Goal: Task Accomplishment & Management: Complete application form

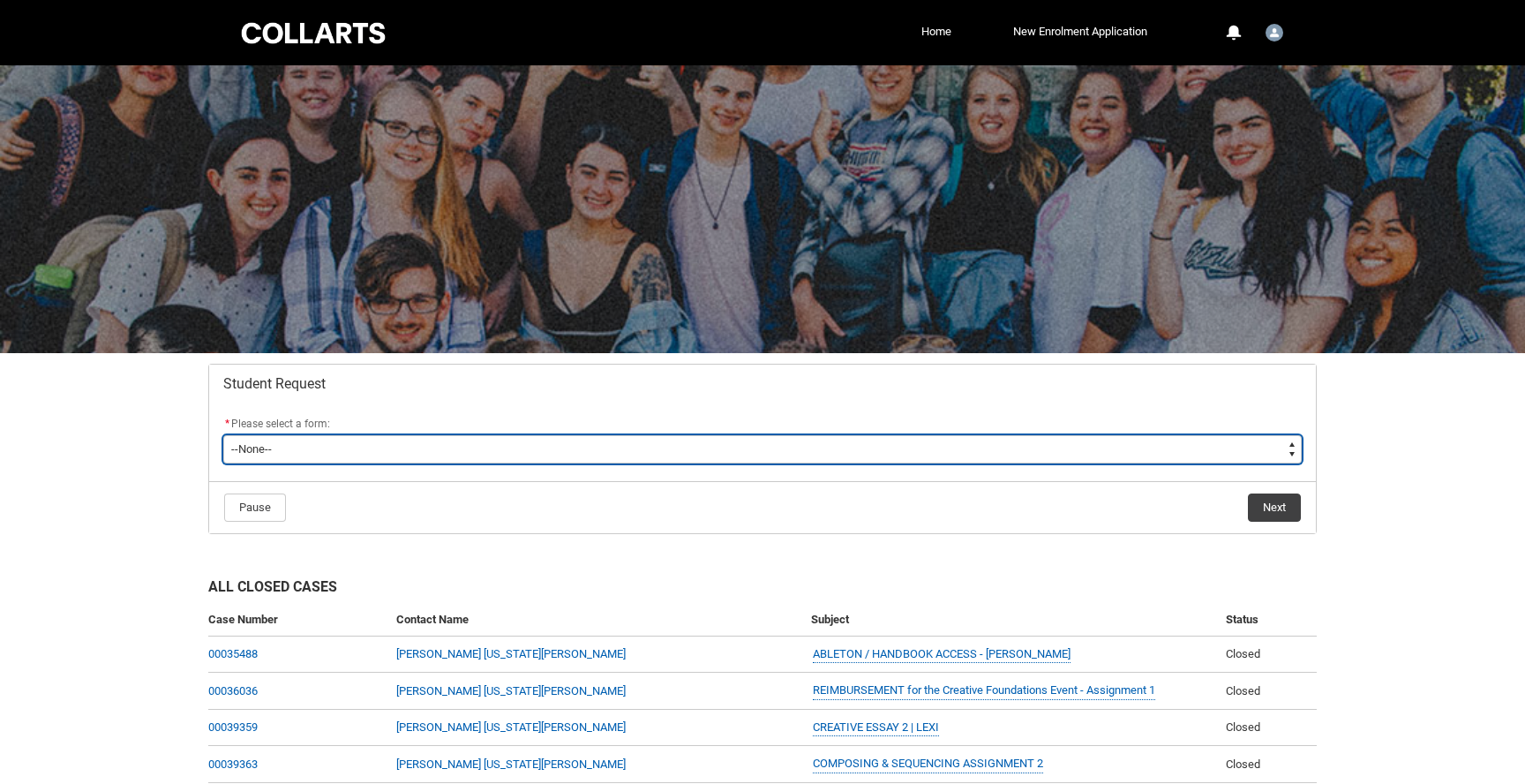
click at [1050, 439] on select "--None-- Academic Transcript Application to Appeal Assignment Extension Change …" at bounding box center [762, 450] width 1079 height 28
type lightning-select "Special_Consideration_Choice"
click at [223, 435] on select "--None-- Academic Transcript Application to Appeal Assignment Extension Change …" at bounding box center [762, 450] width 1079 height 28
select select "Special_Consideration_Choice"
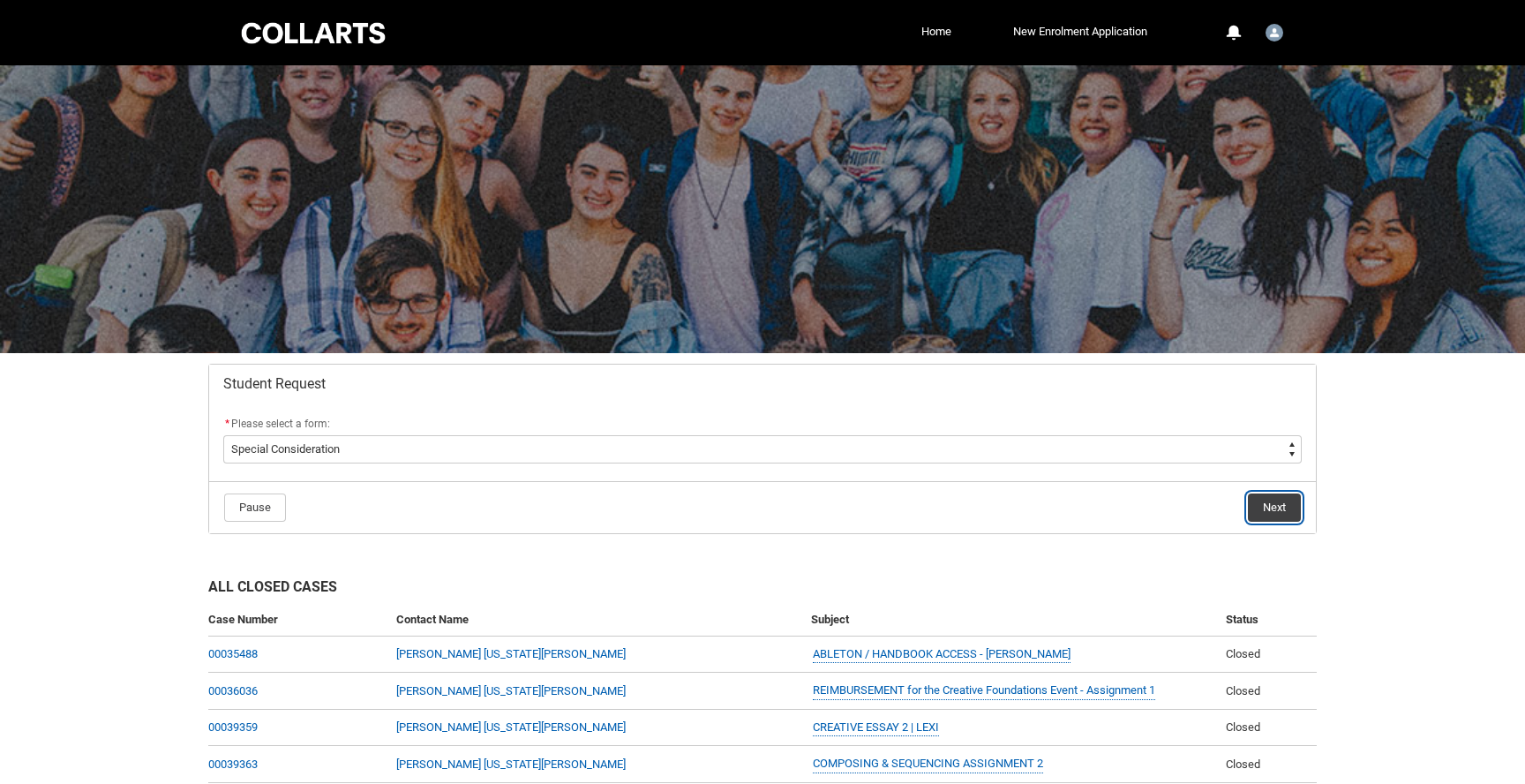
click at [1277, 501] on button "Next" at bounding box center [1275, 508] width 53 height 28
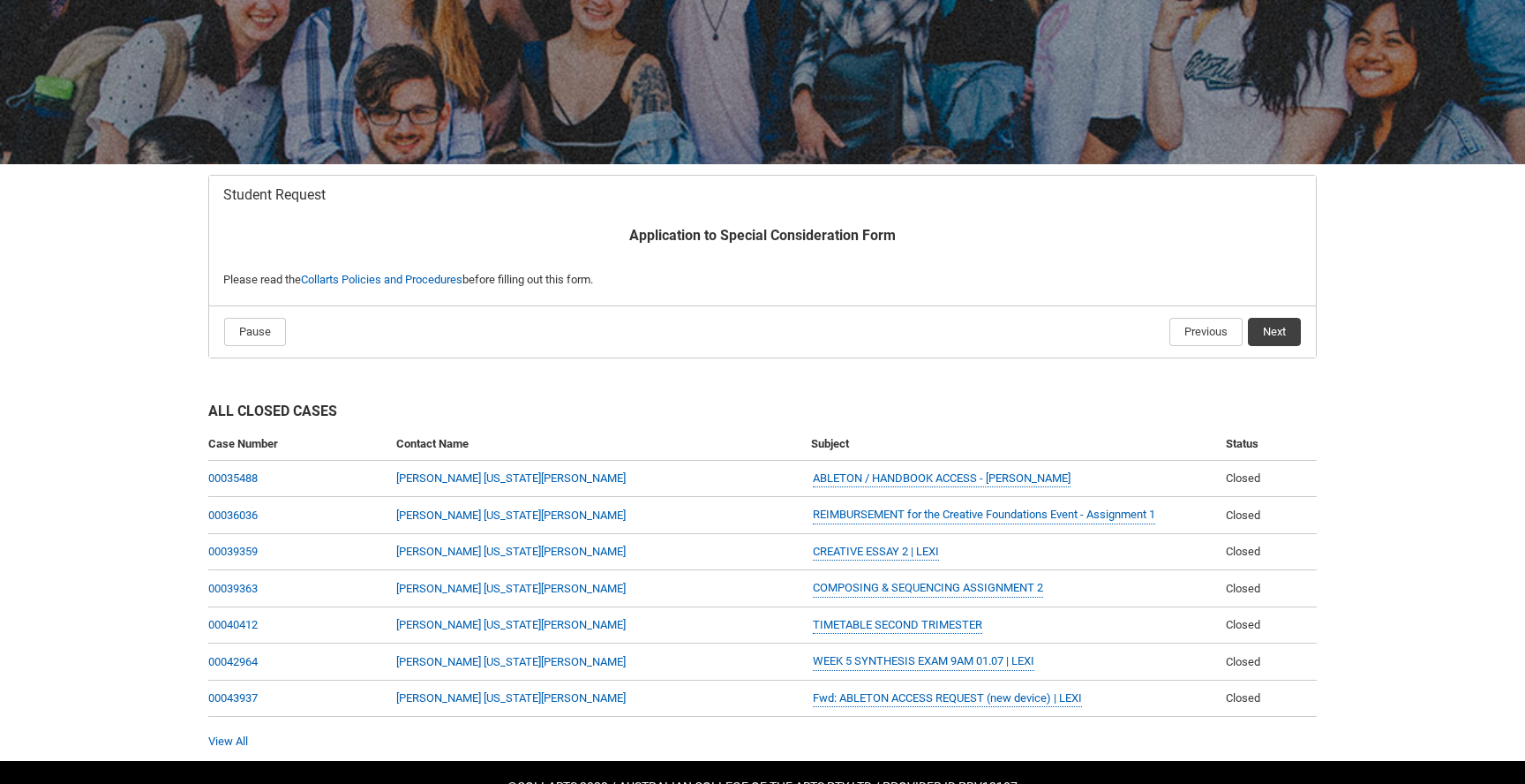
scroll to position [188, 0]
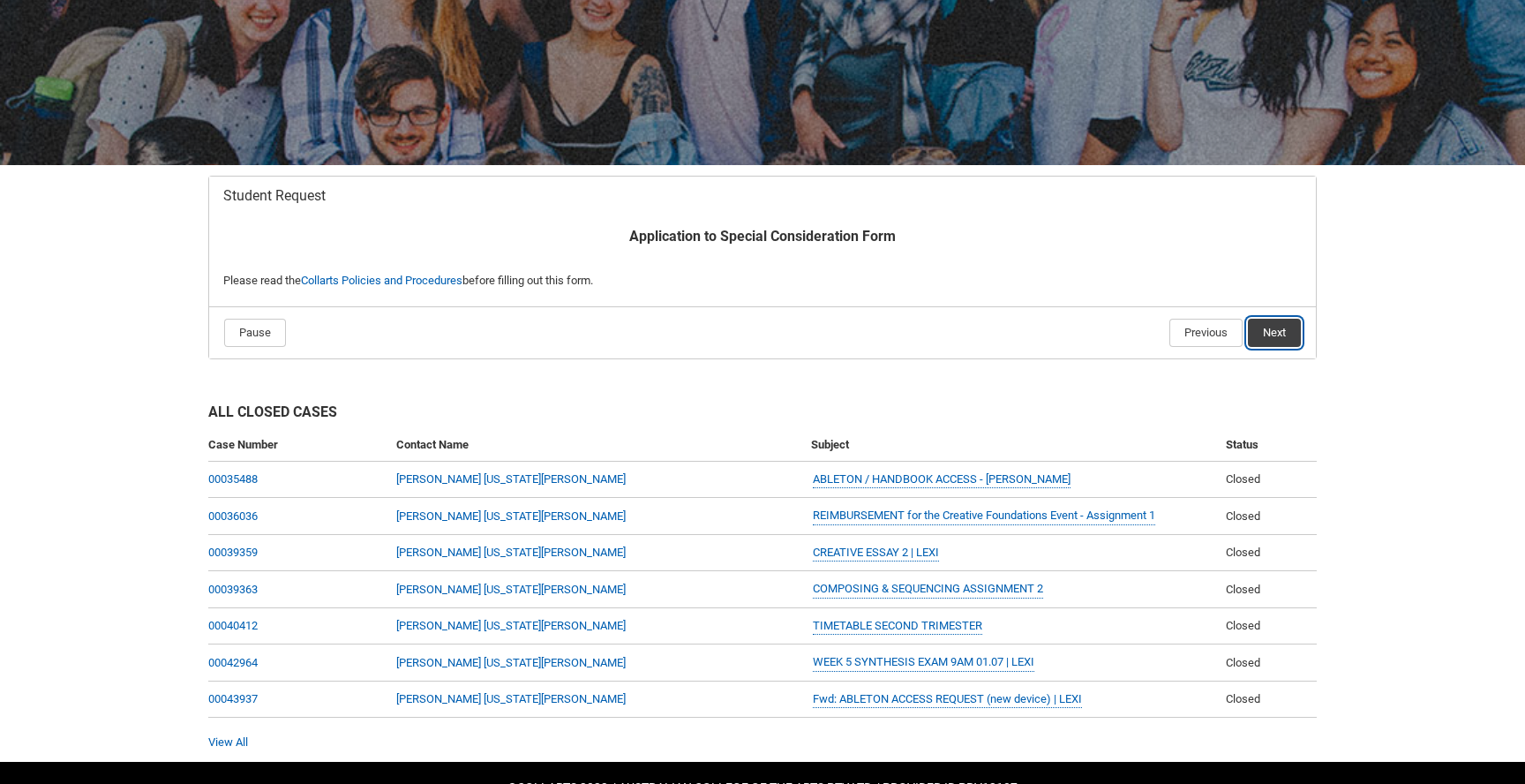
click at [1282, 337] on button "Next" at bounding box center [1275, 333] width 53 height 28
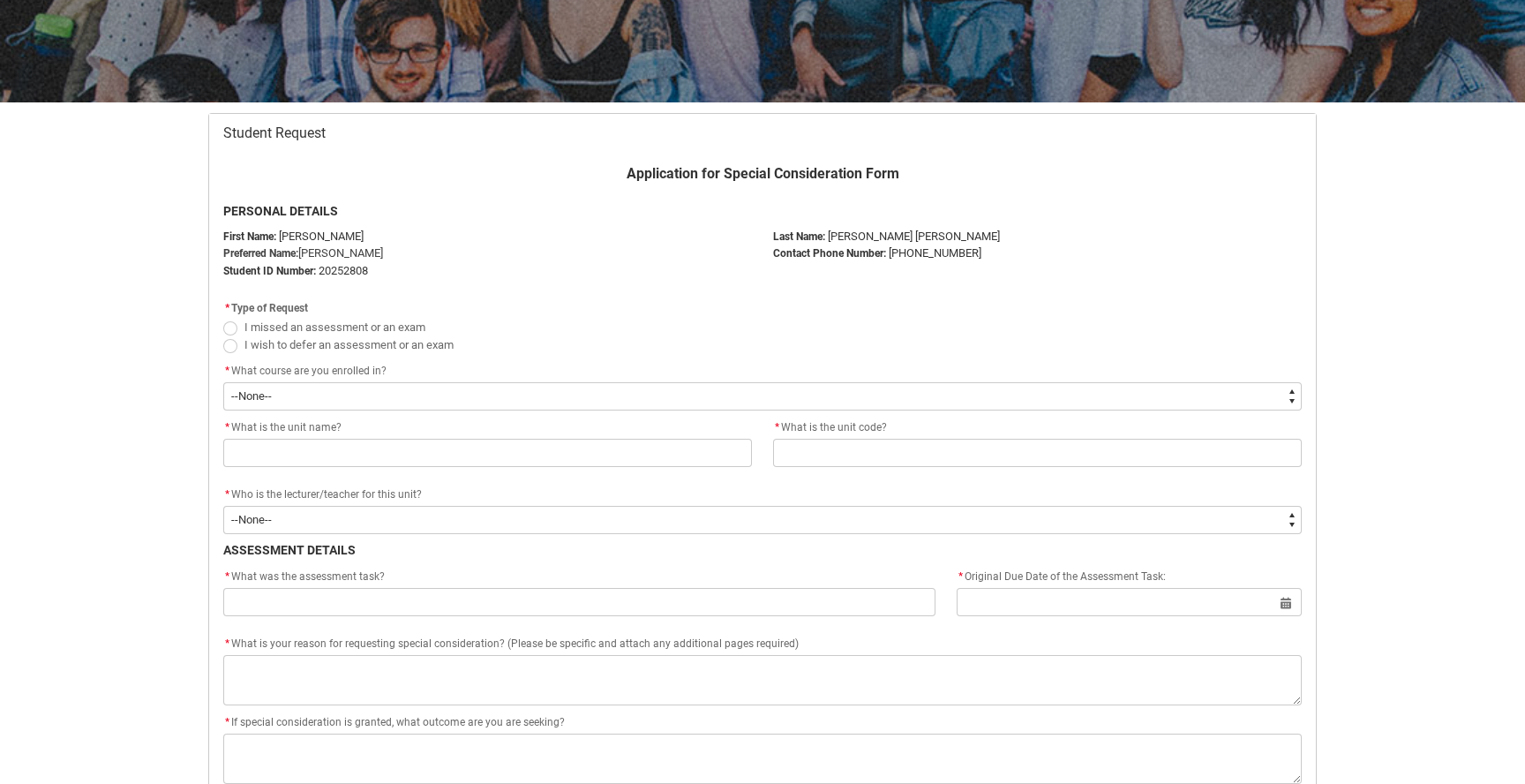
scroll to position [246, 0]
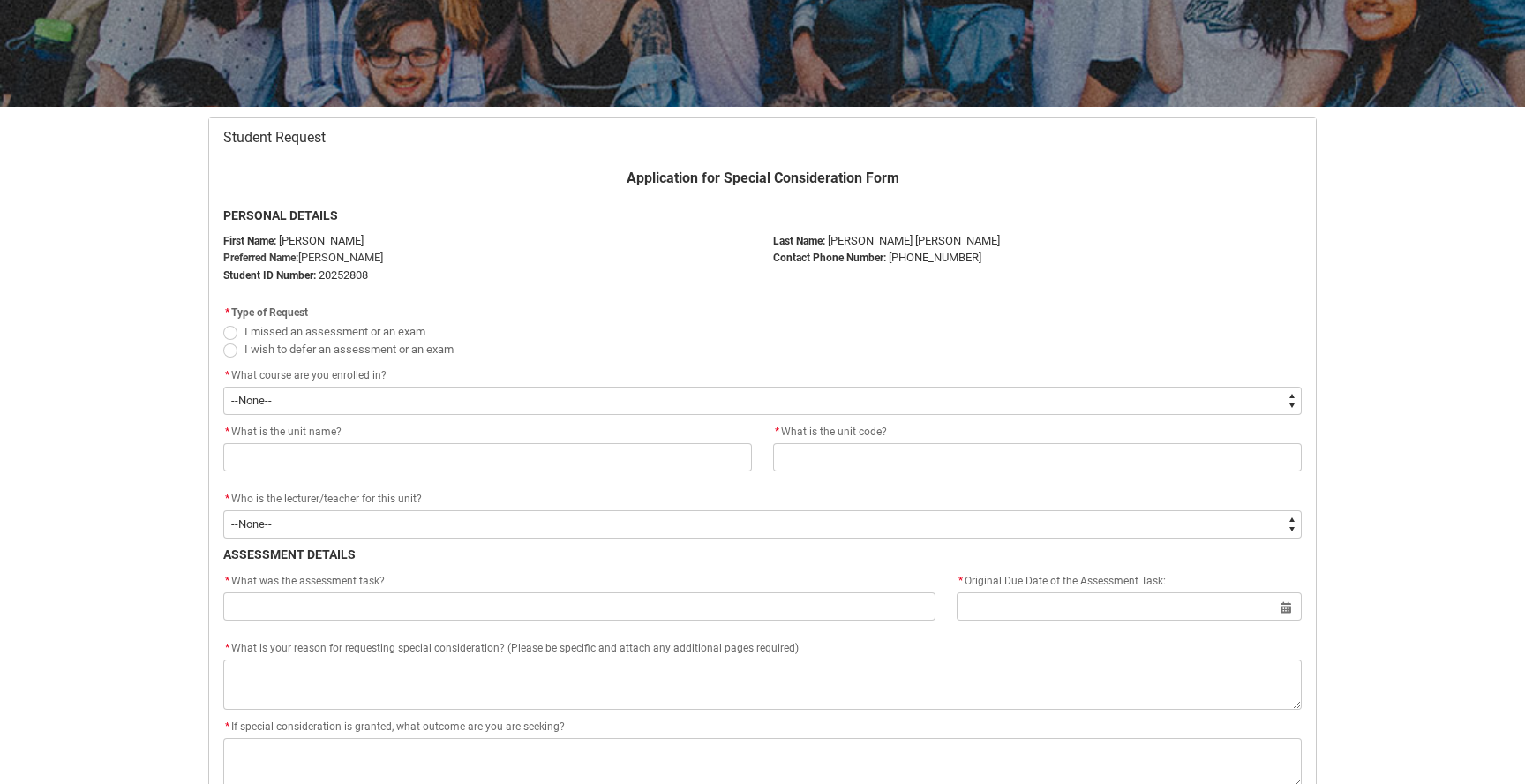
click at [232, 333] on span "Redu_Student_Request flow" at bounding box center [230, 333] width 14 height 14
click at [223, 322] on input "I missed an assessment or an exam" at bounding box center [222, 321] width 1 height 1
radio input "true"
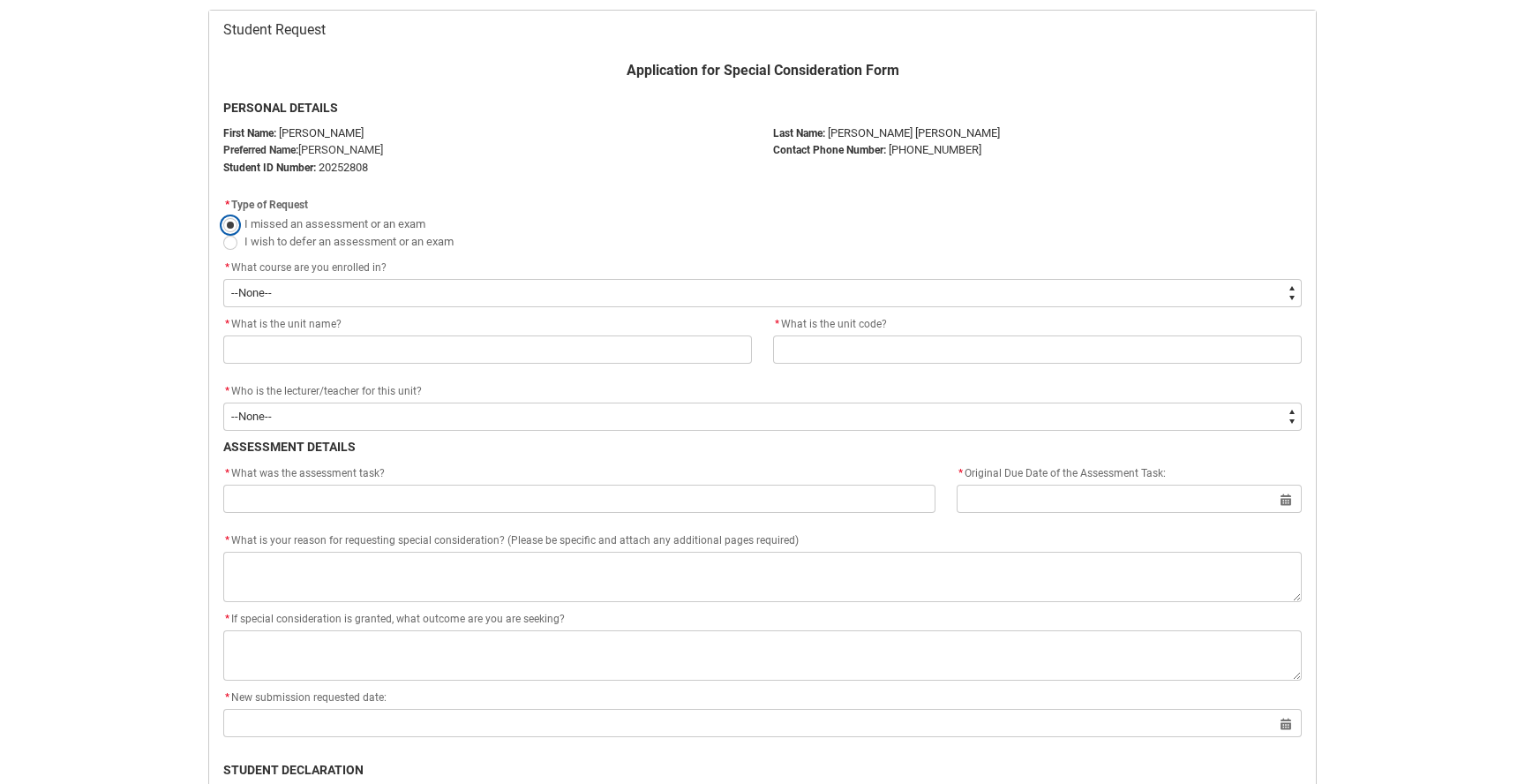
scroll to position [349, 0]
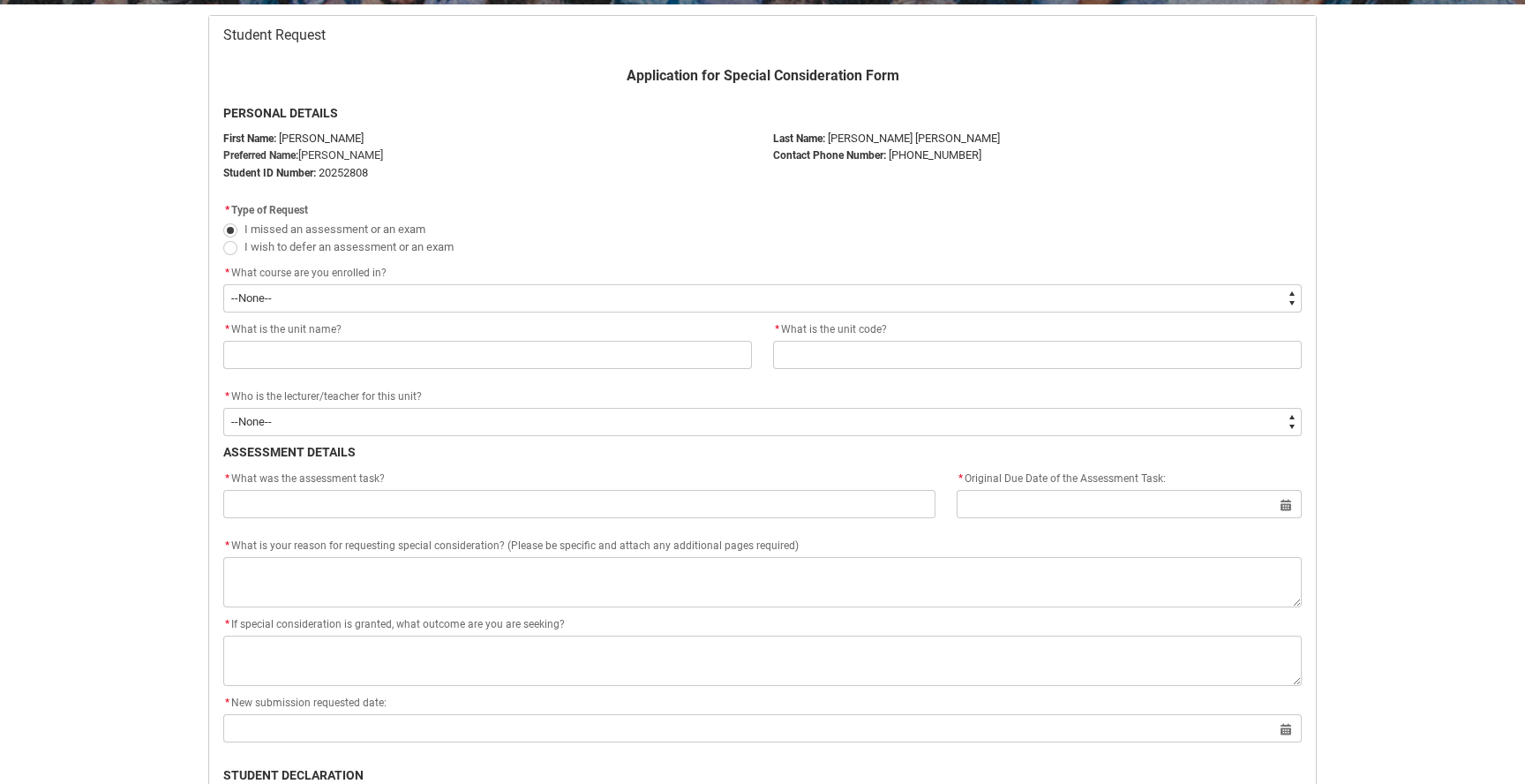
click at [353, 319] on div "* What is the unit name?" at bounding box center [487, 330] width 528 height 21
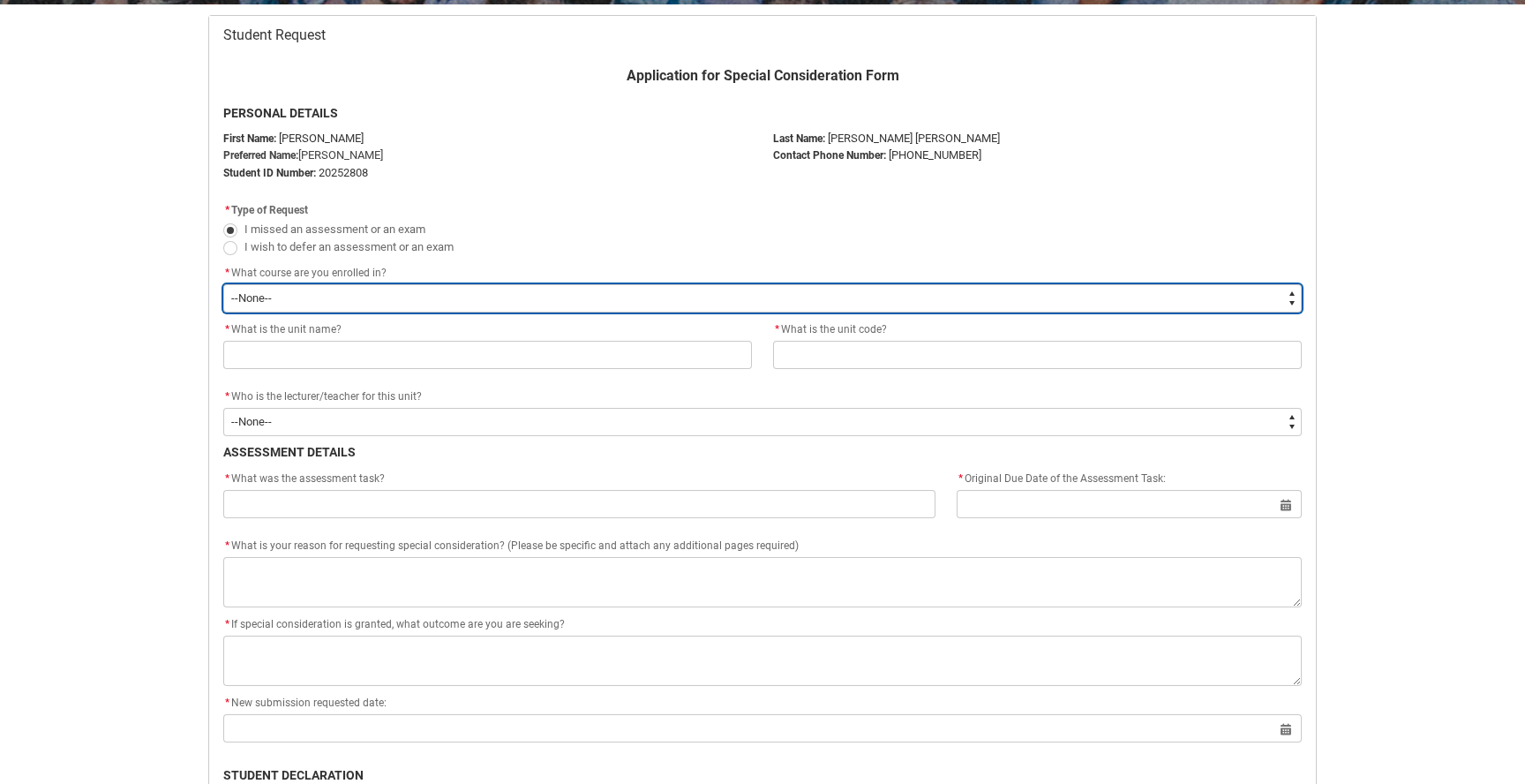
click at [356, 305] on select "--None-- Bachelor of Music Production V2" at bounding box center [762, 298] width 1079 height 28
type lightning-select "recordPicklist_ProgramEnrollment.a0jOZ000003SANiYAO"
click at [223, 284] on select "--None-- Bachelor of Music Production V2" at bounding box center [762, 298] width 1079 height 28
select select "recordPicklist_ProgramEnrollment.a0jOZ000003SANiYAO"
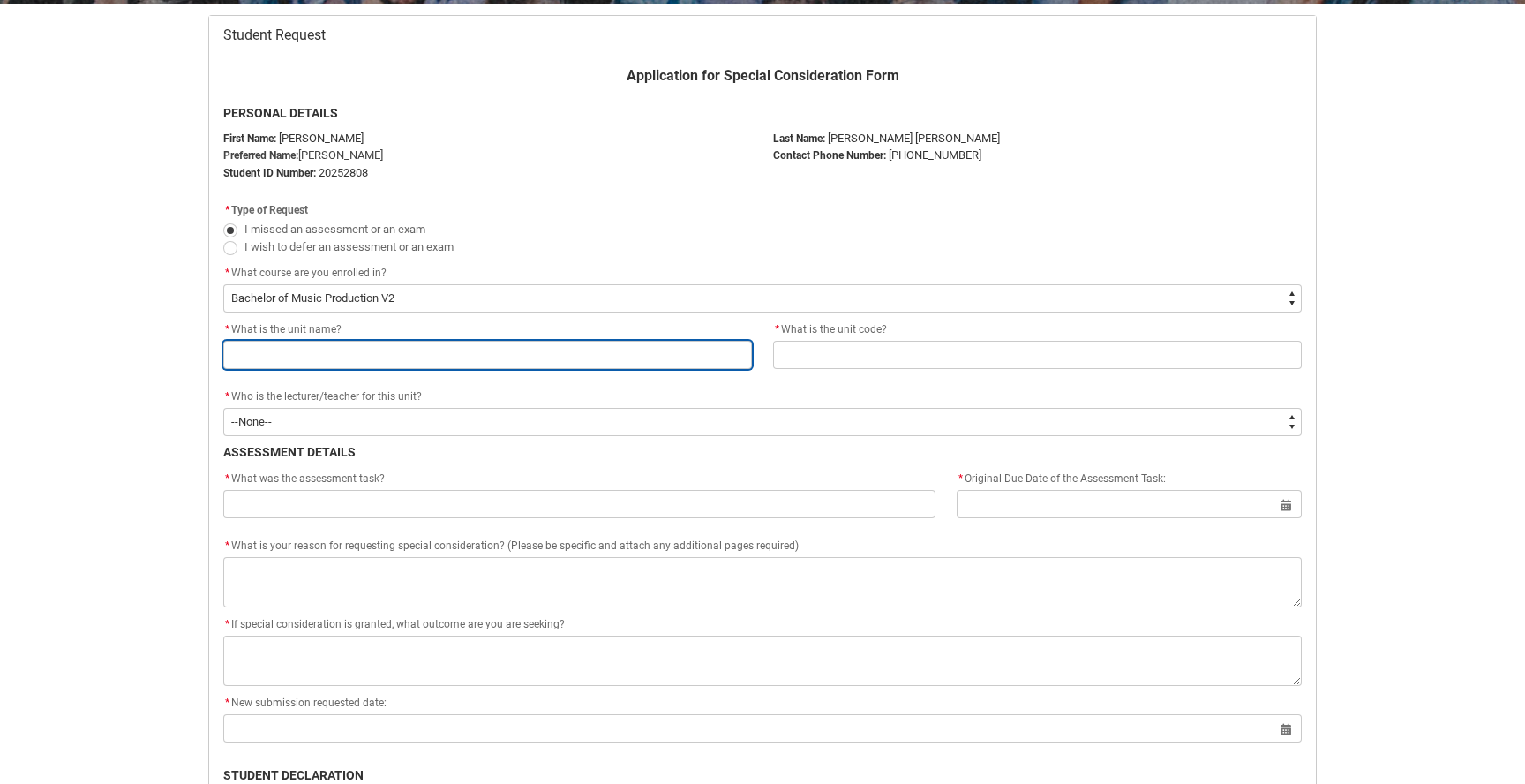
click at [388, 362] on input "Redu_Student_Request flow" at bounding box center [487, 355] width 528 height 28
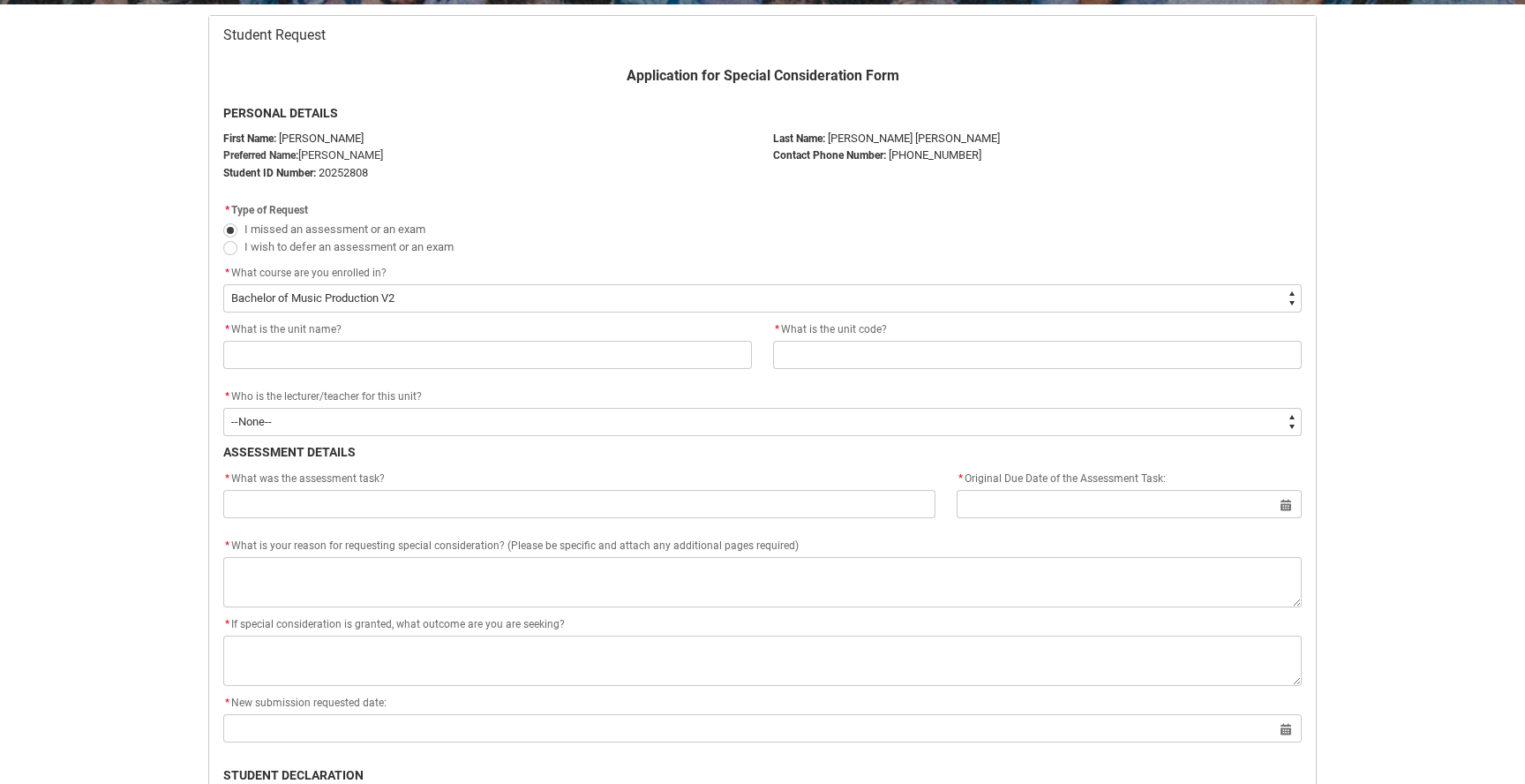
click at [485, 119] on p "PERSONAL DETAILS" at bounding box center [762, 113] width 1079 height 19
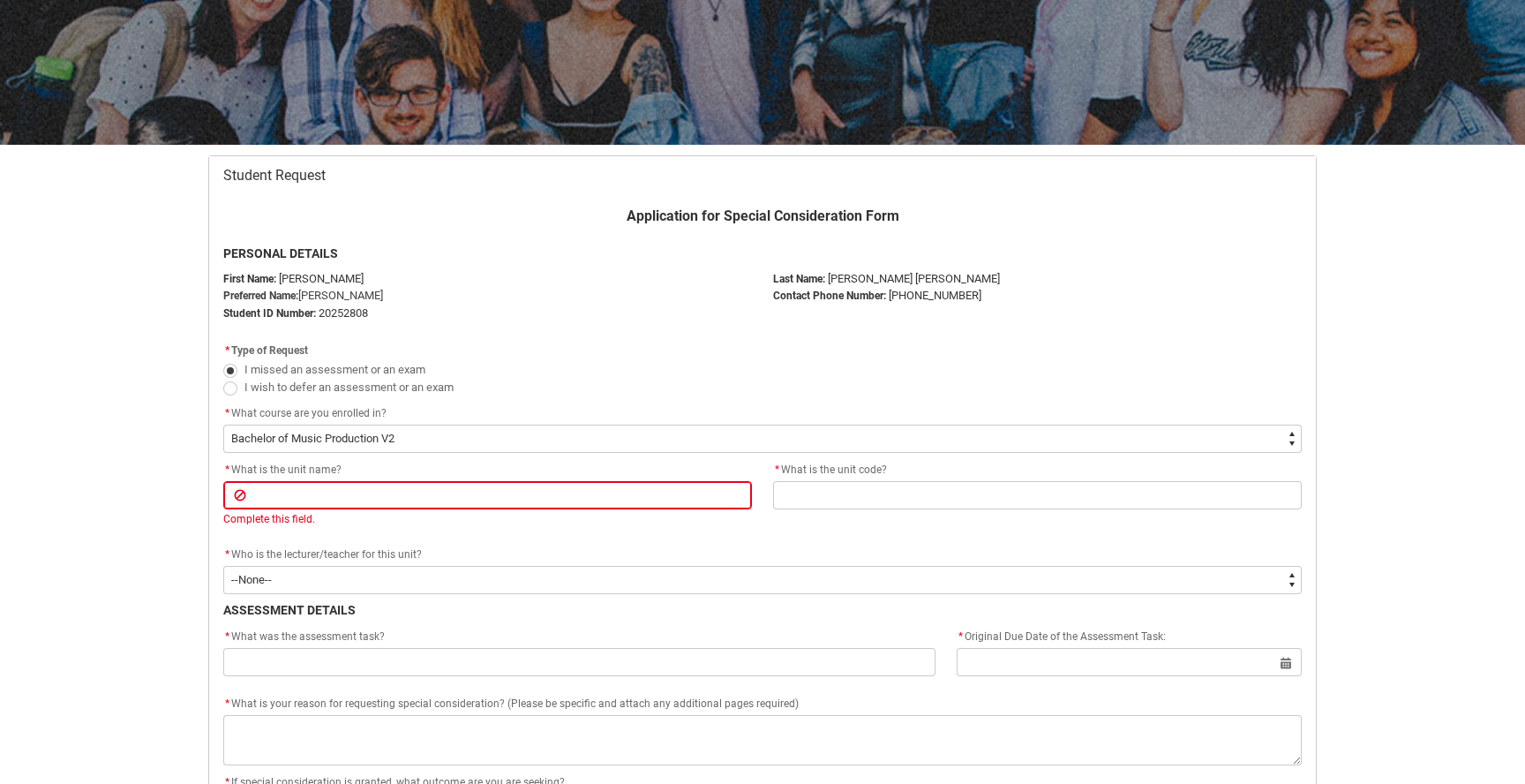
scroll to position [189, 0]
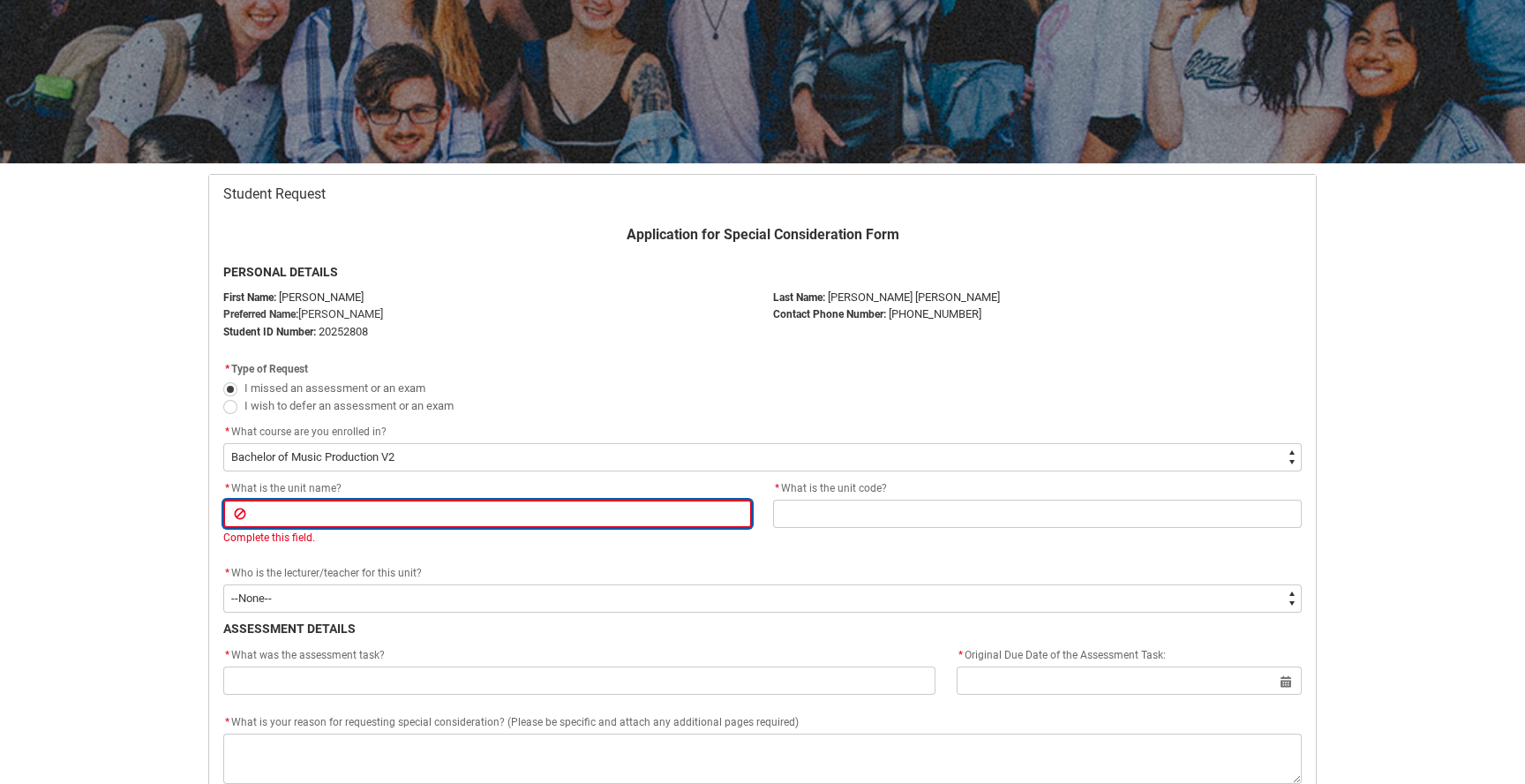
click at [412, 507] on input "Redu_Student_Request flow" at bounding box center [487, 514] width 528 height 28
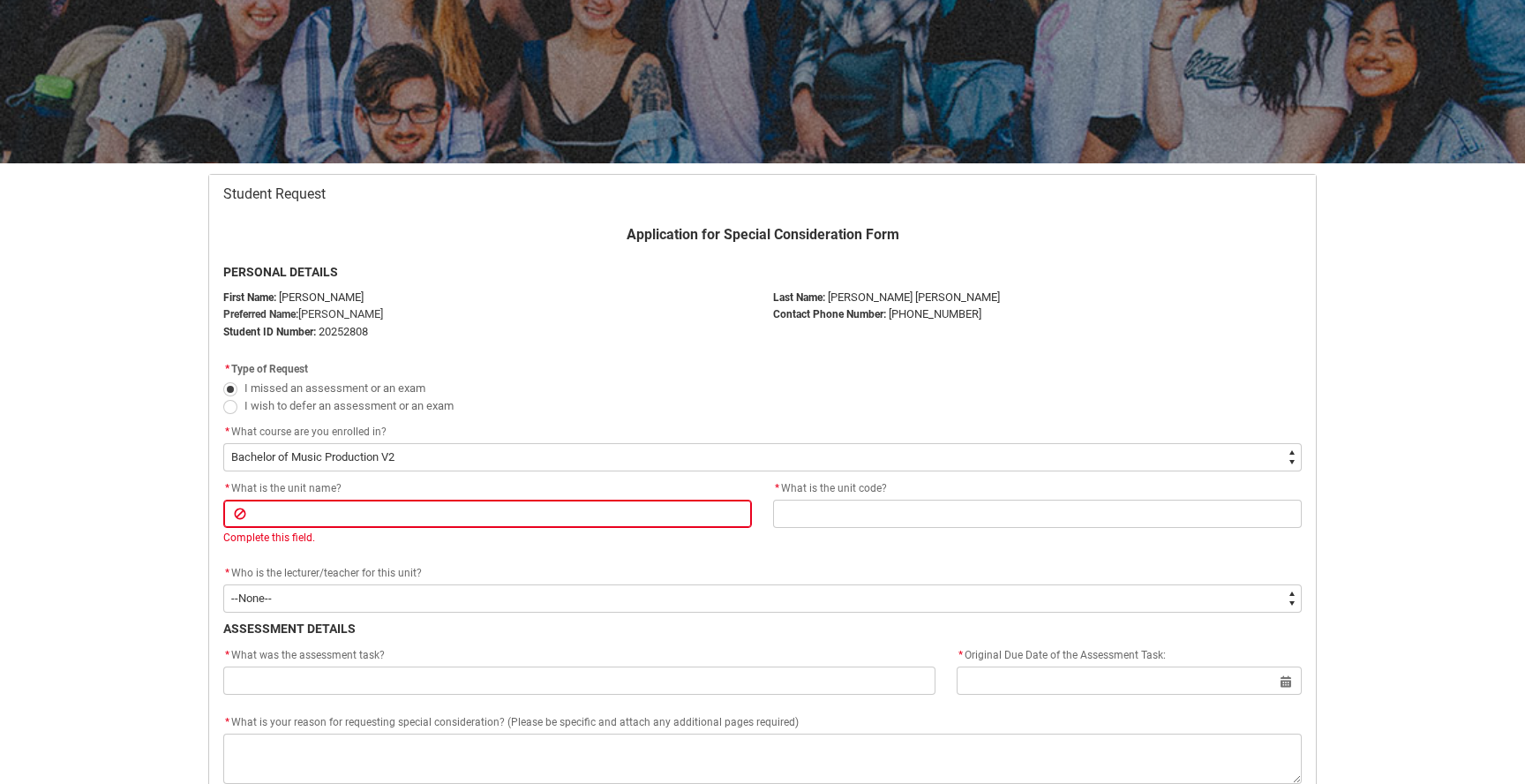
click at [490, 435] on div "* What course are you enrolled in?" at bounding box center [762, 433] width 1079 height 21
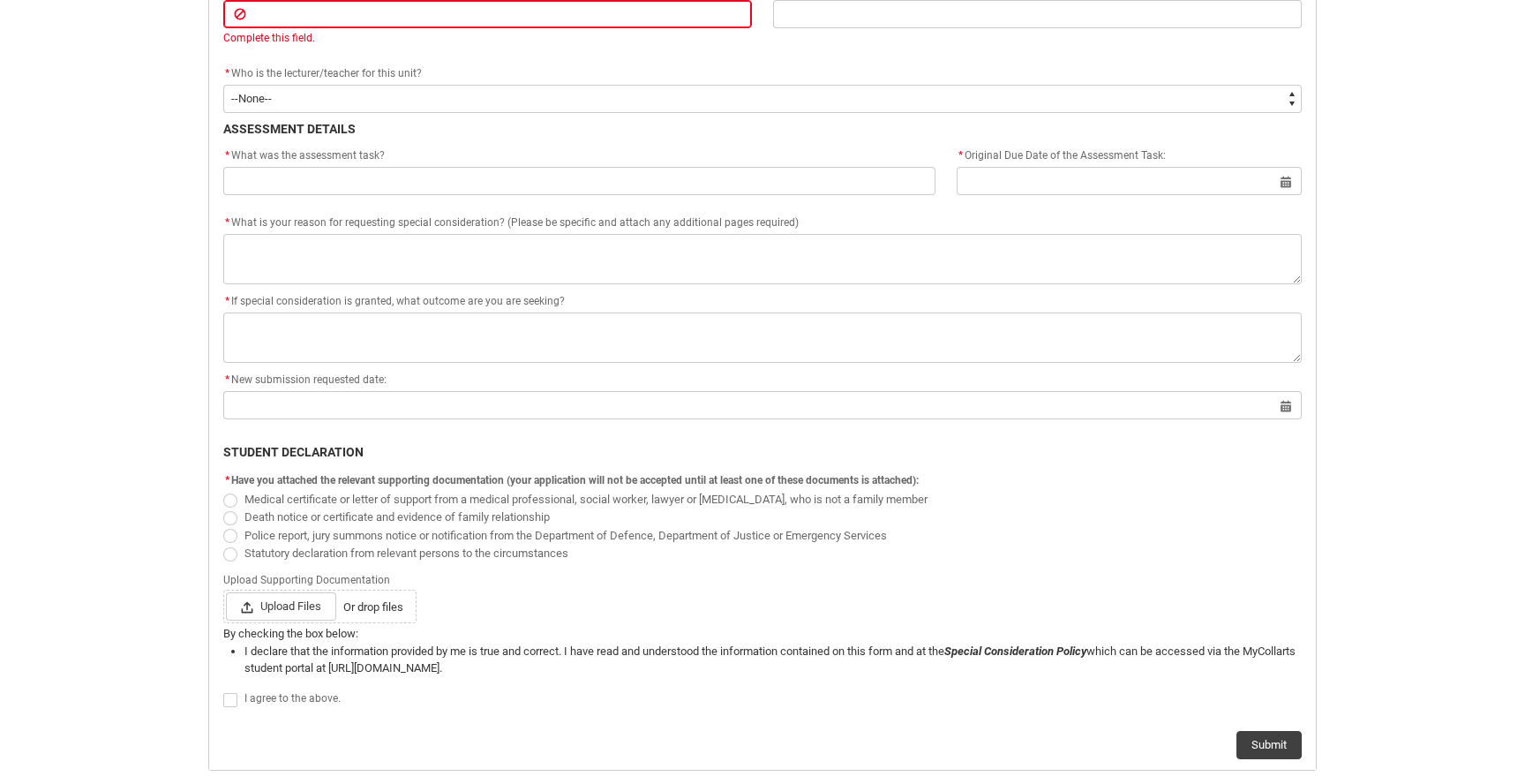
scroll to position [688, 0]
click at [233, 504] on span "Redu_Student_Request flow" at bounding box center [230, 503] width 14 height 14
click at [223, 492] on input "Medical certificate or letter of support from a medical professional, social wo…" at bounding box center [222, 491] width 1 height 1
radio input "true"
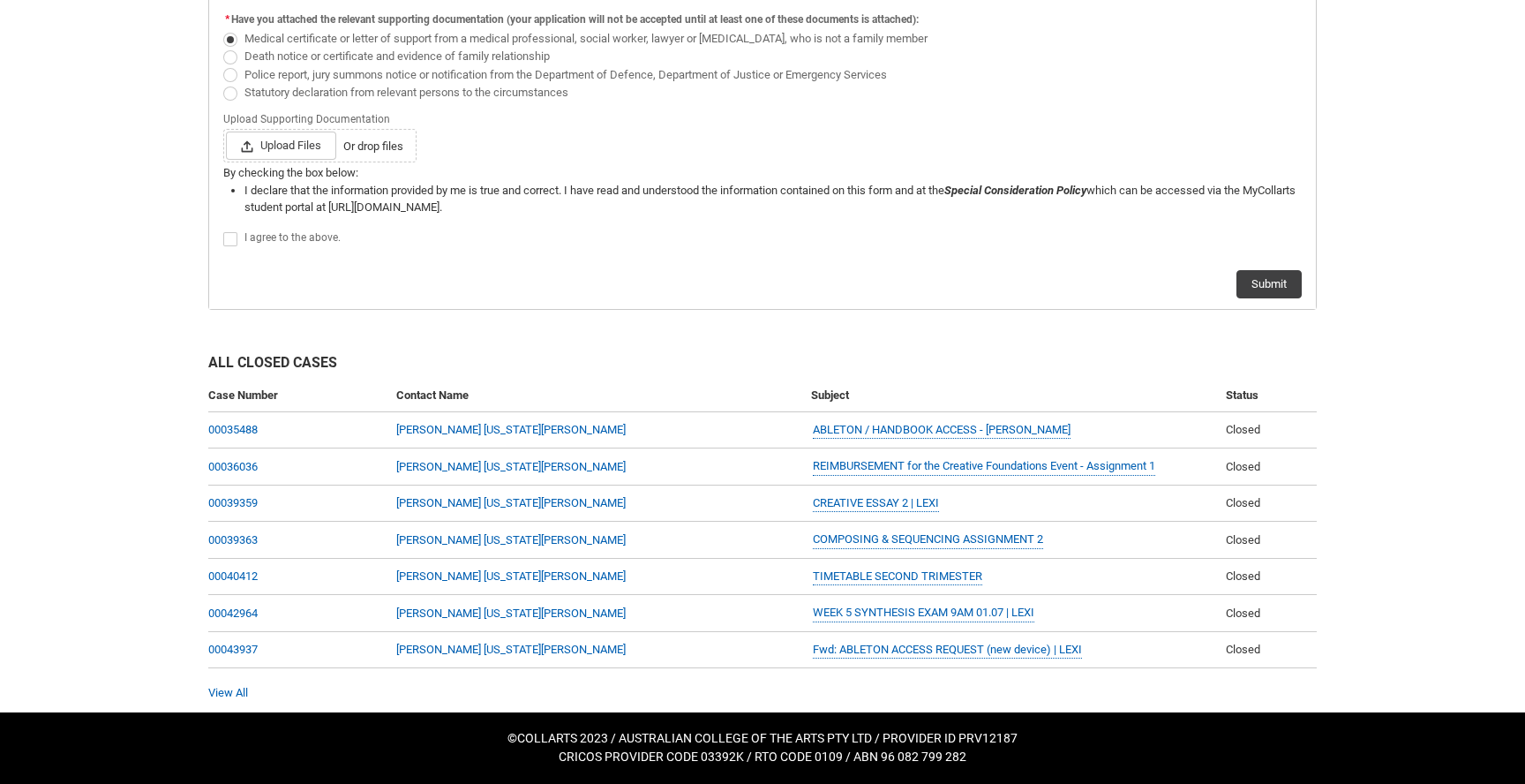
click at [301, 236] on span "I agree to the above." at bounding box center [292, 237] width 96 height 12
checkbox input "true"
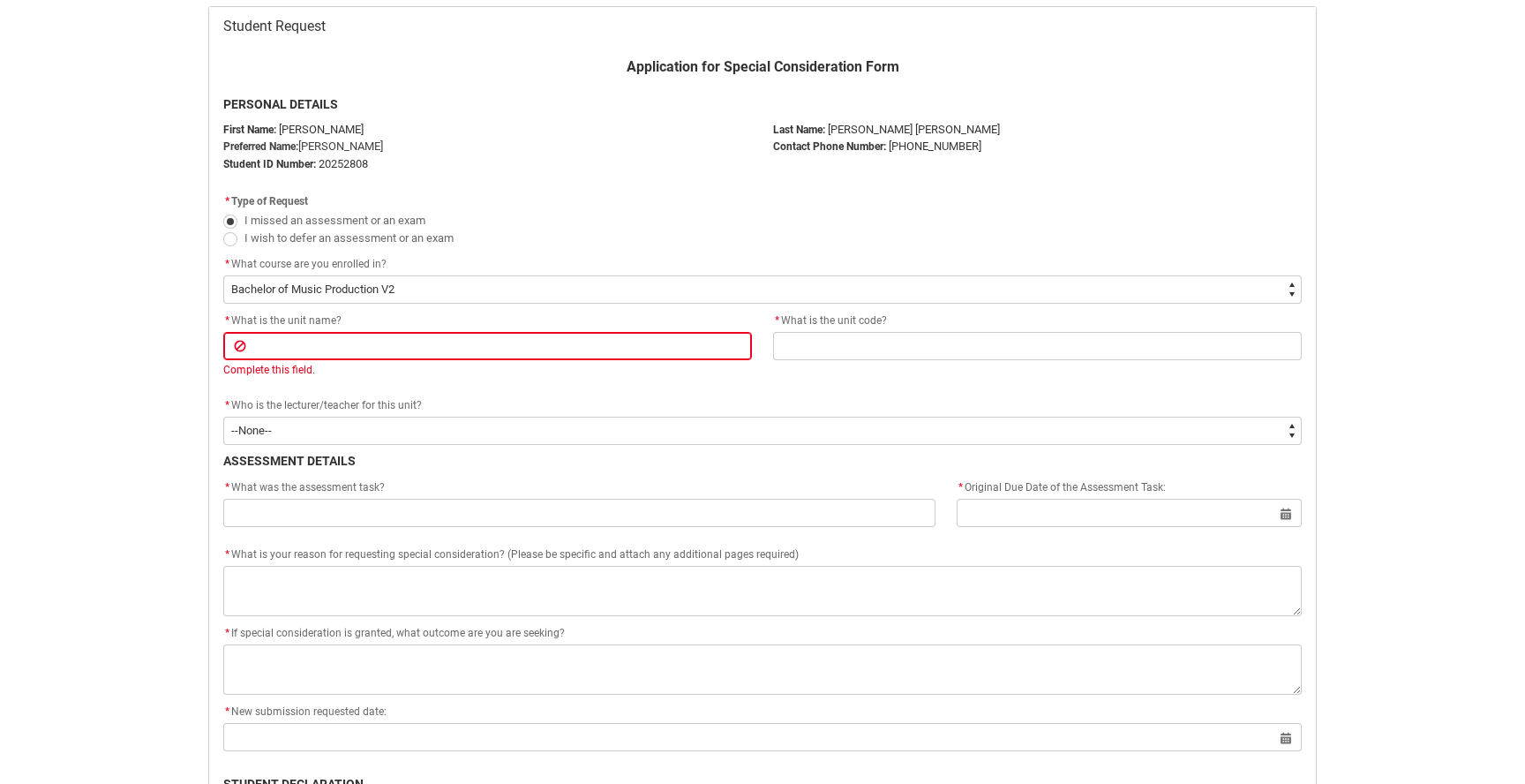
scroll to position [357, 0]
click at [381, 453] on p "ASSESSMENT DETAILS" at bounding box center [762, 462] width 1079 height 19
click at [391, 411] on span "Who is the lecturer/teacher for this unit?" at bounding box center [326, 406] width 190 height 12
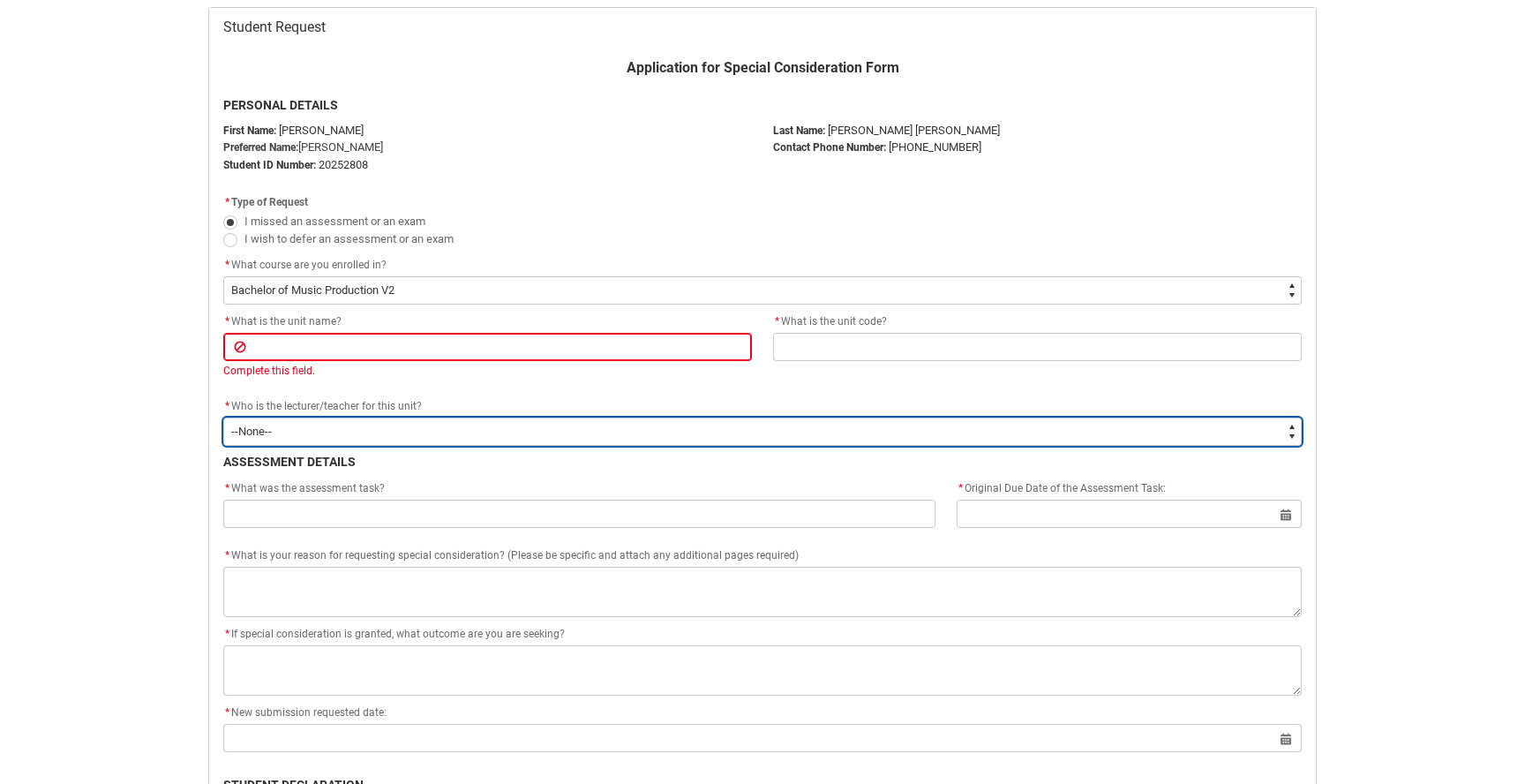
click at [387, 423] on select "--None-- [PERSON_NAME] [PERSON_NAME] [PERSON_NAME] [PERSON_NAME] [PERSON_NAME] …" at bounding box center [762, 432] width 1079 height 28
type lightning-select "Faculty_NamefromAtoM.0035g00000b9AYUAA2"
click at [223, 418] on select "--None-- [PERSON_NAME] [PERSON_NAME] [PERSON_NAME] [PERSON_NAME] [PERSON_NAME] …" at bounding box center [762, 432] width 1079 height 28
select select "Faculty_NamefromAtoM.0035g00000b9AYUAA2"
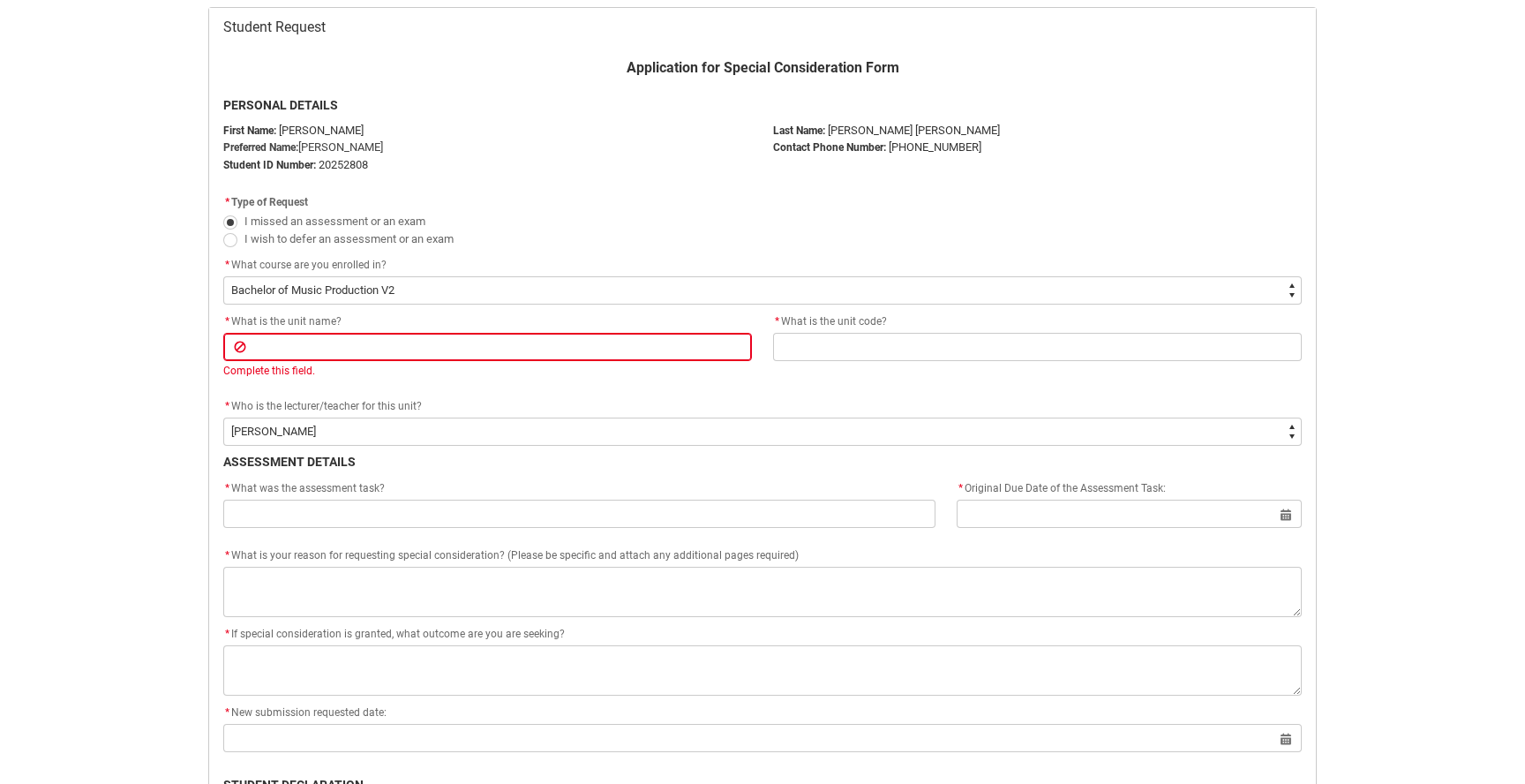
click at [341, 361] on lightning-primitive-input-simple "Complete this field." at bounding box center [487, 356] width 528 height 46
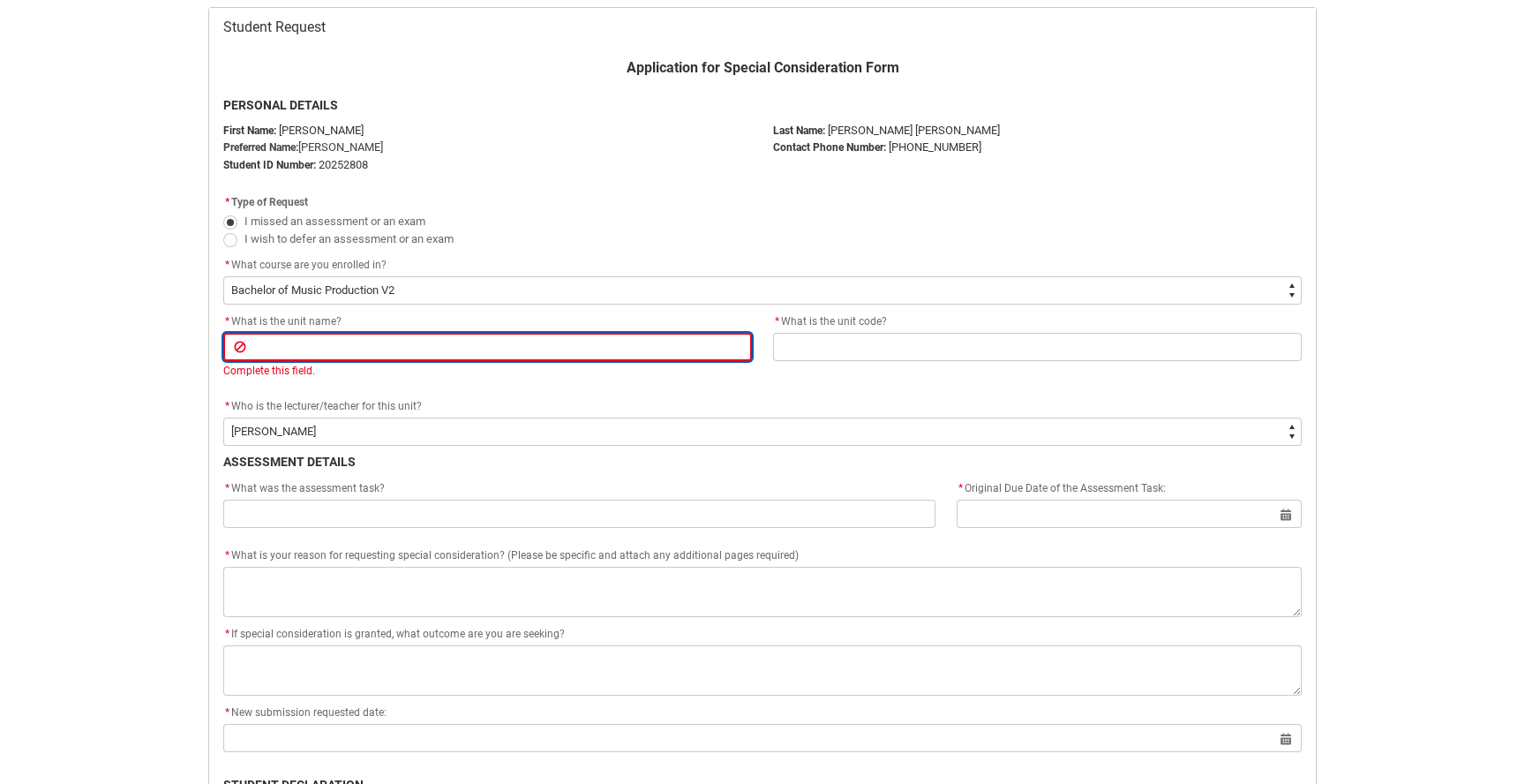
click at [346, 338] on input "Redu_Student_Request flow" at bounding box center [487, 347] width 528 height 28
type lightning-primitive-input-simple "RECORDING FOUNDATIONS"
type input "RECORDING FOUNDATIONS"
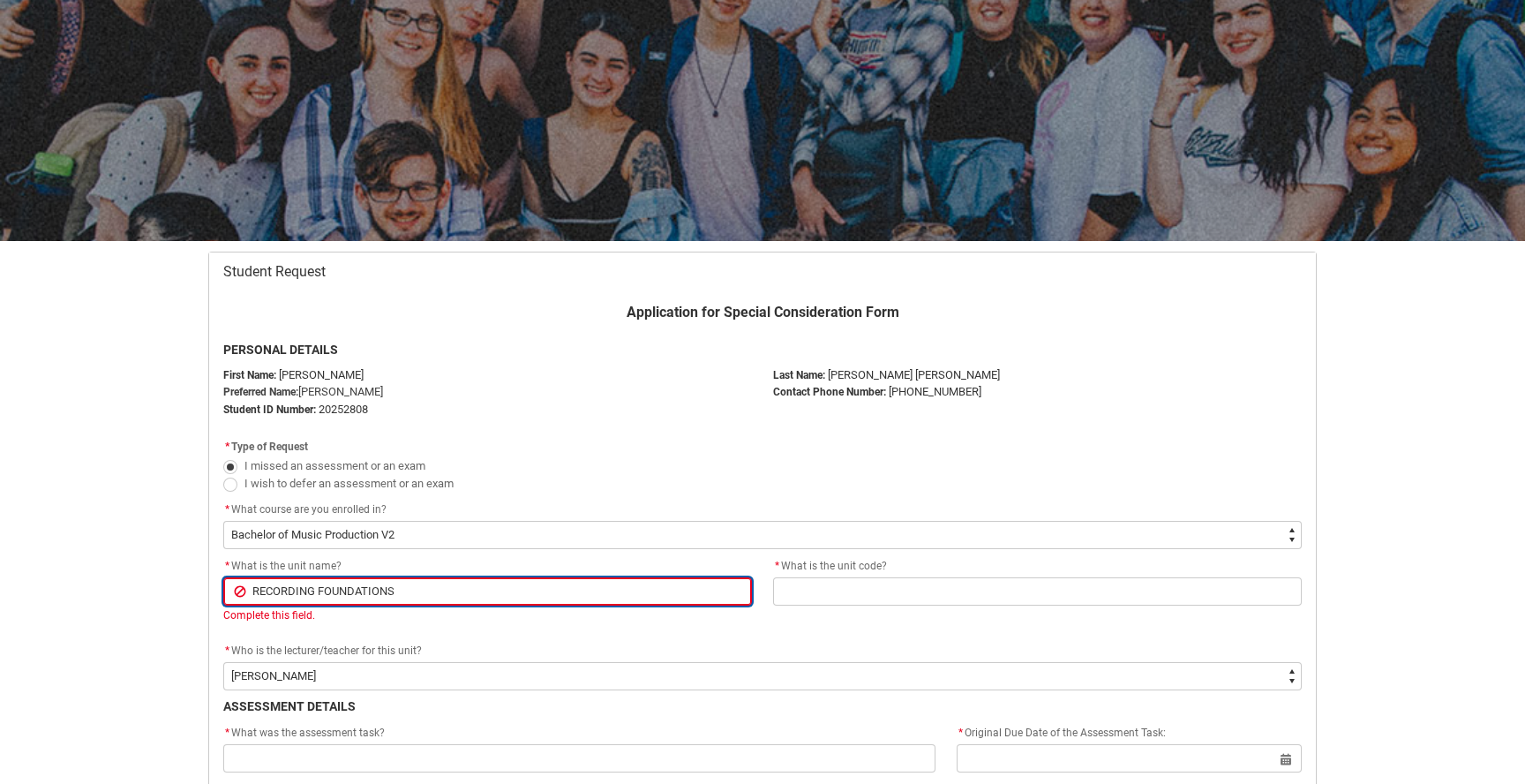
scroll to position [116, 0]
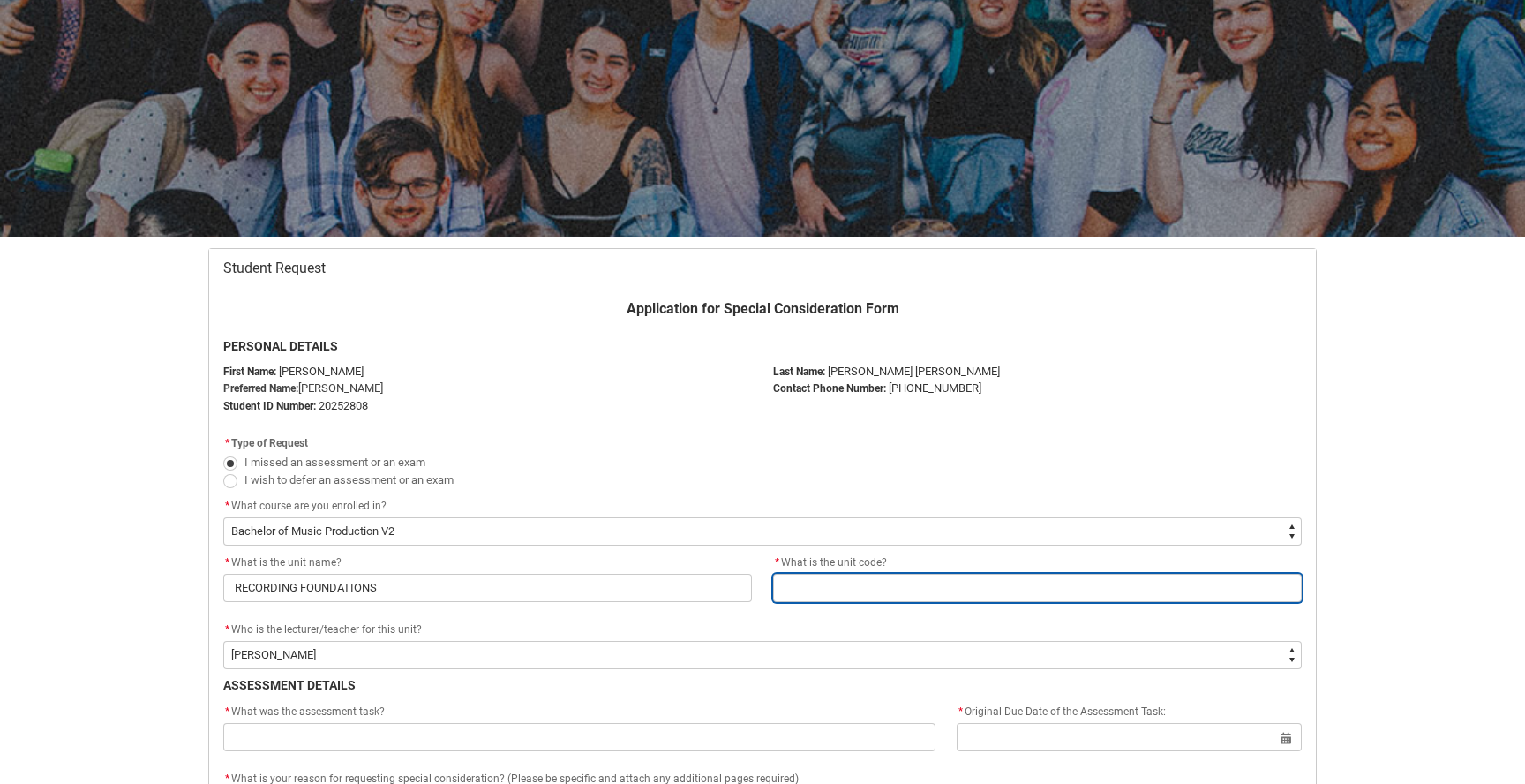
click at [872, 583] on input "Redu_Student_Request flow" at bounding box center [1037, 588] width 528 height 28
type lightning-primitive-input-simple "MPRRFO2"
type input "MPRRFO2"
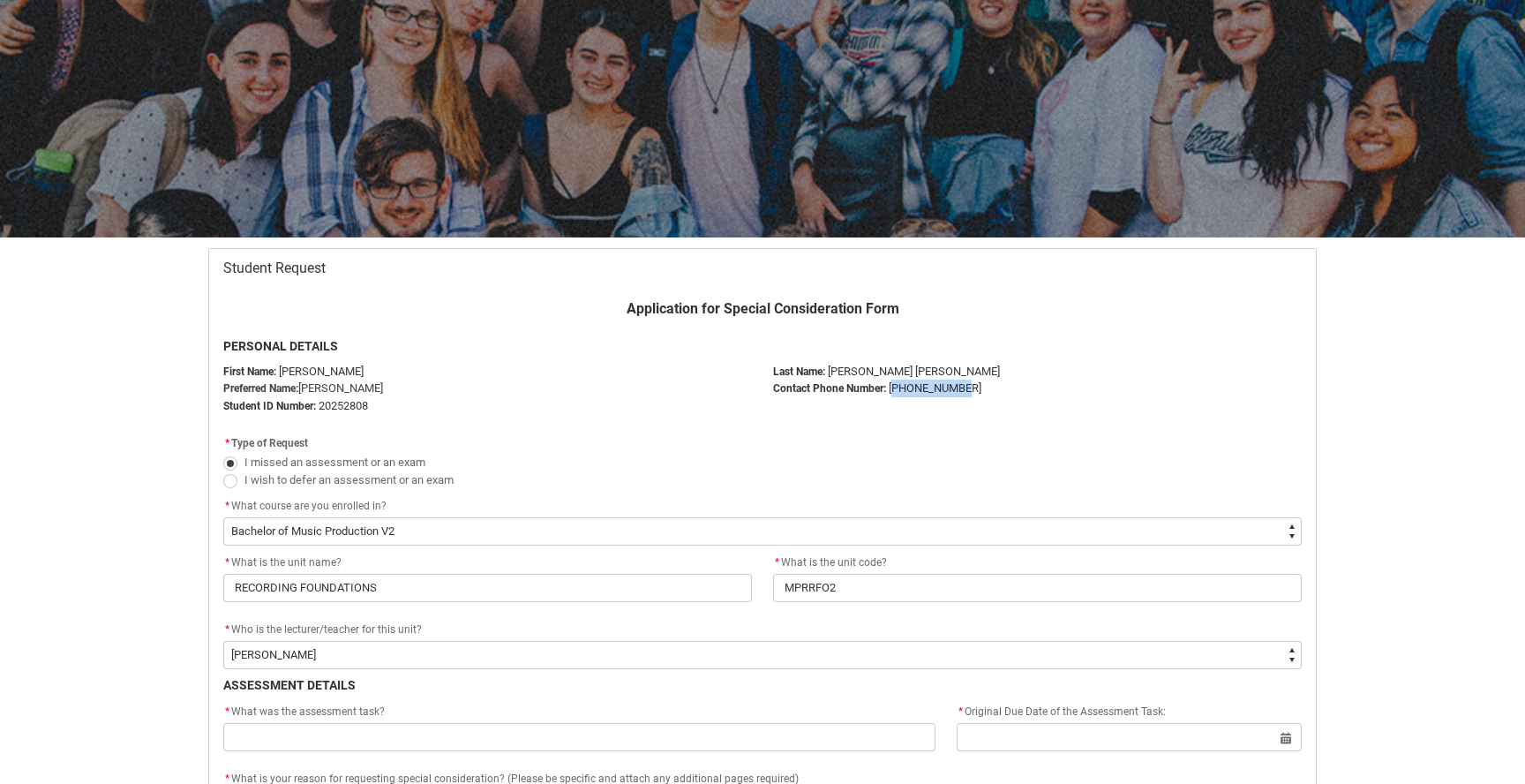
click at [934, 392] on span "[PHONE_NUMBER]" at bounding box center [935, 388] width 93 height 13
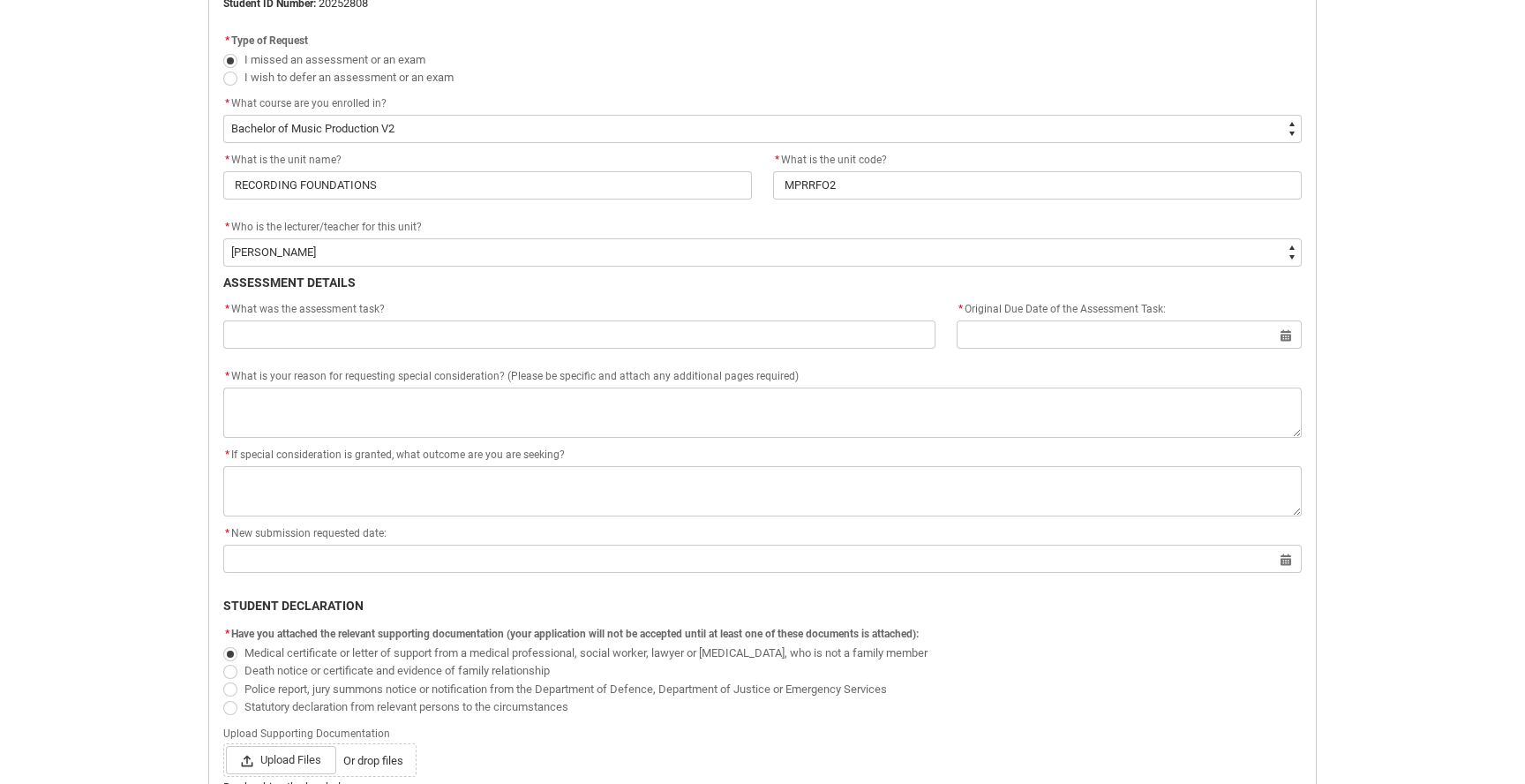
scroll to position [500, 0]
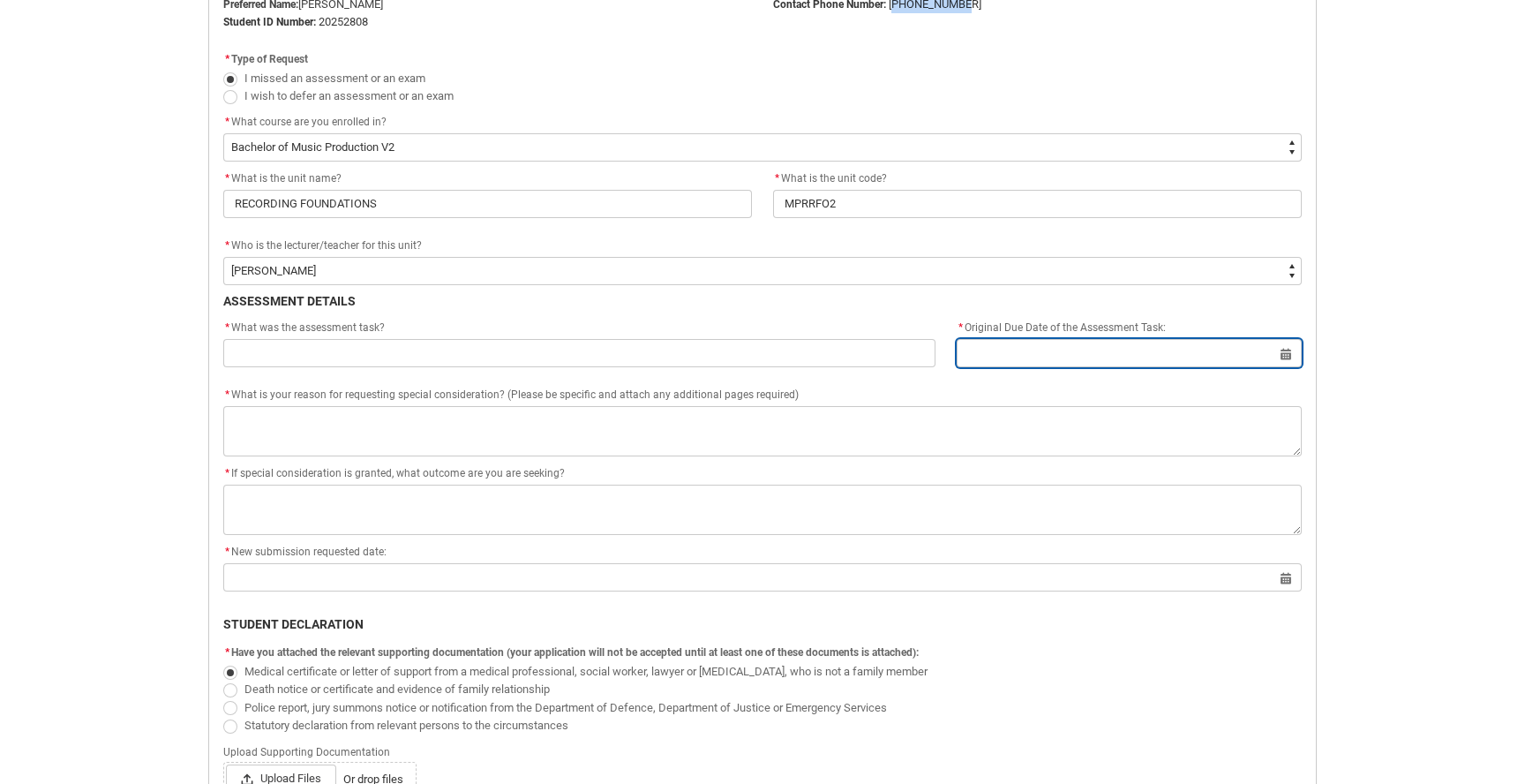
click at [1282, 356] on input "Redu_Student_Request flow" at bounding box center [1129, 353] width 345 height 28
select select "2025"
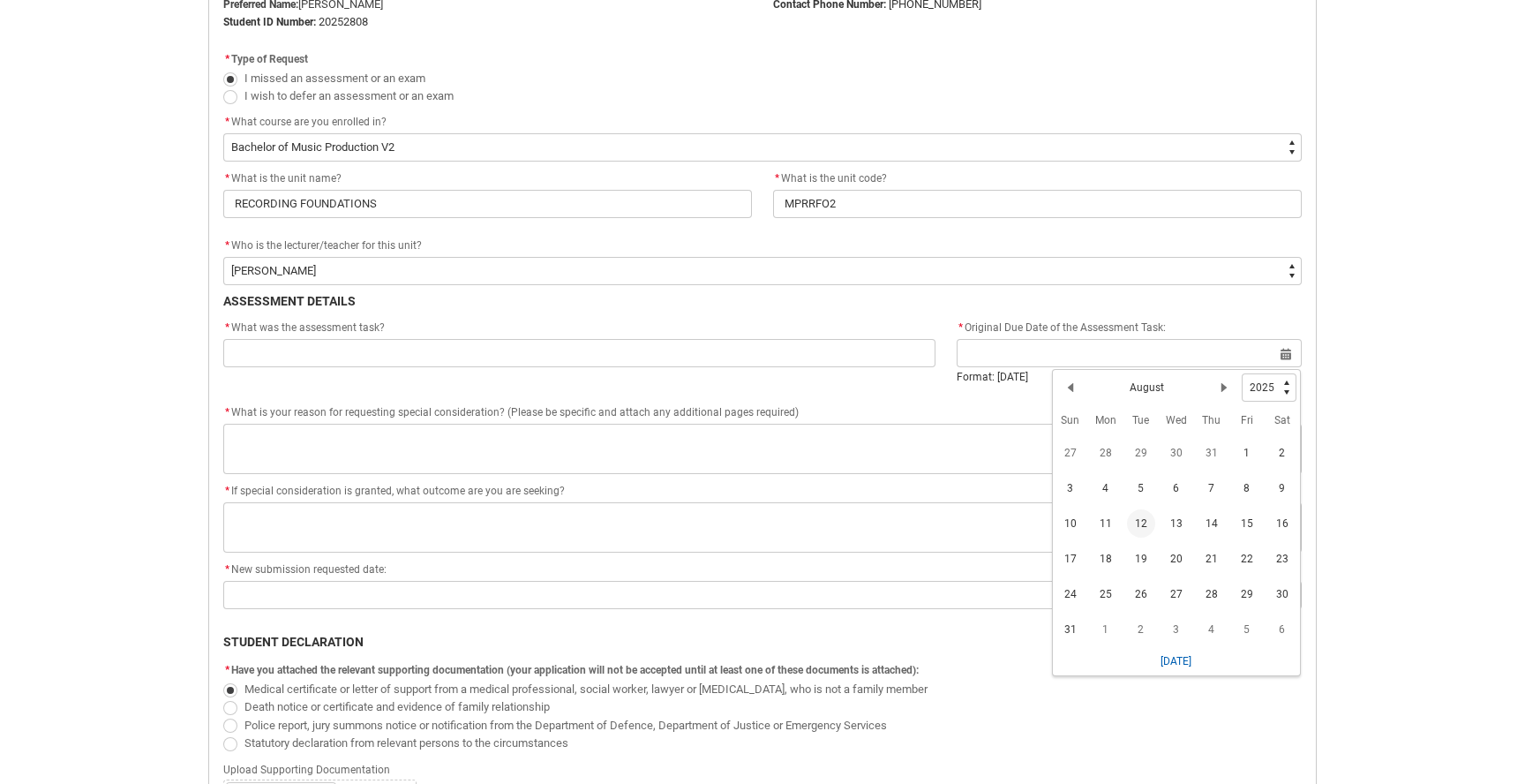
click at [1343, 383] on div "Skip to Main Content Collarts Education Community Home New Enrolment Applicatio…" at bounding box center [762, 466] width 1525 height 1933
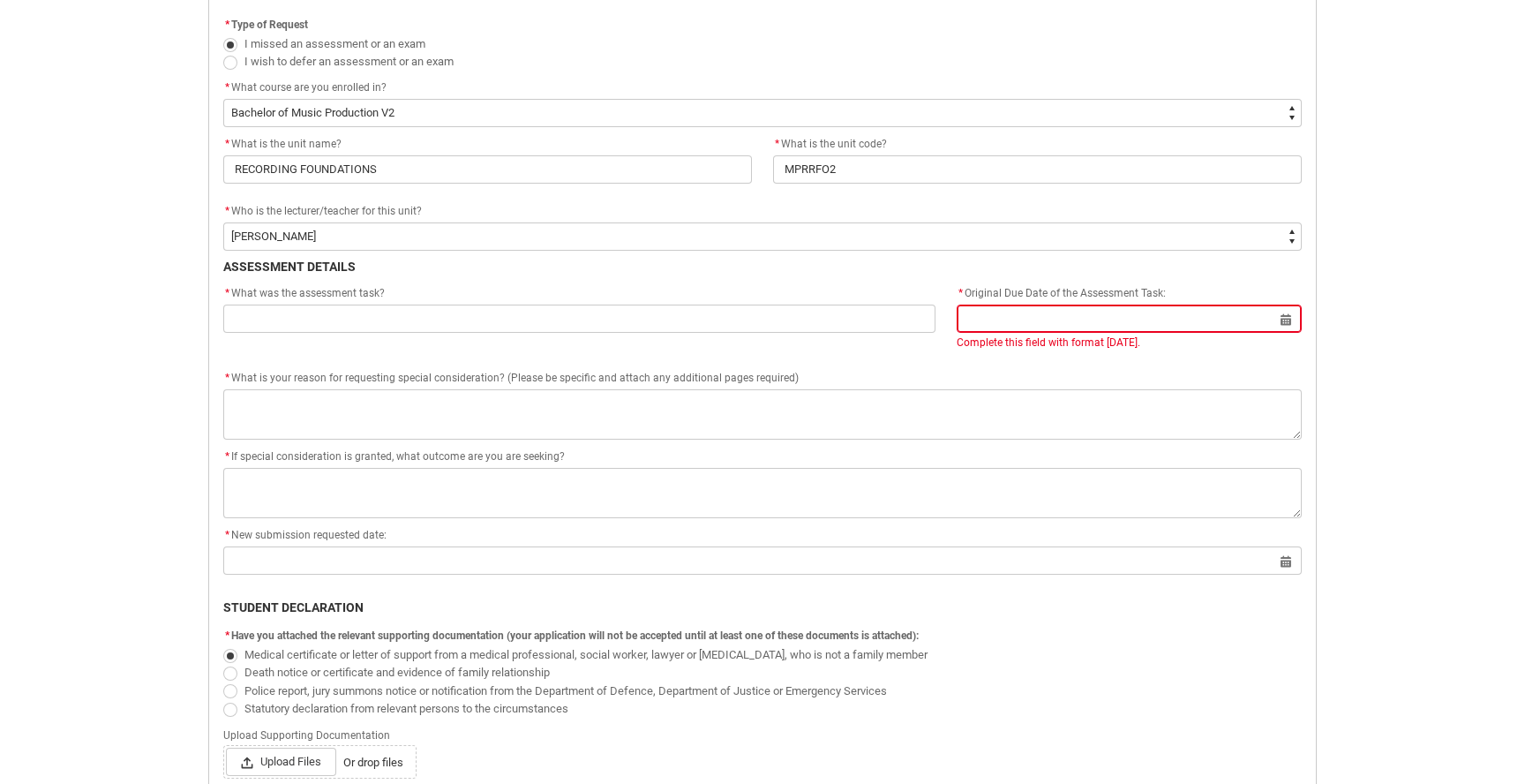
scroll to position [532, 0]
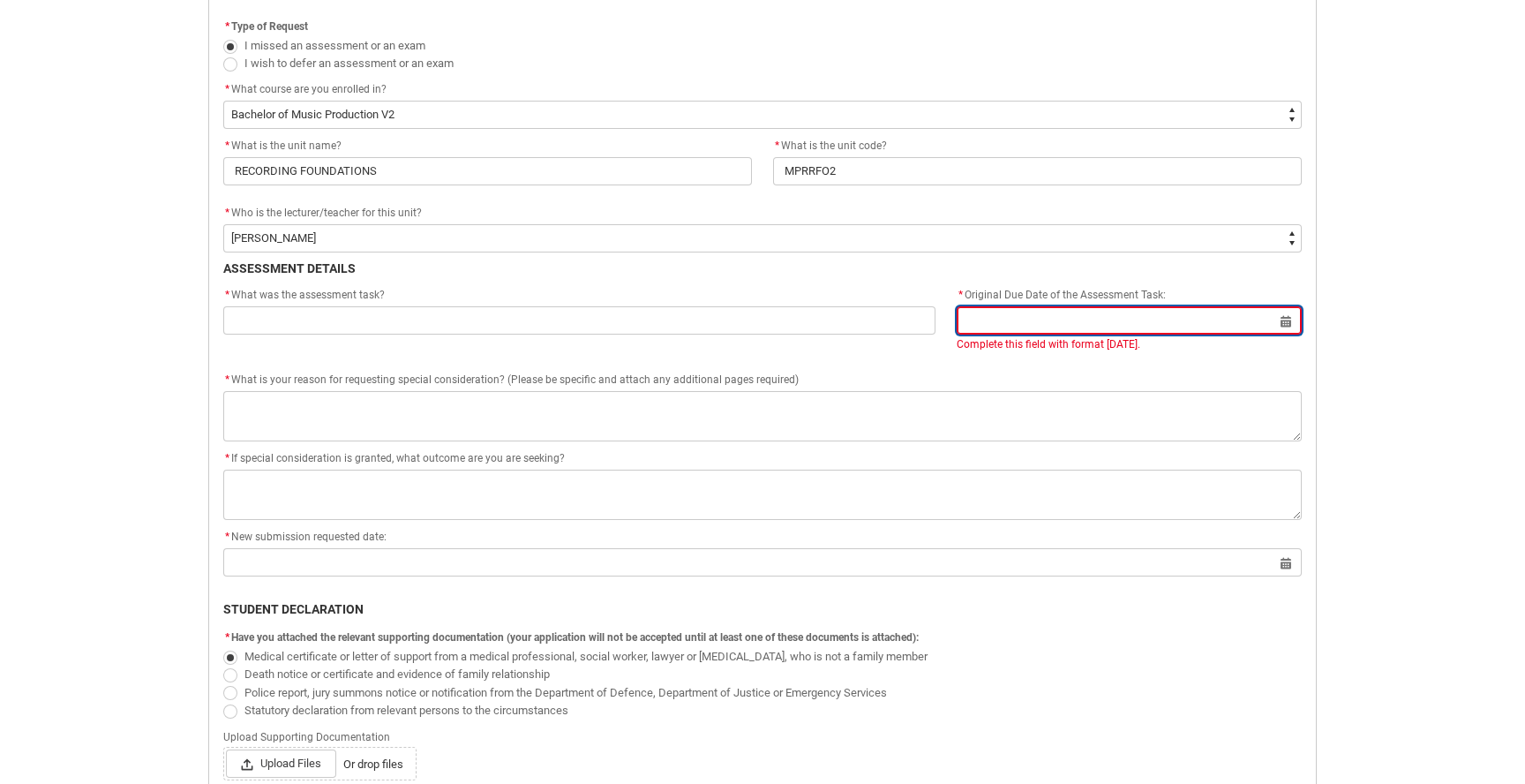
click at [1282, 327] on input "Redu_Student_Request flow" at bounding box center [1129, 320] width 345 height 28
select select "2025"
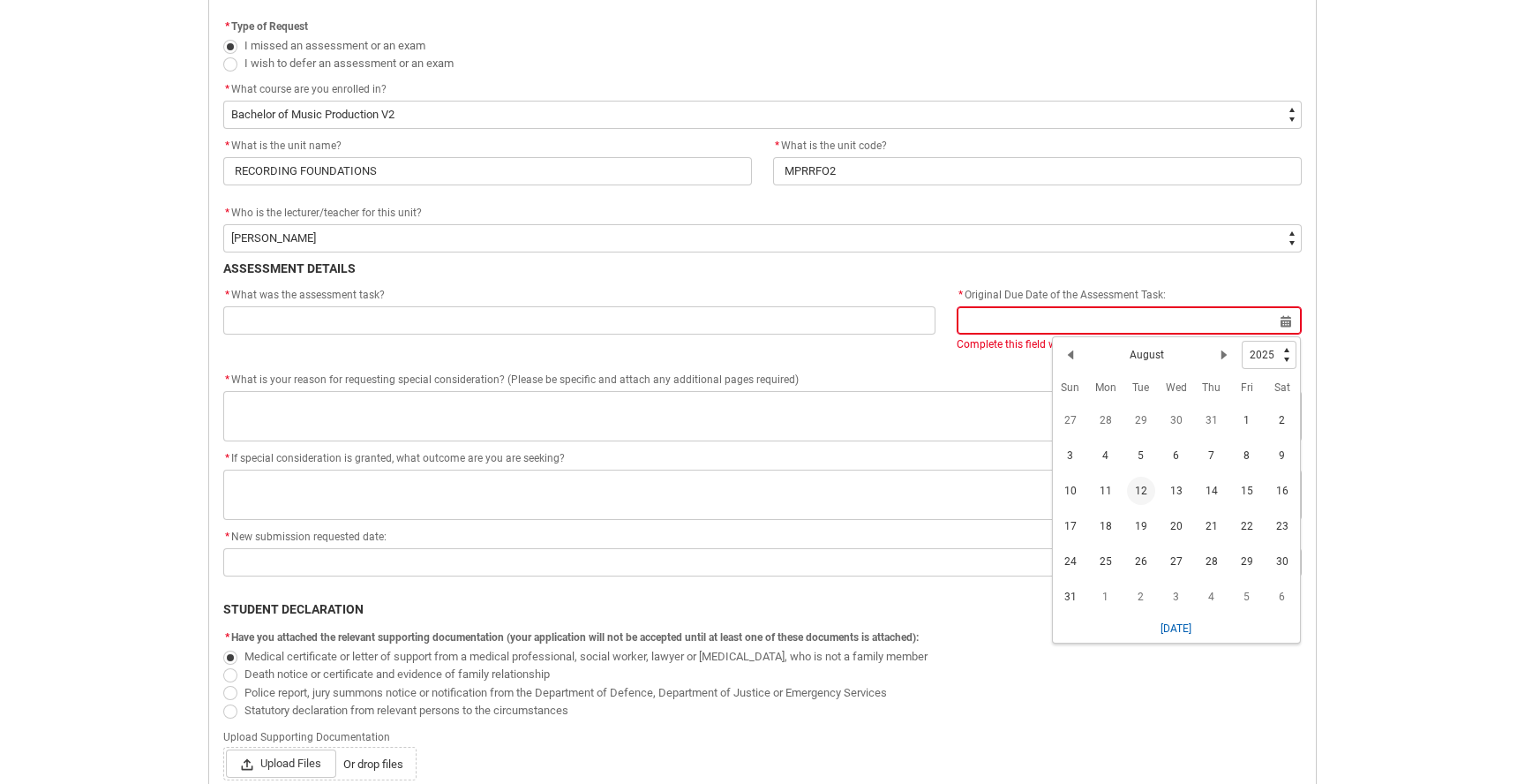
click at [1142, 491] on span "12" at bounding box center [1142, 491] width 28 height 28
type lightning-datepicker "[DATE]"
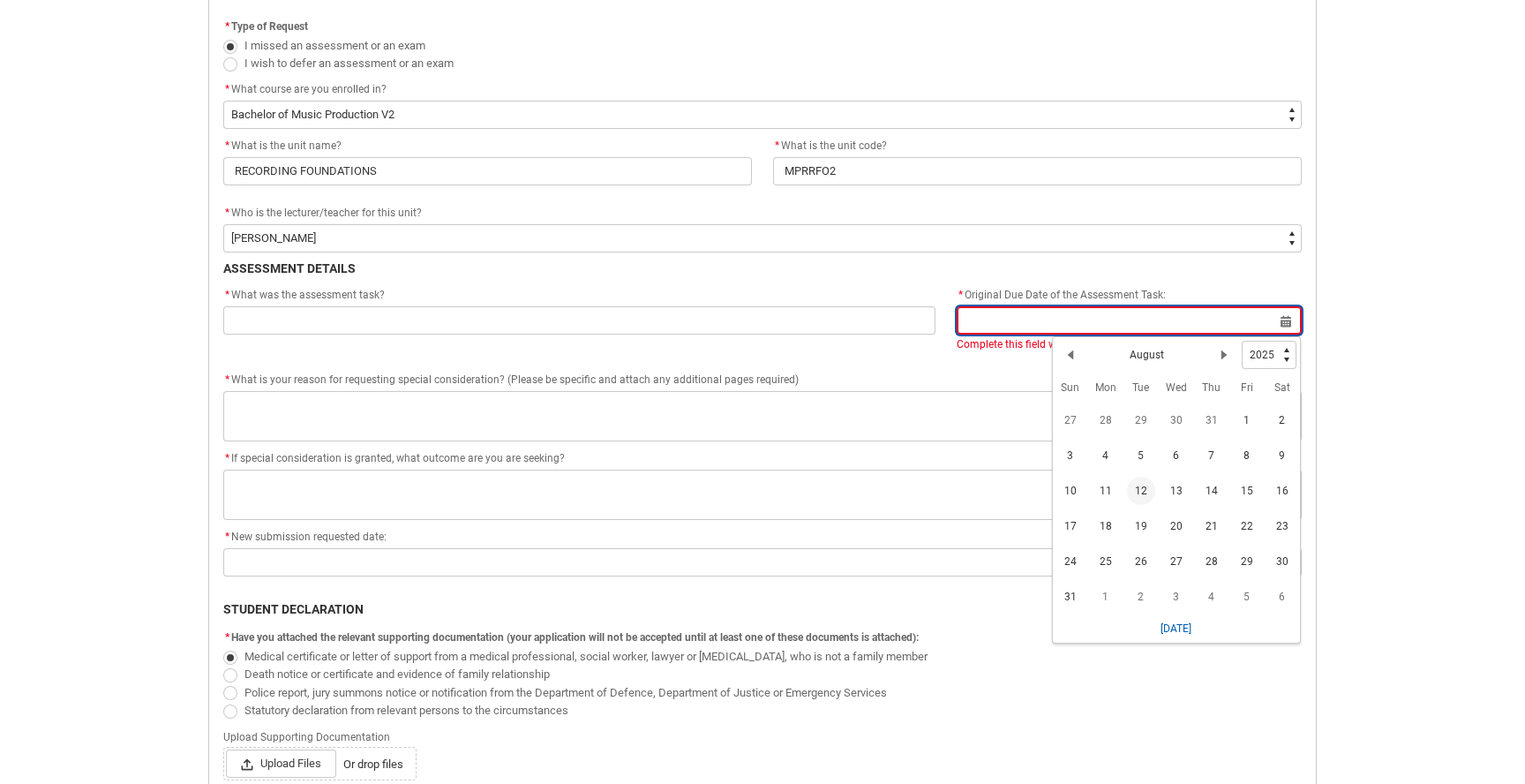
type lightning-input "[DATE]"
type input "[DATE]"
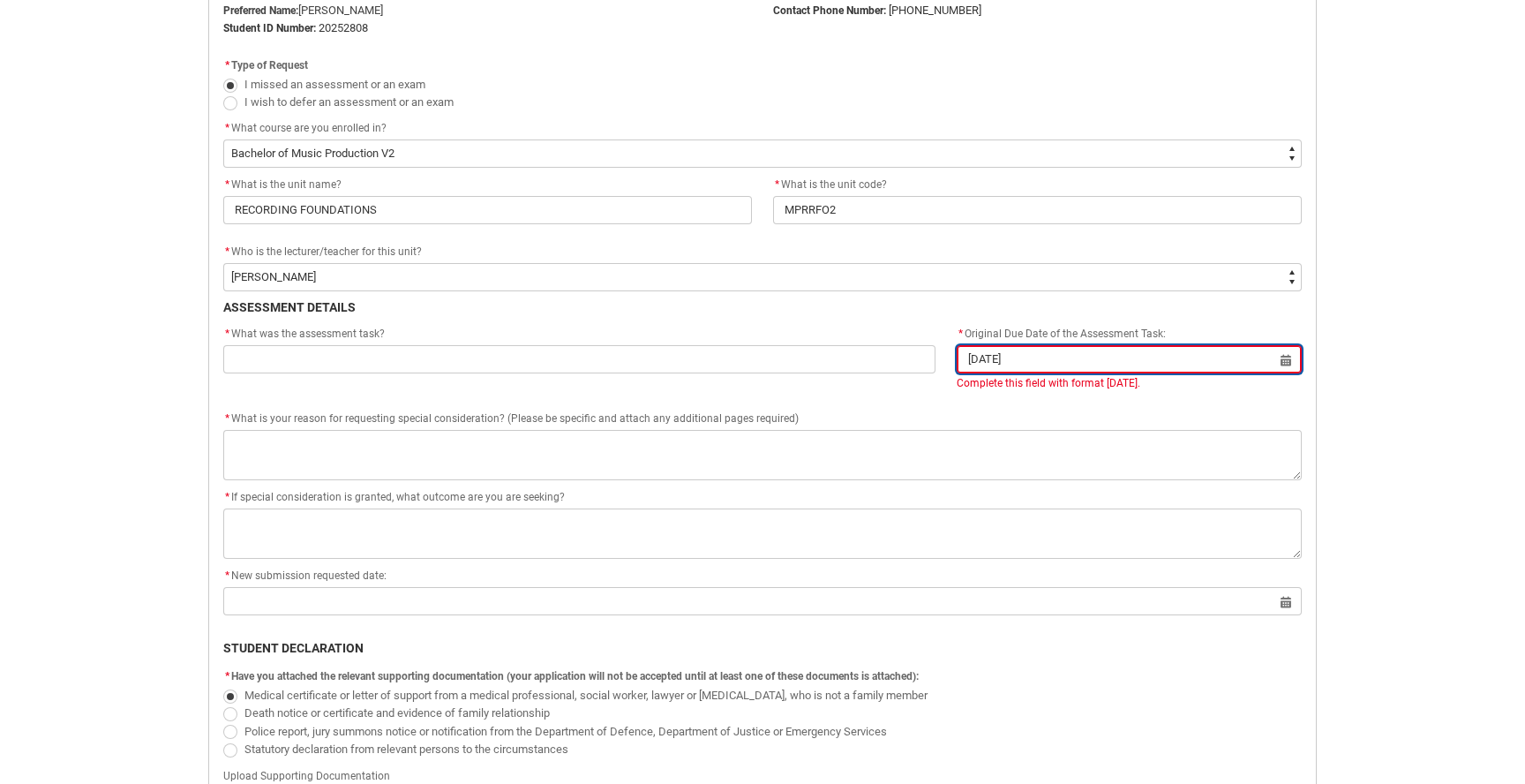
scroll to position [492, 0]
click at [1288, 365] on input "[DATE]" at bounding box center [1129, 361] width 345 height 28
select select "2025"
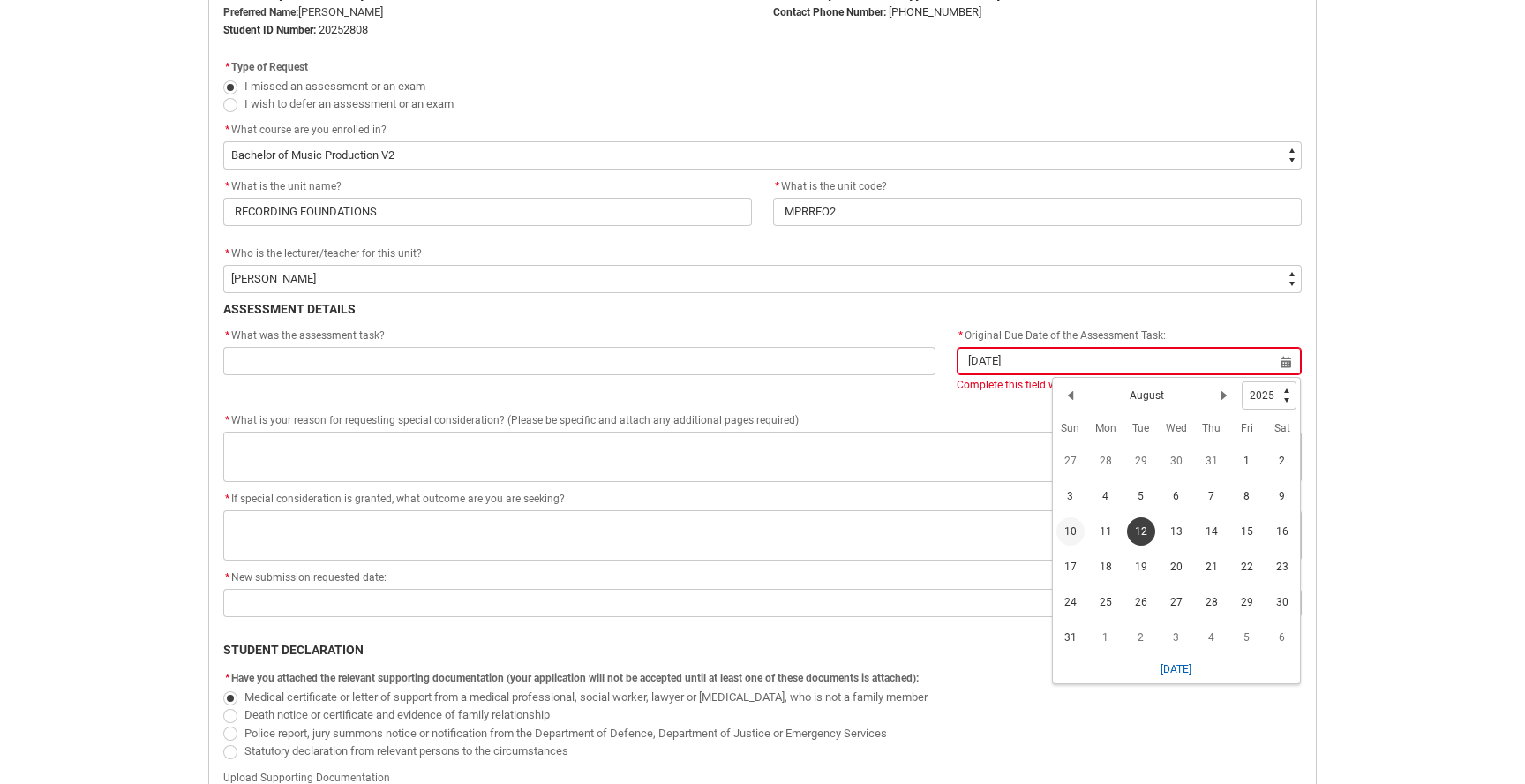
click at [1074, 527] on span "10" at bounding box center [1071, 531] width 28 height 28
type lightning-datepicker "[DATE]"
type lightning-input "[DATE]"
type input "[DATE]"
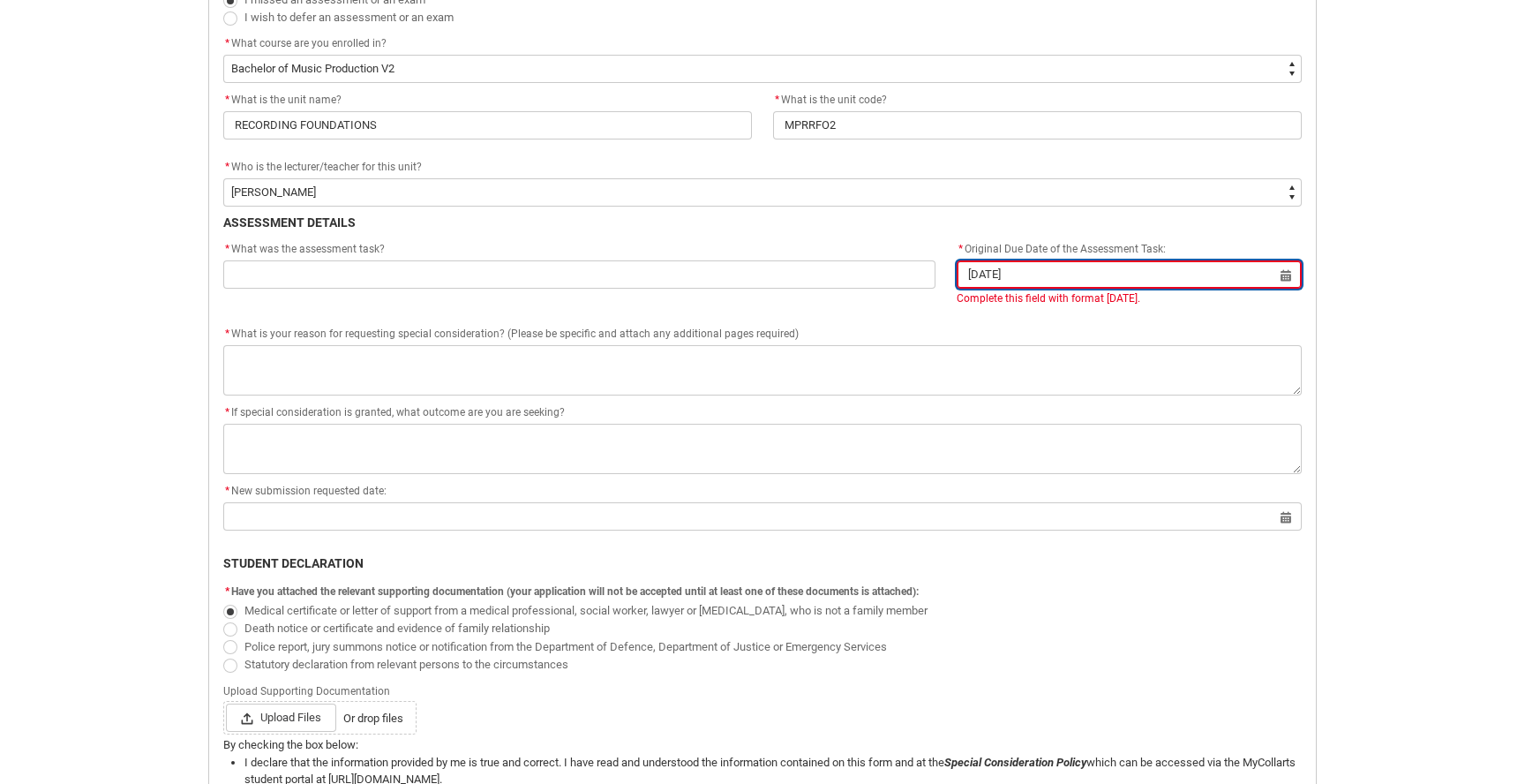
scroll to position [577, 0]
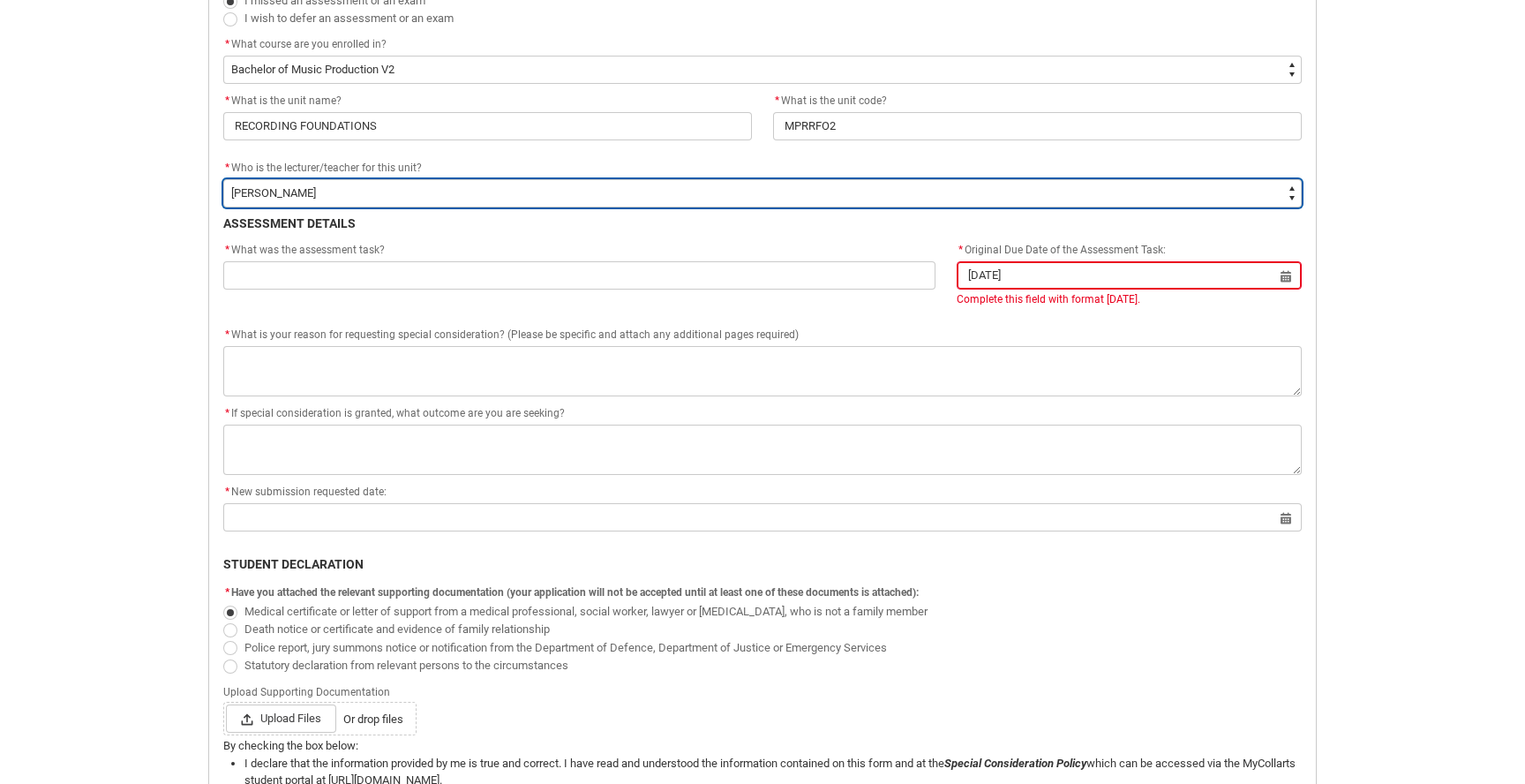
click at [405, 197] on select "--None-- [PERSON_NAME] [PERSON_NAME] [PERSON_NAME] [PERSON_NAME] [PERSON_NAME] …" at bounding box center [762, 193] width 1079 height 28
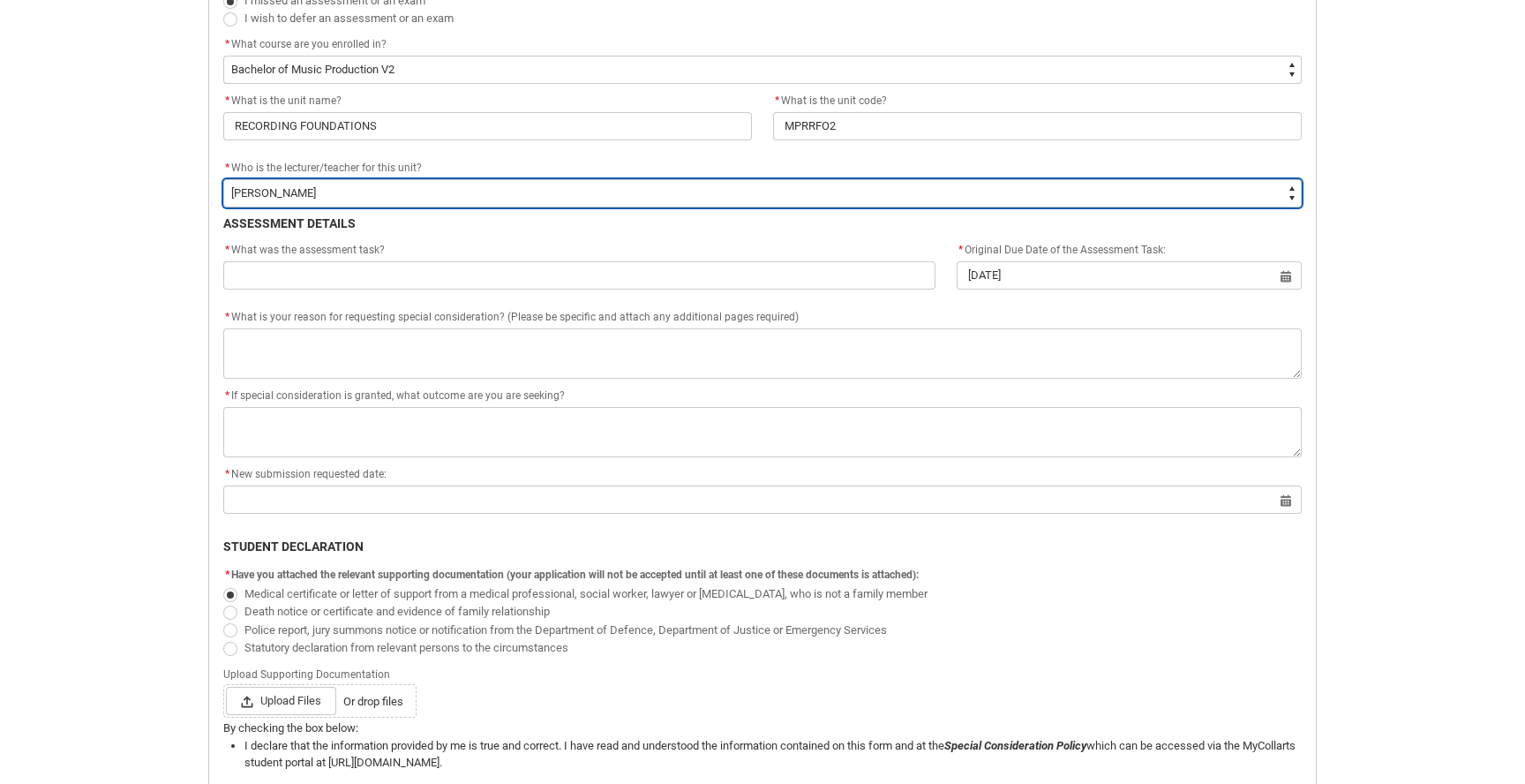
type lightning-select "Faculty_NamefromAtoM.003I7000002F9hKIAS"
click at [223, 179] on select "--None-- [PERSON_NAME] [PERSON_NAME] [PERSON_NAME] [PERSON_NAME] [PERSON_NAME] …" at bounding box center [762, 193] width 1079 height 28
select select "Faculty_NamefromAtoM.003I7000002F9hKIAS"
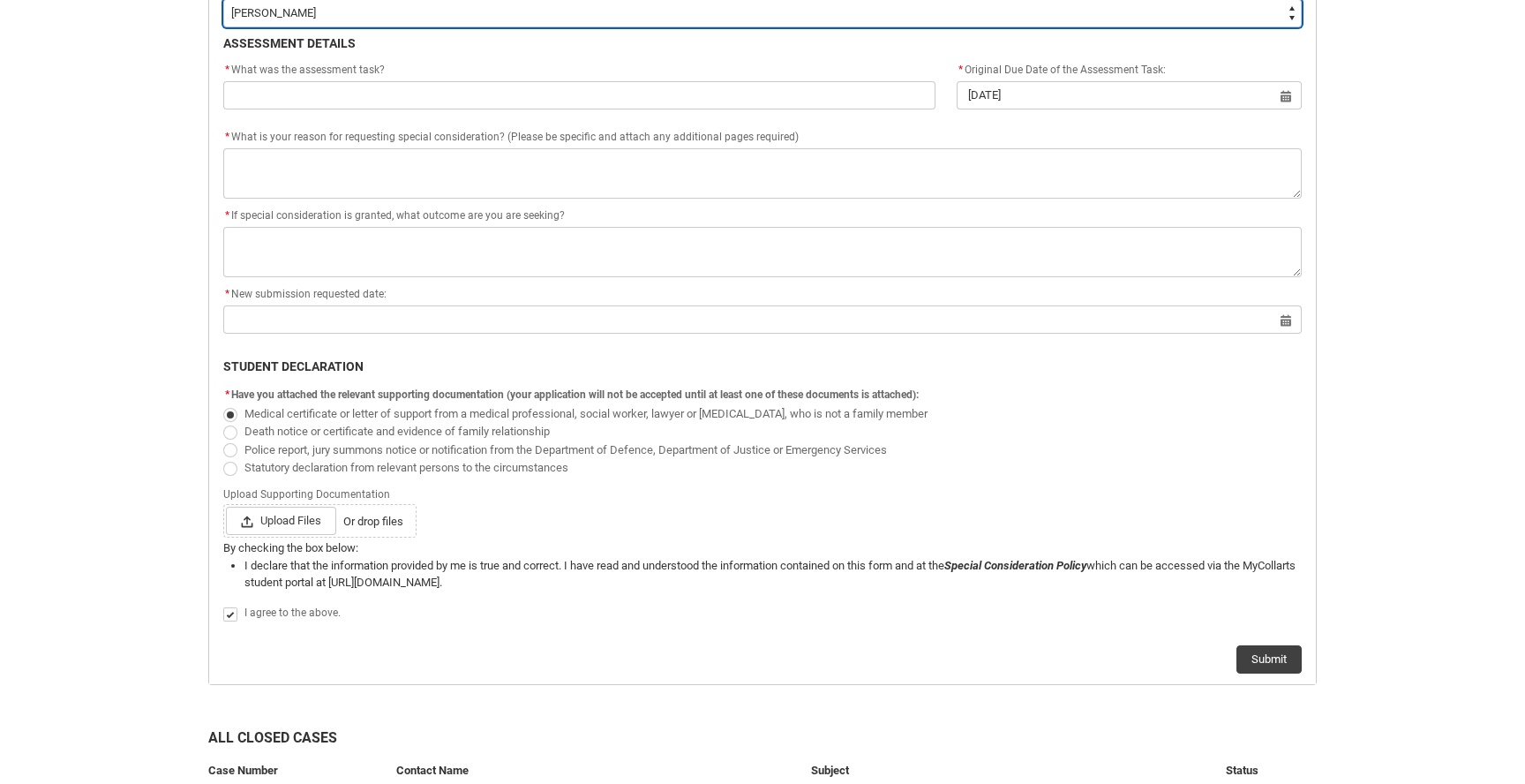
scroll to position [737, 0]
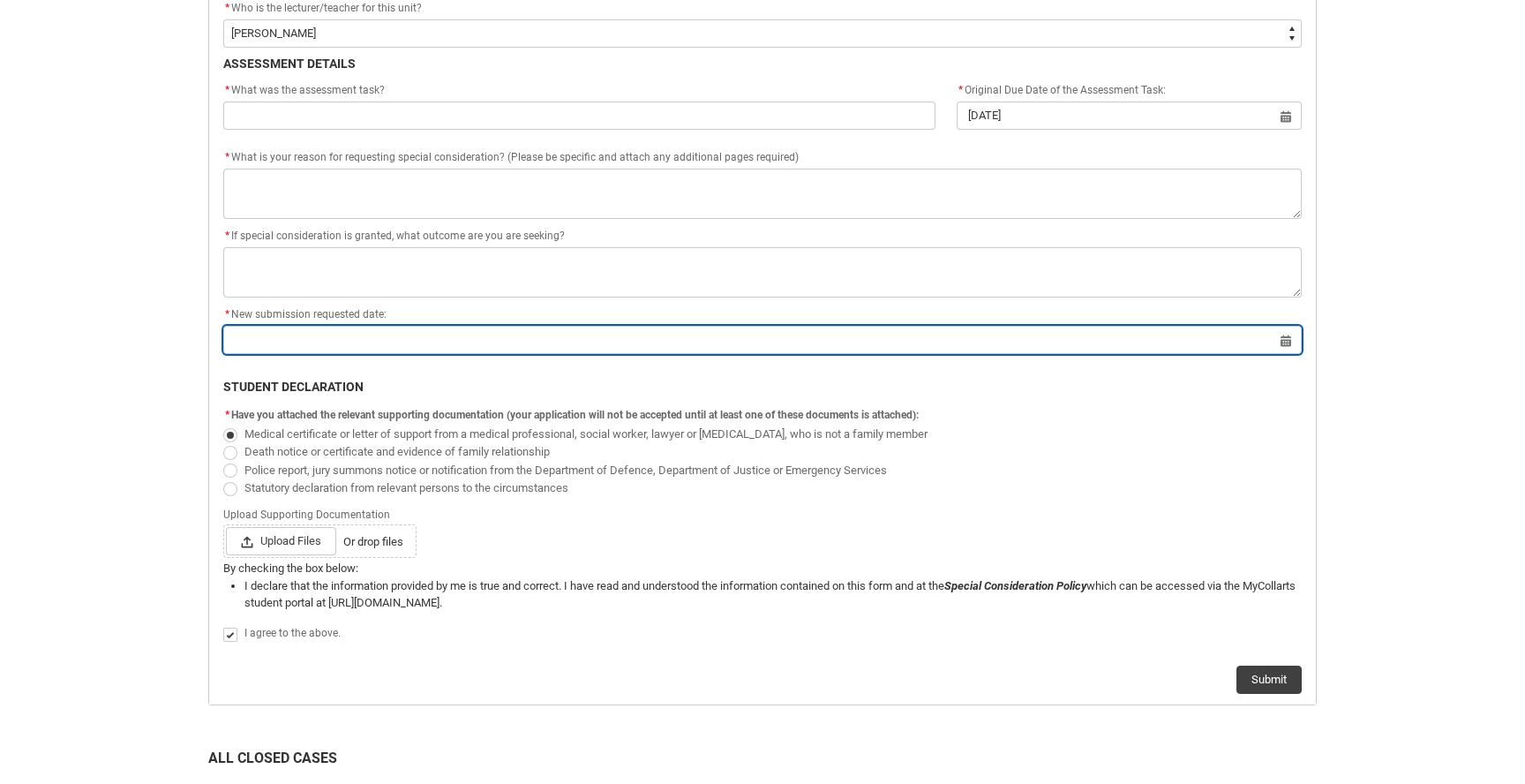
click at [1297, 340] on input "Redu_Student_Request flow" at bounding box center [762, 340] width 1079 height 28
select select "2025"
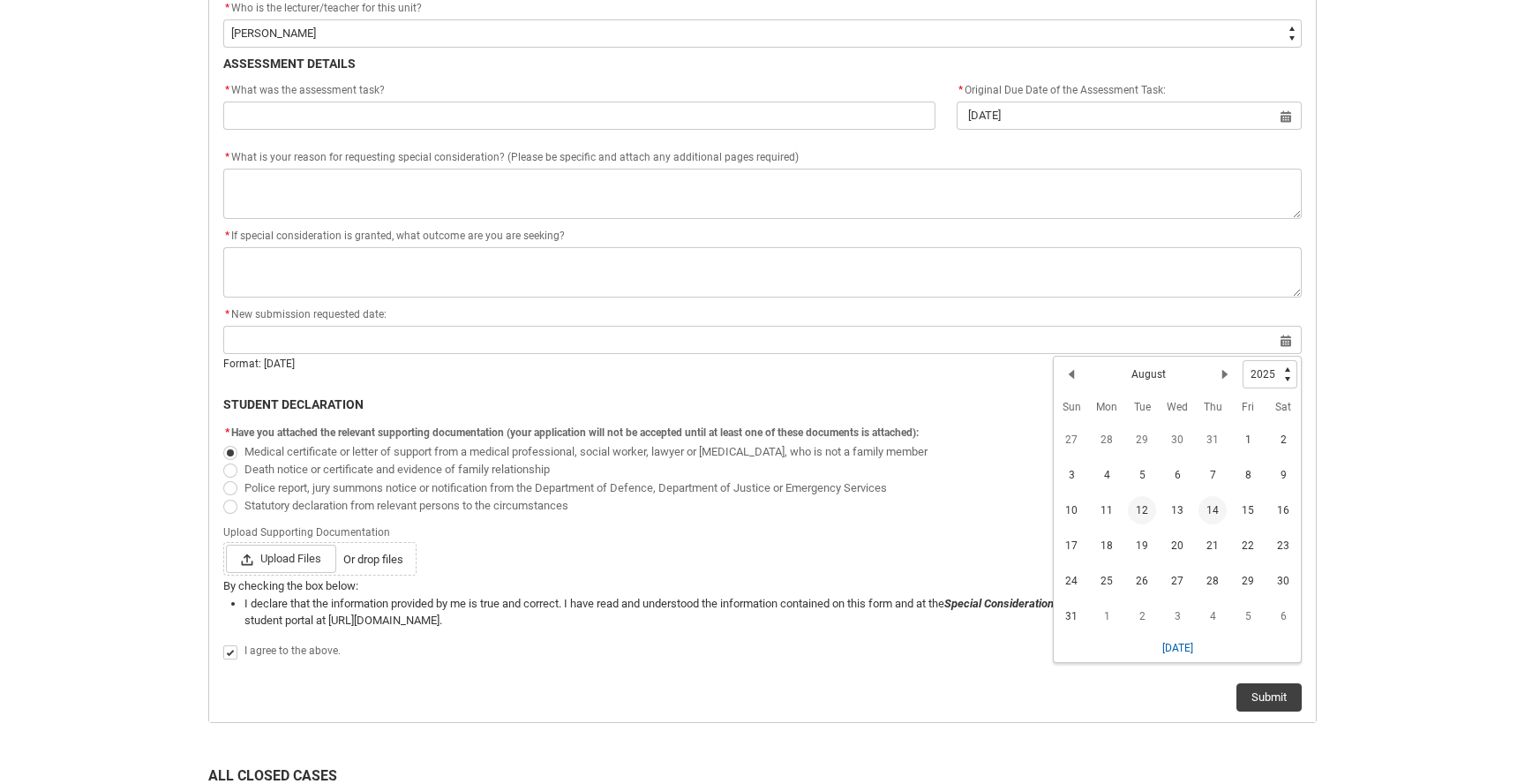
click at [1217, 511] on span "14" at bounding box center [1213, 511] width 28 height 28
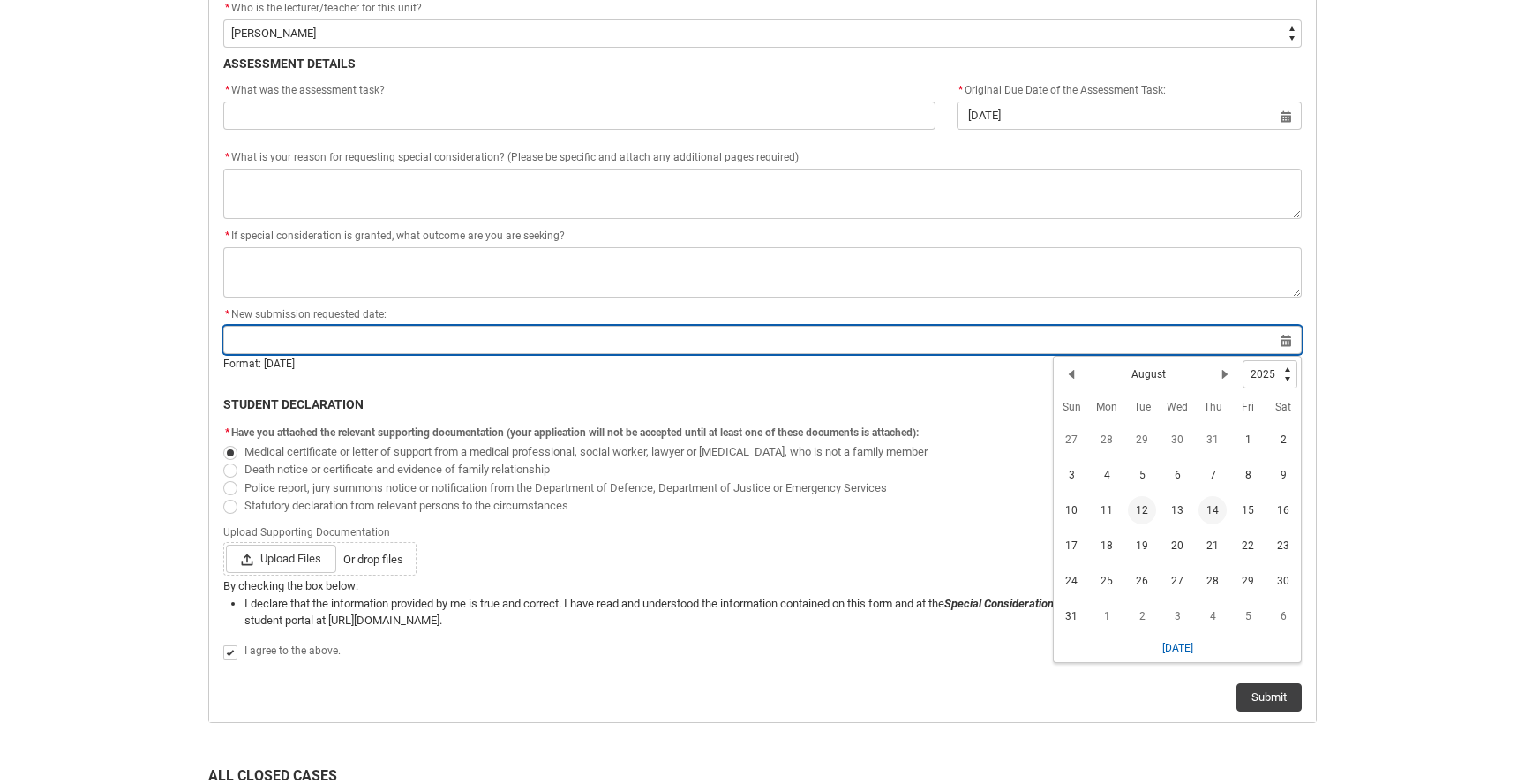
type lightning-datepicker "[DATE]"
type lightning-input "[DATE]"
type input "[DATE]"
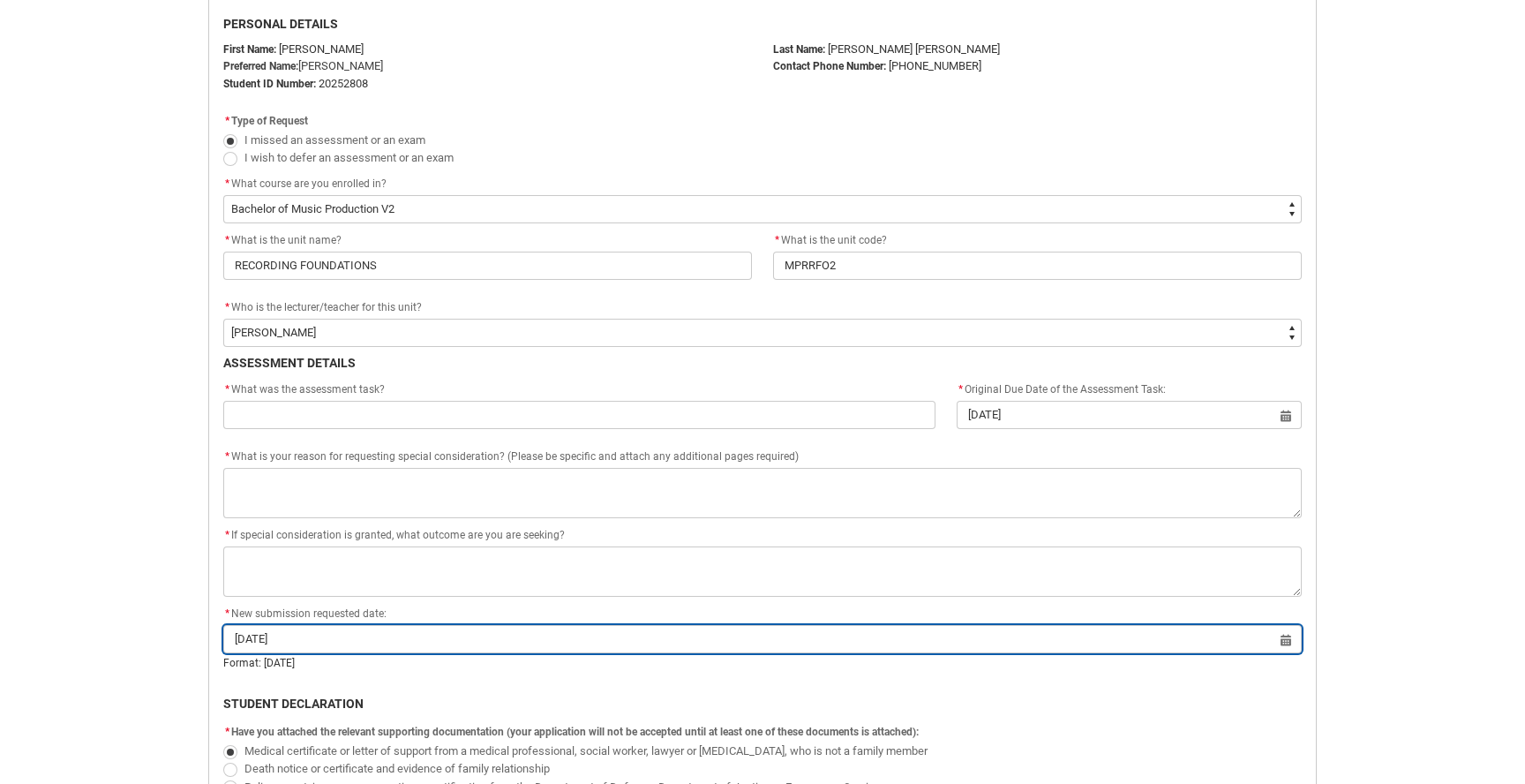
scroll to position [434, 0]
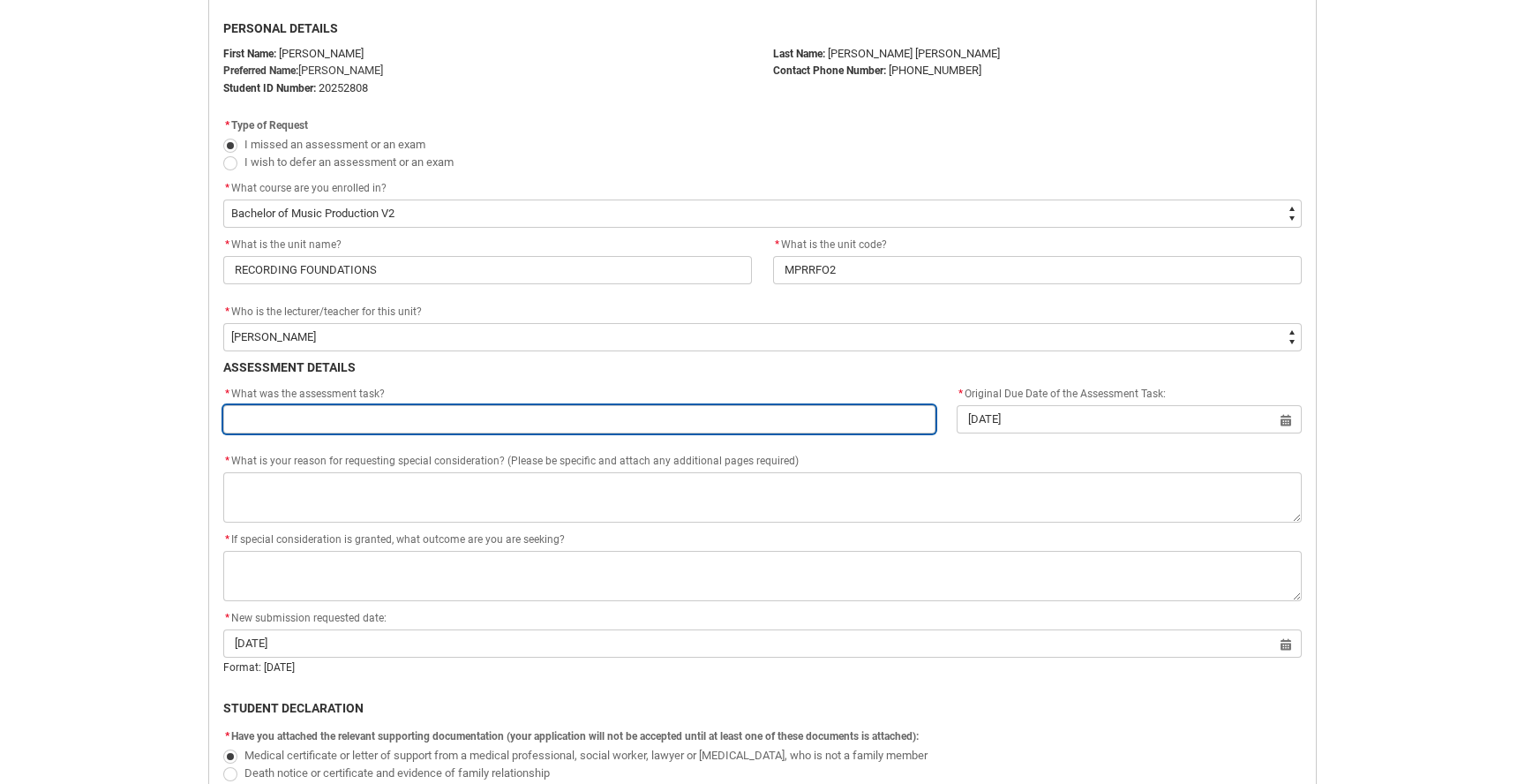
click at [546, 413] on input "Redu_Student_Request flow" at bounding box center [579, 419] width 712 height 28
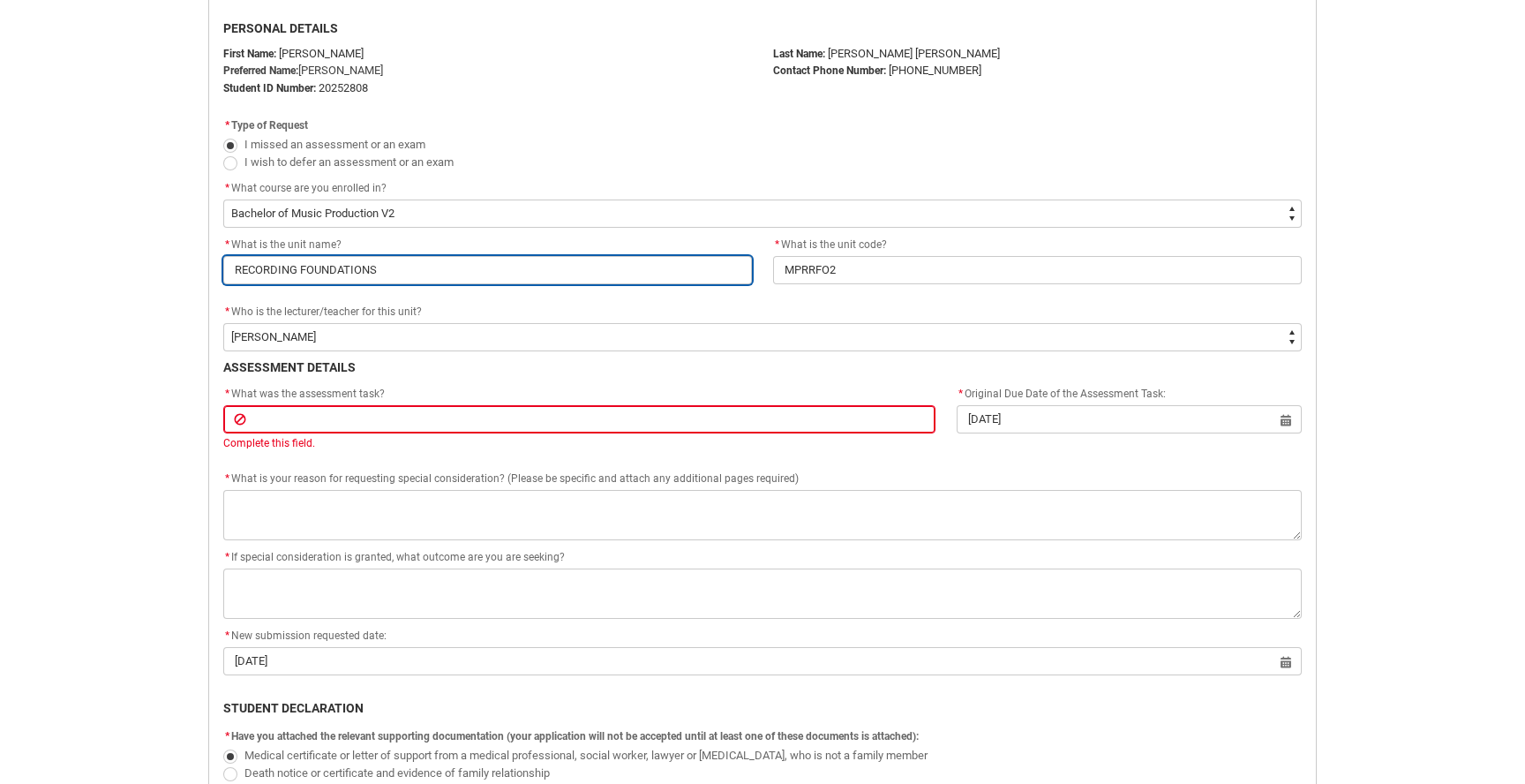
drag, startPoint x: 411, startPoint y: 277, endPoint x: 115, endPoint y: 312, distance: 298.1
click at [115, 312] on div "Skip to Main Content Collarts Education Community Home New Enrolment Applicatio…" at bounding box center [762, 533] width 1525 height 1933
drag, startPoint x: 405, startPoint y: 274, endPoint x: 181, endPoint y: 266, distance: 224.1
click at [181, 266] on div "Skip to Main Content Collarts Education Community Home New Enrolment Applicatio…" at bounding box center [762, 533] width 1525 height 1933
type lightning-primitive-input-simple "I"
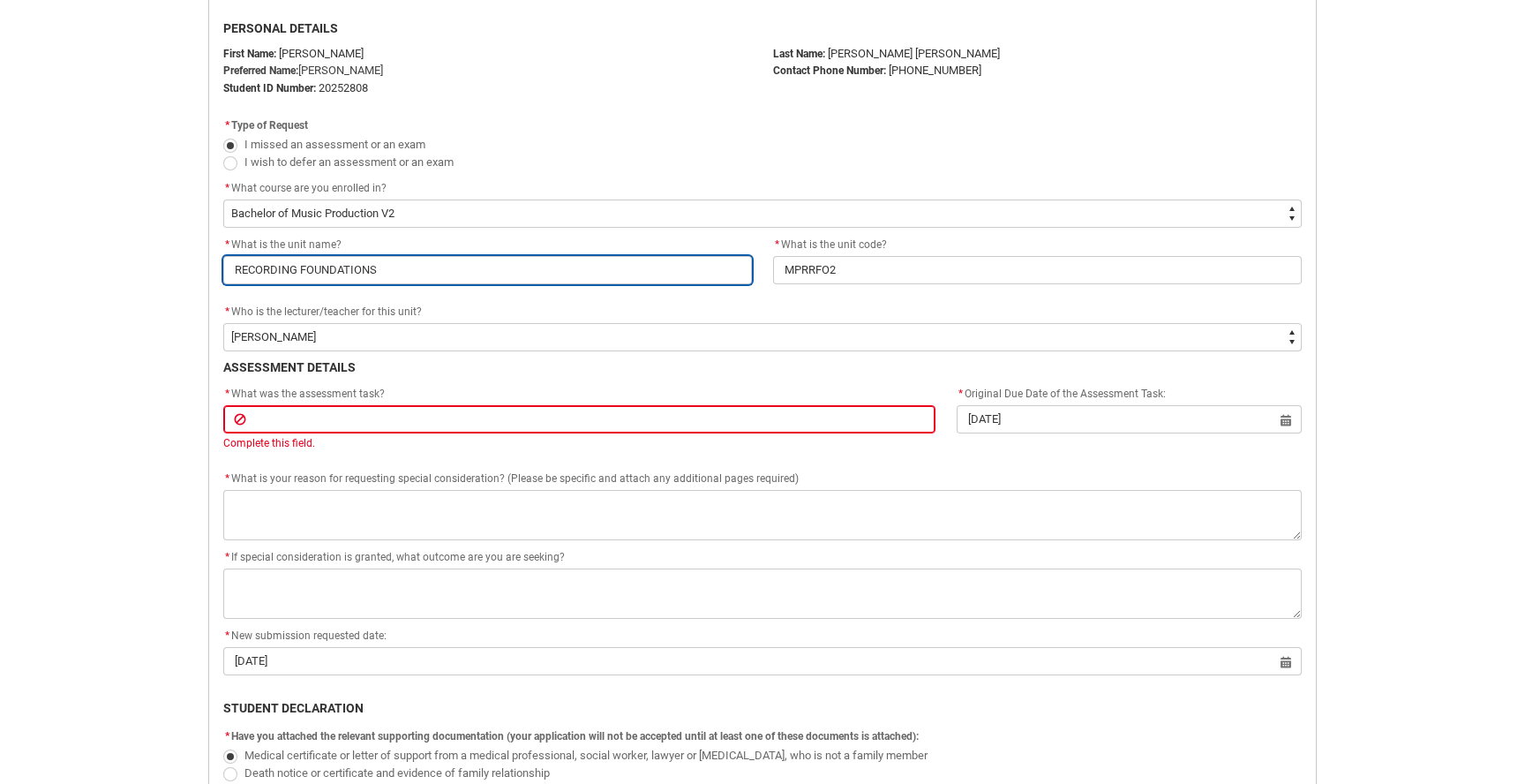
type input "I"
type lightning-primitive-input-simple "IN"
type input "IN"
type lightning-primitive-input-simple "IND"
type input "IND"
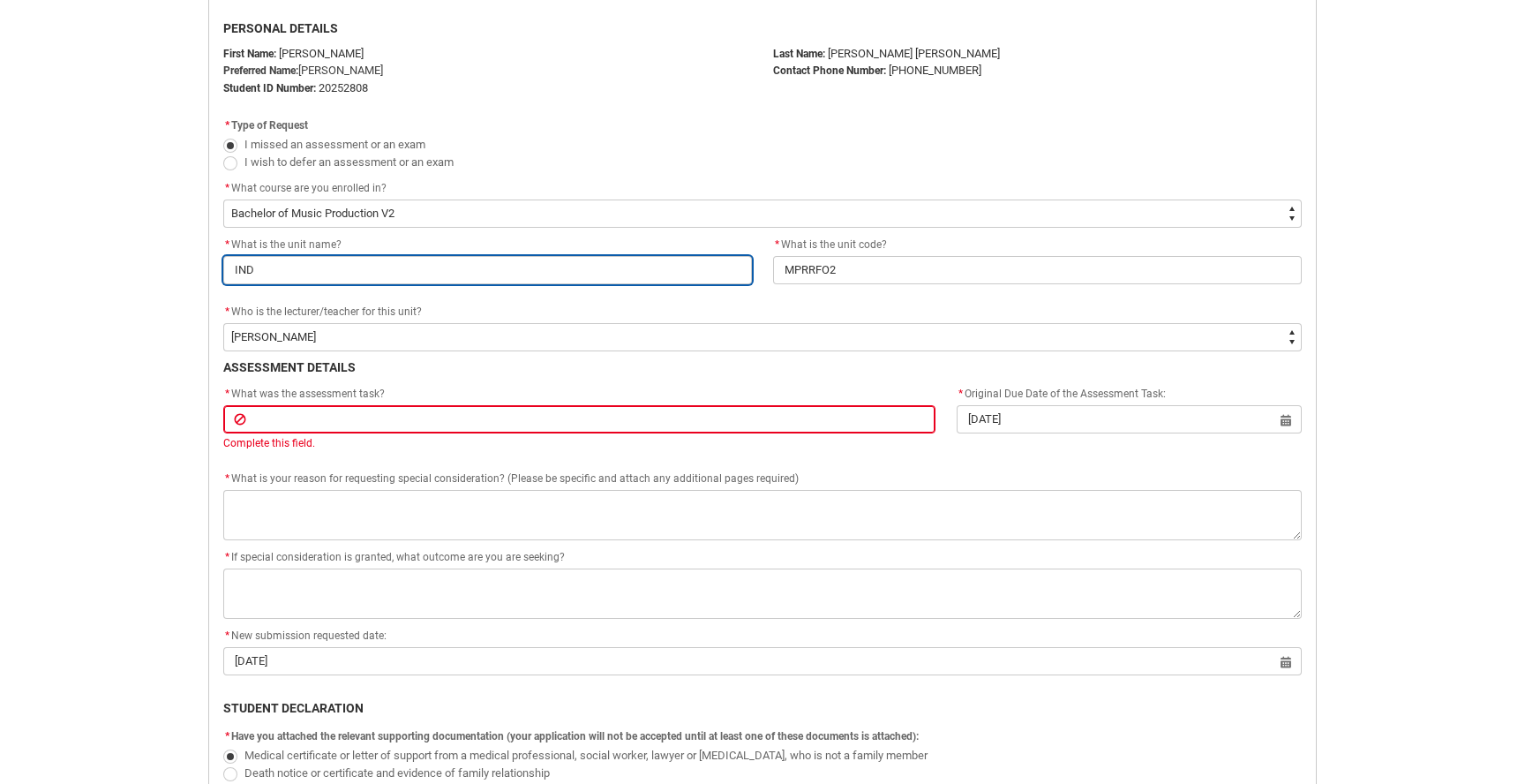
type lightning-primitive-input-simple "INDU"
type input "INDU"
type lightning-primitive-input-simple "INDUS"
type input "INDUS"
type lightning-primitive-input-simple "INDUST"
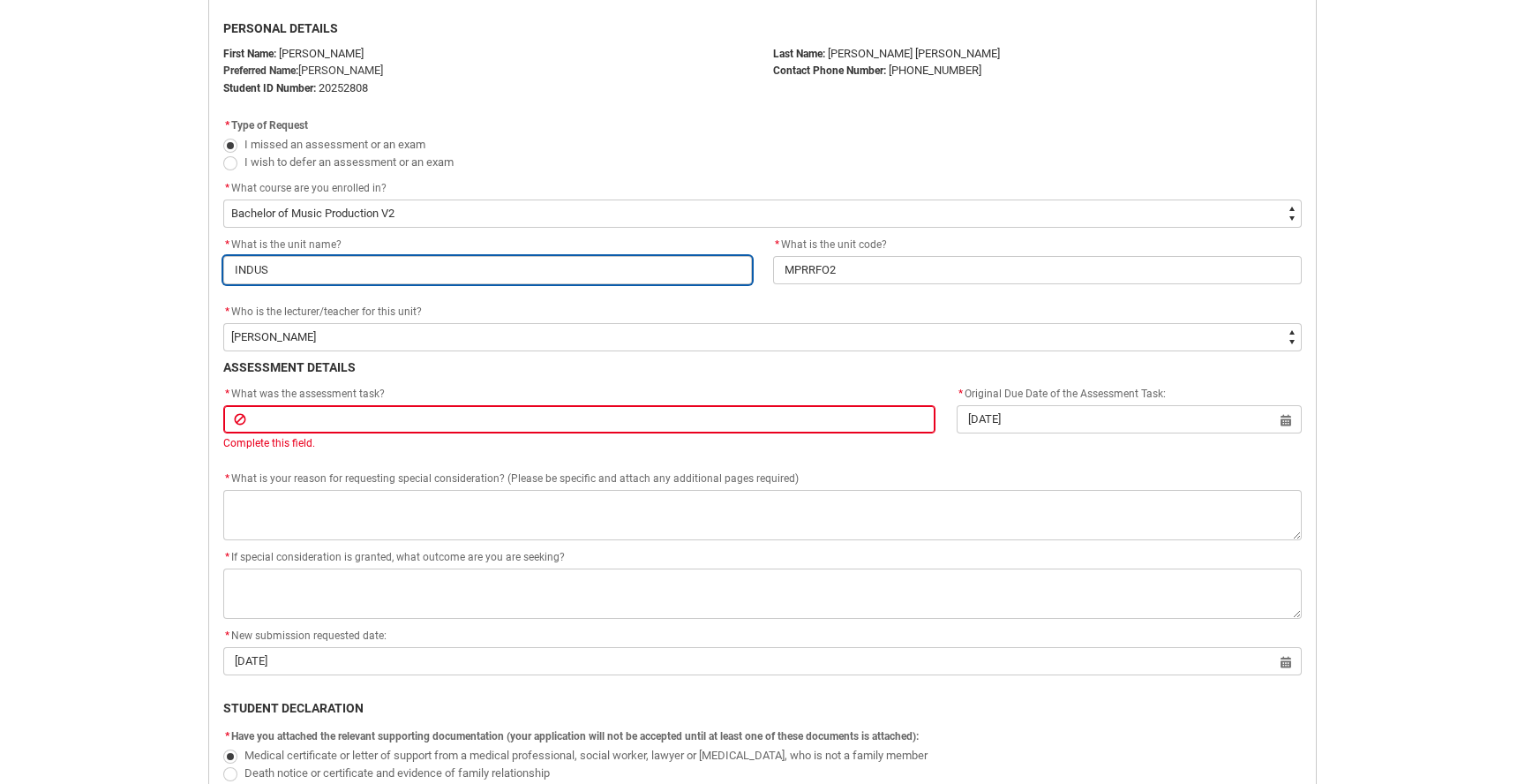
type input "INDUST"
type lightning-primitive-input-simple "INDUSTR"
type input "INDUSTR"
type lightning-primitive-input-simple "INDUSTRY"
type input "INDUSTRY"
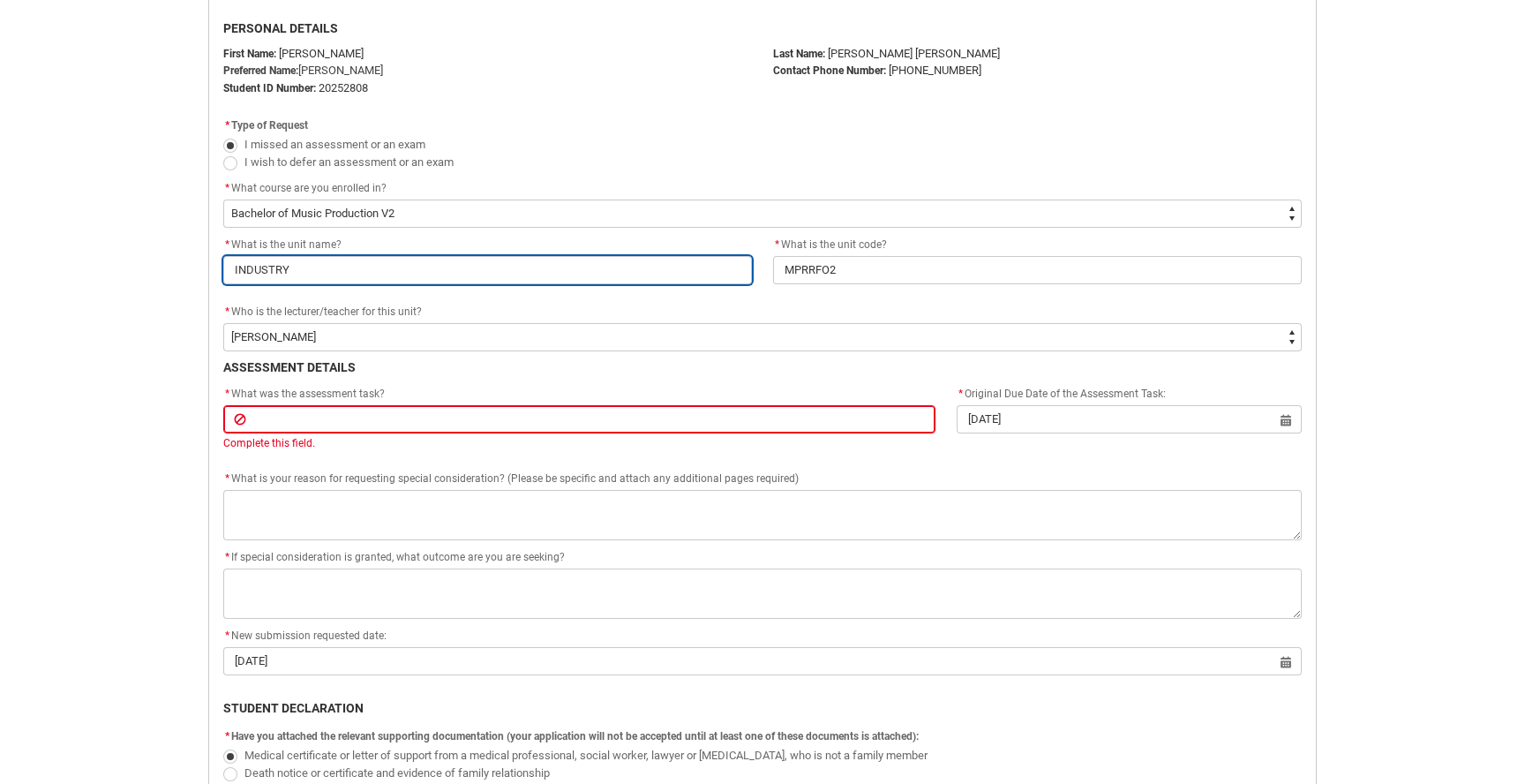
type lightning-primitive-input-simple "INDUSTRY"
type input "INDUSTRY"
type lightning-primitive-input-simple "INDUSTRY F"
type input "INDUSTRY F"
type lightning-primitive-input-simple "INDUSTRY FO"
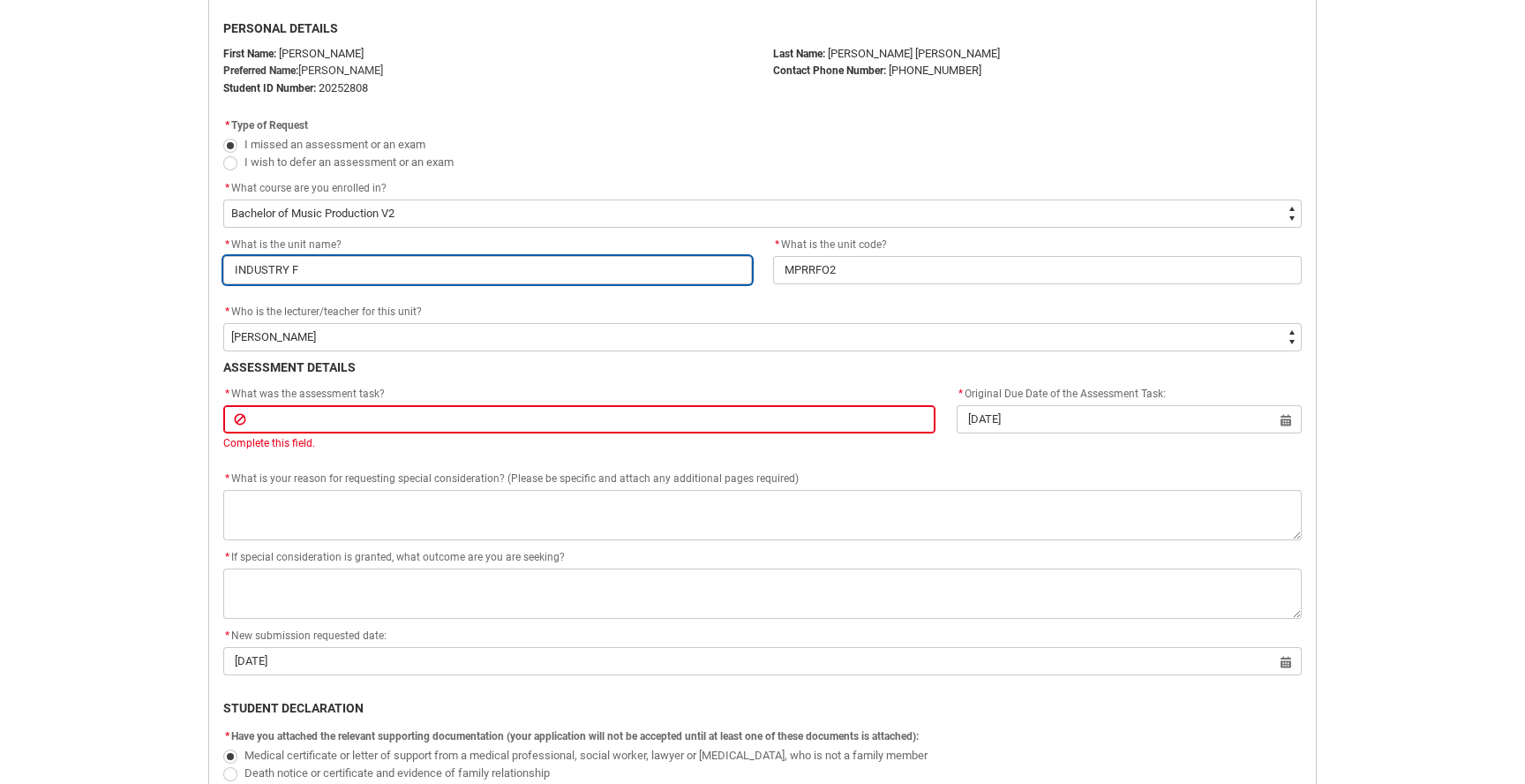
type input "INDUSTRY FO"
type lightning-primitive-input-simple "INDUSTRY FOU"
type input "INDUSTRY FOU"
type lightning-primitive-input-simple "INDUSTRY FOUN"
type input "INDUSTRY FOUN"
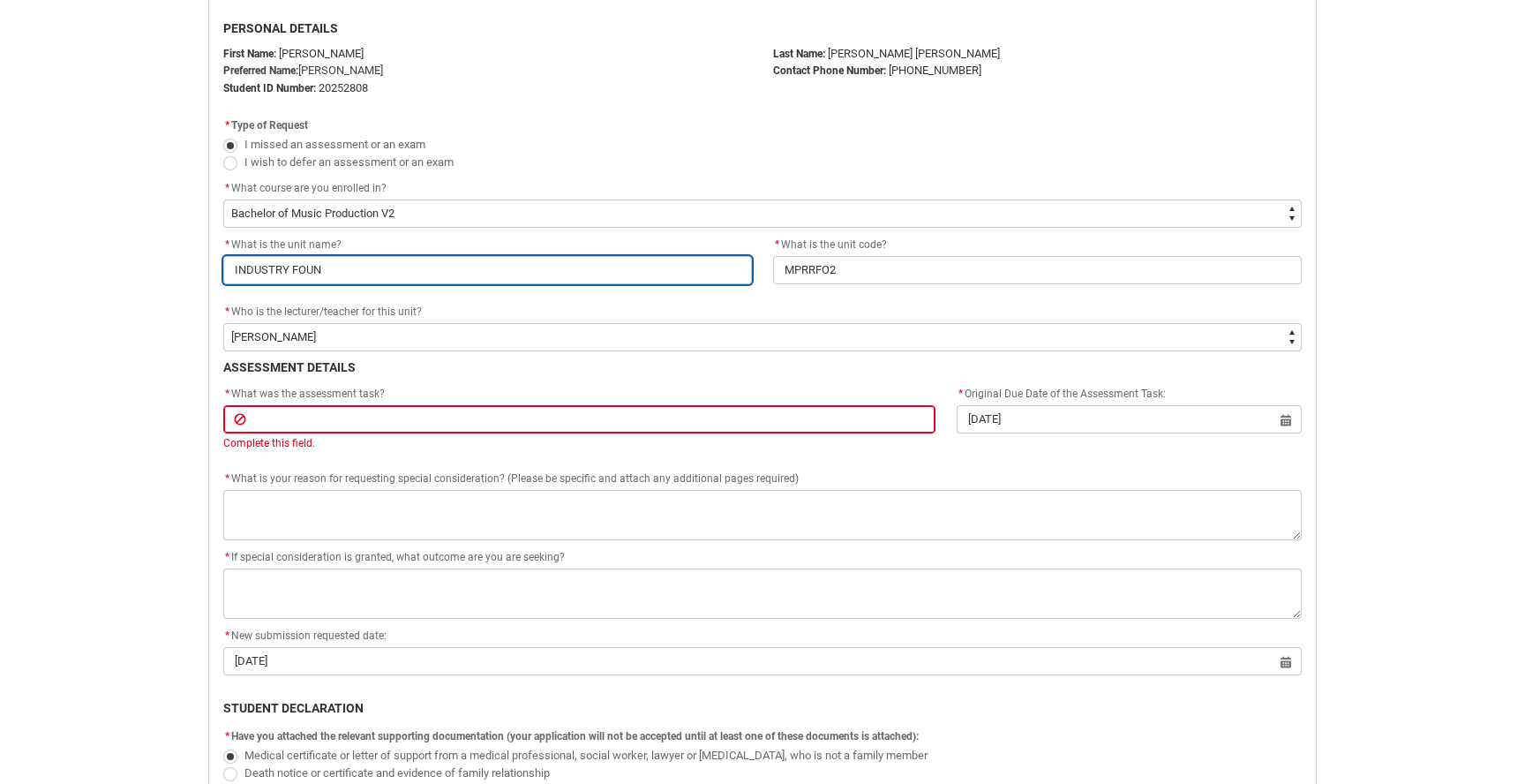
type lightning-primitive-input-simple "INDUSTRY FOUND"
type input "INDUSTRY FOUND"
type lightning-primitive-input-simple "INDUSTRY FOUNDA"
type input "INDUSTRY FOUNDA"
type lightning-primitive-input-simple "INDUSTRY FOUNDAT"
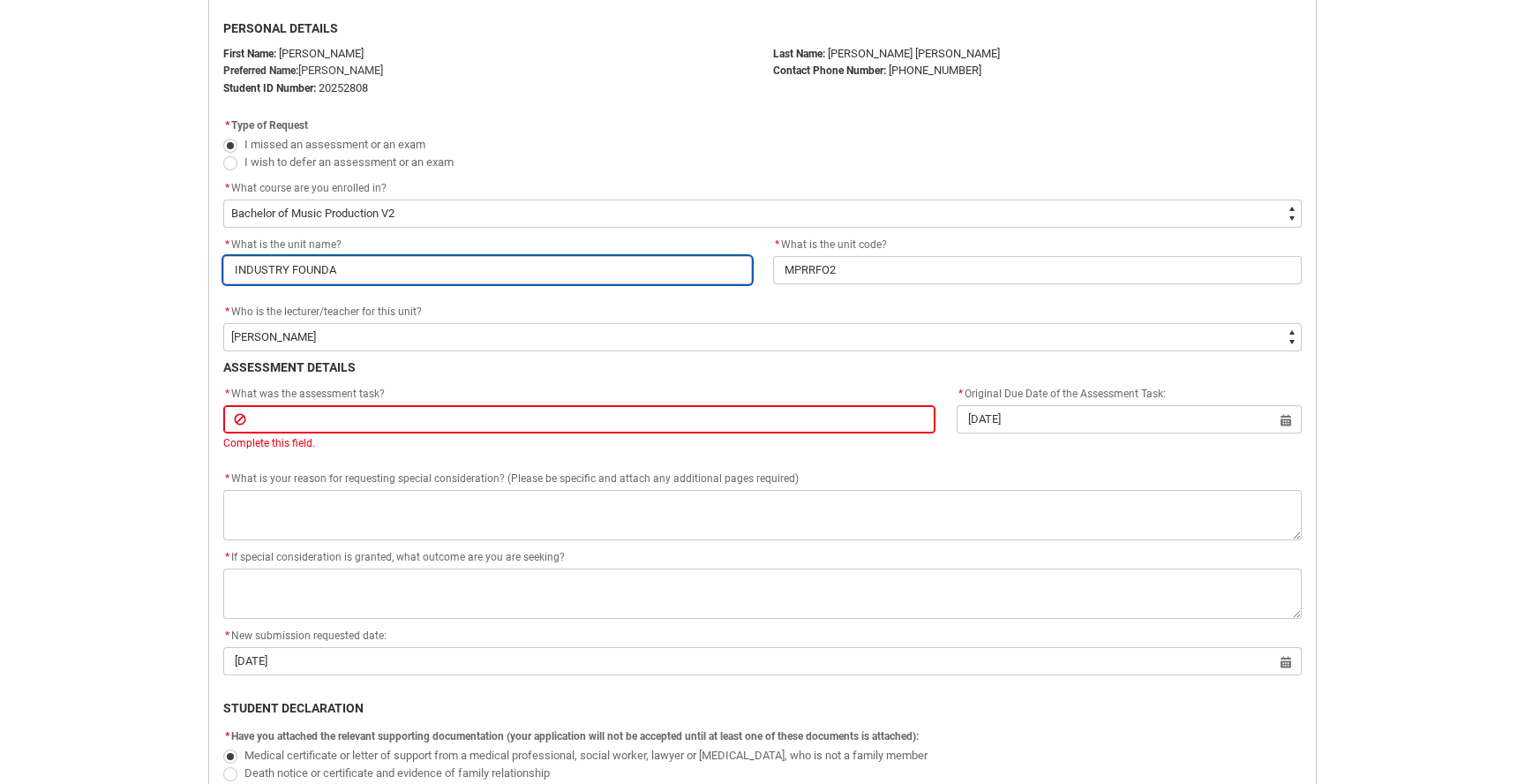
type input "INDUSTRY FOUNDAT"
type lightning-primitive-input-simple "INDUSTRY FOUNDATI"
type input "INDUSTRY FOUNDATI"
type lightning-primitive-input-simple "INDUSTRY FOUNDATIO"
type input "INDUSTRY FOUNDATIO"
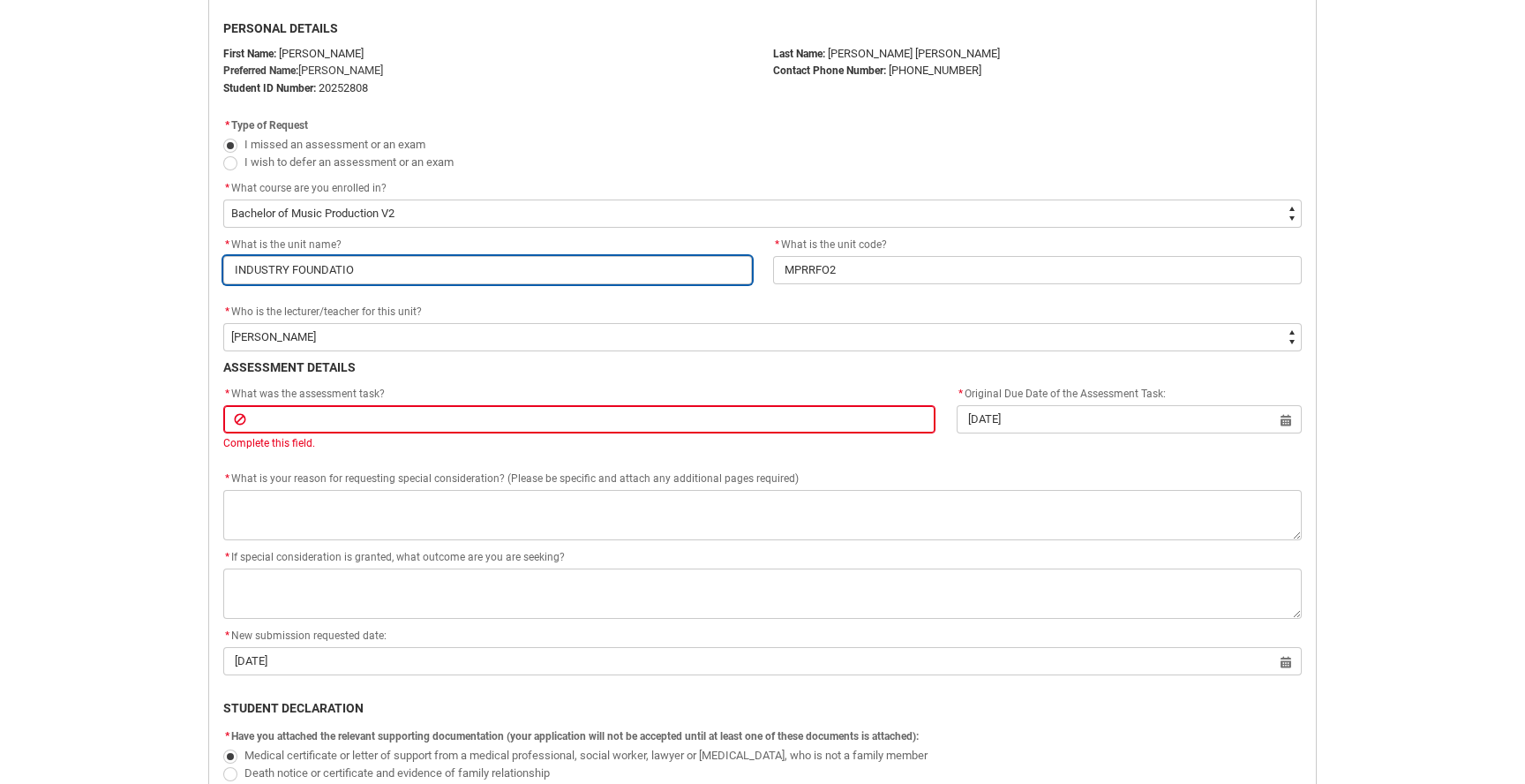
type lightning-primitive-input-simple "INDUSTRY FOUNDATION"
type input "INDUSTRY FOUNDATION"
type lightning-primitive-input-simple "INDUSTRY FOUNDATIONS"
type input "INDUSTRY FOUNDATIONS"
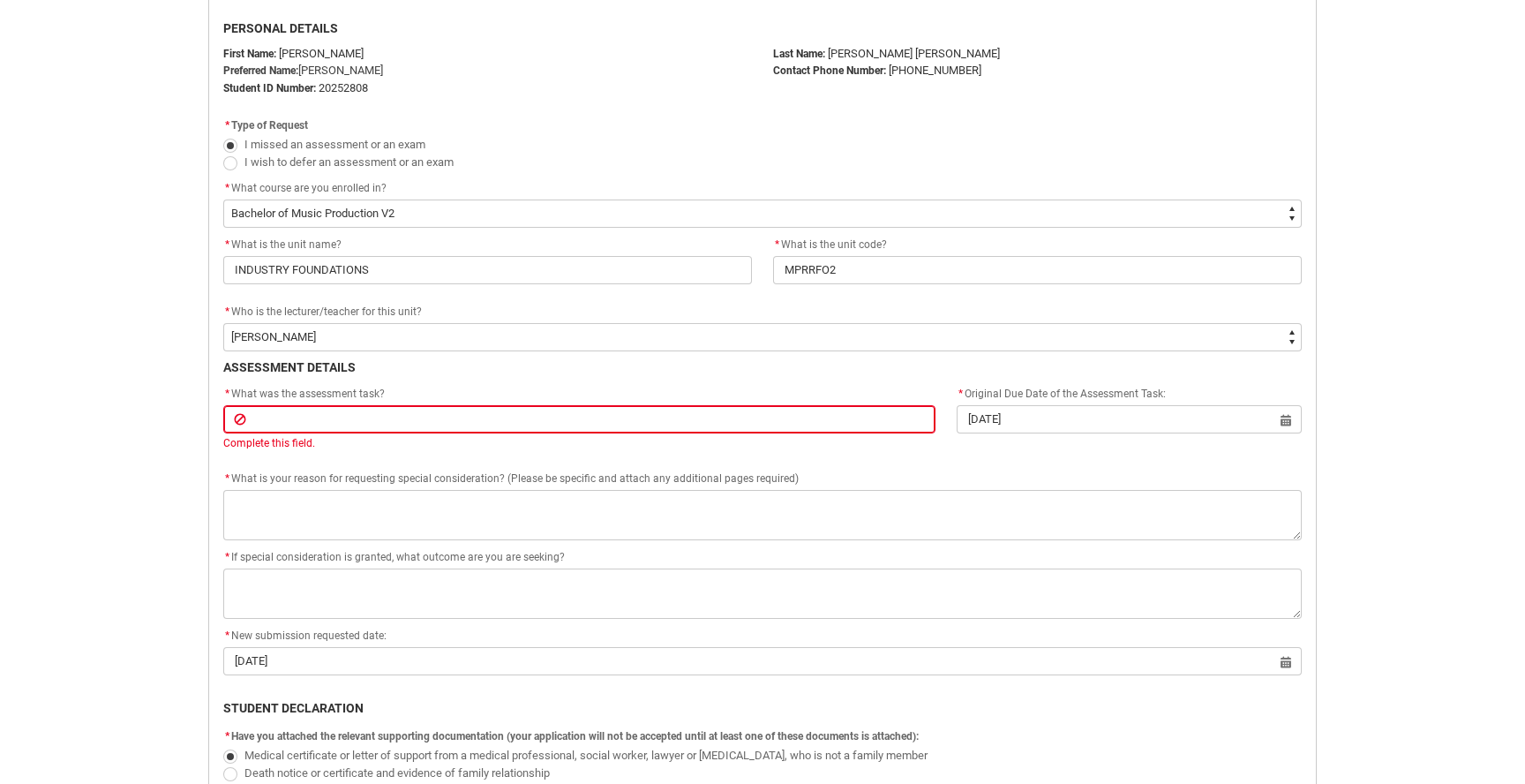
click at [733, 66] on p "Preferred Name: [PERSON_NAME]" at bounding box center [487, 71] width 528 height 18
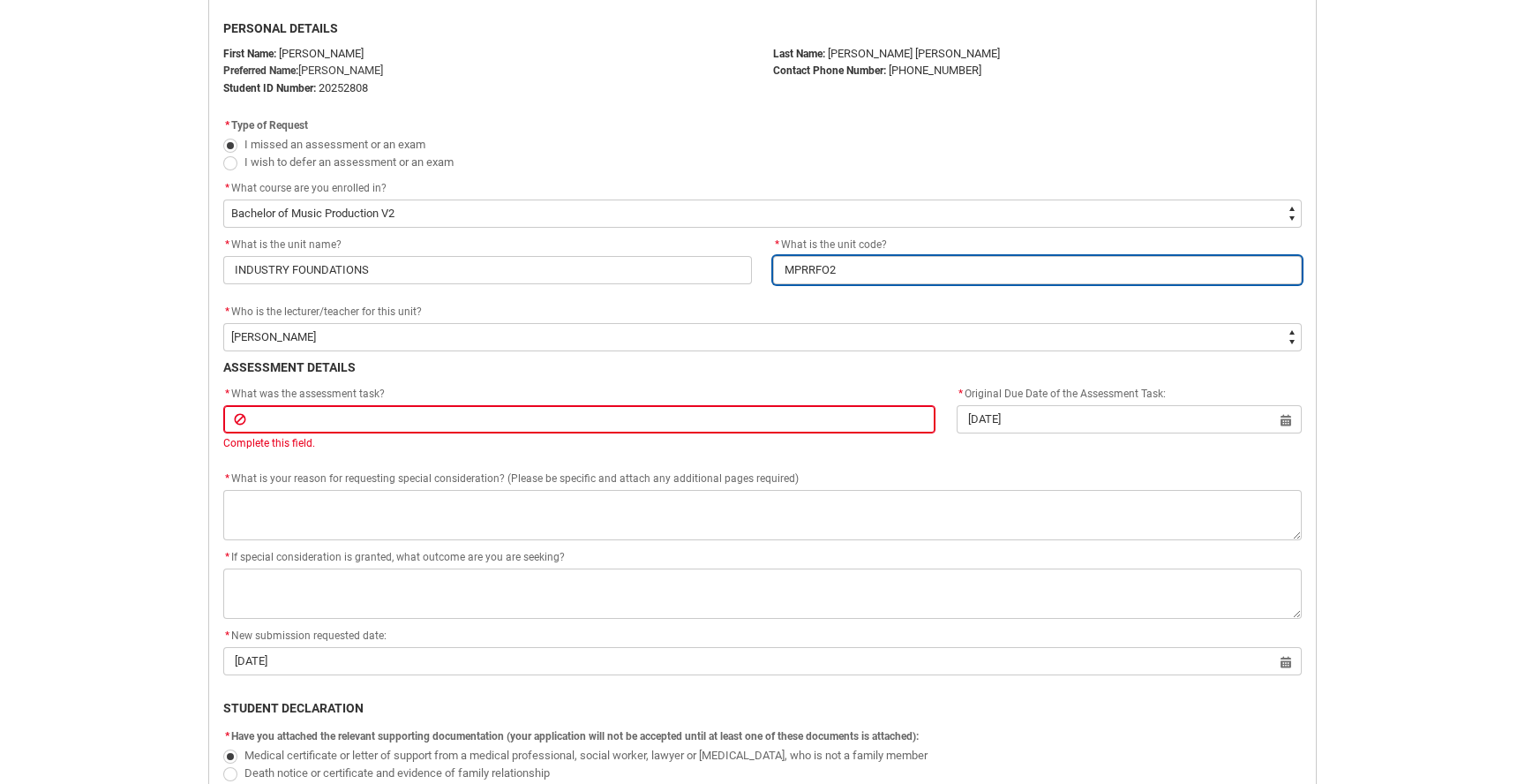
drag, startPoint x: 836, startPoint y: 265, endPoint x: 627, endPoint y: 265, distance: 209.0
click at [627, 265] on div "* What is the unit name? INDUSTRY FOUNDATIONS * What is the unit code? MPRRFO2" at bounding box center [762, 268] width 1100 height 67
paste input "CRFIFOS"
type lightning-primitive-input-simple "CRFIFOS"
type input "CRFIFOS"
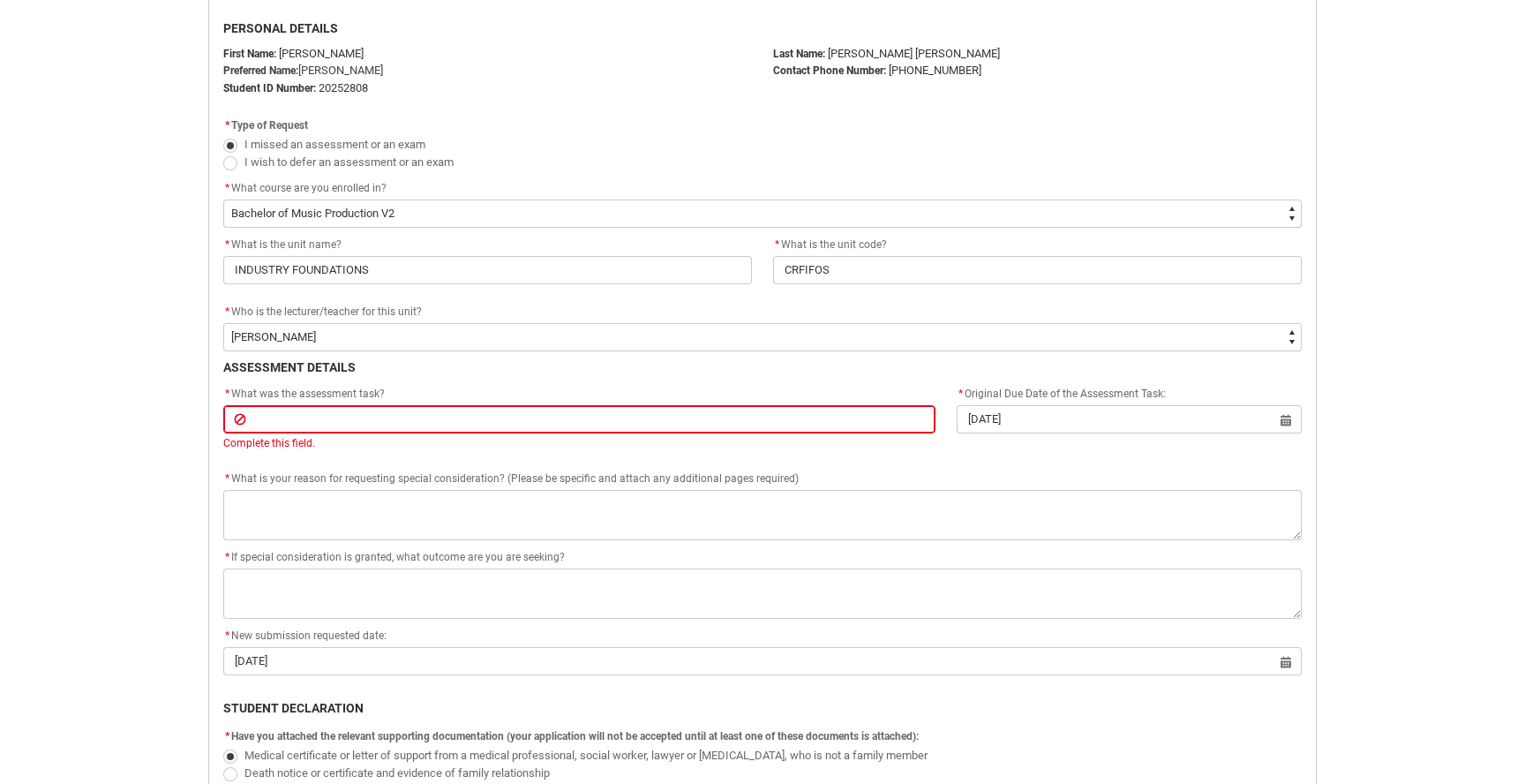
click at [81, 339] on div "Skip to Main Content Collarts Education Community Home New Enrolment Applicatio…" at bounding box center [762, 533] width 1525 height 1933
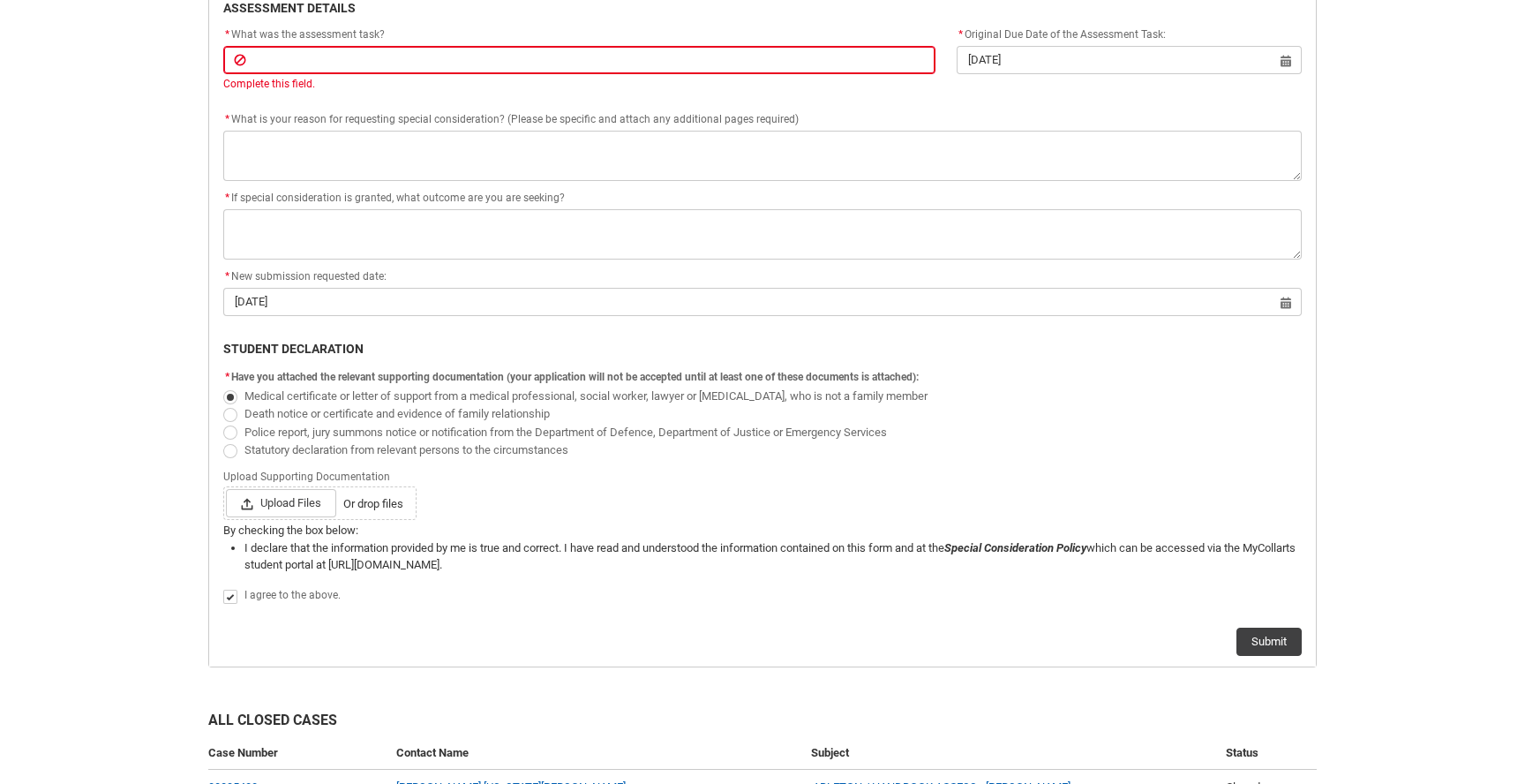
scroll to position [787, 0]
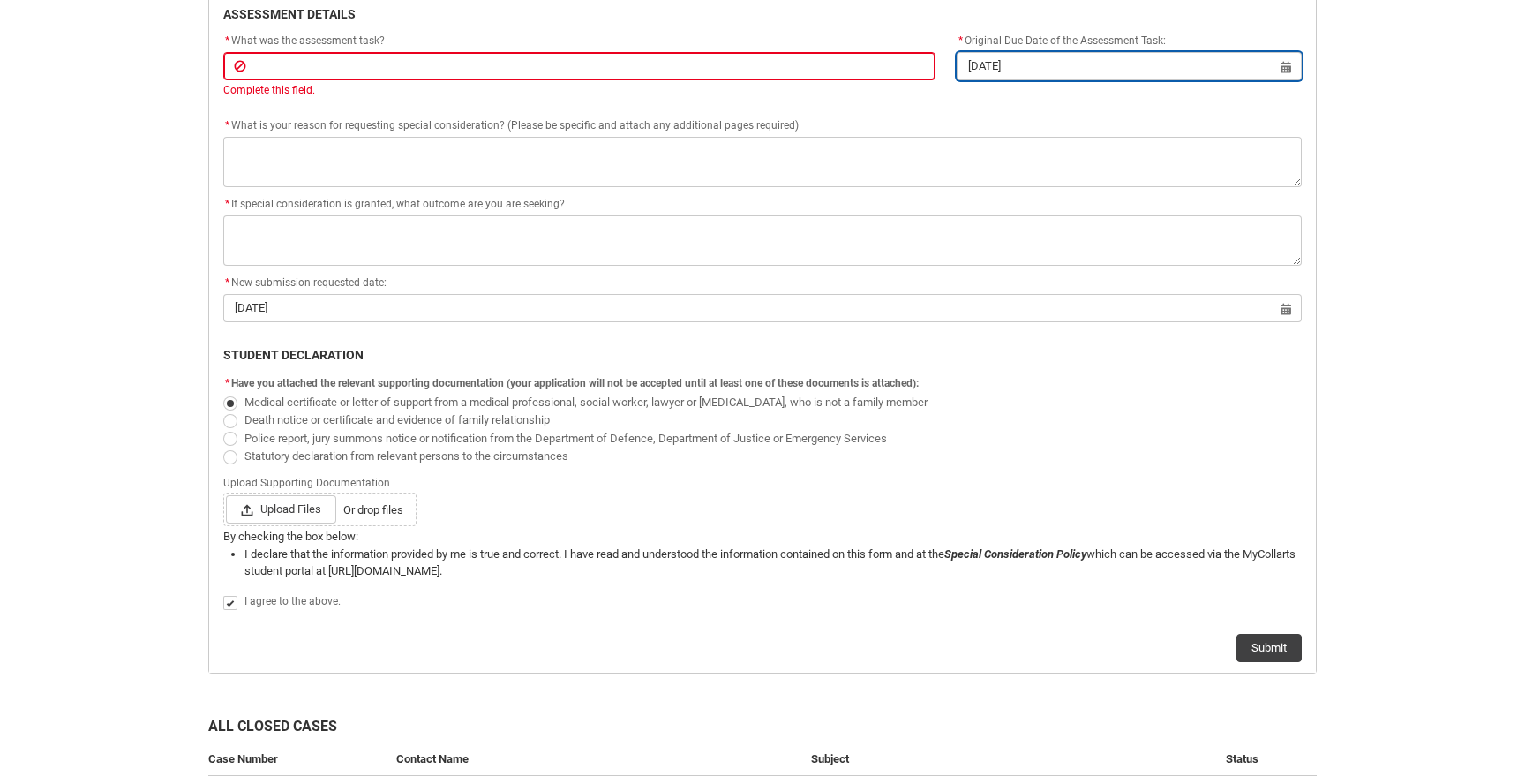
click at [1283, 59] on input "[DATE]" at bounding box center [1129, 66] width 345 height 28
select select "2025"
click at [945, 465] on flowruntime-screen-field "* Have you attached the relevant supporting documentation (your application wil…" at bounding box center [762, 421] width 1100 height 100
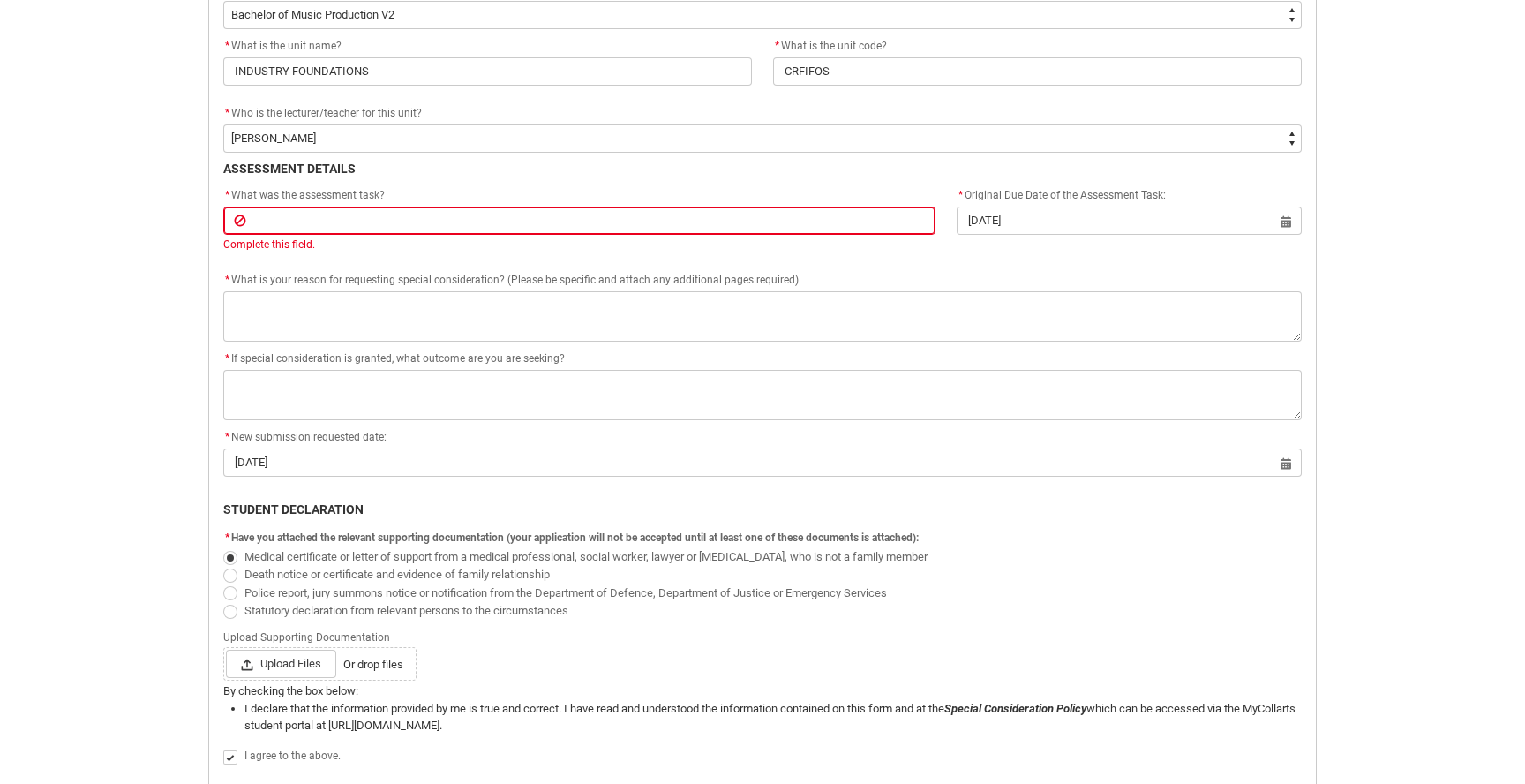
scroll to position [624, 0]
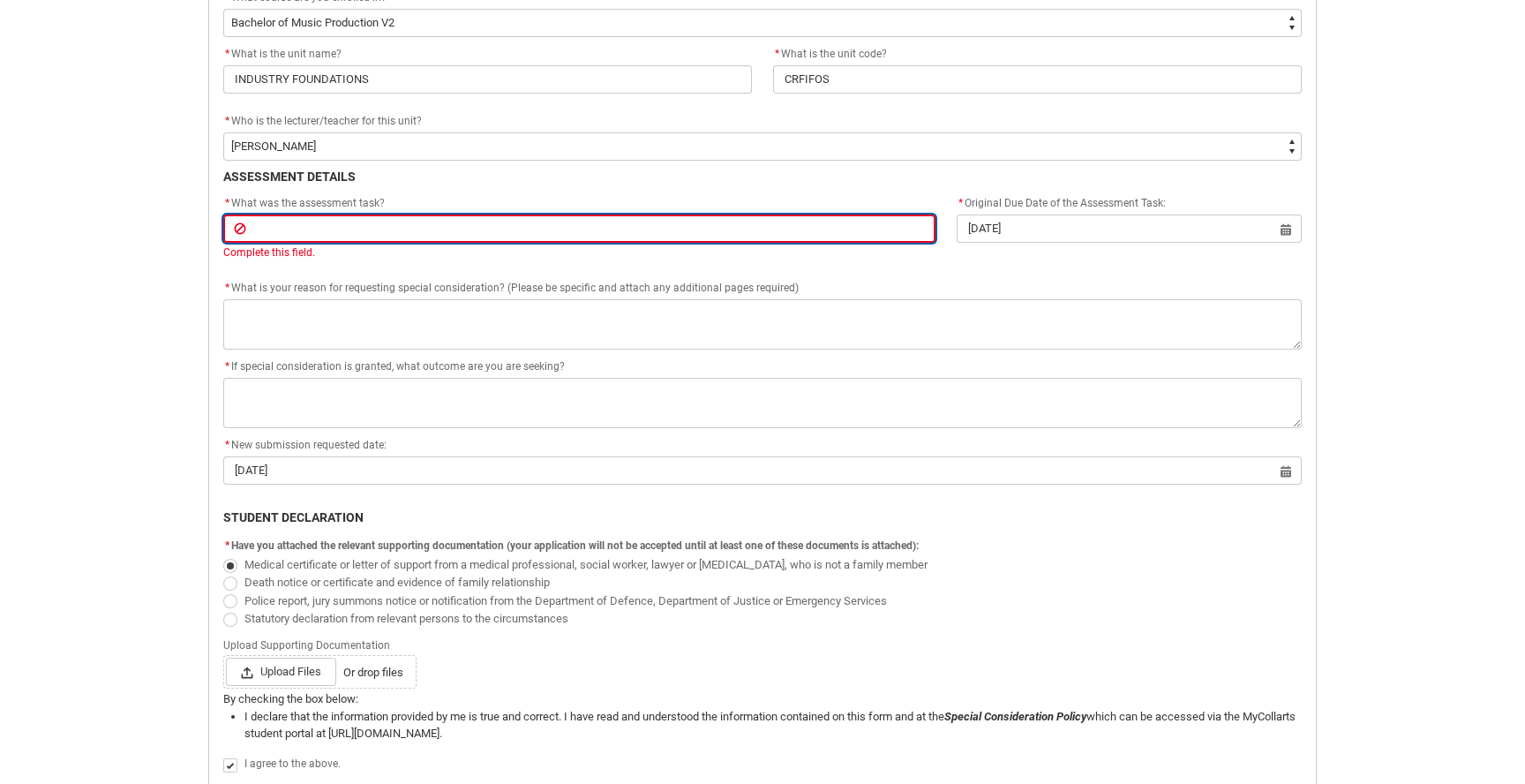
click at [344, 235] on input "Redu_Student_Request flow" at bounding box center [579, 228] width 712 height 28
paste input "Final Creative Experiment and Annotated Bibliography – Part 2"
type lightning-primitive-input-simple "Final Creative Experiment and Annotated Bibliography – Part 2"
type input "Final Creative Experiment and Annotated Bibliography – Part 2"
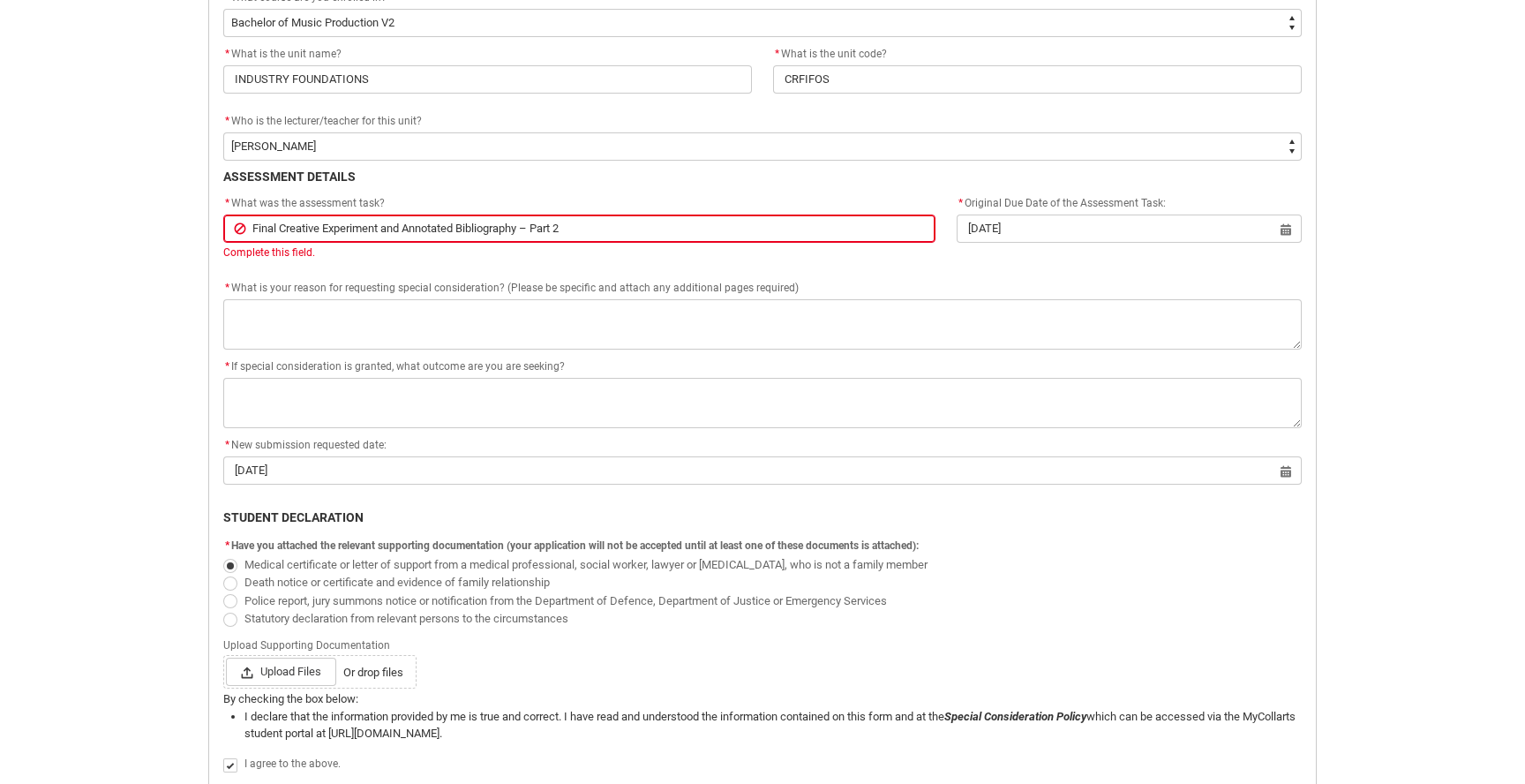
click at [301, 268] on div "Application for Special Consideration Form PERSONAL DETAILS First Name: [PERSON…" at bounding box center [762, 307] width 1100 height 1034
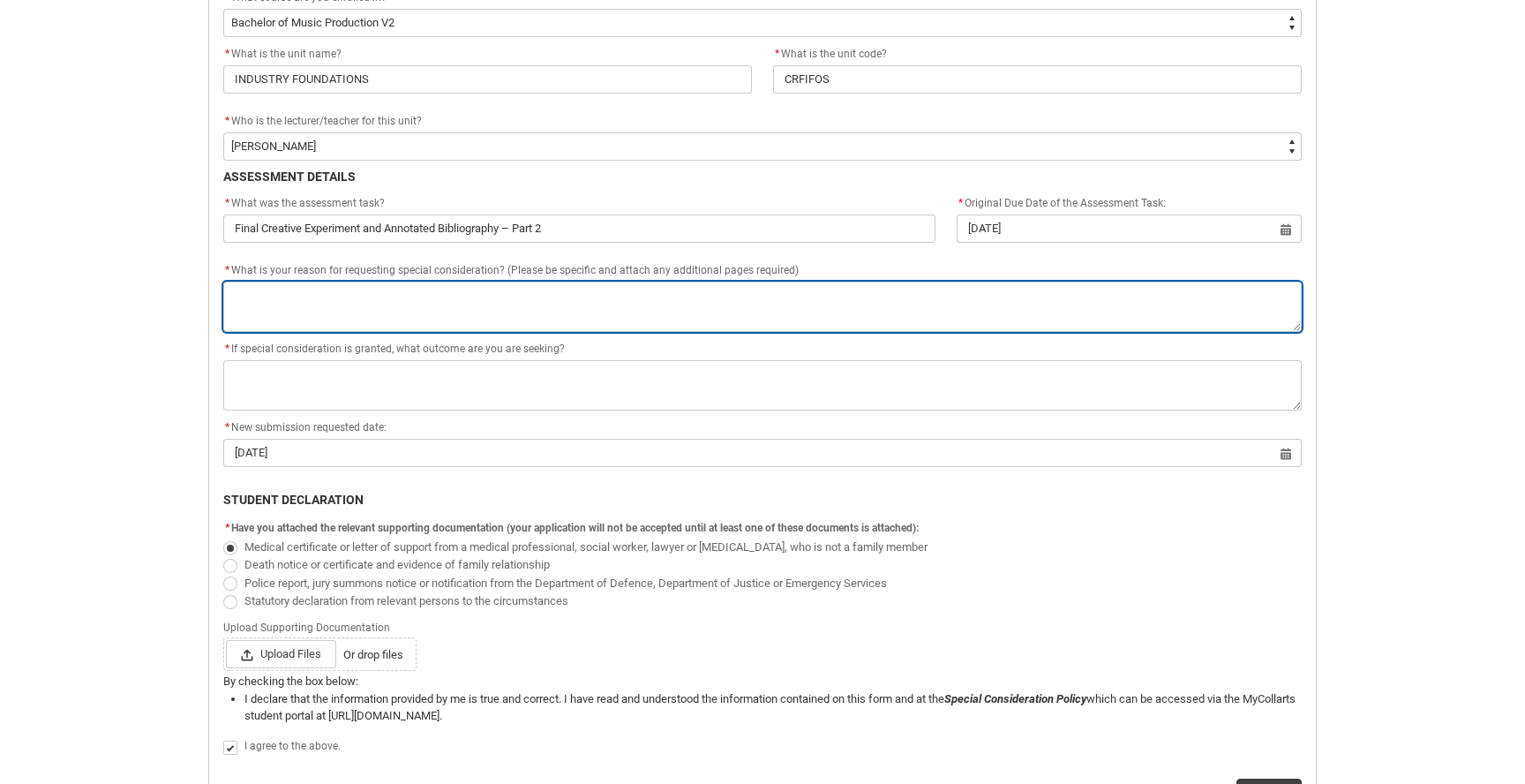
click at [335, 299] on textarea "*" at bounding box center [762, 306] width 1079 height 50
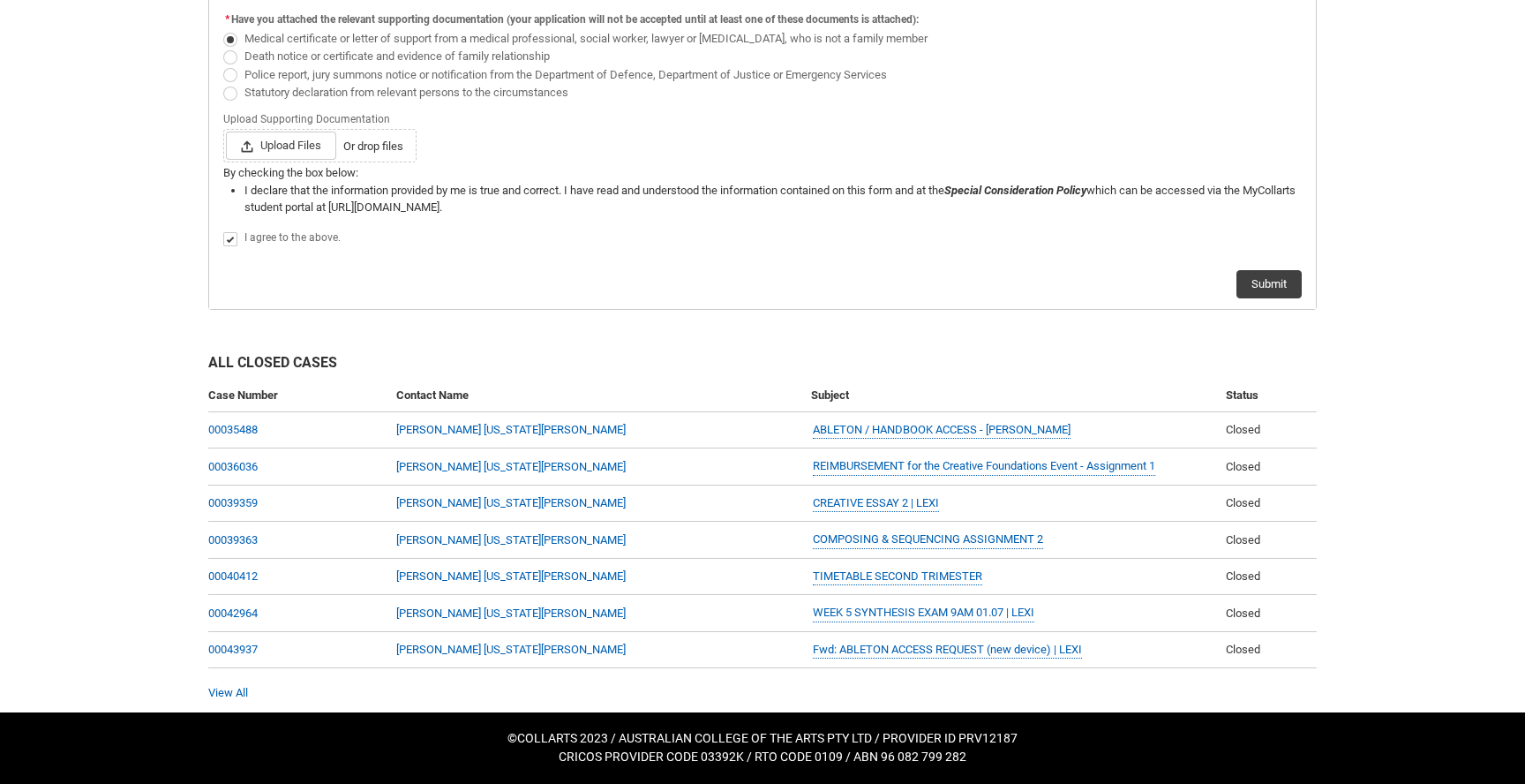
scroll to position [1025, 0]
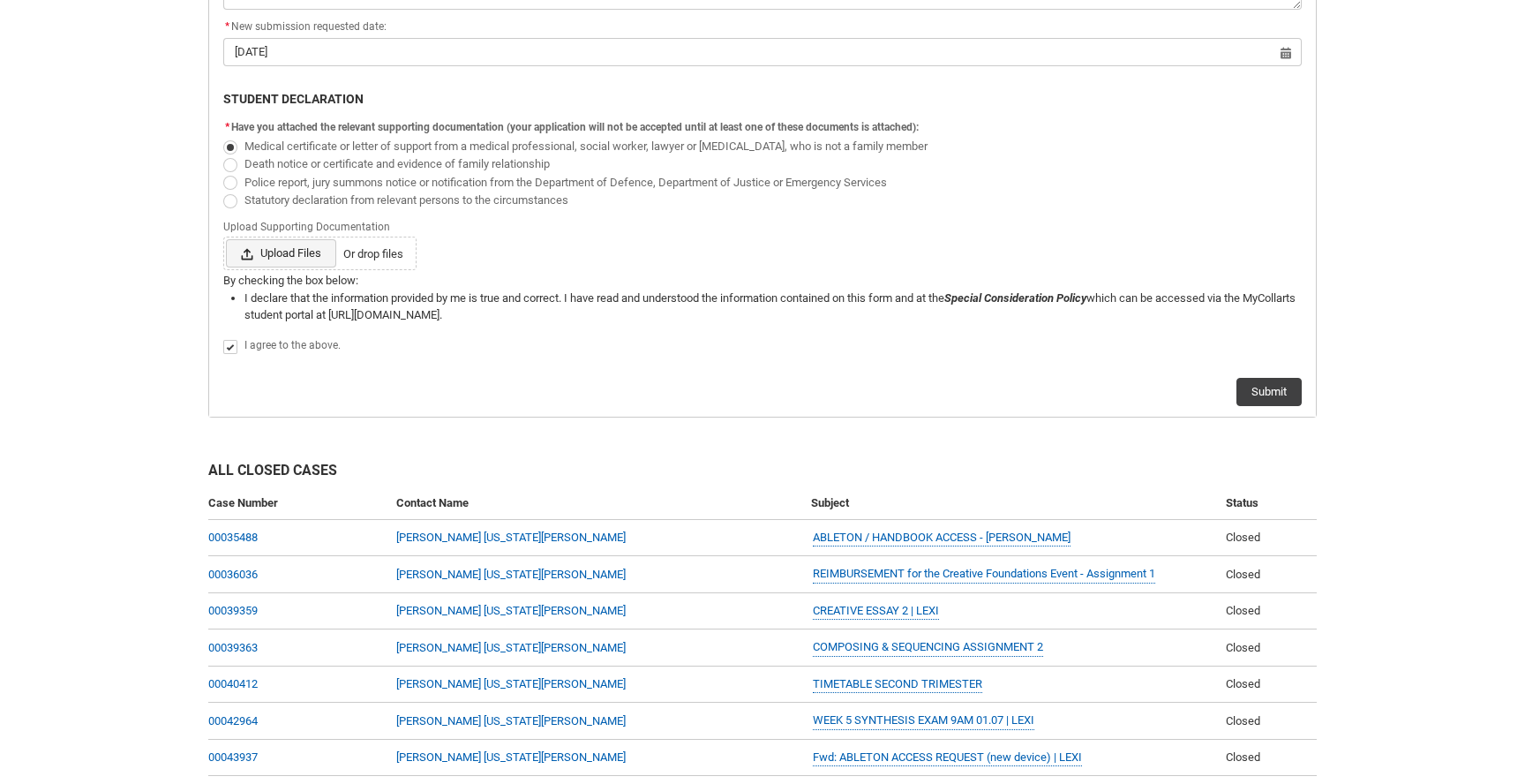
click at [299, 257] on span "Upload Files" at bounding box center [281, 253] width 111 height 28
click at [226, 239] on input "Upload Files Or drop files" at bounding box center [225, 238] width 1 height 1
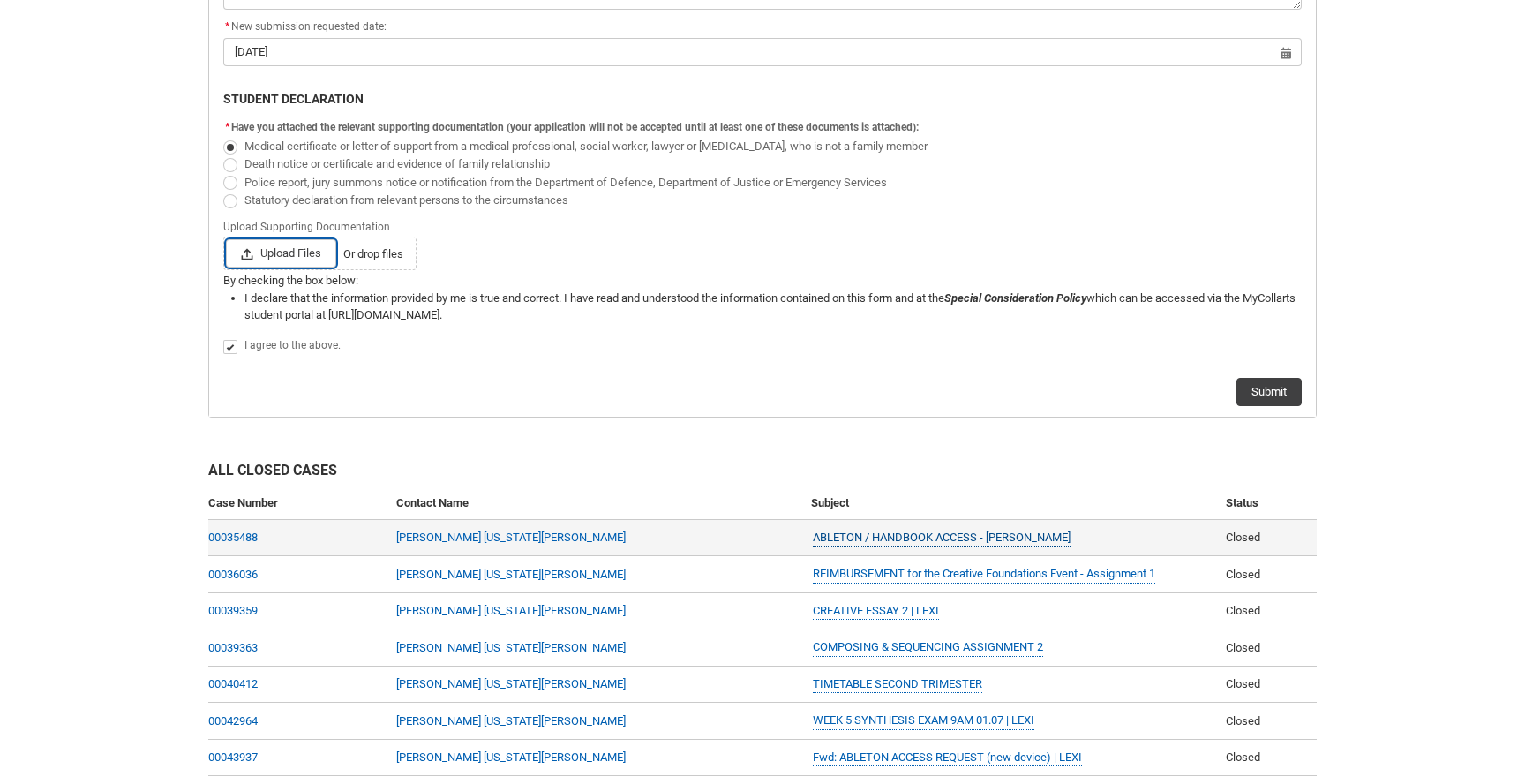
type lightning-input "C:\fakepath\Scanned Document 3.pdf"
type input "C:\fakepath\Scanned Document 3.pdf"
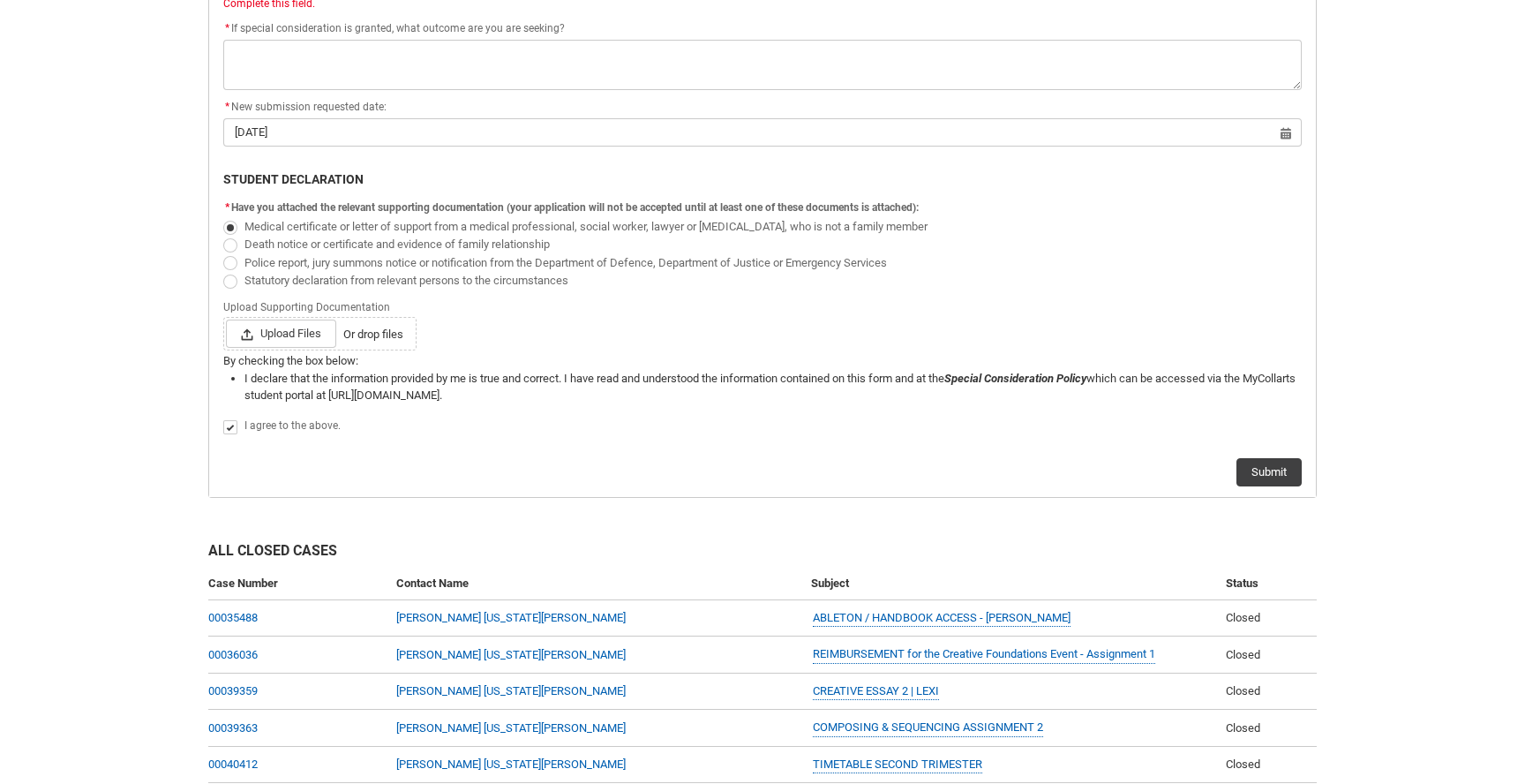
scroll to position [826, 0]
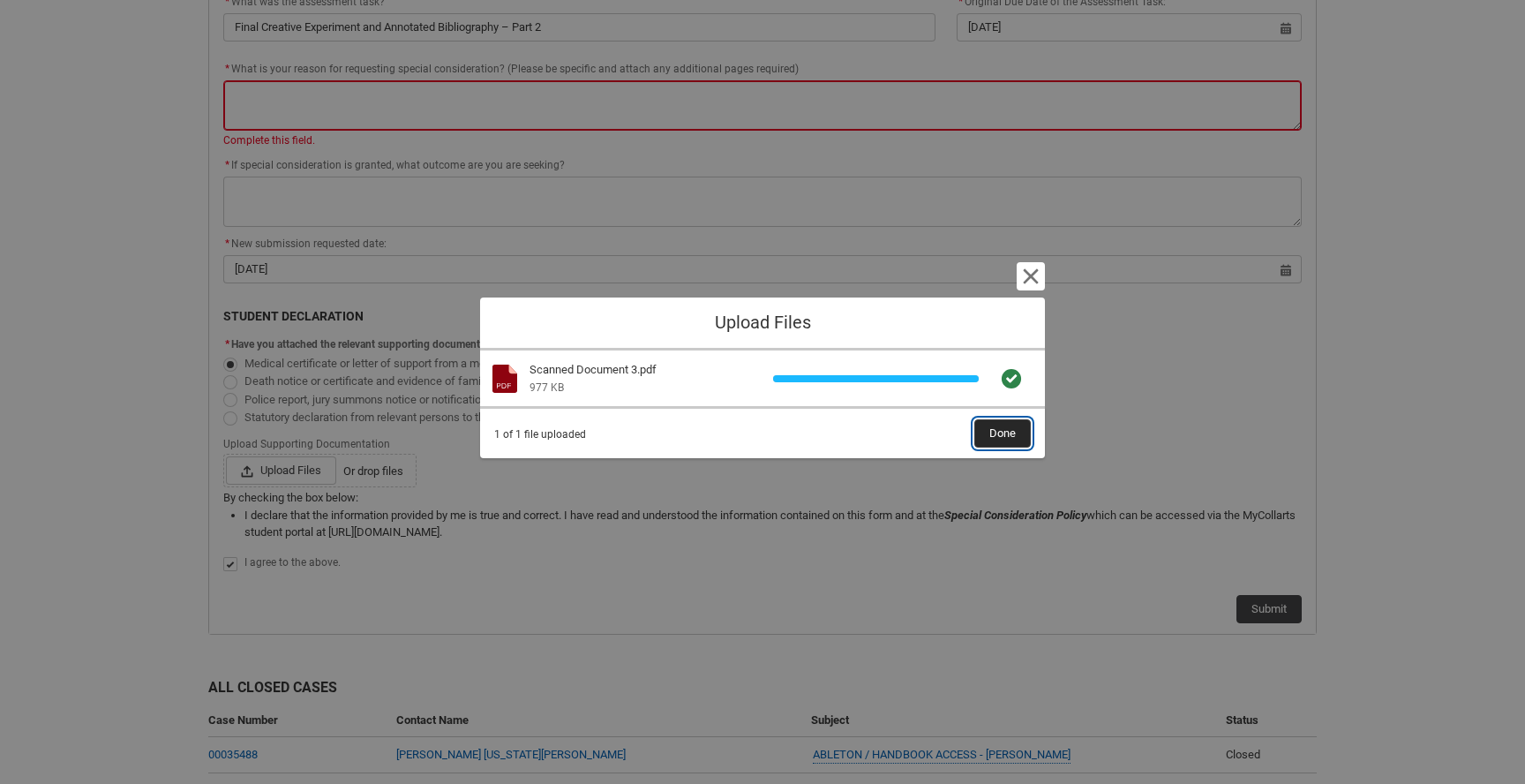
click at [1006, 425] on span "Done" at bounding box center [1003, 434] width 27 height 27
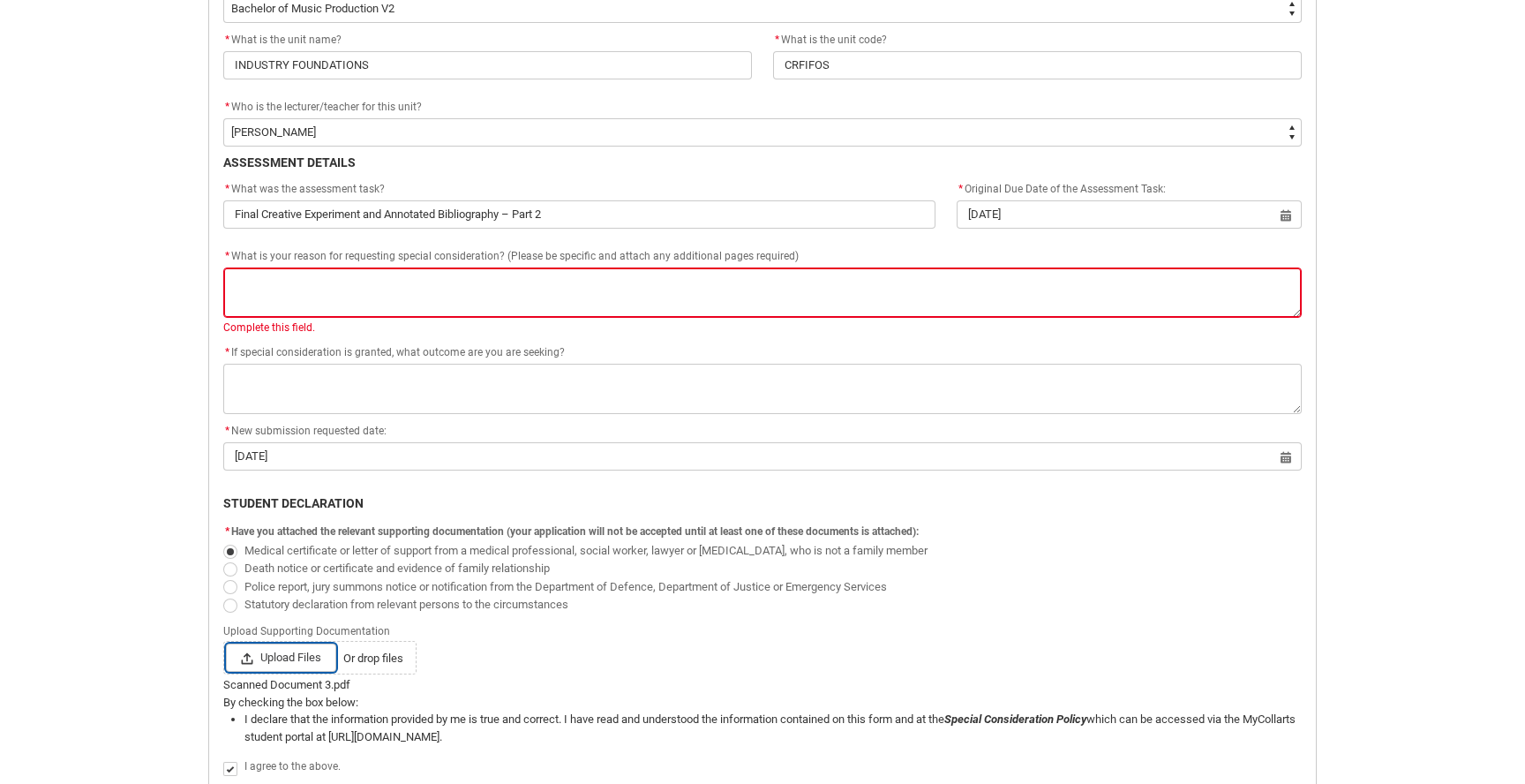
scroll to position [636, 0]
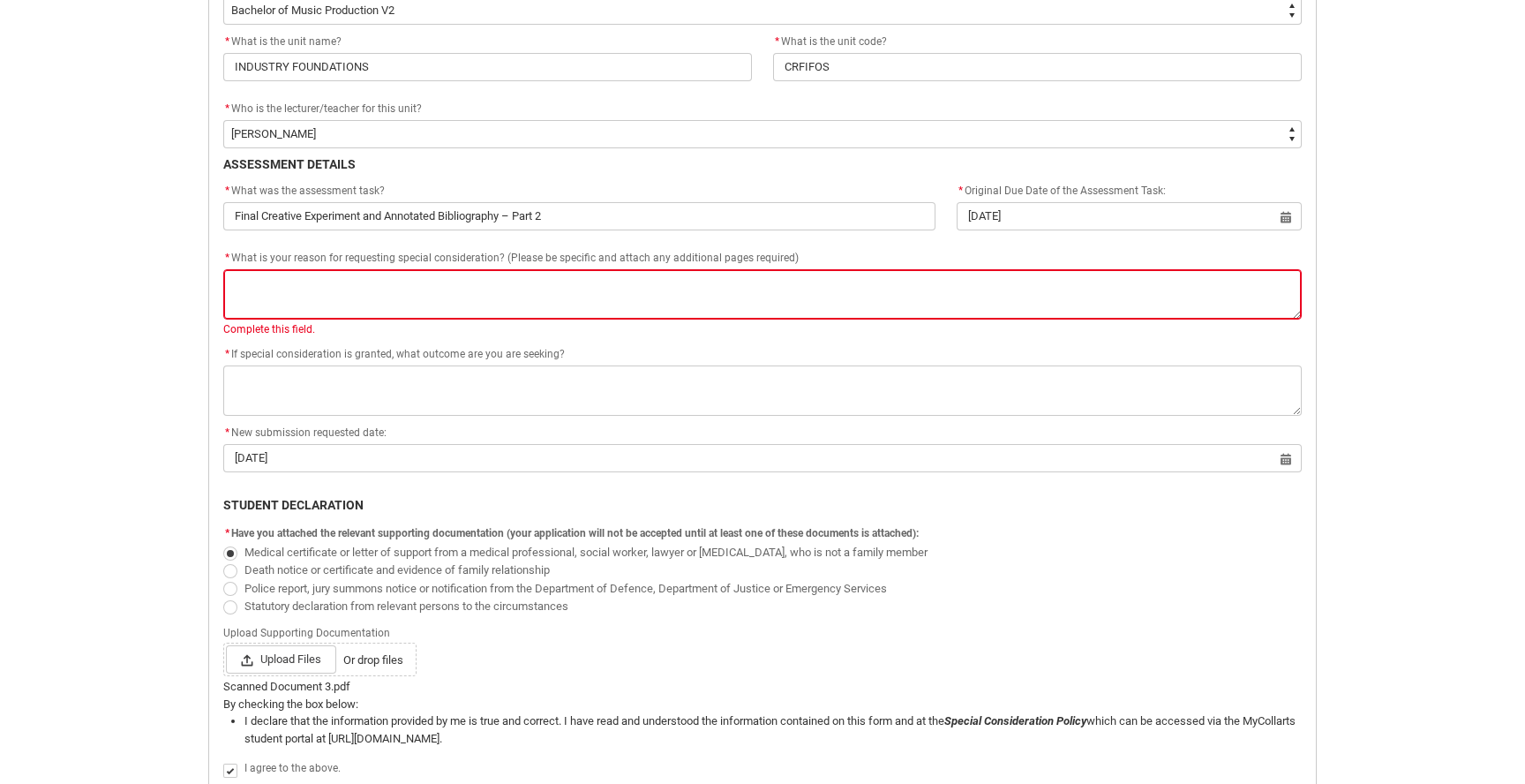
click at [290, 682] on div "Scanned Document 3.pdf" at bounding box center [762, 687] width 1079 height 18
click at [293, 671] on span "Upload Files" at bounding box center [281, 659] width 111 height 28
click at [226, 645] on input "Upload Files Or drop files" at bounding box center [225, 644] width 1 height 1
type lightning-input "C:\fakepath\Scanned Document 2.pdf"
type input "C:\fakepath\Scanned Document 2.pdf"
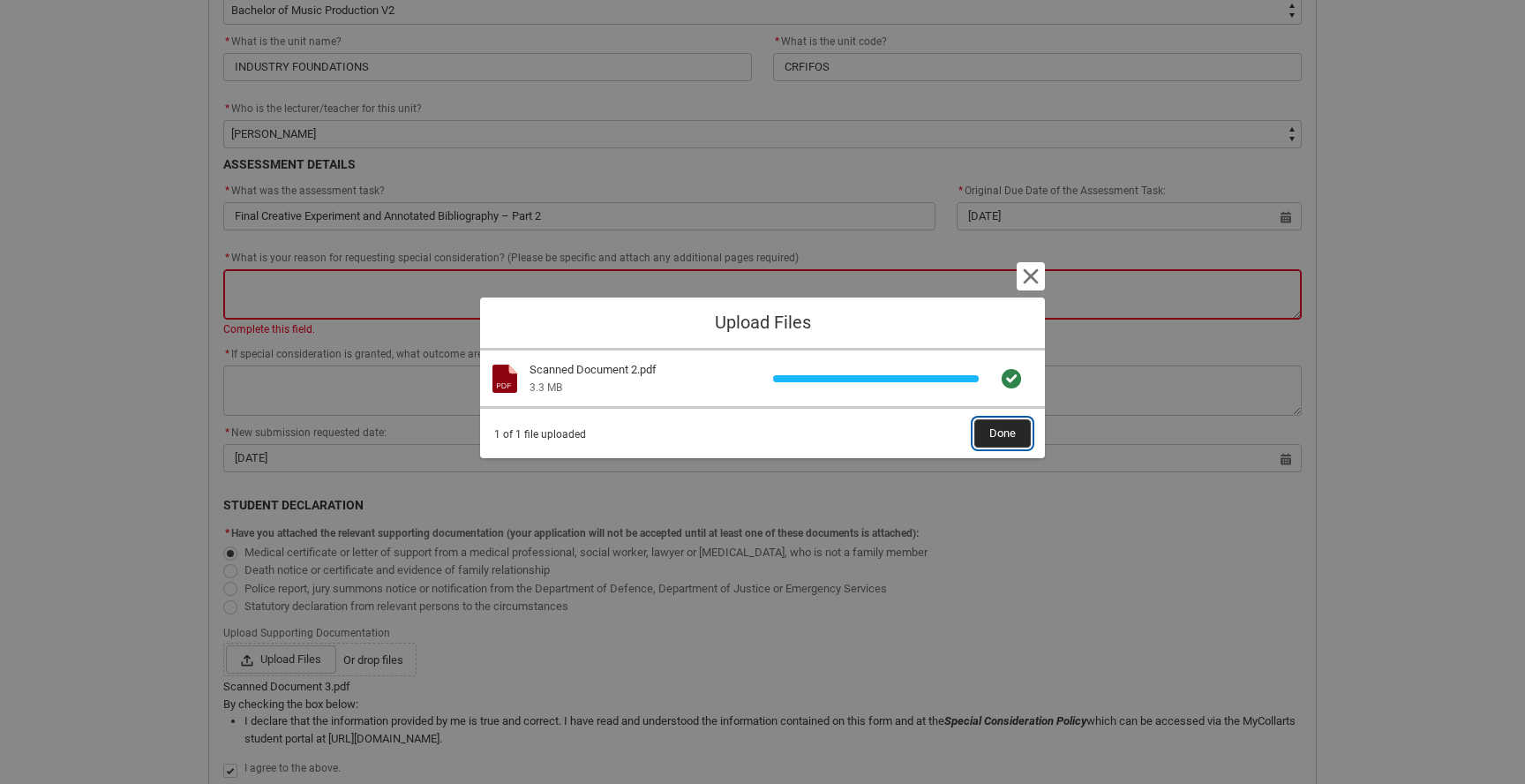
click at [1010, 446] on span "Done" at bounding box center [1003, 434] width 27 height 27
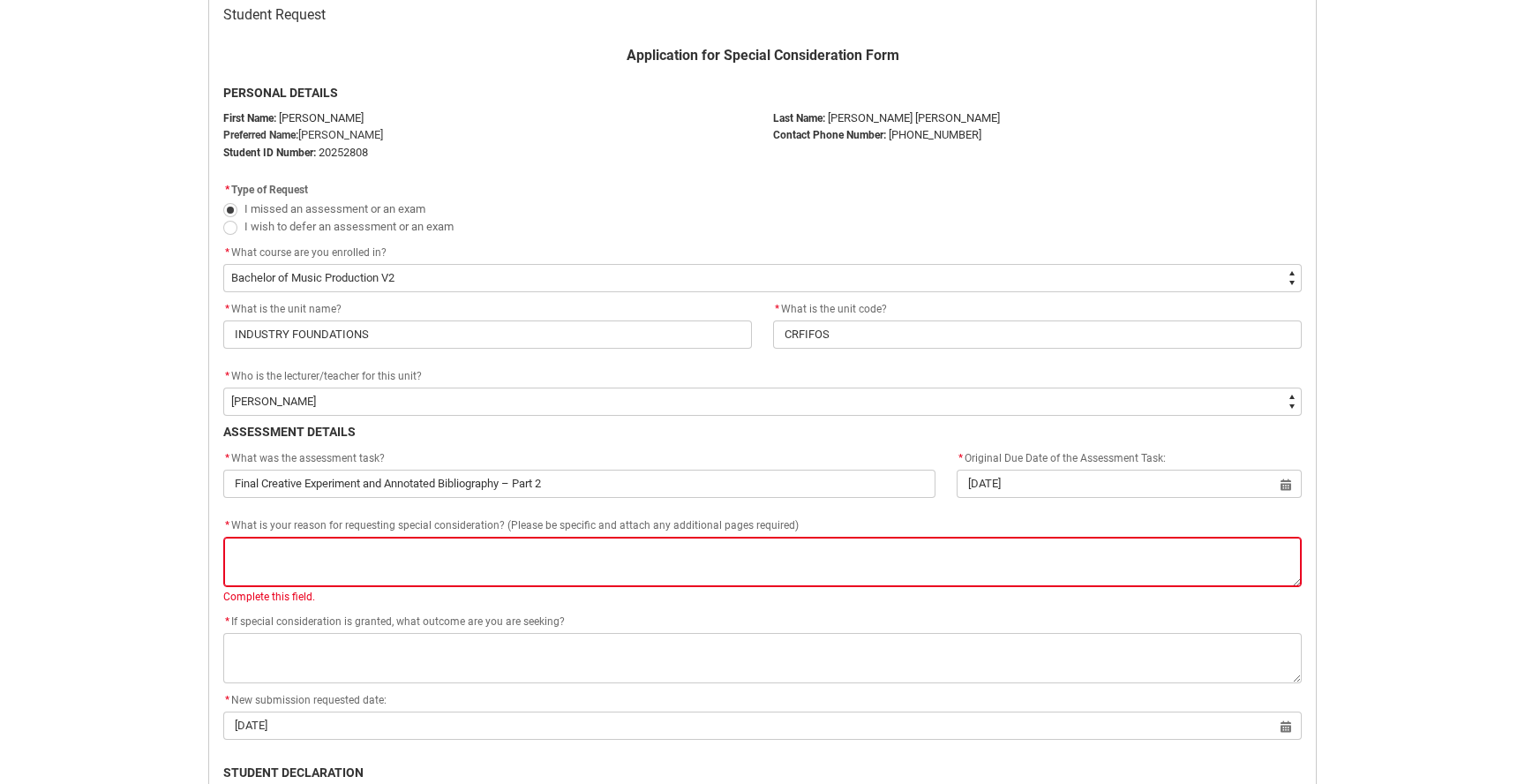
scroll to position [364, 0]
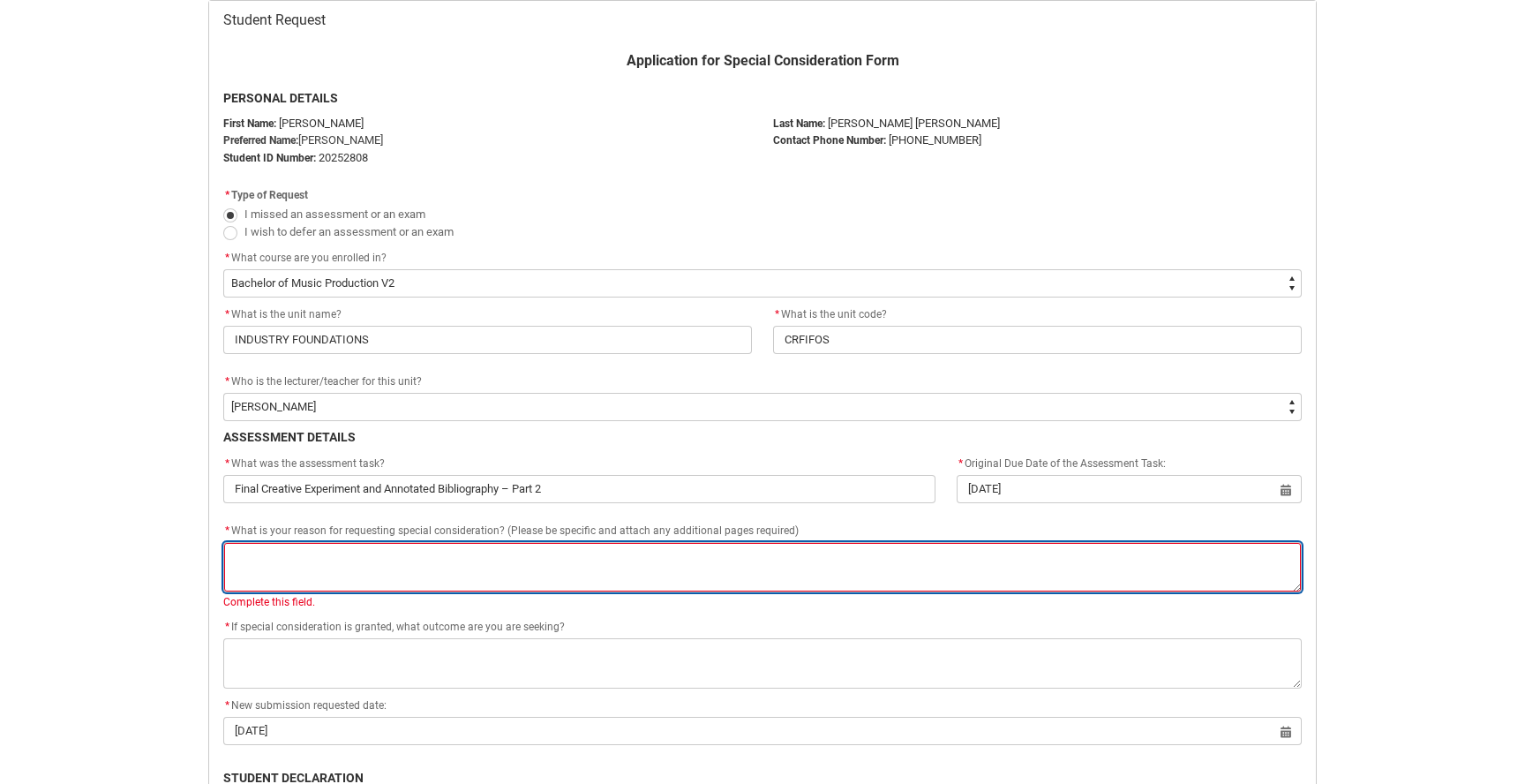
click at [708, 565] on textarea "*" at bounding box center [762, 566] width 1079 height 50
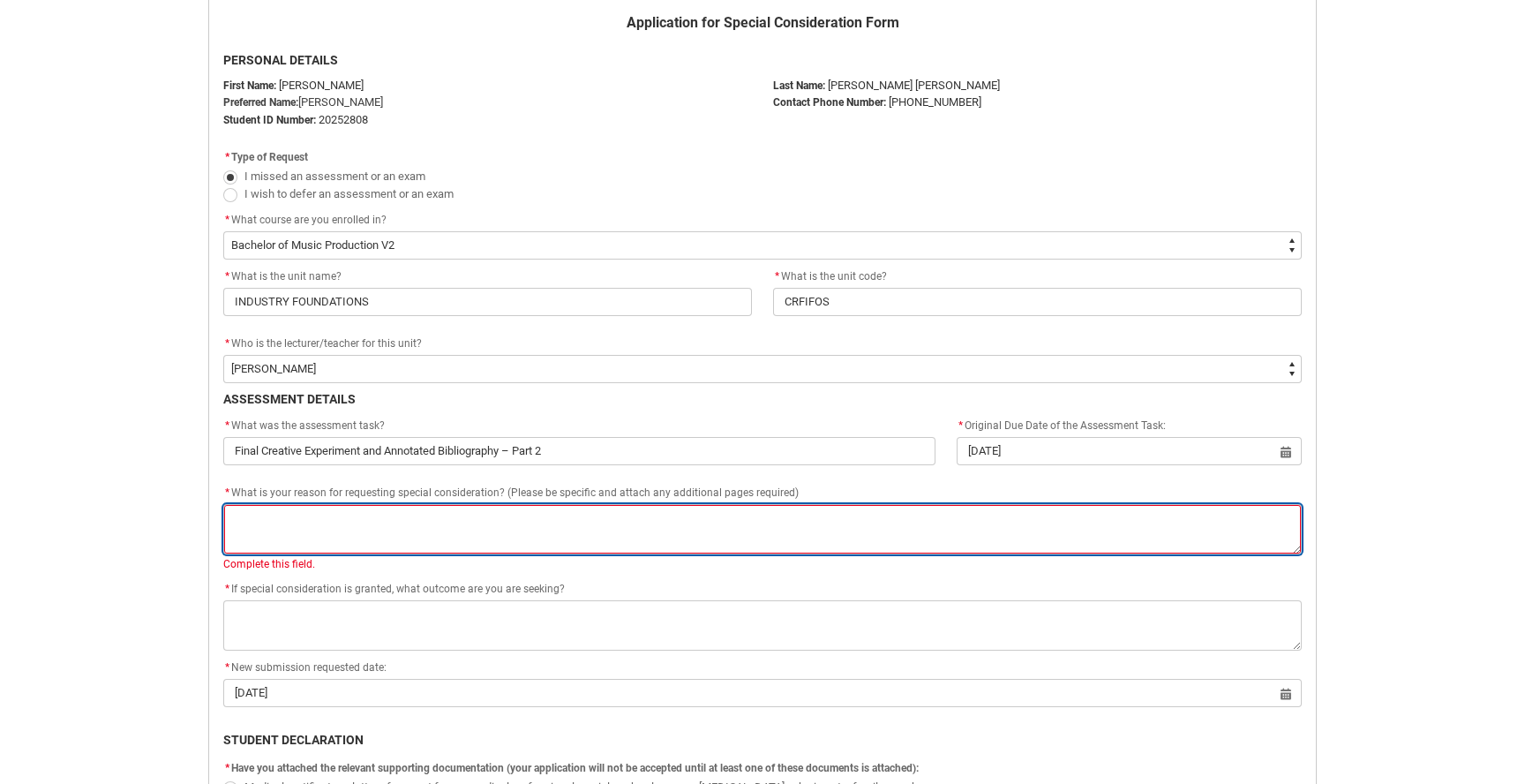
scroll to position [411, 0]
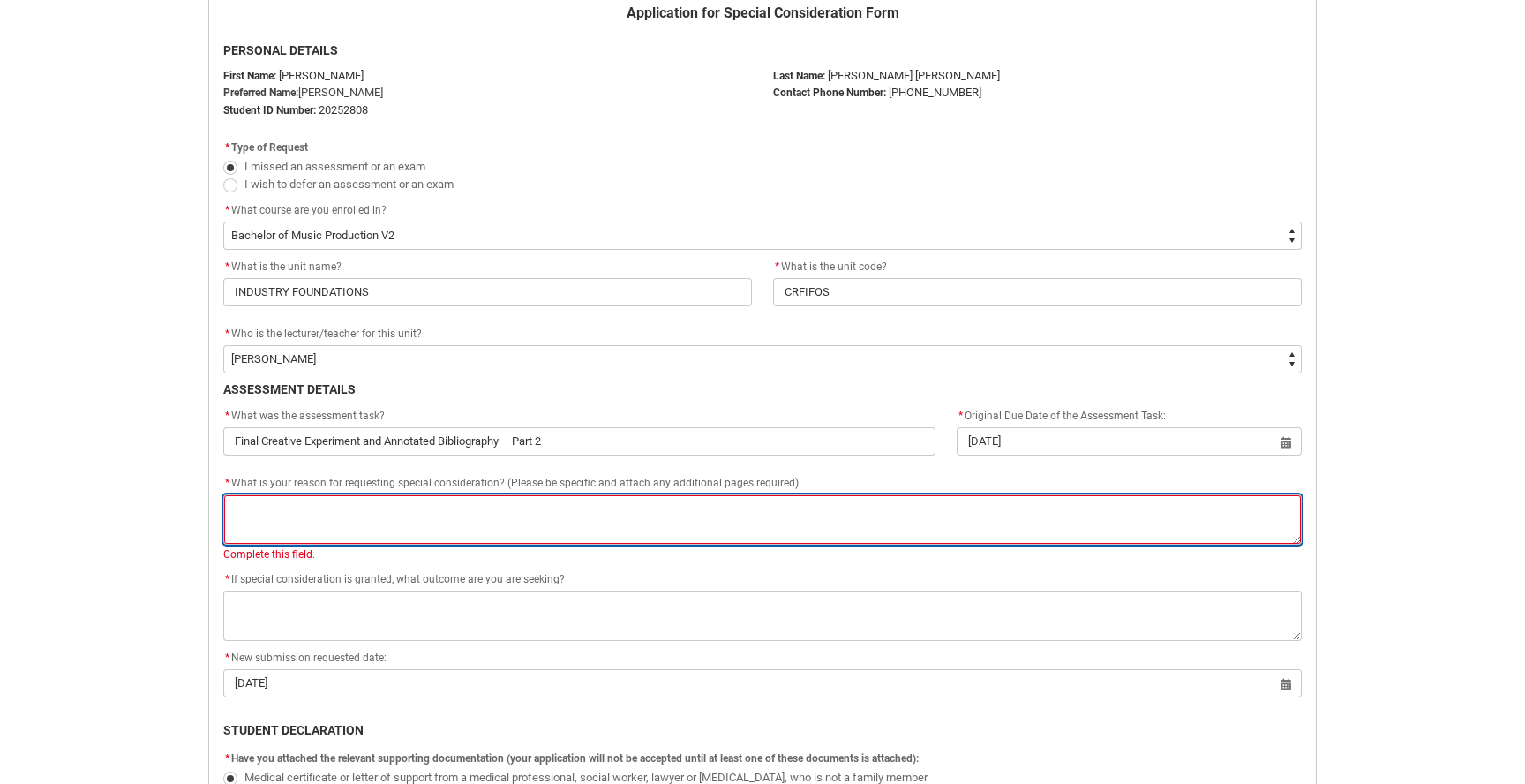
click at [304, 524] on textarea "*" at bounding box center [762, 519] width 1079 height 50
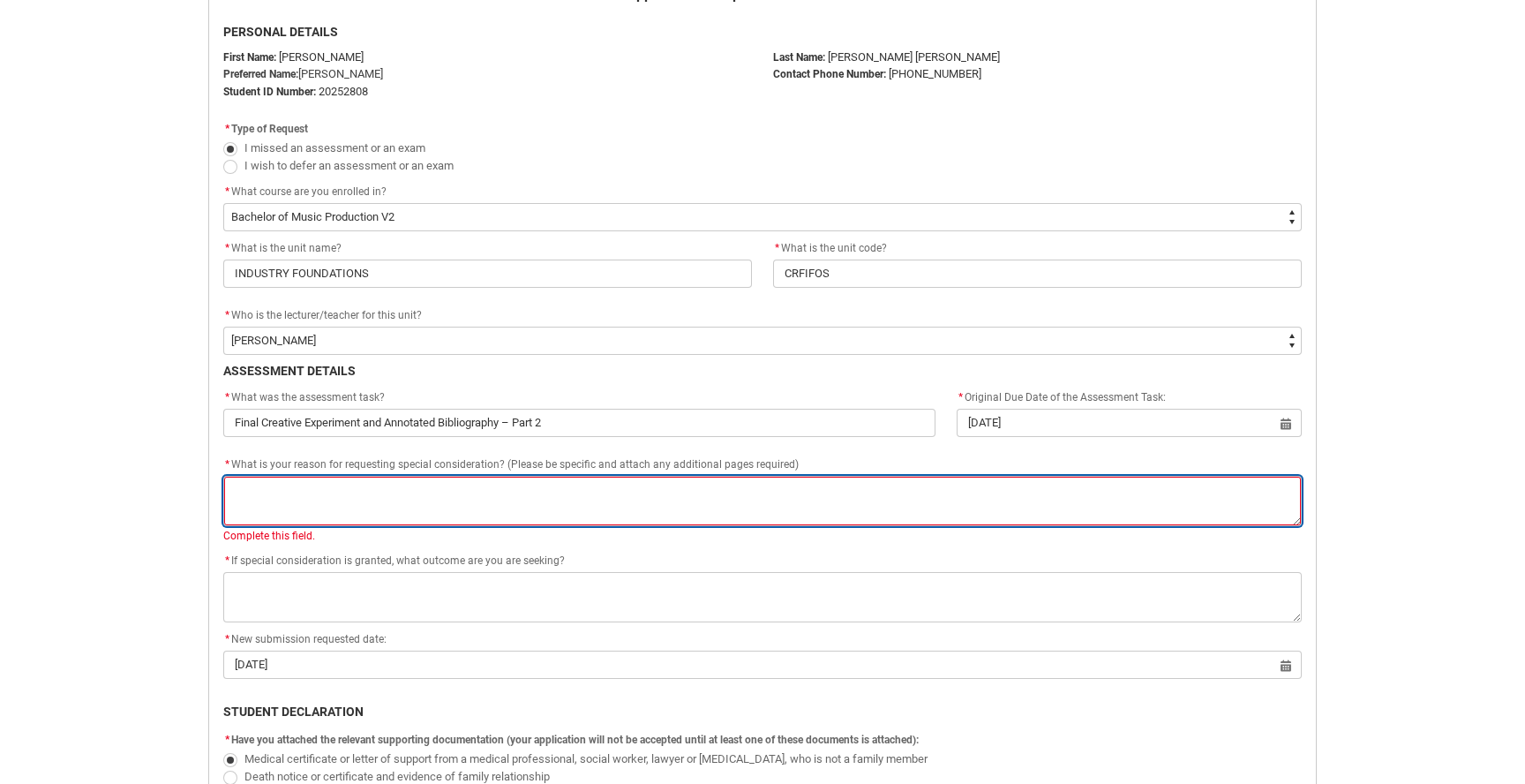
scroll to position [425, 0]
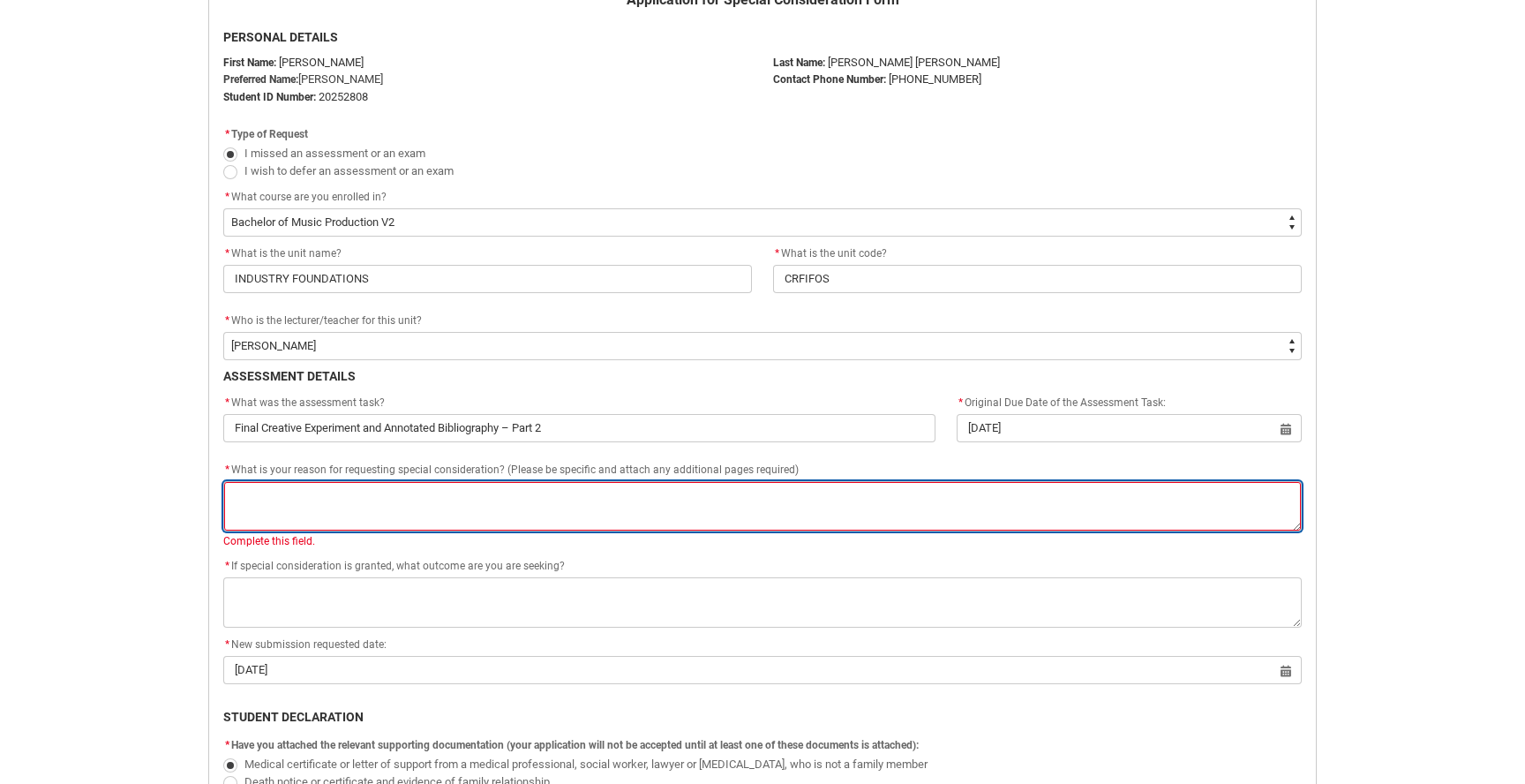
click at [458, 503] on textarea "*" at bounding box center [762, 506] width 1079 height 50
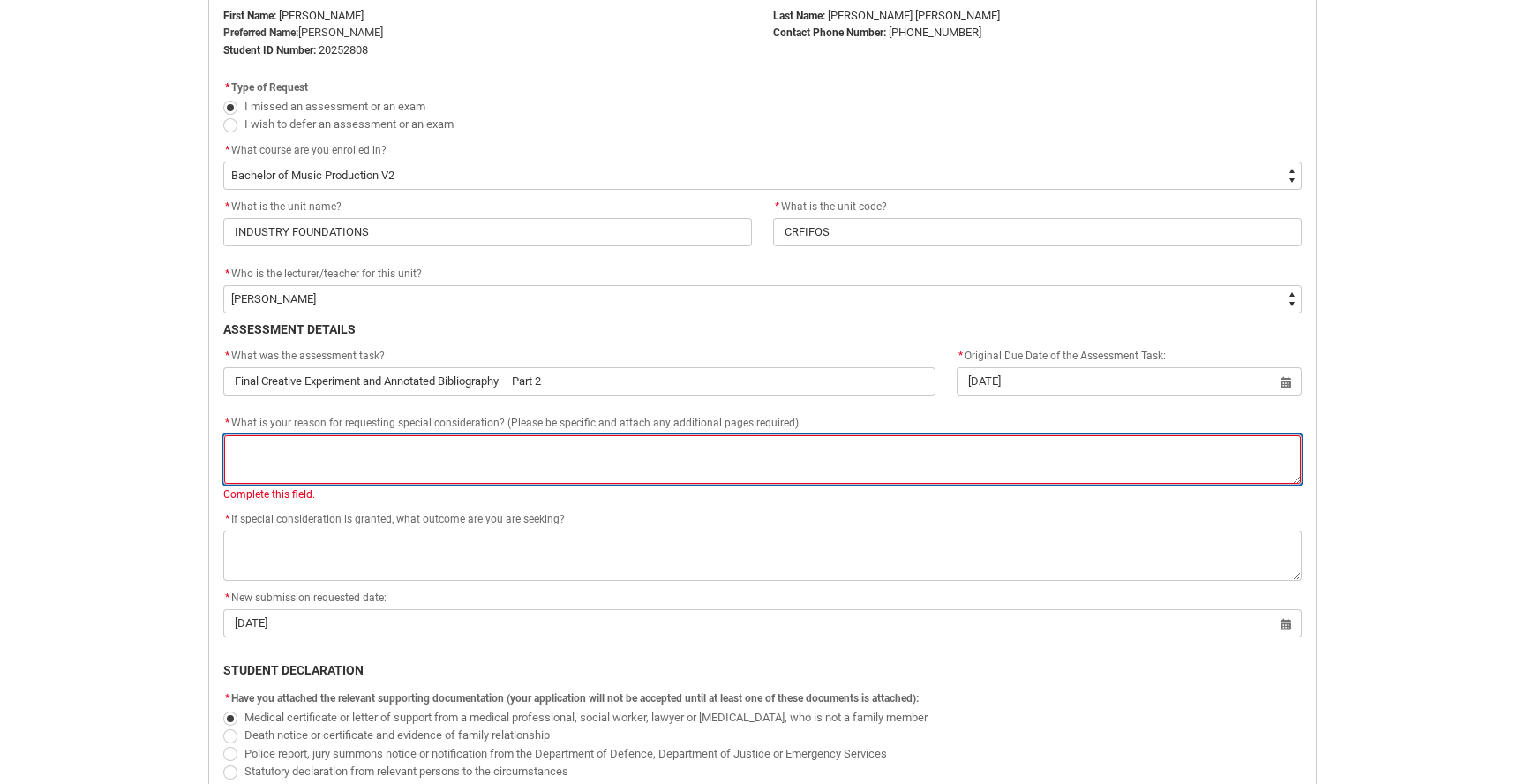
scroll to position [468, 0]
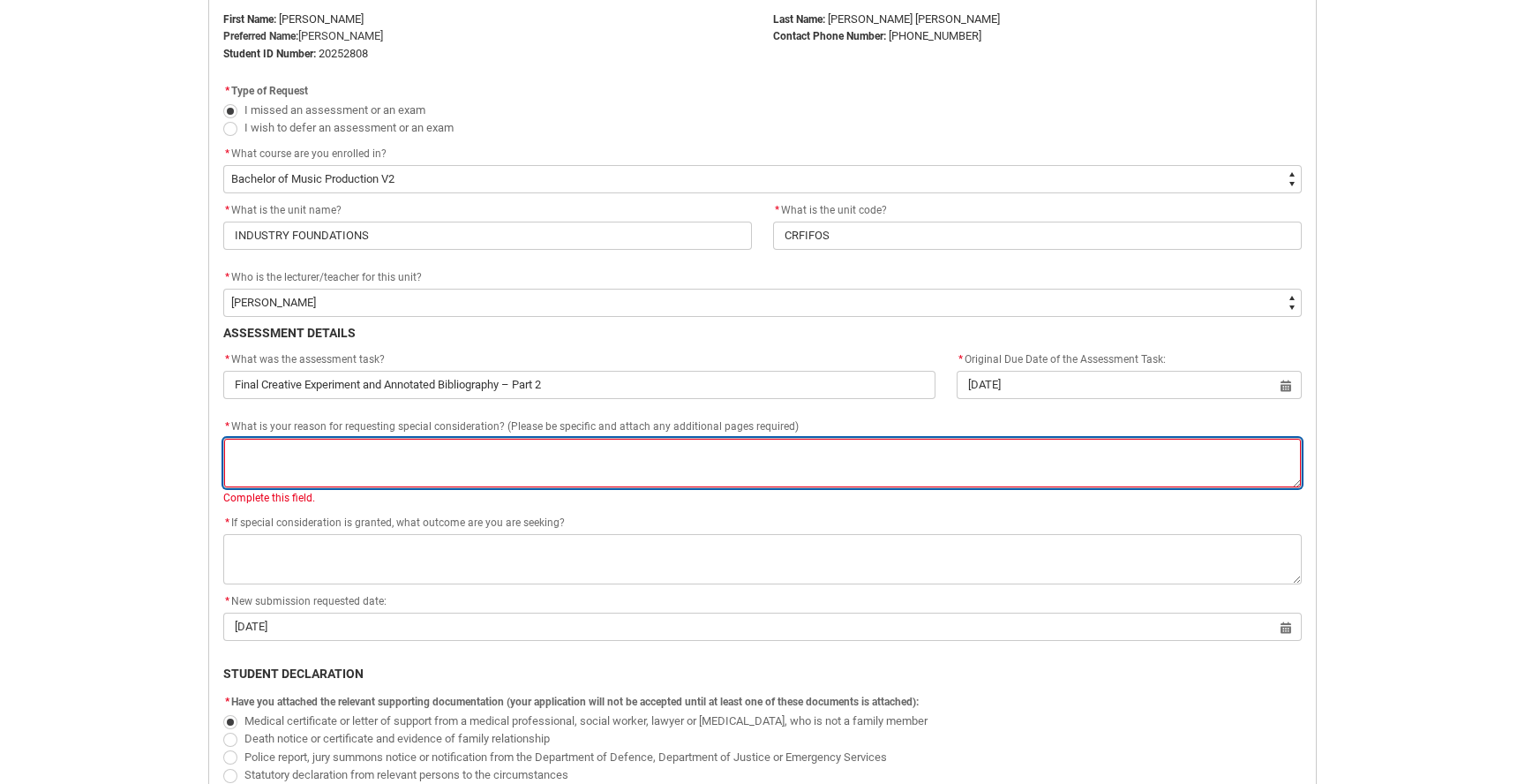
paste textarea "I am seeking an extension of 5 days to complete this assignment as I had my 201…"
type lightning-textarea "I am seeking an extension of 5 days to complete this assignment as I had my 201…"
type textarea "I am seeking an extension of 5 days to complete this assignment as I had my 201…"
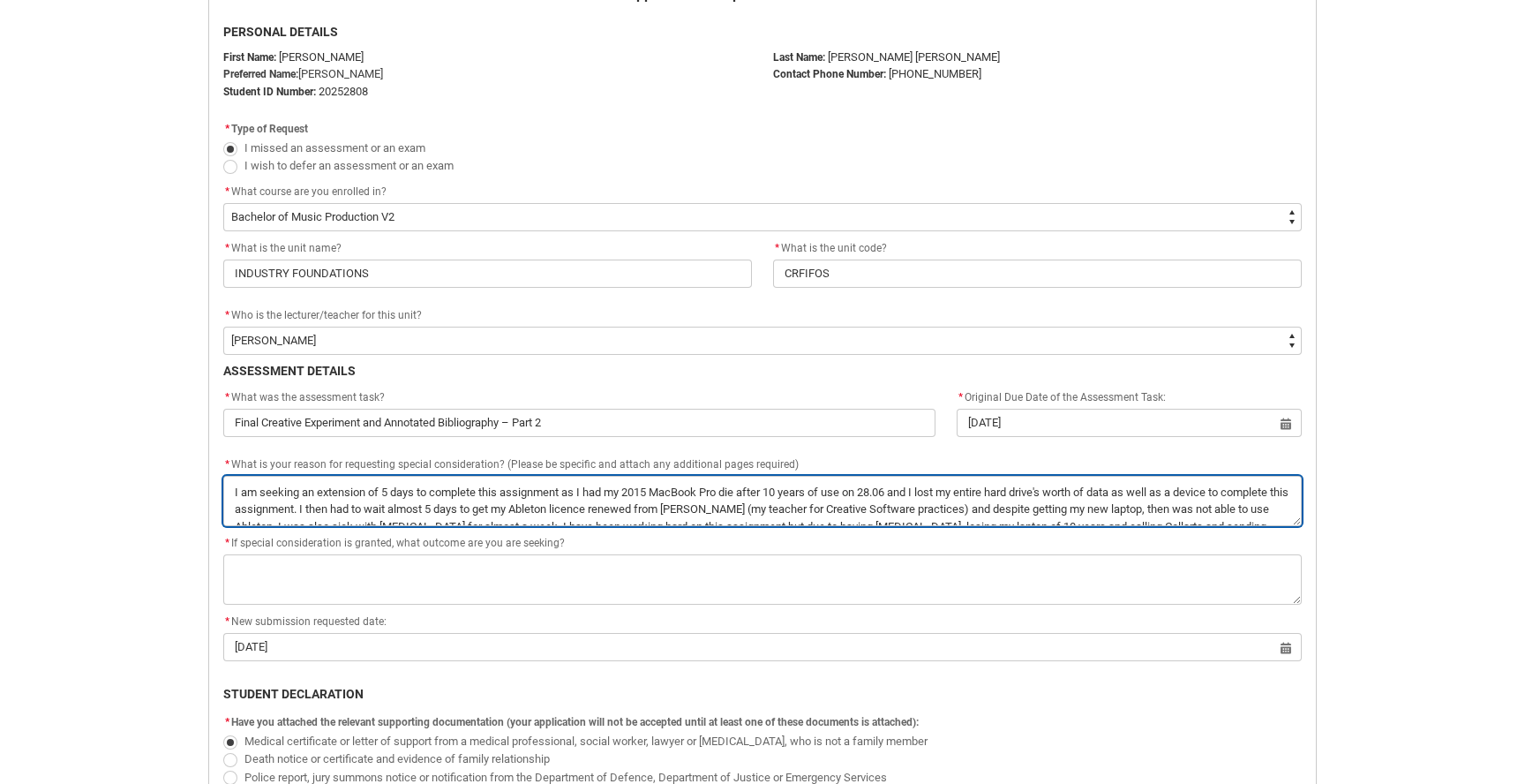
scroll to position [427, 0]
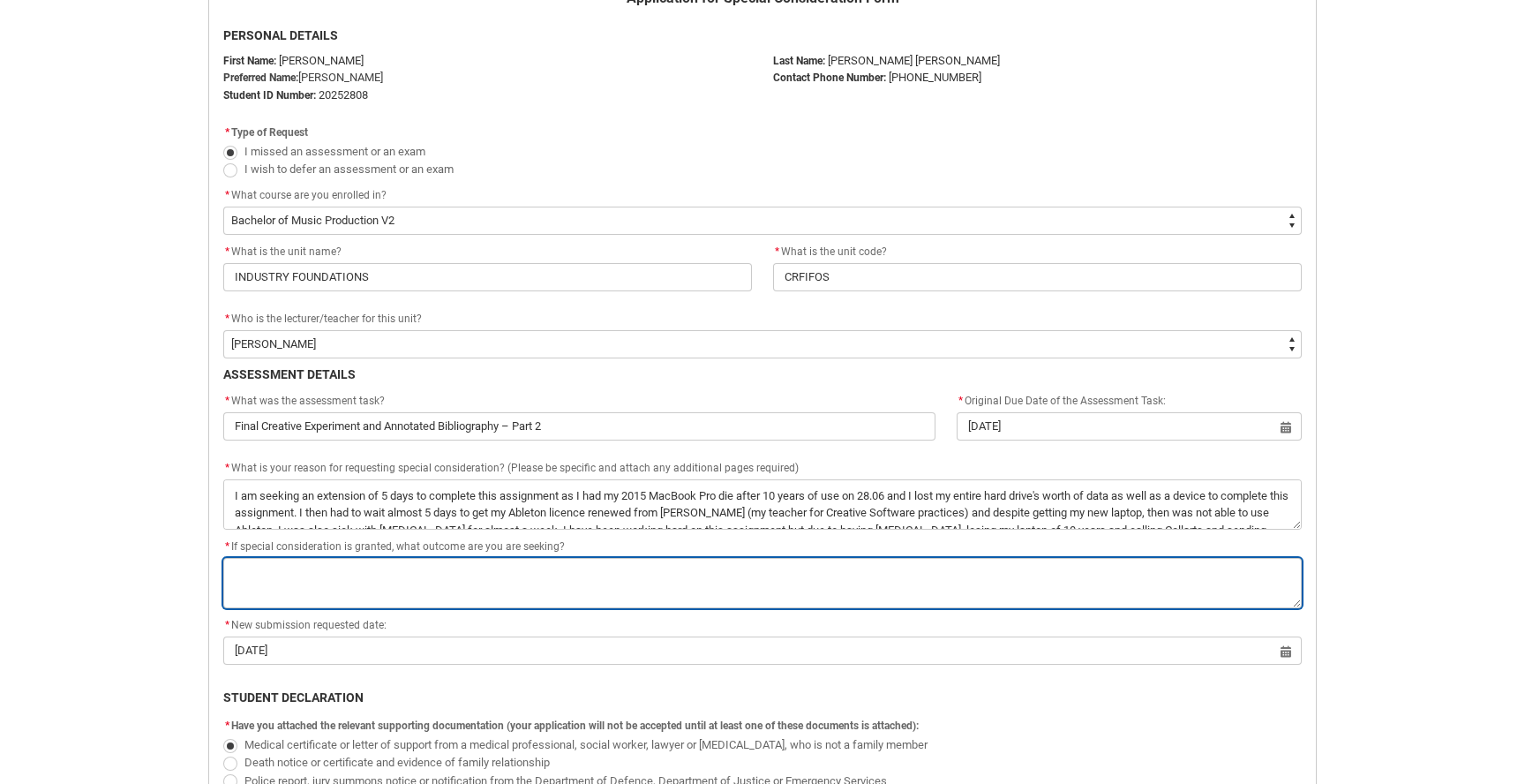
click at [420, 580] on textarea "*" at bounding box center [762, 582] width 1079 height 50
type lightning-textarea "A"
type textarea "A"
type lightning-textarea "As"
type textarea "As"
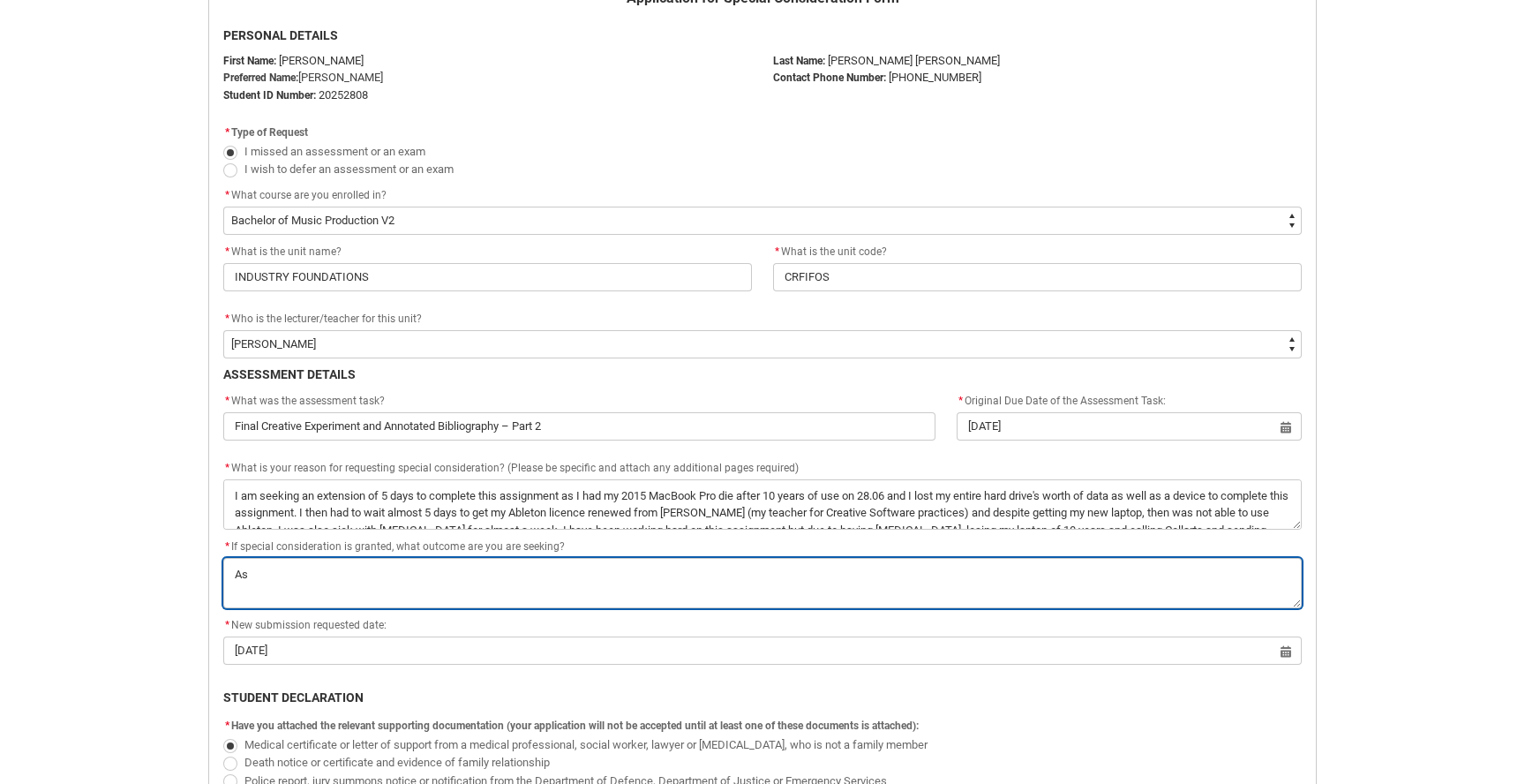
type lightning-textarea "As"
type textarea "As"
type lightning-textarea "As a"
type textarea "As a"
type lightning-textarea "As ab"
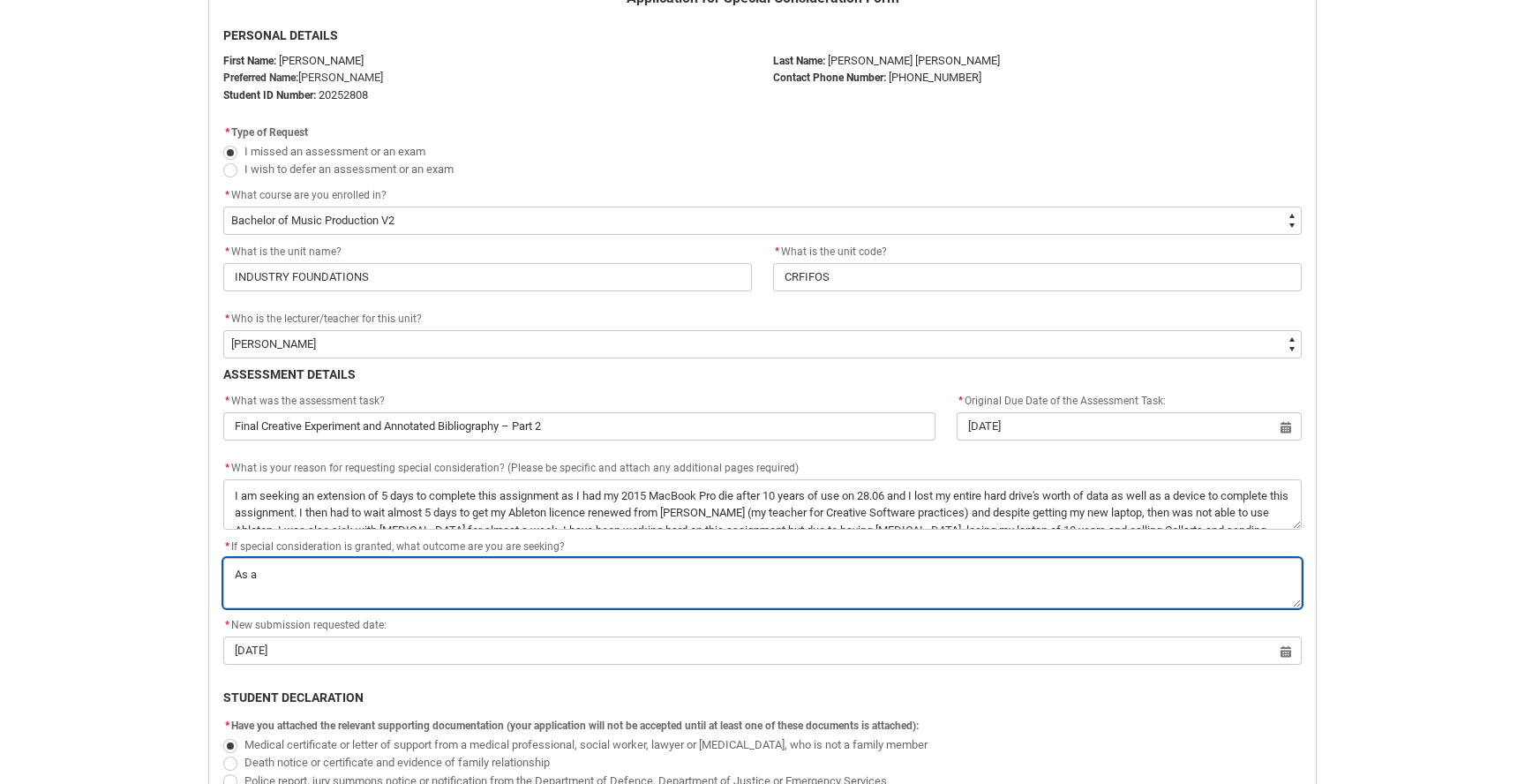
type textarea "As ab"
type lightning-textarea "As abo"
type textarea "As abo"
type lightning-textarea "As aboc"
type textarea "As aboc"
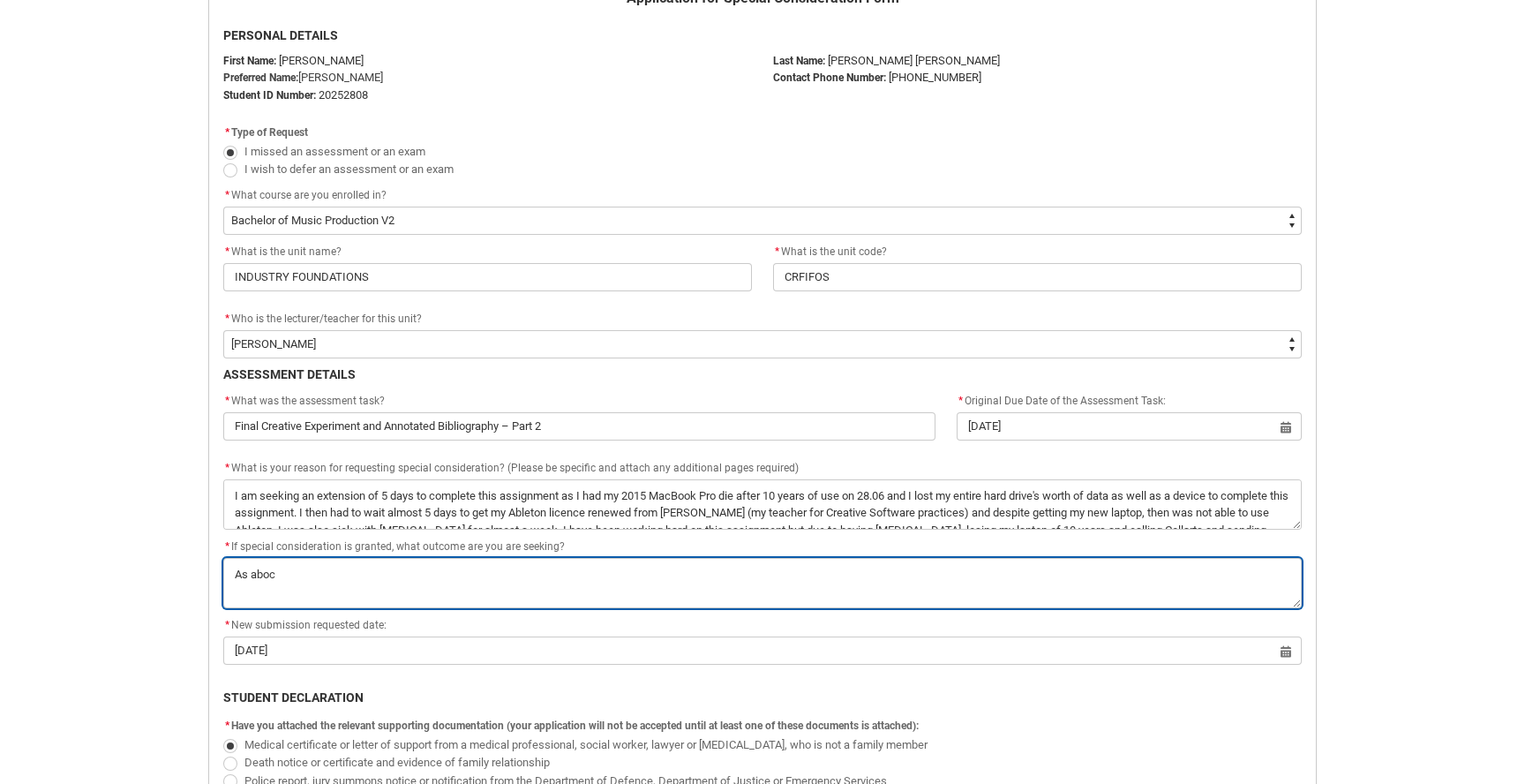
type lightning-textarea "As aboce"
type textarea "As aboce"
type lightning-textarea "As aboc"
type textarea "As aboc"
type lightning-textarea "As abo"
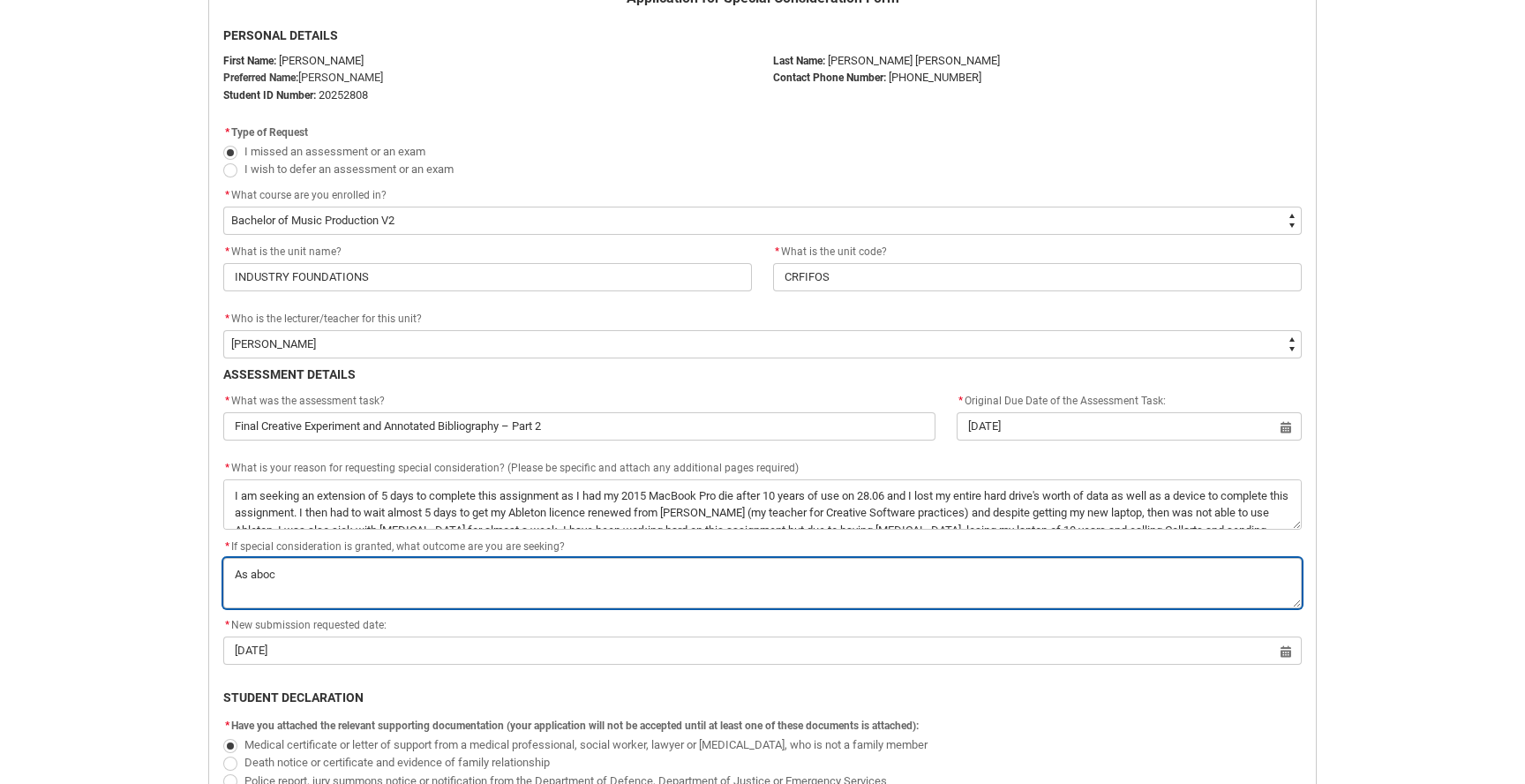
type textarea "As abo"
type lightning-textarea "As abov"
type textarea "As abov"
type lightning-textarea "As above"
type textarea "As above"
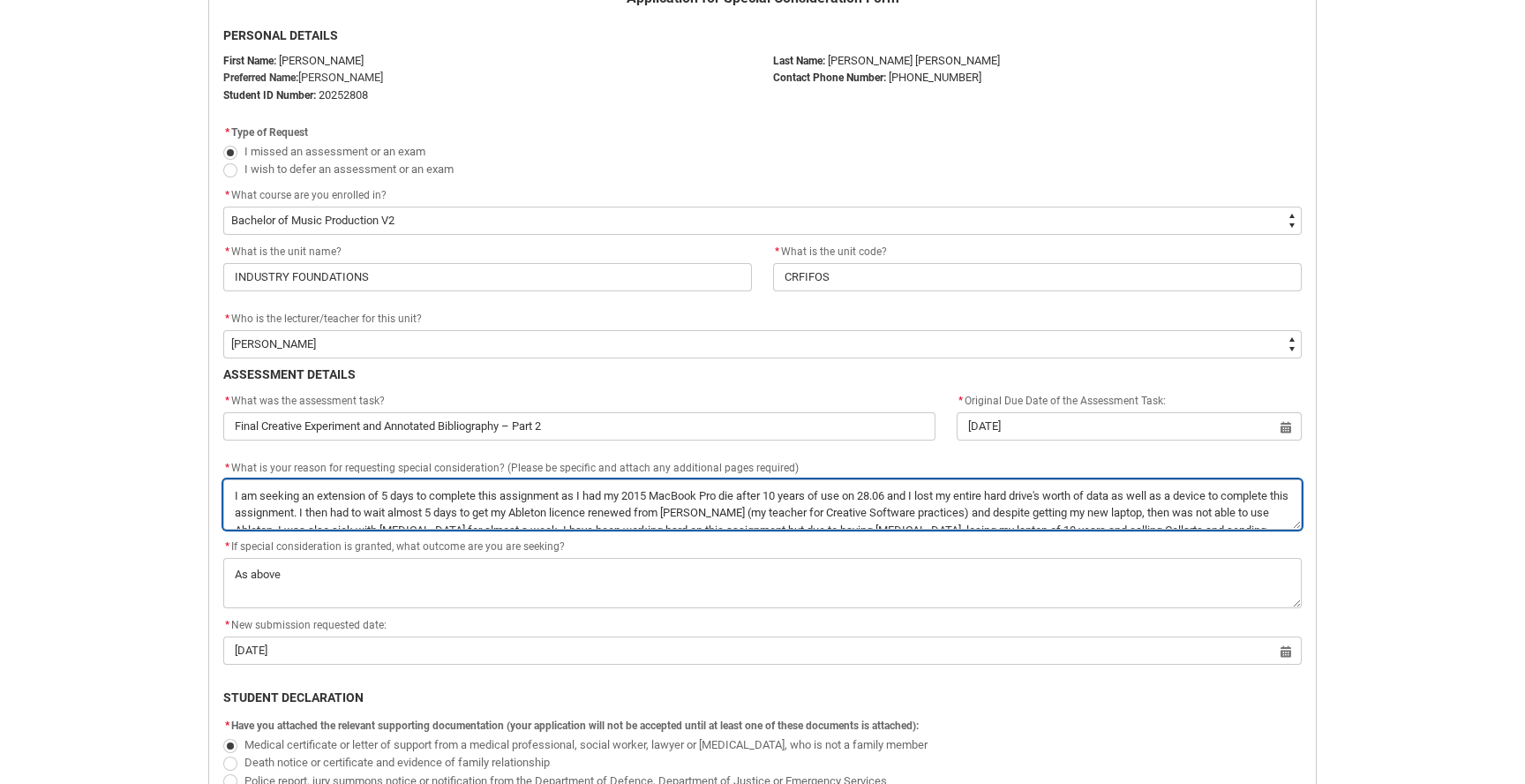
click at [443, 509] on textarea "*" at bounding box center [762, 504] width 1079 height 50
click at [347, 483] on textarea "*" at bounding box center [762, 504] width 1079 height 50
click at [420, 518] on textarea "*" at bounding box center [762, 504] width 1079 height 50
click at [947, 521] on textarea "*" at bounding box center [762, 504] width 1079 height 50
drag, startPoint x: 301, startPoint y: 511, endPoint x: 202, endPoint y: 451, distance: 115.8
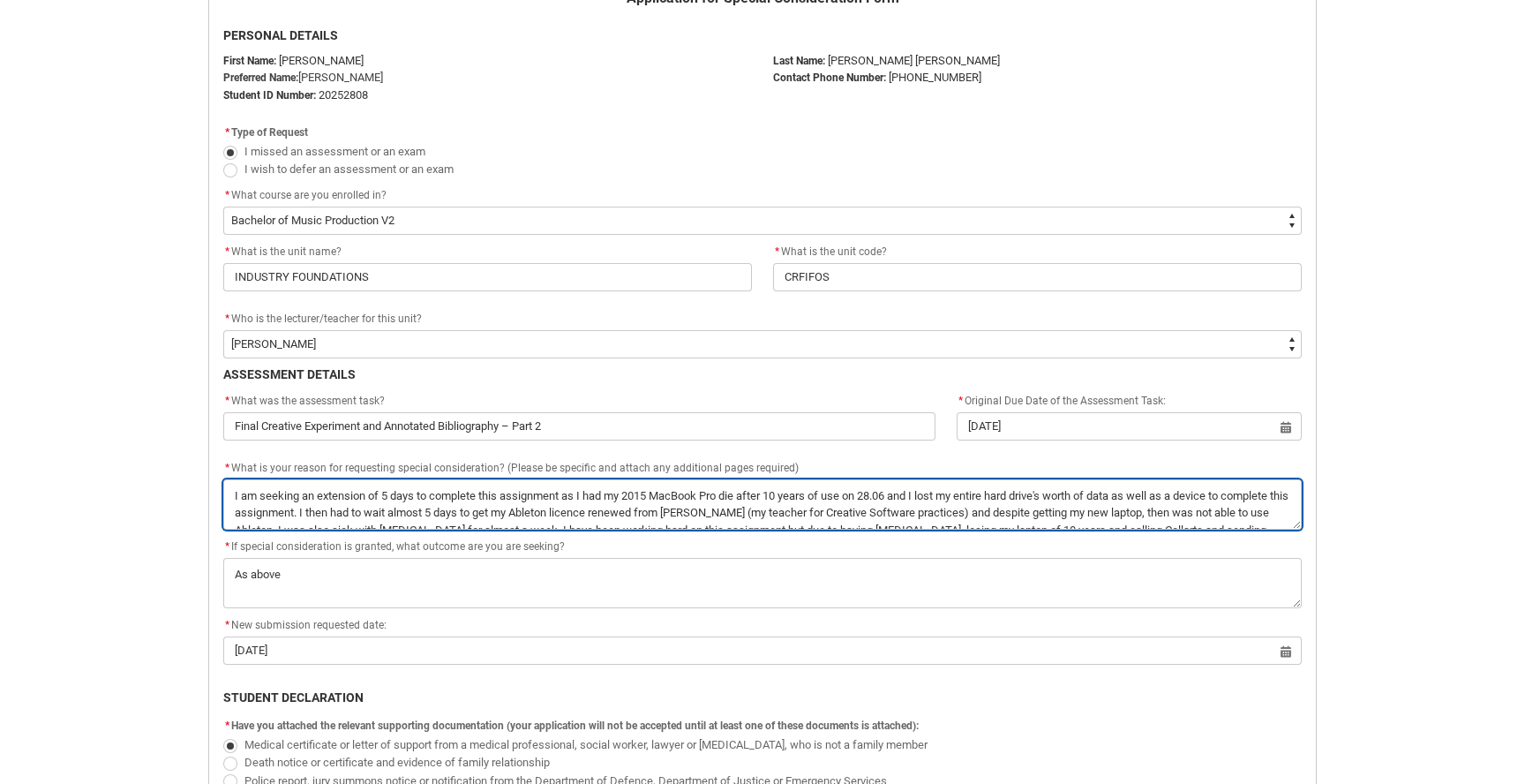
click at [202, 451] on div "Student Request Application for Special Consideration Form PERSONAL DETAILS Fir…" at bounding box center [762, 485] width 1130 height 1118
type lightning-textarea "I was also sick with [MEDICAL_DATA] for almost a week. I have been working hard…"
type textarea "I was also sick with [MEDICAL_DATA] for almost a week. I have been working hard…"
click at [397, 504] on textarea "*" at bounding box center [762, 504] width 1079 height 50
click at [1264, 494] on textarea "*" at bounding box center [762, 504] width 1079 height 50
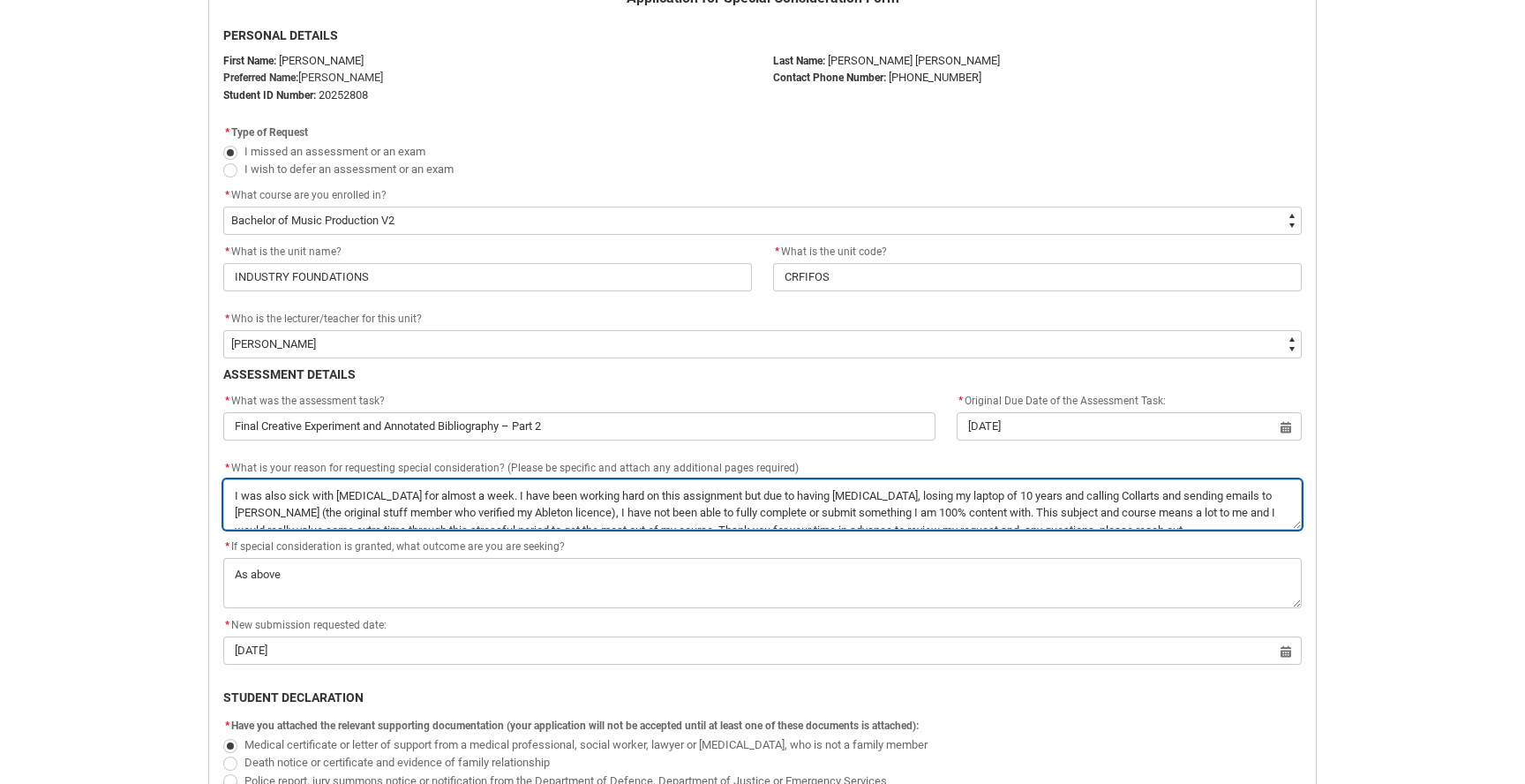
click at [1003, 516] on textarea "*" at bounding box center [762, 504] width 1079 height 50
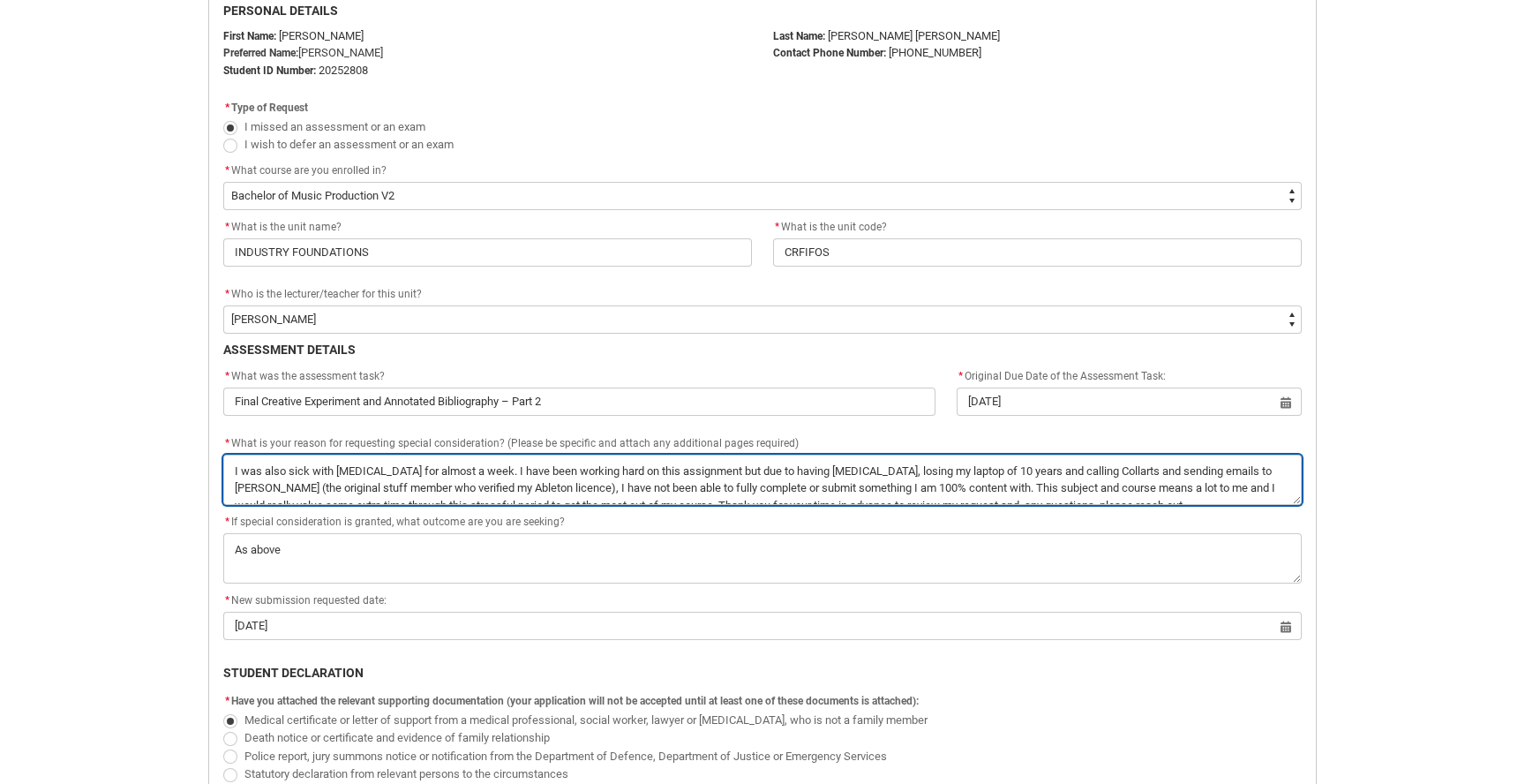
drag, startPoint x: 962, startPoint y: 483, endPoint x: 482, endPoint y: 479, distance: 480.0
click at [482, 479] on textarea "*" at bounding box center [762, 480] width 1079 height 50
type lightning-textarea "I was also sick with [MEDICAL_DATA] for almost a week. This subject and course …"
type textarea "I was also sick with [MEDICAL_DATA] for almost a week. This subject and course …"
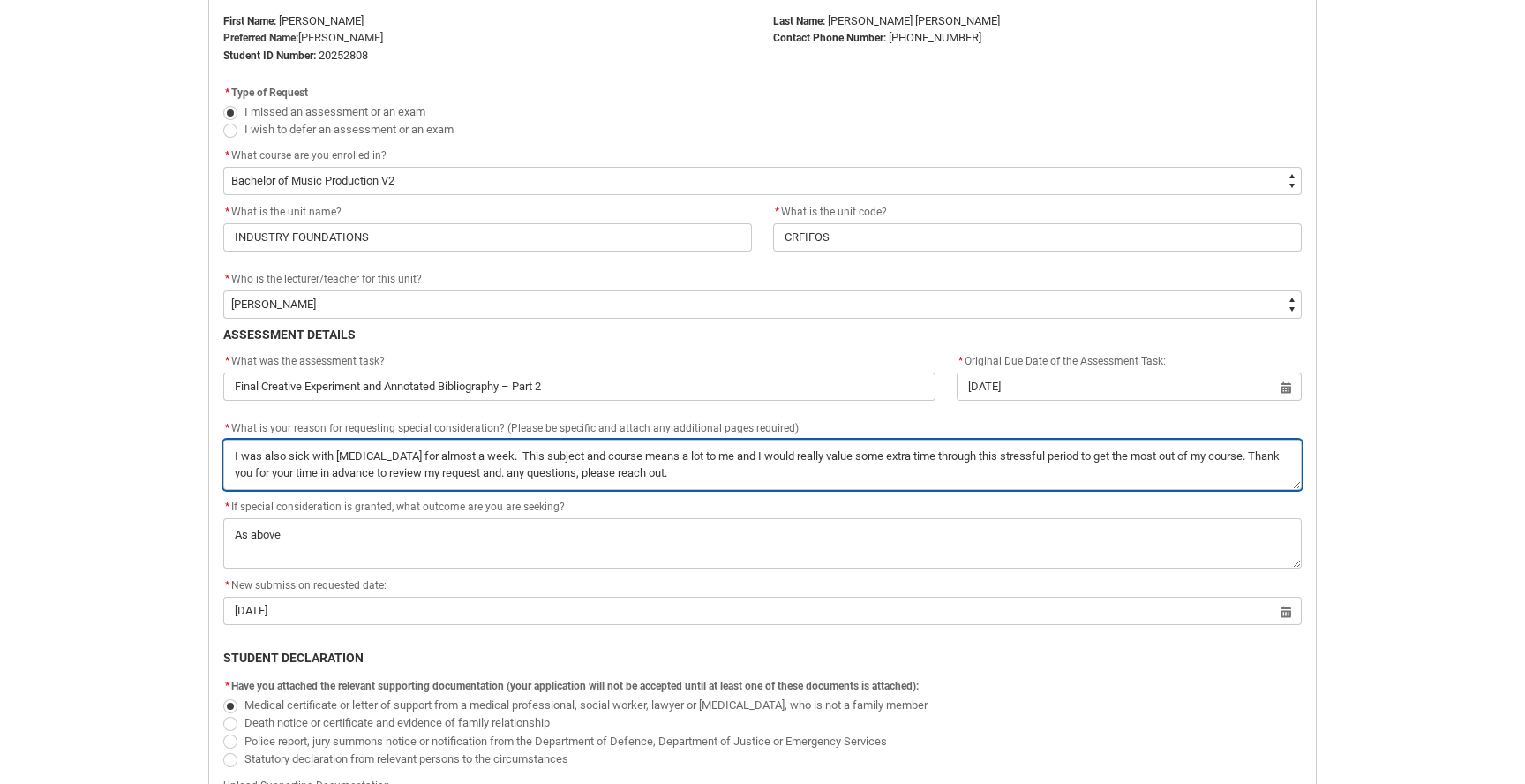
scroll to position [470, 0]
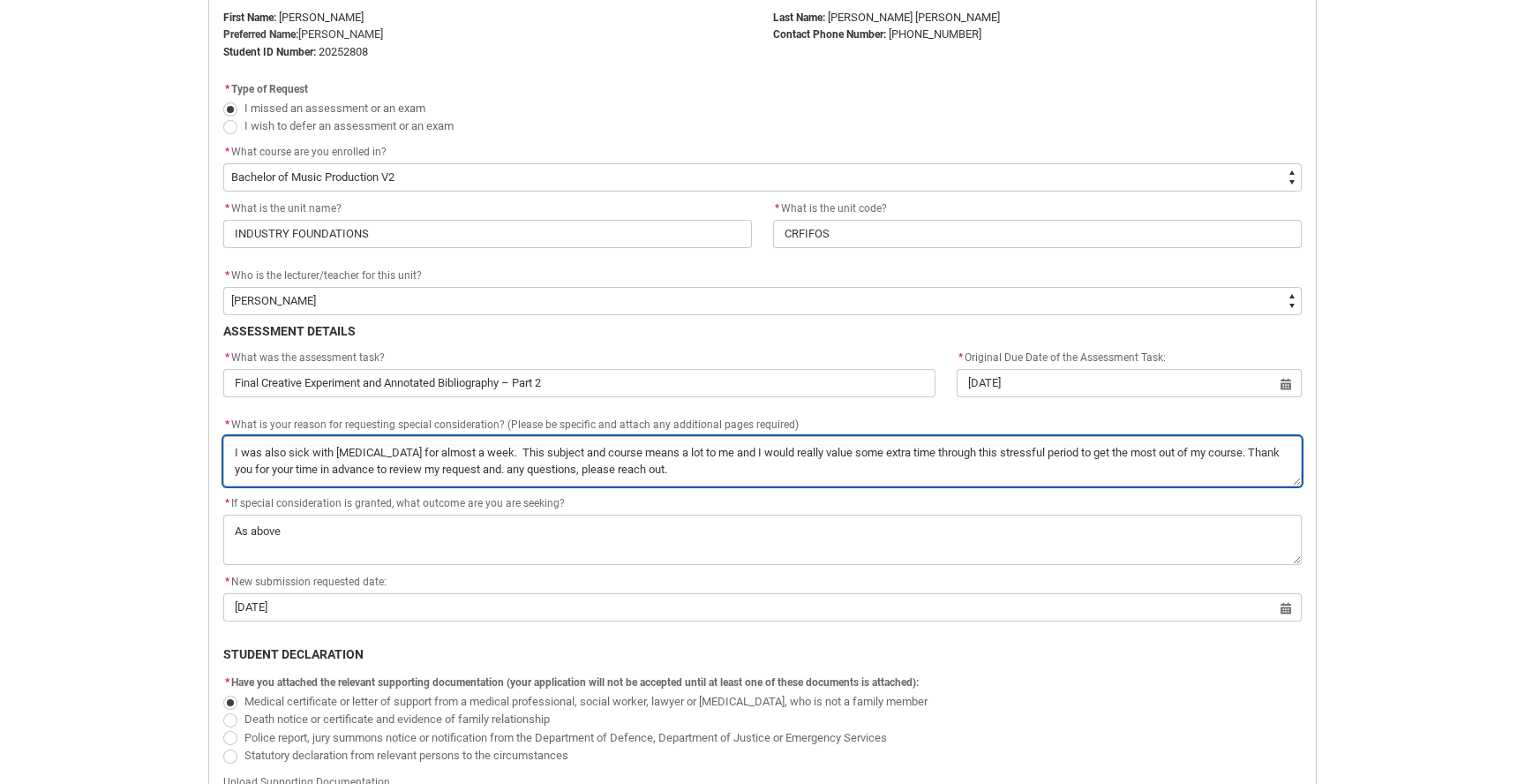
click at [235, 450] on textarea "*" at bounding box center [762, 461] width 1079 height 50
paste textarea "Hi team, I am hoping to request an additional day to complete and send through …"
type lightning-textarea "Hi team, I am hoping to request an additional day to complete and send through …"
type textarea "Hi team, I am hoping to request an additional day to complete and send through …"
type lightning-textarea "Hi team, I am hoping to request an additional day to complete and send through …"
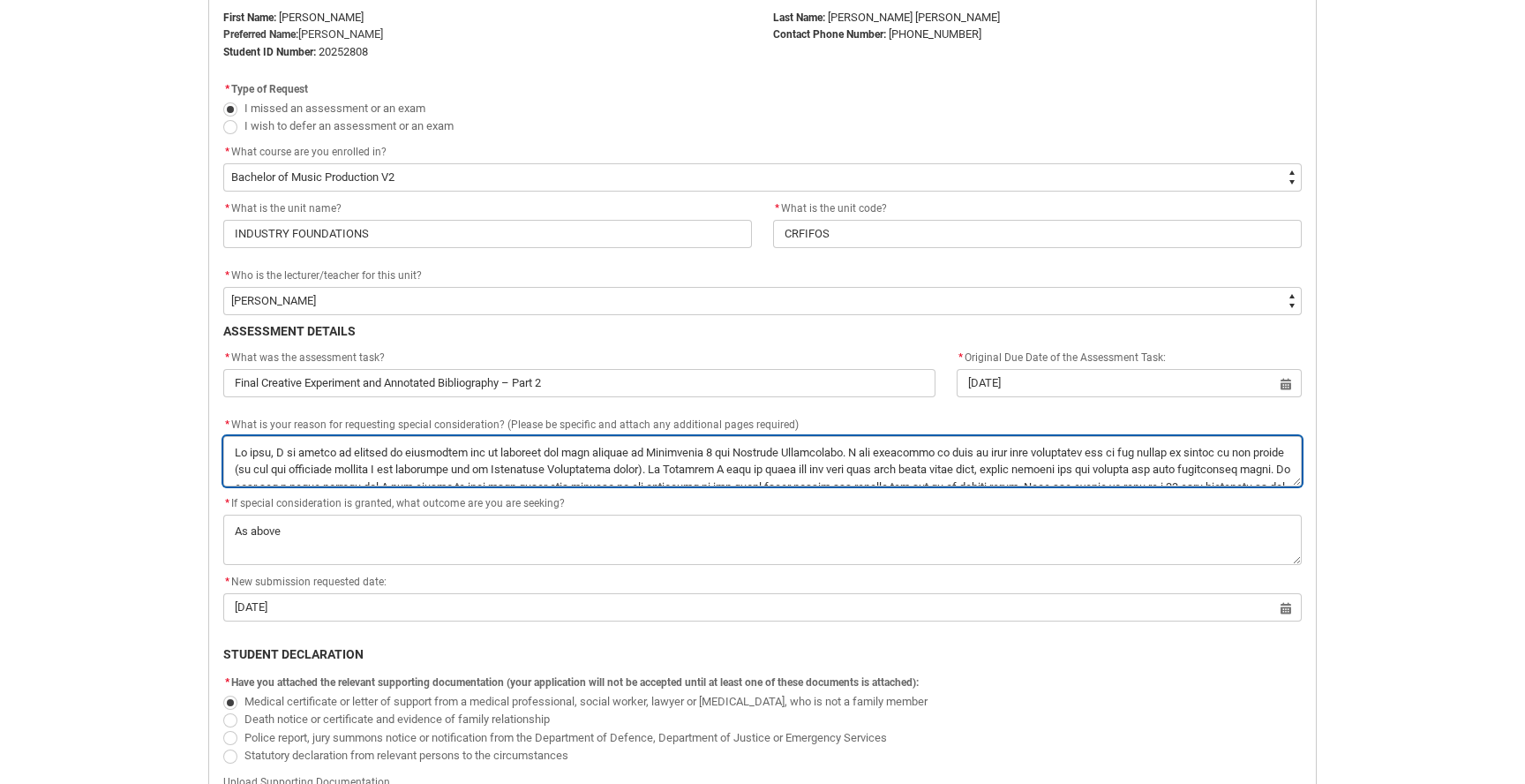
type textarea "Hi team, I am hoping to request an additional day to complete and send through …"
click at [286, 449] on textarea "*" at bounding box center [762, 461] width 1079 height 50
click at [726, 449] on textarea "*" at bounding box center [762, 461] width 1079 height 50
type lightning-textarea "Hi team, I am hoping to request an additional day to complete and send through …"
type textarea "Hi team, I am hoping to request an additional day to complete and send through …"
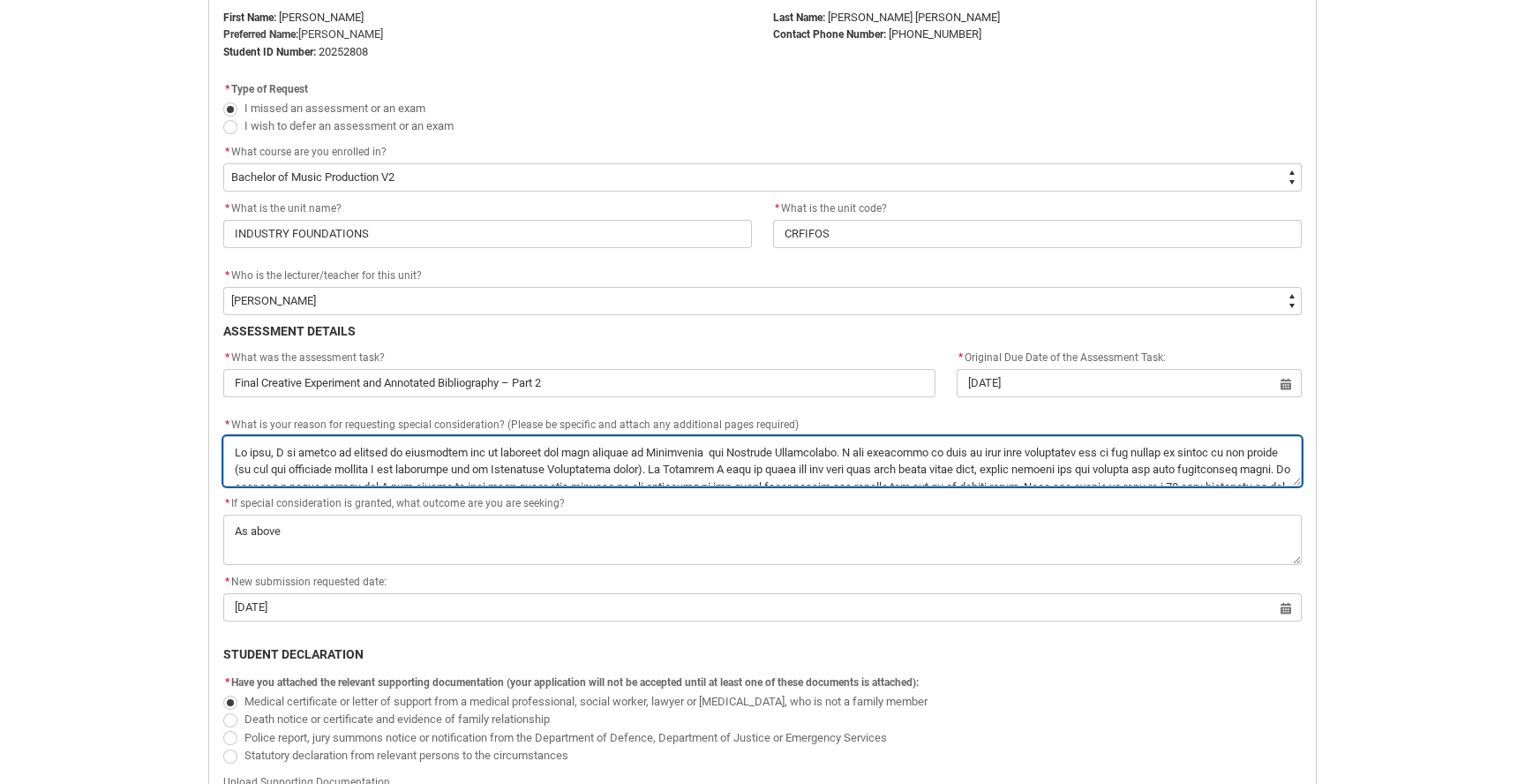
type lightning-textarea "Hi team, I am hoping to request an additional day to complete and send through …"
type textarea "Hi team, I am hoping to request an additional day to complete and send through …"
click at [471, 453] on textarea "*" at bounding box center [762, 461] width 1079 height 50
type lightning-textarea "Hi team, I am hoping to request an additional f to complete and send through my…"
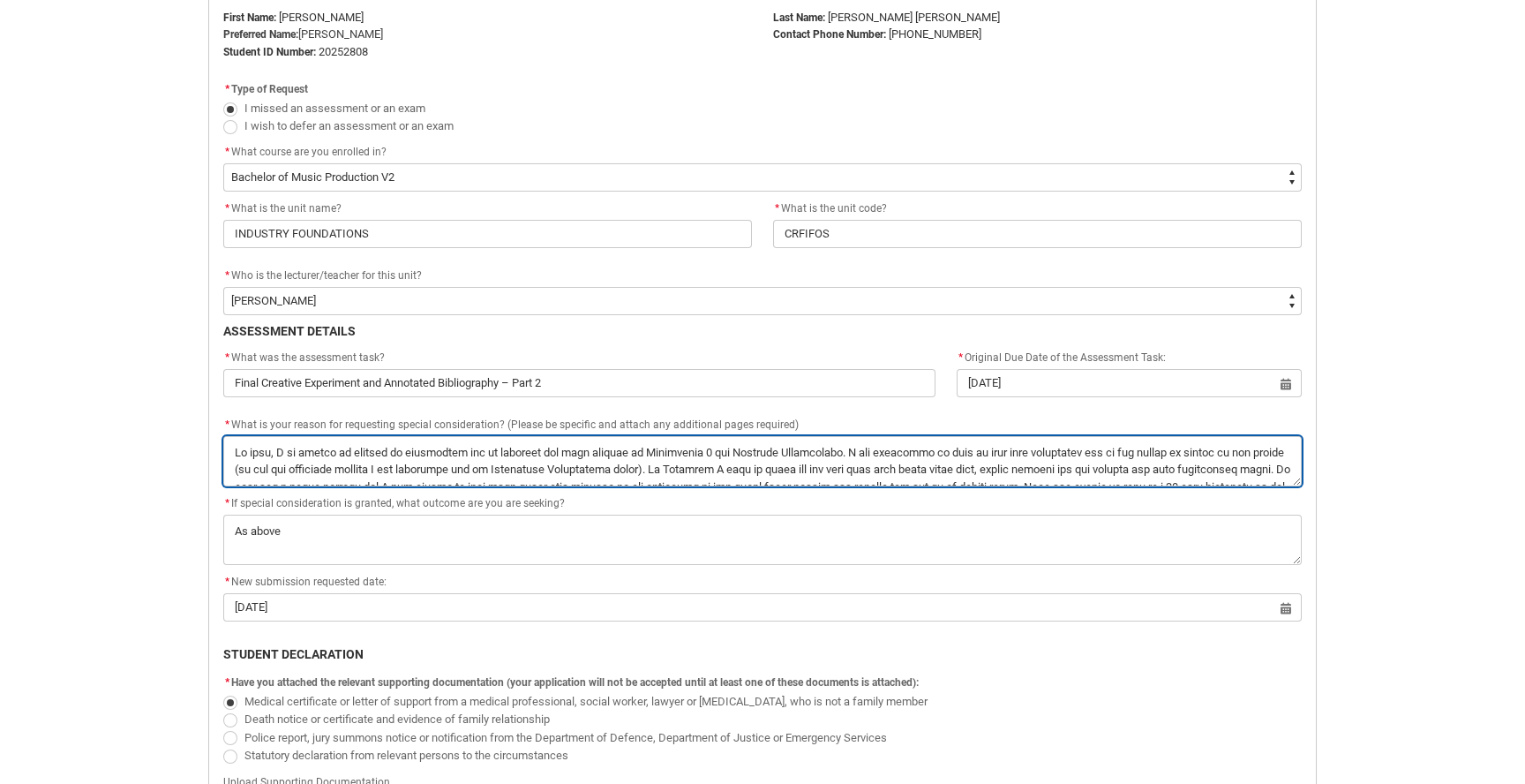
type textarea "Hi team, I am hoping to request an additional f to complete and send through my…"
type lightning-textarea "Hi team, I am hoping to request an additional fo to complete and send through m…"
type textarea "Hi team, I am hoping to request an additional fo to complete and send through m…"
type lightning-textarea "Hi team, I am hoping to request an additional fou to complete and send through …"
type textarea "Hi team, I am hoping to request an additional fou to complete and send through …"
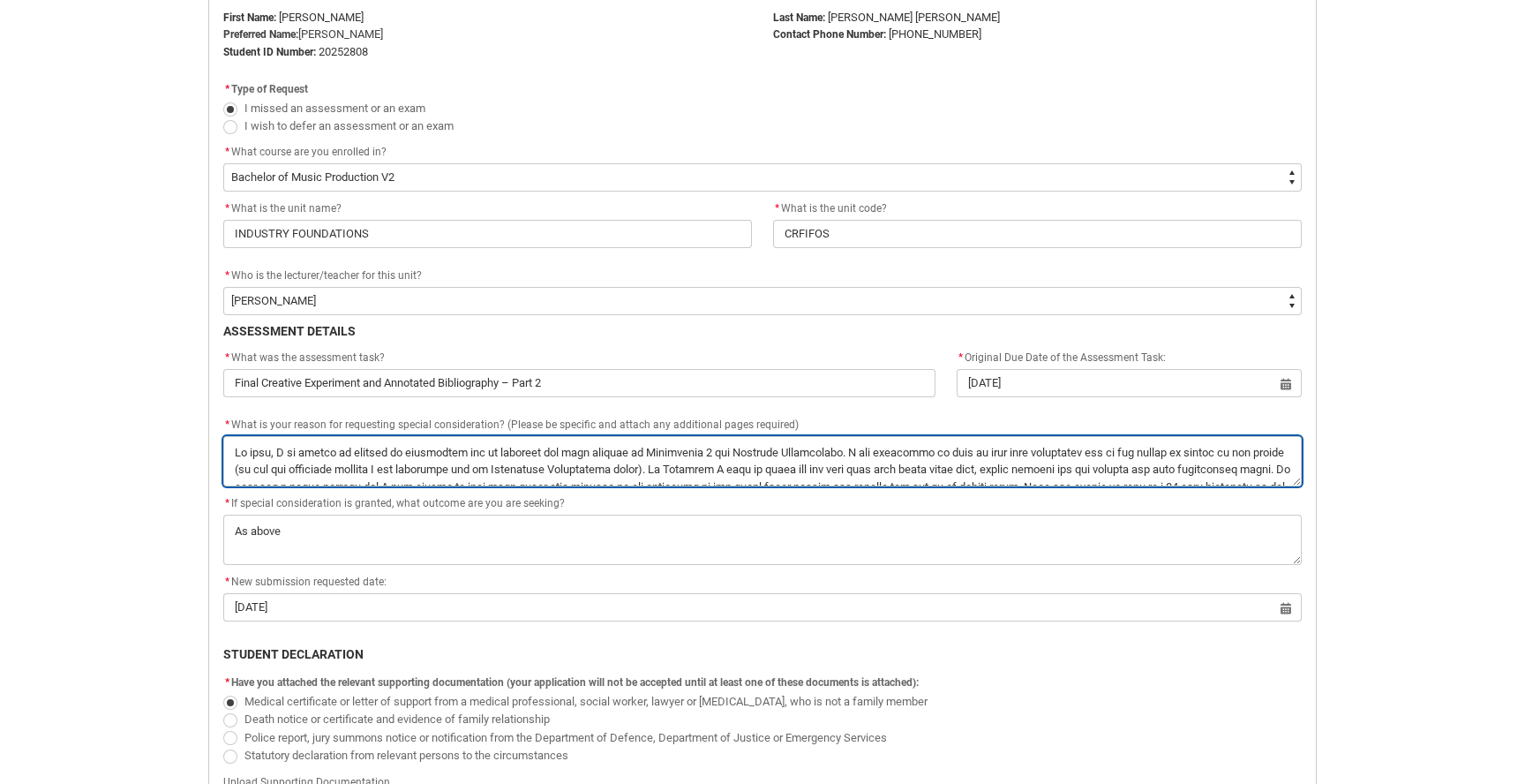
type lightning-textarea "Hi team, I am hoping to request an additional four to complete and send through…"
type textarea "Hi team, I am hoping to request an additional four to complete and send through…"
type lightning-textarea "Hi team, I am hoping to request an additional four to complete and send through…"
type textarea "Hi team, I am hoping to request an additional four to complete and send through…"
type lightning-textarea "Hi team, I am hoping to request an additional four d to complete and send throu…"
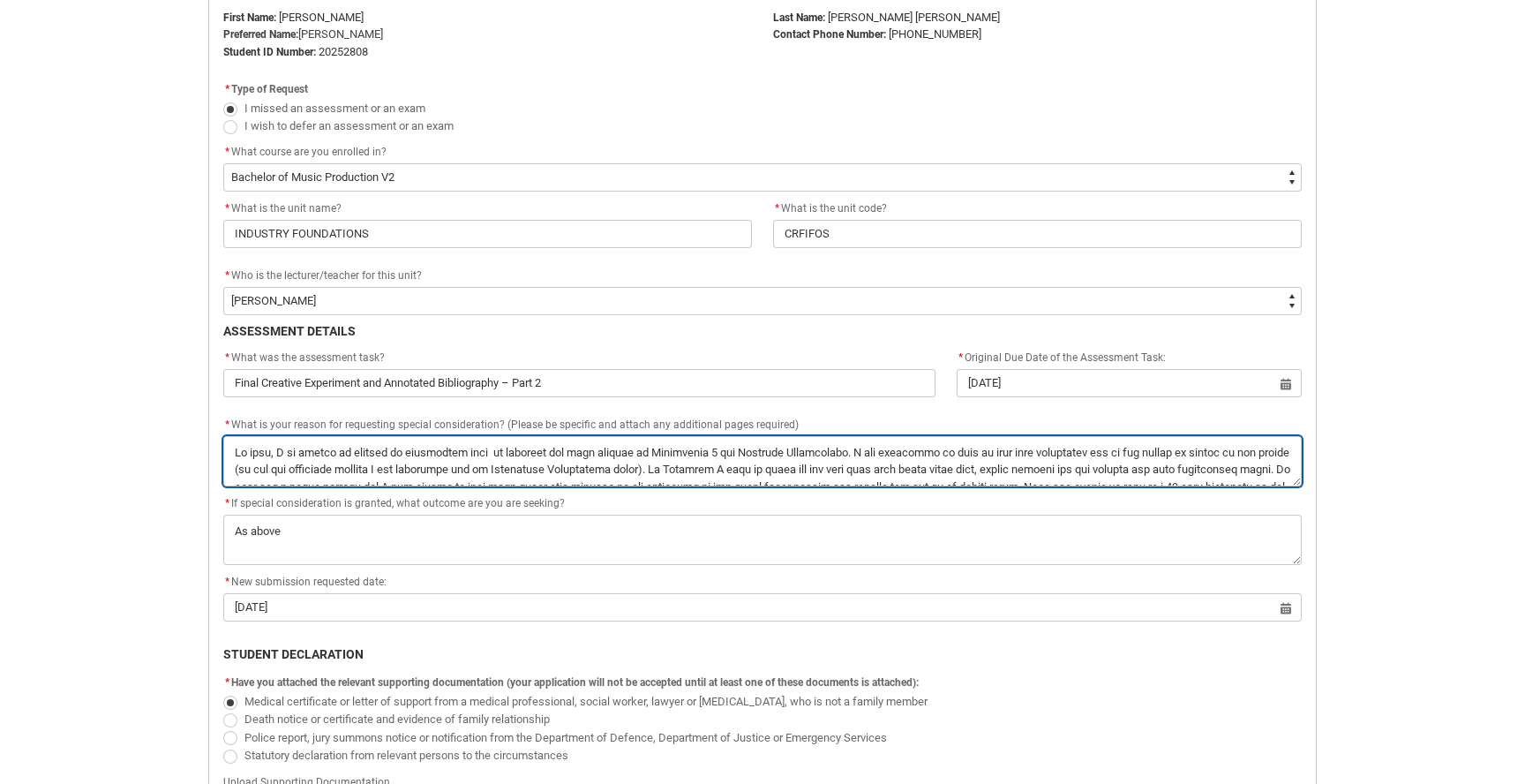
type textarea "Hi team, I am hoping to request an additional four d to complete and send throu…"
type lightning-textarea "Hi team, I am hoping to request an additional four da to complete and send thro…"
type textarea "Hi team, I am hoping to request an additional four da to complete and send thro…"
type lightning-textarea "Hi team, I am hoping to request an additional four dau to complete and send thr…"
type textarea "Hi team, I am hoping to request an additional four dau to complete and send thr…"
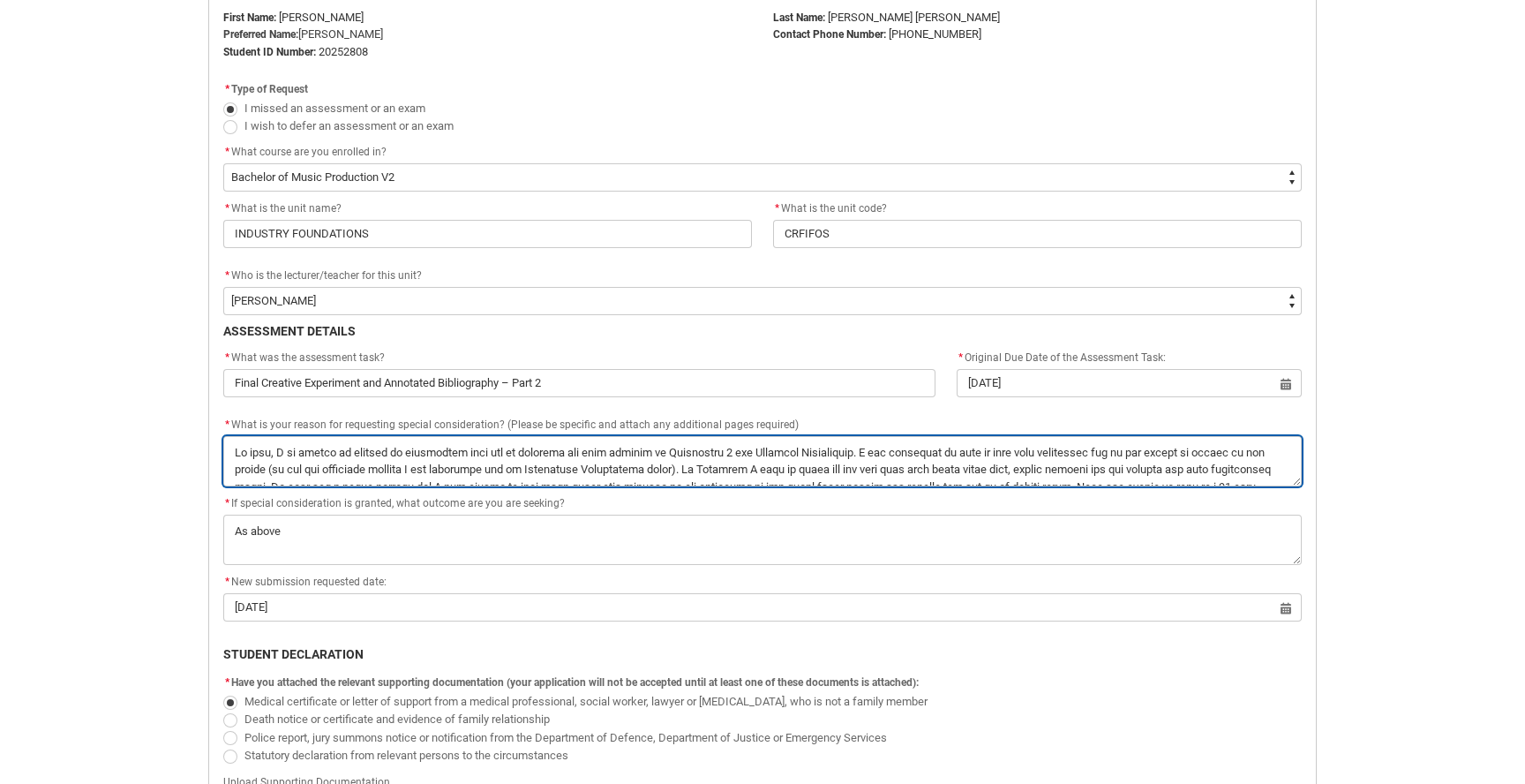
type lightning-textarea "Hi team, I am hoping to request an additional four daus to complete and send th…"
type textarea "Hi team, I am hoping to request an additional four daus to complete and send th…"
type lightning-textarea "Hi team, I am hoping to request an additional four dau to complete and send thr…"
type textarea "Hi team, I am hoping to request an additional four dau to complete and send thr…"
type lightning-textarea "Hi team, I am hoping to request an additional four da to complete and send thro…"
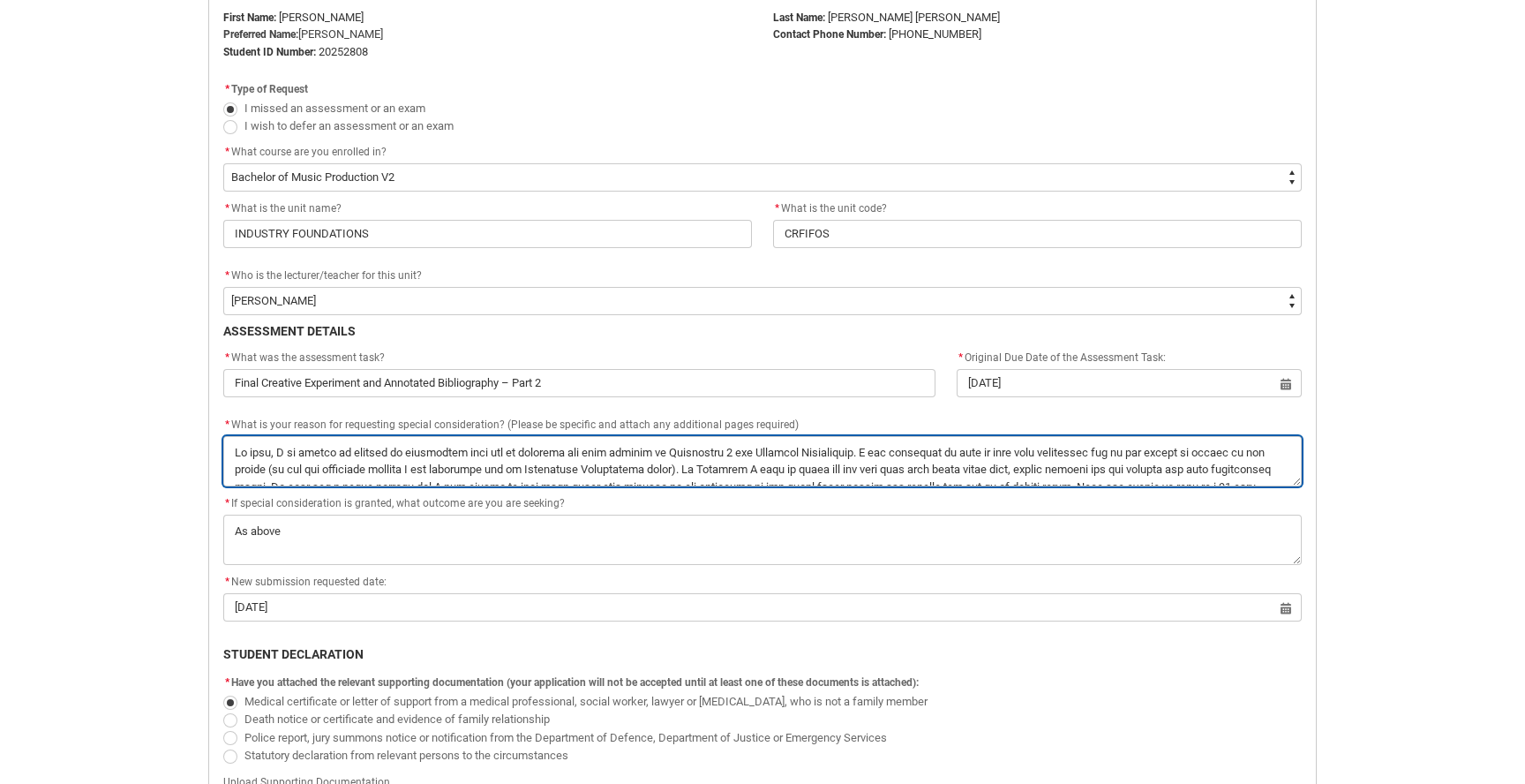
type textarea "Hi team, I am hoping to request an additional four da to complete and send thro…"
type lightning-textarea "Hi team, I am hoping to request an additional four day to complete and send thr…"
type textarea "Hi team, I am hoping to request an additional four day to complete and send thr…"
type lightning-textarea "Hi team, I am hoping to request an additional four days to complete and send th…"
type textarea "Hi team, I am hoping to request an additional four days to complete and send th…"
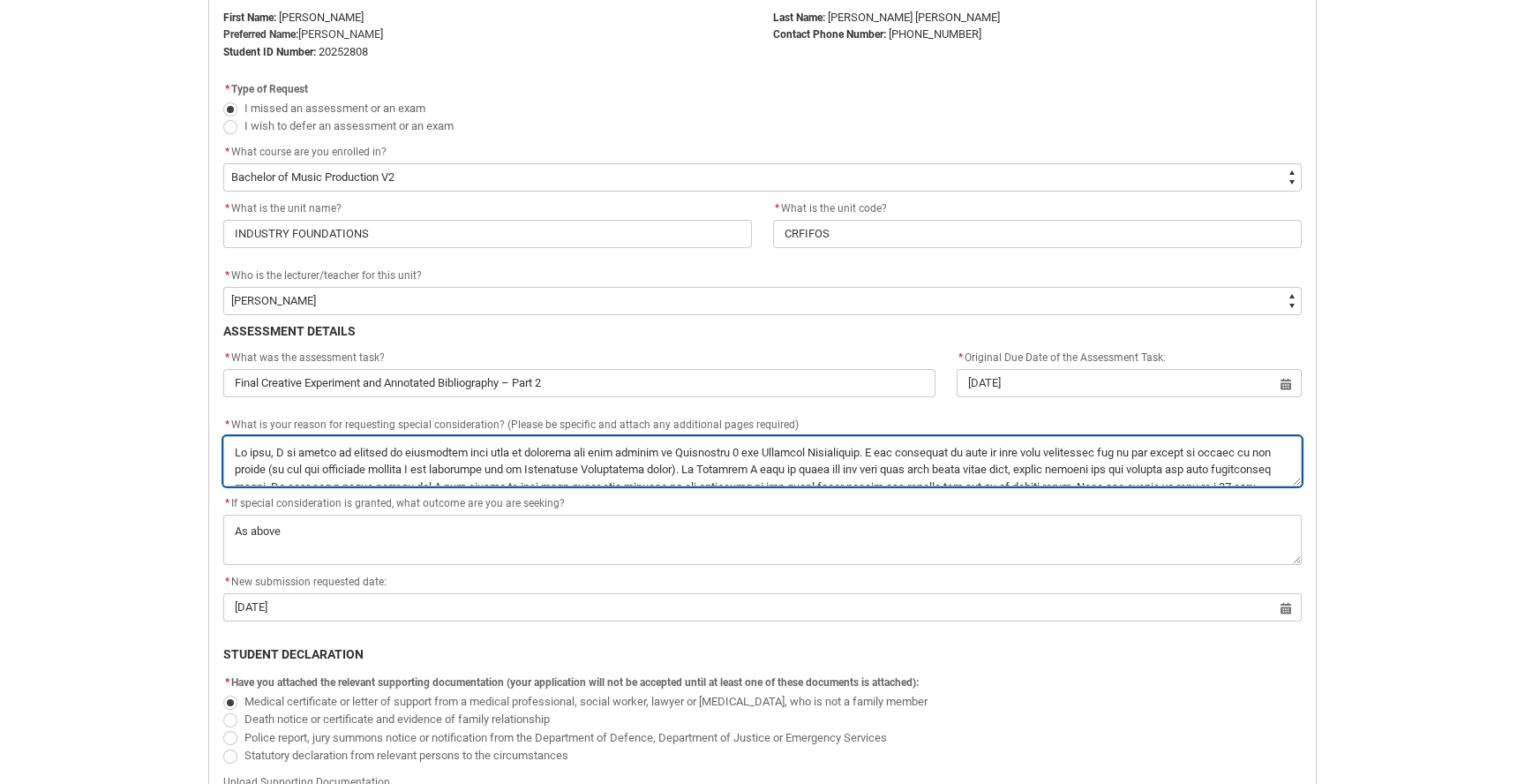
click at [598, 442] on textarea "*" at bounding box center [762, 461] width 1079 height 50
click at [854, 448] on textarea "*" at bounding box center [762, 461] width 1079 height 50
drag, startPoint x: 720, startPoint y: 471, endPoint x: 892, endPoint y: 447, distance: 173.7
click at [892, 447] on textarea "*" at bounding box center [762, 461] width 1079 height 50
type lightning-textarea "Hi team, I am hoping to request an additional four days to complete and send th…"
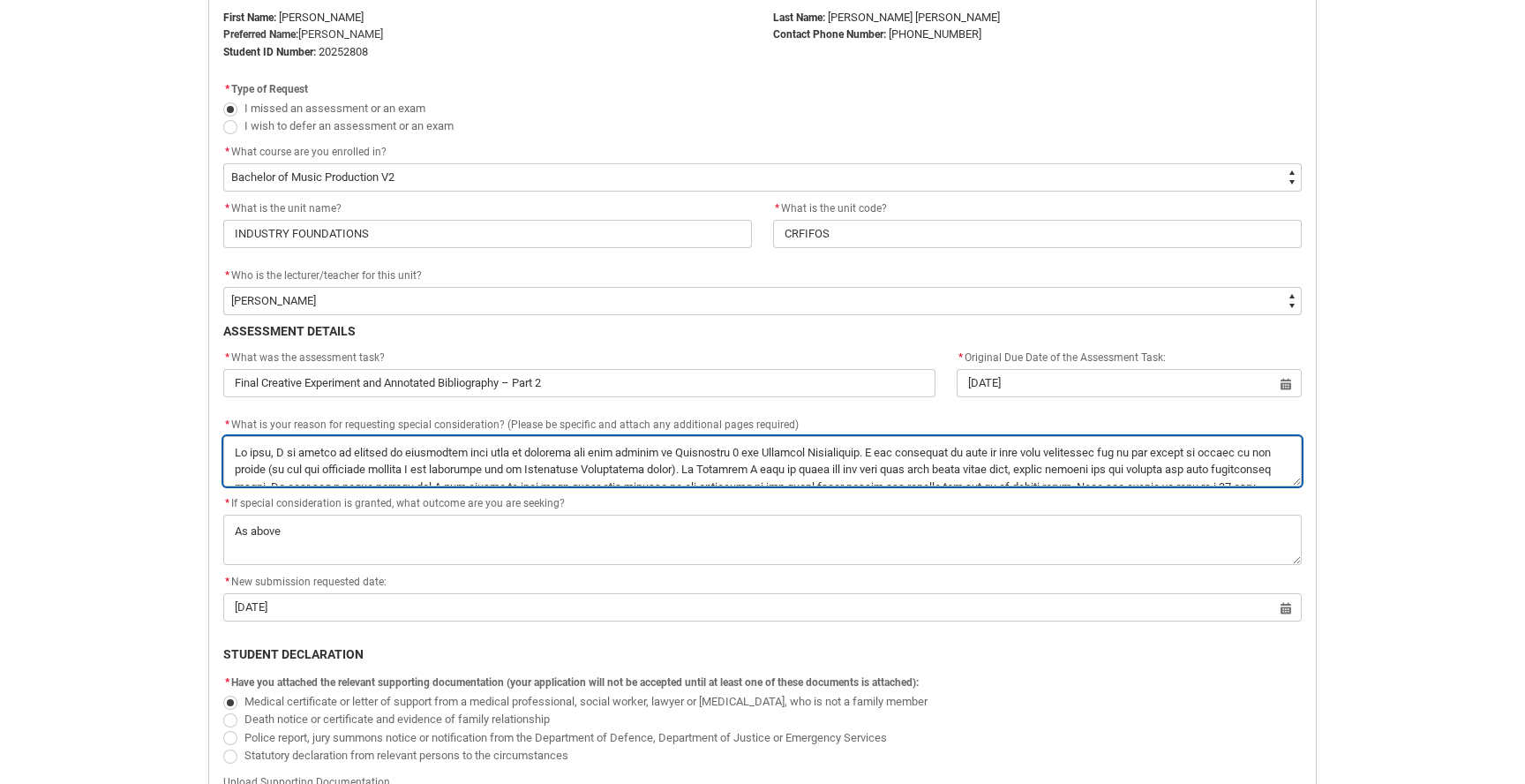
type textarea "Hi team, I am hoping to request an additional four days to complete and send th…"
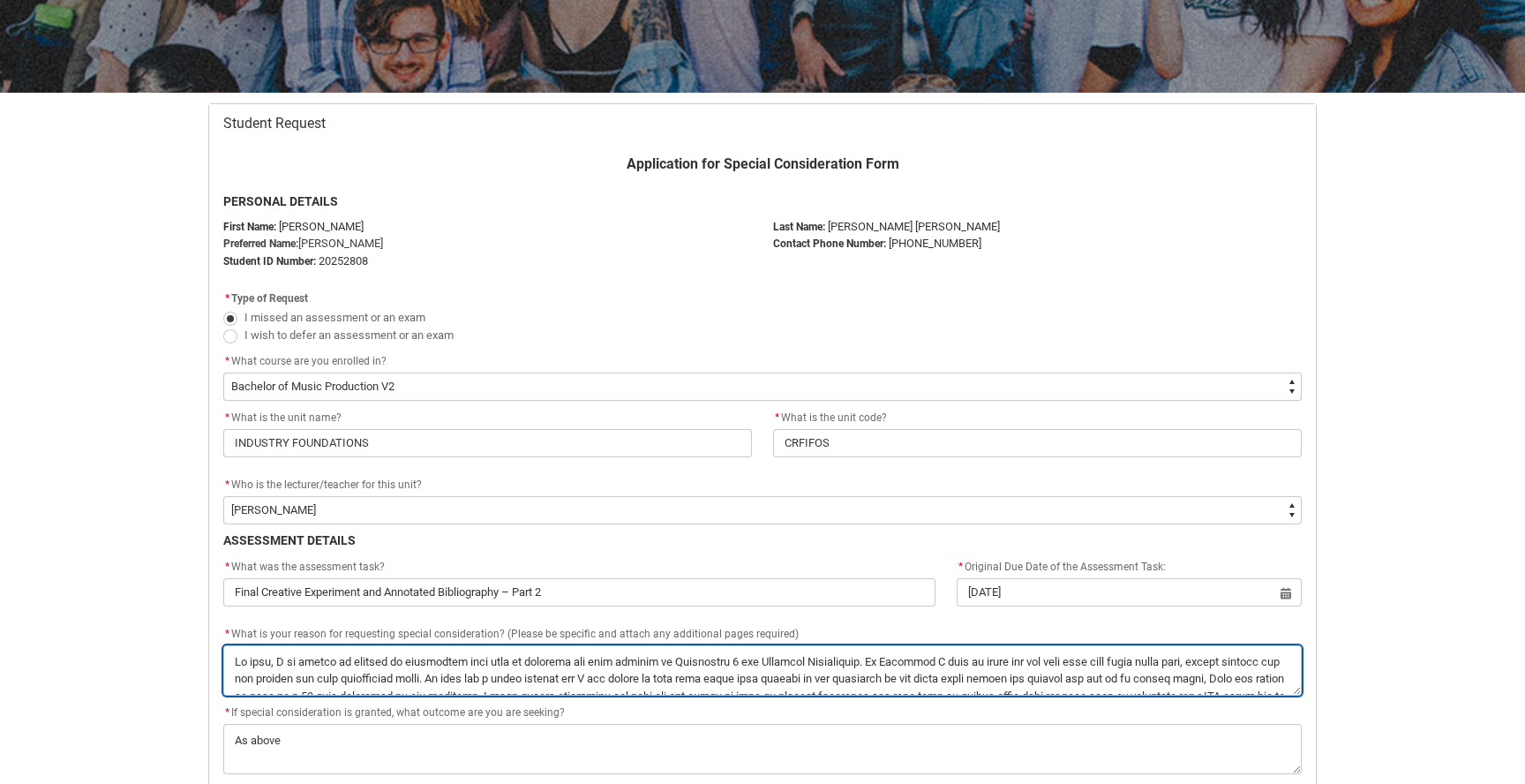
scroll to position [259, 0]
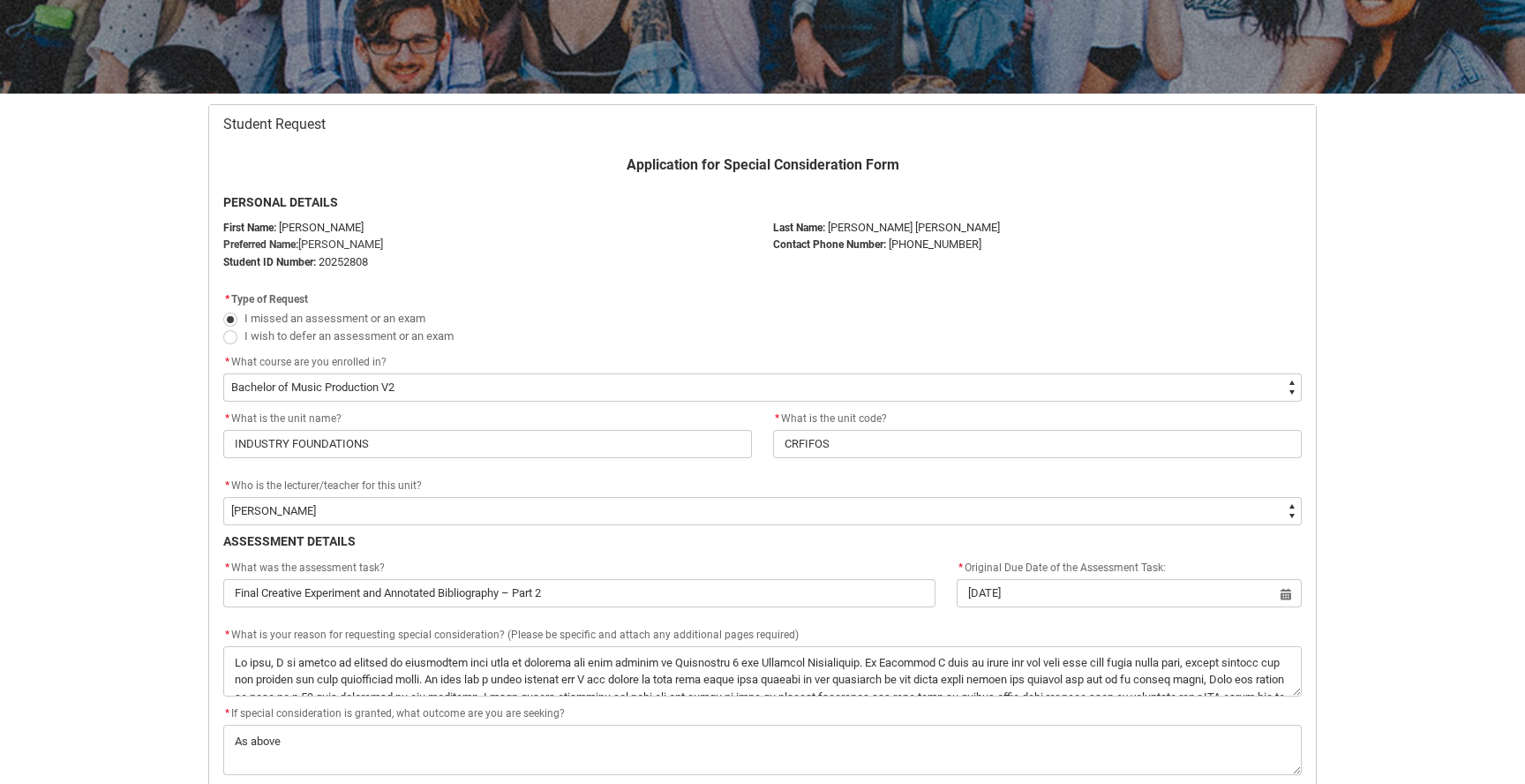
drag, startPoint x: 587, startPoint y: 170, endPoint x: 334, endPoint y: 170, distance: 253.0
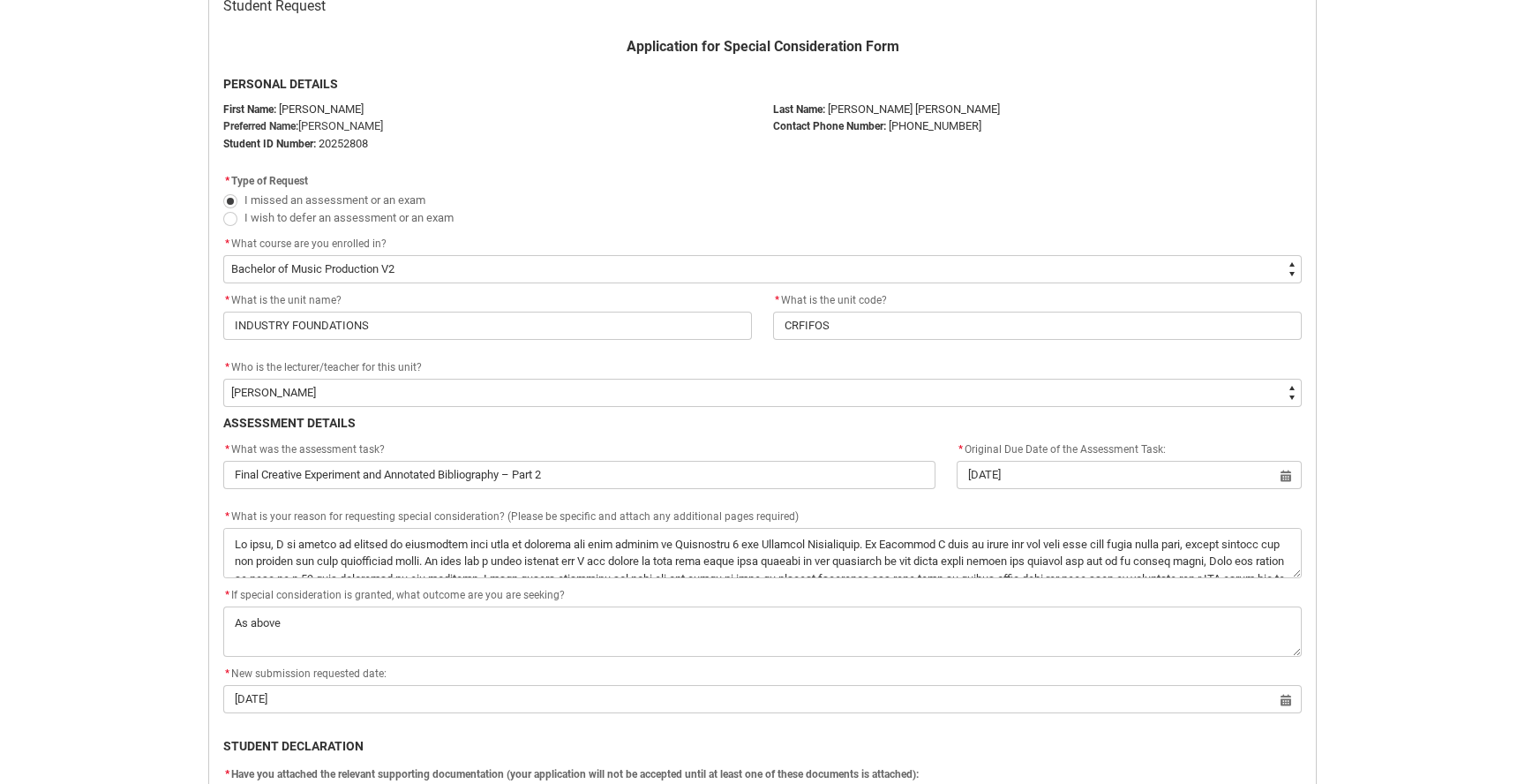
scroll to position [419, 0]
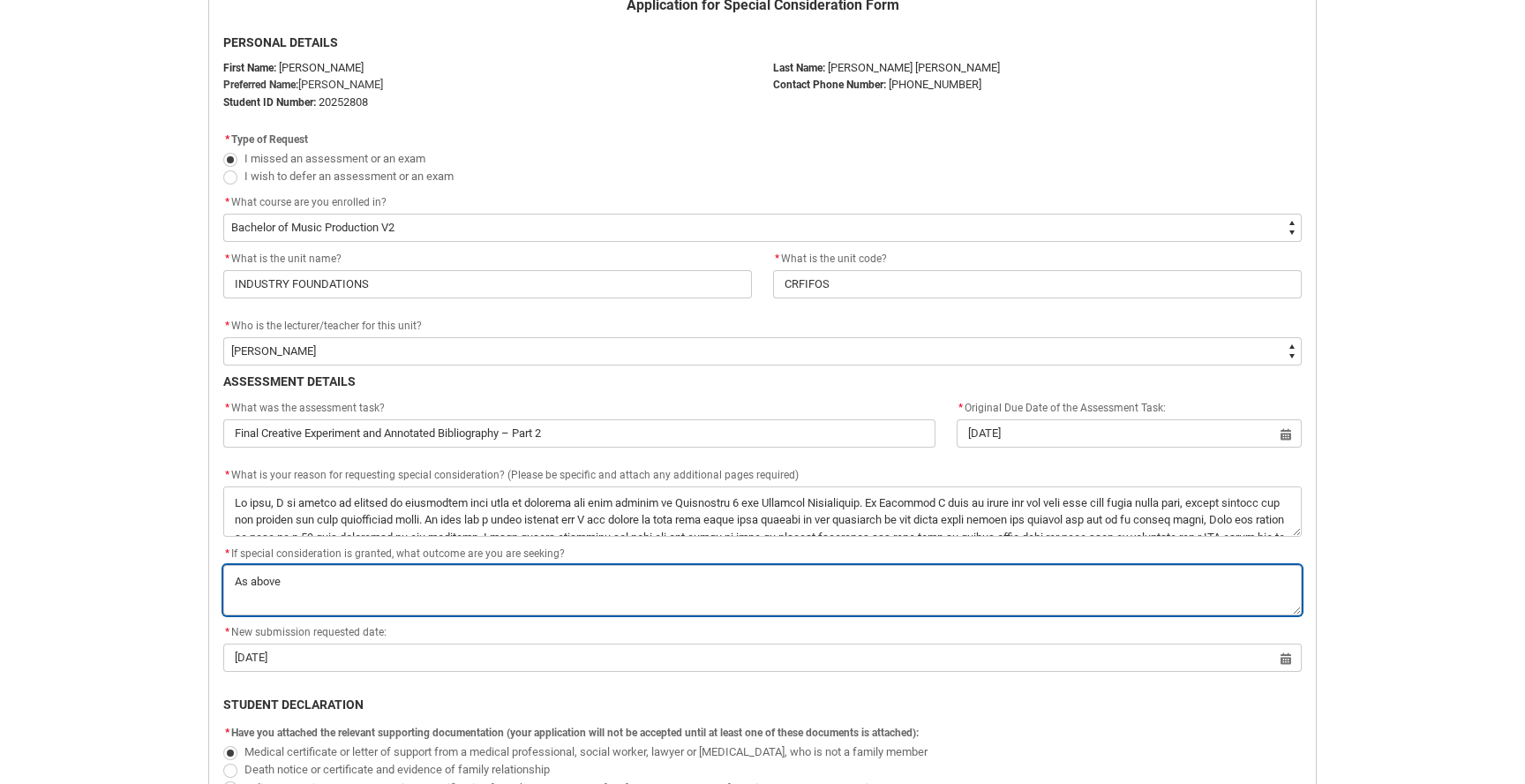
click at [379, 583] on textarea "*" at bounding box center [762, 589] width 1079 height 50
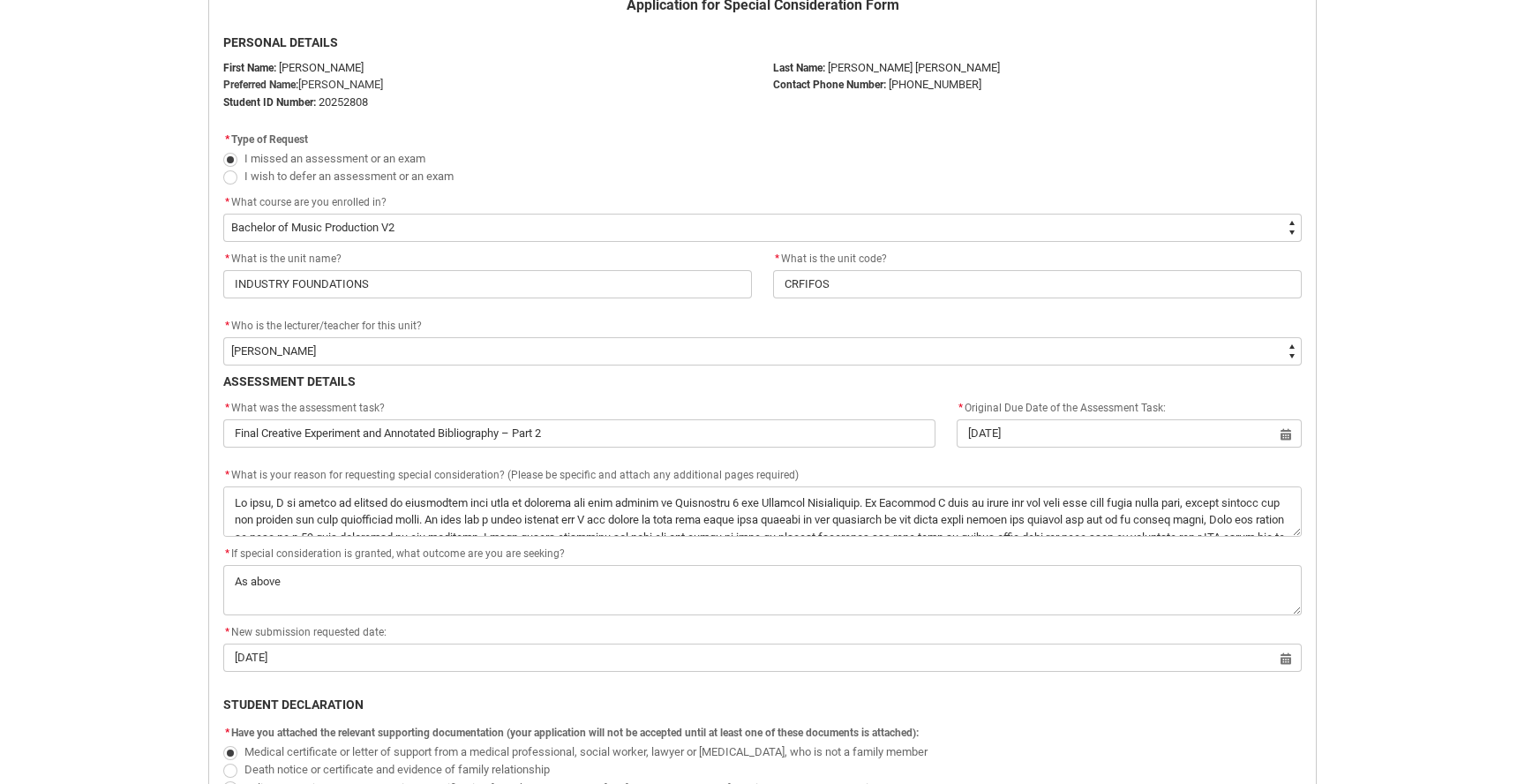
click at [411, 482] on div "* What is your reason for requesting special consideration? (Please be specific…" at bounding box center [762, 476] width 1079 height 21
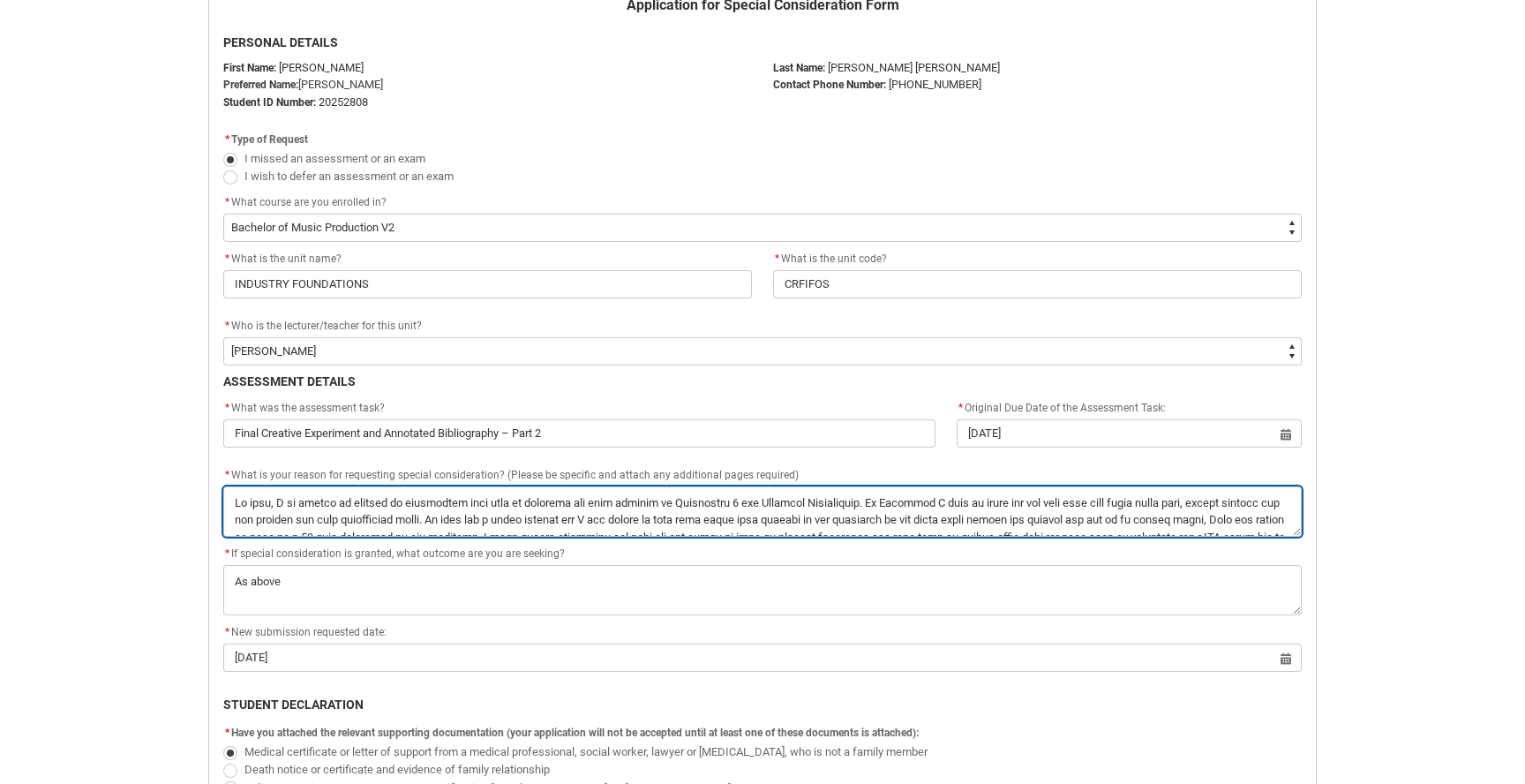
click at [959, 507] on textarea "*" at bounding box center [762, 511] width 1079 height 50
type lightning-textarea "Hi team, I am hoping to request an additional four days to complete and send th…"
type textarea "Hi team, I am hoping to request an additional four days to complete and send th…"
type lightning-textarea "Hi team, I am hoping to request an additional four days to complete and send th…"
type textarea "Hi team, I am hoping to request an additional four days to complete and send th…"
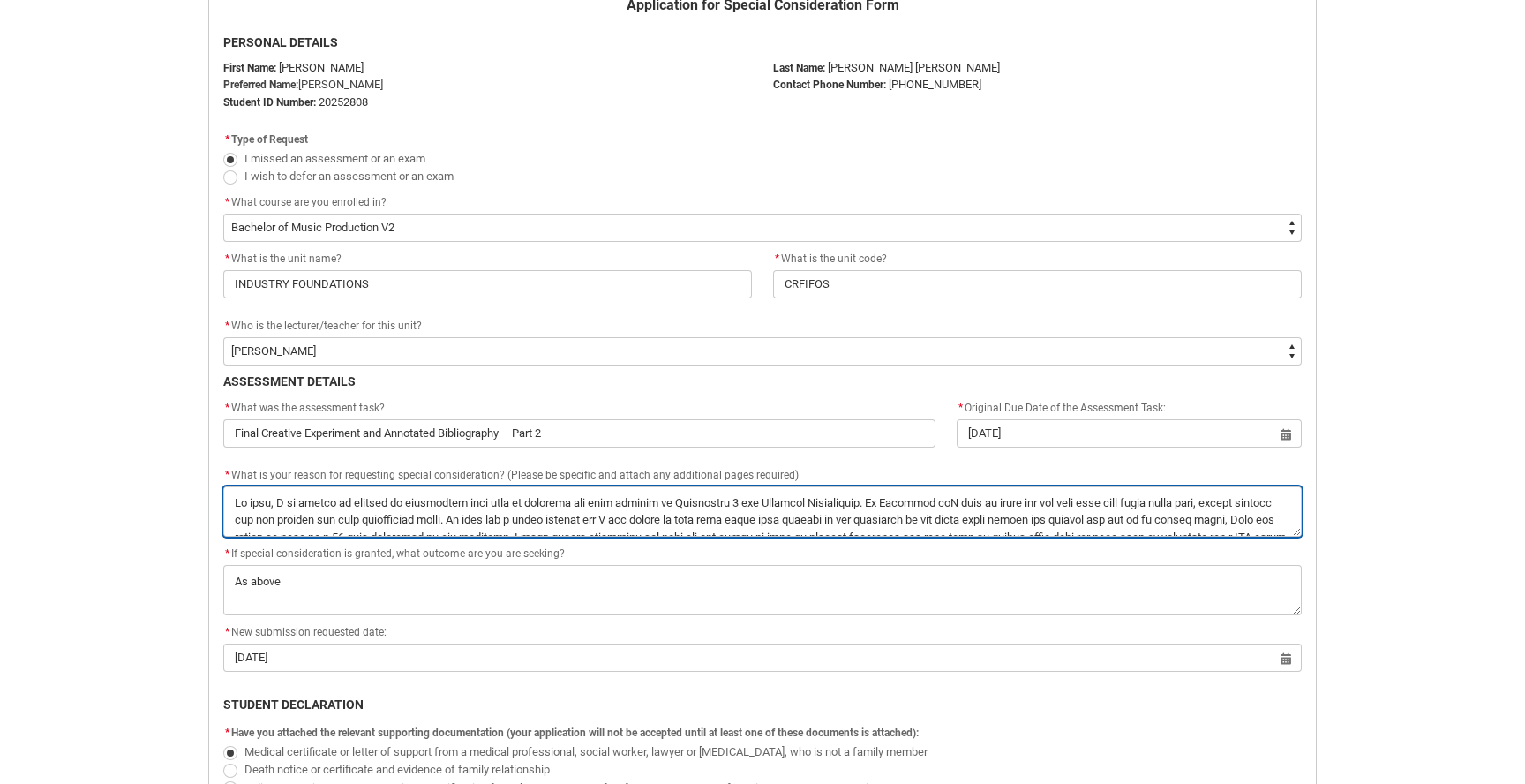
type lightning-textarea "Hi team, I am hoping to request an additional four days to complete and send th…"
type textarea "Hi team, I am hoping to request an additional four days to complete and send th…"
type lightning-textarea "Hi team, I am hoping to request an additional four days to complete and send th…"
type textarea "Hi team, I am hoping to request an additional four days to complete and send th…"
type lightning-textarea "Hi team, I am hoping to request an additional four days to complete and send th…"
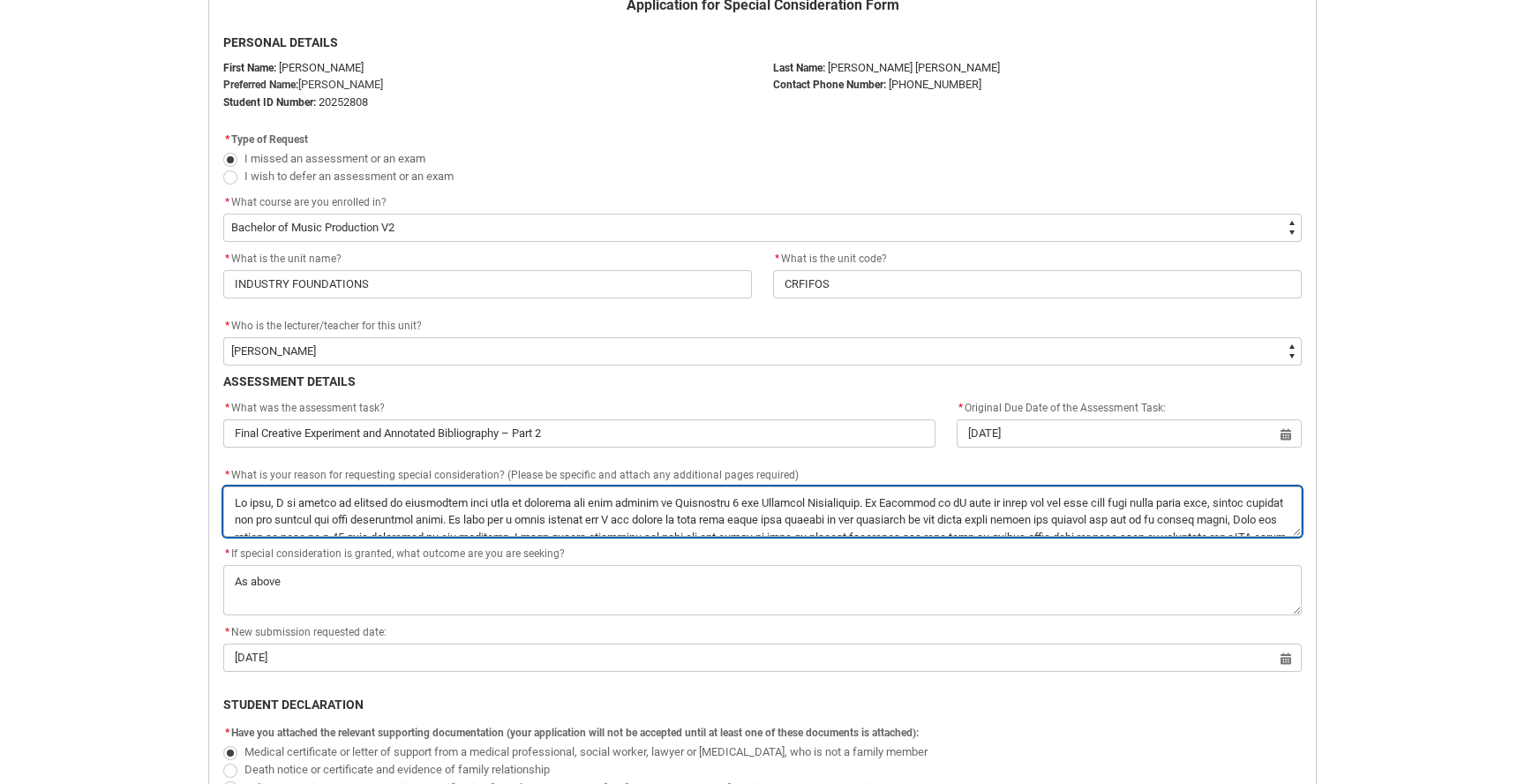
type textarea "Hi team, I am hoping to request an additional four days to complete and send th…"
type lightning-textarea "Hi team, I am hoping to request an additional four days to complete and send th…"
type textarea "Hi team, I am hoping to request an additional four days to complete and send th…"
type lightning-textarea "Hi team, I am hoping to request an additional four days to complete and send th…"
type textarea "Hi team, I am hoping to request an additional four days to complete and send th…"
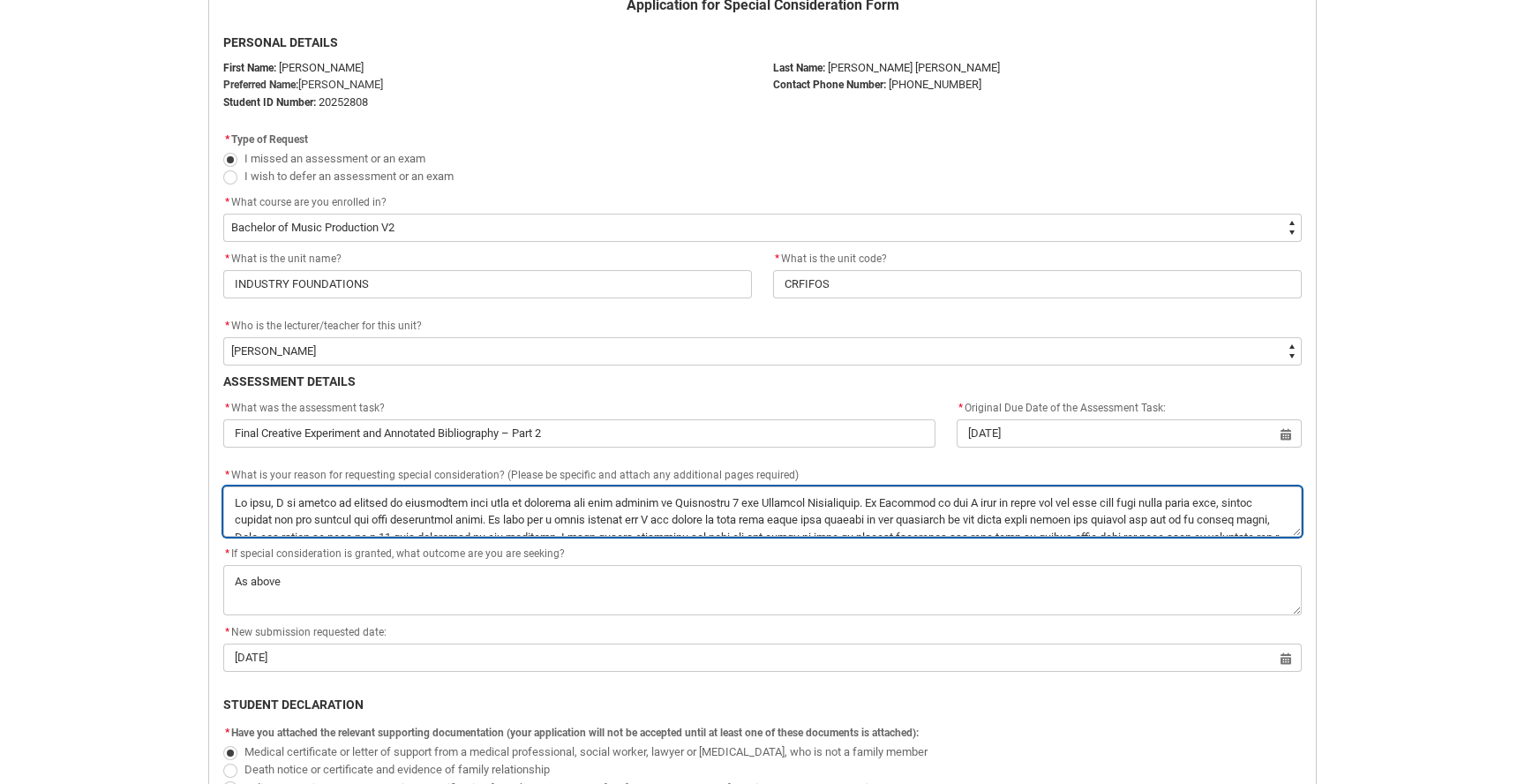
type lightning-textarea "Hi team, I am hoping to request an additional four days to complete and send th…"
type textarea "Hi team, I am hoping to request an additional four days to complete and send th…"
type lightning-textarea "Hi team, I am hoping to request an additional four days to complete and send th…"
type textarea "Hi team, I am hoping to request an additional four days to complete and send th…"
type lightning-textarea "Hi team, I am hoping to request an additional four days to complete and send th…"
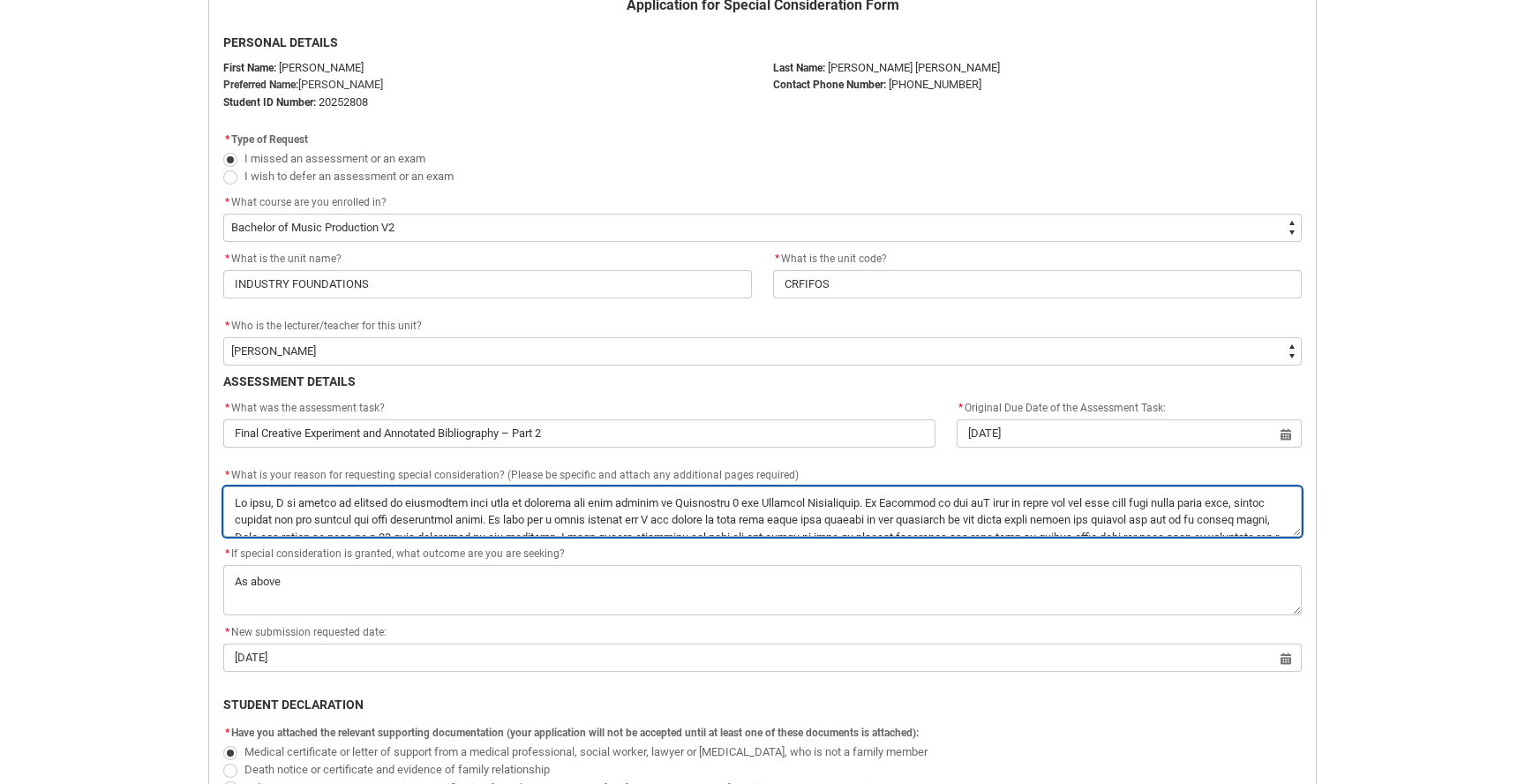
type textarea "Hi team, I am hoping to request an additional four days to complete and send th…"
type lightning-textarea "Hi team, I am hoping to request an additional four days to complete and send th…"
type textarea "Hi team, I am hoping to request an additional four days to complete and send th…"
type lightning-textarea "Hi team, I am hoping to request an additional four days to complete and send th…"
type textarea "Hi team, I am hoping to request an additional four days to complete and send th…"
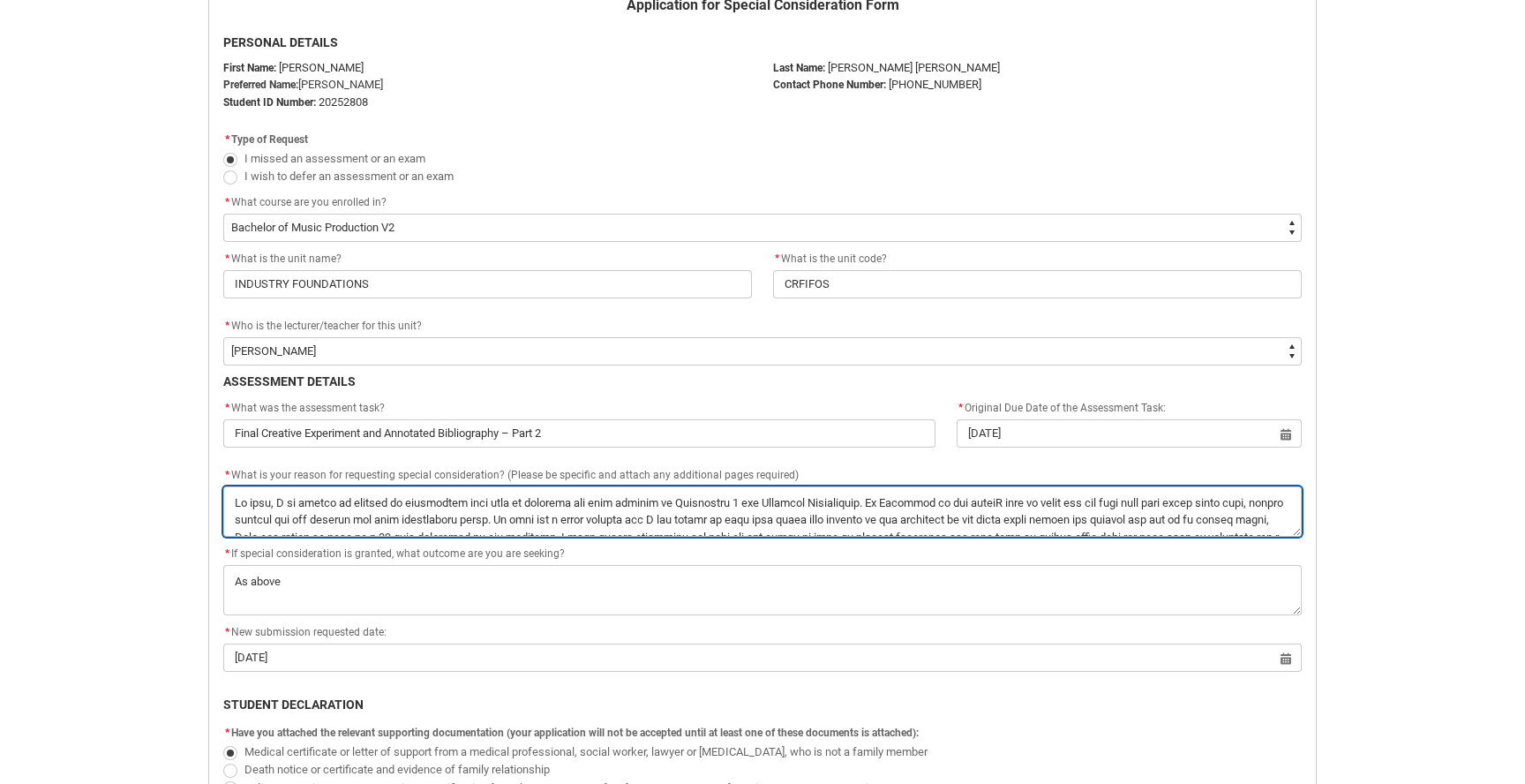
type lightning-textarea "Hi team, I am hoping to request an additional four days to complete and send th…"
type textarea "Hi team, I am hoping to request an additional four days to complete and send th…"
type lightning-textarea "Hi team, I am hoping to request an additional four days to complete and send th…"
type textarea "Hi team, I am hoping to request an additional four days to complete and send th…"
type lightning-textarea "Hi team, I am hoping to request an additional four days to complete and send th…"
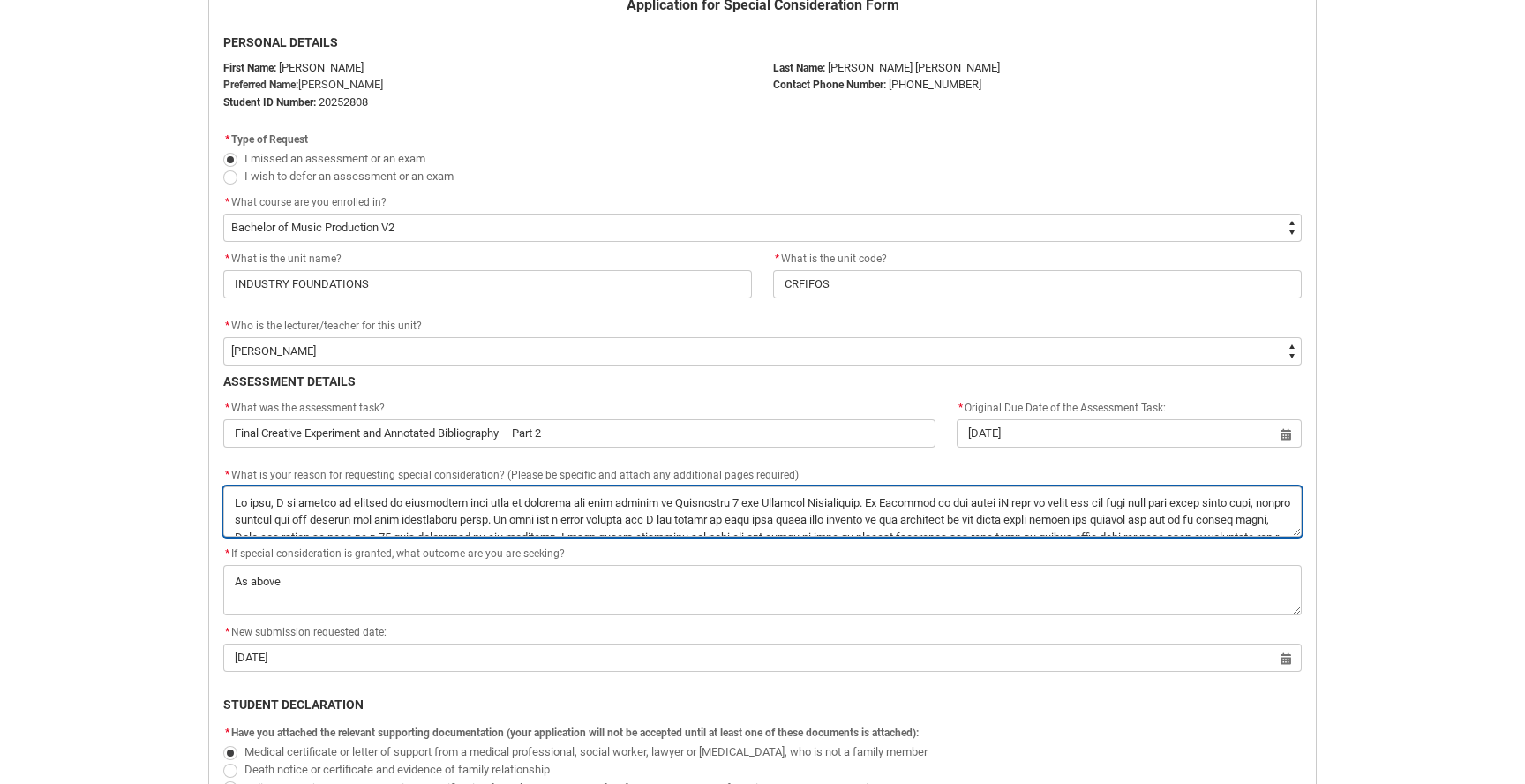
type textarea "Hi team, I am hoping to request an additional four days to complete and send th…"
type lightning-textarea "Hi team, I am hoping to request an additional four days to complete and send th…"
type textarea "Hi team, I am hoping to request an additional four days to complete and send th…"
type lightning-textarea "Hi team, I am hoping to request an additional four days to complete and send th…"
type textarea "Hi team, I am hoping to request an additional four days to complete and send th…"
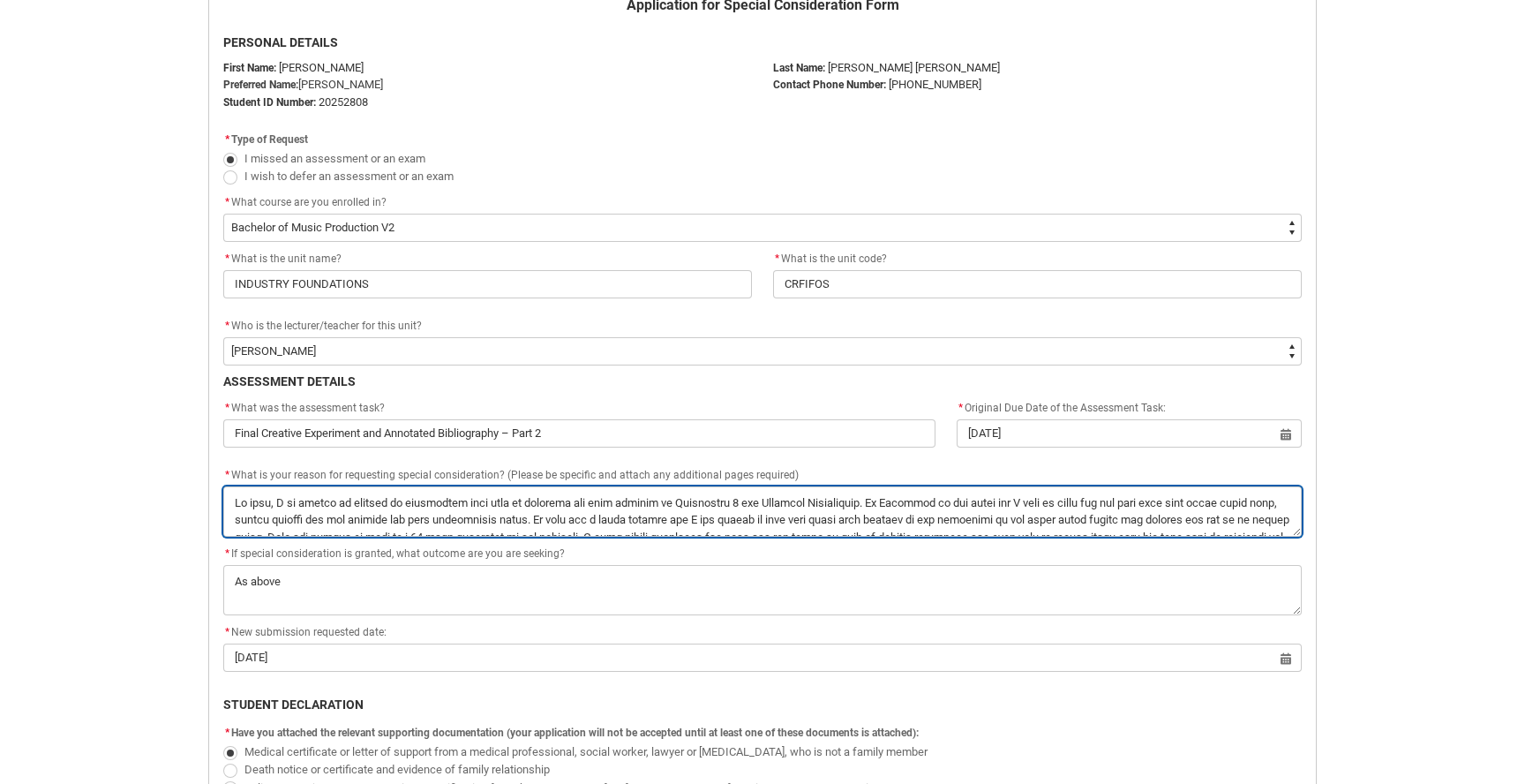
drag, startPoint x: 1167, startPoint y: 495, endPoint x: 1376, endPoint y: 512, distance: 209.7
click at [1376, 512] on div "Skip to Main Content Collarts Education Community Home New Enrolment Applicatio…" at bounding box center [762, 547] width 1525 height 1933
click at [1189, 511] on textarea "*" at bounding box center [762, 511] width 1079 height 50
drag, startPoint x: 1166, startPoint y: 499, endPoint x: 1275, endPoint y: 499, distance: 109.0
click at [1275, 499] on textarea "*" at bounding box center [762, 511] width 1079 height 50
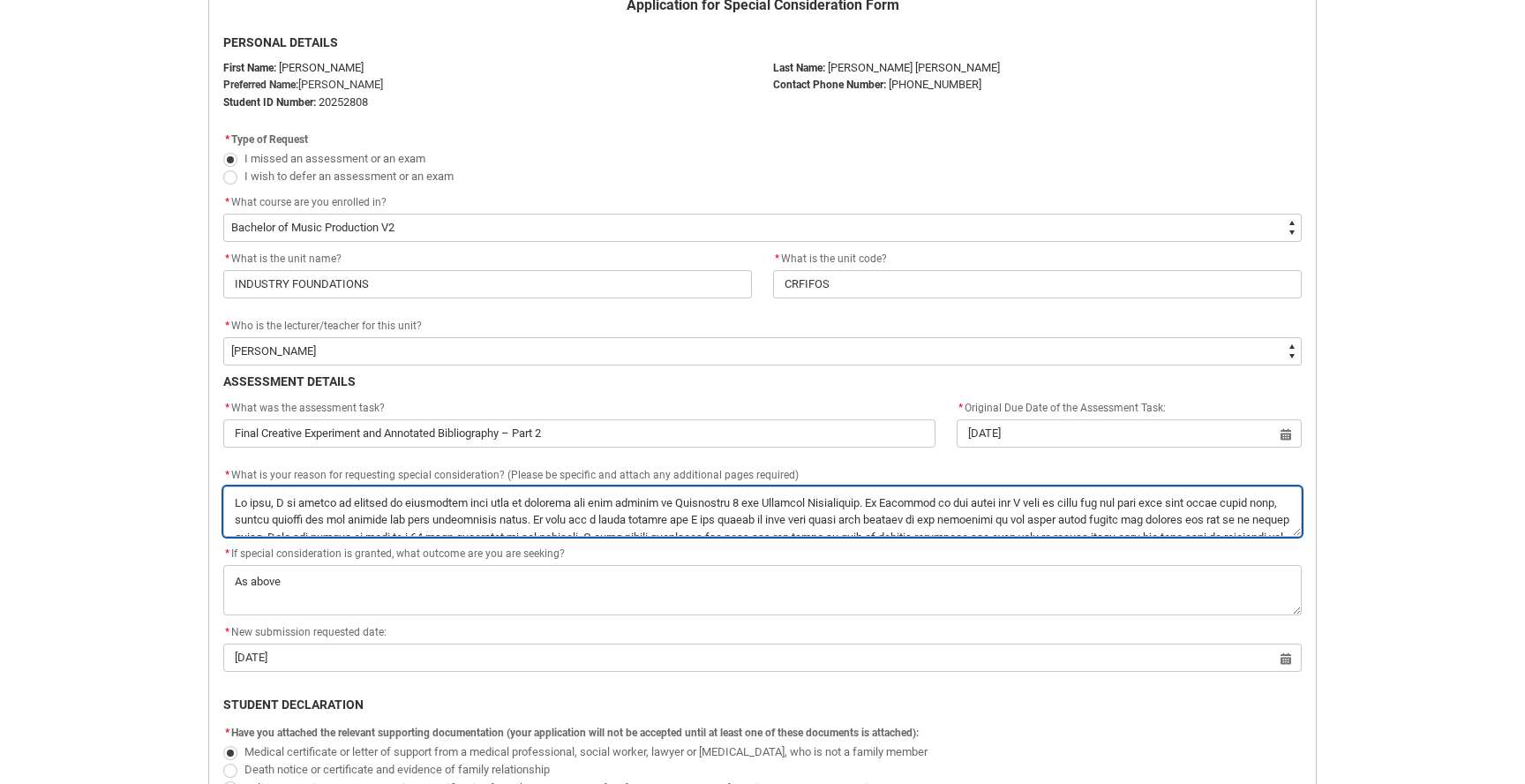
type lightning-textarea "Hi team, I am hoping to request an additional four days to complete and send th…"
type textarea "Hi team, I am hoping to request an additional four days to complete and send th…"
type lightning-textarea "Hi team, I am hoping to request an additional four days to complete and send th…"
type textarea "Hi team, I am hoping to request an additional four days to complete and send th…"
type lightning-textarea "Hi team, I am hoping to request an additional four days to complete and send th…"
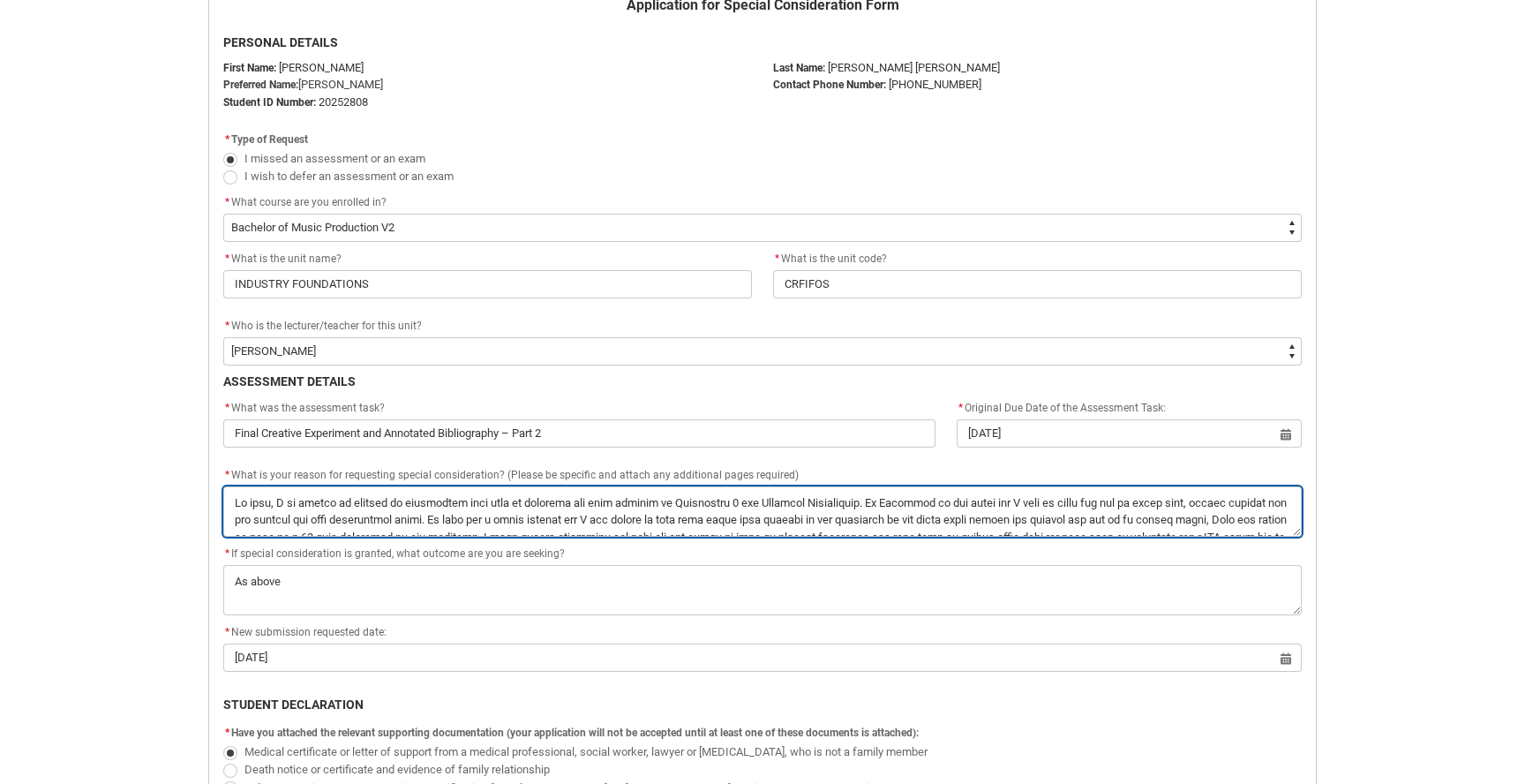
type textarea "Hi team, I am hoping to request an additional four days to complete and send th…"
type lightning-textarea "Hi team, I am hoping to request an additional four days to complete and send th…"
type textarea "Hi team, I am hoping to request an additional four days to complete and send th…"
type lightning-textarea "Hi team, I am hoping to request an additional four days to complete and send th…"
type textarea "Hi team, I am hoping to request an additional four days to complete and send th…"
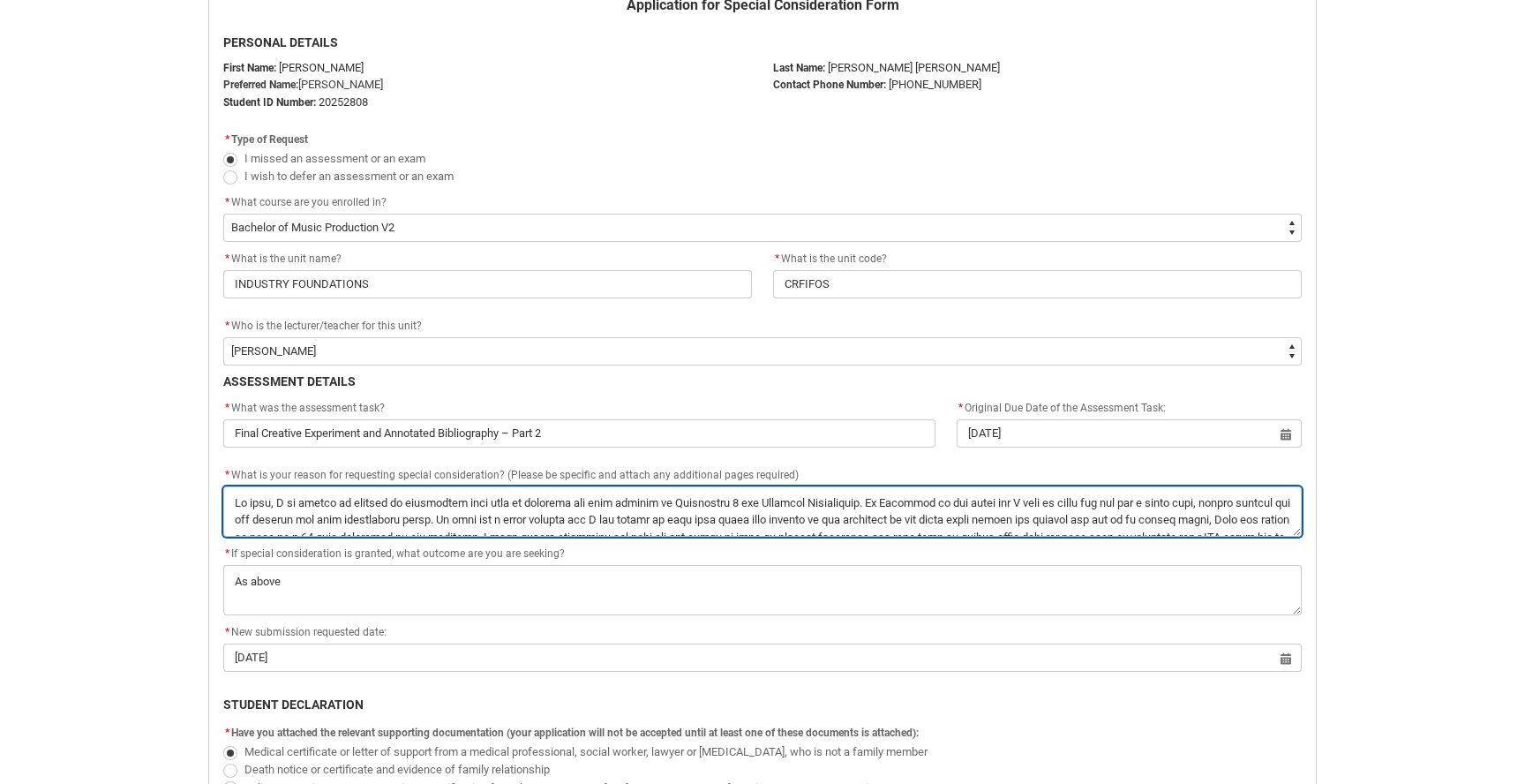
type lightning-textarea "Hi team, I am hoping to request an additional four days to complete and send th…"
type textarea "Hi team, I am hoping to request an additional four days to complete and send th…"
type lightning-textarea "Hi team, I am hoping to request an additional four days to complete and send th…"
type textarea "Hi team, I am hoping to request an additional four days to complete and send th…"
type lightning-textarea "Hi team, I am hoping to request an additional four days to complete and send th…"
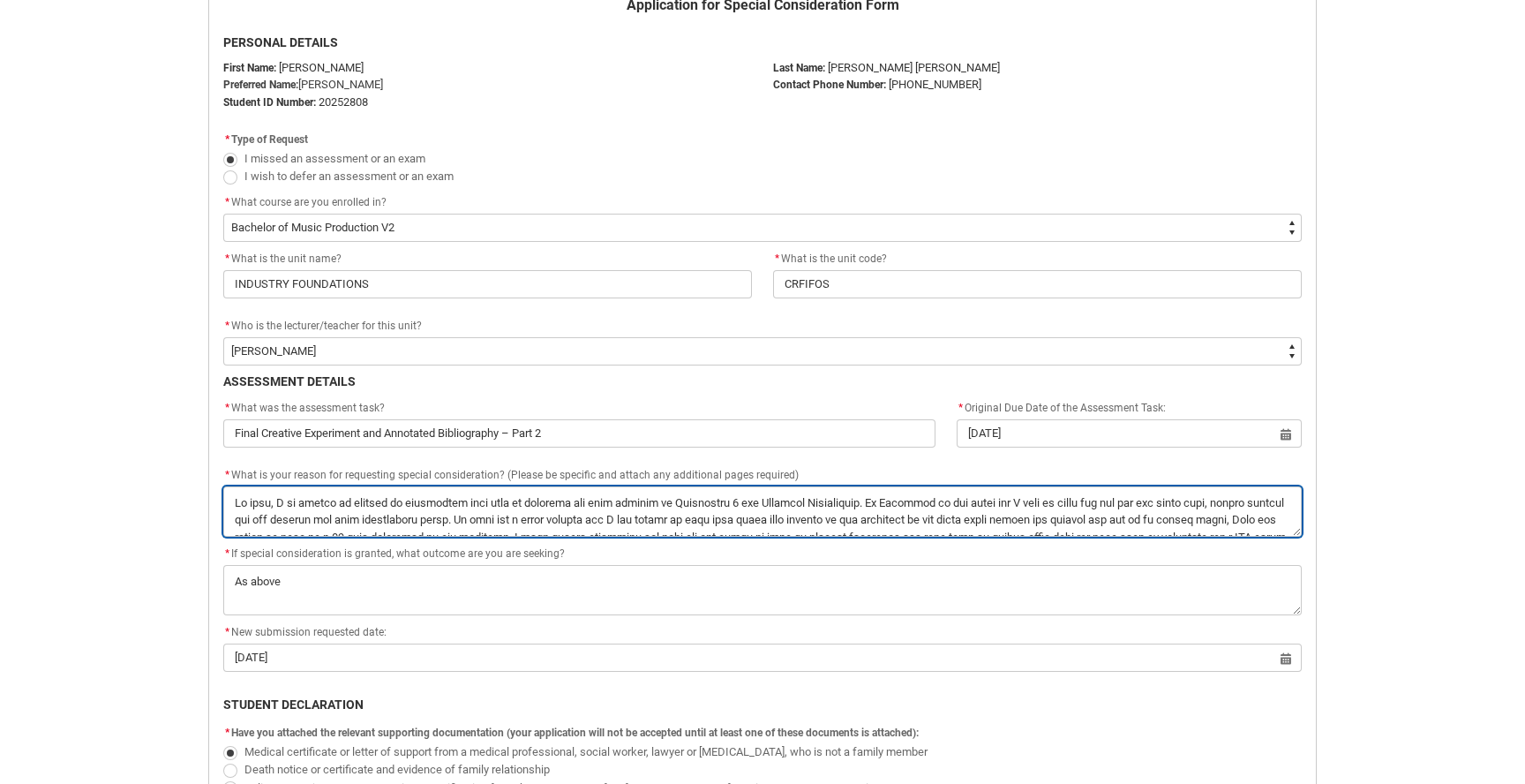
type textarea "Hi team, I am hoping to request an additional four days to complete and send th…"
type lightning-textarea "Hi team, I am hoping to request an additional four days to complete and send th…"
type textarea "Hi team, I am hoping to request an additional four days to complete and send th…"
type lightning-textarea "Hi team, I am hoping to request an additional four days to complete and send th…"
type textarea "Hi team, I am hoping to request an additional four days to complete and send th…"
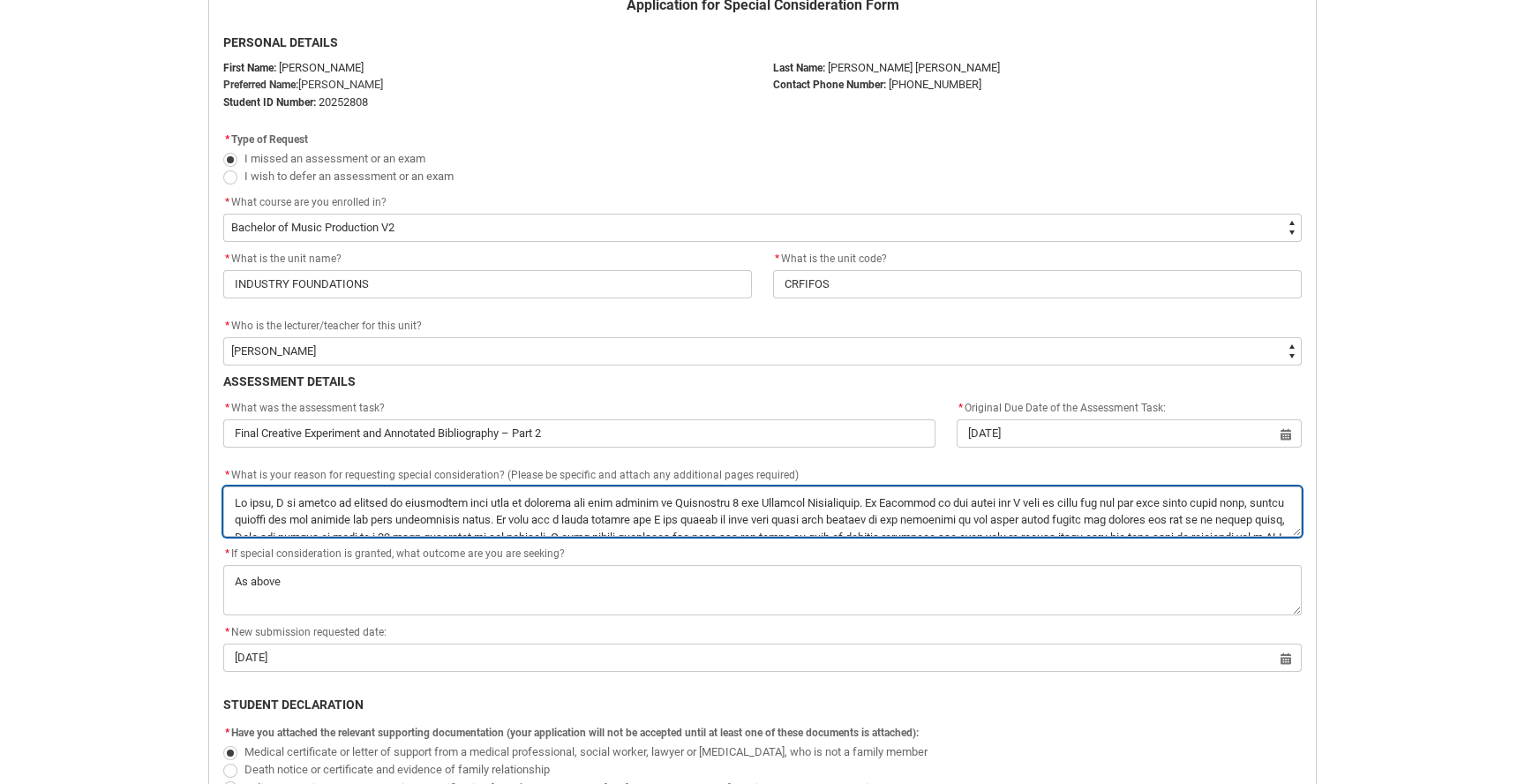
click at [259, 513] on textarea "*" at bounding box center [762, 511] width 1079 height 50
click at [529, 496] on textarea "*" at bounding box center [762, 511] width 1079 height 50
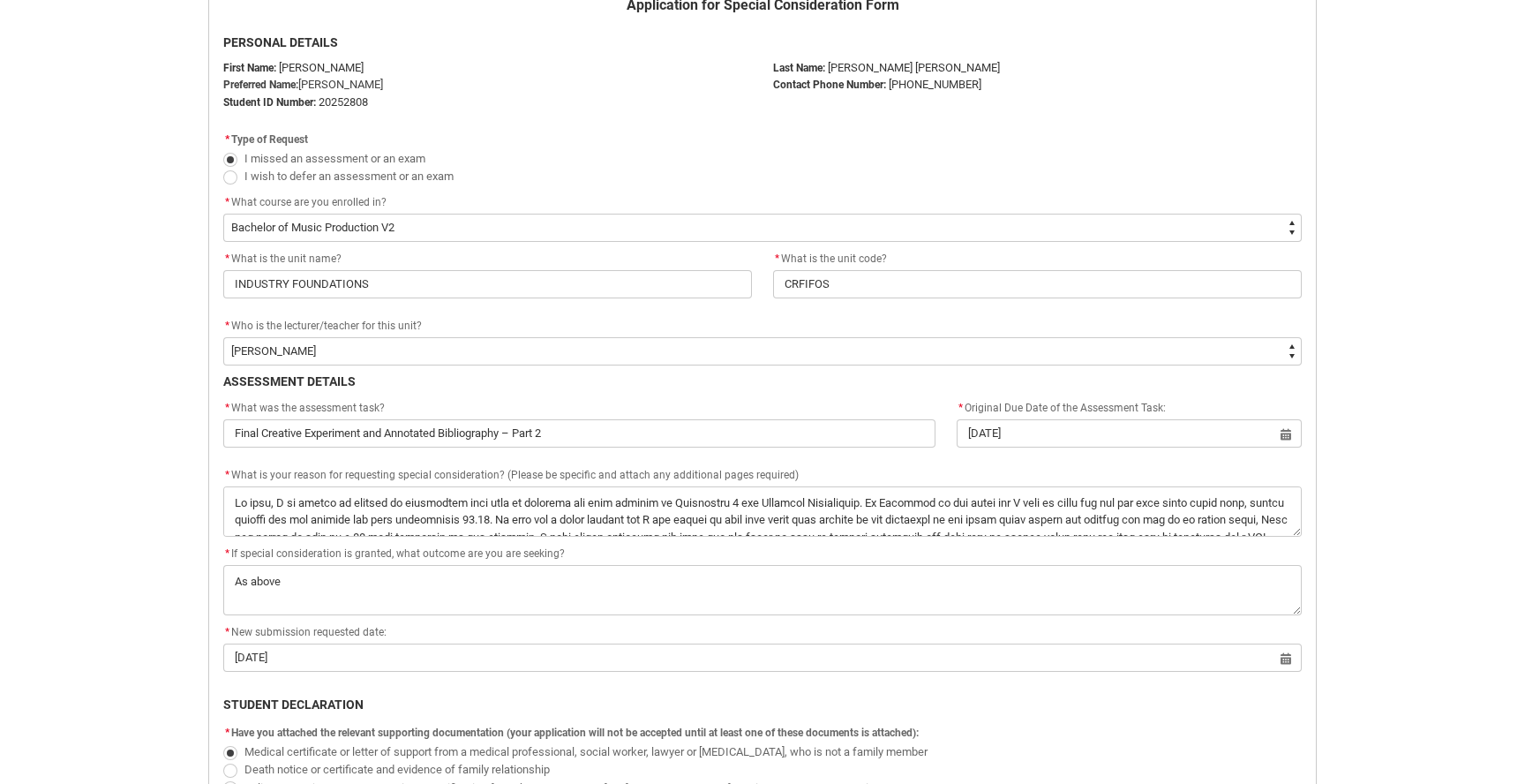
click at [682, 536] on flowruntime-screen-field "* What is your reason for requesting special consideration? (Please be specific…" at bounding box center [762, 504] width 1100 height 79
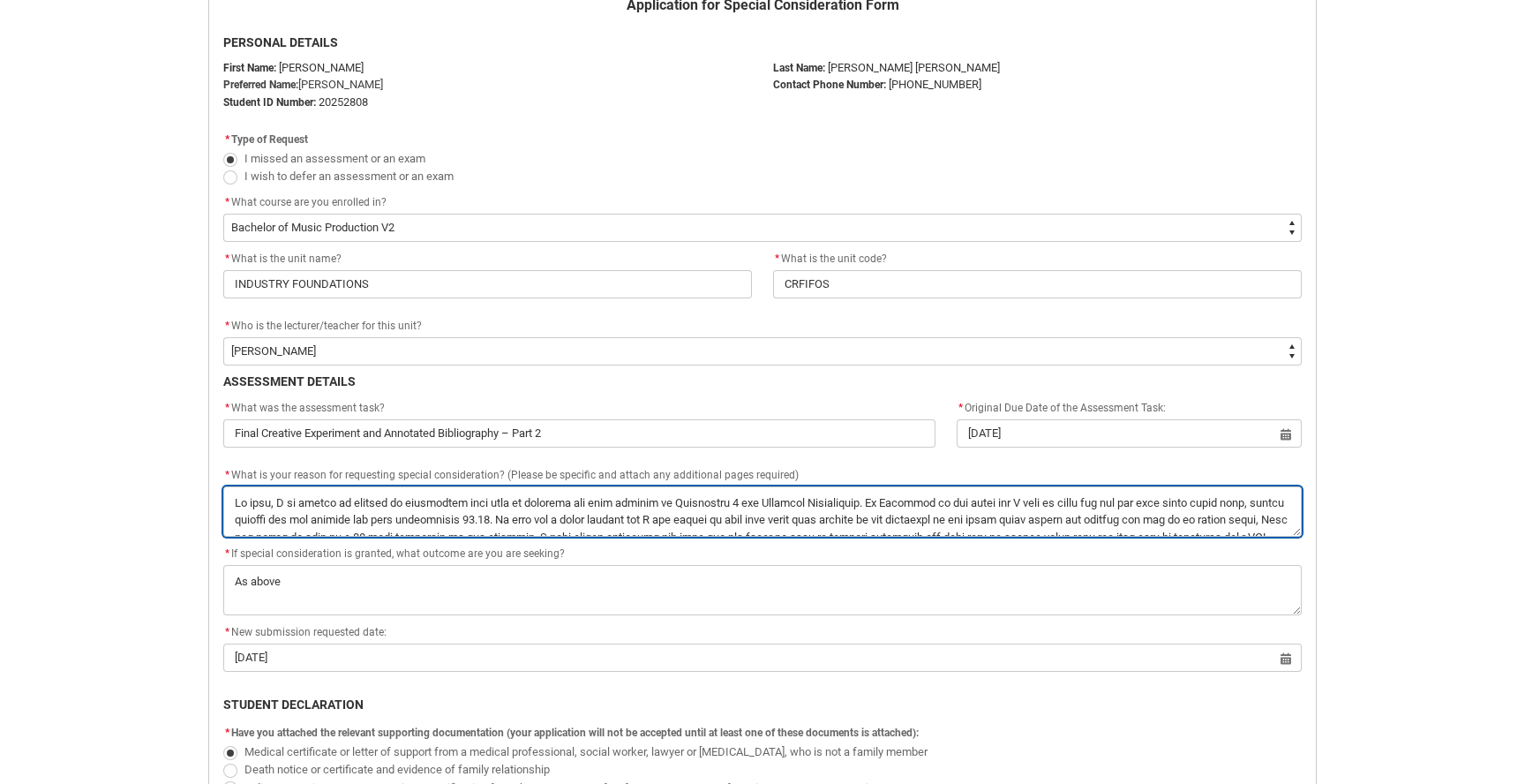
click at [704, 498] on textarea "*" at bounding box center [762, 511] width 1079 height 50
drag, startPoint x: 651, startPoint y: 514, endPoint x: 558, endPoint y: 501, distance: 93.9
click at [558, 501] on textarea "*" at bounding box center [762, 511] width 1079 height 50
click at [620, 528] on textarea "*" at bounding box center [762, 511] width 1079 height 50
click at [918, 503] on textarea "*" at bounding box center [762, 511] width 1079 height 50
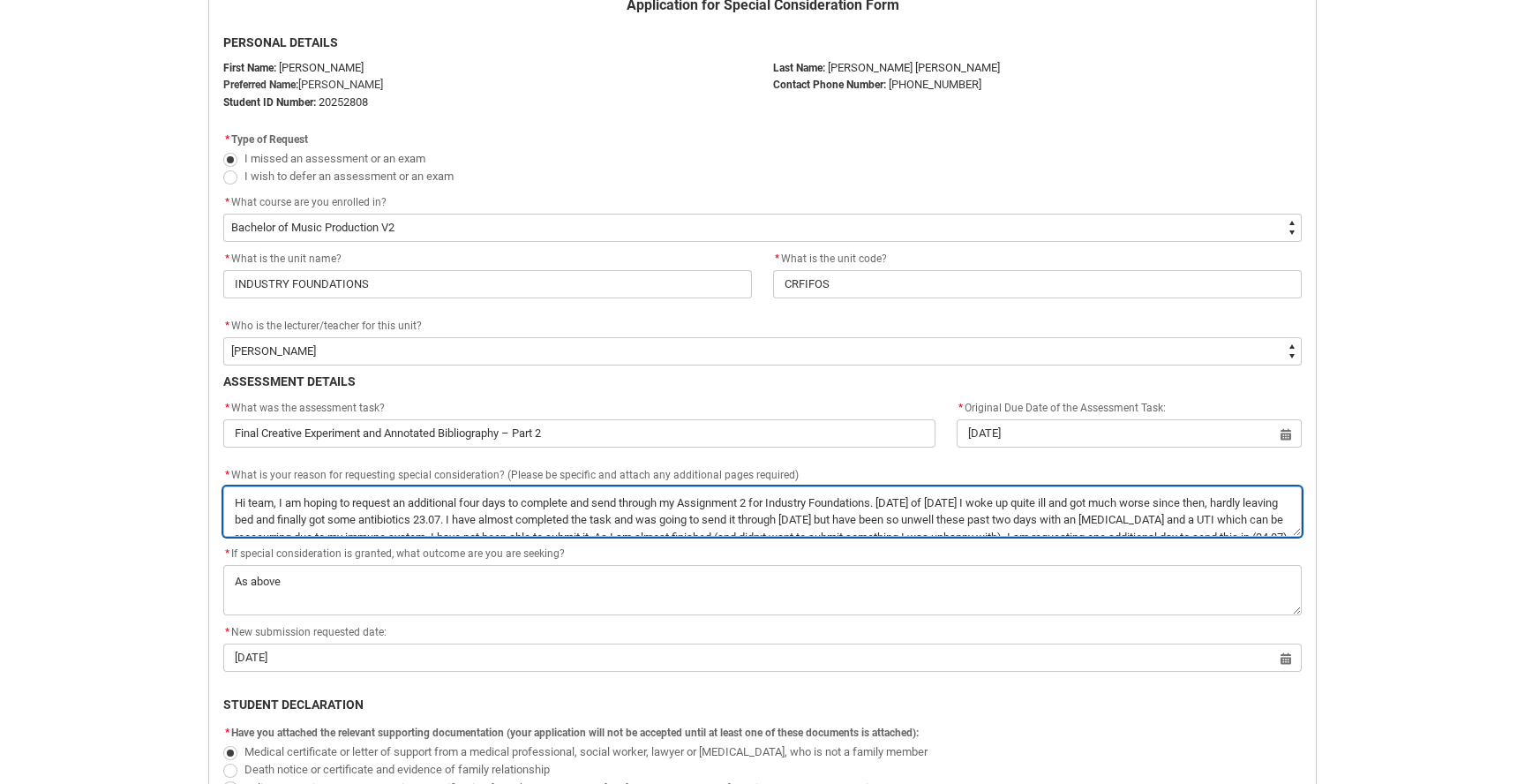
click at [905, 511] on textarea "*" at bounding box center [762, 511] width 1079 height 50
click at [921, 511] on textarea "*" at bounding box center [762, 511] width 1079 height 50
click at [1010, 505] on textarea "*" at bounding box center [762, 511] width 1079 height 50
click at [1233, 503] on textarea "*" at bounding box center [762, 511] width 1079 height 50
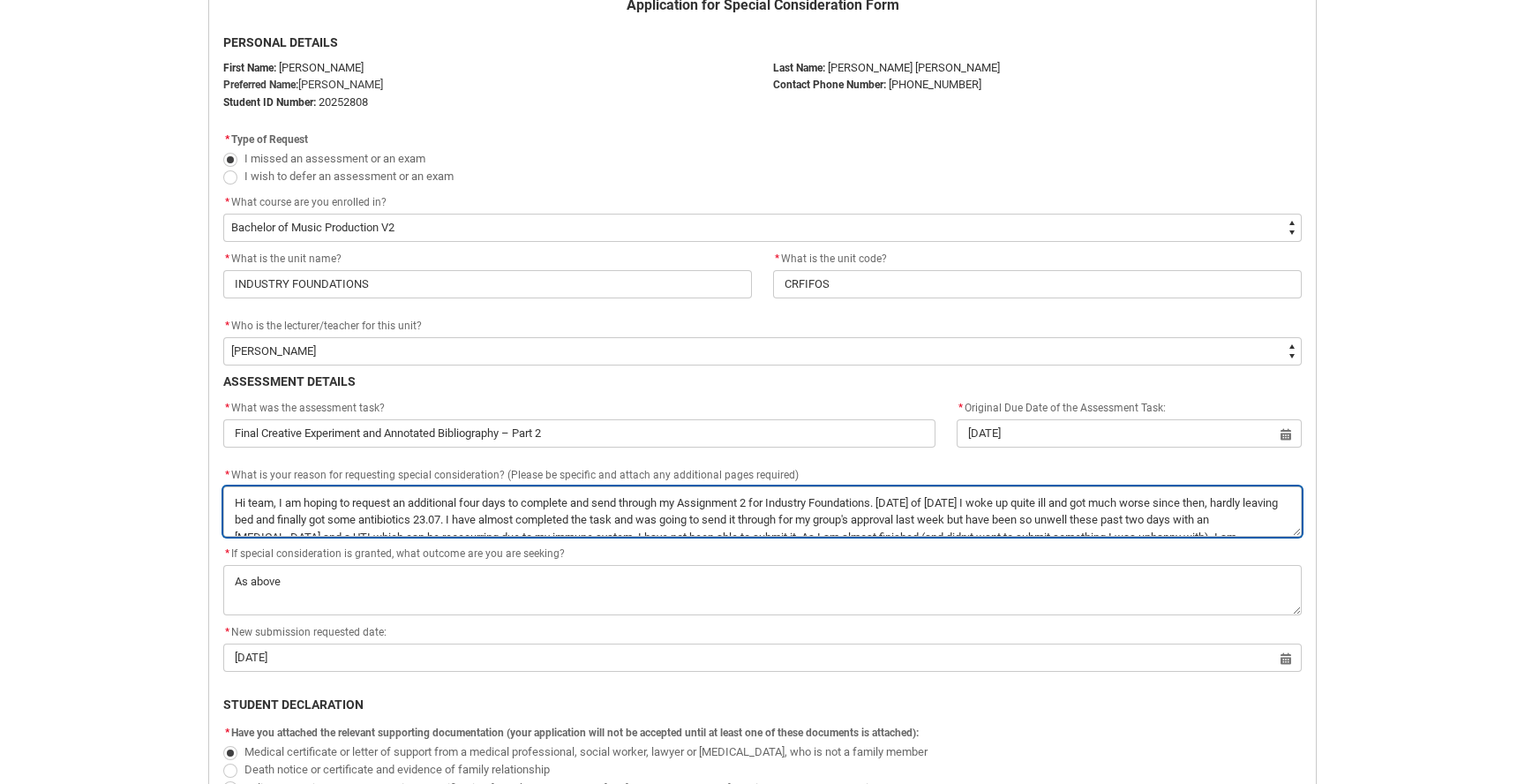
click at [1188, 503] on textarea "*" at bounding box center [762, 511] width 1079 height 50
drag, startPoint x: 377, startPoint y: 523, endPoint x: 513, endPoint y: 520, distance: 136.0
click at [513, 520] on textarea "*" at bounding box center [762, 511] width 1079 height 50
click at [528, 522] on textarea "*" at bounding box center [762, 511] width 1079 height 50
click at [939, 505] on textarea "*" at bounding box center [762, 511] width 1079 height 50
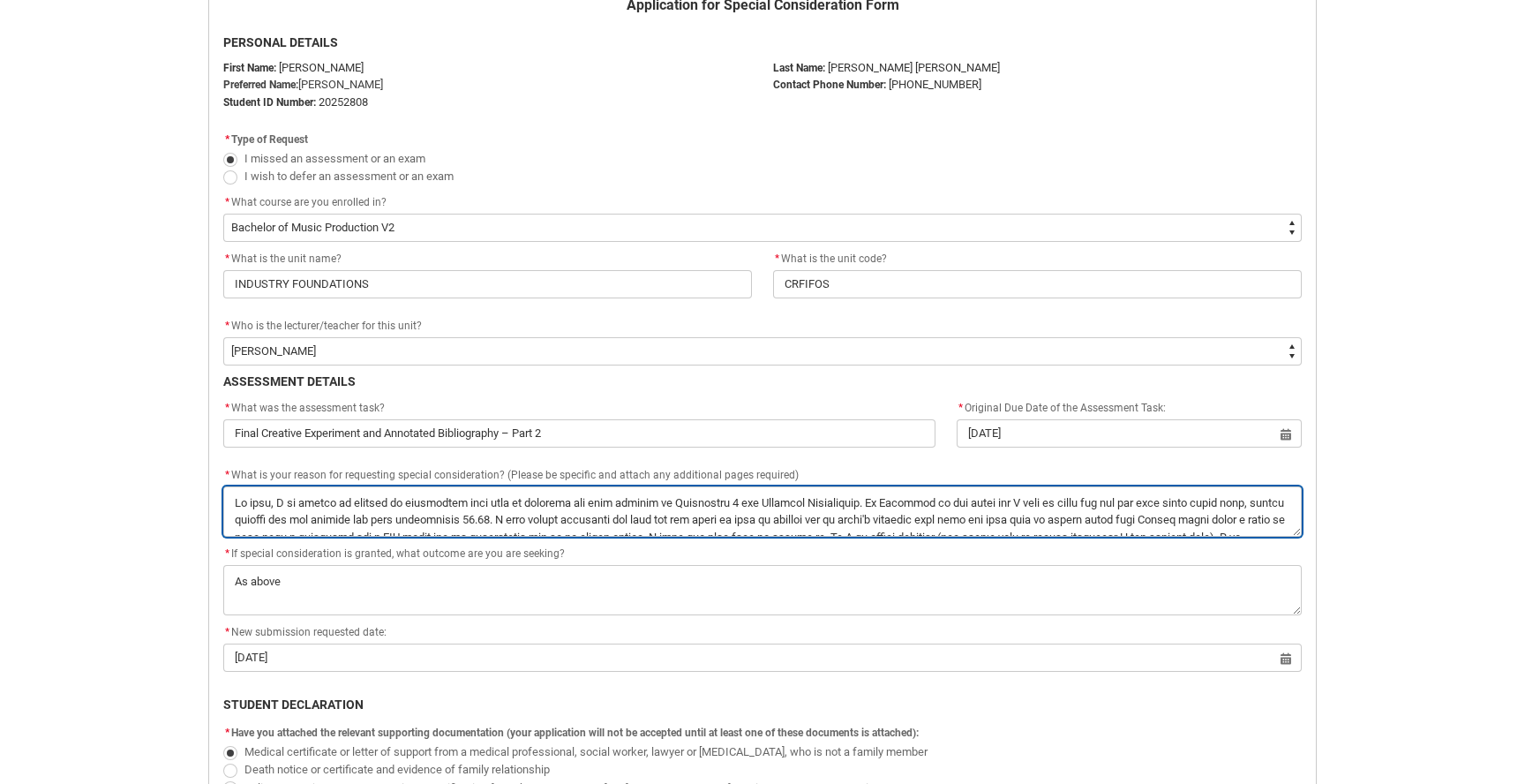
drag, startPoint x: 1110, startPoint y: 506, endPoint x: 1246, endPoint y: 498, distance: 136.2
click at [1110, 506] on textarea "*" at bounding box center [762, 511] width 1079 height 50
click at [1150, 527] on textarea "*" at bounding box center [762, 511] width 1079 height 50
click at [404, 507] on textarea "*" at bounding box center [762, 511] width 1079 height 50
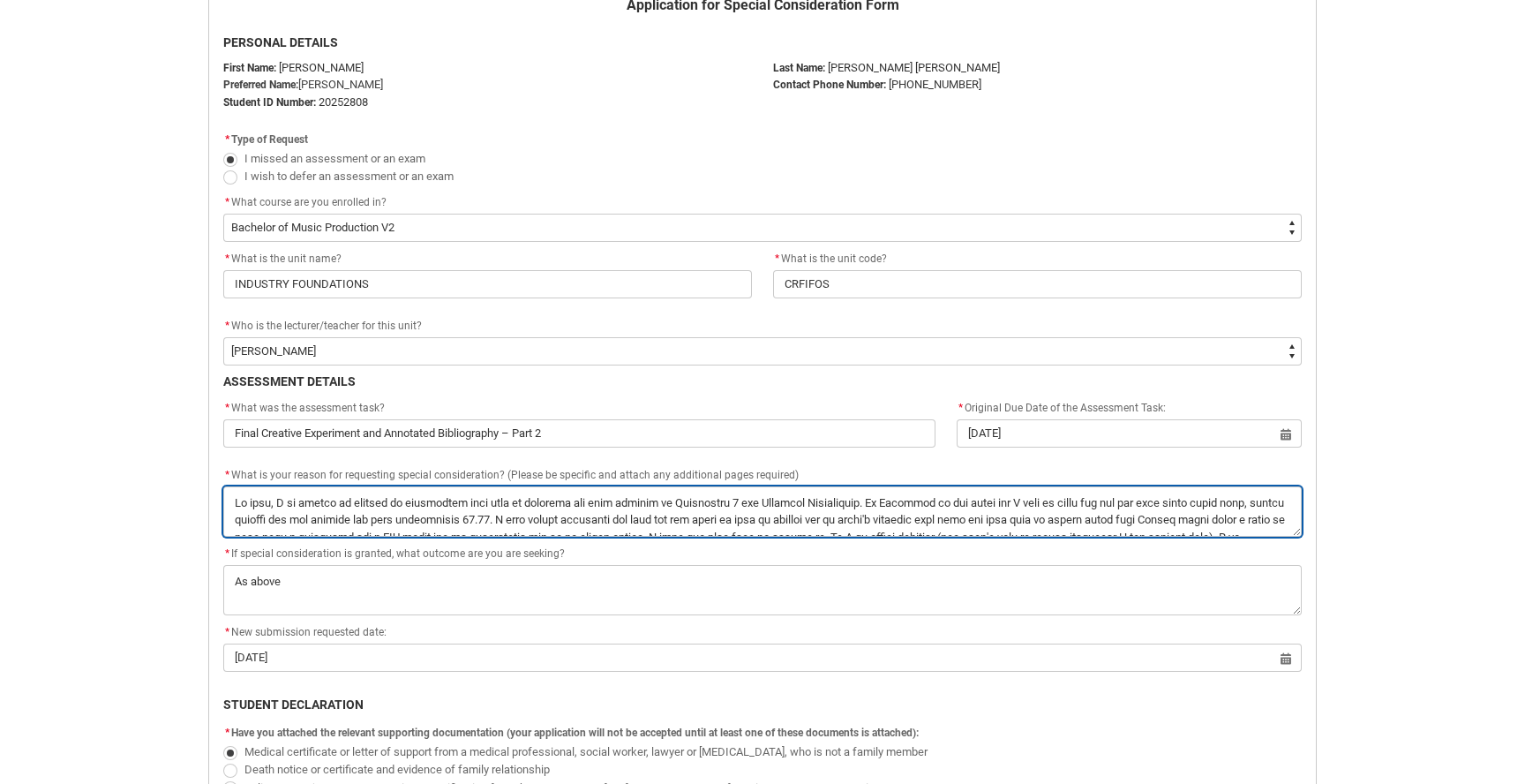
drag, startPoint x: 599, startPoint y: 503, endPoint x: 572, endPoint y: 505, distance: 27.1
click at [572, 505] on textarea "*" at bounding box center [762, 511] width 1079 height 50
drag, startPoint x: 1118, startPoint y: 498, endPoint x: 866, endPoint y: 496, distance: 252.0
click at [866, 496] on textarea "*" at bounding box center [762, 511] width 1079 height 50
click at [996, 505] on textarea "*" at bounding box center [762, 511] width 1079 height 50
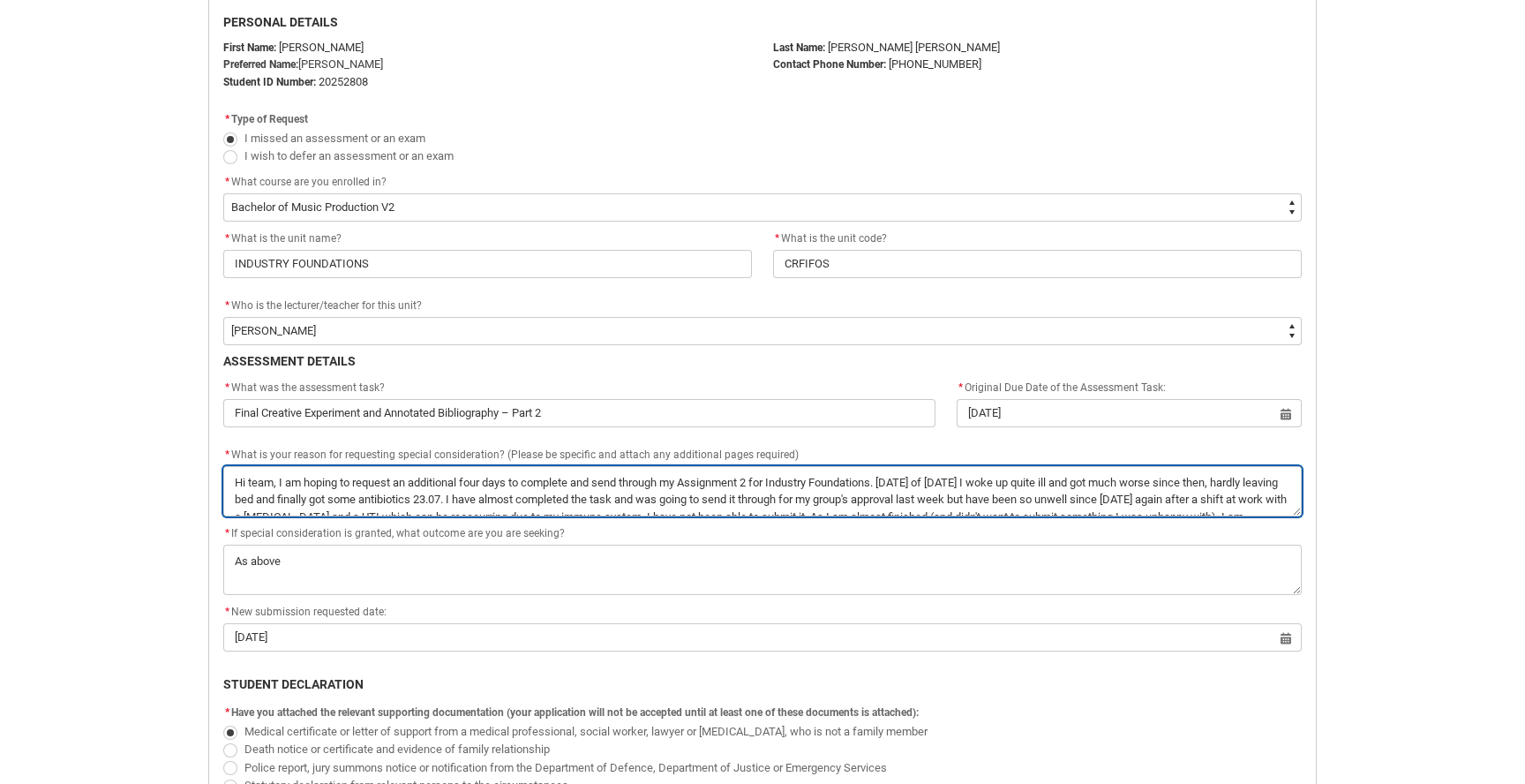
scroll to position [438, 0]
click at [1024, 503] on textarea "*" at bounding box center [762, 493] width 1079 height 50
click at [861, 506] on textarea "*" at bounding box center [762, 493] width 1079 height 50
click at [967, 503] on textarea "*" at bounding box center [762, 493] width 1079 height 50
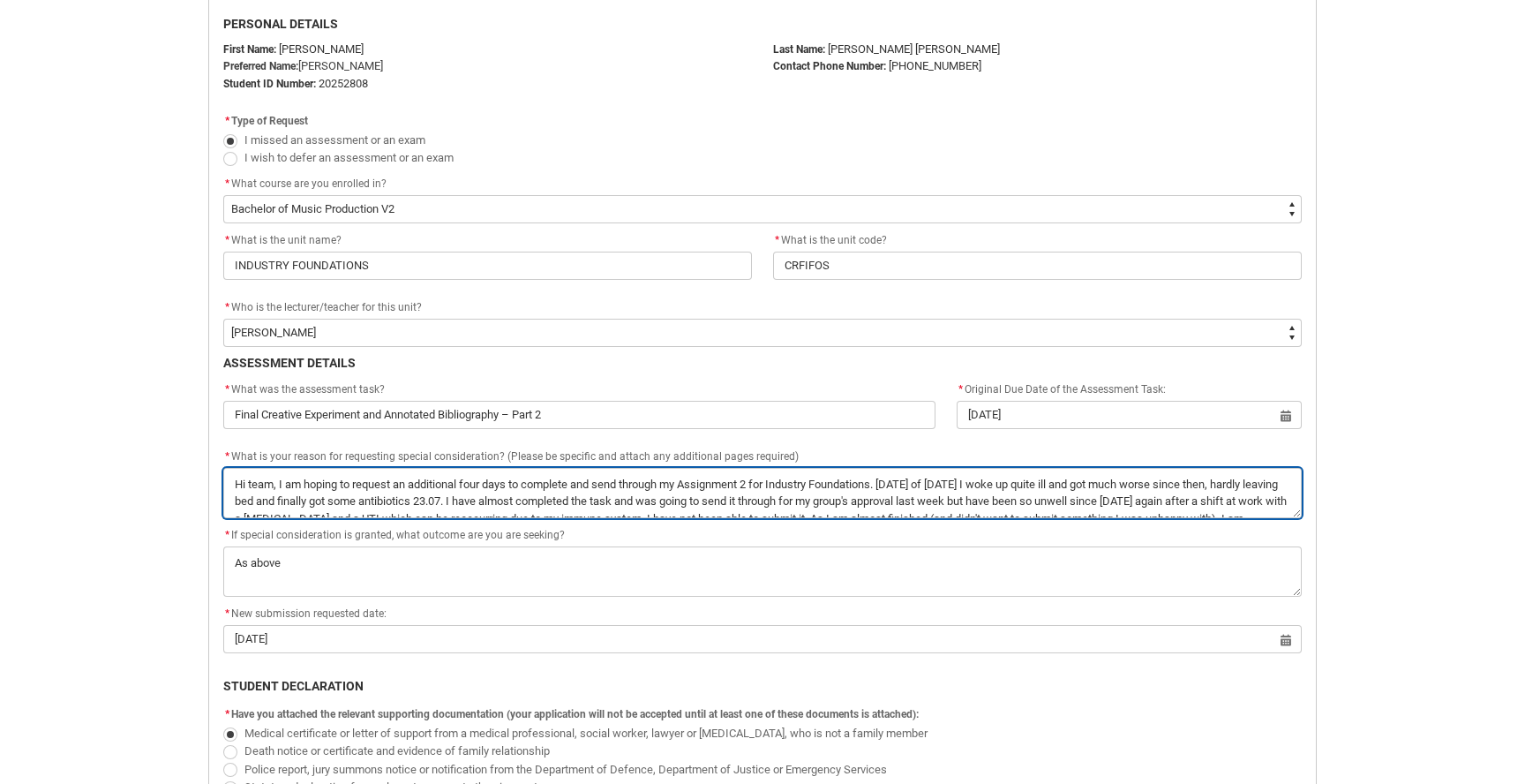
click at [1074, 509] on textarea "*" at bounding box center [762, 493] width 1079 height 50
click at [399, 488] on textarea "*" at bounding box center [762, 493] width 1079 height 50
drag, startPoint x: 779, startPoint y: 484, endPoint x: 948, endPoint y: 484, distance: 169.0
click at [948, 484] on textarea "*" at bounding box center [762, 493] width 1079 height 50
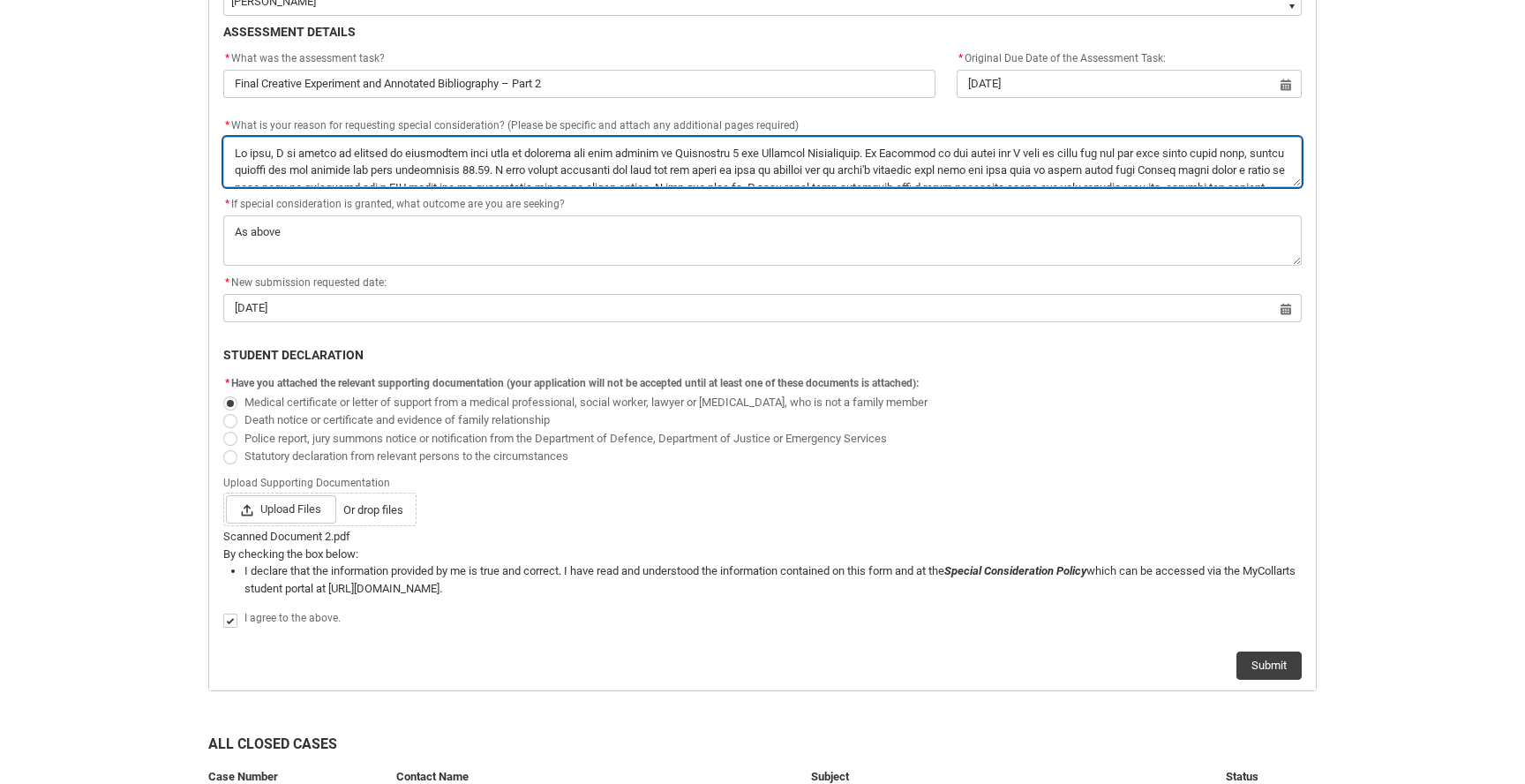
scroll to position [788, 0]
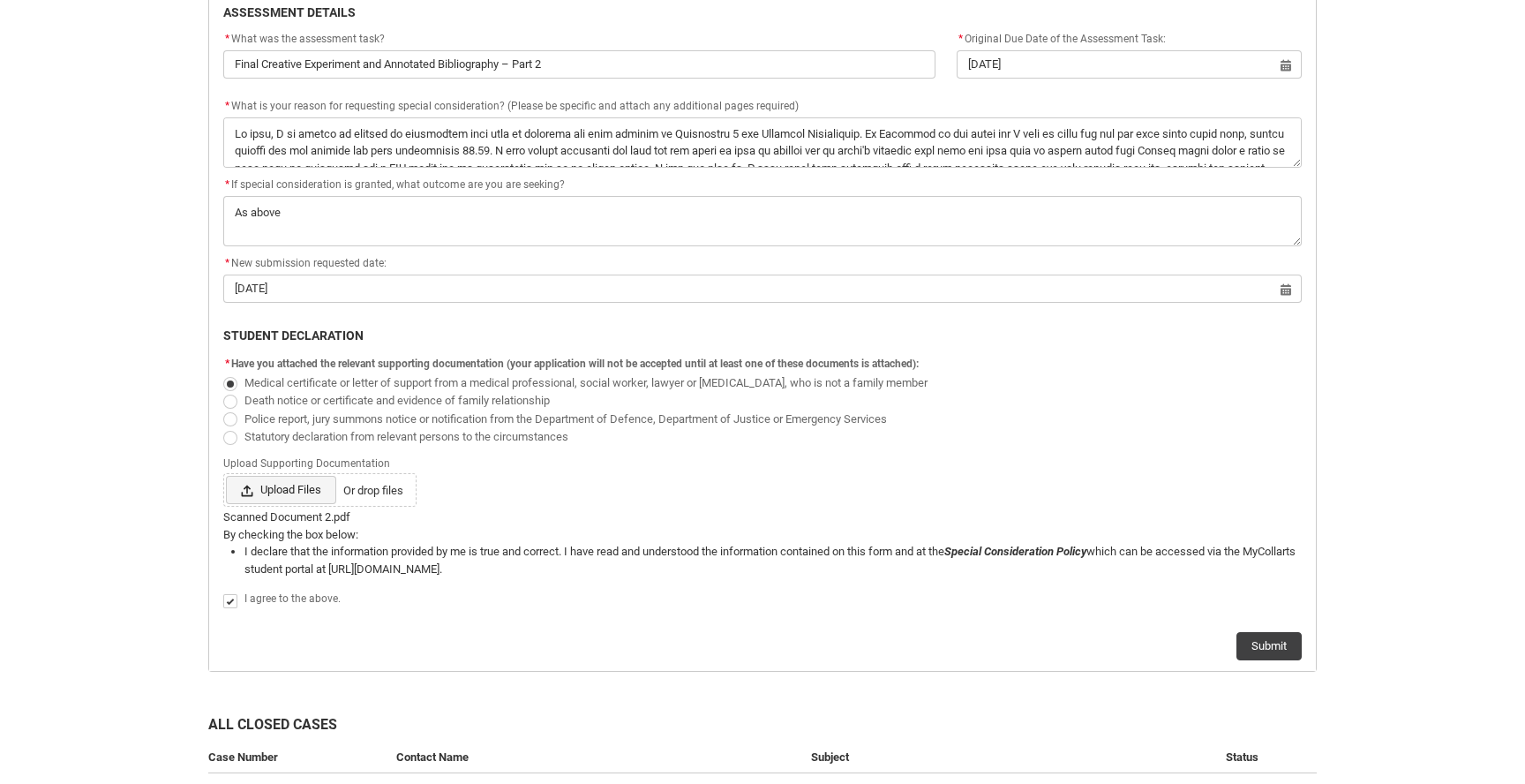
click at [307, 498] on span "Upload Files" at bounding box center [281, 490] width 111 height 28
click at [226, 476] on input "Upload Files Or drop files" at bounding box center [225, 475] width 1 height 1
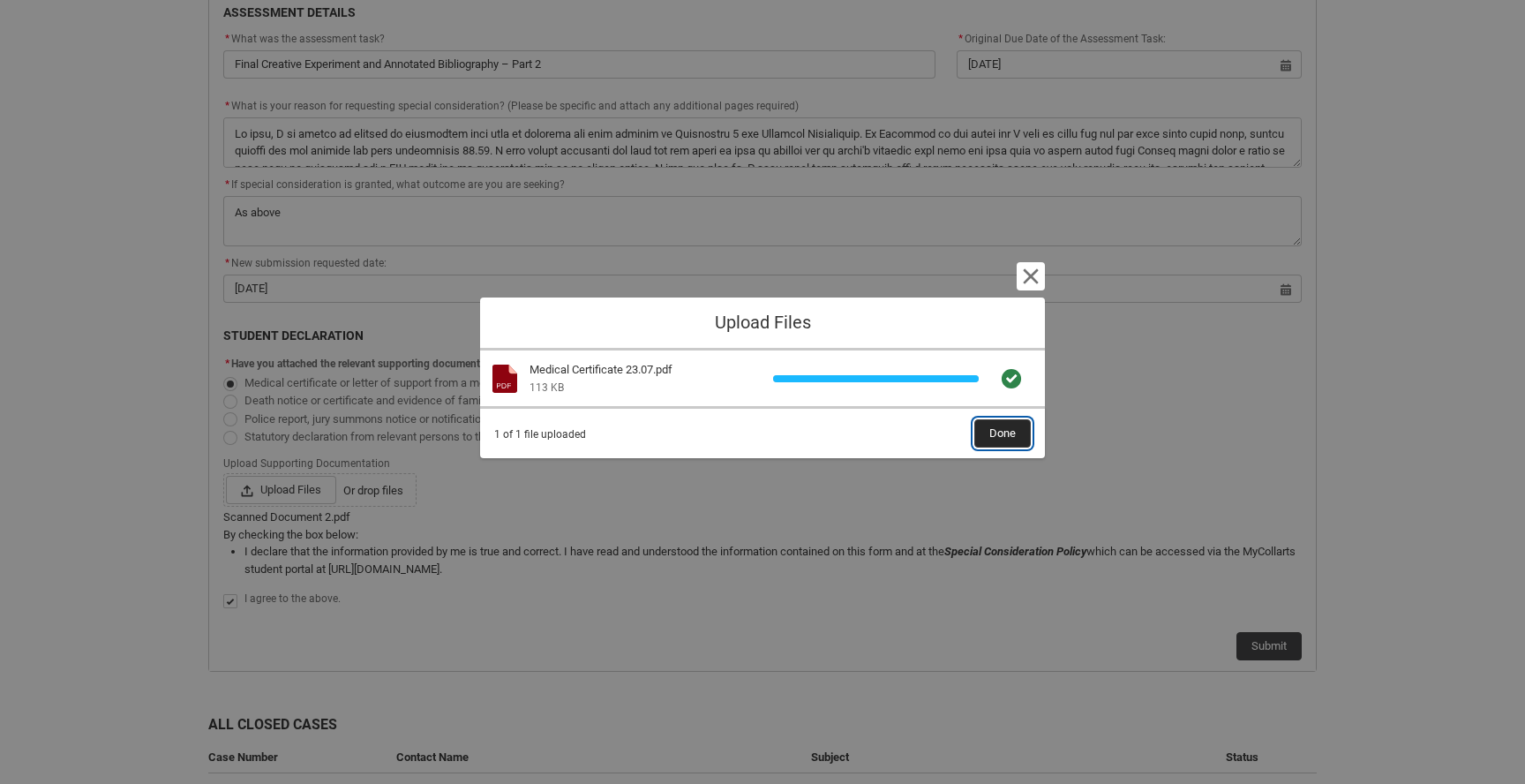
click at [996, 434] on span "Done" at bounding box center [1003, 434] width 27 height 27
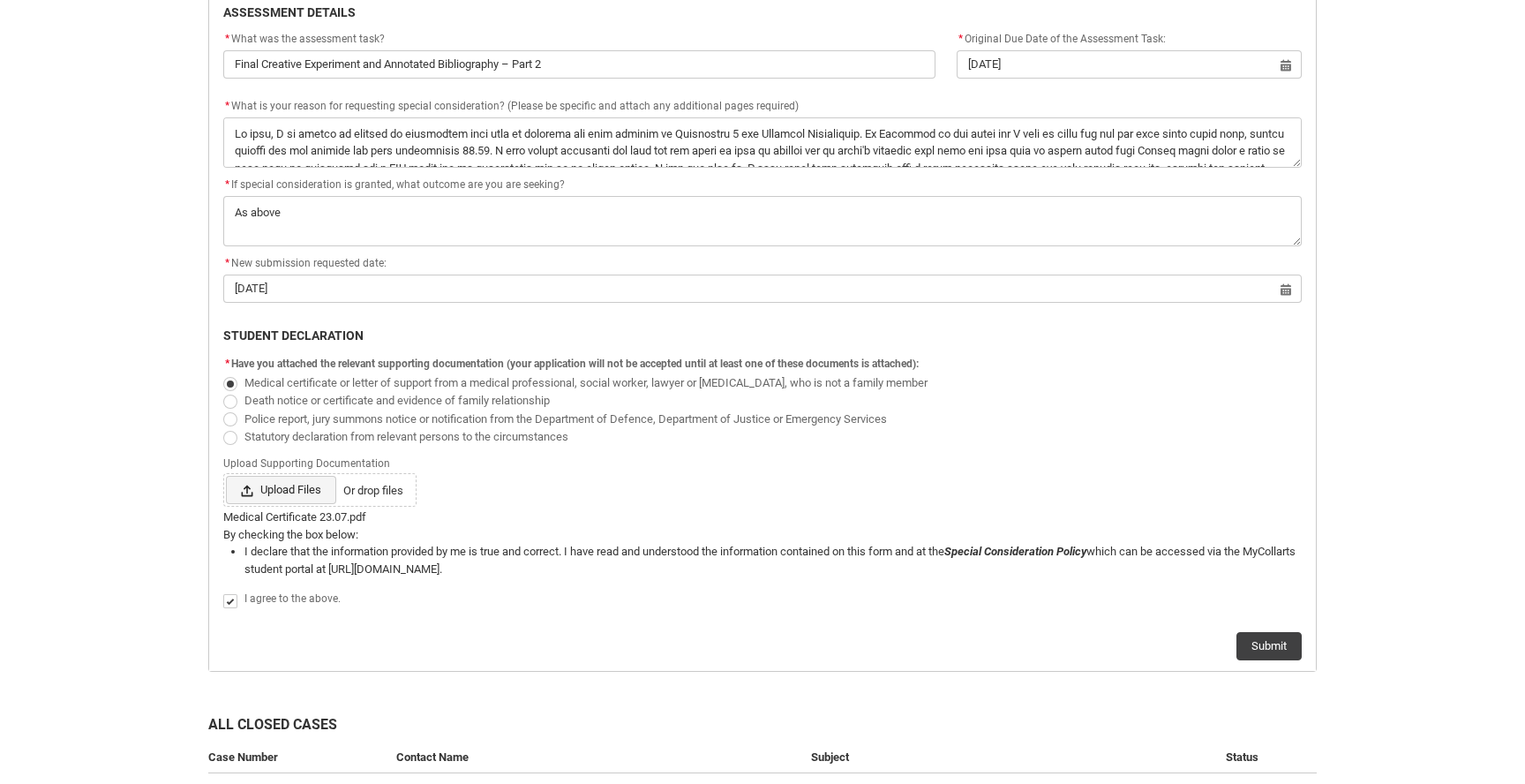
click at [302, 496] on span "Upload Files" at bounding box center [281, 490] width 111 height 28
click at [226, 476] on input "Upload Files Or drop files" at bounding box center [225, 475] width 1 height 1
click at [959, 474] on div "Upload Files Or drop files" at bounding box center [762, 490] width 1079 height 34
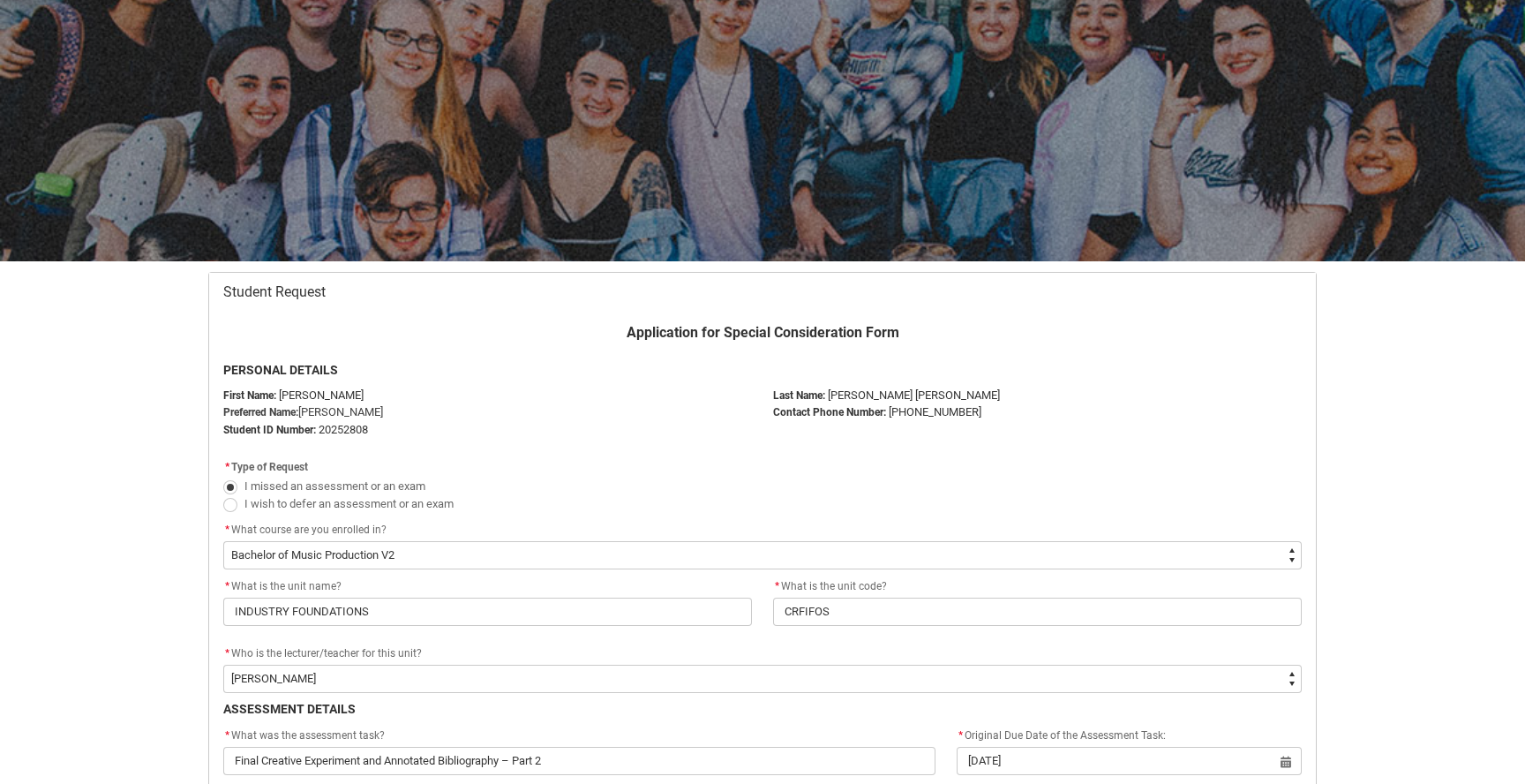
scroll to position [0, 0]
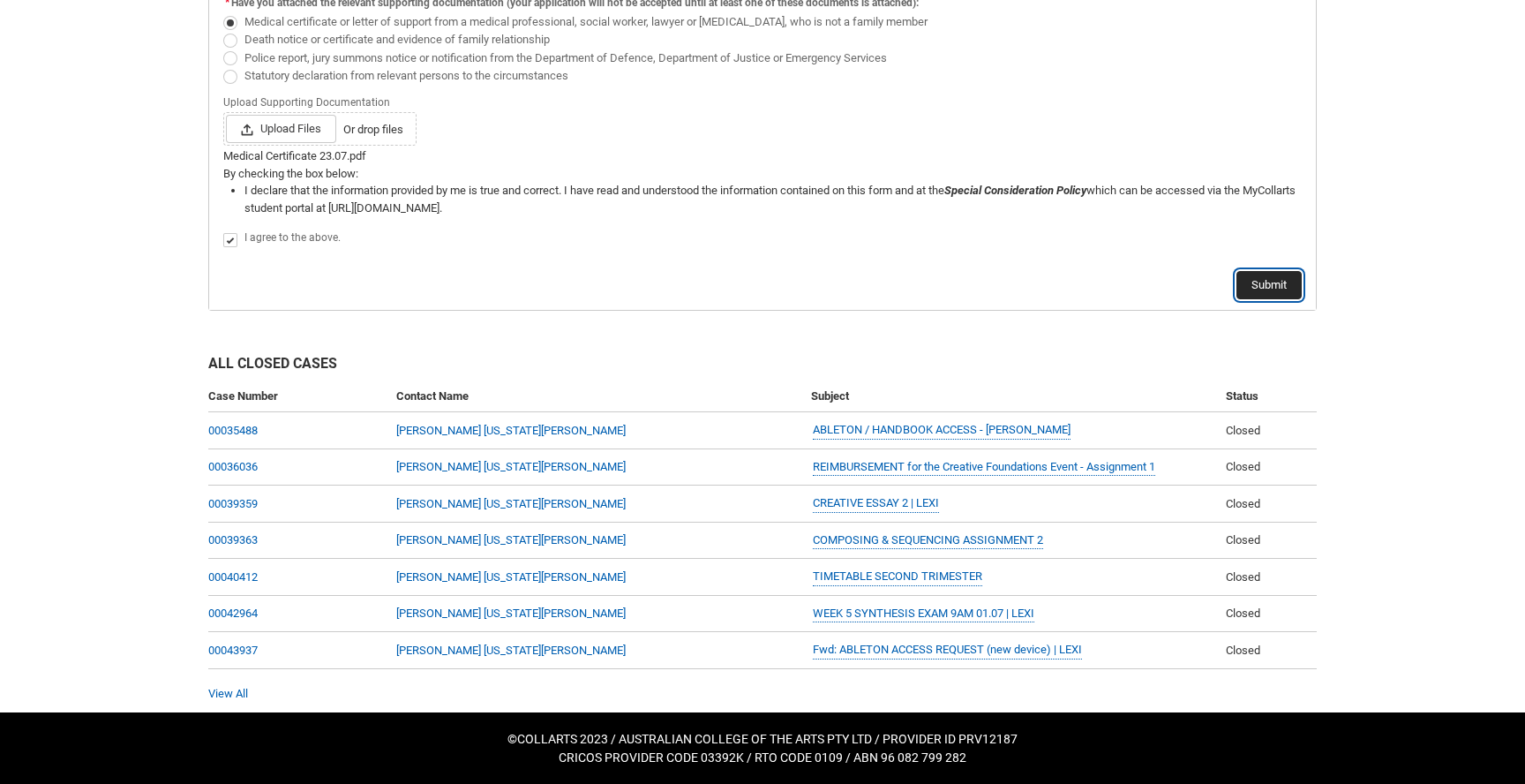
click at [1275, 285] on button "Submit" at bounding box center [1269, 285] width 65 height 28
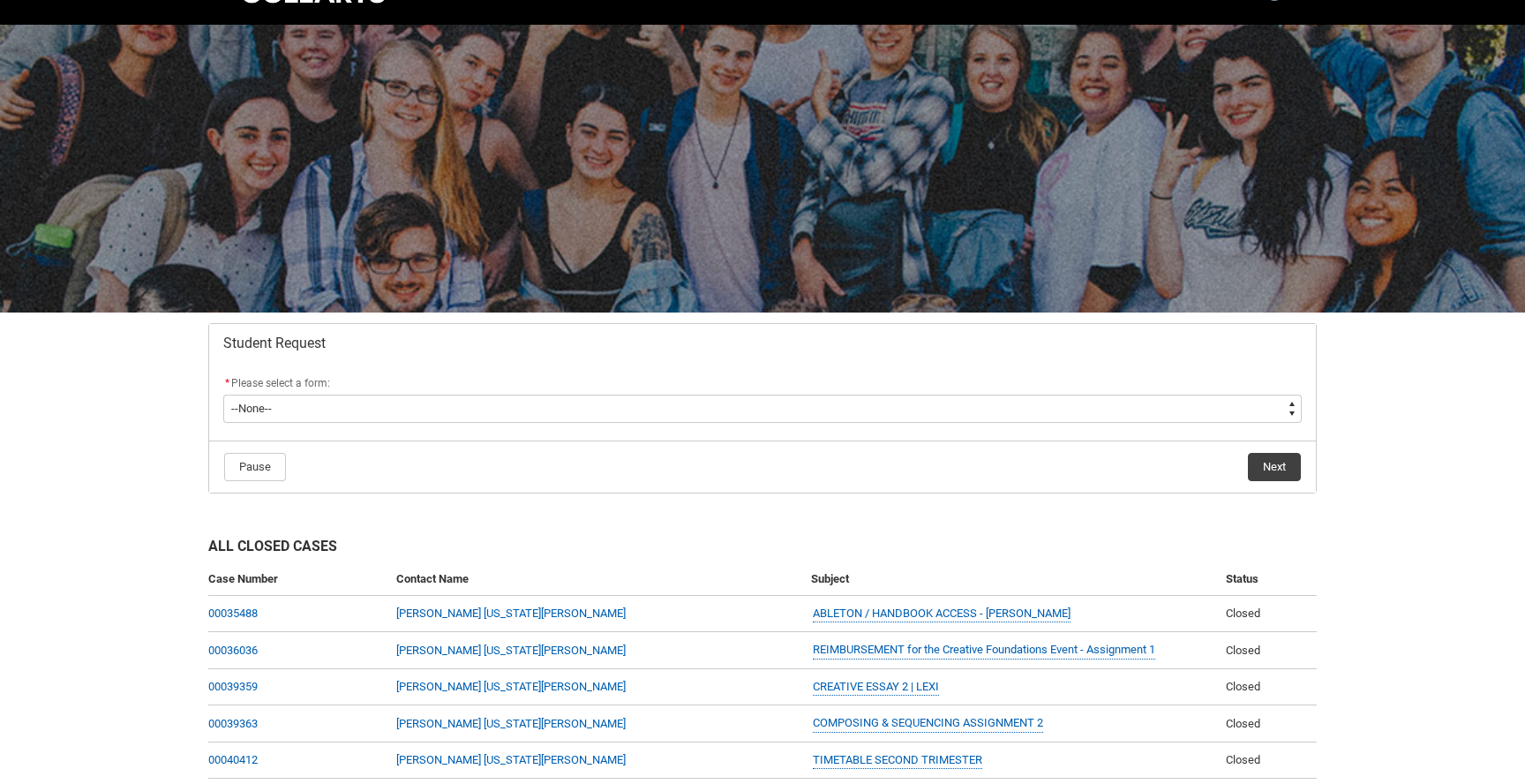
scroll to position [223, 0]
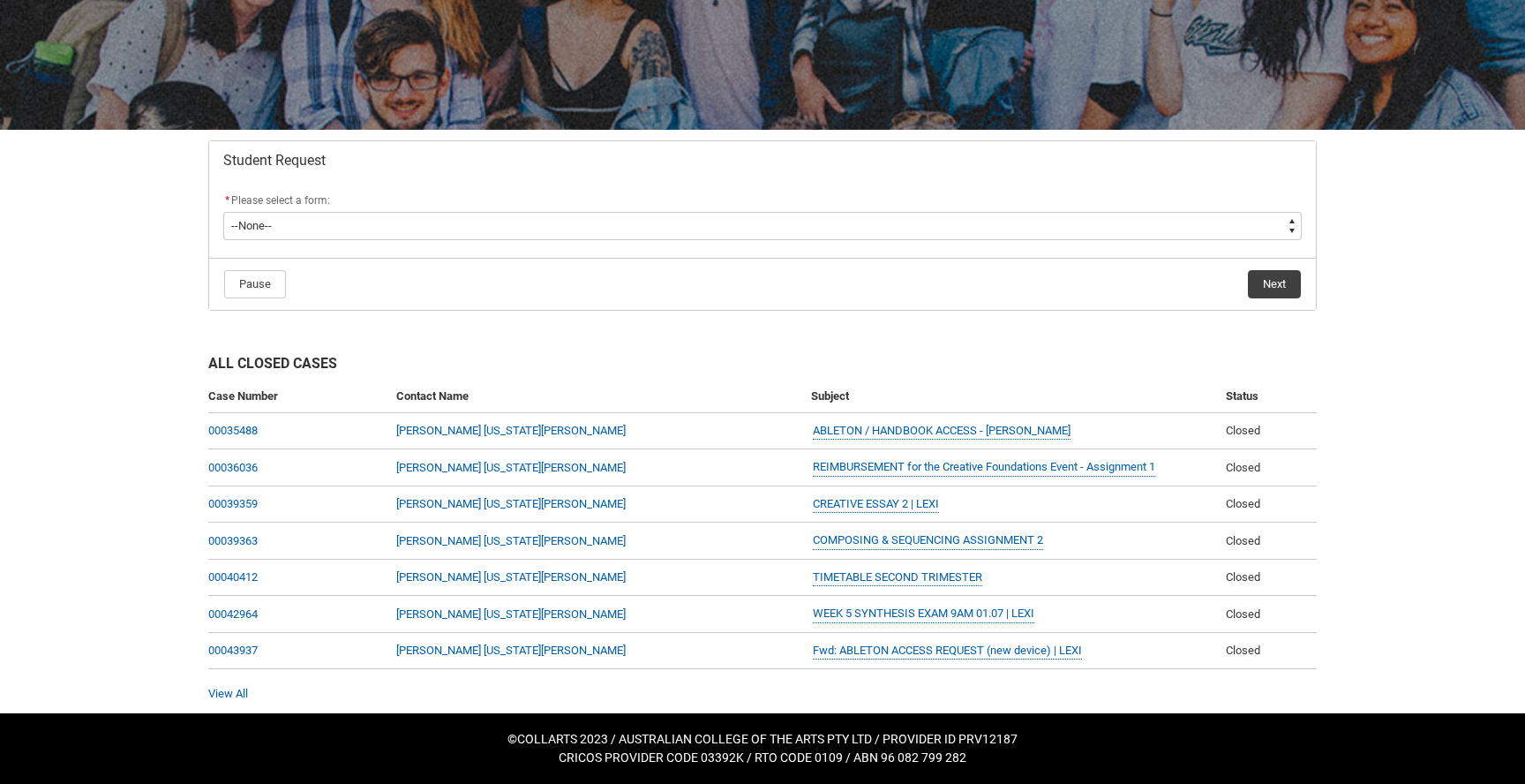
click at [235, 685] on div "View All" at bounding box center [762, 694] width 1109 height 18
click at [233, 695] on link "View All" at bounding box center [227, 693] width 40 height 13
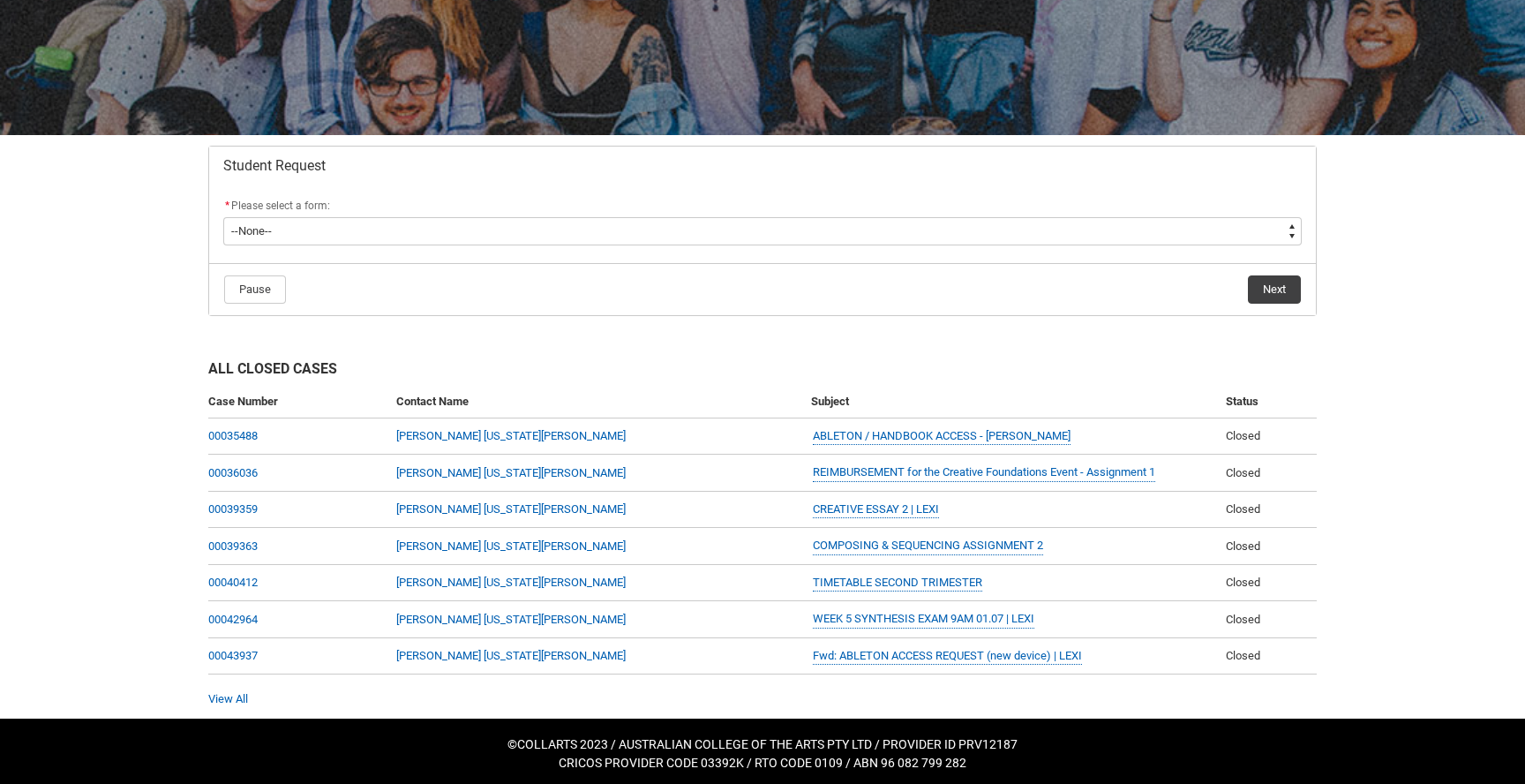
click at [1228, 388] on th "Status" at bounding box center [1267, 402] width 98 height 33
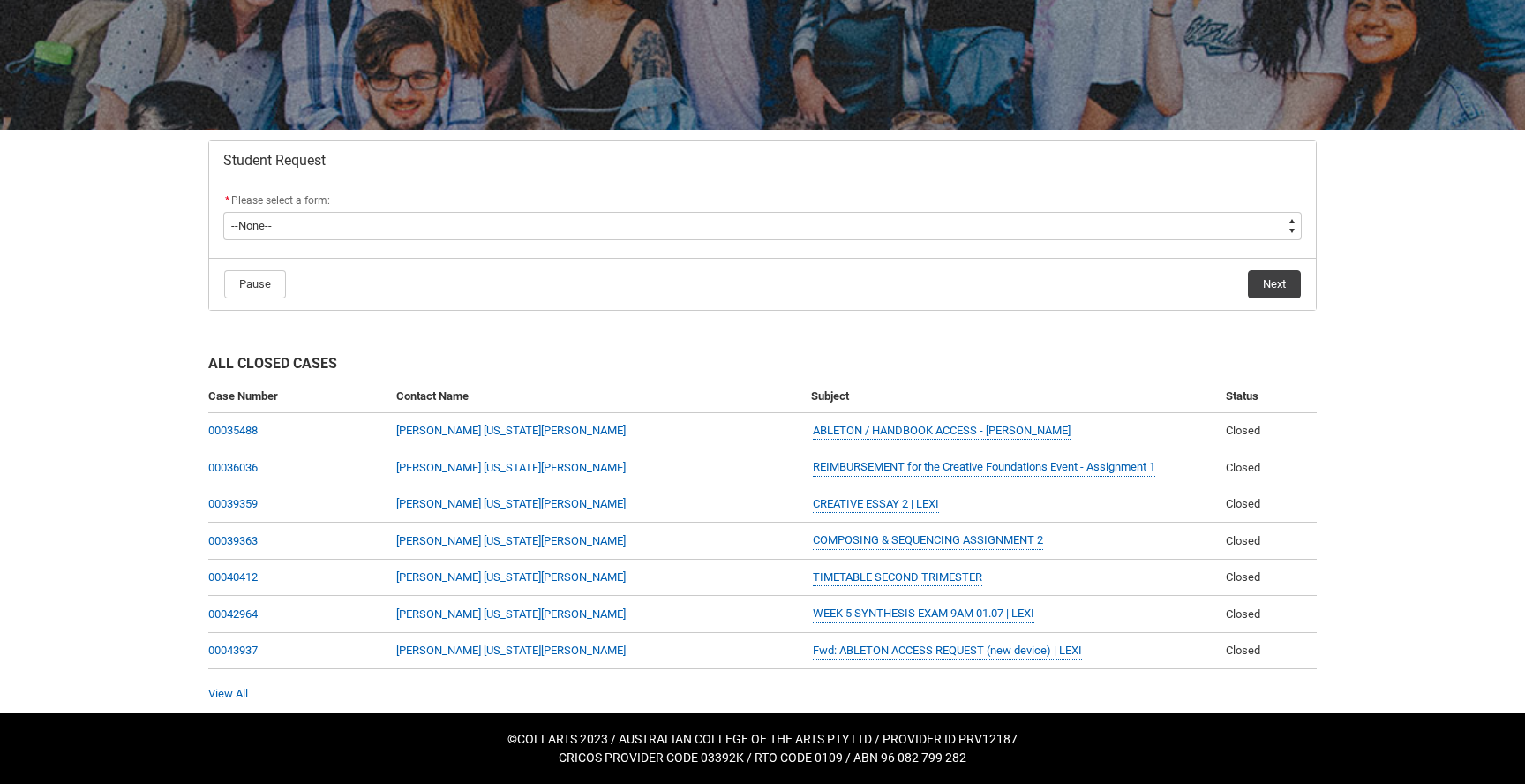
click at [882, 365] on h2 "All Closed Cases" at bounding box center [762, 366] width 1109 height 27
click at [266, 282] on button "Pause" at bounding box center [255, 284] width 62 height 28
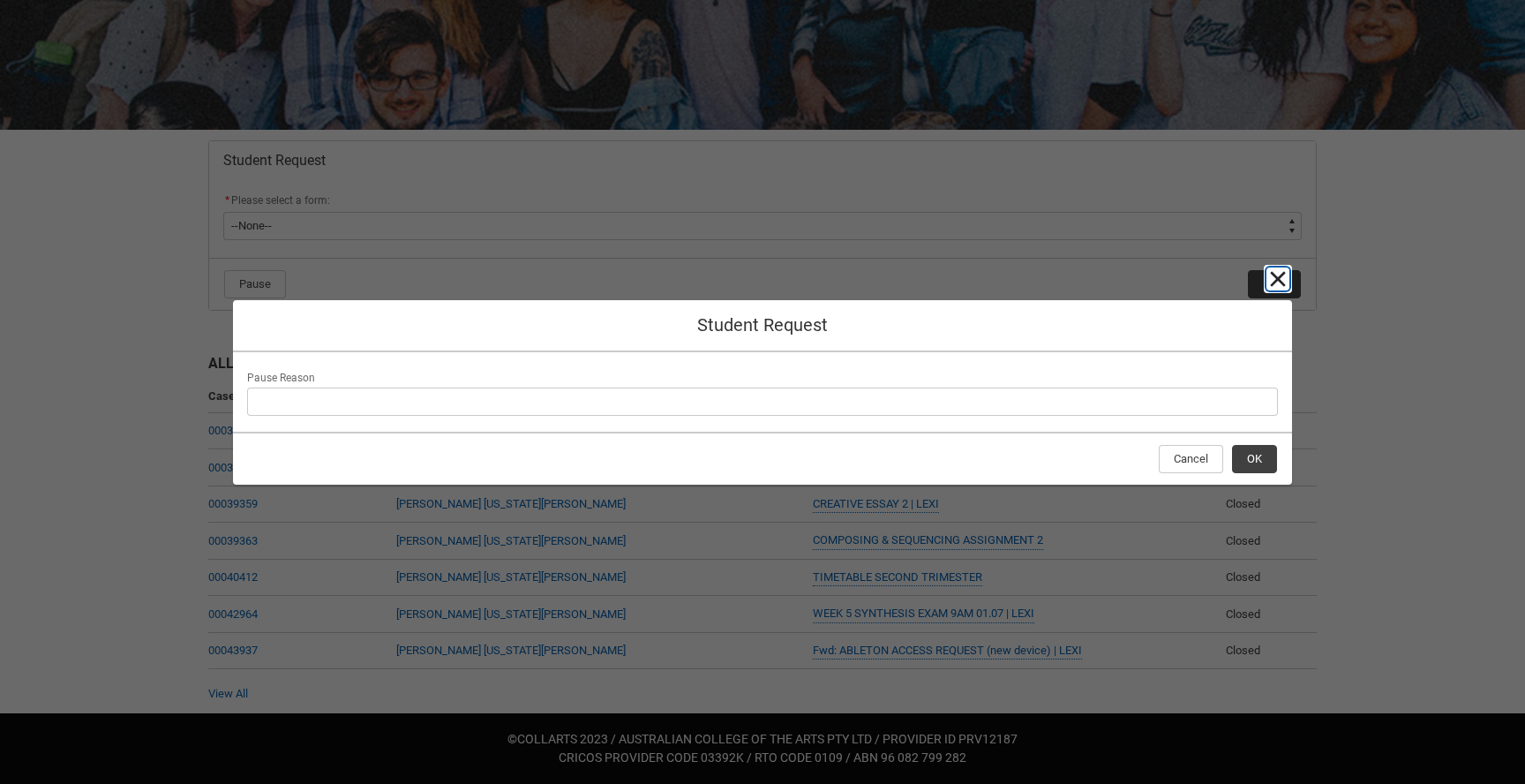
click at [1288, 282] on lightning-primitive-icon "button" at bounding box center [1278, 279] width 21 height 21
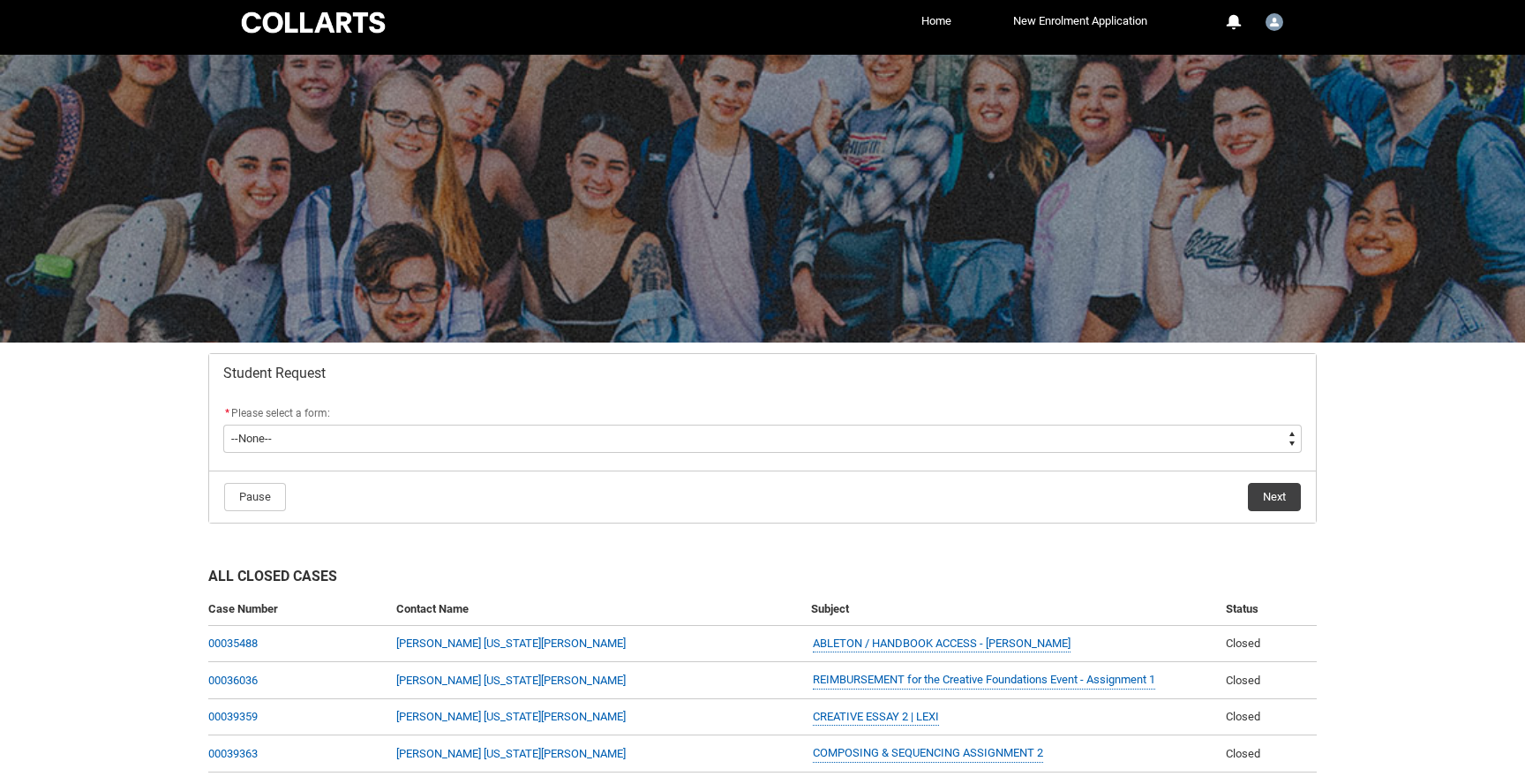
scroll to position [68, 0]
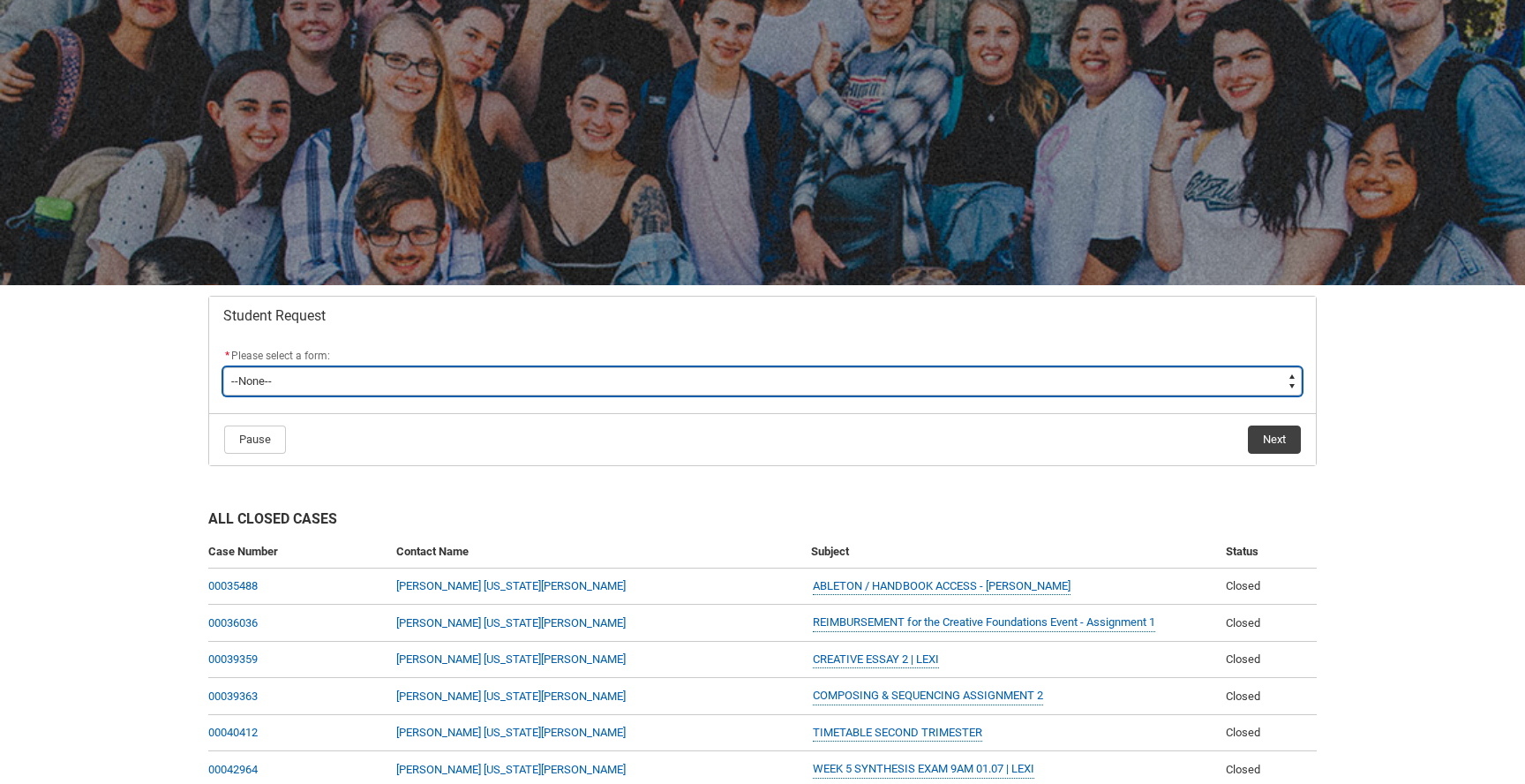
click at [988, 373] on select "--None-- Academic Transcript Application to Appeal Assignment Extension Change …" at bounding box center [762, 381] width 1079 height 28
type lightning-select "Special_Consideration_Choice"
click at [223, 367] on select "--None-- Academic Transcript Application to Appeal Assignment Extension Change …" at bounding box center [762, 381] width 1079 height 28
select select "Special_Consideration_Choice"
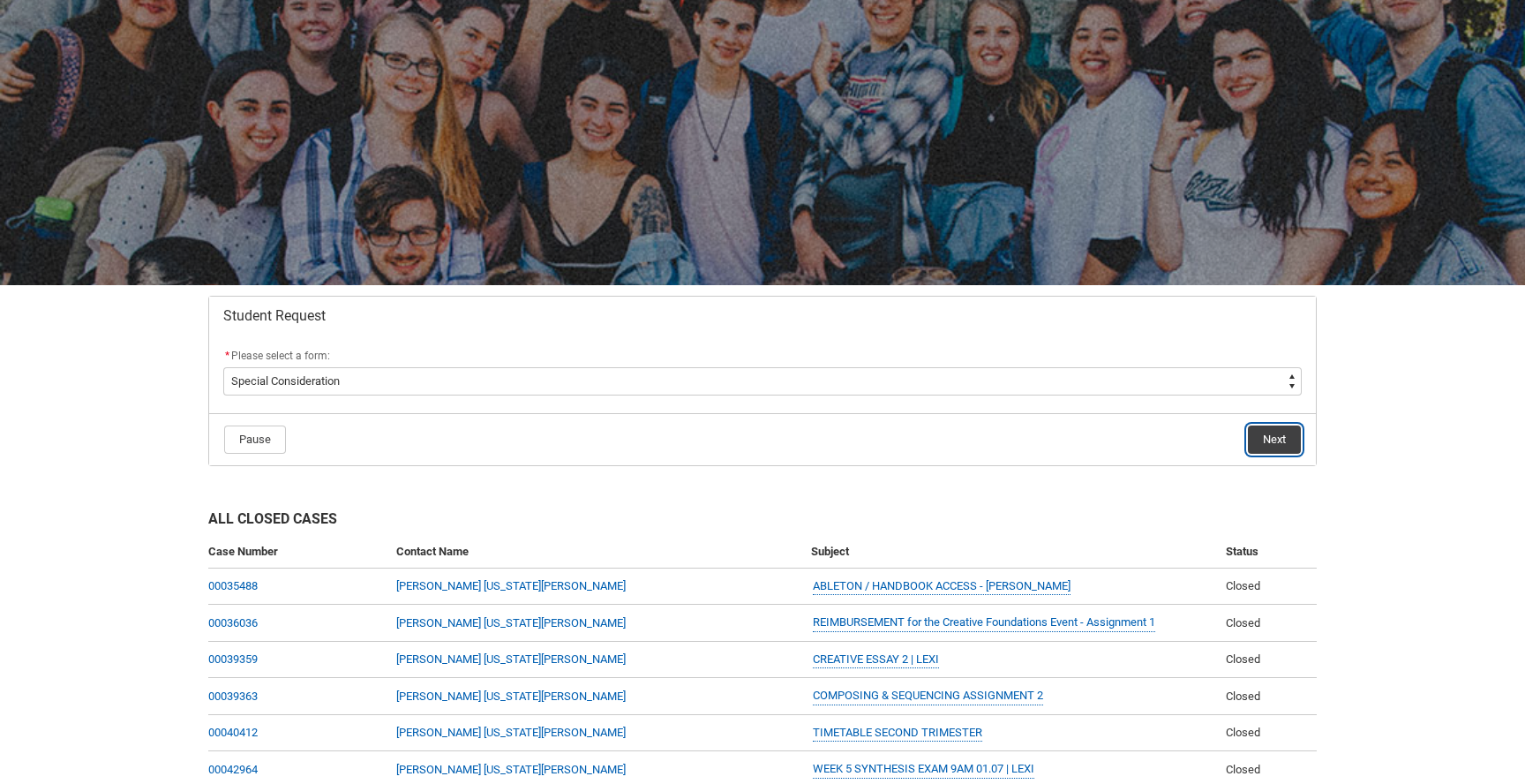
click at [1277, 439] on button "Next" at bounding box center [1275, 440] width 53 height 28
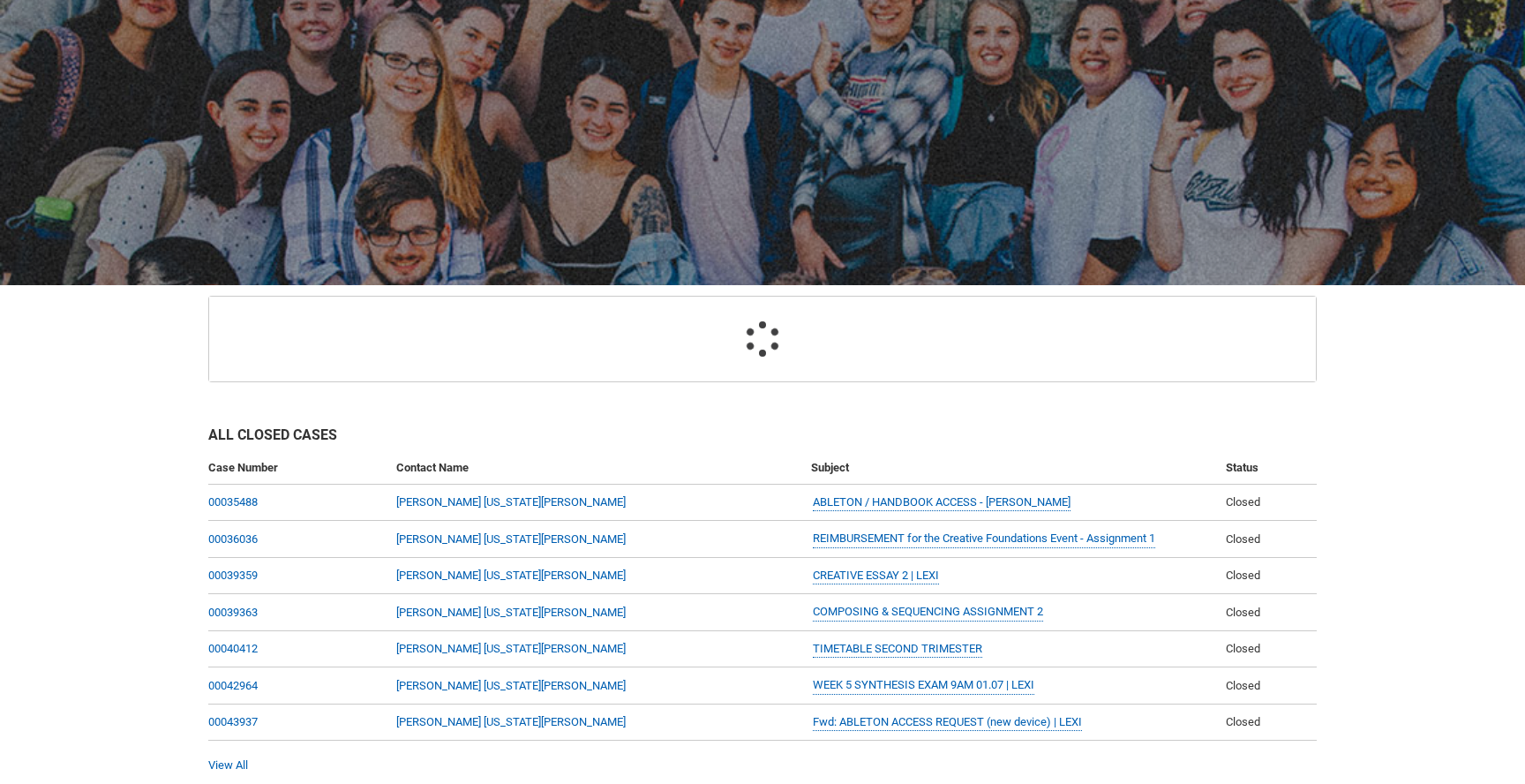
scroll to position [188, 0]
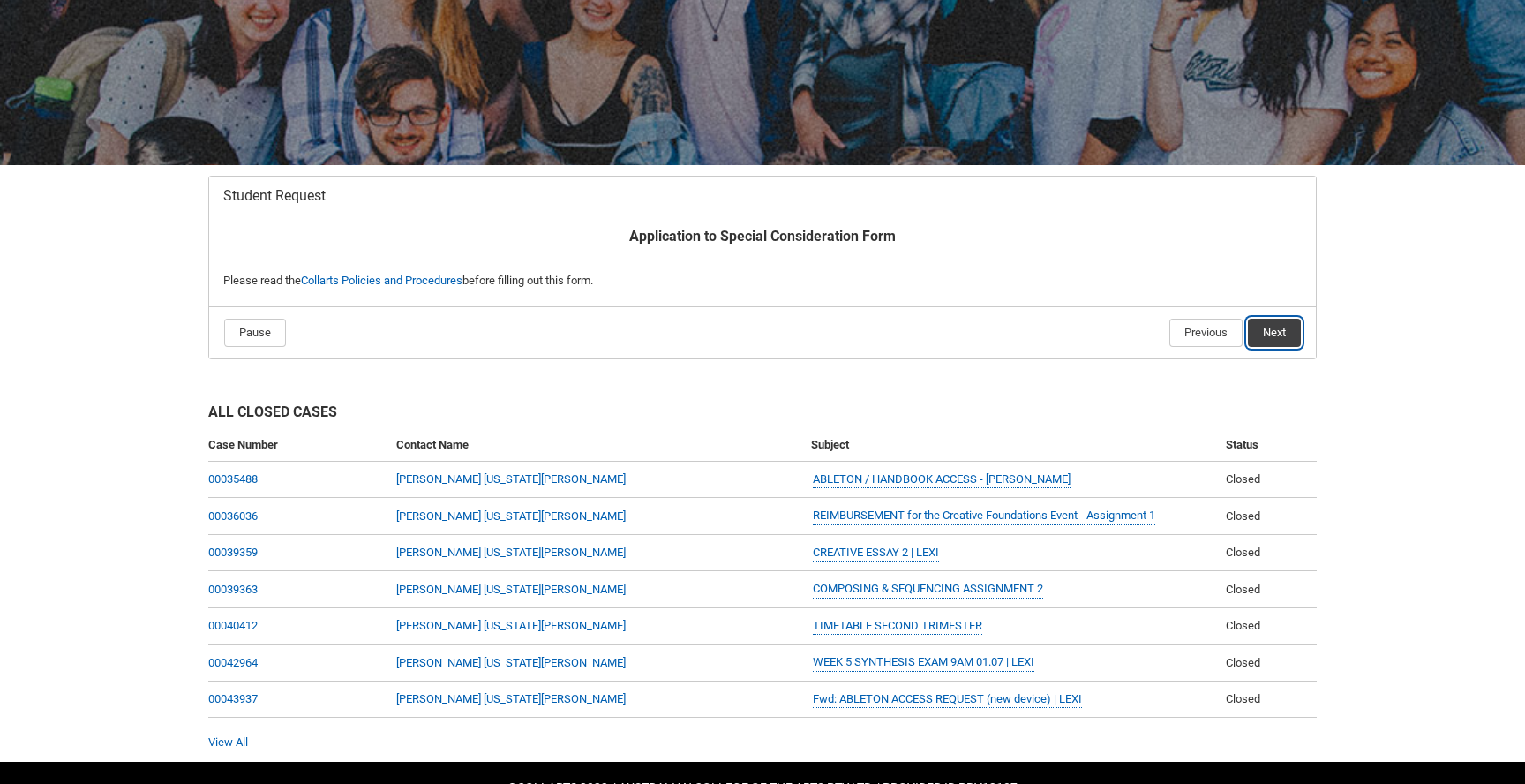
click at [1274, 327] on button "Next" at bounding box center [1275, 333] width 53 height 28
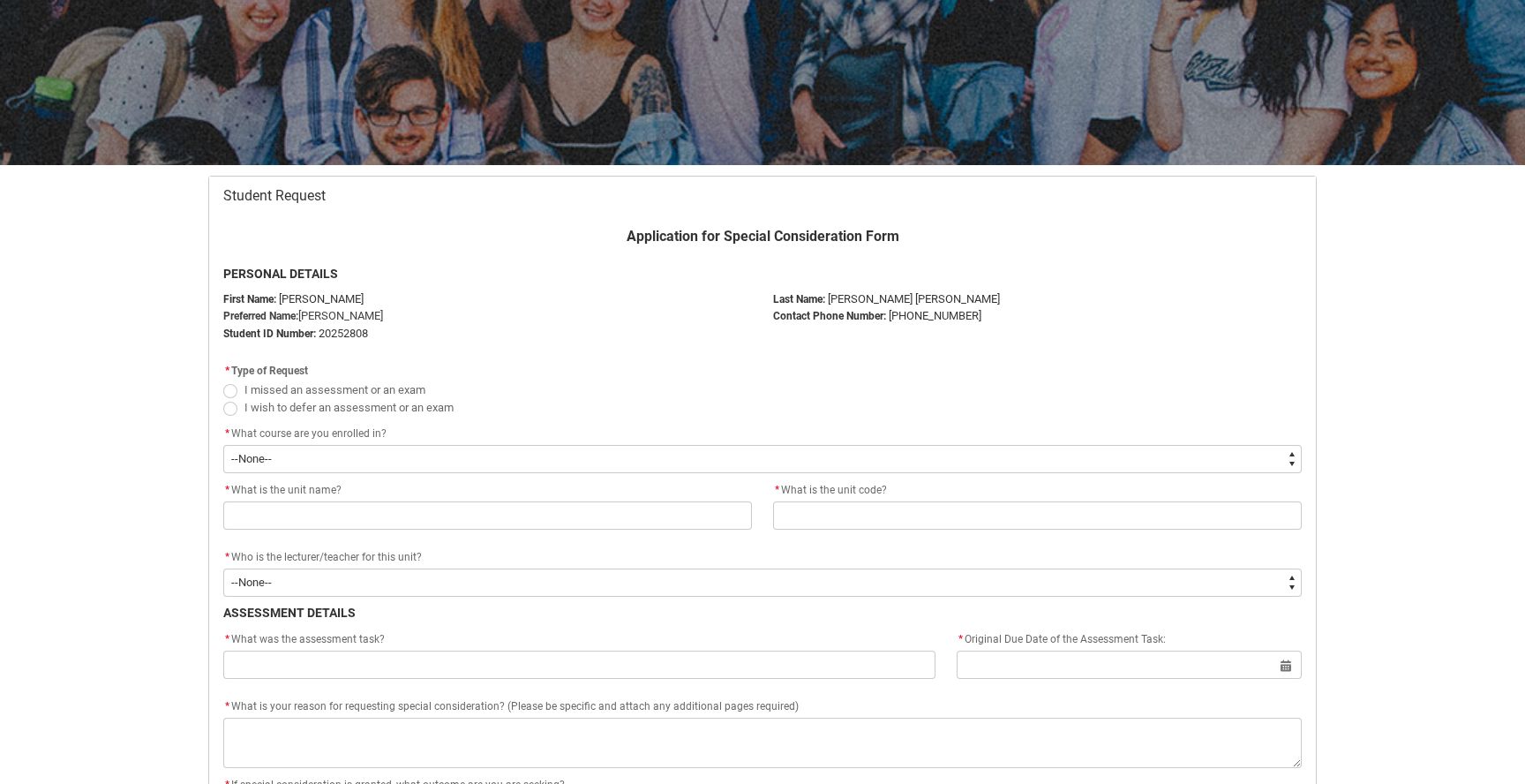
click at [227, 388] on span "Redu_Student_Request flow" at bounding box center [230, 391] width 14 height 14
click at [223, 380] on input "I missed an assessment or an exam" at bounding box center [222, 380] width 1 height 1
radio input "true"
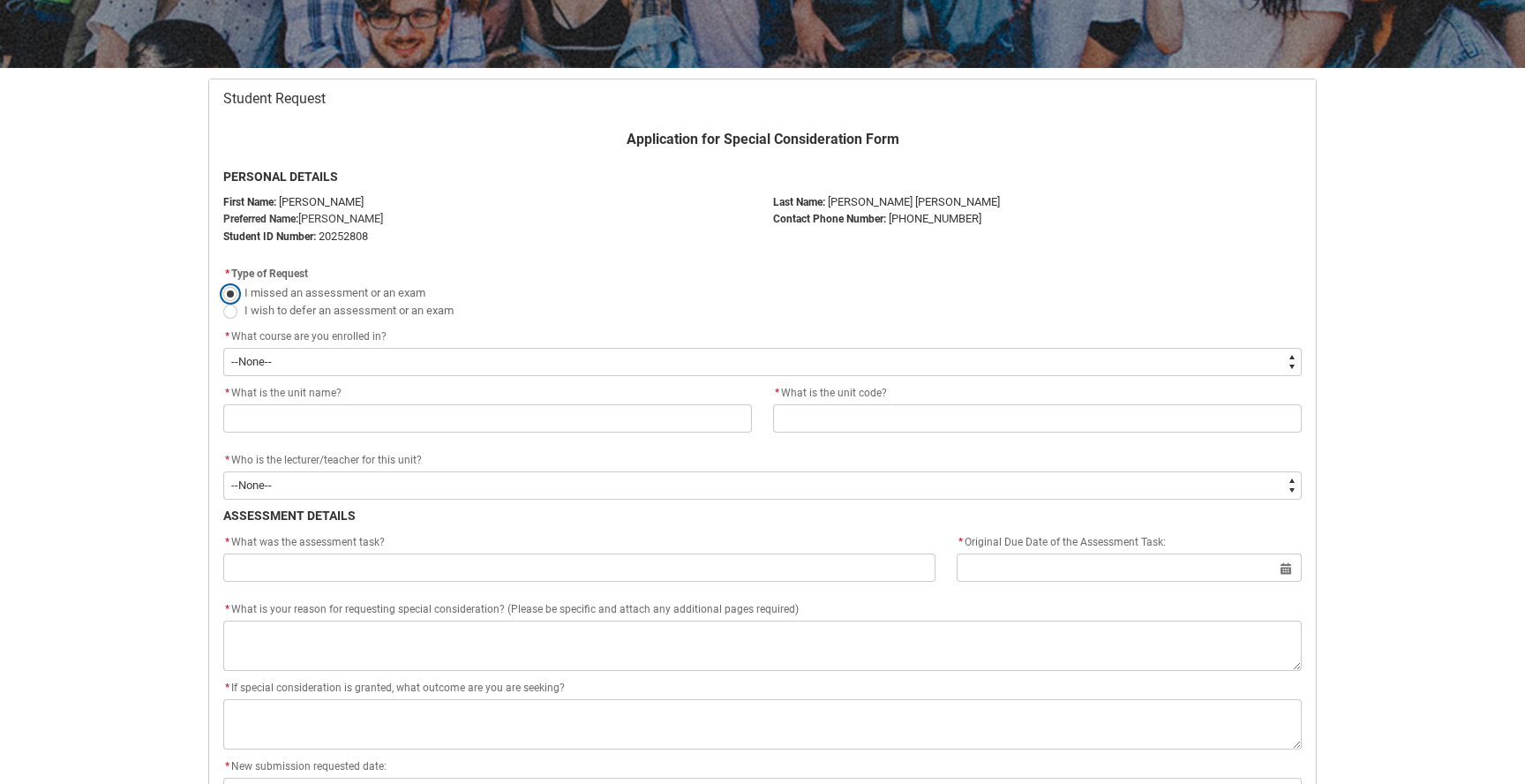
scroll to position [284, 0]
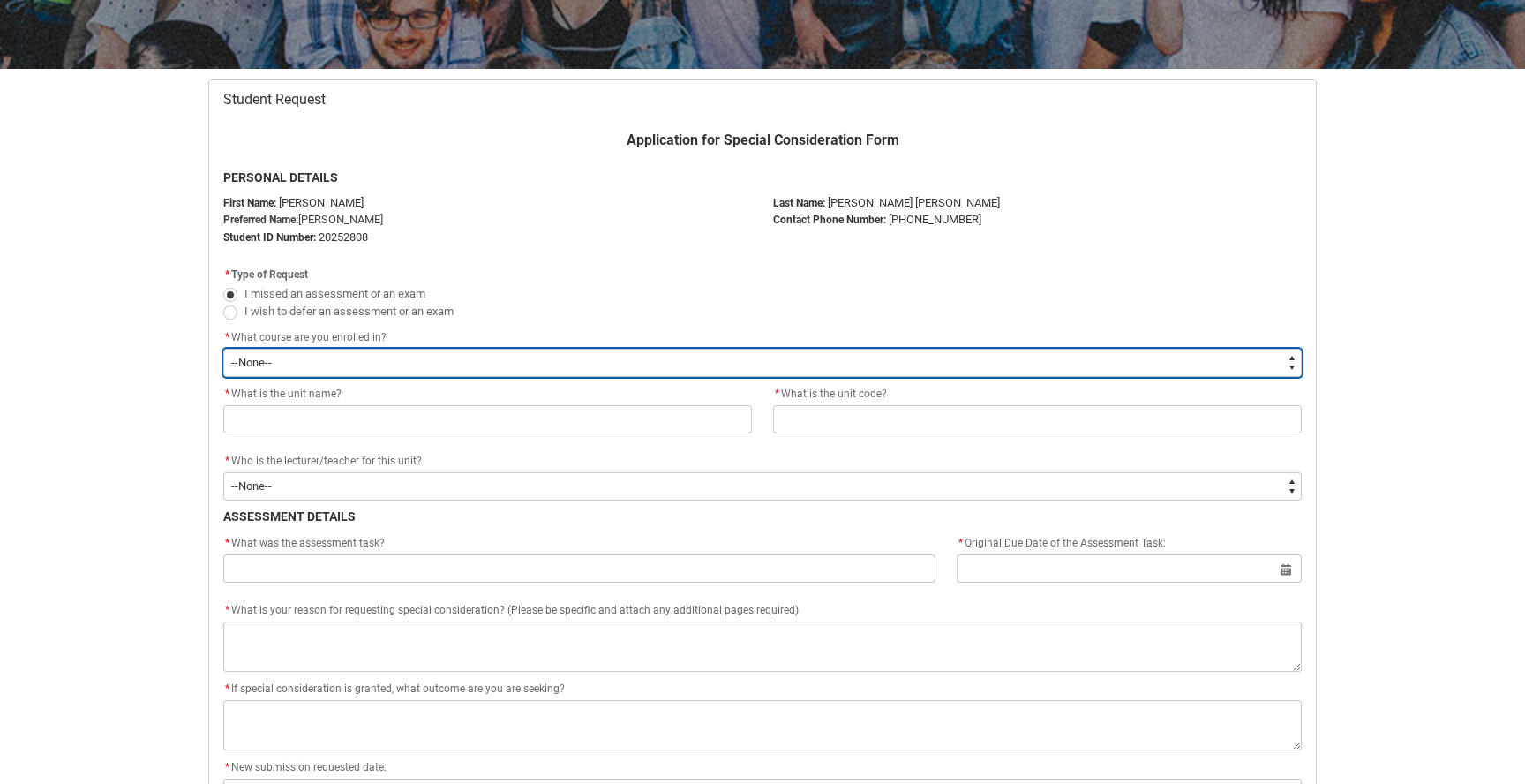
click at [265, 367] on select "--None-- Bachelor of Music Production V2" at bounding box center [762, 363] width 1079 height 28
type lightning-select "recordPicklist_ProgramEnrollment.a0jOZ000003SANiYAO"
click at [223, 349] on select "--None-- Bachelor of Music Production V2" at bounding box center [762, 363] width 1079 height 28
select select "recordPicklist_ProgramEnrollment.a0jOZ000003SANiYAO"
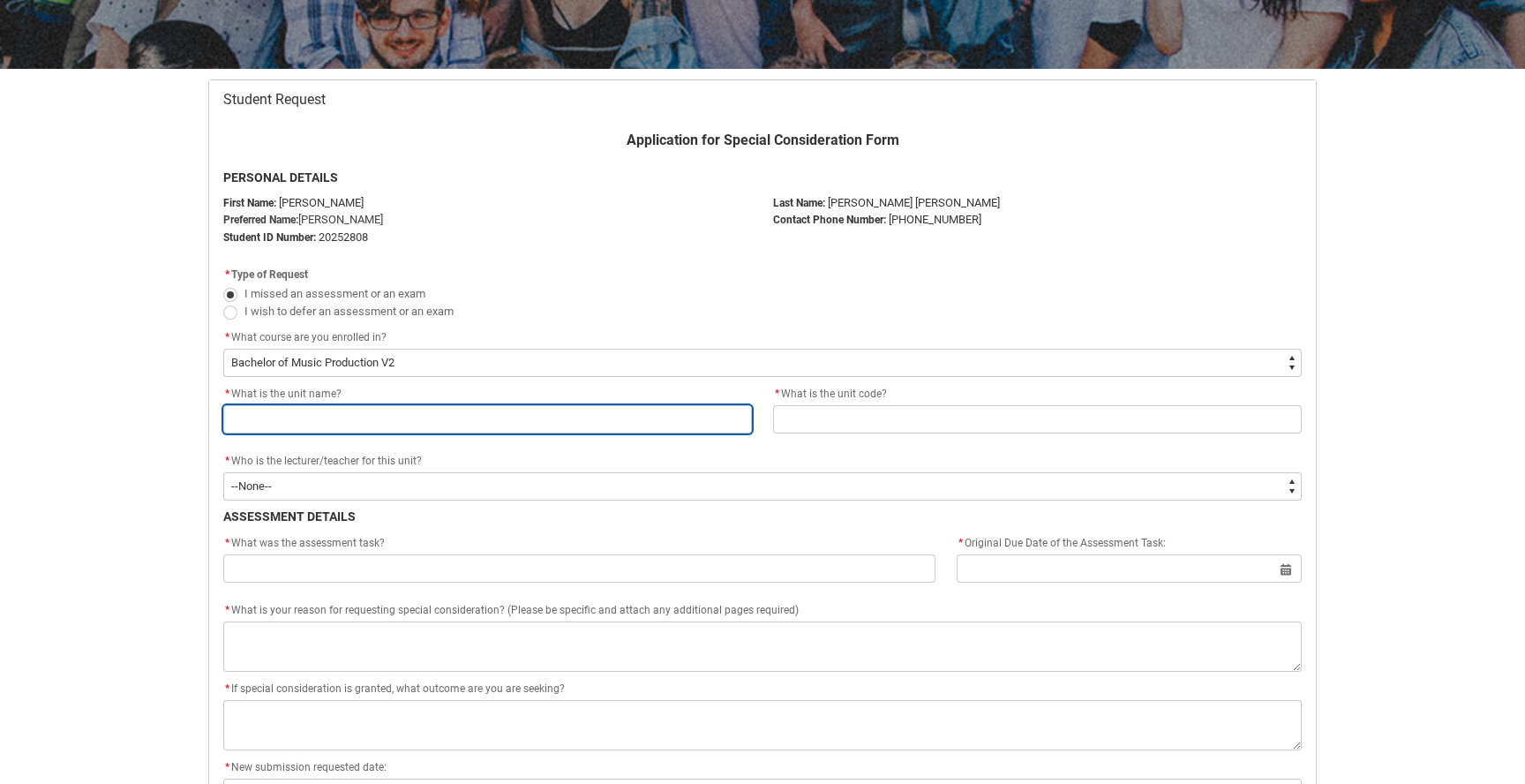
click at [309, 411] on input "Redu_Student_Request flow" at bounding box center [487, 419] width 528 height 28
type lightning-primitive-input-simple "R"
type input "R"
type lightning-primitive-input-simple "RECORDING FOUNDATIONS"
type input "RECORDING FOUNDATIONS"
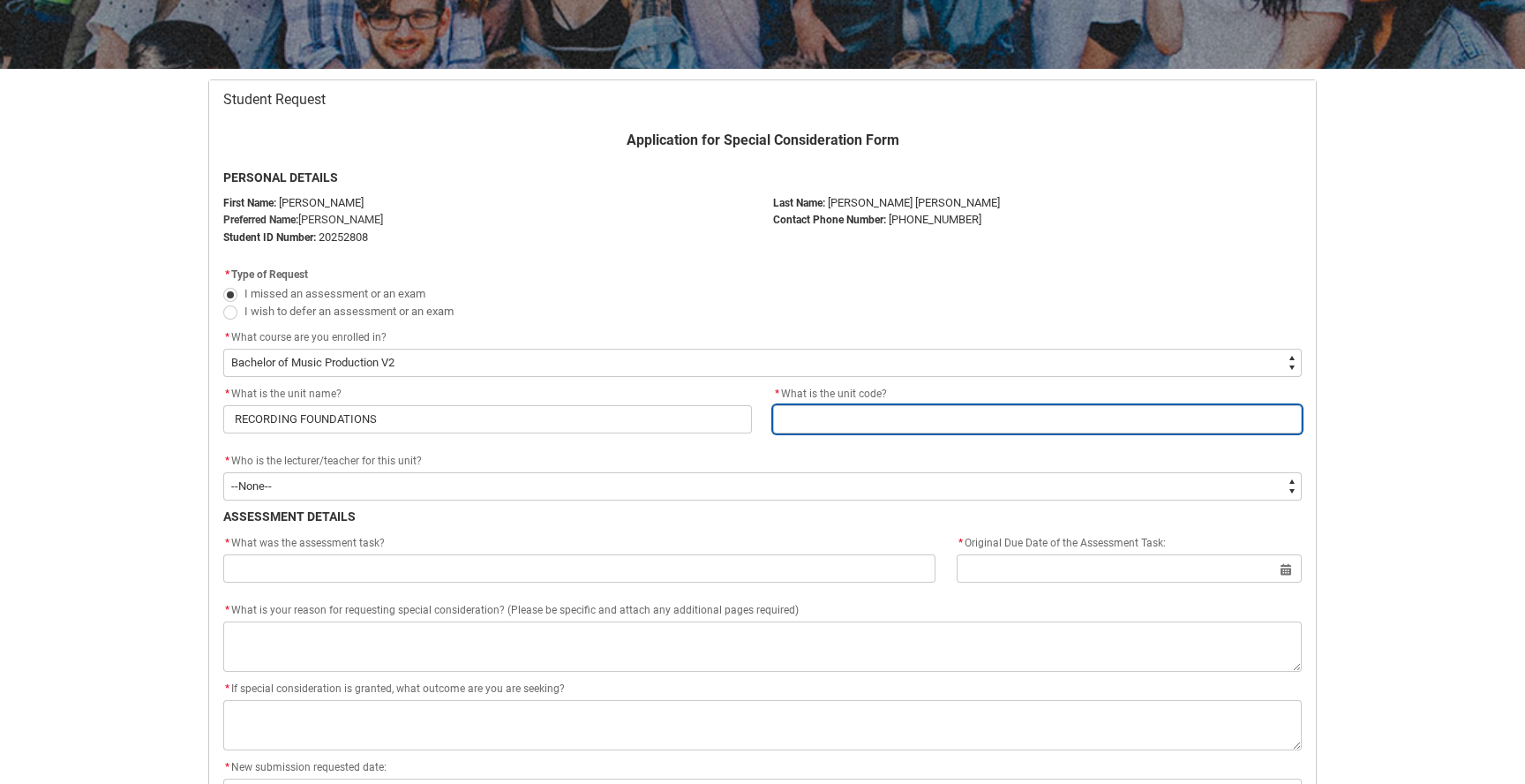
click at [869, 415] on input "Redu_Student_Request flow" at bounding box center [1037, 419] width 528 height 28
paste input "MPRRFO2"
type lightning-primitive-input-simple "MPRRFO2"
type input "MPRRFO2"
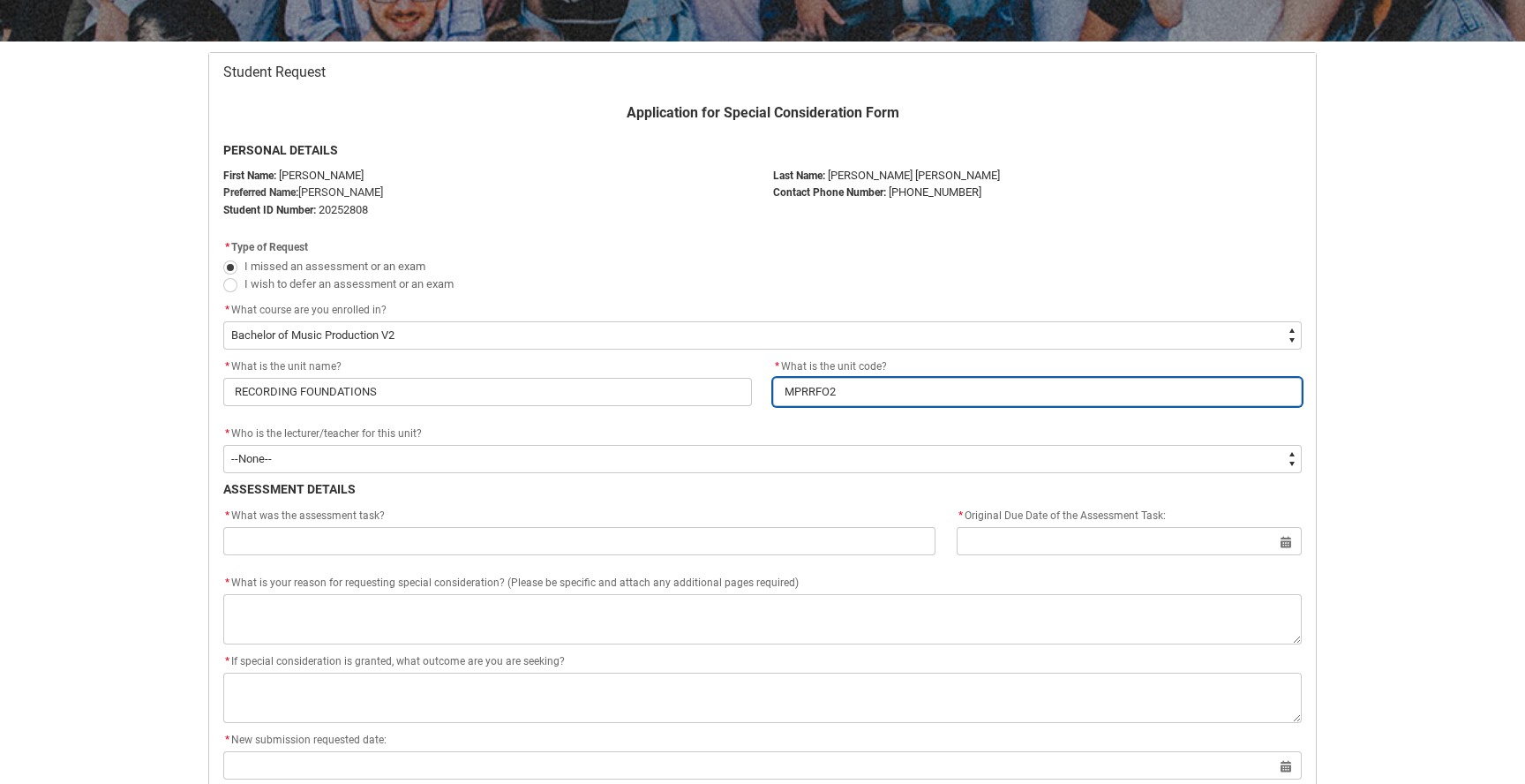
scroll to position [310, 0]
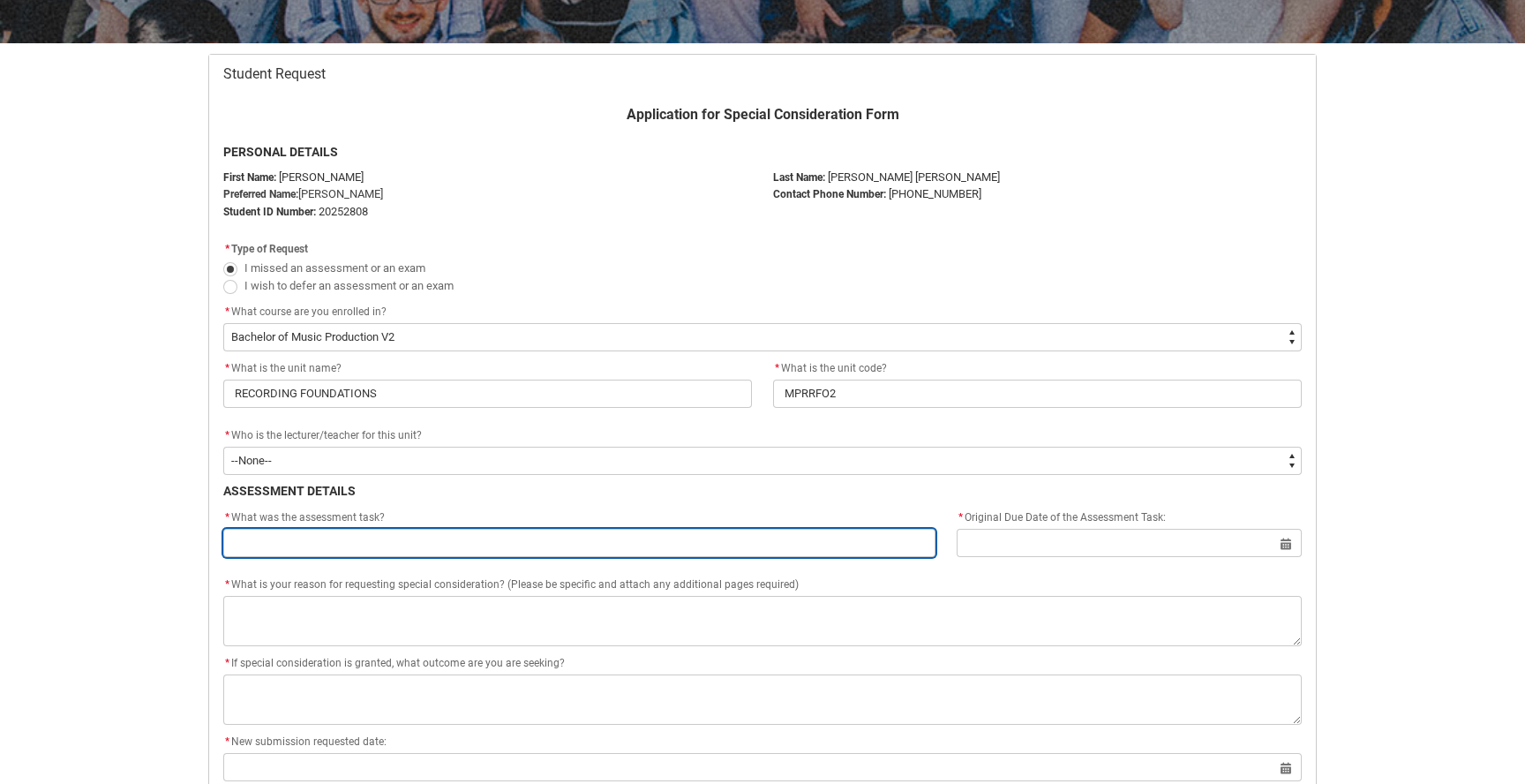
click at [320, 537] on input "Redu_Student_Request flow" at bounding box center [579, 542] width 712 height 28
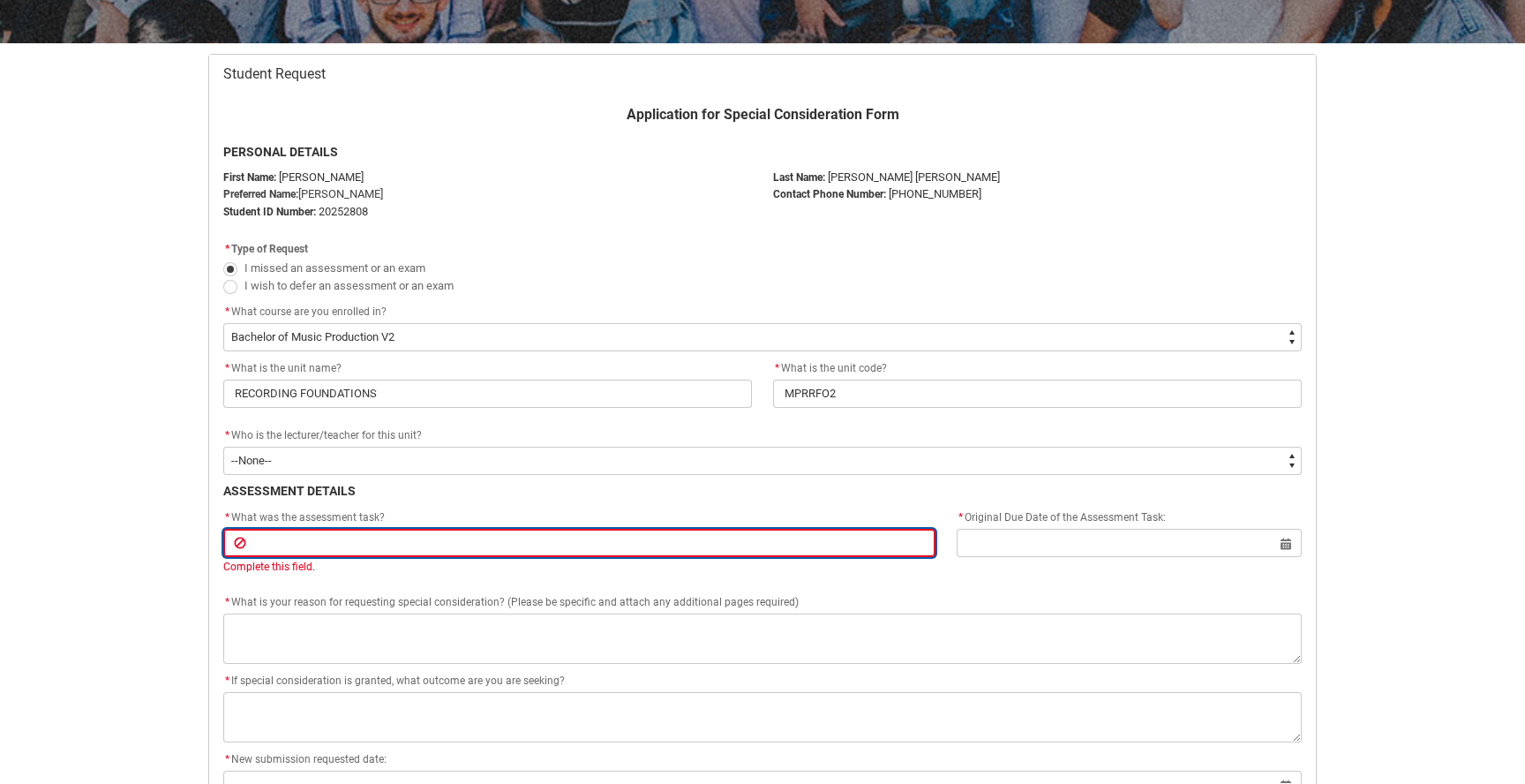
click at [419, 532] on input "Redu_Student_Request flow" at bounding box center [579, 542] width 712 height 28
paste input "Assignment Assignment 1 - Recording Plan & Demo"
type lightning-primitive-input-simple "Assignment Assignment 1 - Recording Plan & Demo"
type input "Assignment Assignment 1 - Recording Plan & Demo"
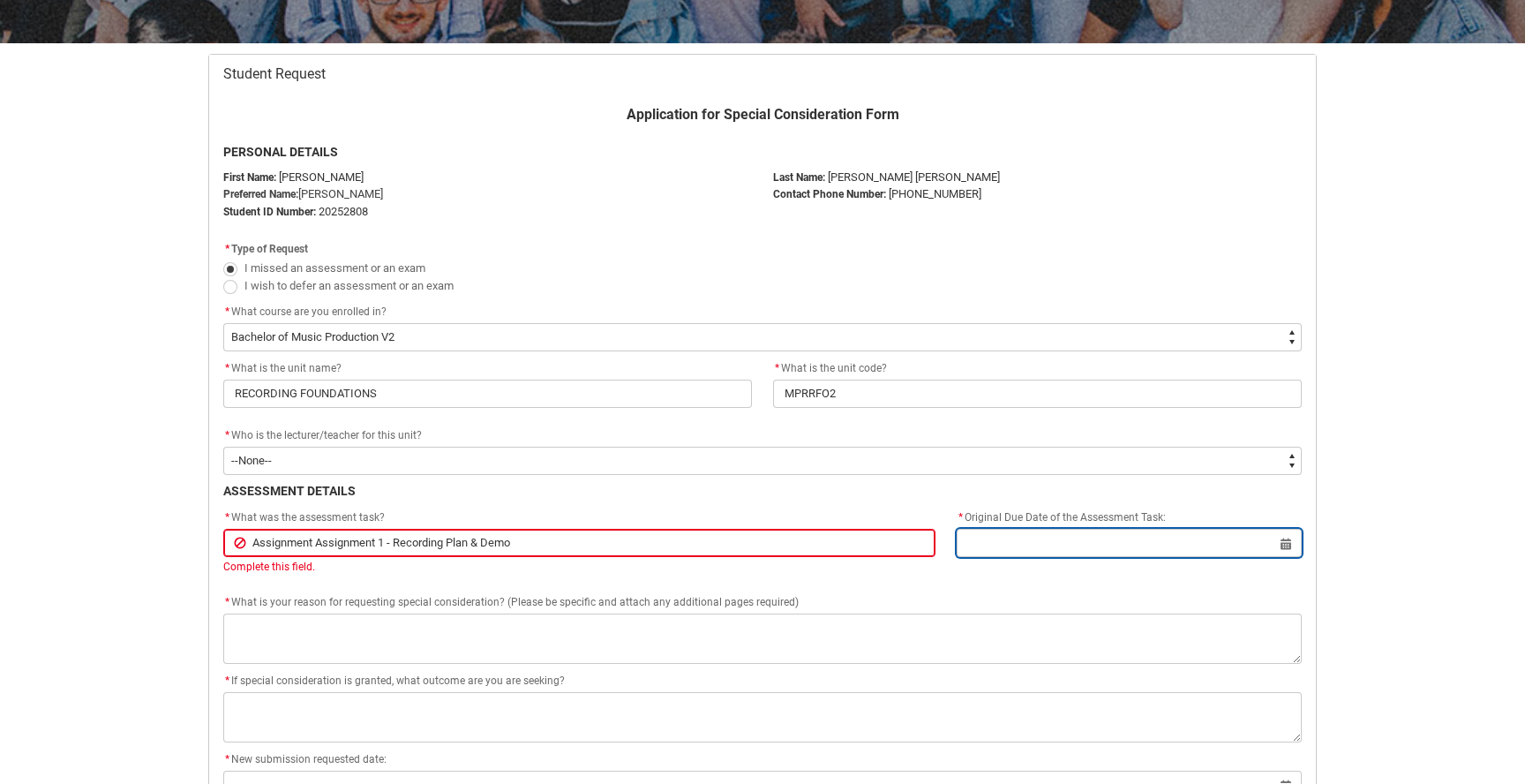
click at [1284, 540] on div "* Original Due Date of the Assessment Task: Select a date for Format: 31 Dec 20…" at bounding box center [1129, 532] width 345 height 50
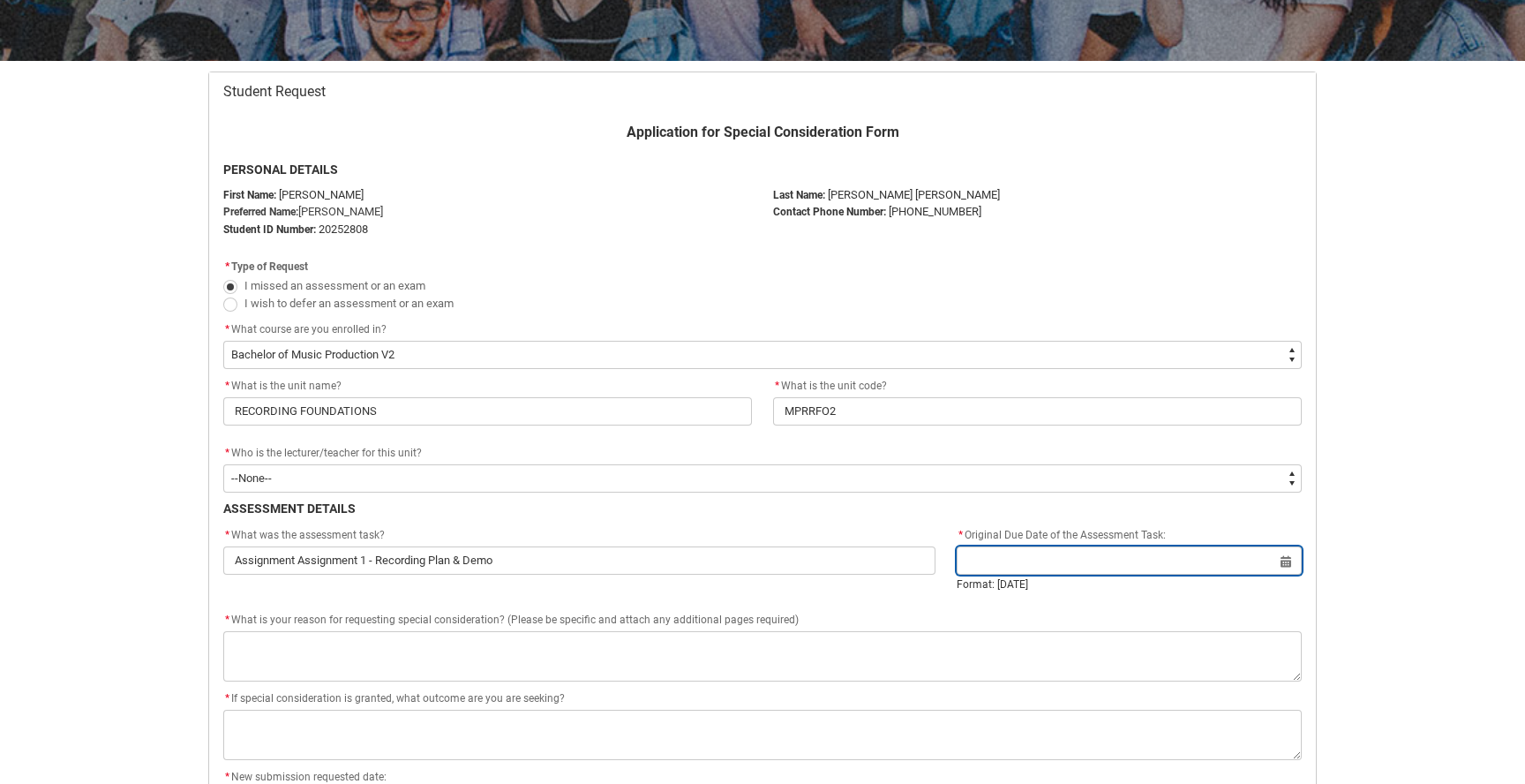
click at [1286, 558] on input "Redu_Student_Request flow" at bounding box center [1129, 560] width 345 height 28
select select "2025"
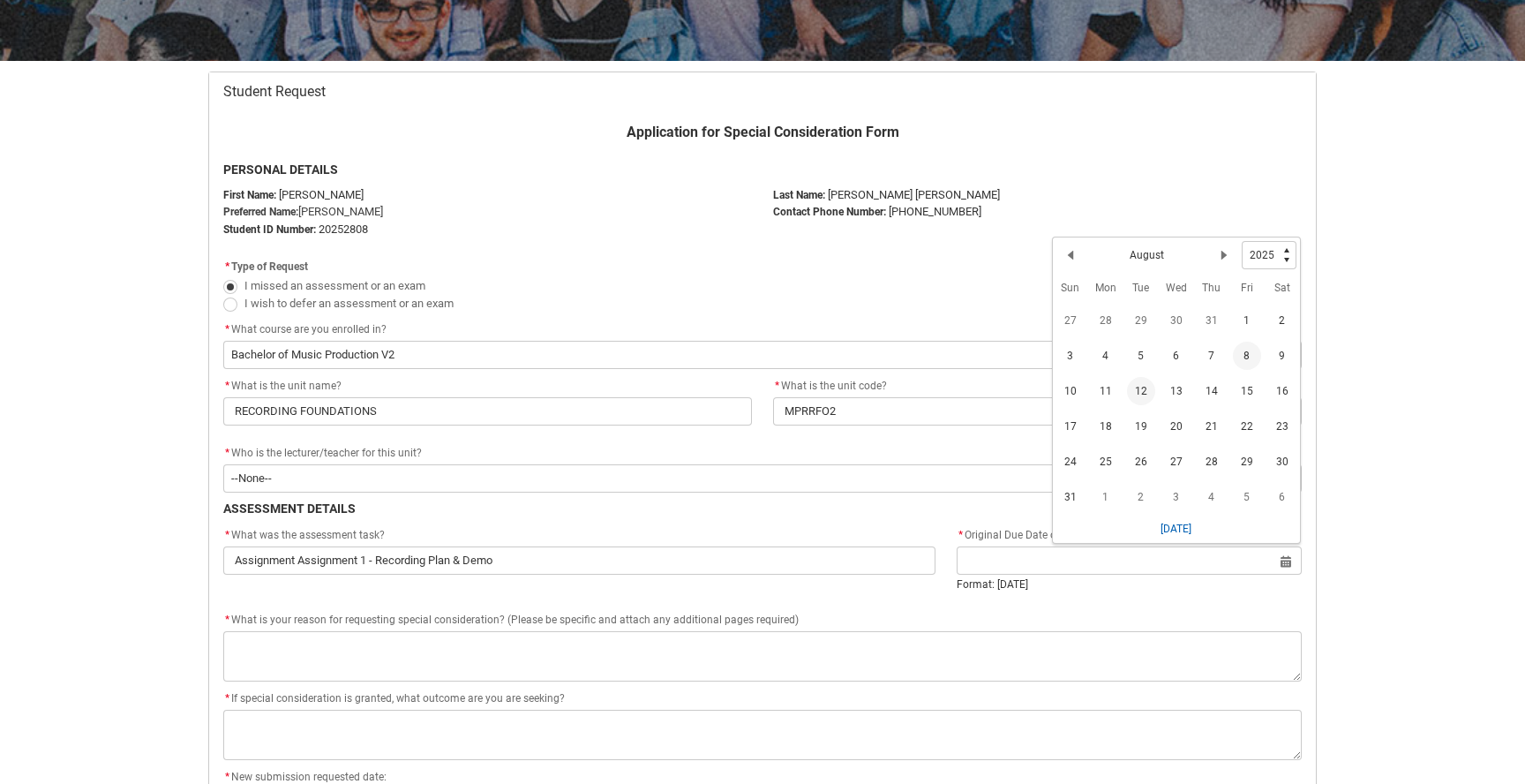
click at [1255, 346] on span "8" at bounding box center [1247, 356] width 28 height 28
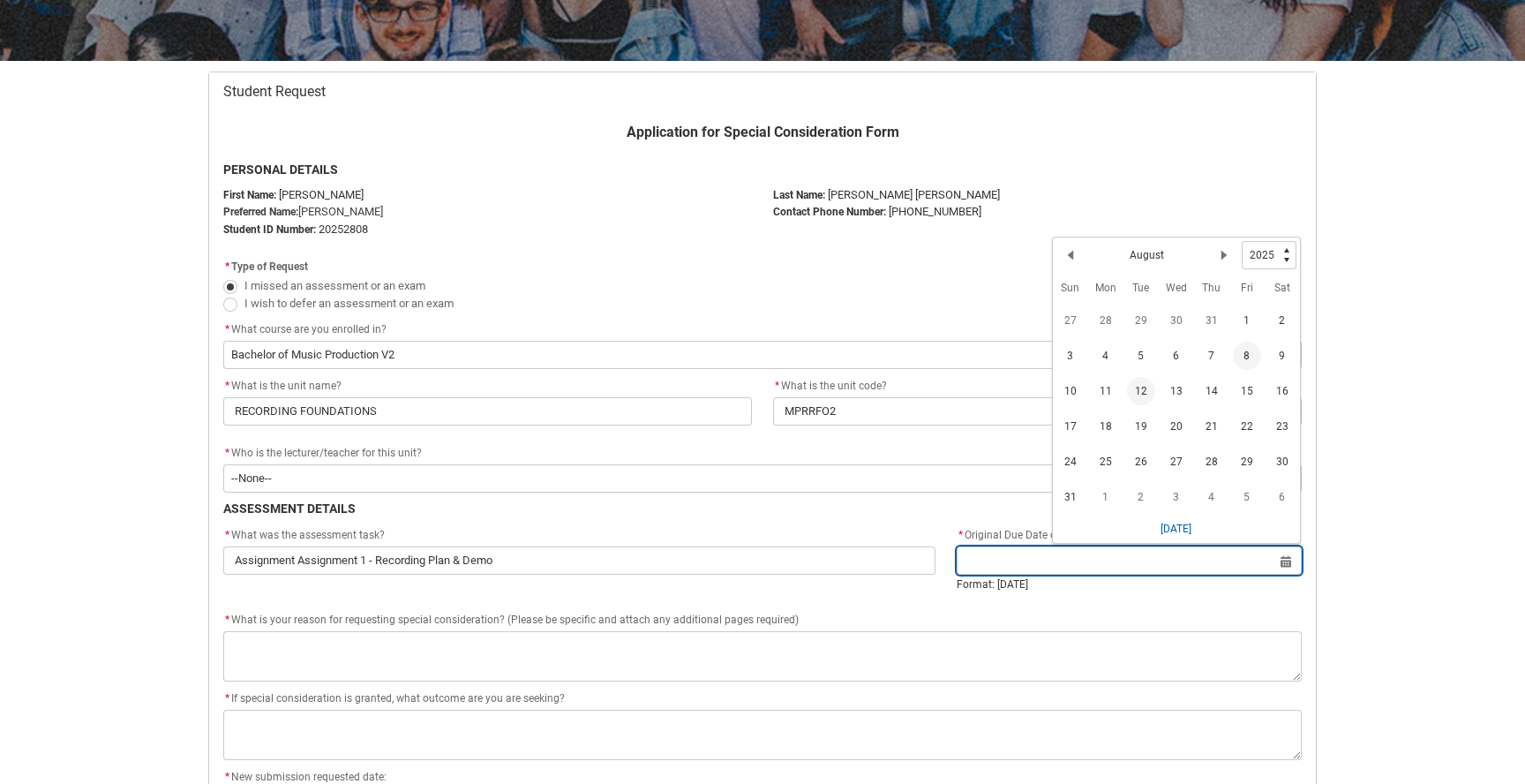
type lightning-datepicker "2025-08-08"
type lightning-input "2025-08-08"
type input "8 Aug 2025"
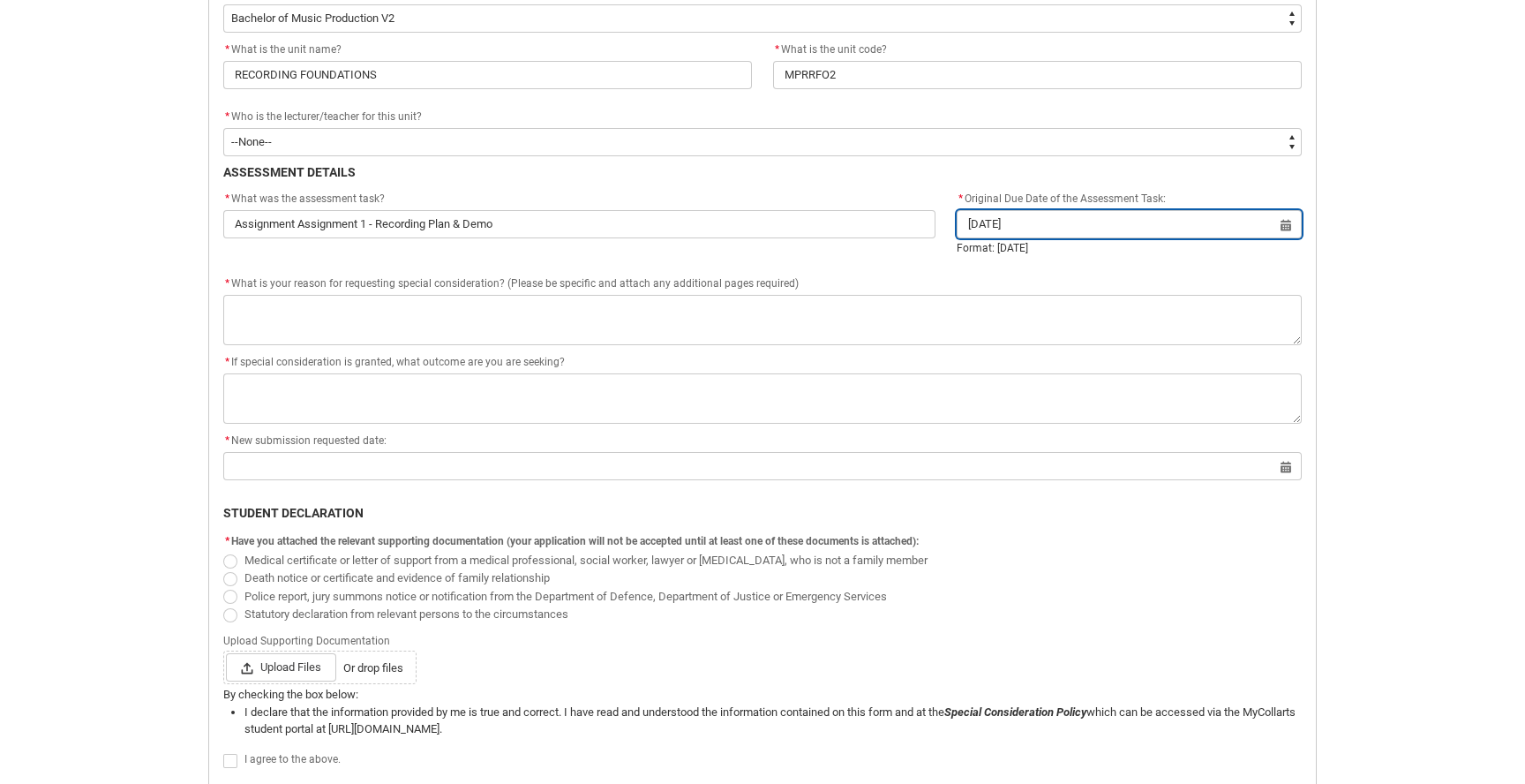
scroll to position [625, 0]
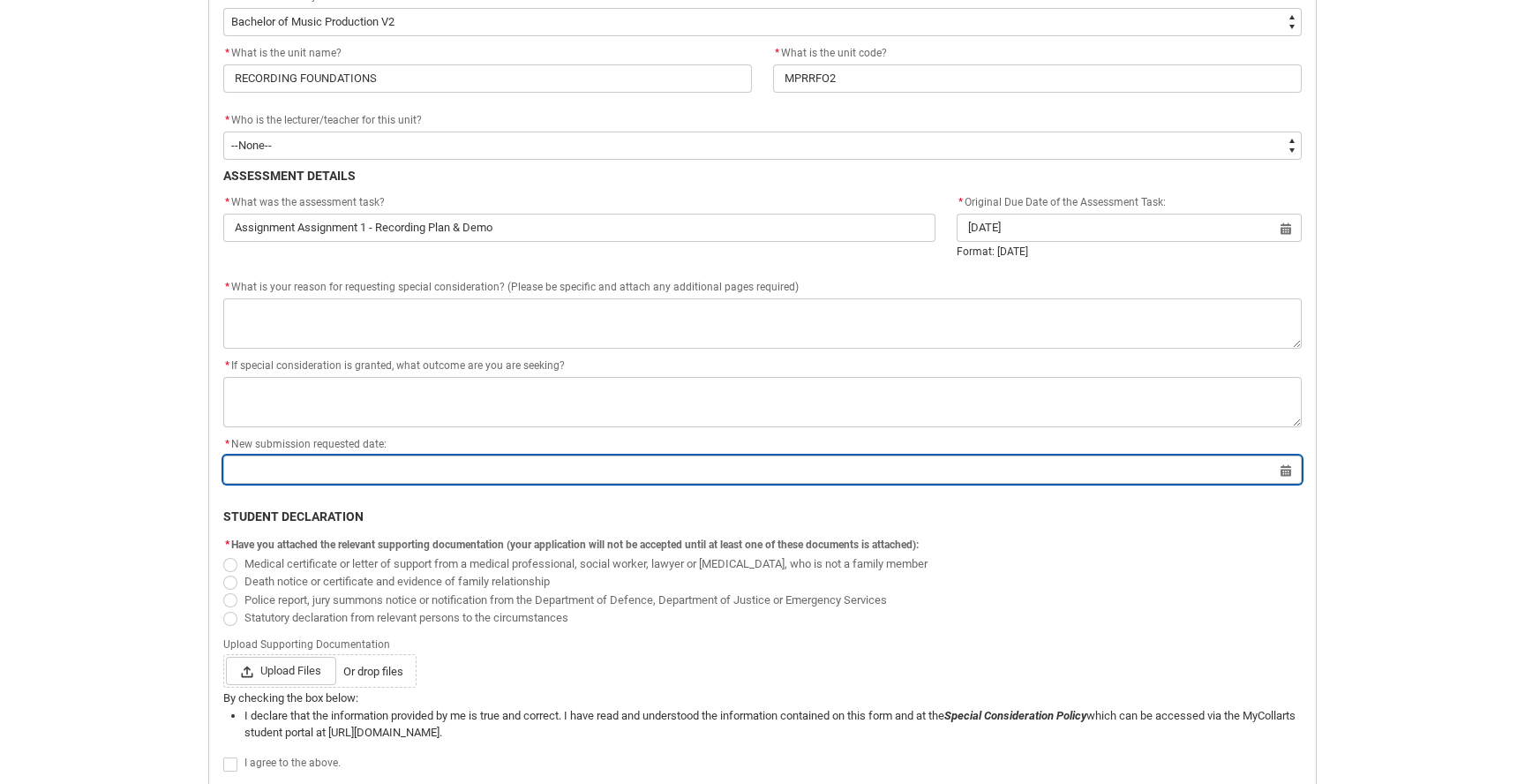
click at [347, 469] on input "Redu_Student_Request flow" at bounding box center [762, 470] width 1079 height 28
select select "2025"
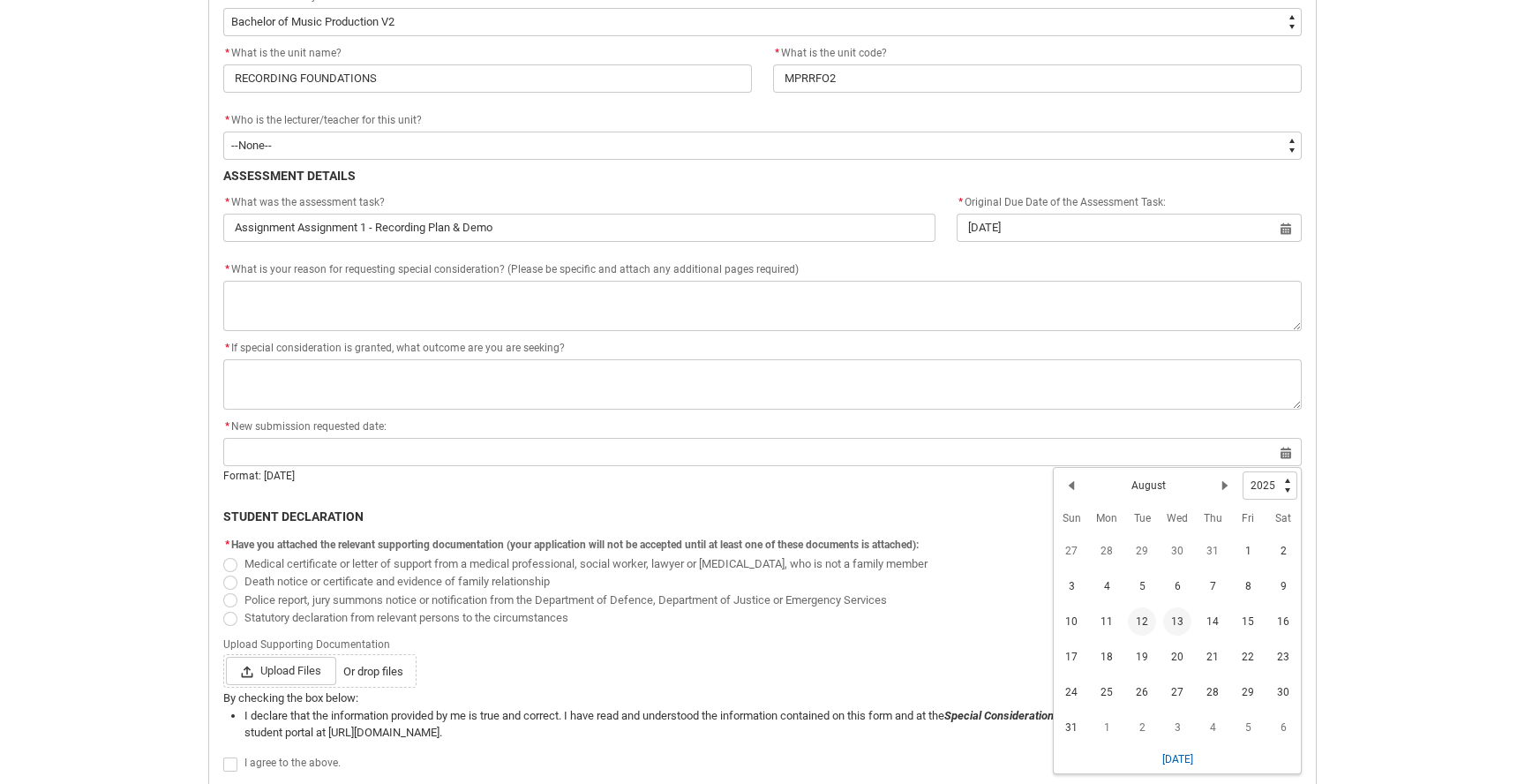
click at [1175, 619] on span "13" at bounding box center [1178, 621] width 28 height 28
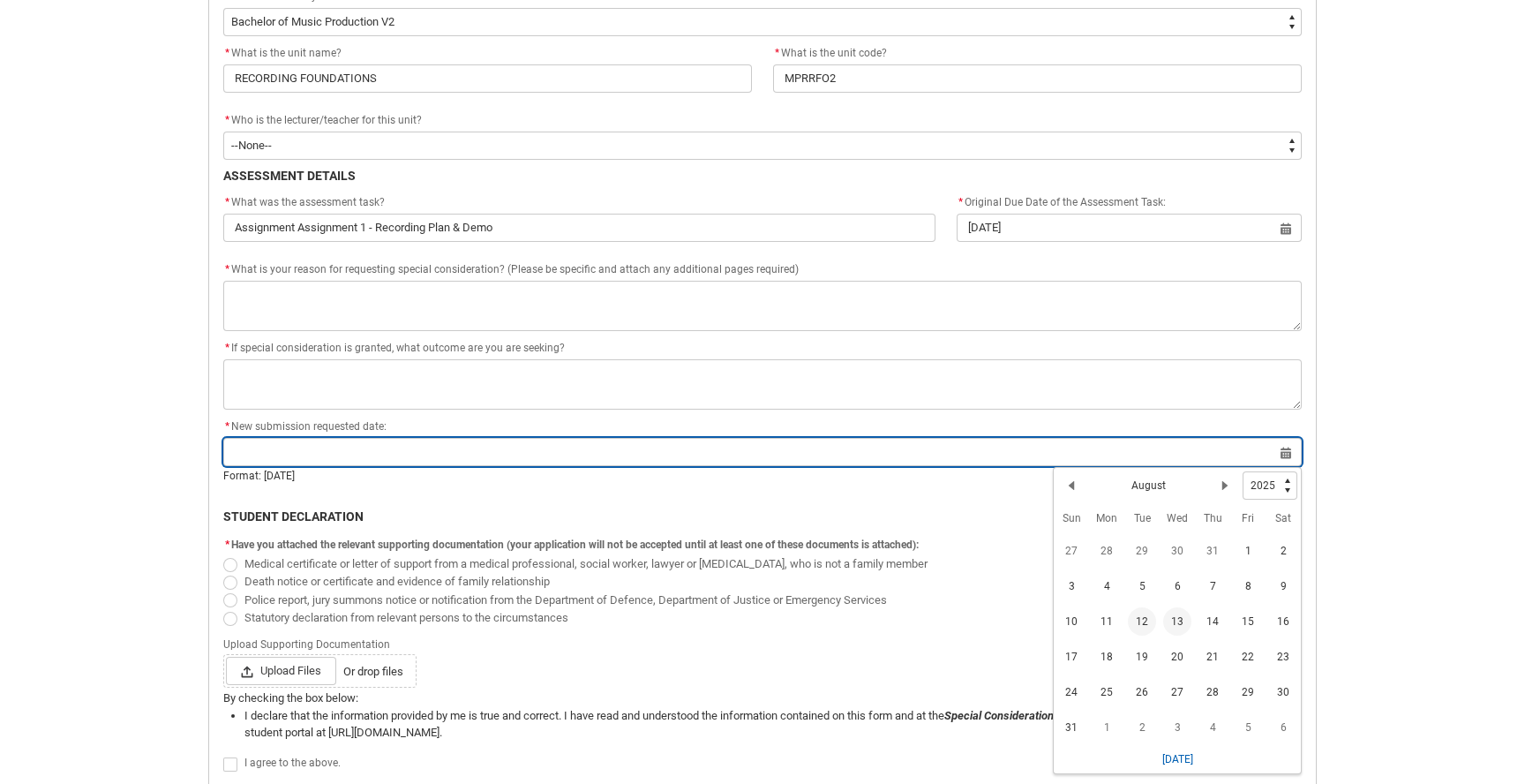
type lightning-datepicker "2025-08-13"
type lightning-input "2025-08-13"
type input "13 Aug 2025"
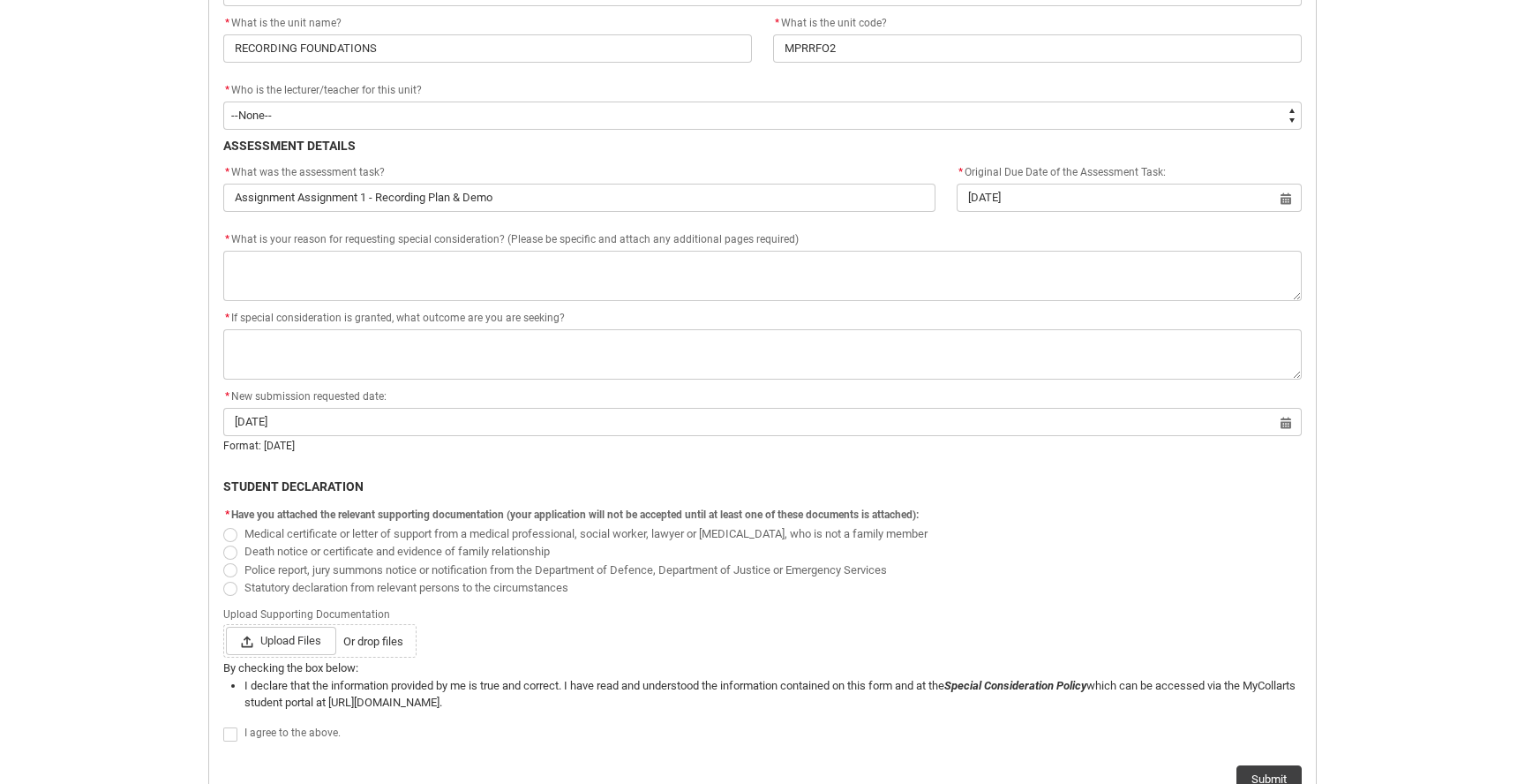
click at [230, 528] on span "Redu_Student_Request flow" at bounding box center [230, 534] width 14 height 14
click at [223, 524] on input "Medical certificate or letter of support from a medical professional, social wo…" at bounding box center [222, 523] width 1 height 1
radio input "true"
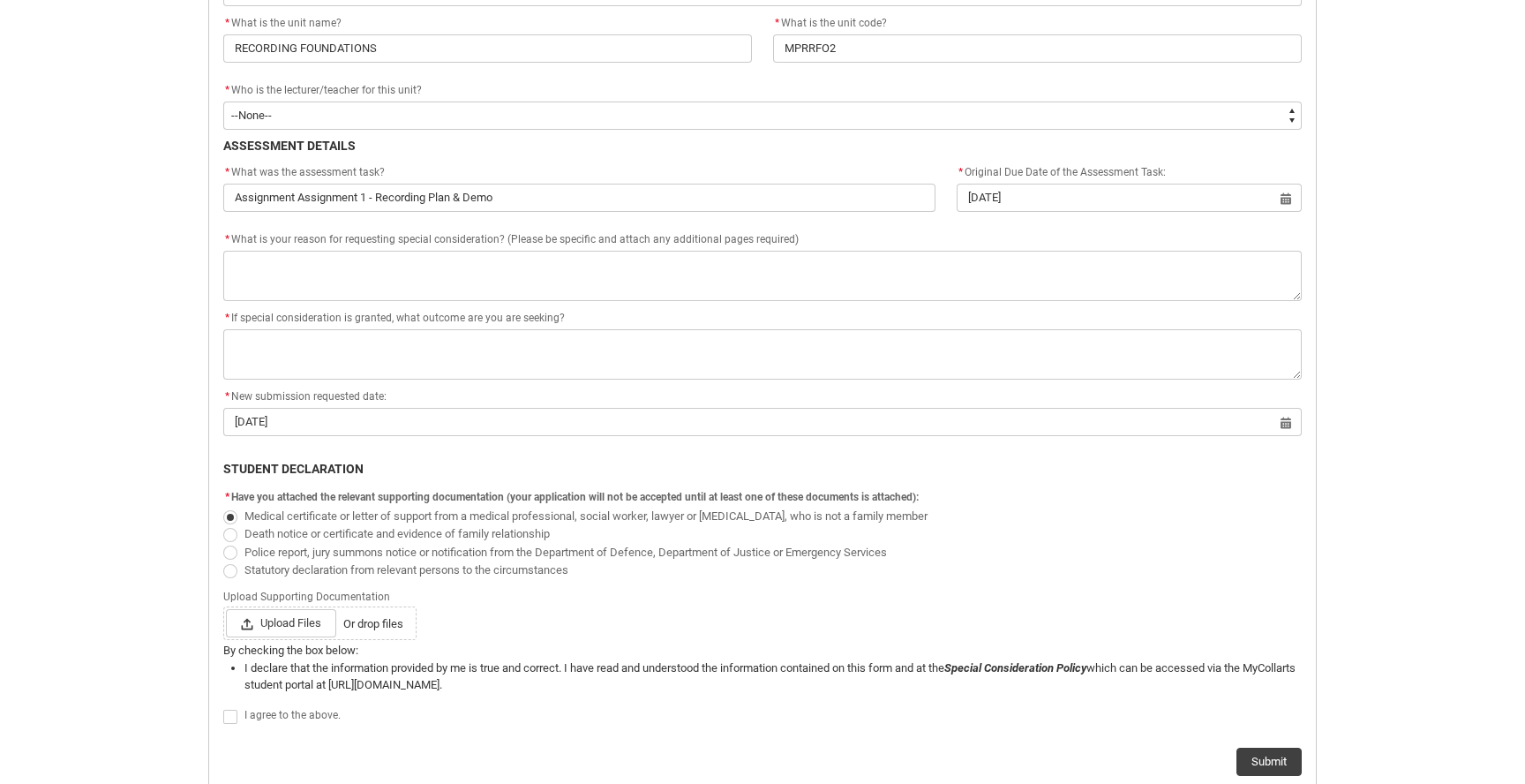
click at [230, 726] on lightning-input "Redu_Student_Request flow" at bounding box center [234, 716] width 21 height 23
click at [232, 716] on span "Redu_Student_Request flow" at bounding box center [230, 717] width 14 height 14
click at [223, 708] on input "Redu_Student_Request flow" at bounding box center [222, 707] width 1 height 1
type lightning-input "true"
checkbox input "true"
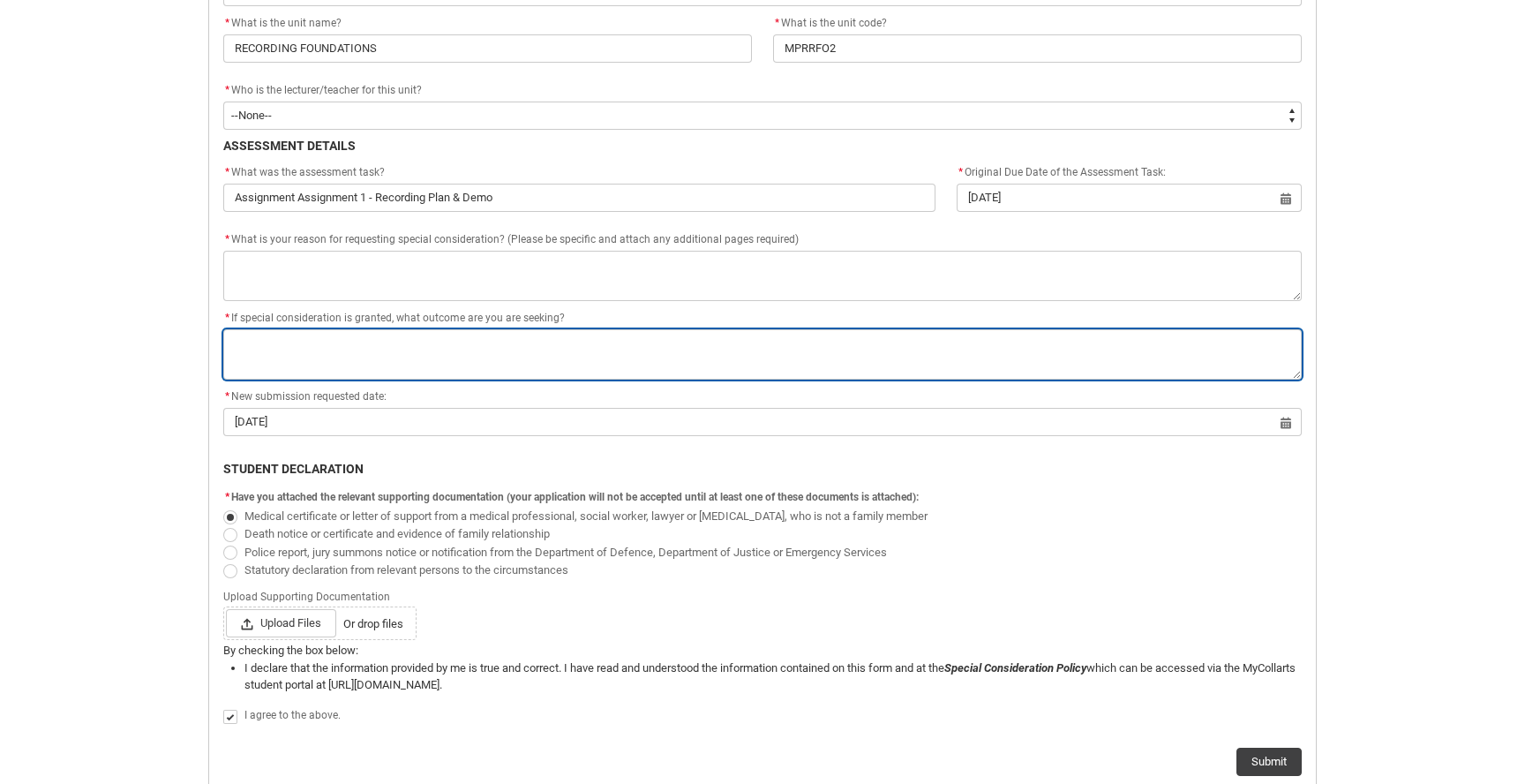
click at [269, 364] on textarea "*" at bounding box center [762, 354] width 1079 height 50
type lightning-textarea "A"
type textarea "A"
type lightning-textarea "As"
type textarea "As"
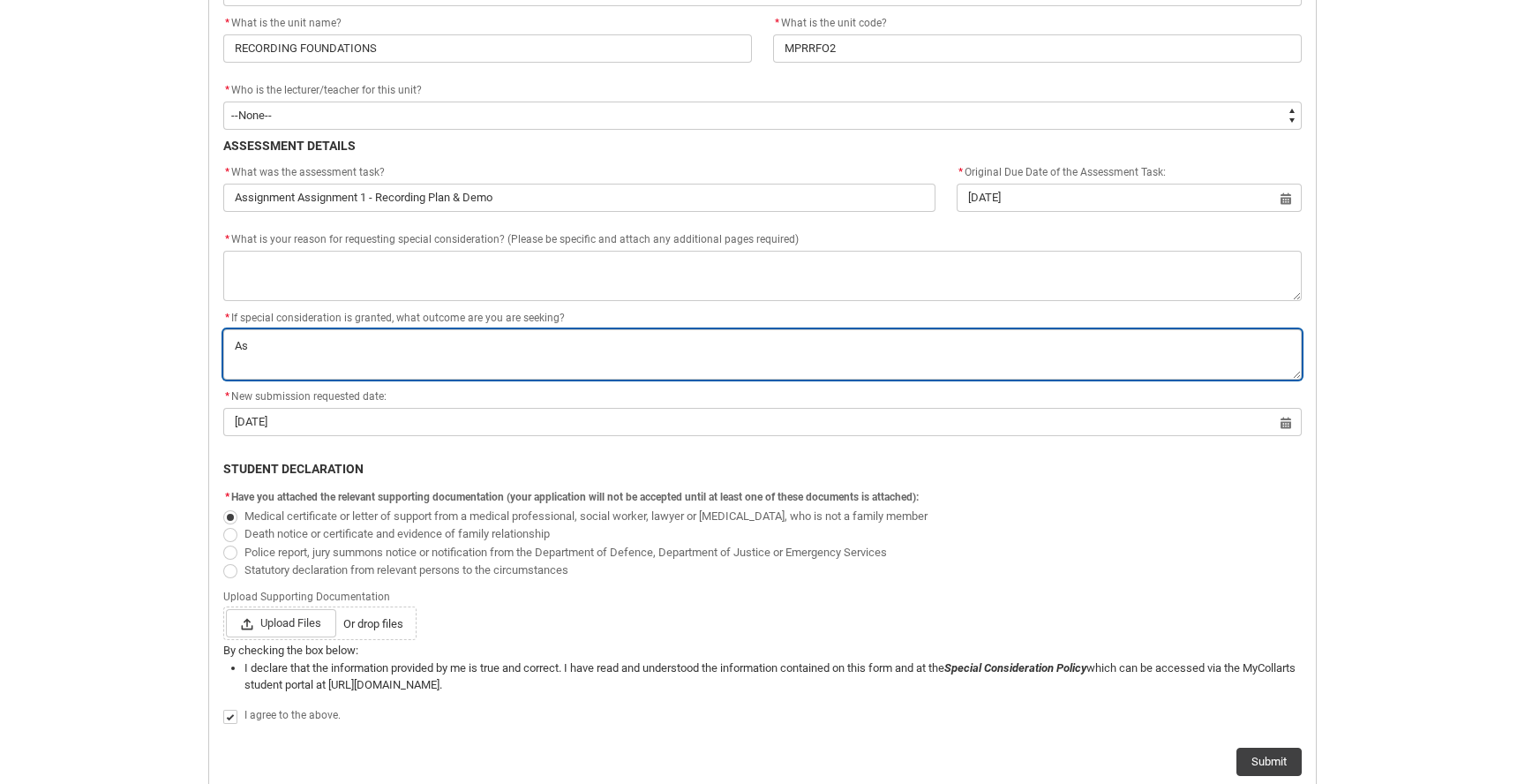
type lightning-textarea "As"
type textarea "As"
type lightning-textarea "As a"
type textarea "As a"
type lightning-textarea "As ab"
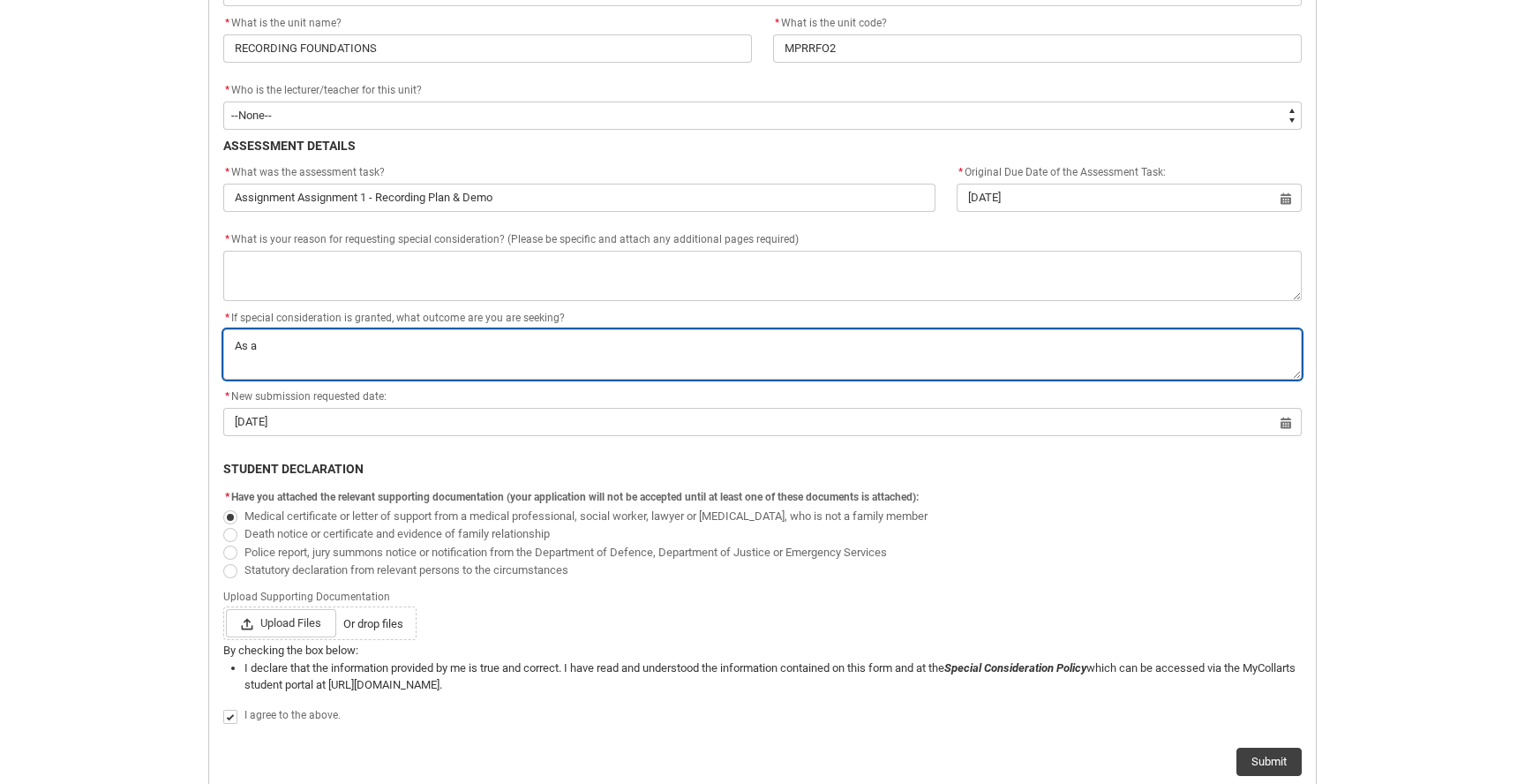
type textarea "As ab"
type lightning-textarea "As abo"
type textarea "As abo"
type lightning-textarea "As aboc"
type textarea "As aboc"
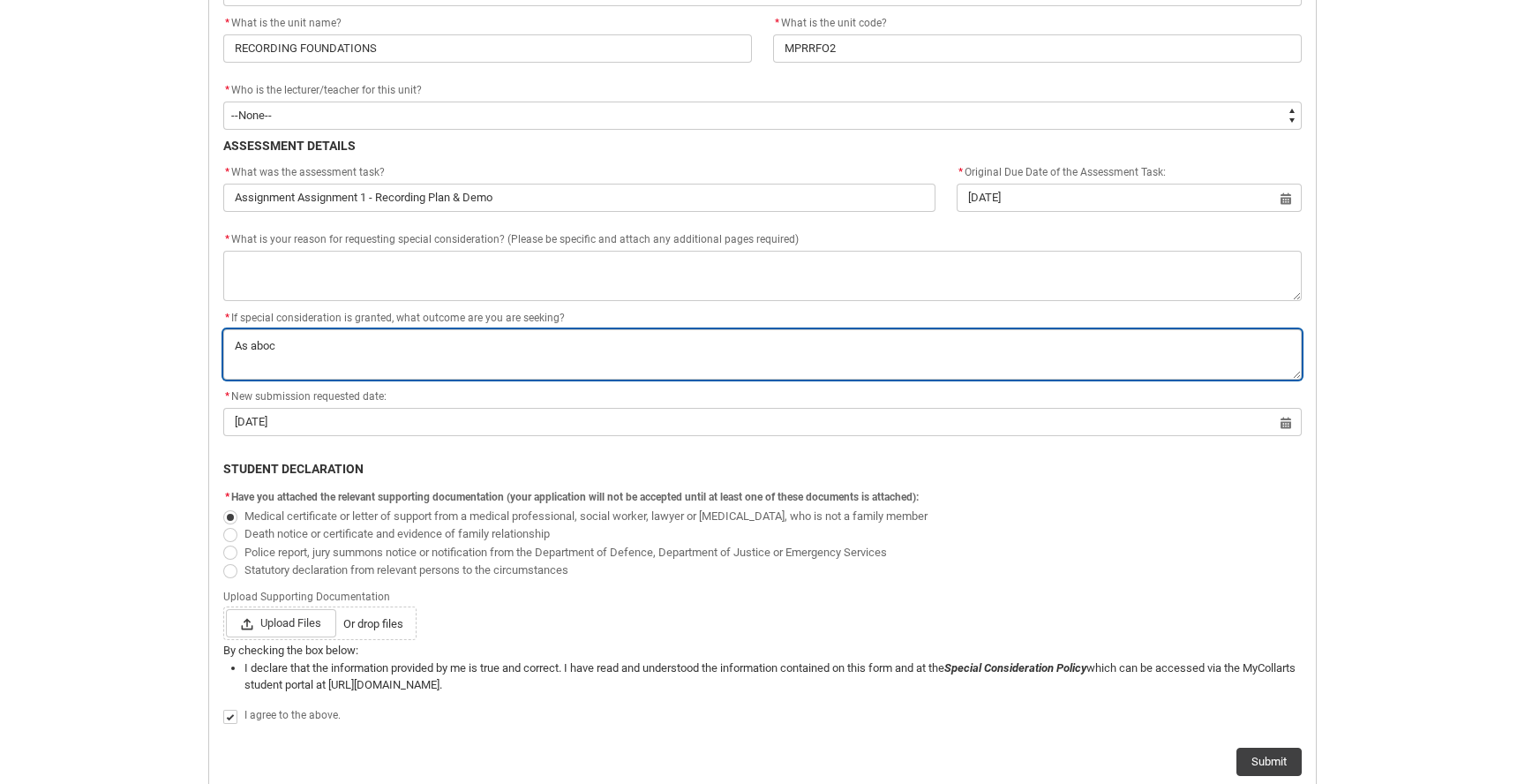
type lightning-textarea "As aboce"
type textarea "As aboce"
type lightning-textarea "As aboc"
type textarea "As aboc"
type lightning-textarea "As abo"
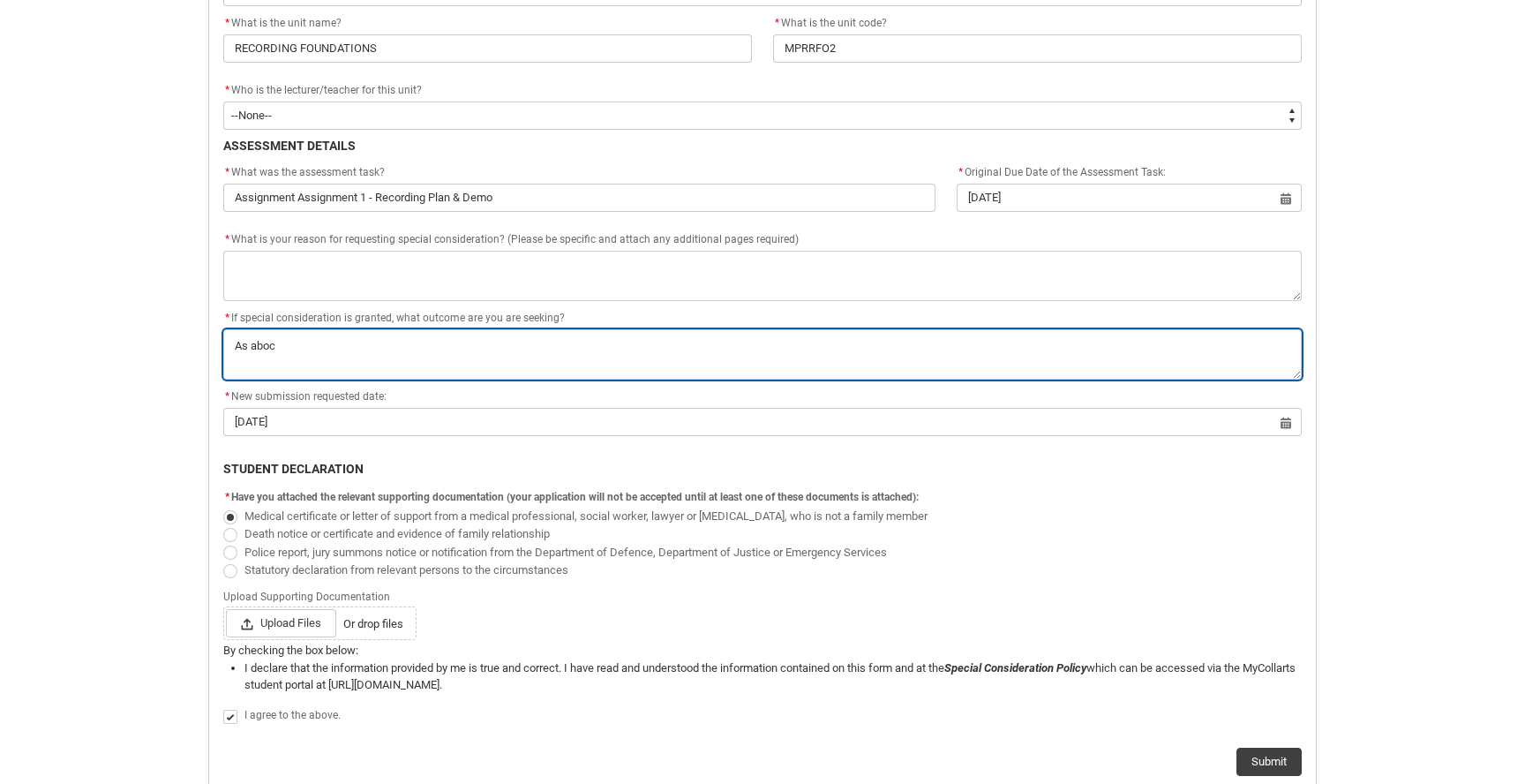
type textarea "As abo"
type lightning-textarea "As abov"
type textarea "As abov"
type lightning-textarea "As above"
type textarea "As above"
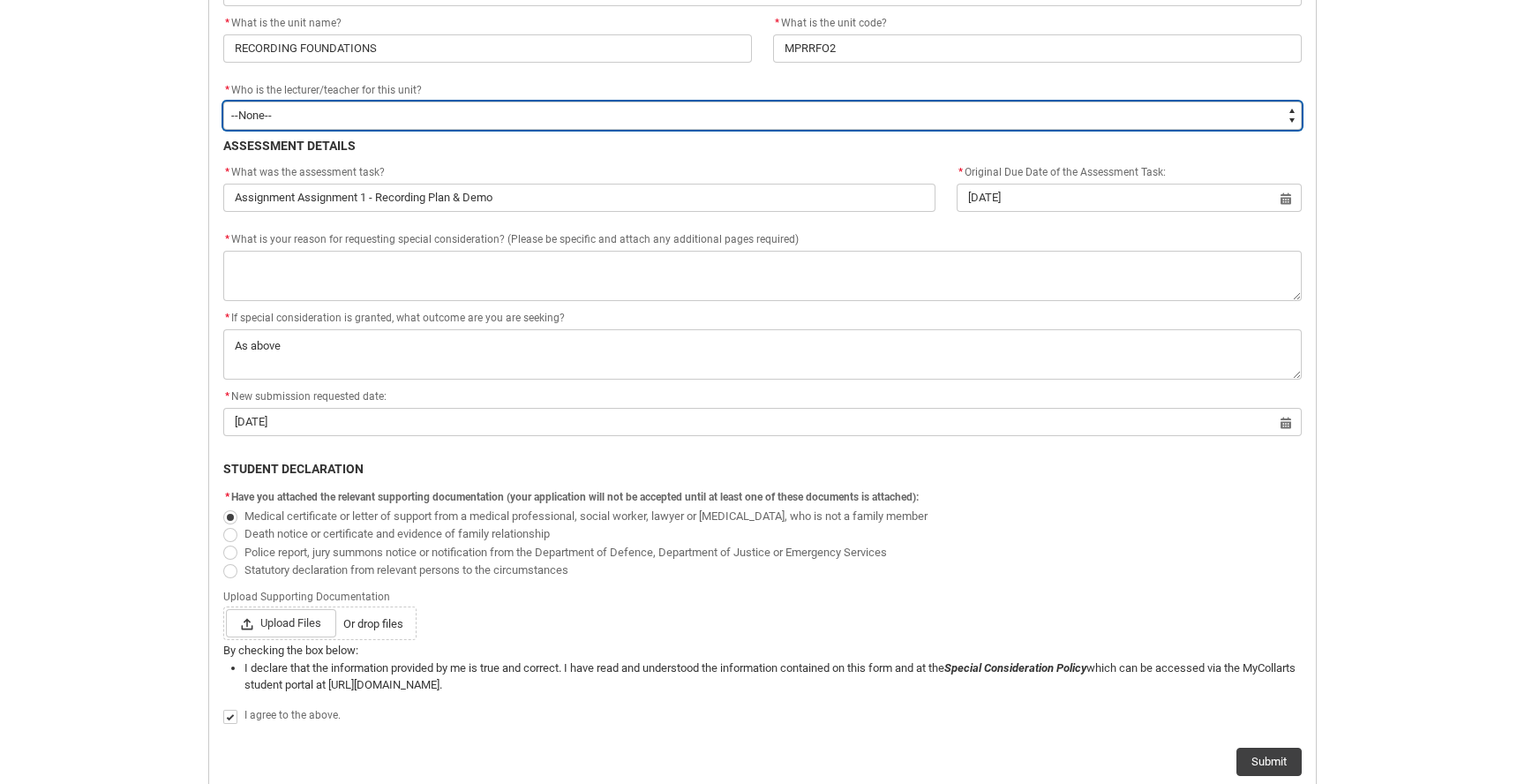
click at [291, 123] on select "--None-- [PERSON_NAME] [PERSON_NAME] [PERSON_NAME] [PERSON_NAME] [PERSON_NAME] …" at bounding box center [762, 116] width 1079 height 28
type lightning-select "Faculty_NamefromAtoM.0035g00000b9AYUAA2"
click at [223, 102] on select "--None-- [PERSON_NAME] [PERSON_NAME] [PERSON_NAME] [PERSON_NAME] [PERSON_NAME] …" at bounding box center [762, 116] width 1079 height 28
select select "Faculty_NamefromAtoM.0035g00000b9AYUAA2"
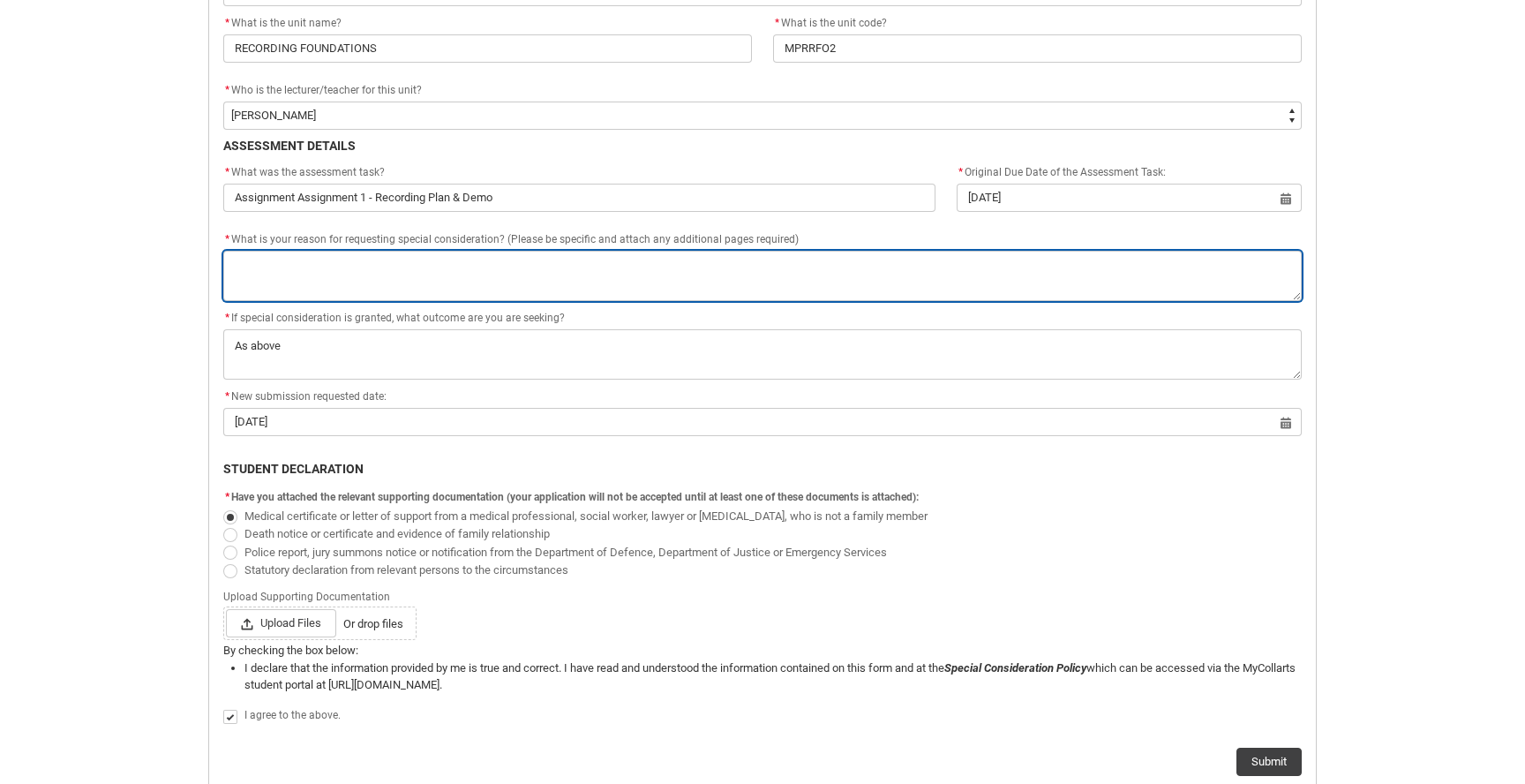
click at [343, 292] on textarea "*" at bounding box center [762, 275] width 1079 height 50
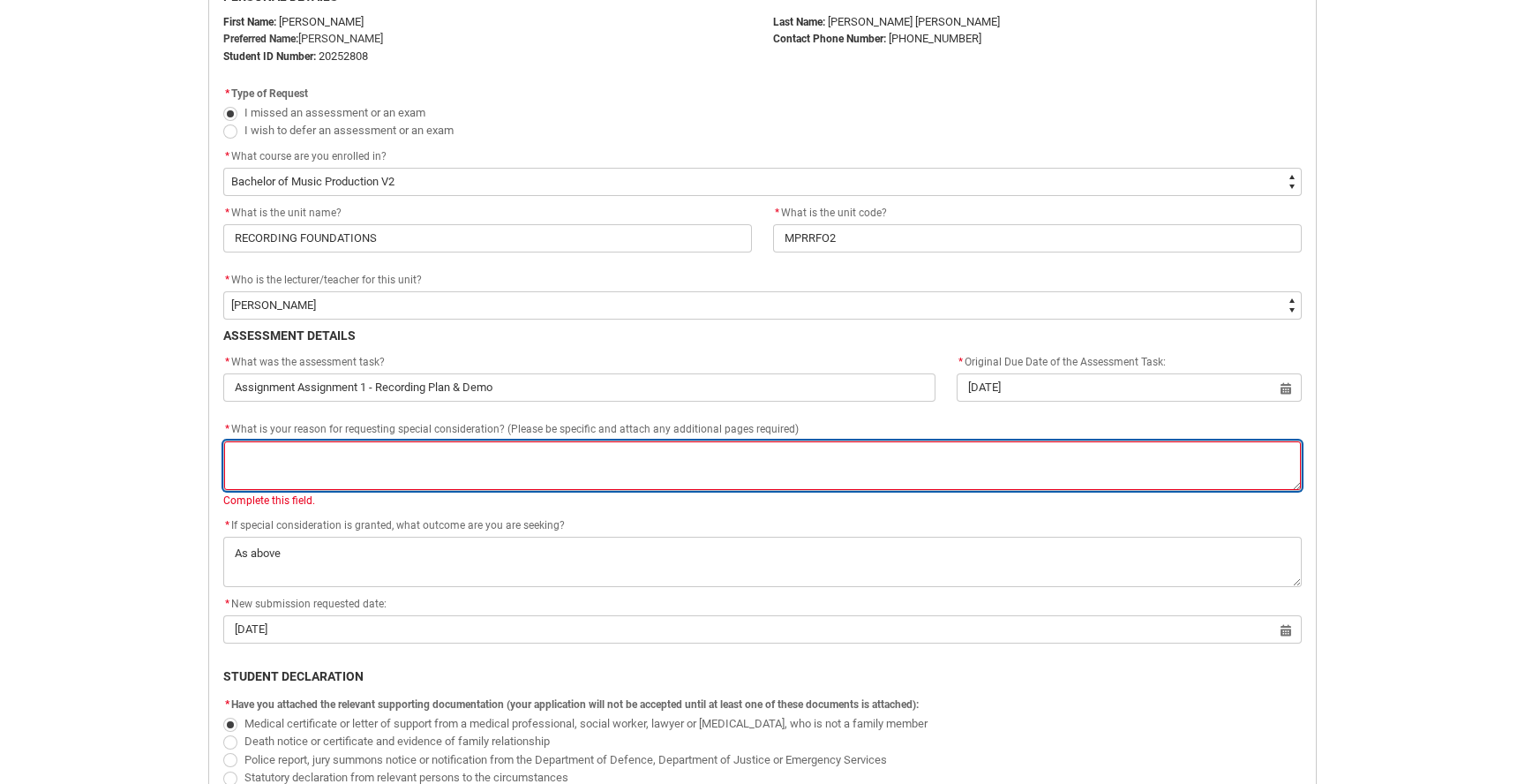
scroll to position [465, 0]
paste textarea "Hi team, I am hoping to request an additional four days to complete and send th…"
type lightning-textarea "Hi team, I am hoping to request an additional four days to complete and send th…"
type textarea "Hi team, I am hoping to request an additional four days to complete and send th…"
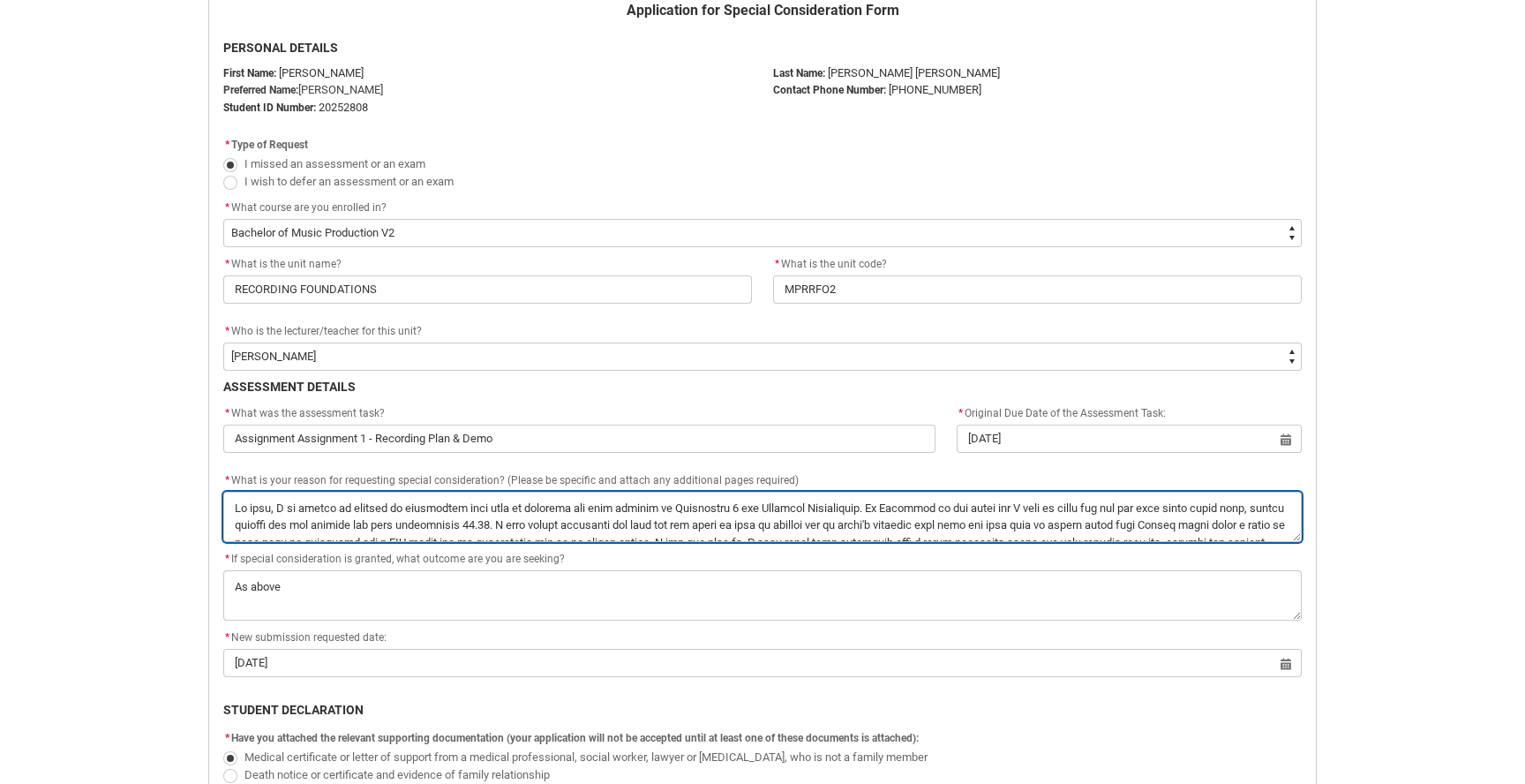
scroll to position [423, 0]
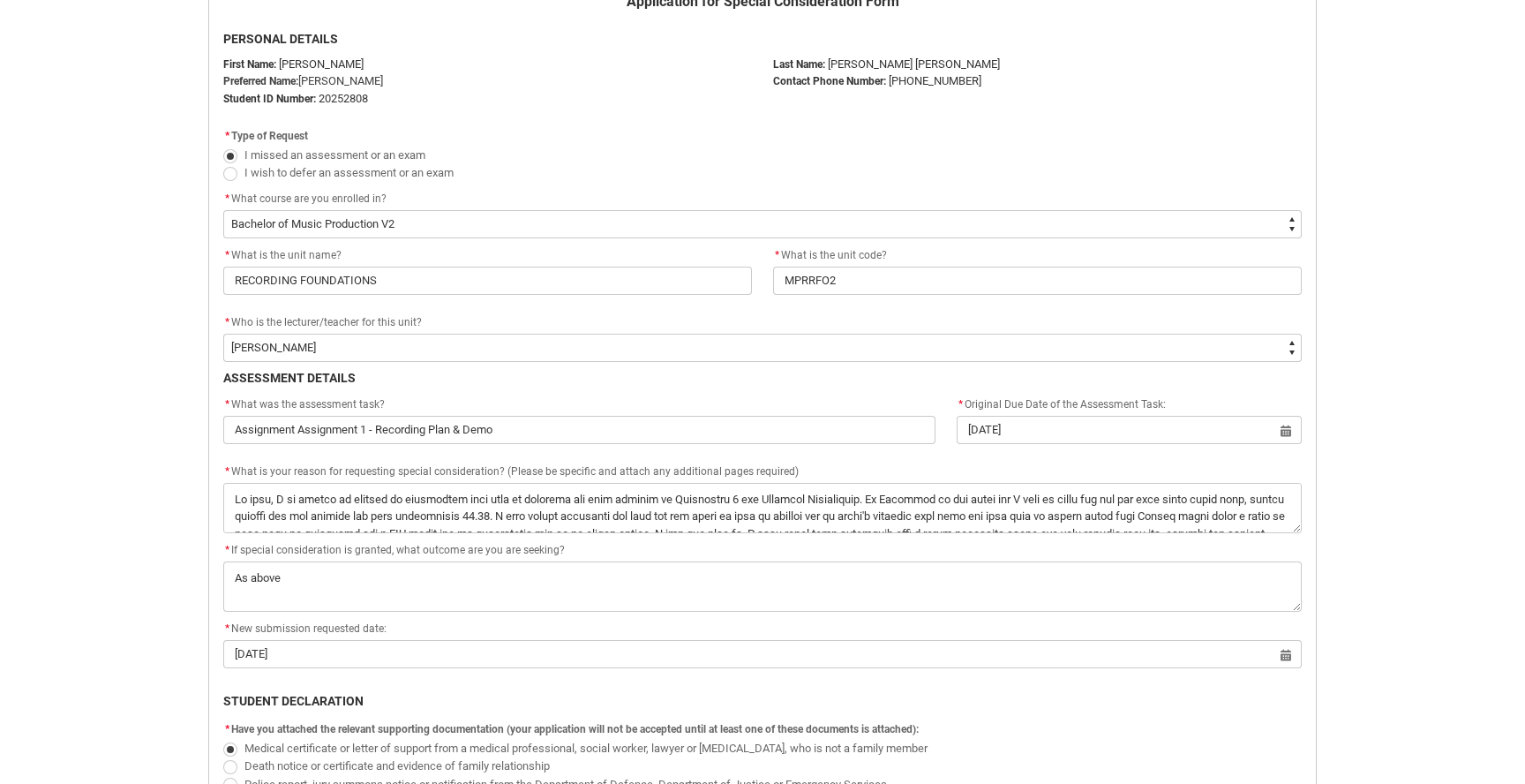
click at [410, 481] on div "* What is your reason for requesting special consideration? (Please be specific…" at bounding box center [762, 473] width 1079 height 21
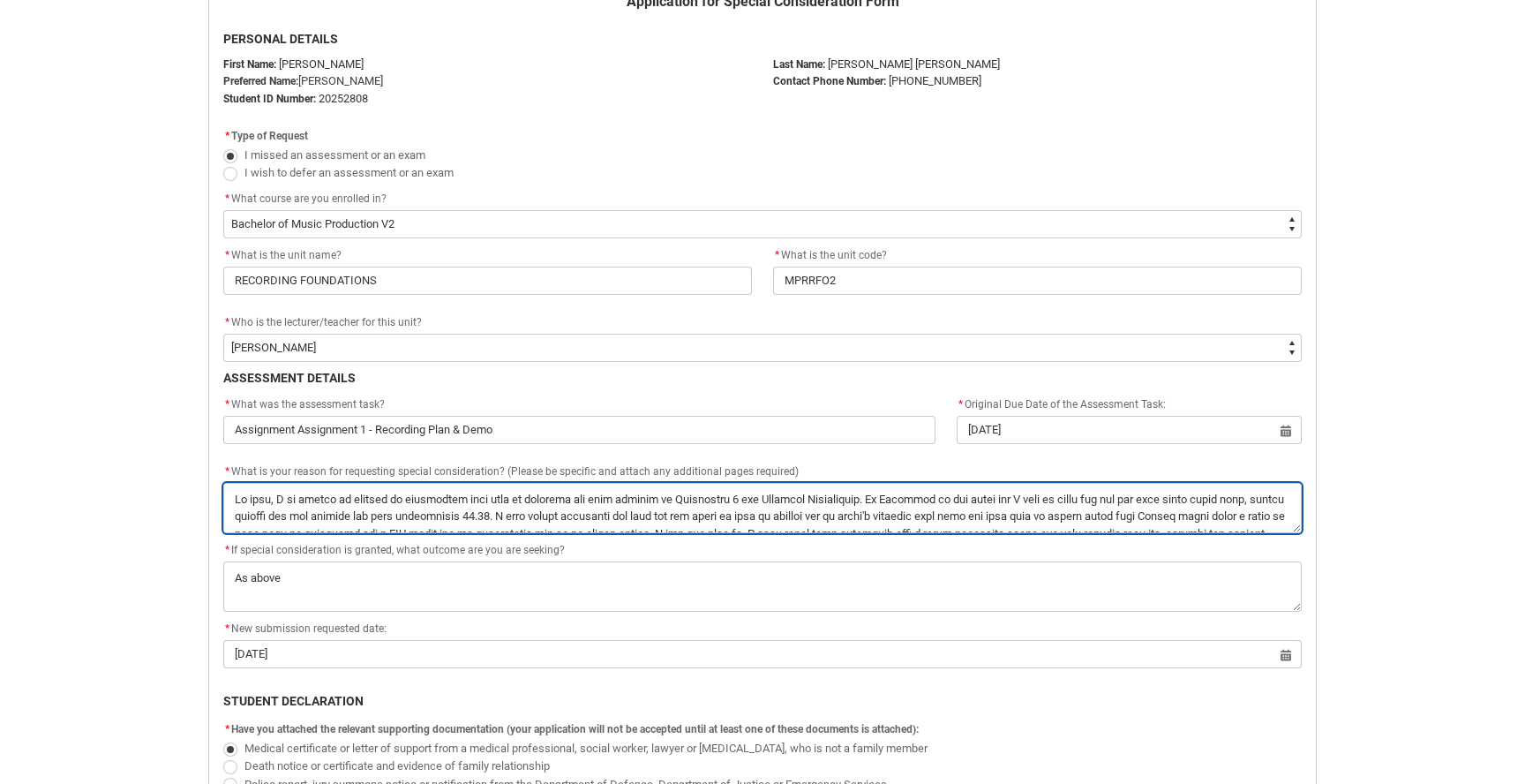
click at [410, 516] on textarea "*" at bounding box center [762, 508] width 1079 height 50
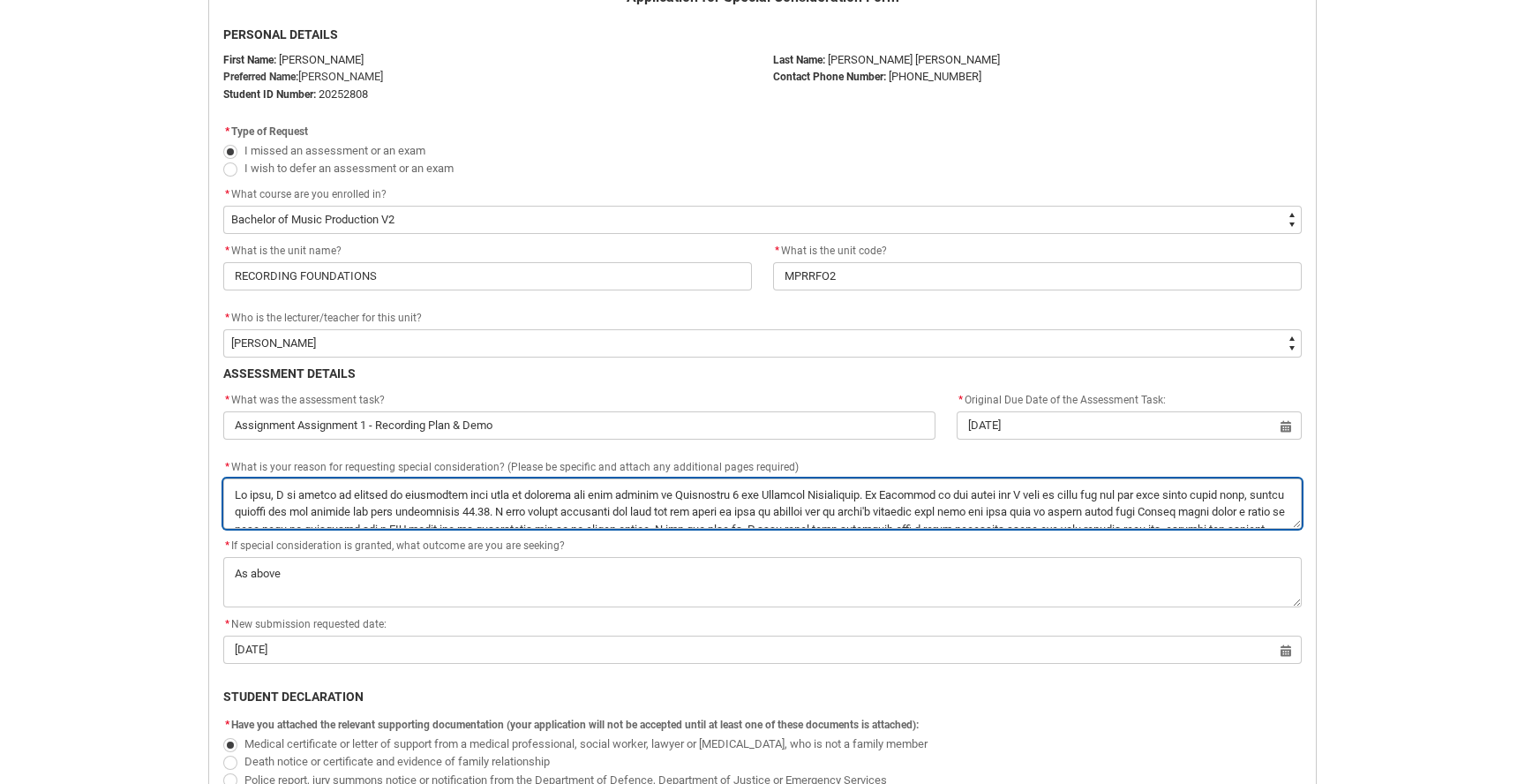
scroll to position [434, 0]
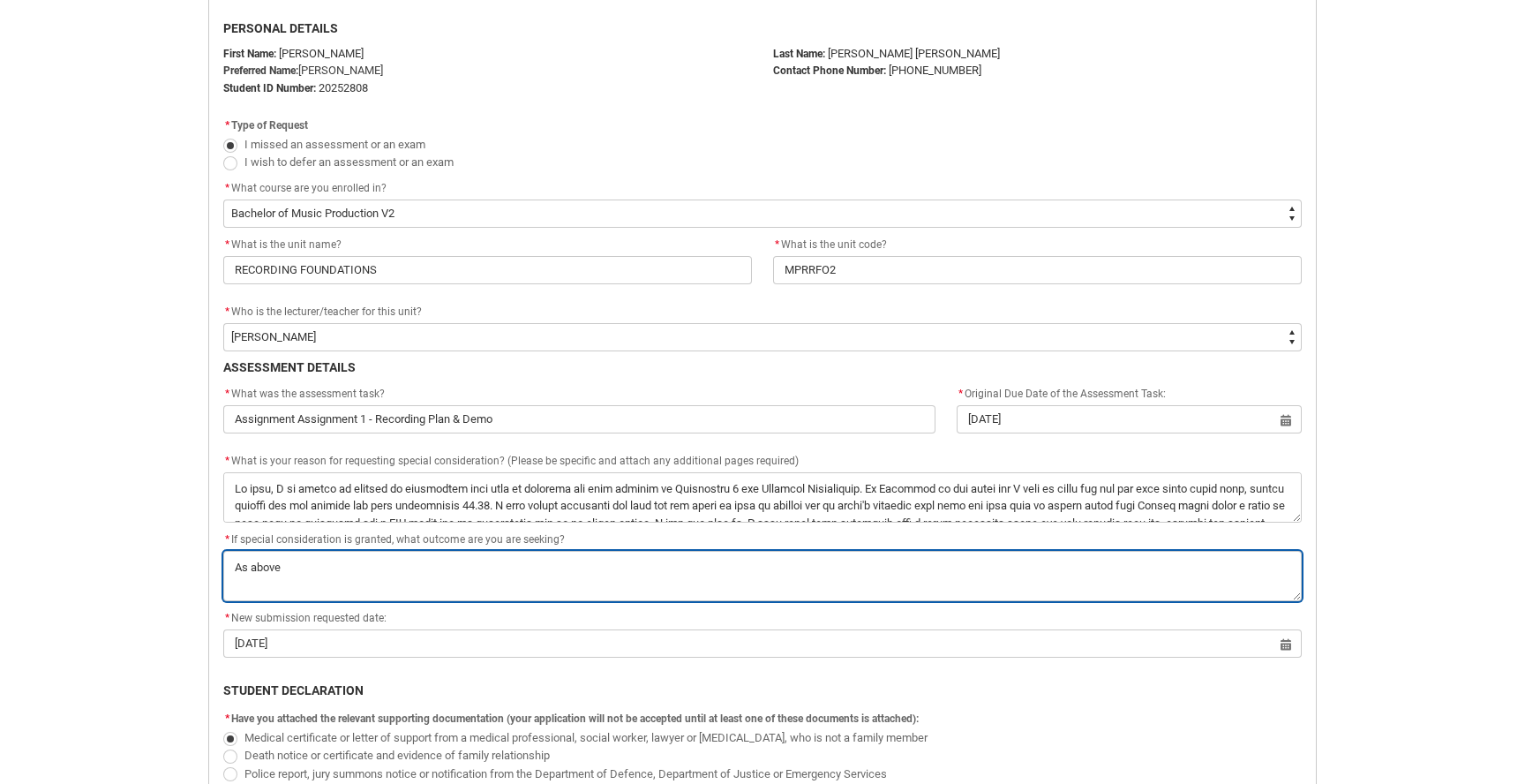
click at [492, 577] on textarea "*" at bounding box center [762, 575] width 1079 height 50
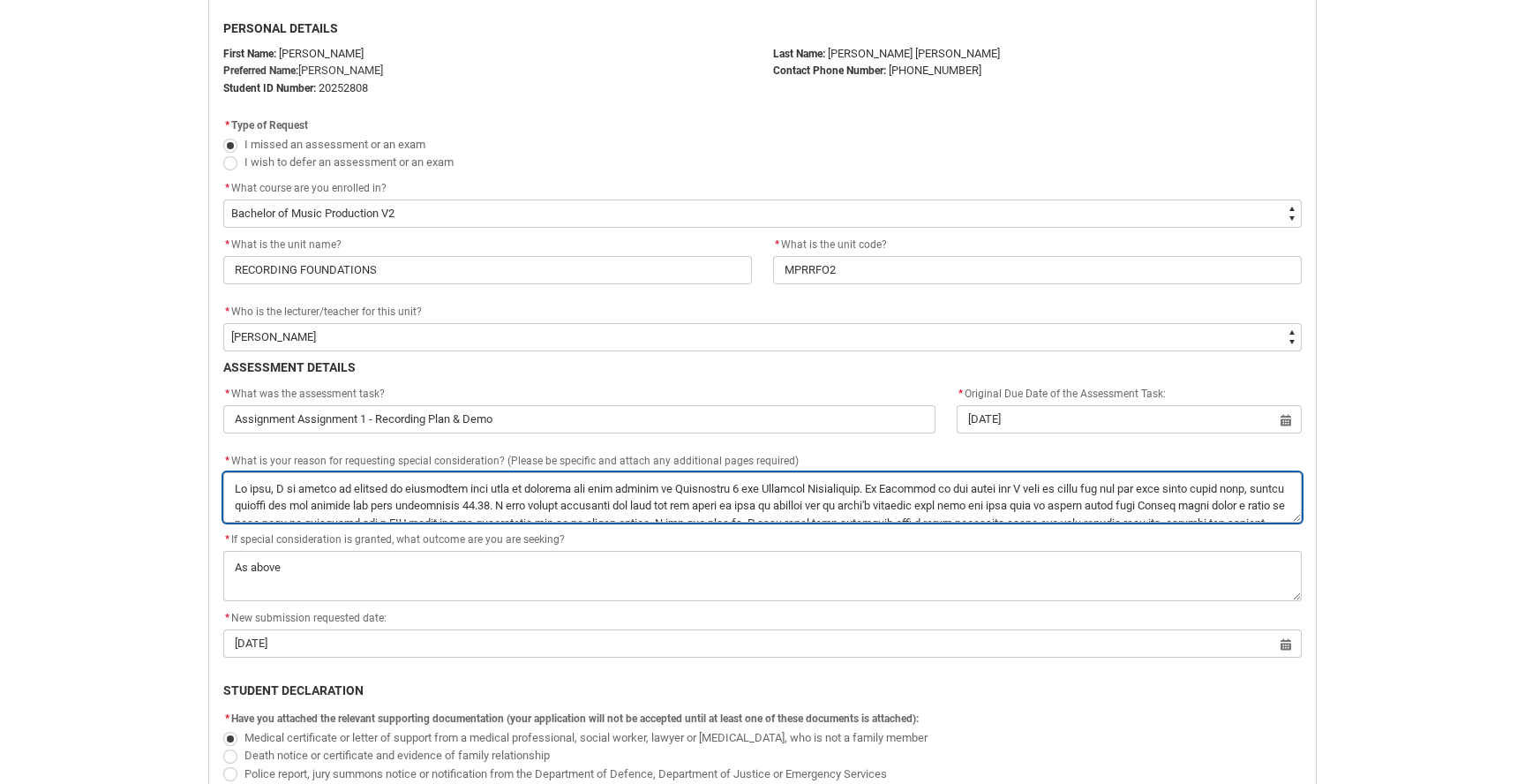
click at [573, 505] on textarea "*" at bounding box center [762, 497] width 1079 height 50
type lightning-textarea "Hi team, I am hoping to request an additional four days to complete and send th…"
type textarea "Hi team, I am hoping to request an additional four days to complete and send th…"
type lightning-textarea "Hi team, I am hoping to request an additional four days to complete and send th…"
type textarea "Hi team, I am hoping to request an additional four days to complete and send th…"
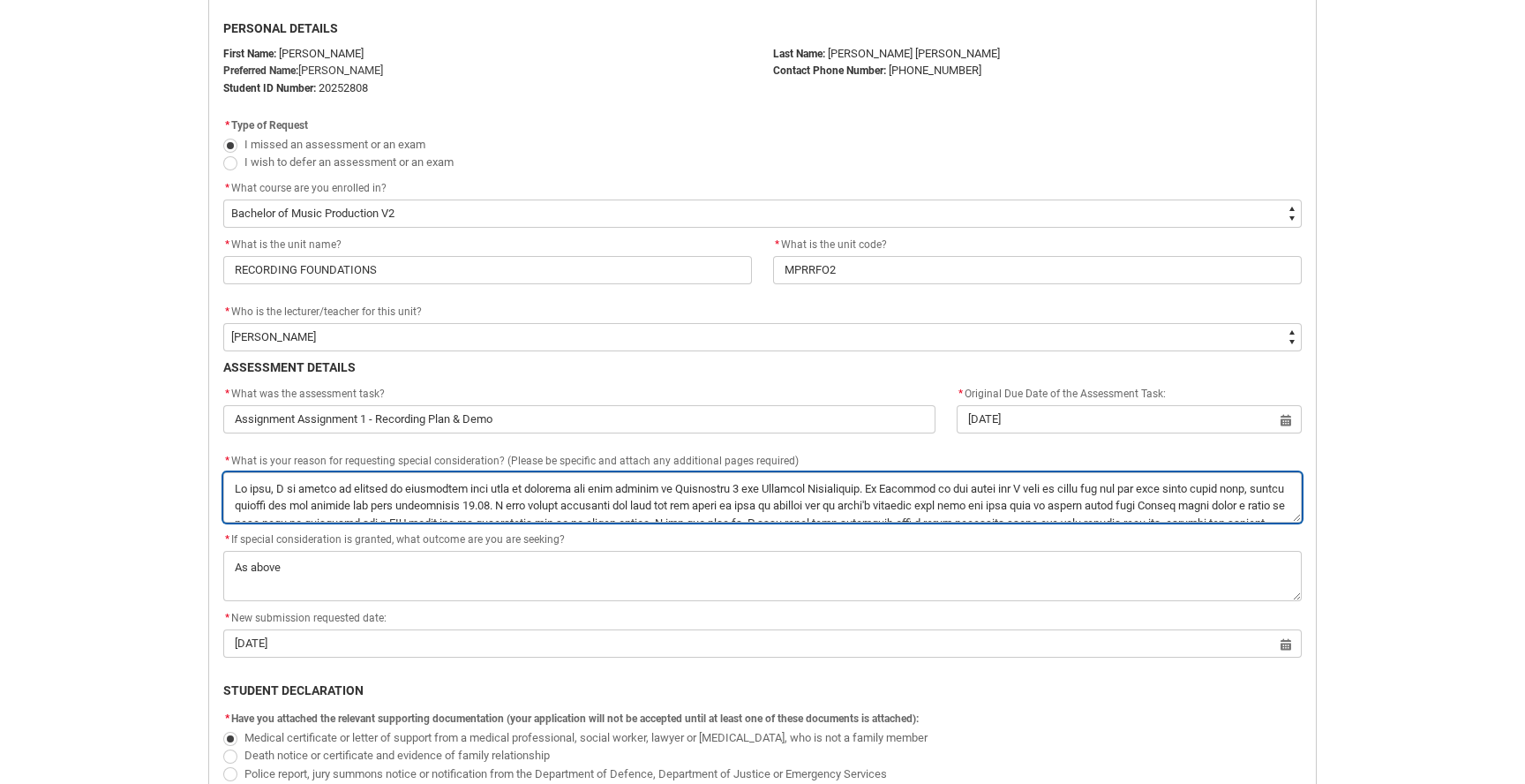
type lightning-textarea "Hi team, I am hoping to request an additional four days to complete and send th…"
type textarea "Hi team, I am hoping to request an additional four days to complete and send th…"
type lightning-textarea "Hi team, I am hoping to request an additional four days to complete and send th…"
type textarea "Hi team, I am hoping to request an additional four days to complete and send th…"
type lightning-textarea "Hi team, I am hoping to request an additional four days to complete and send th…"
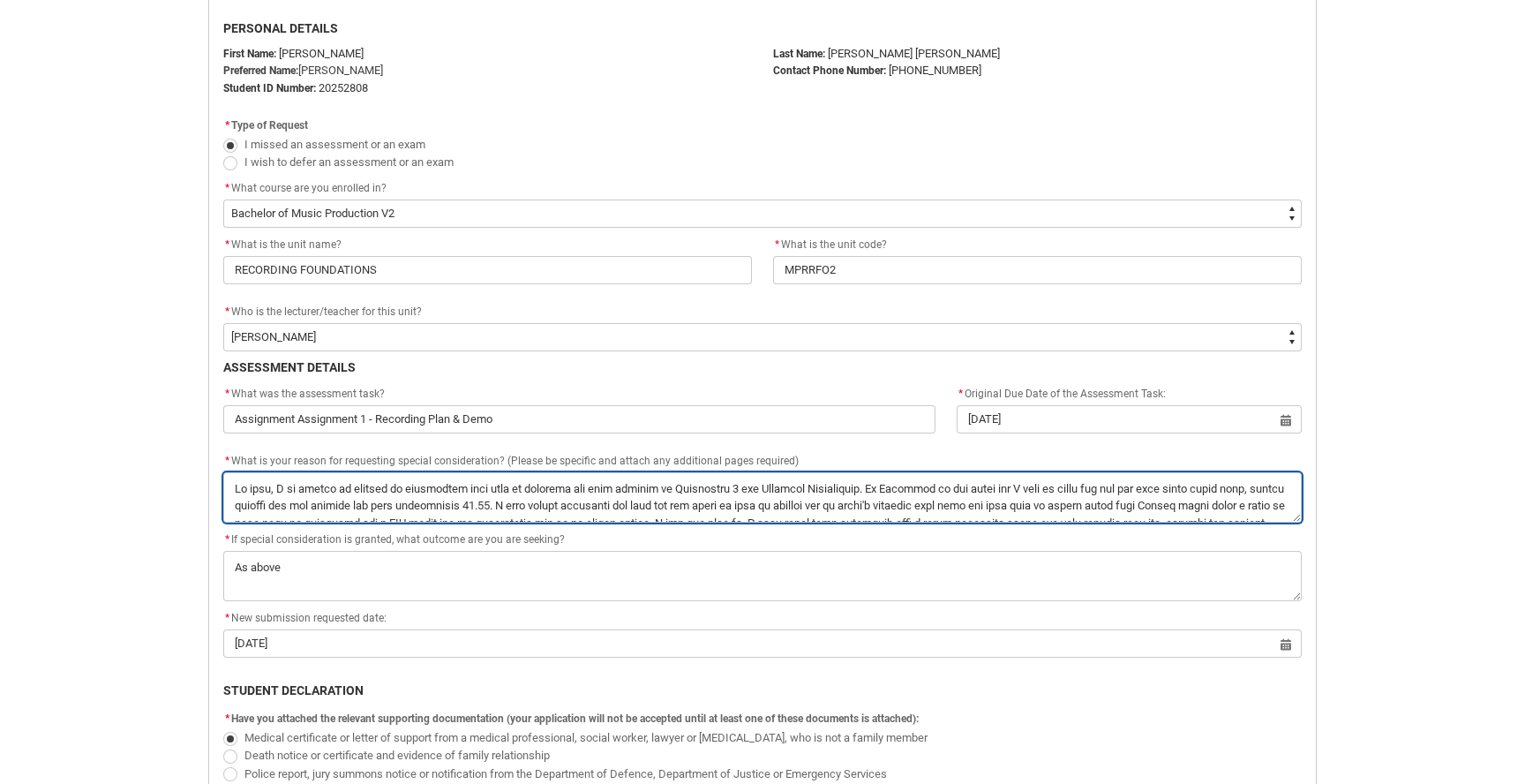
type textarea "Hi team, I am hoping to request an additional four days to complete and send th…"
type lightning-textarea "Hi team, I am hoping to request an additional four days to complete and send th…"
type textarea "Hi team, I am hoping to request an additional four days to complete and send th…"
type lightning-textarea "Hi team, I am hoping to request an additional four days to complete and send th…"
type textarea "Hi team, I am hoping to request an additional four days to complete and send th…"
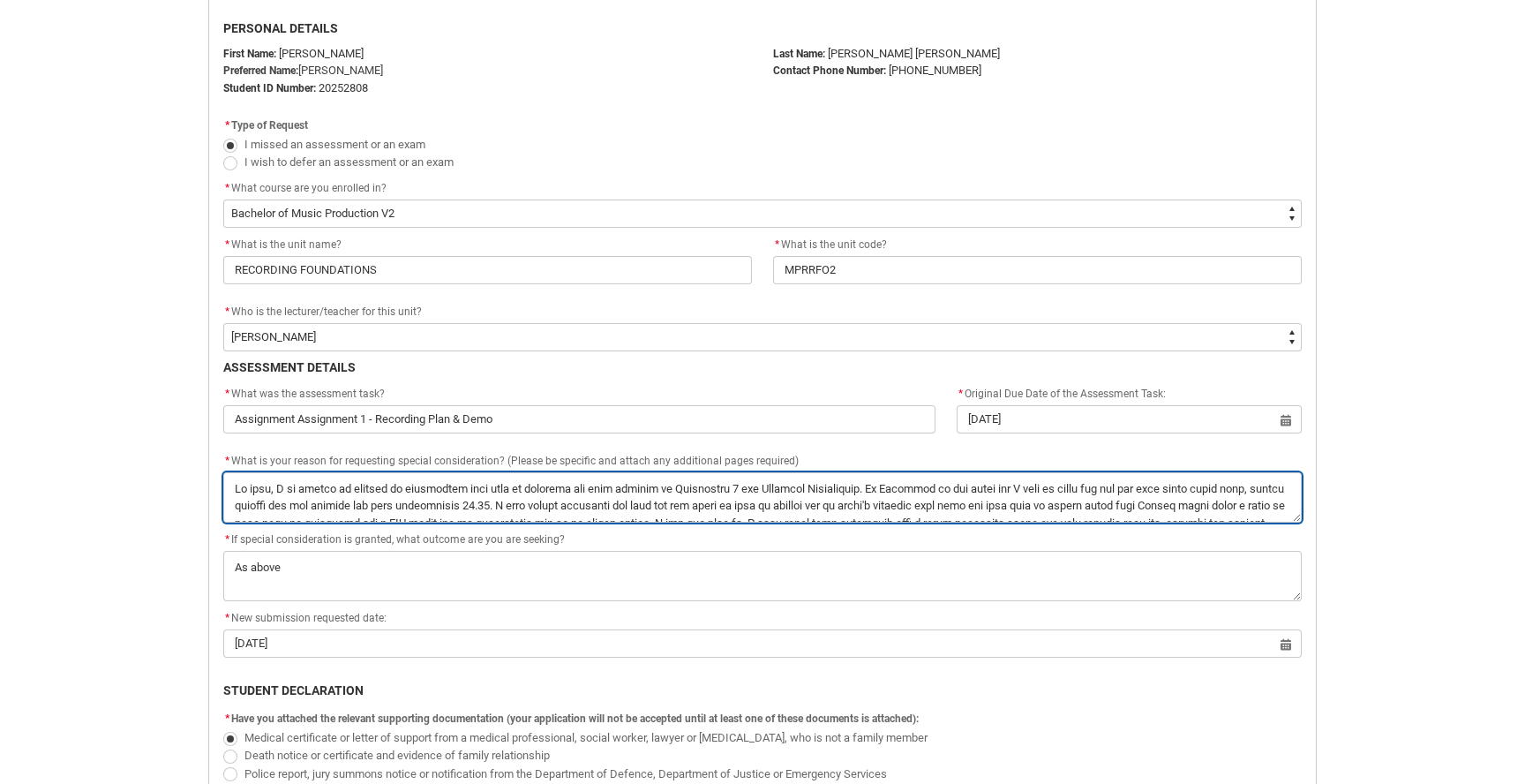
type lightning-textarea "Hi team, I am hoping to request an additional four days to complete and send th…"
type textarea "Hi team, I am hoping to request an additional four days to complete and send th…"
type lightning-textarea "Hi team, I am hoping to request an additional four days to complete and send th…"
type textarea "Hi team, I am hoping to request an additional four days to complete and send th…"
type lightning-textarea "Hi team, I am hoping to request an additional four days to complete and send th…"
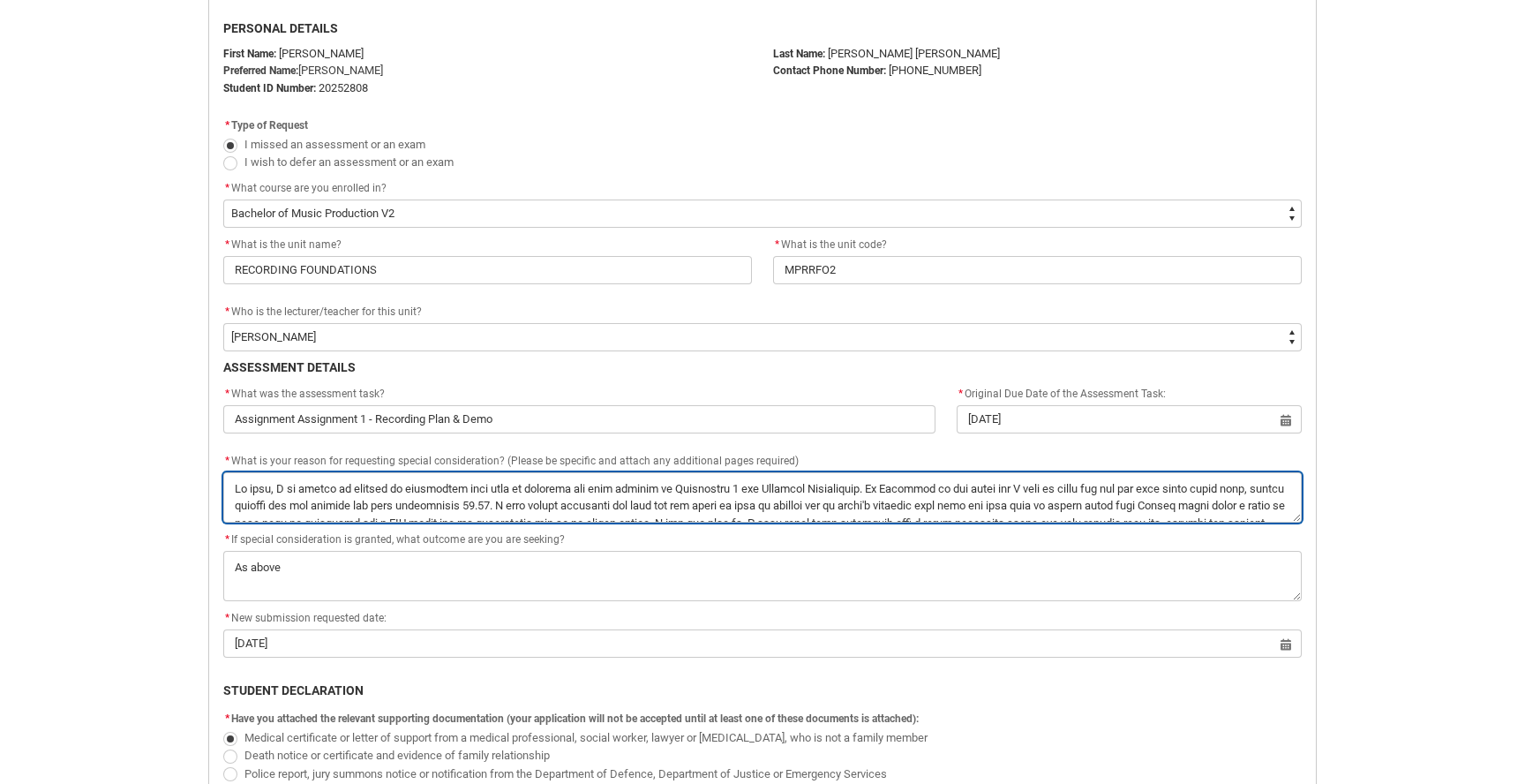
type textarea "Hi team, I am hoping to request an additional four days to complete and send th…"
type lightning-textarea "Hi team, I am hoping to request an additional four days to complete and send th…"
type textarea "Hi team, I am hoping to request an additional four days to complete and send th…"
type lightning-textarea "Hi team, I am hoping to request an additional four days to complete and send th…"
type textarea "Hi team, I am hoping to request an additional four days to complete and send th…"
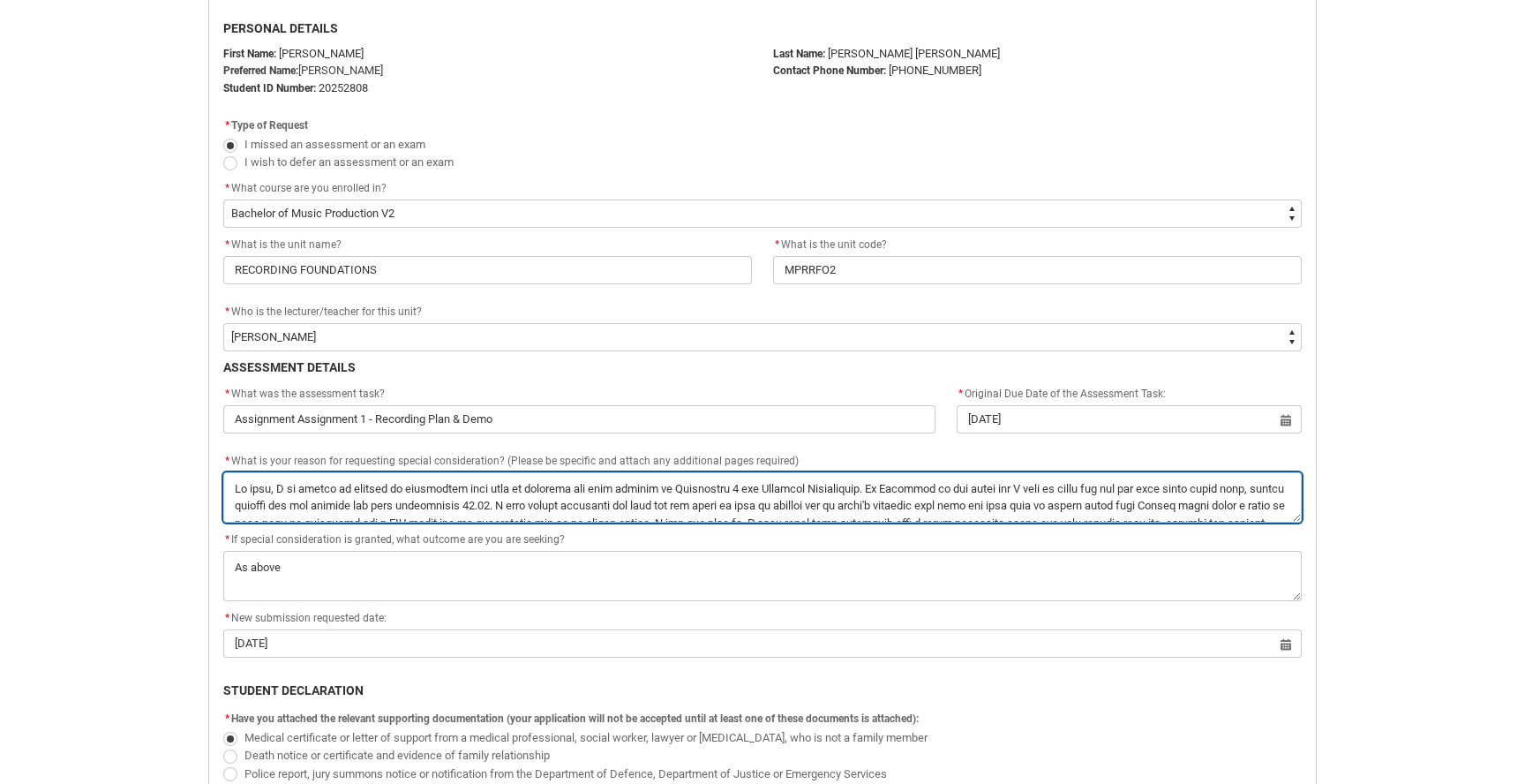
type lightning-textarea "Hi team, I am hoping to request an additional four days to complete and send th…"
type textarea "Hi team, I am hoping to request an additional four days to complete and send th…"
type lightning-textarea "Hi team, I am hoping to request an additional four days to complete and send th…"
type textarea "Hi team, I am hoping to request an additional four days to complete and send th…"
type lightning-textarea "Hi team, I am hoping to request an additional four days to complete and send th…"
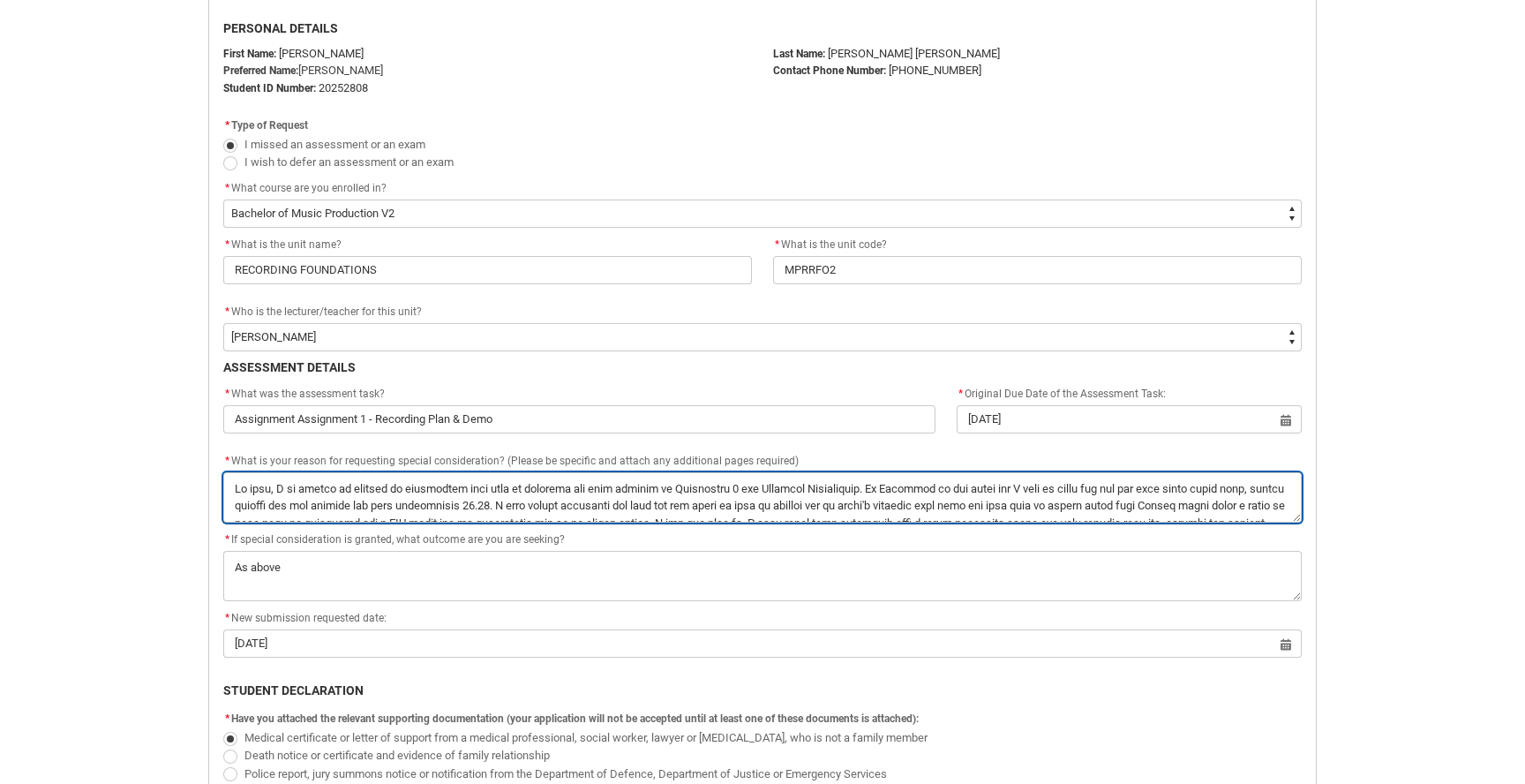
type textarea "Hi team, I am hoping to request an additional four days to complete and send th…"
type lightning-textarea "Hi team, I am hoping to request an additional four days to complete and send th…"
type textarea "Hi team, I am hoping to request an additional four days to complete and send th…"
type lightning-textarea "Hi team, I am hoping to request an additional four days to complete and send th…"
type textarea "Hi team, I am hoping to request an additional four days to complete and send th…"
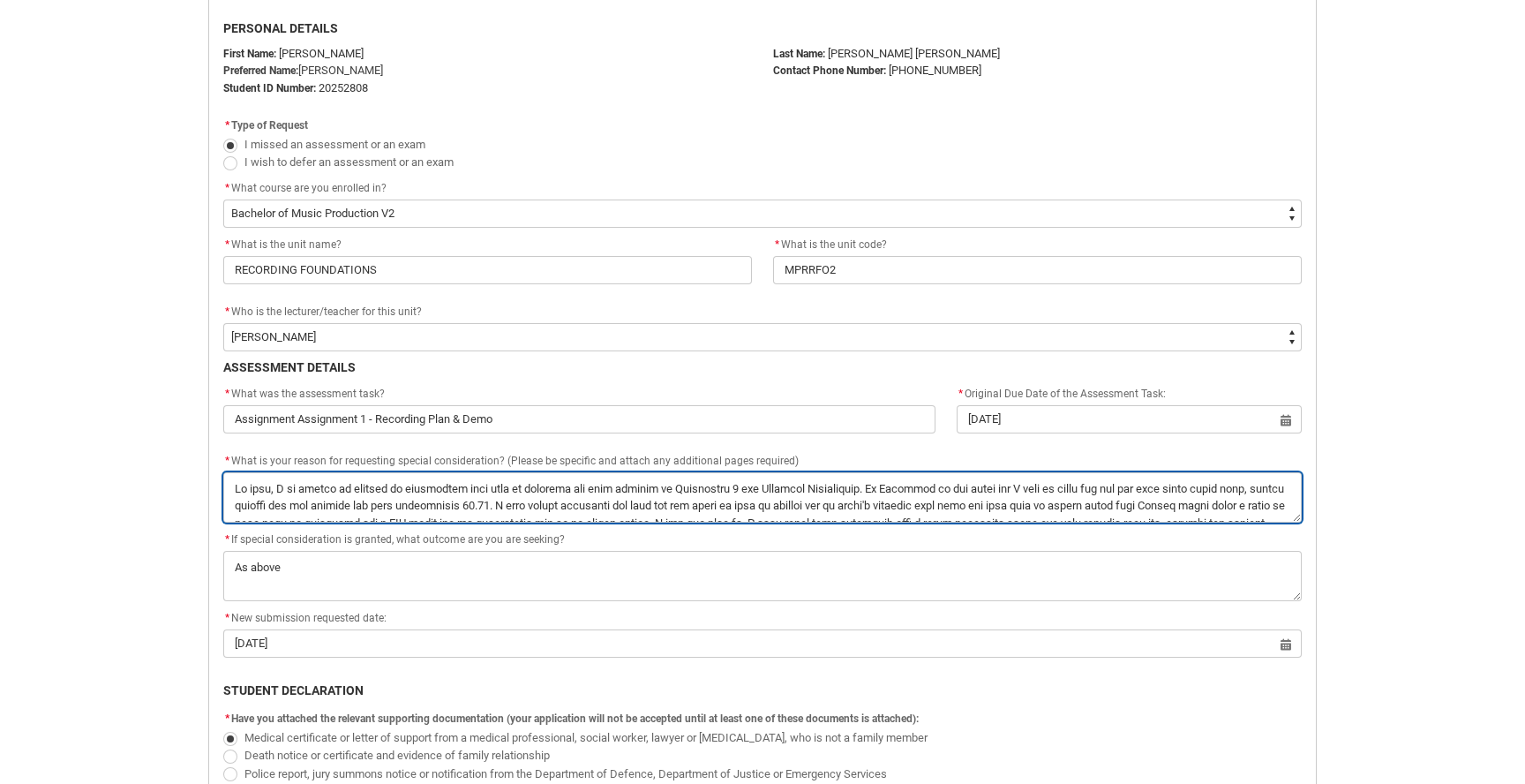
type lightning-textarea "Hi team, I am hoping to request an additional four days to complete and send th…"
type textarea "Hi team, I am hoping to request an additional four days to complete and send th…"
type lightning-textarea "Hi team, I am hoping to request an additional four days to complete and send th…"
type textarea "Hi team, I am hoping to request an additional four days to complete and send th…"
type lightning-textarea "Hi team, I am hoping to request an additional four days to complete and send th…"
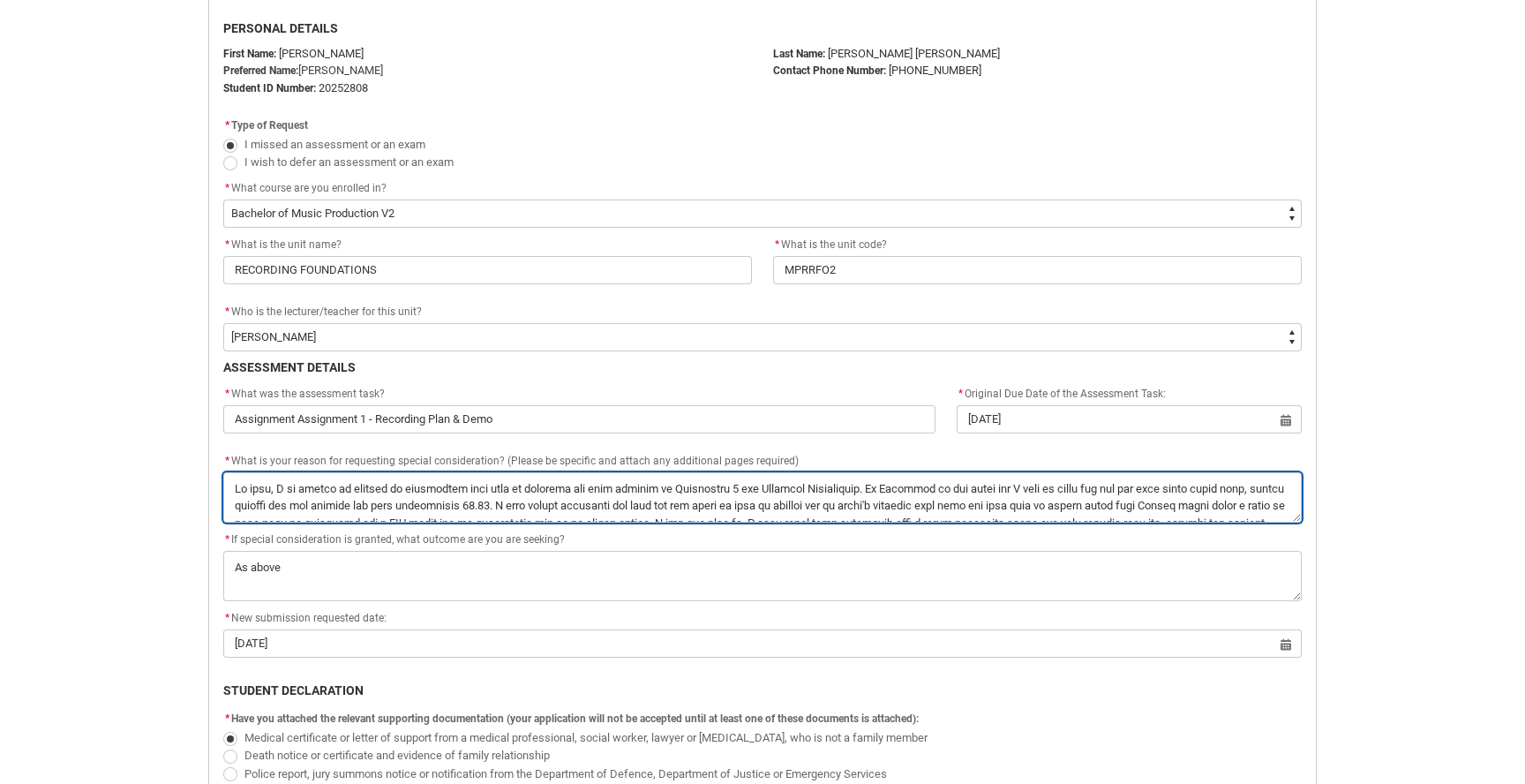
type textarea "Hi team, I am hoping to request an additional four days to complete and send th…"
type lightning-textarea "Hi team, I am hoping to request an additional four days to complete and send th…"
type textarea "Hi team, I am hoping to request an additional four days to complete and send th…"
type lightning-textarea "Hi team, I am hoping to request an additional four days to complete and send th…"
type textarea "Hi team, I am hoping to request an additional four days to complete and send th…"
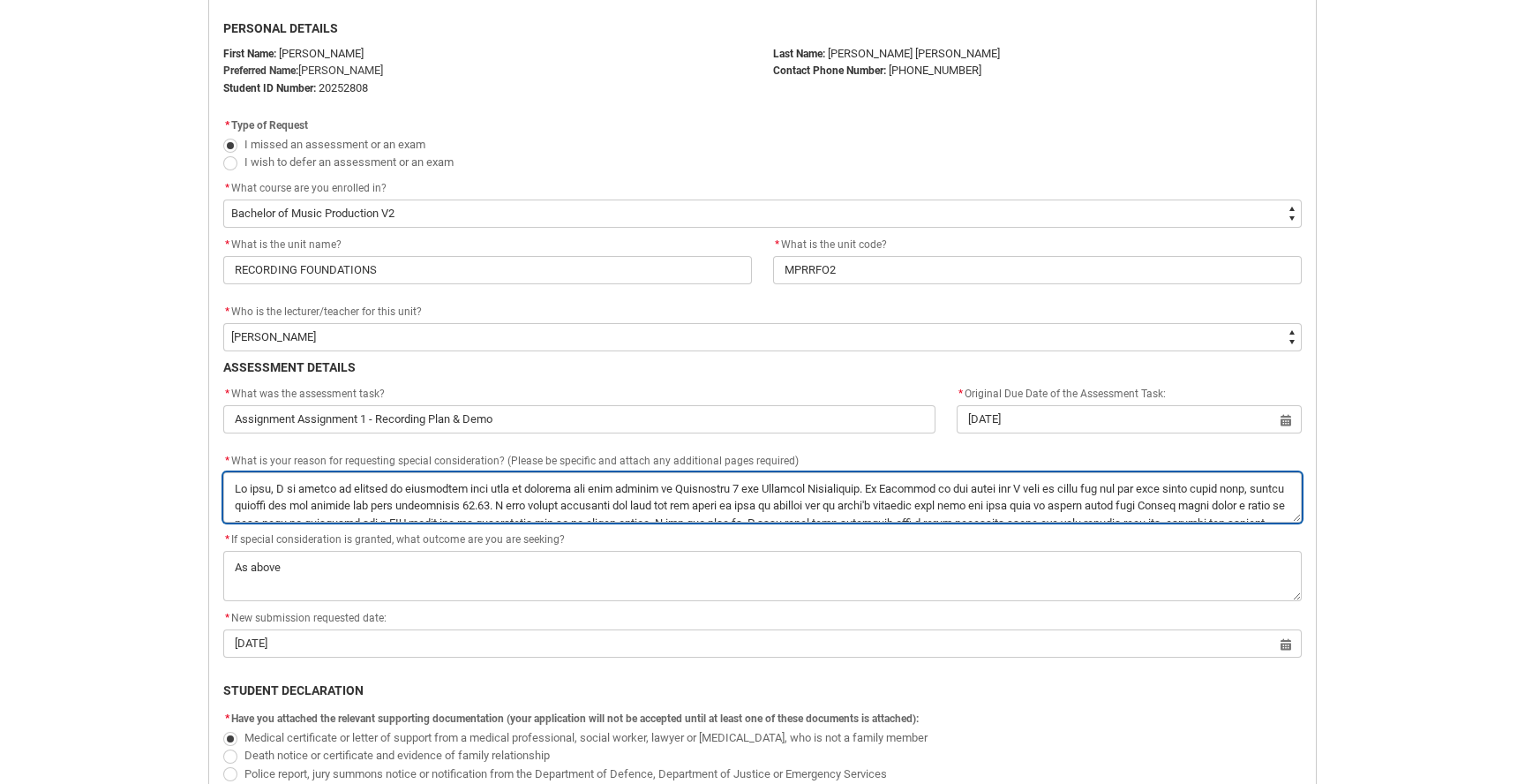
type lightning-textarea "Hi team, I am hoping to request an additional four days to complete and send th…"
type textarea "Hi team, I am hoping to request an additional four days to complete and send th…"
type lightning-textarea "Hi team, I am hoping to request an additional four days to complete and send th…"
type textarea "Hi team, I am hoping to request an additional four days to complete and send th…"
type lightning-textarea "Hi team, I am hoping to request an additional four days to complete and send th…"
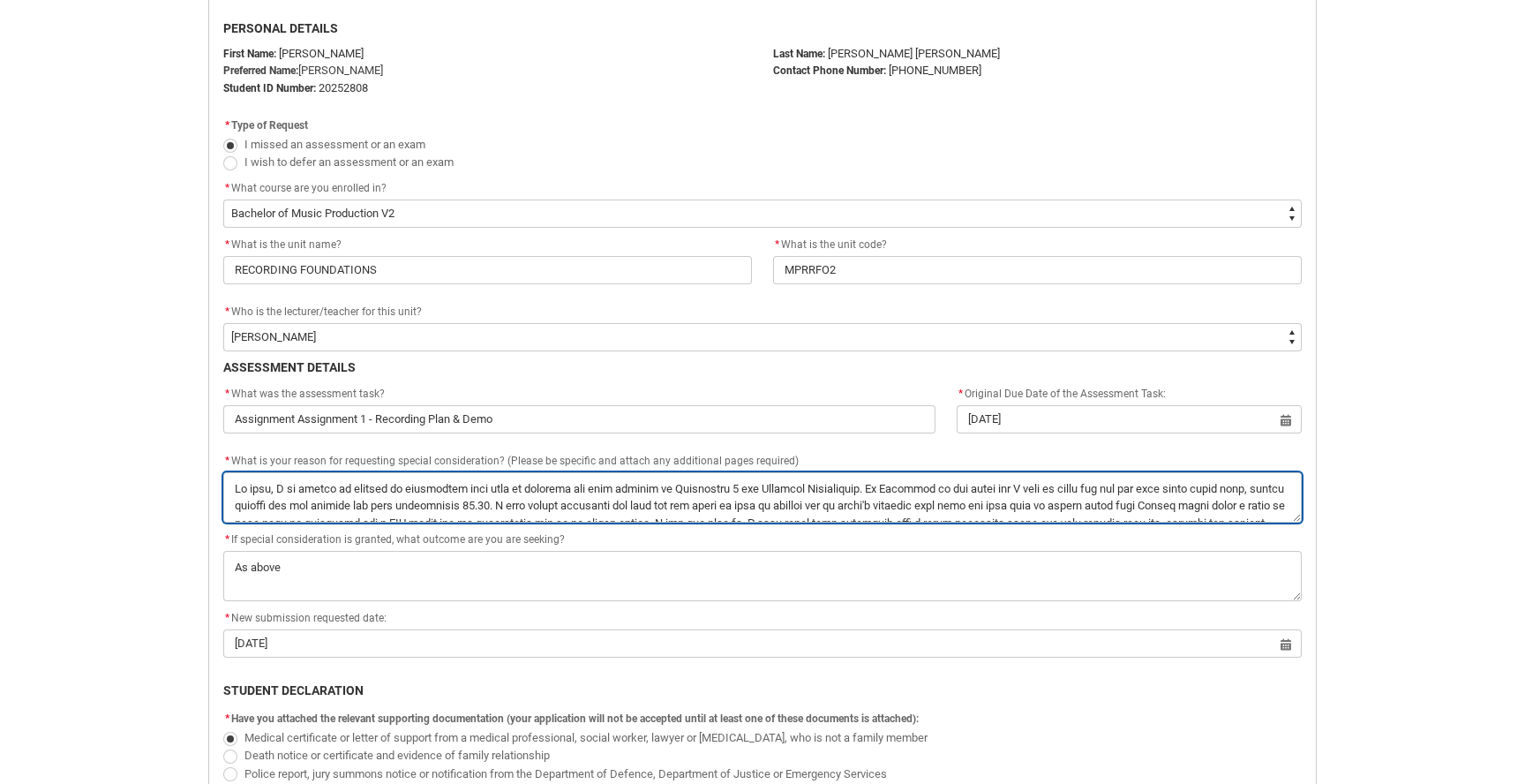
type textarea "Hi team, I am hoping to request an additional four days to complete and send th…"
type lightning-textarea "Hi team, I am hoping to request an additional four days to complete and send th…"
type textarea "Hi team, I am hoping to request an additional four days to complete and send th…"
type lightning-textarea "Hi team, I am hoping to request an additional four days to complete and send th…"
type textarea "Hi team, I am hoping to request an additional four days to complete and send th…"
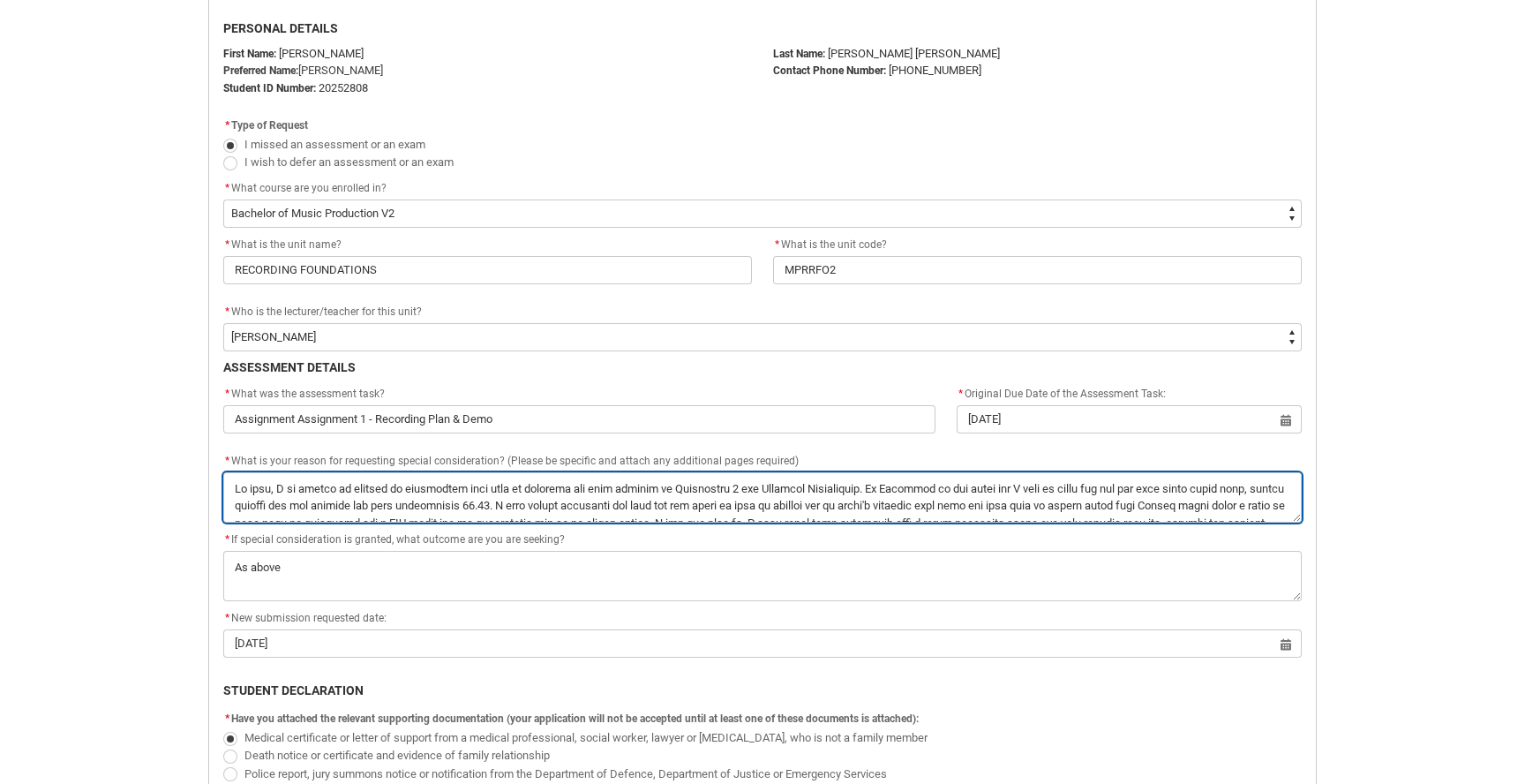
type lightning-textarea "Hi team, I am hoping to request an additional four days to complete and send th…"
type textarea "Hi team, I am hoping to request an additional four days to complete and send th…"
type lightning-textarea "Hi team, I am hoping to request an additional four days to complete and send th…"
type textarea "Hi team, I am hoping to request an additional four days to complete and send th…"
type lightning-textarea "Hi team, I am hoping to request an additional four days to complete and send th…"
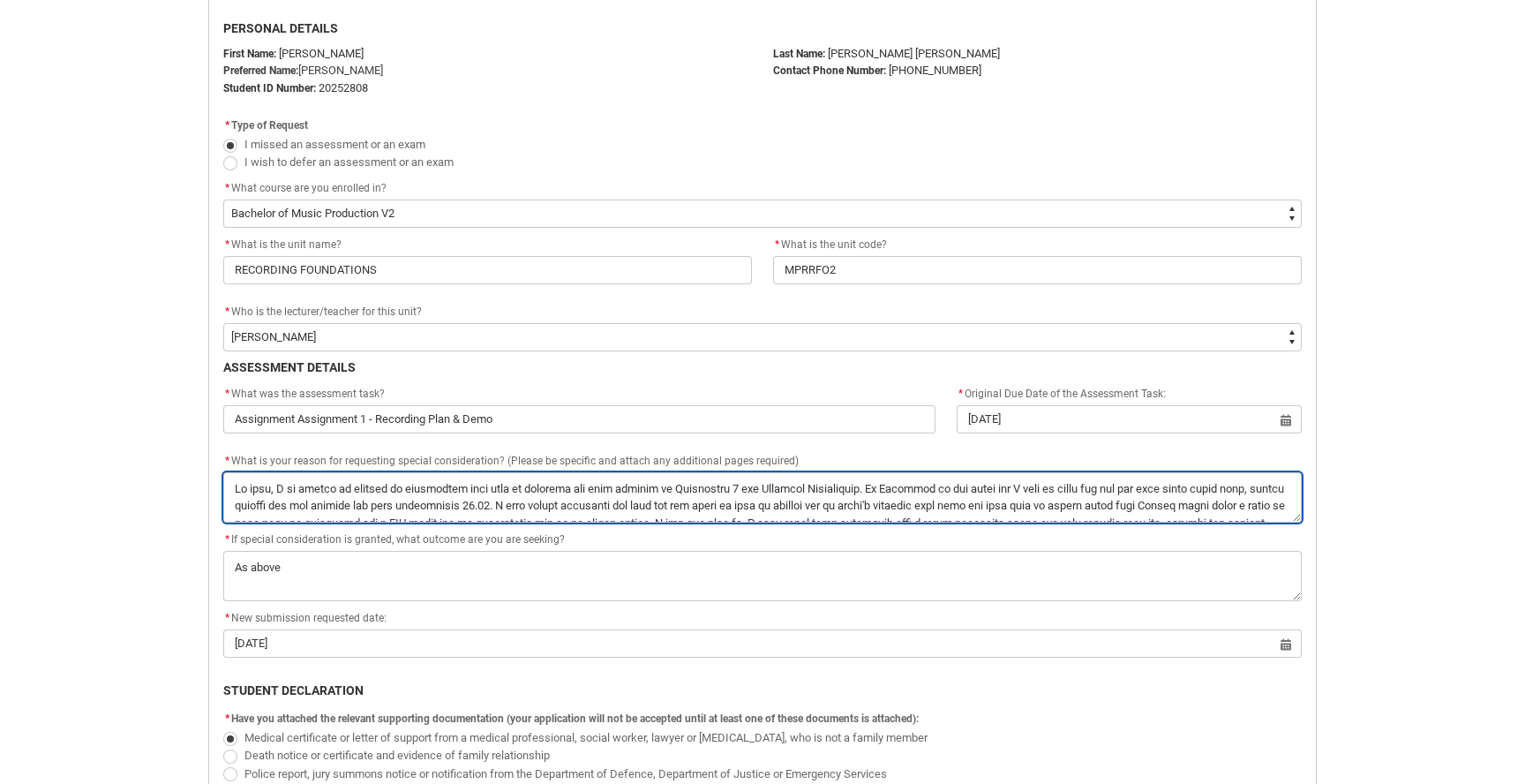
type textarea "Hi team, I am hoping to request an additional four days to complete and send th…"
type lightning-textarea "Hi team, I am hoping to request an additional four days to complete and send th…"
type textarea "Hi team, I am hoping to request an additional four days to complete and send th…"
type lightning-textarea "Hi team, I am hoping to request an additional four days to complete and send th…"
type textarea "Hi team, I am hoping to request an additional four days to complete and send th…"
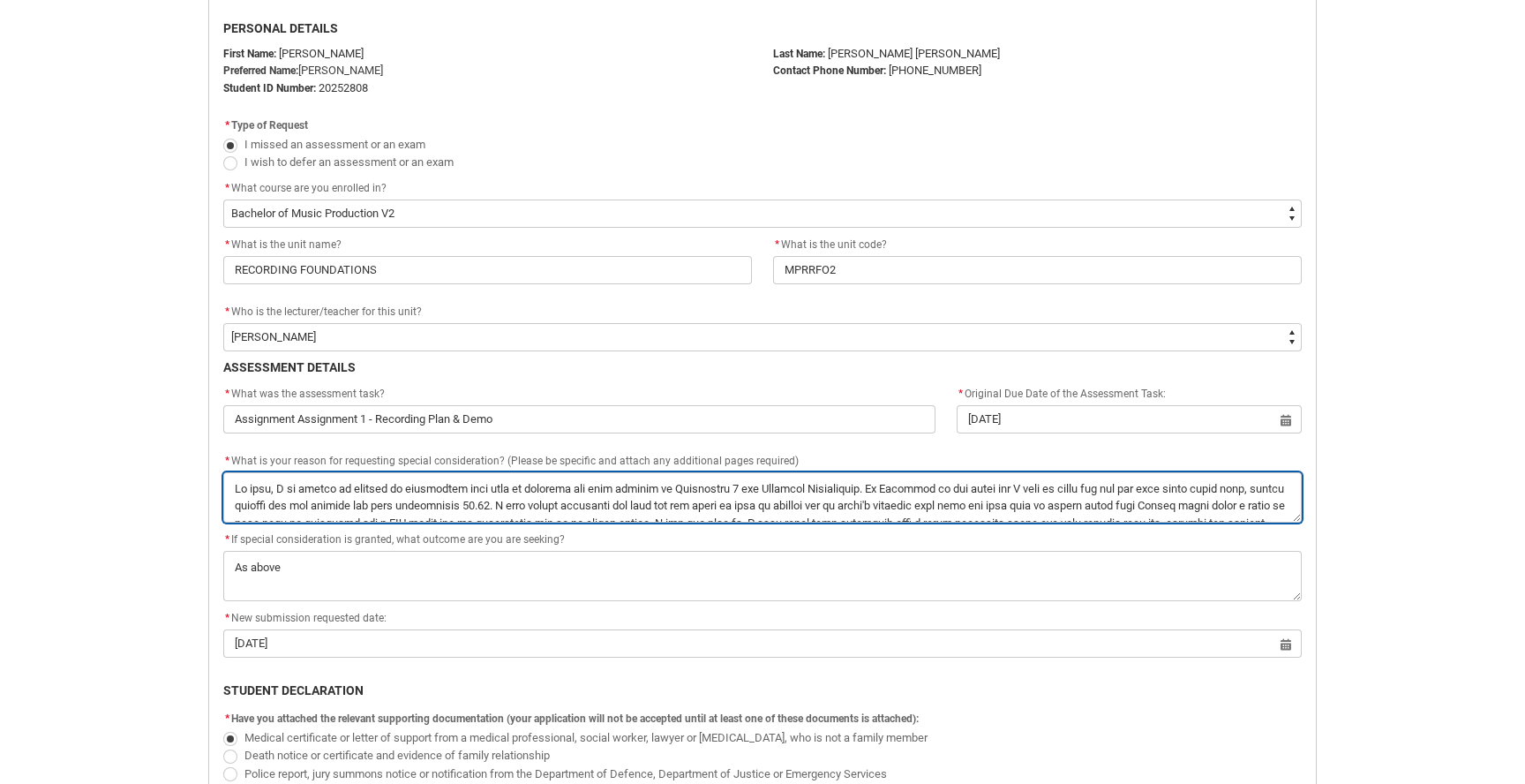
type lightning-textarea "Hi team, I am hoping to request an additional four days to complete and send th…"
type textarea "Hi team, I am hoping to request an additional four days to complete and send th…"
type lightning-textarea "Hi team, I am hoping to request an additional four days to complete and send th…"
type textarea "Hi team, I am hoping to request an additional four days to complete and send th…"
type lightning-textarea "Hi team, I am hoping to request an additional four days to complete and send th…"
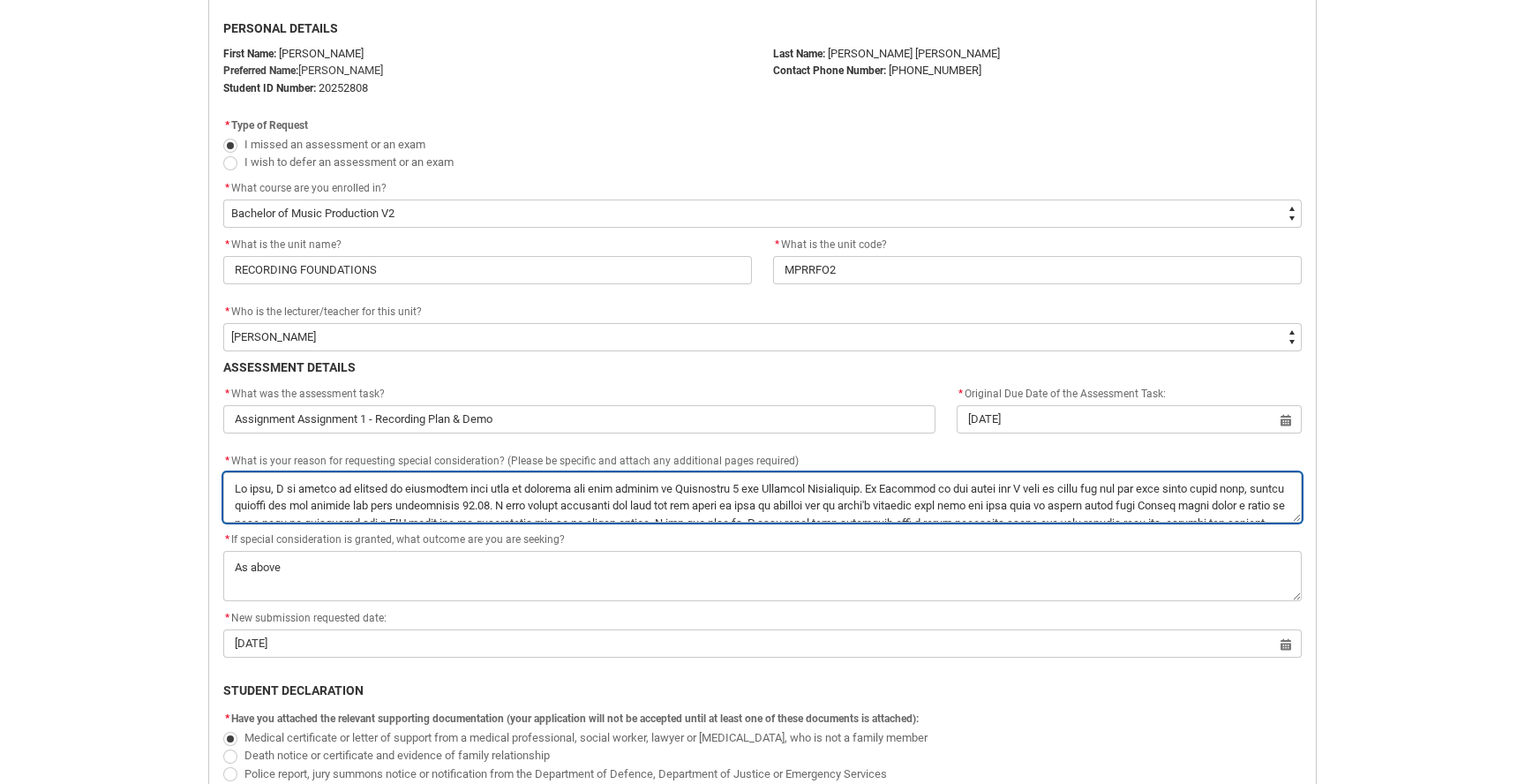
type textarea "Hi team, I am hoping to request an additional four days to complete and send th…"
type lightning-textarea "Hi team, I am hoping to request an additional four days to complete and send th…"
type textarea "Hi team, I am hoping to request an additional four days to complete and send th…"
type lightning-textarea "Hi team, I am hoping to request an additional four days to complete and send th…"
type textarea "Hi team, I am hoping to request an additional four days to complete and send th…"
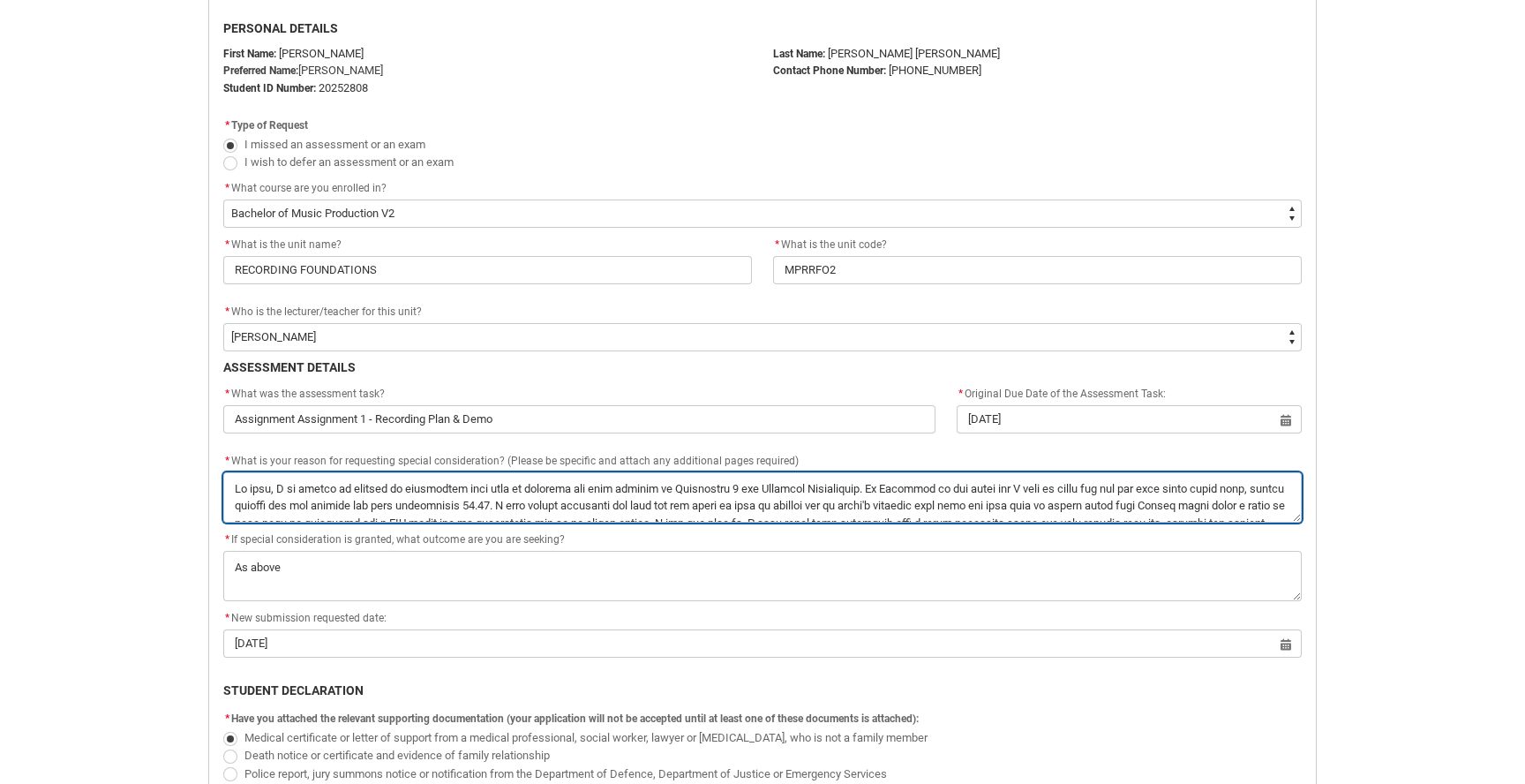
type lightning-textarea "Hi team, I am hoping to request an additional four days to complete and send th…"
type textarea "Hi team, I am hoping to request an additional four days to complete and send th…"
type lightning-textarea "Hi team, I am hoping to request an additional four days to complete and send th…"
type textarea "Hi team, I am hoping to request an additional four days to complete and send th…"
type lightning-textarea "Hi team, I am hoping to request an additional four days to complete and send th…"
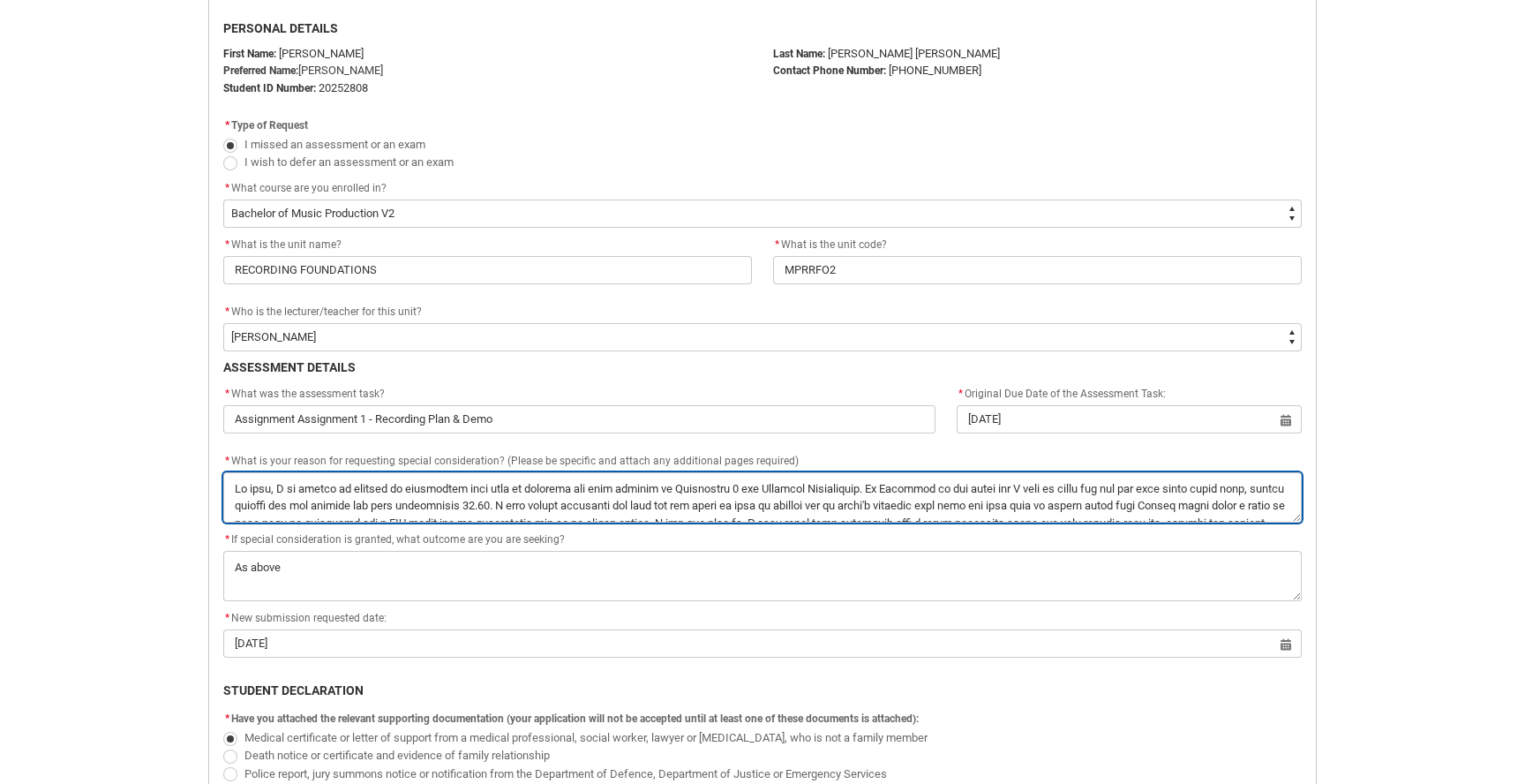
type textarea "Hi team, I am hoping to request an additional four days to complete and send th…"
type lightning-textarea "Hi team, I am hoping to request an additional four days to complete and send th…"
type textarea "Hi team, I am hoping to request an additional four days to complete and send th…"
type lightning-textarea "Hi team, I am hoping to request an additional four days to complete and send th…"
type textarea "Hi team, I am hoping to request an additional four days to complete and send th…"
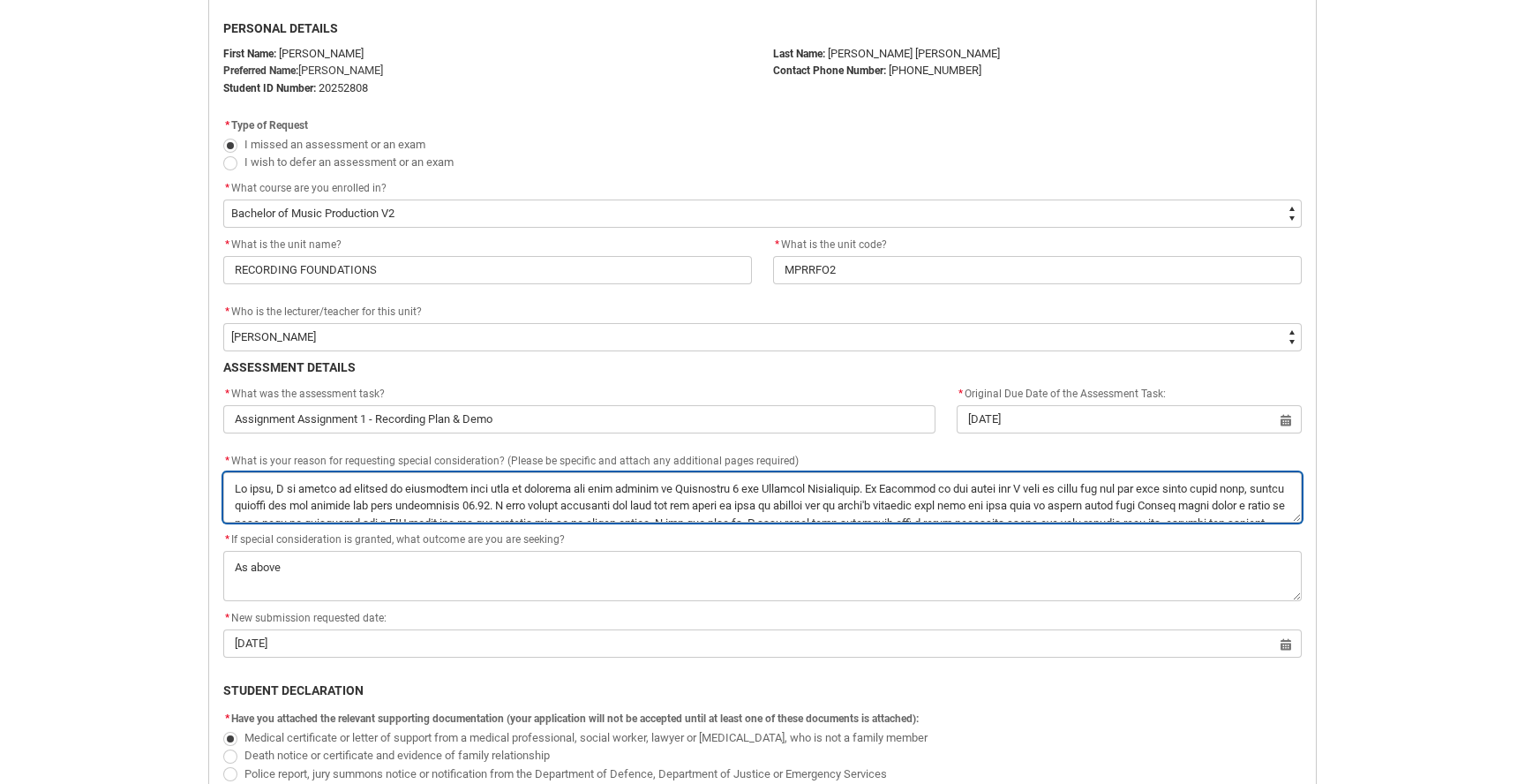
type lightning-textarea "Hi team, I am hoping to request an additional four days to complete and send th…"
type textarea "Hi team, I am hoping to request an additional four days to complete and send th…"
type lightning-textarea "Hi team, I am hoping to request an additional four days to complete and send th…"
type textarea "Hi team, I am hoping to request an additional four days to complete and send th…"
type lightning-textarea "Hi team, I am hoping to request an additional four days to complete and send th…"
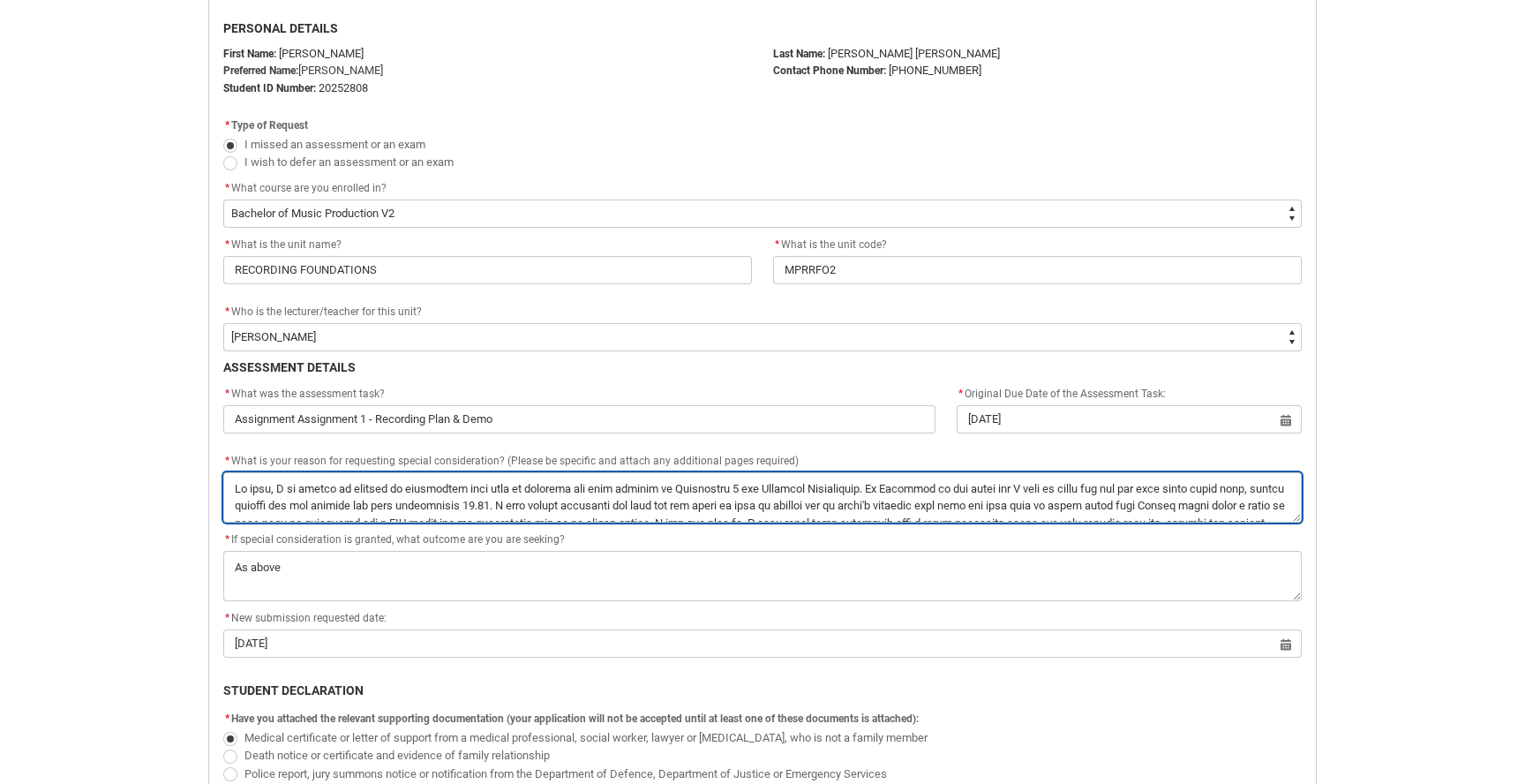
type textarea "Hi team, I am hoping to request an additional four days to complete and send th…"
type lightning-textarea "Hi team, I am hoping to request an additional four days to complete and send th…"
type textarea "Hi team, I am hoping to request an additional four days to complete and send th…"
type lightning-textarea "Hi team, I am hoping to request an additional four days to complete and send th…"
type textarea "Hi team, I am hoping to request an additional four days to complete and send th…"
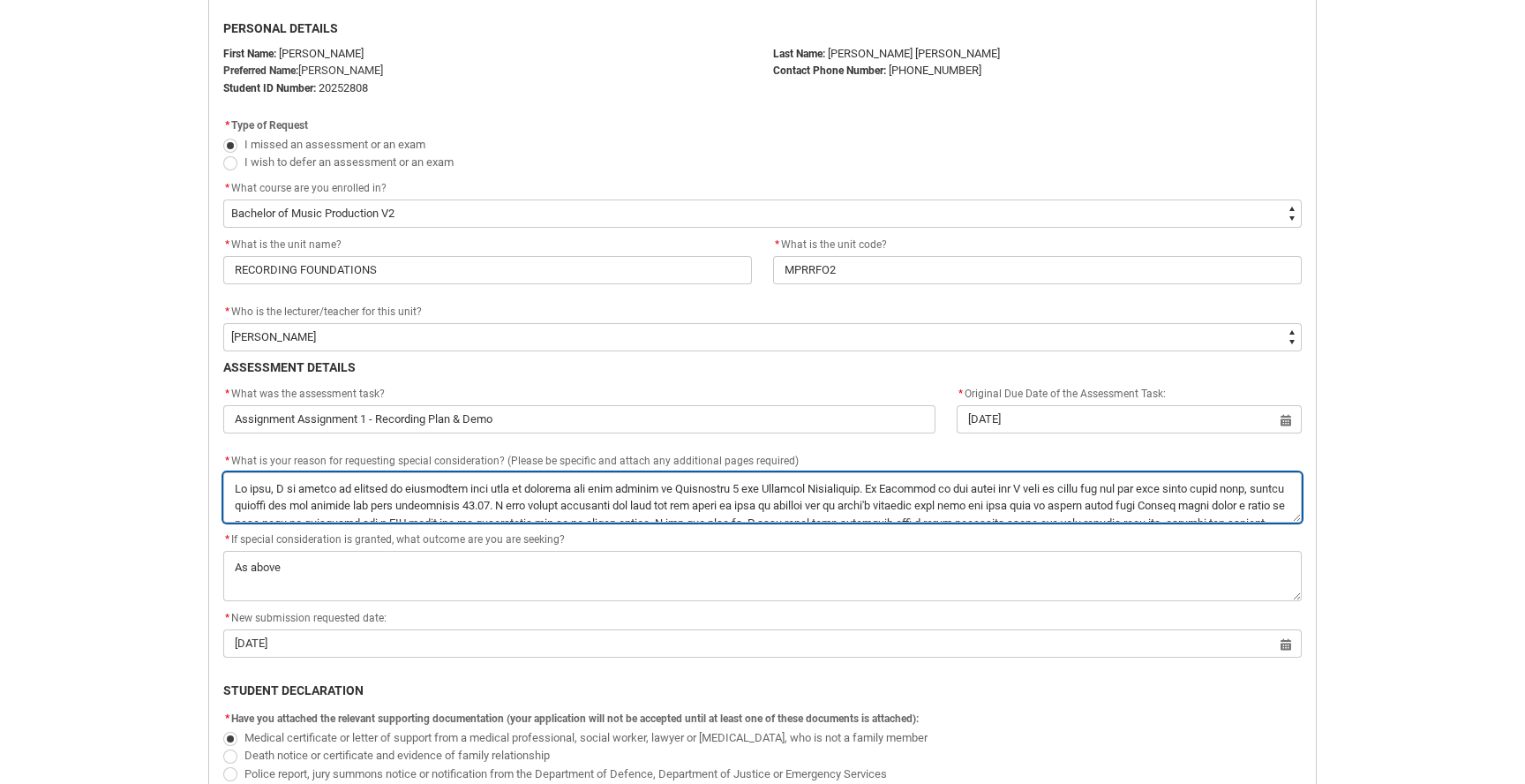
type lightning-textarea "Hi team, I am hoping to request an additional four days to complete and send th…"
type textarea "Hi team, I am hoping to request an additional four days to complete and send th…"
type lightning-textarea "Hi team, I am hoping to request an additional four days to complete and send th…"
type textarea "Hi team, I am hoping to request an additional four days to complete and send th…"
type lightning-textarea "Hi team, I am hoping to request an additional four days to complete and send th…"
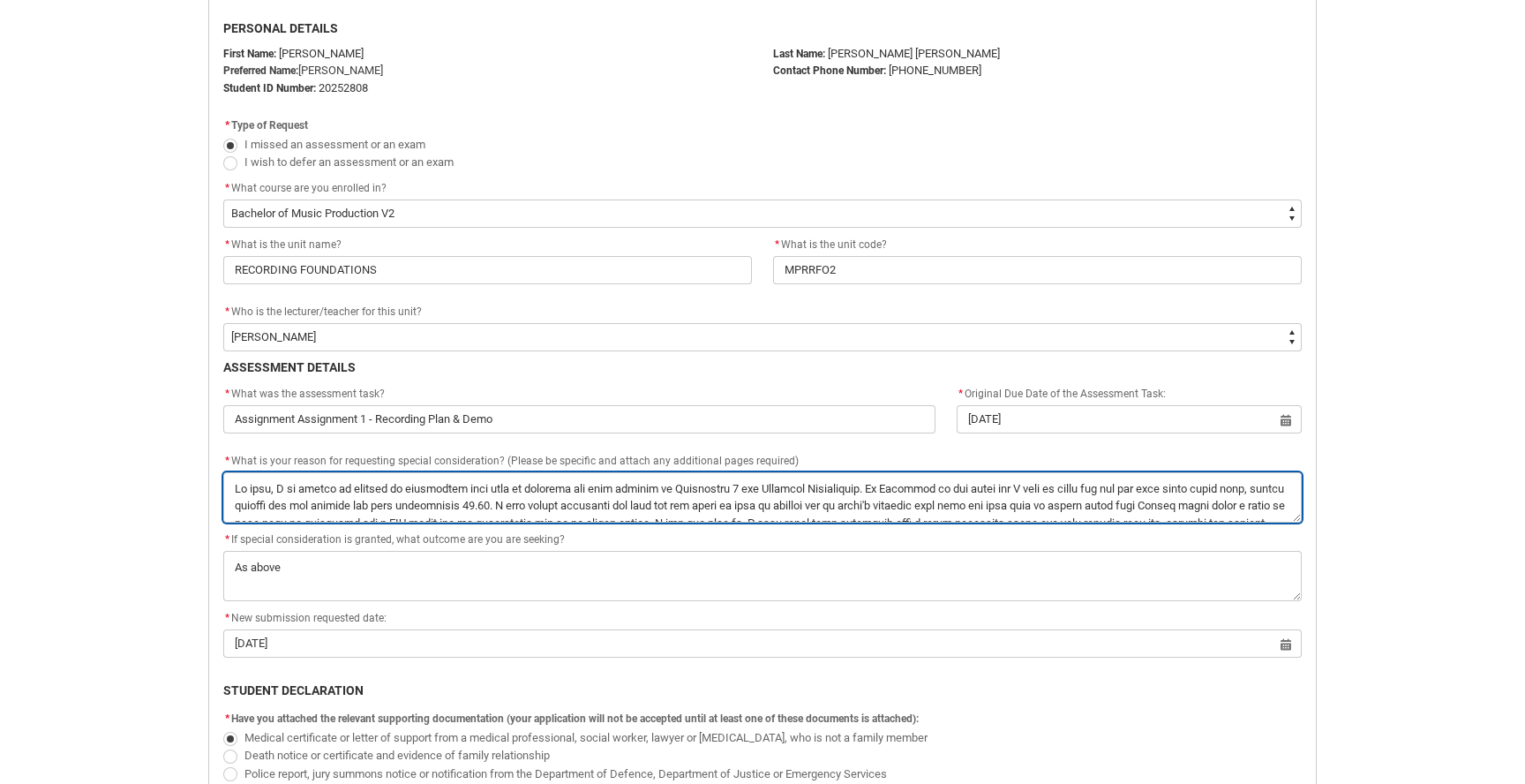
type textarea "Hi team, I am hoping to request an additional four days to complete and send th…"
type lightning-textarea "Hi team, I am hoping to request an additional four days to complete and send th…"
type textarea "Hi team, I am hoping to request an additional four days to complete and send th…"
type lightning-textarea "Hi team, I am hoping to request an additional four days to complete and send th…"
type textarea "Hi team, I am hoping to request an additional four days to complete and send th…"
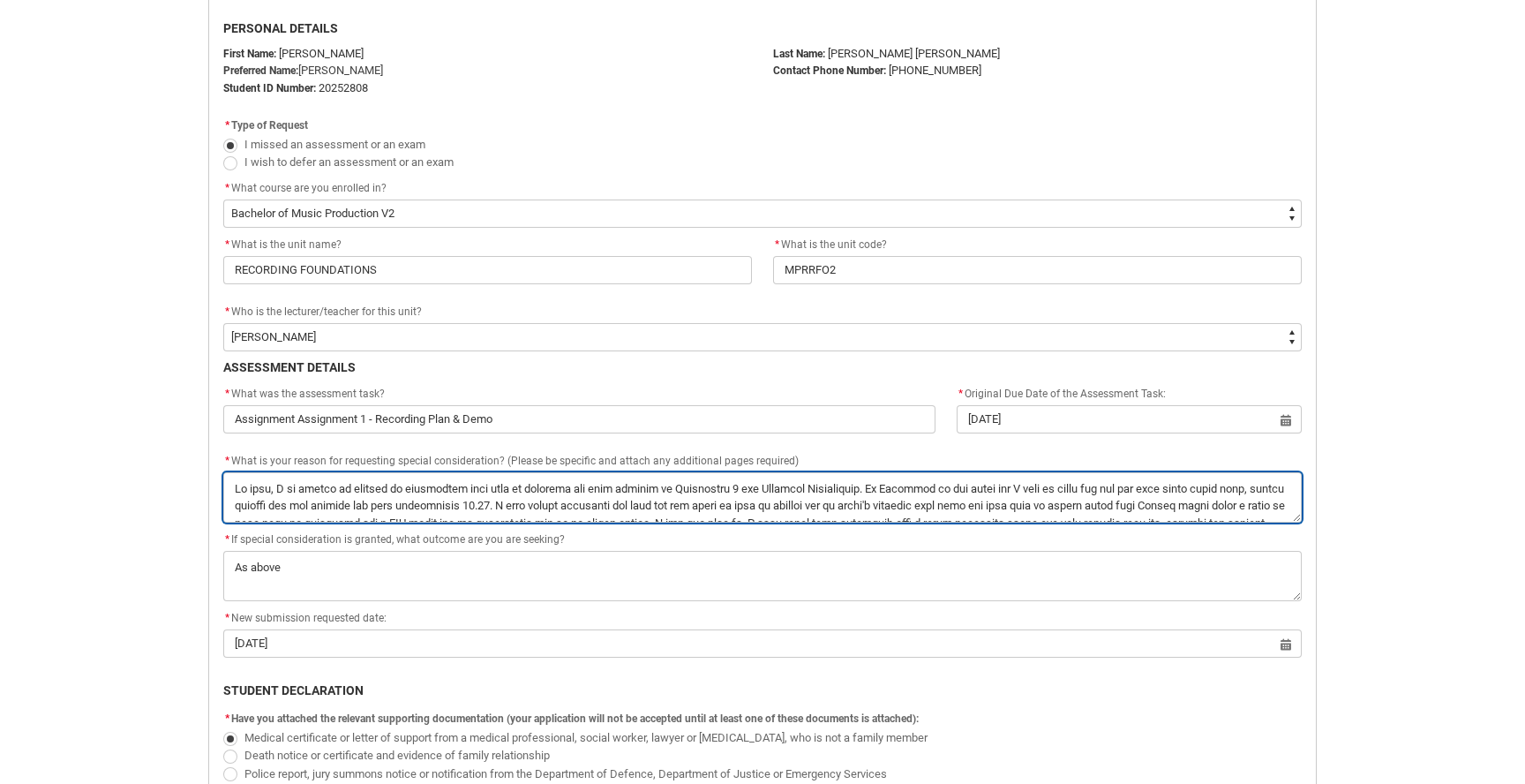
type lightning-textarea "Hi team, I am hoping to request an additional four days to complete and send th…"
type textarea "Hi team, I am hoping to request an additional four days to complete and send th…"
type lightning-textarea "Hi team, I am hoping to request an additional four days to complete and send th…"
type textarea "Hi team, I am hoping to request an additional four days to complete and send th…"
type lightning-textarea "Hi team, I am hoping to request an additional four days to complete and send th…"
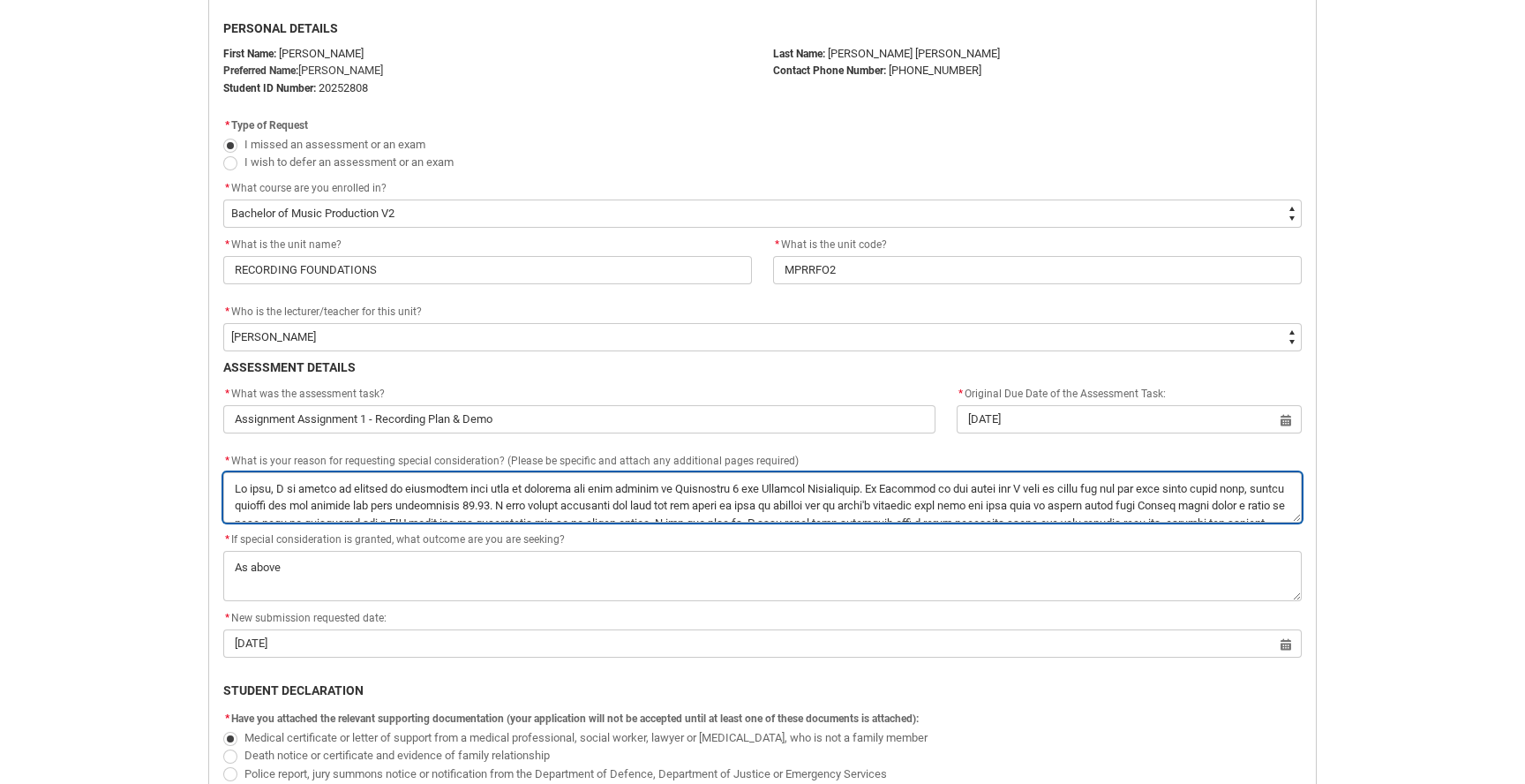
type textarea "Hi team, I am hoping to request an additional four days to complete and send th…"
type lightning-textarea "Hi team, I am hoping to request an additional four days to complete and send th…"
type textarea "Hi team, I am hoping to request an additional four days to complete and send th…"
type lightning-textarea "Hi team, I am hoping to request an additional four days to complete and send th…"
type textarea "Hi team, I am hoping to request an additional four days to complete and send th…"
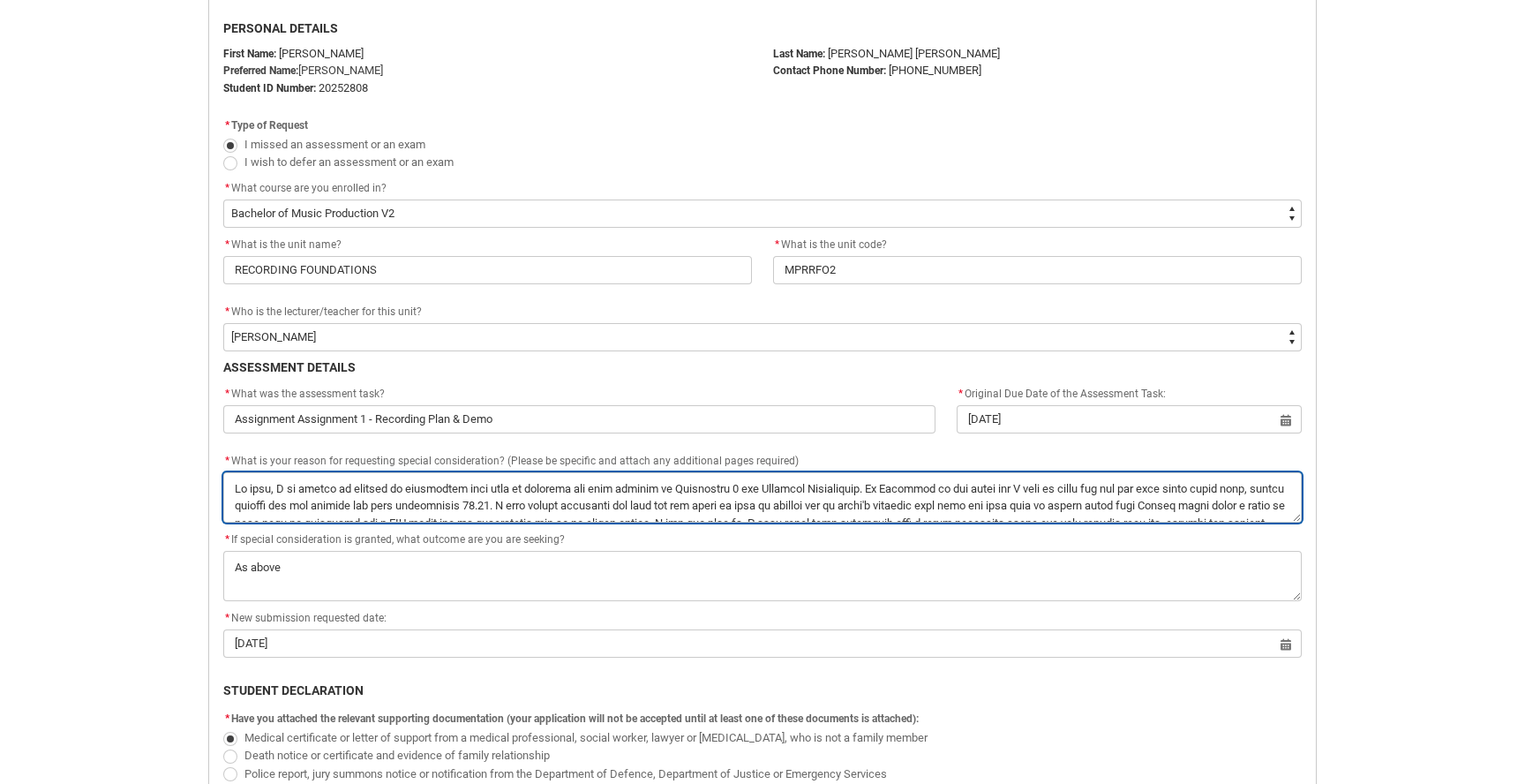
type lightning-textarea "Hi team, I am hoping to request an additional four days to complete and send th…"
type textarea "Hi team, I am hoping to request an additional four days to complete and send th…"
type lightning-textarea "Hi team, I am hoping to request an additional four days to complete and send th…"
type textarea "Hi team, I am hoping to request an additional four days to complete and send th…"
type lightning-textarea "Hi team, I am hoping to request an additional four days to complete and send th…"
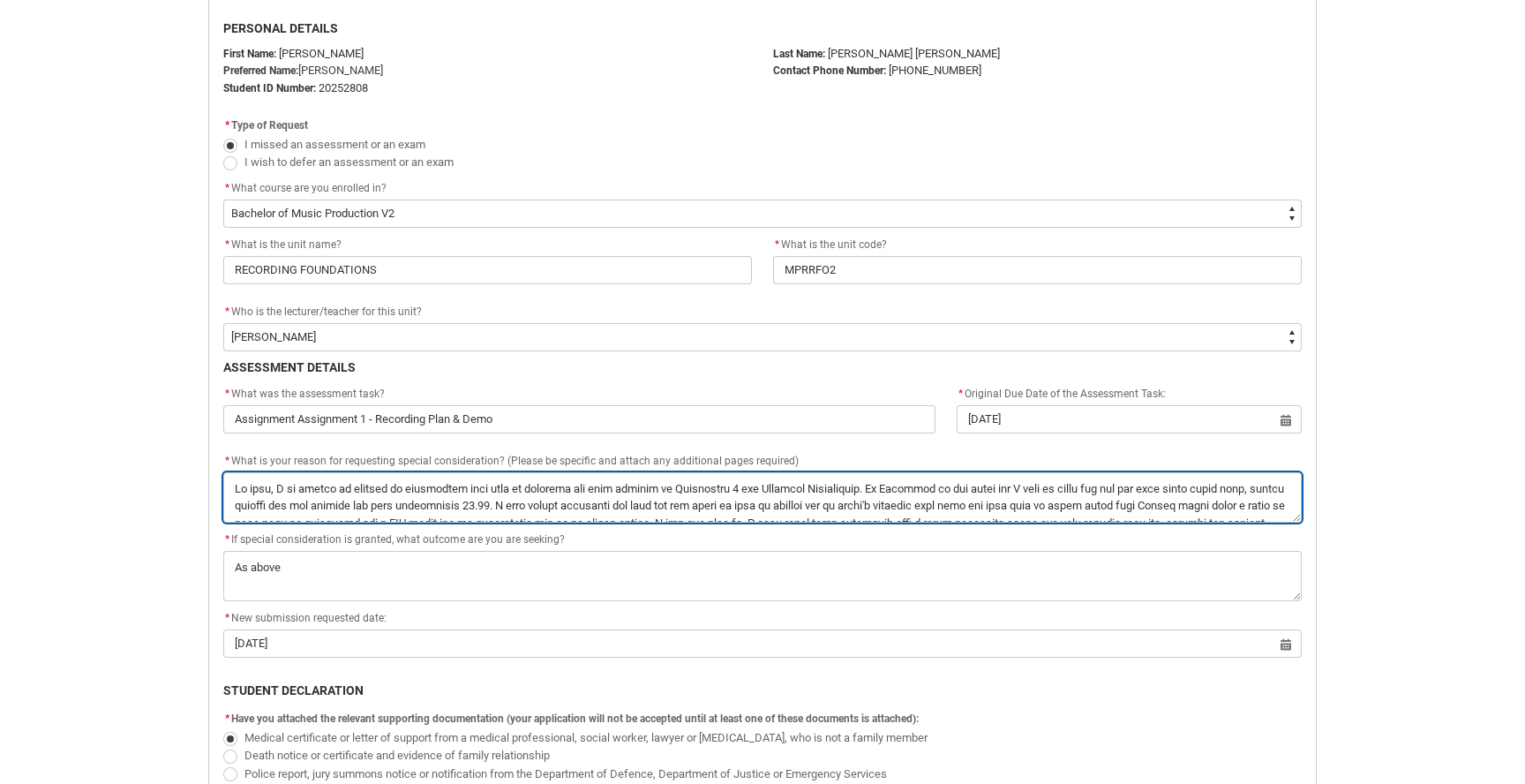
type textarea "Hi team, I am hoping to request an additional four days to complete and send th…"
type lightning-textarea "Hi team, I am hoping to request an additional four days to complete and send th…"
type textarea "Hi team, I am hoping to request an additional four days to complete and send th…"
type lightning-textarea "Hi team, I am hoping to request an additional four days to complete and send th…"
type textarea "Hi team, I am hoping to request an additional four days to complete and send th…"
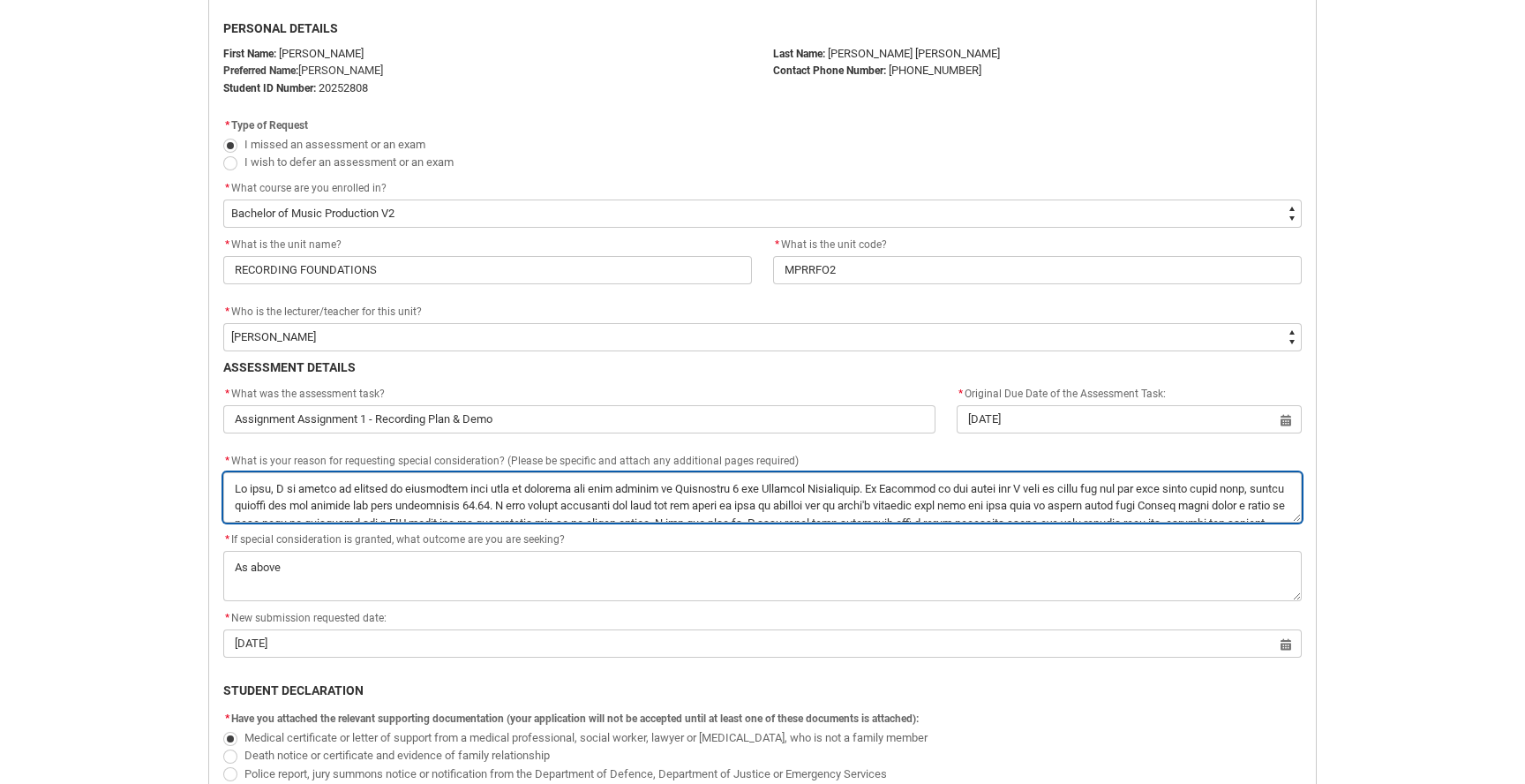
type lightning-textarea "Hi team, I am hoping to request an additional four days to complete and send th…"
type textarea "Hi team, I am hoping to request an additional four days to complete and send th…"
type lightning-textarea "Hi team, I am hoping to request an additional four days to complete and send th…"
type textarea "Hi team, I am hoping to request an additional four days to complete and send th…"
type lightning-textarea "Hi team, I am hoping to request an additional four days to complete and send th…"
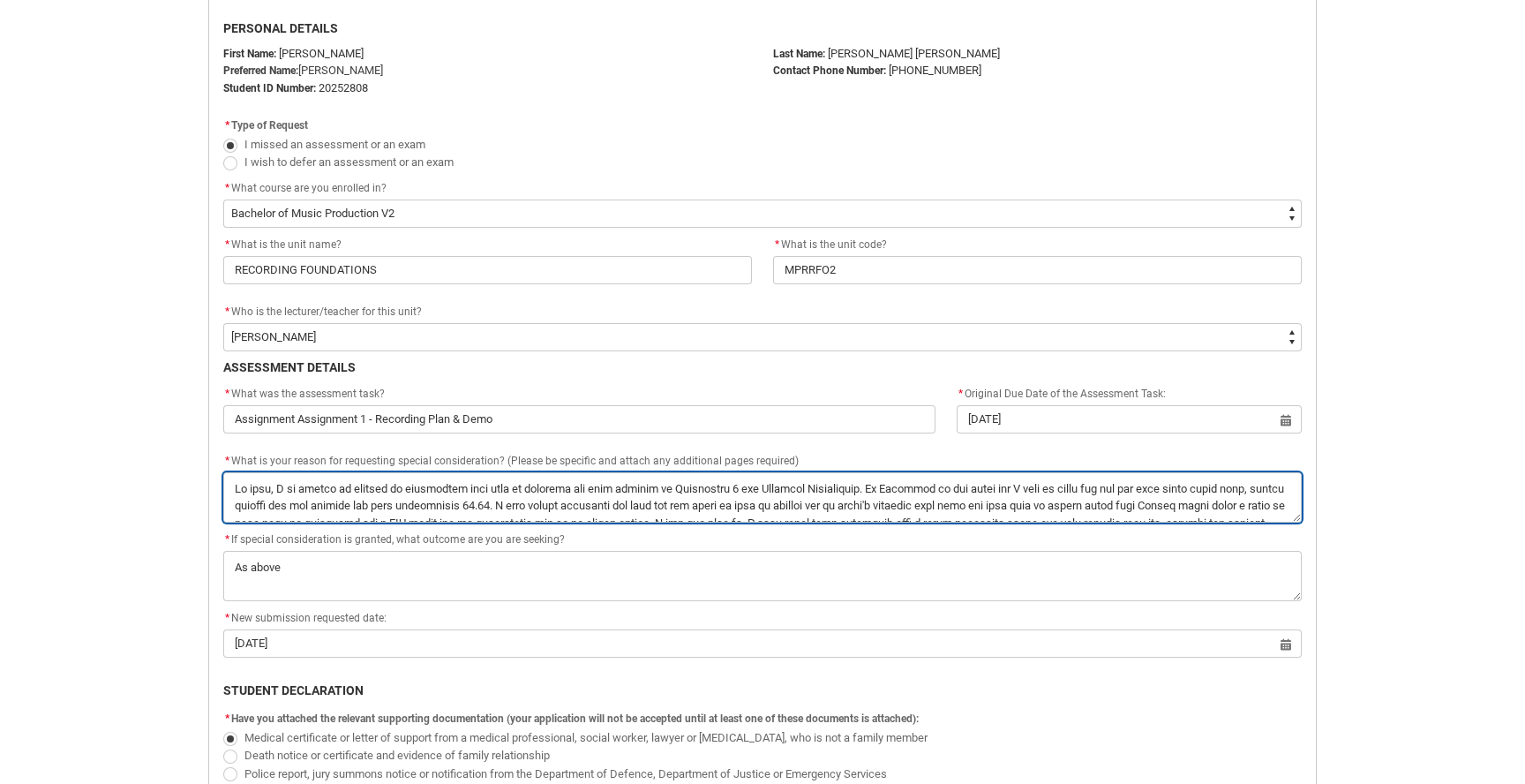
type textarea "Hi team, I am hoping to request an additional four days to complete and send th…"
type lightning-textarea "Hi team, I am hoping to request an additional four days to complete and send th…"
type textarea "Hi team, I am hoping to request an additional four days to complete and send th…"
type lightning-textarea "Hi team, I am hoping to request an additional four days to complete and send th…"
type textarea "Hi team, I am hoping to request an additional four days to complete and send th…"
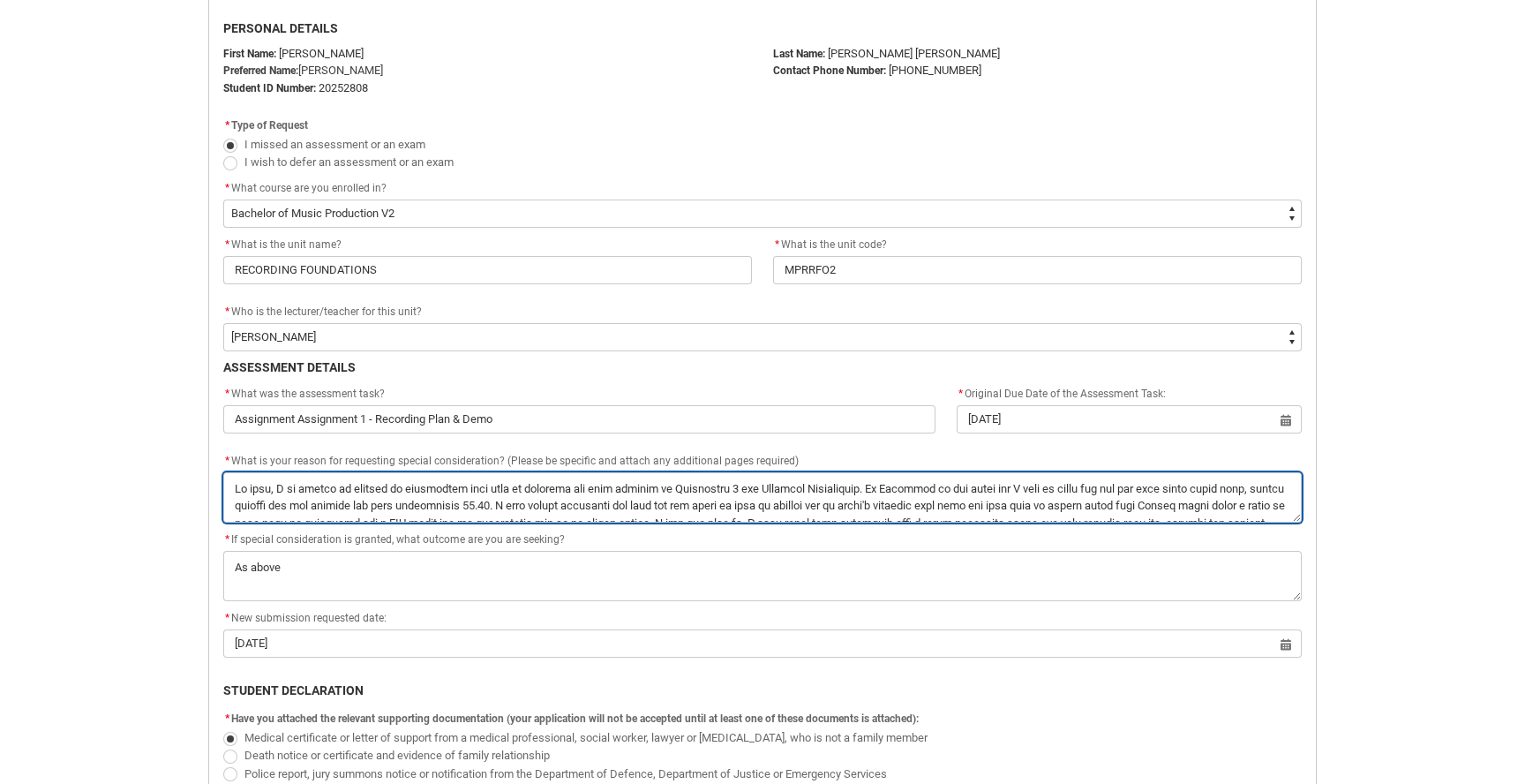
type lightning-textarea "Hi team, I am hoping to request an additional four days to complete and send th…"
type textarea "Hi team, I am hoping to request an additional four days to complete and send th…"
type lightning-textarea "Hi team, I am hoping to request an additional four days to complete and send th…"
type textarea "Hi team, I am hoping to request an additional four days to complete and send th…"
type lightning-textarea "Hi team, I am hoping to request an additional four days to complete and send th…"
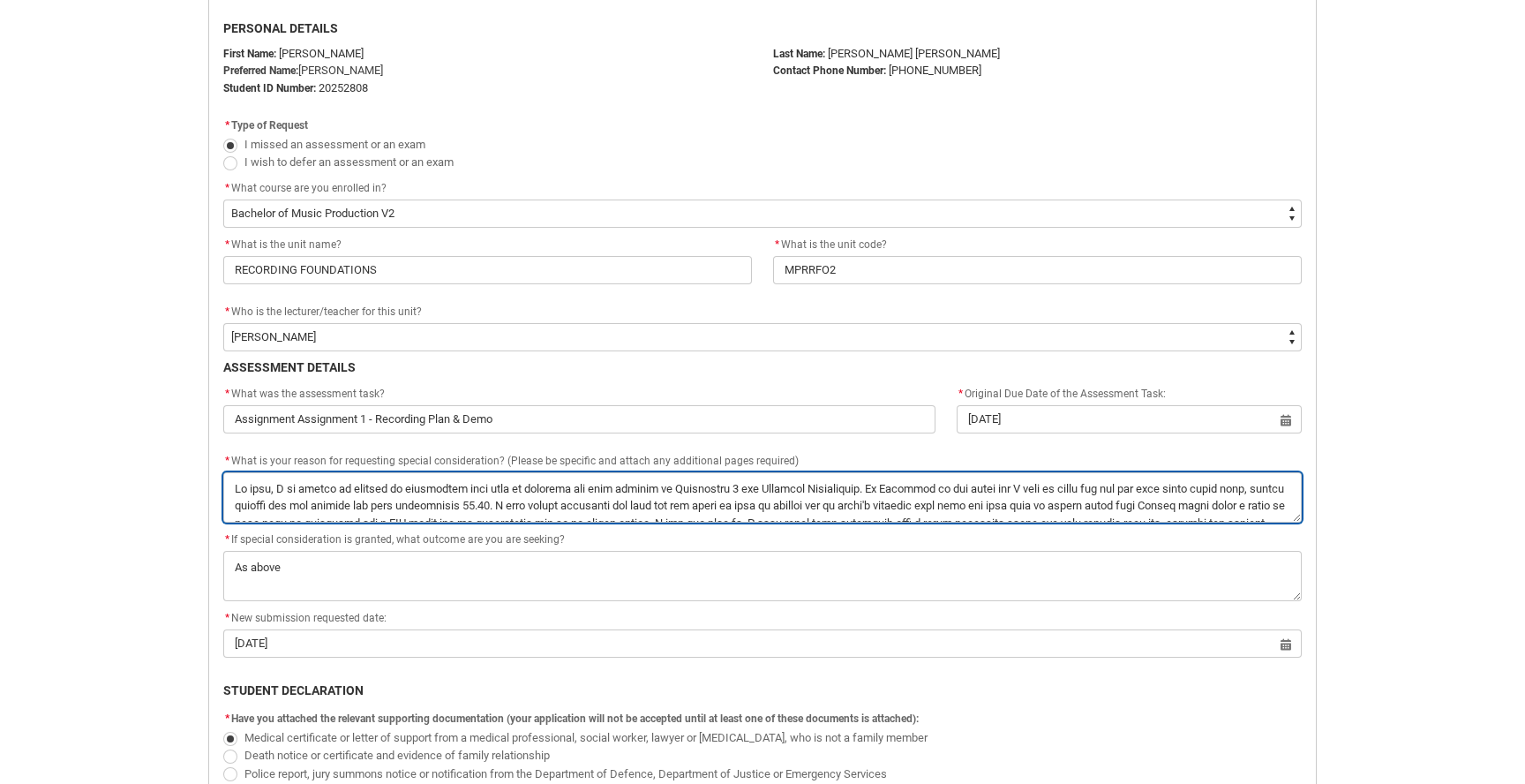
type textarea "Hi team, I am hoping to request an additional four days to complete and send th…"
type lightning-textarea "Hi team, I am hoping to request an additional four days to complete and send th…"
type textarea "Hi team, I am hoping to request an additional four days to complete and send th…"
type lightning-textarea "Hi team, I am hoping to request an additional four days to complete and send th…"
type textarea "Hi team, I am hoping to request an additional four days to complete and send th…"
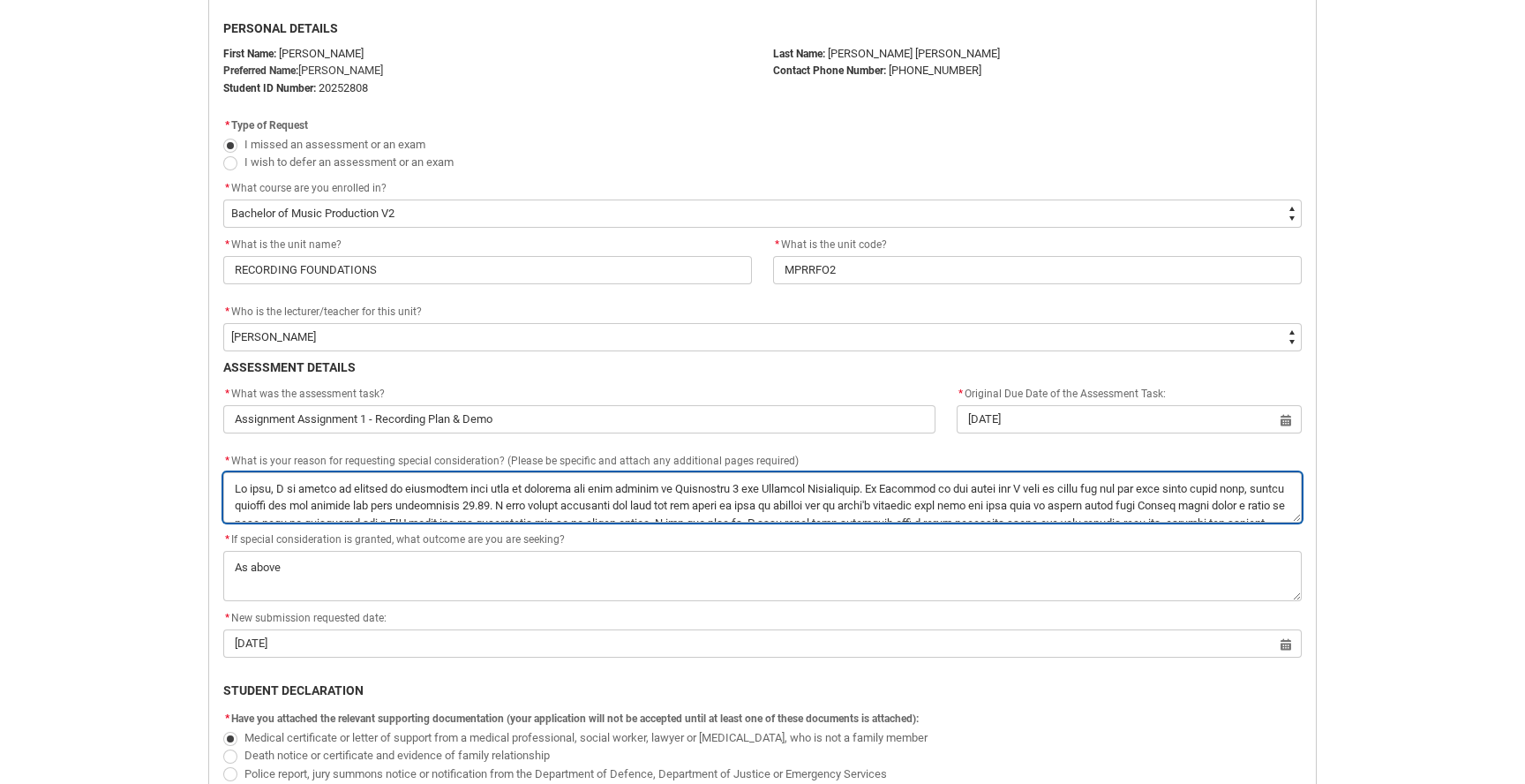
type lightning-textarea "Hi team, I am hoping to request an additional four days to complete and send th…"
type textarea "Hi team, I am hoping to request an additional four days to complete and send th…"
type lightning-textarea "Hi team, I am hoping to request an additional four days to complete and send th…"
type textarea "Hi team, I am hoping to request an additional four days to complete and send th…"
drag, startPoint x: 1292, startPoint y: 504, endPoint x: 221, endPoint y: 453, distance: 1072.2
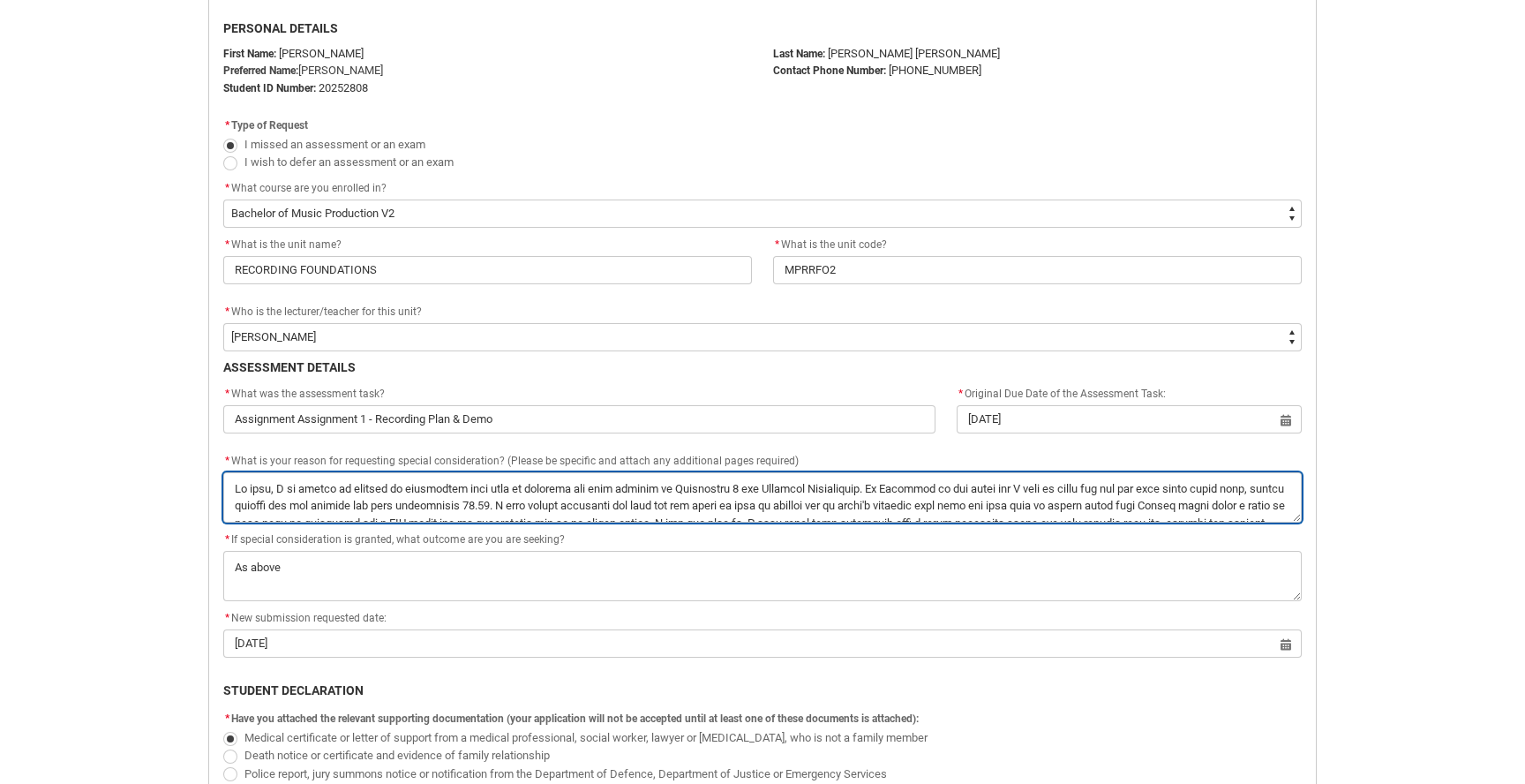
click at [221, 453] on flowruntime-screen-field "* What is your reason for requesting special consideration? (Please be specific…" at bounding box center [762, 490] width 1100 height 79
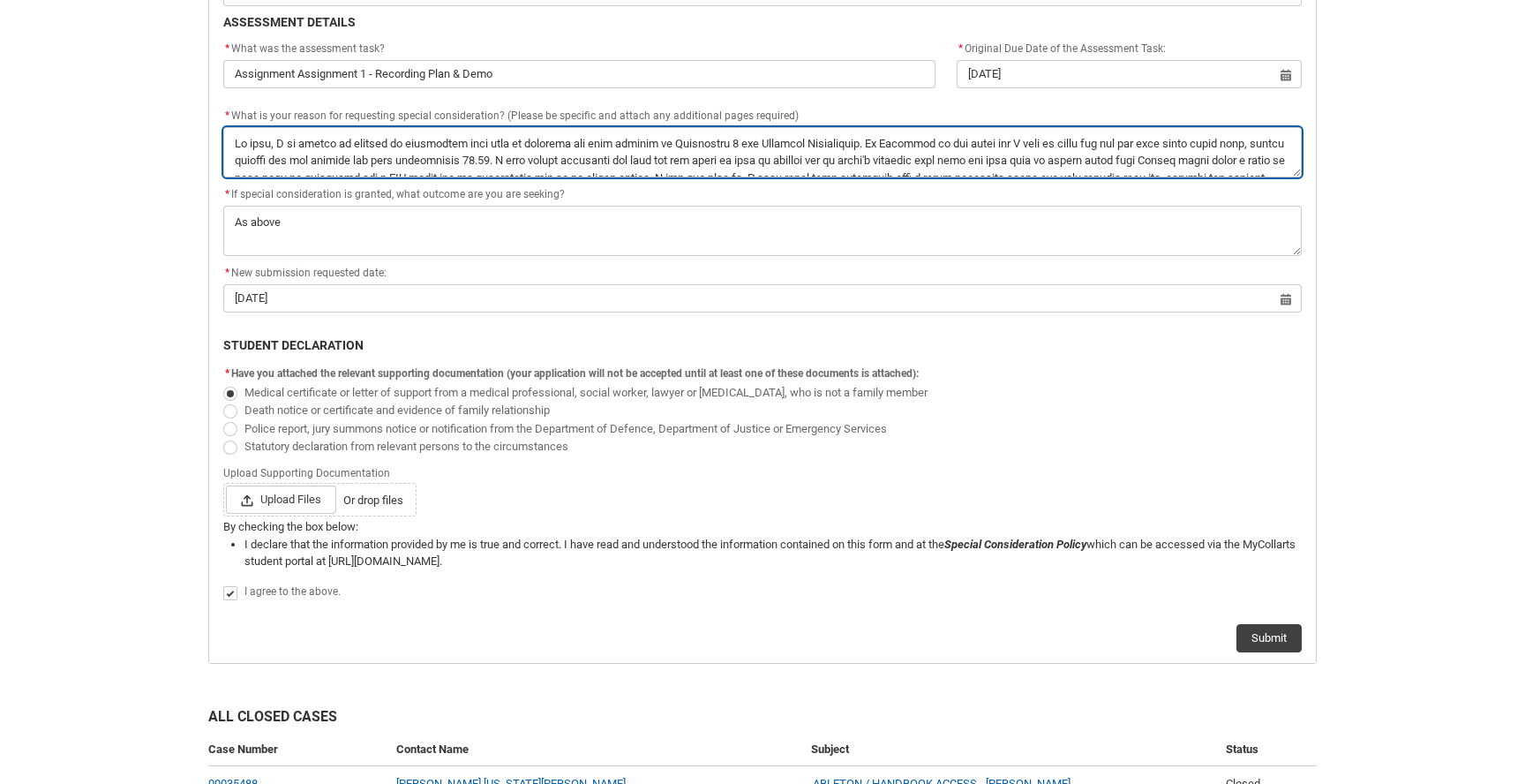
scroll to position [811, 0]
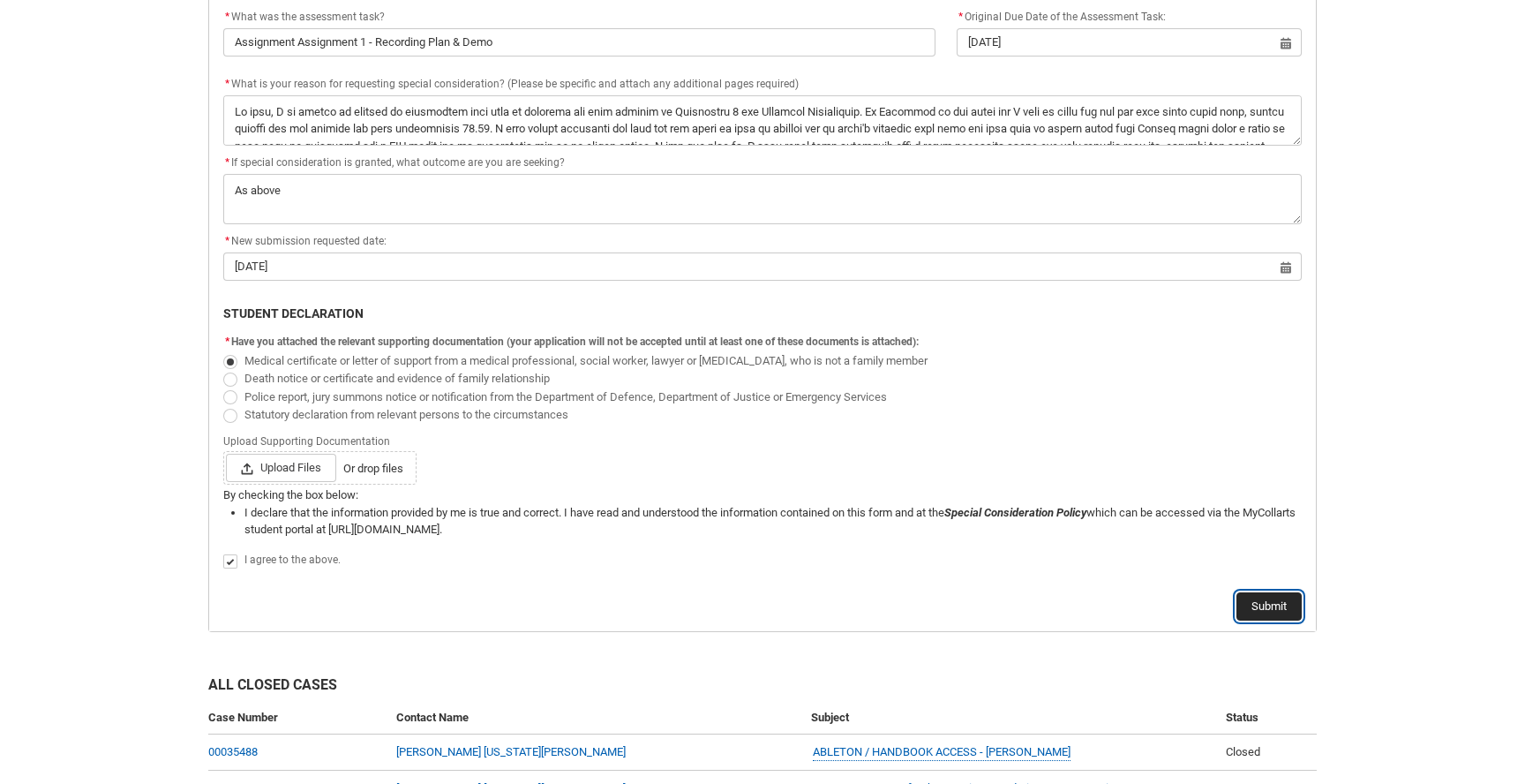
click at [1272, 606] on button "Submit" at bounding box center [1269, 606] width 65 height 28
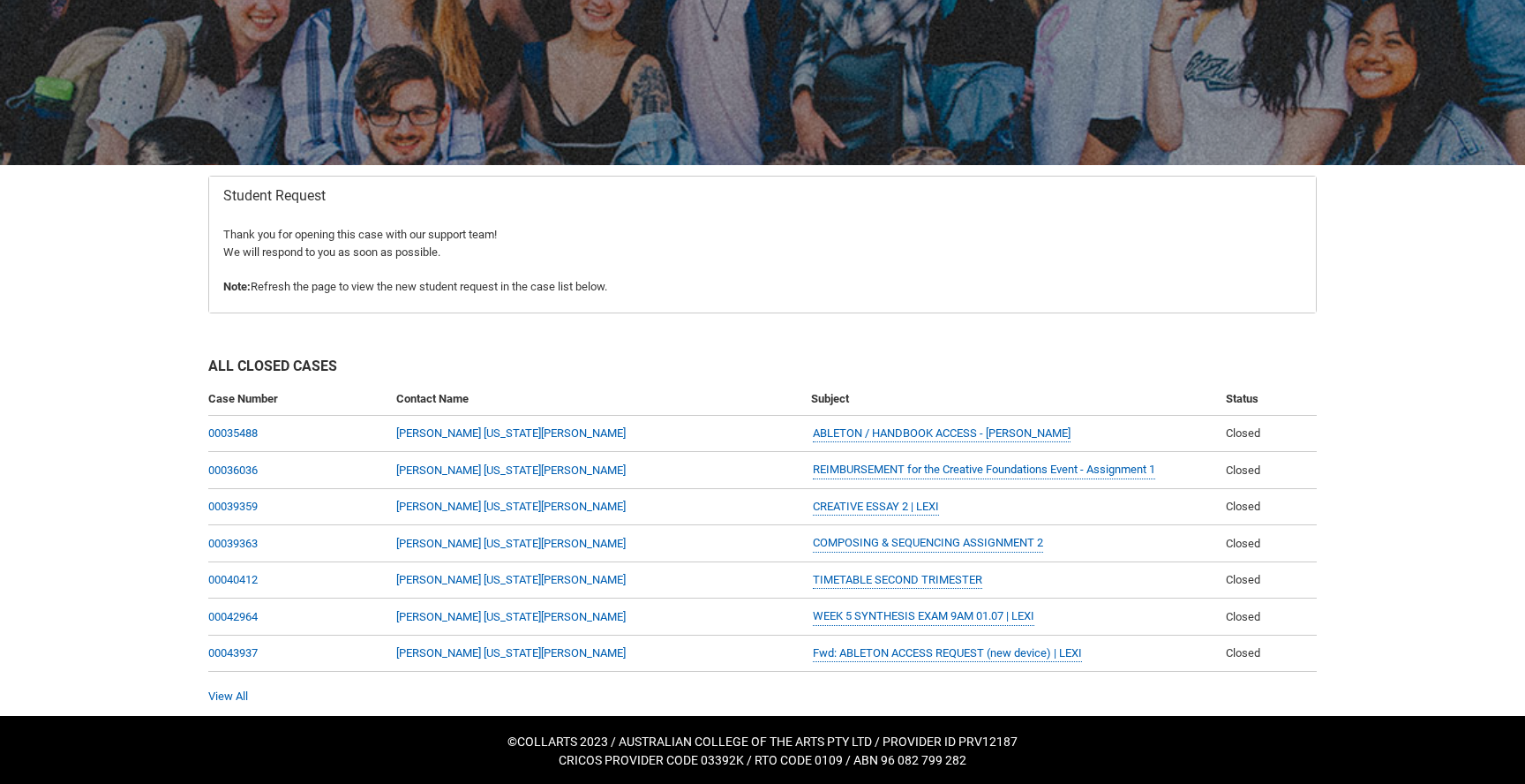
scroll to position [0, 0]
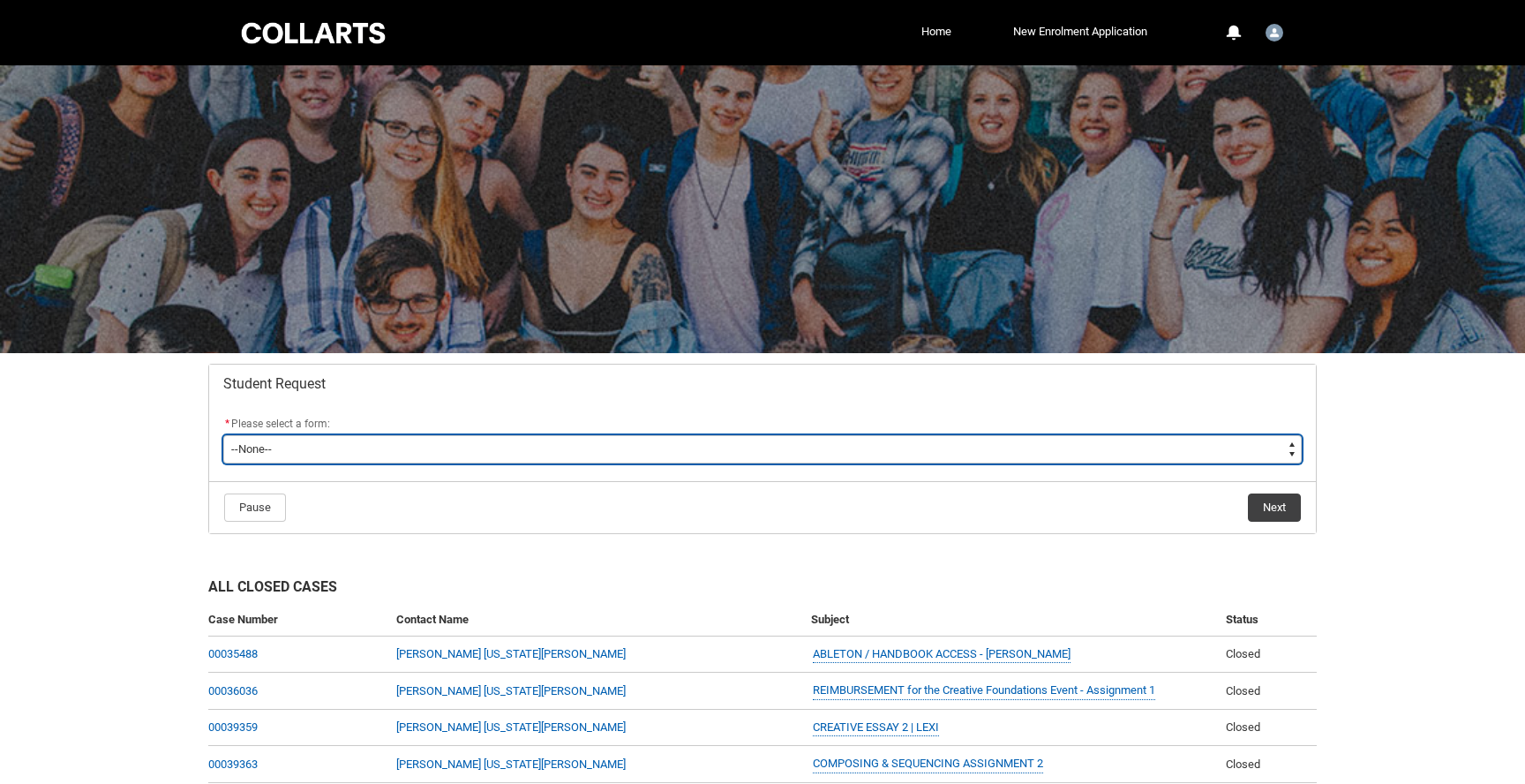
click at [407, 443] on select "--None-- Academic Transcript Application to Appeal Assignment Extension Change …" at bounding box center [762, 450] width 1079 height 28
type lightning-select "Special_Consideration_Choice"
click at [223, 435] on select "--None-- Academic Transcript Application to Appeal Assignment Extension Change …" at bounding box center [762, 450] width 1079 height 28
select select "Special_Consideration_Choice"
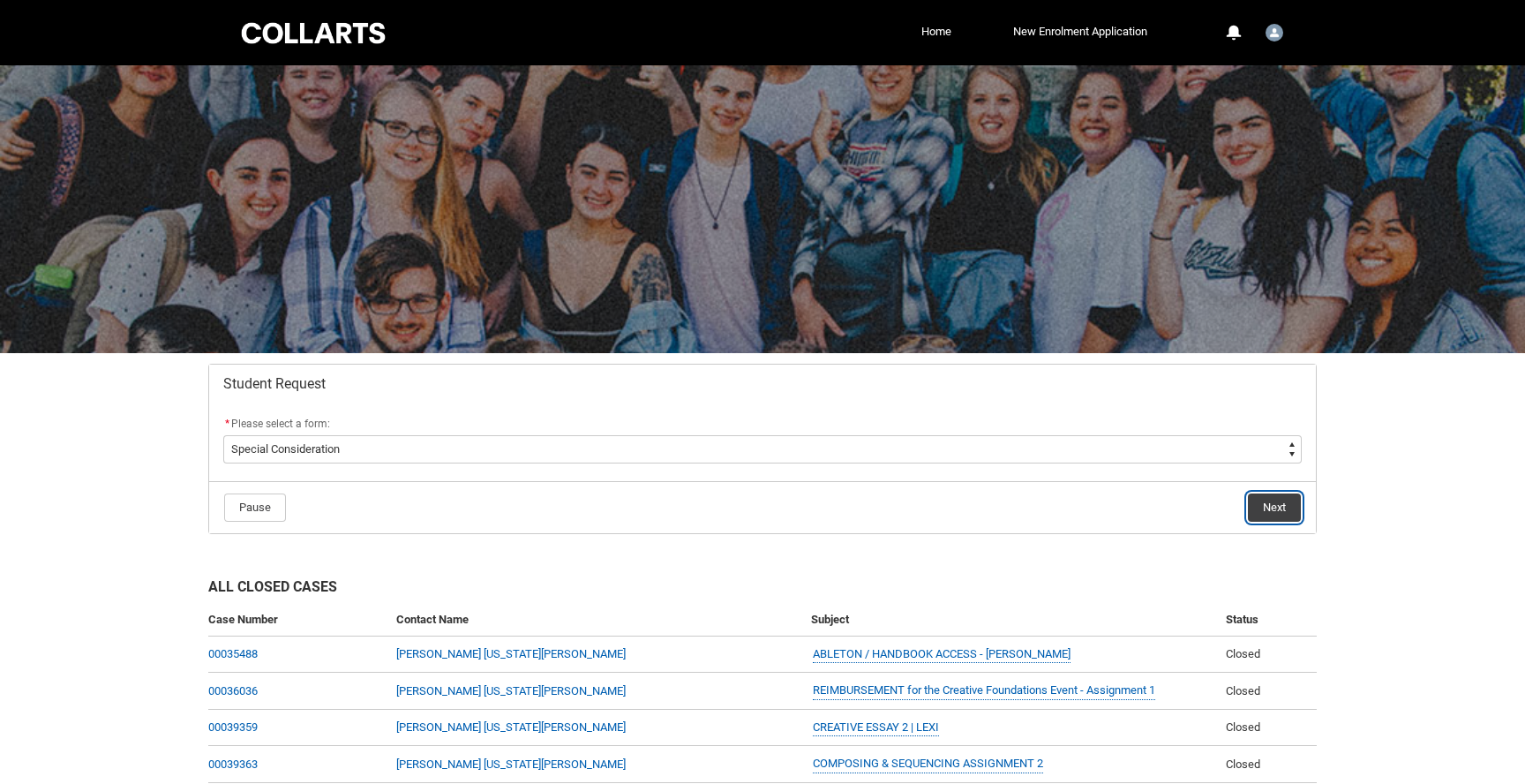
click at [1275, 507] on button "Next" at bounding box center [1275, 508] width 53 height 28
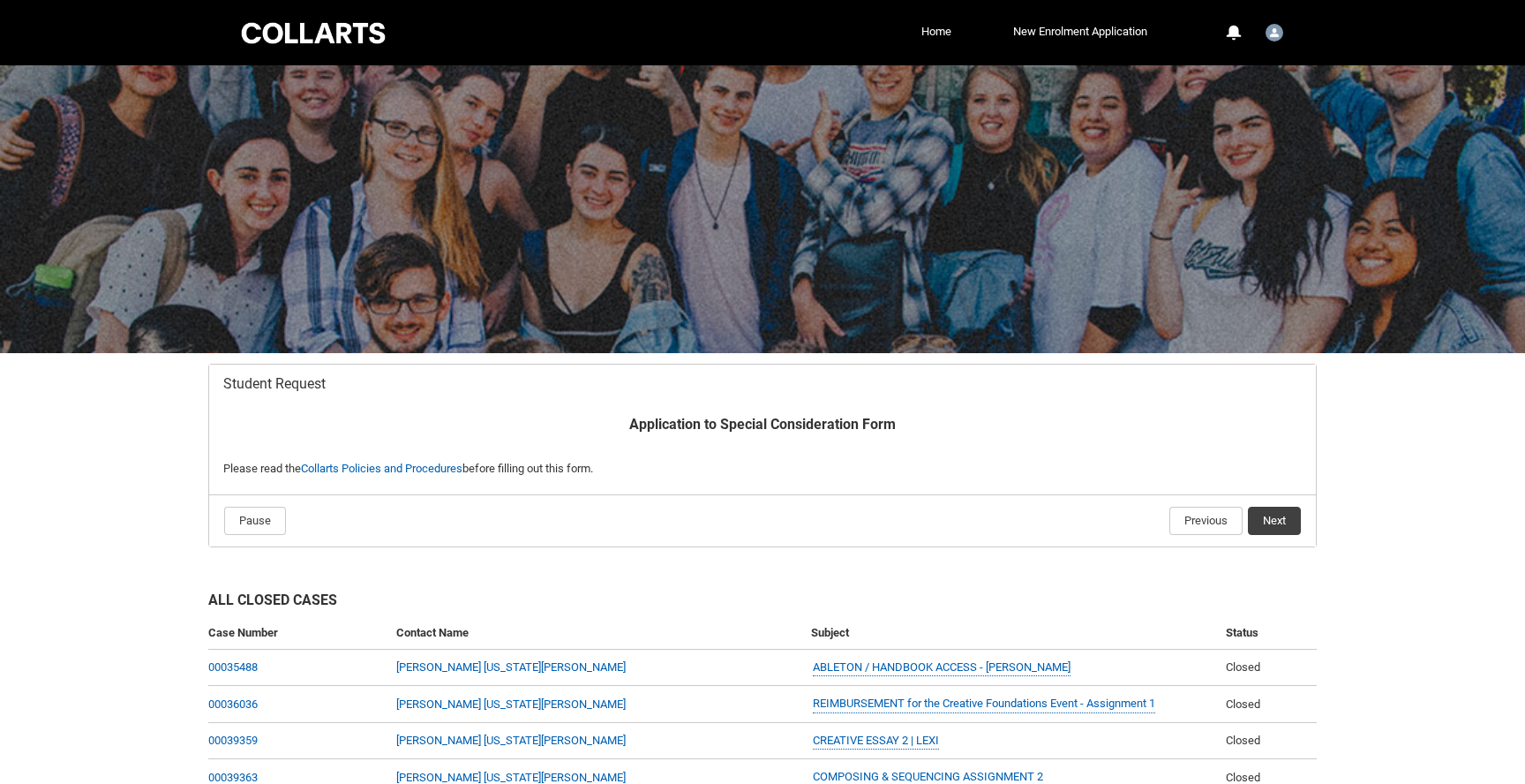
scroll to position [188, 0]
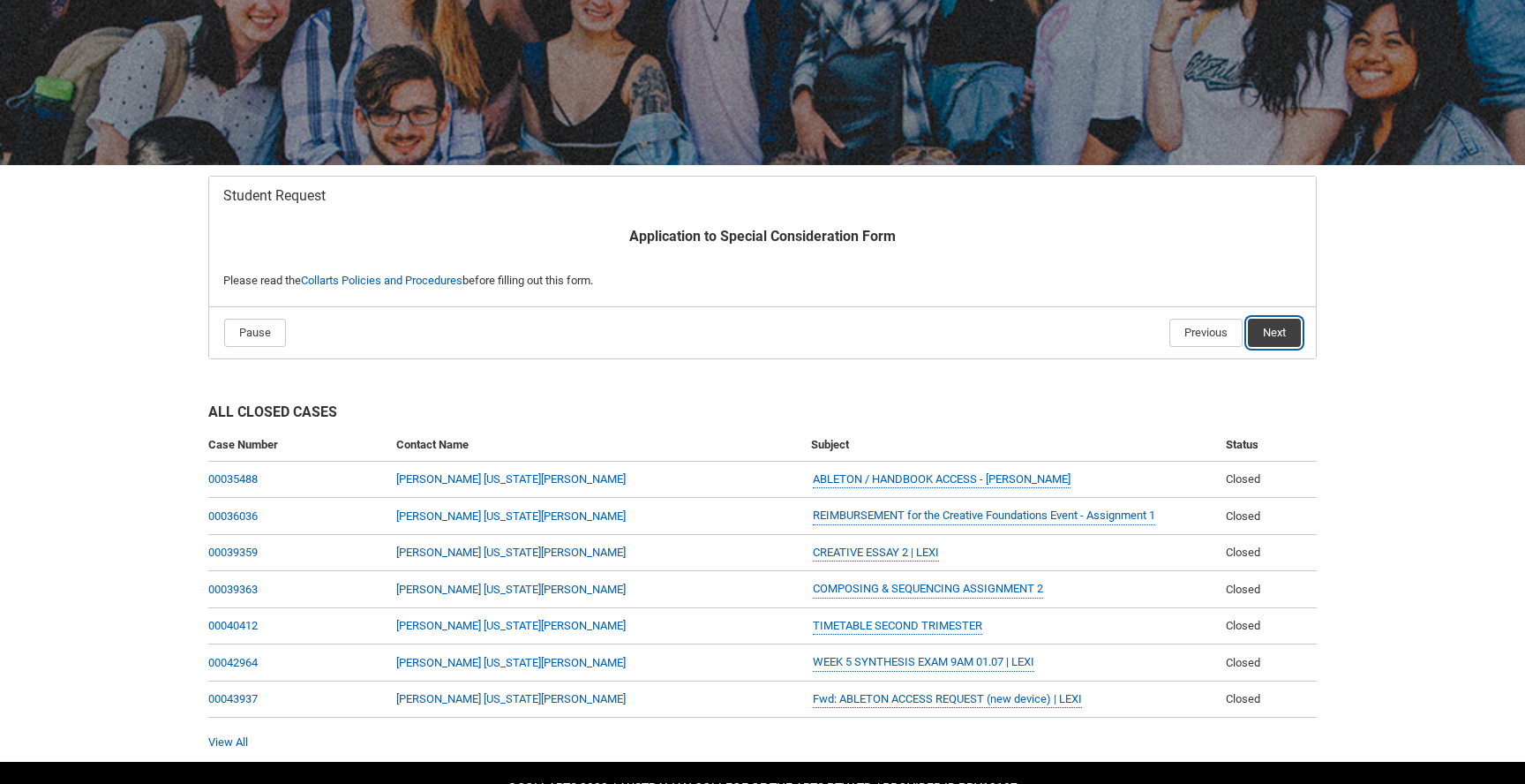
click at [1275, 327] on button "Next" at bounding box center [1275, 333] width 53 height 28
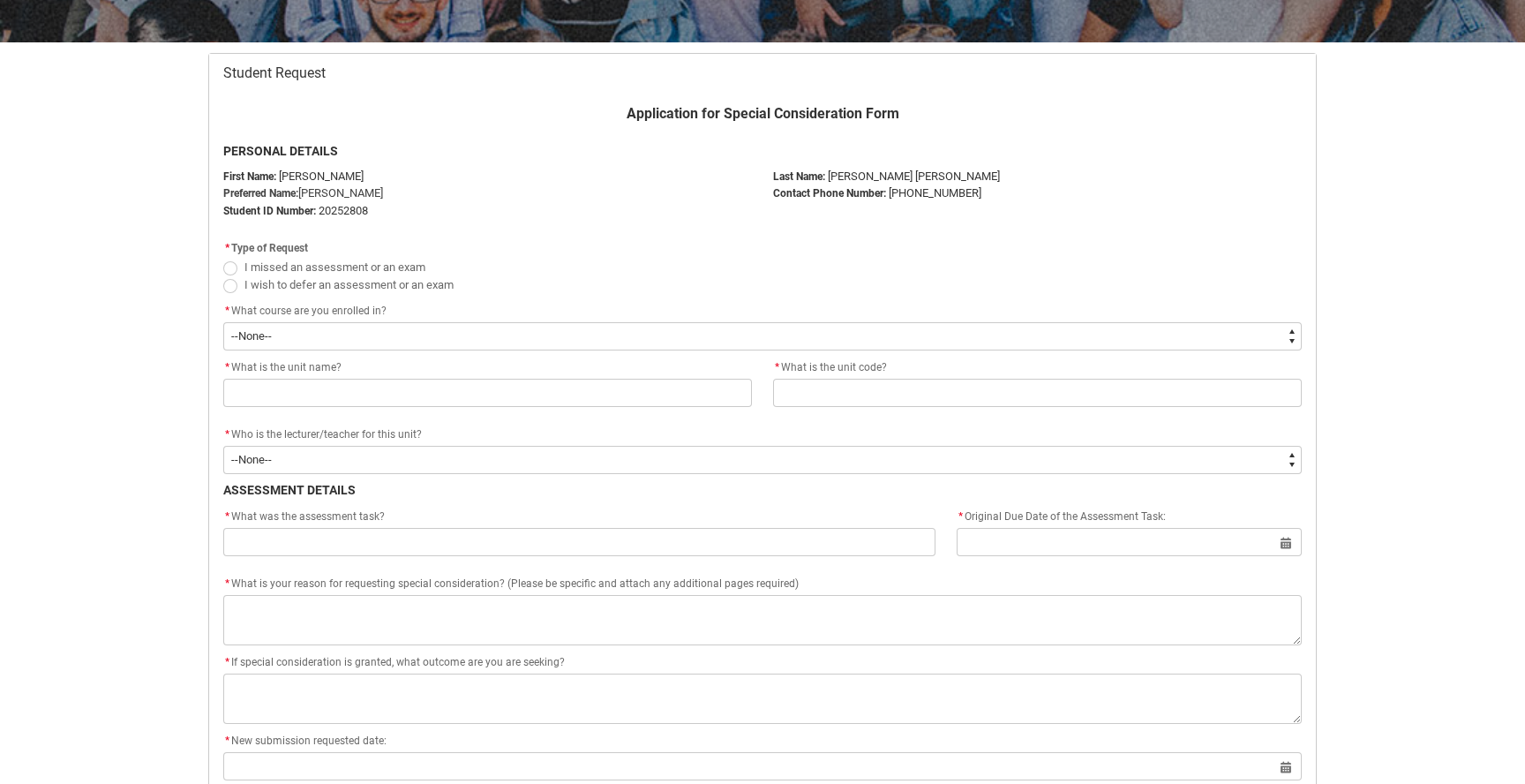
scroll to position [349, 0]
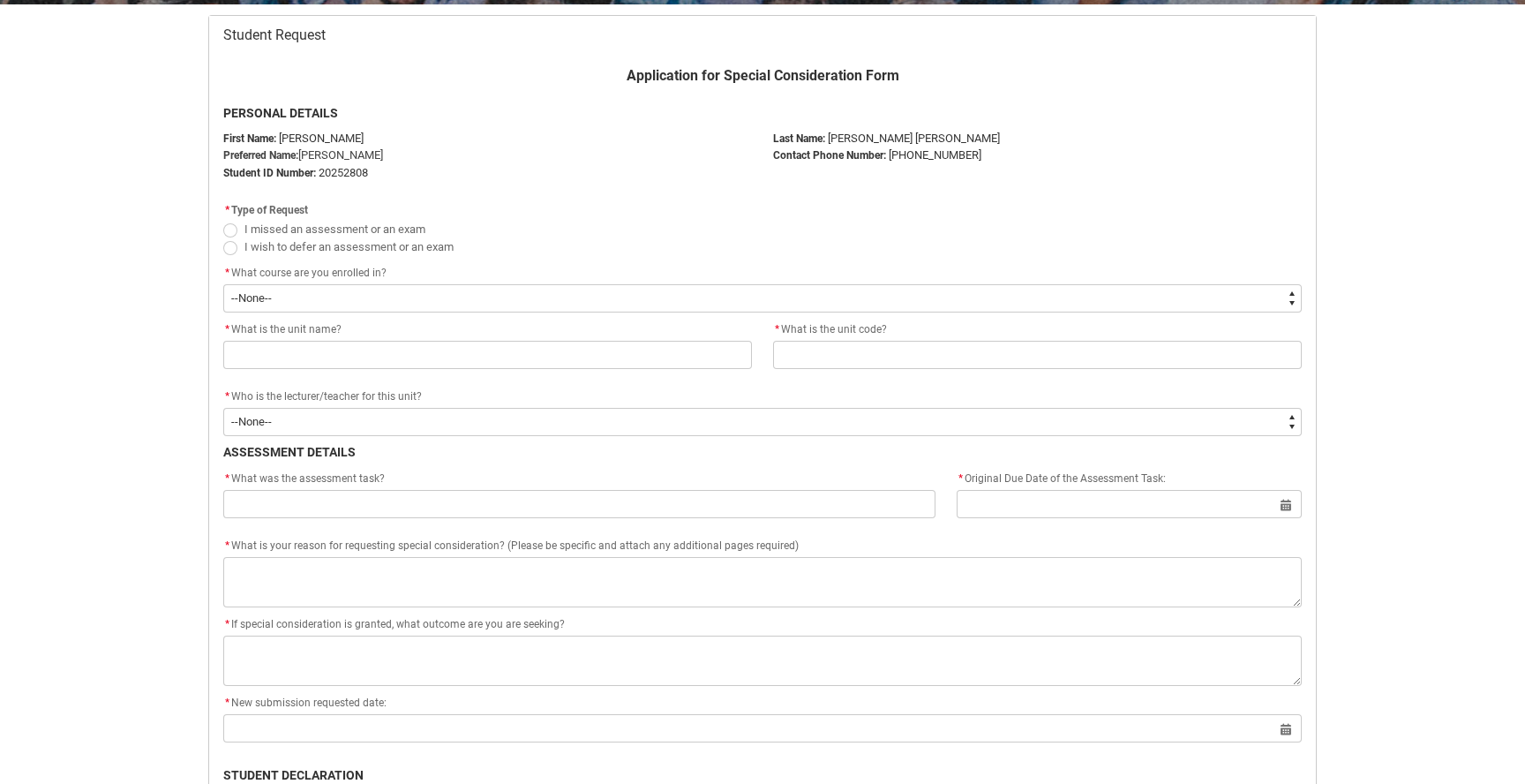
click at [227, 228] on span "Redu_Student_Request flow" at bounding box center [230, 230] width 14 height 14
click at [223, 219] on input "I missed an assessment or an exam" at bounding box center [222, 219] width 1 height 1
radio input "true"
click at [237, 280] on div "* What course are you enrolled in?" at bounding box center [762, 273] width 1079 height 21
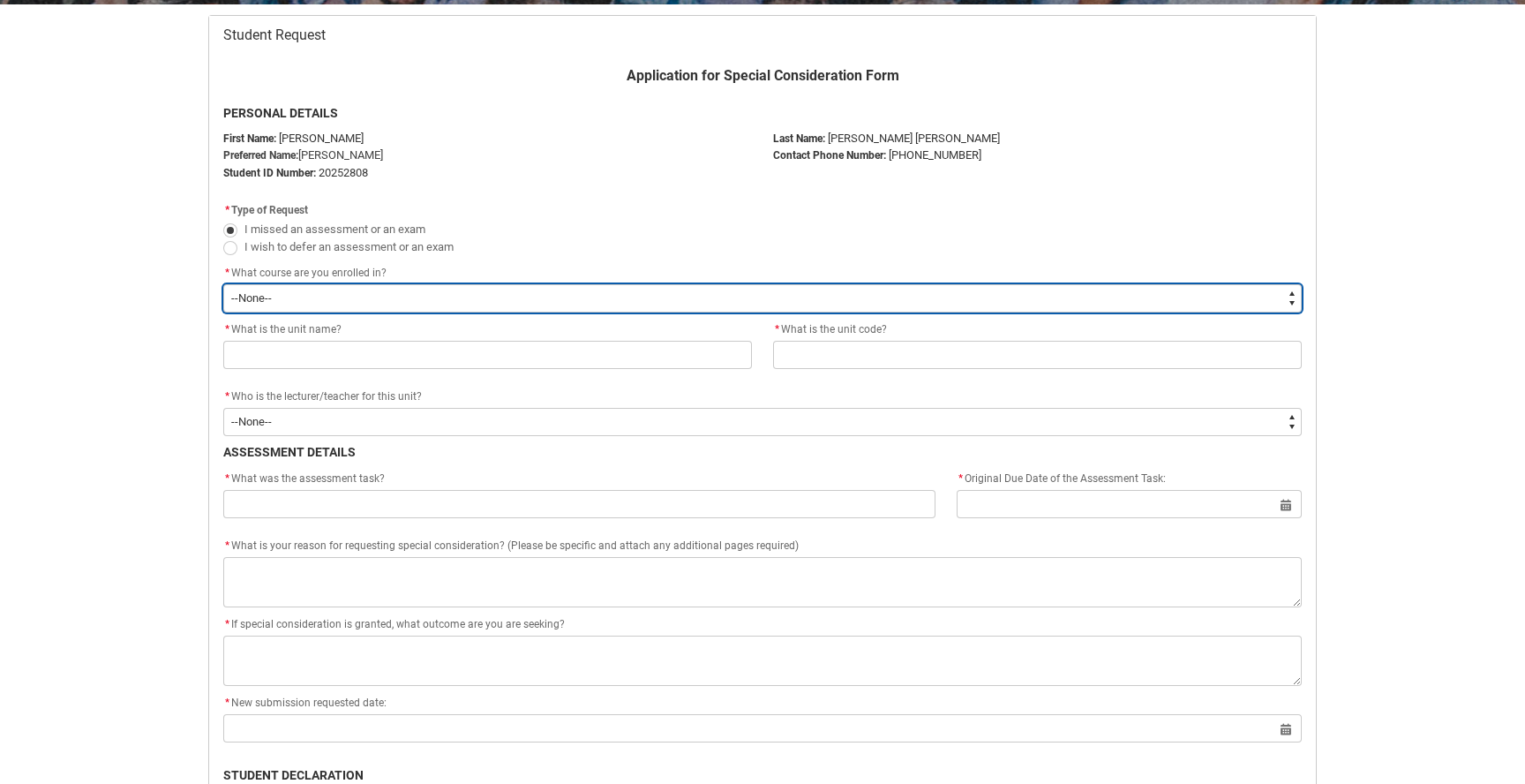
click at [245, 294] on select "--None-- Bachelor of Music Production V2" at bounding box center [762, 298] width 1079 height 28
type lightning-select "recordPicklist_ProgramEnrollment.a0jOZ000003SANiYAO"
click at [223, 284] on select "--None-- Bachelor of Music Production V2" at bounding box center [762, 298] width 1079 height 28
select select "recordPicklist_ProgramEnrollment.a0jOZ000003SANiYAO"
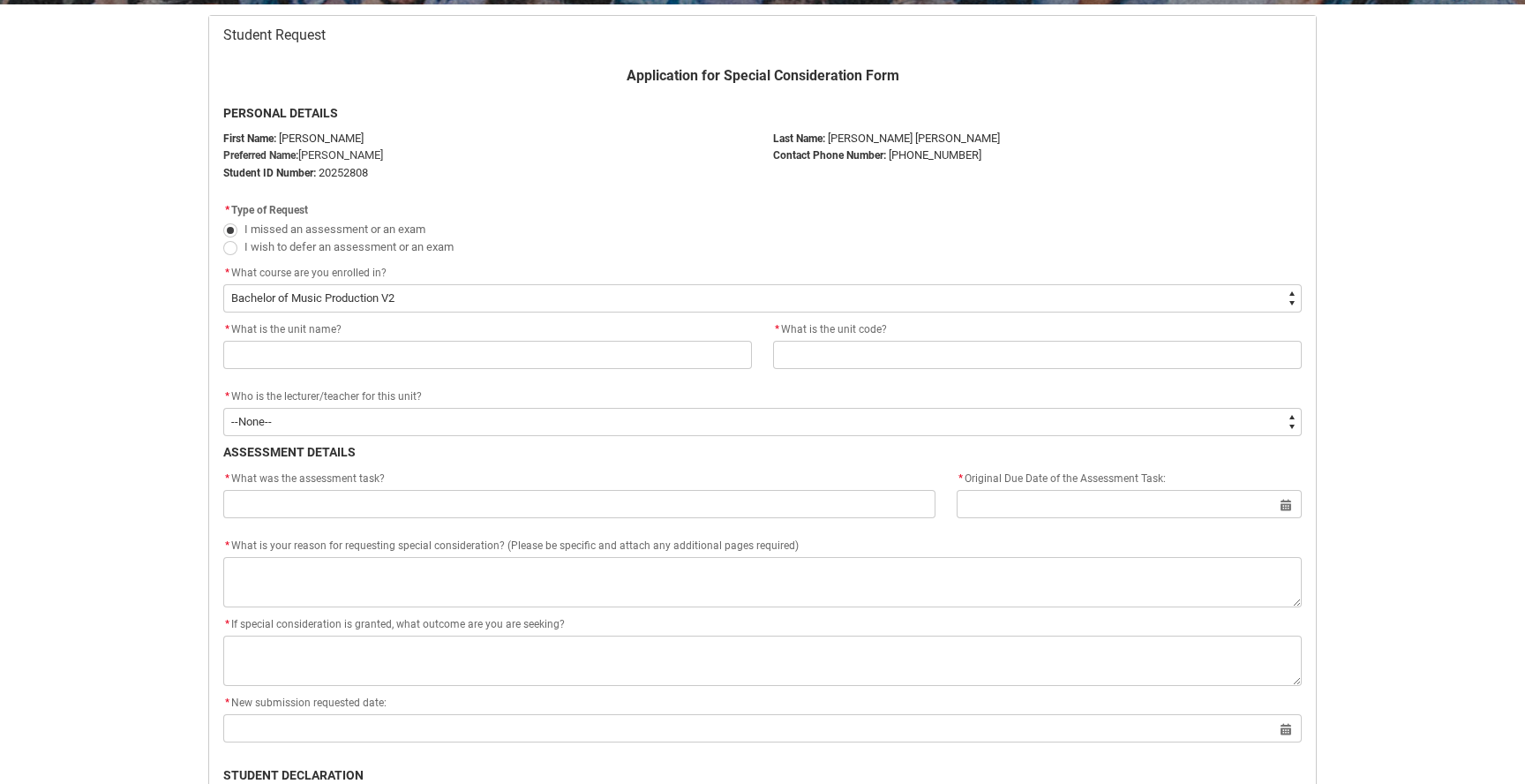
click at [1305, 503] on flowruntime-screen-field "* Original Due Date of the Assessment Task: Select a date for Format: 31 Dec 20…" at bounding box center [1129, 497] width 366 height 57
click at [1300, 503] on input "Redu_Student_Request flow" at bounding box center [1129, 504] width 345 height 28
select select "2025"
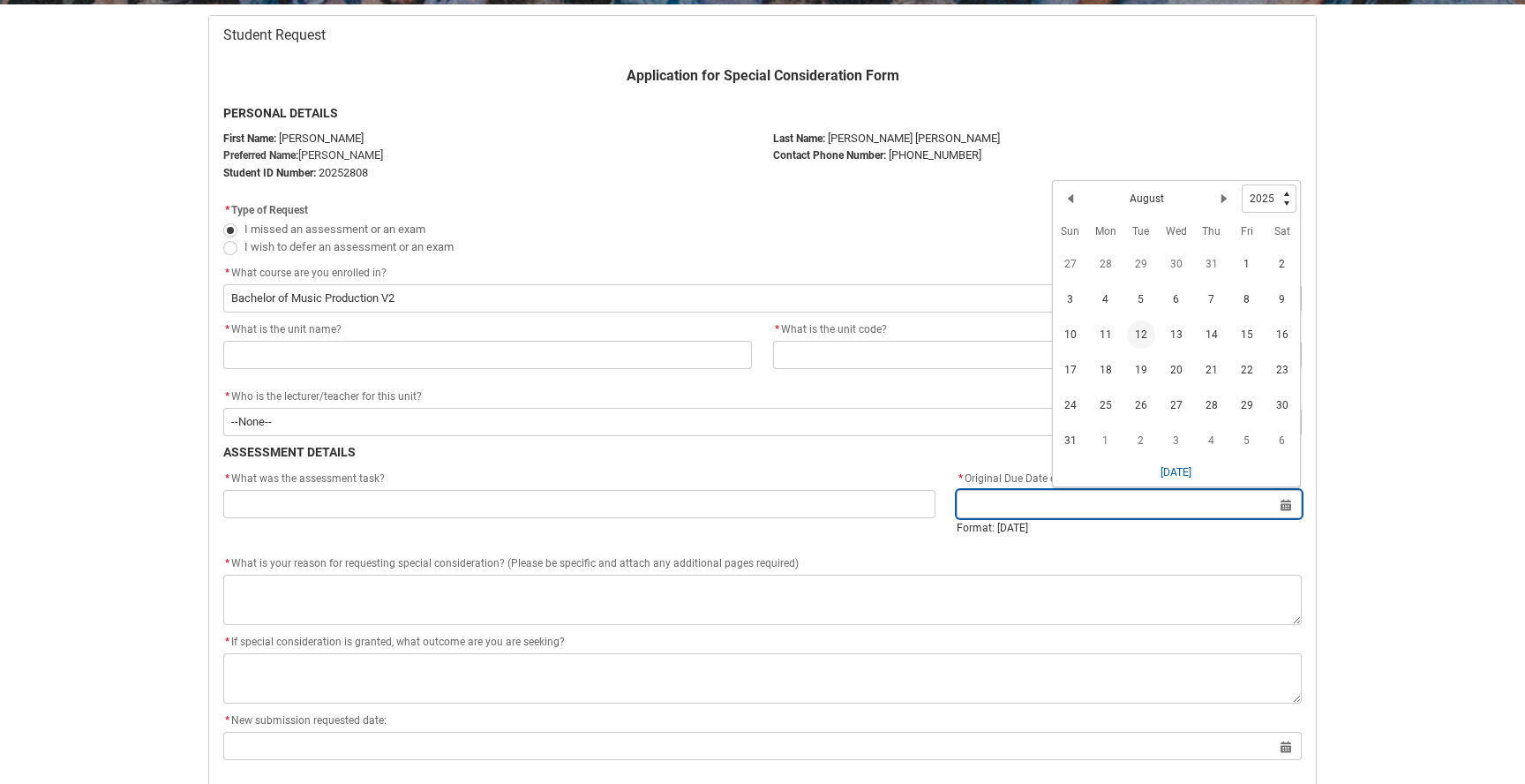
click at [1289, 503] on input "Redu_Student_Request flow" at bounding box center [1129, 504] width 345 height 28
click at [1243, 291] on span "8" at bounding box center [1247, 299] width 28 height 28
type lightning-datepicker "2025-08-08"
type lightning-input "2025-08-08"
type input "8 Aug 2025"
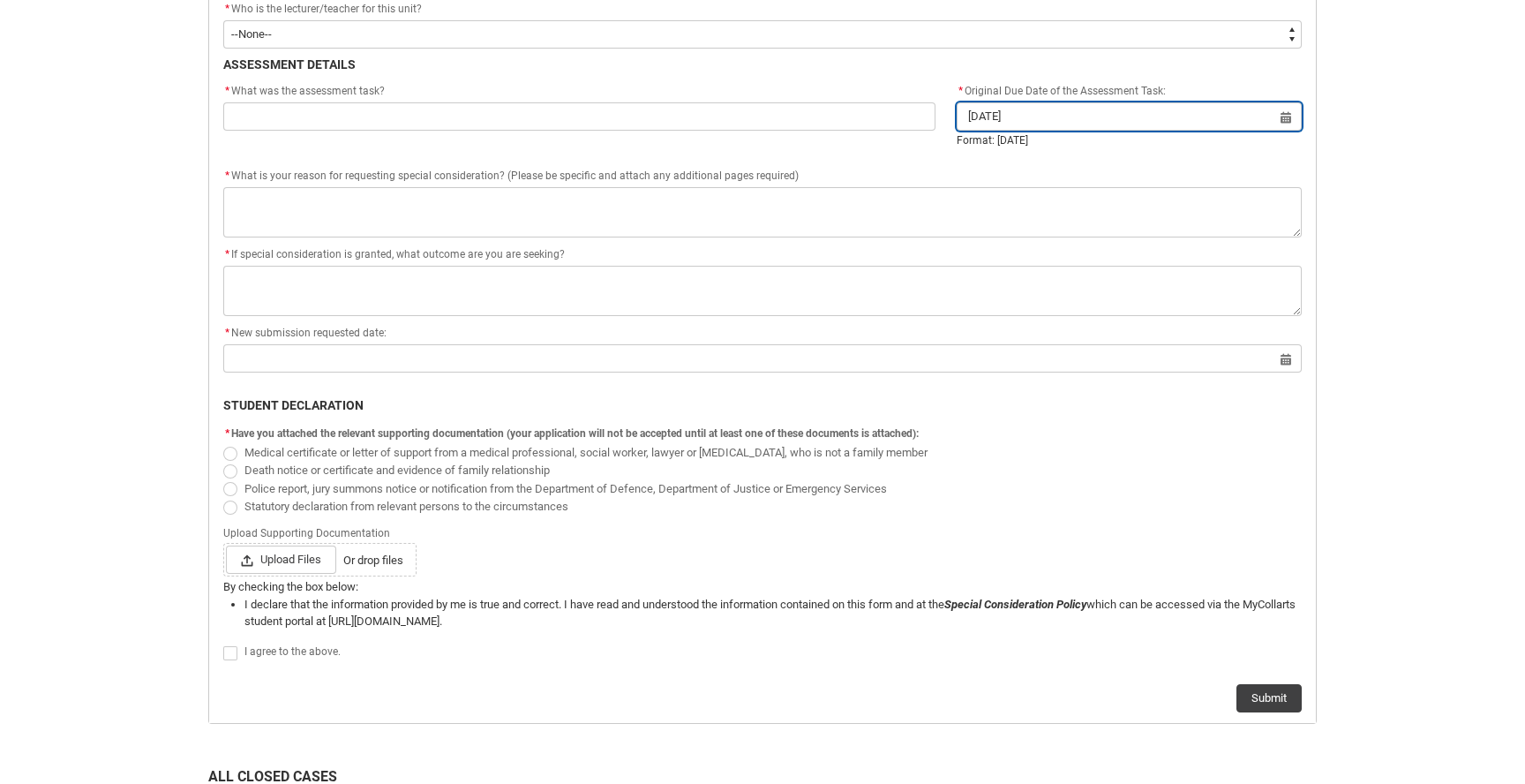
scroll to position [727, 0]
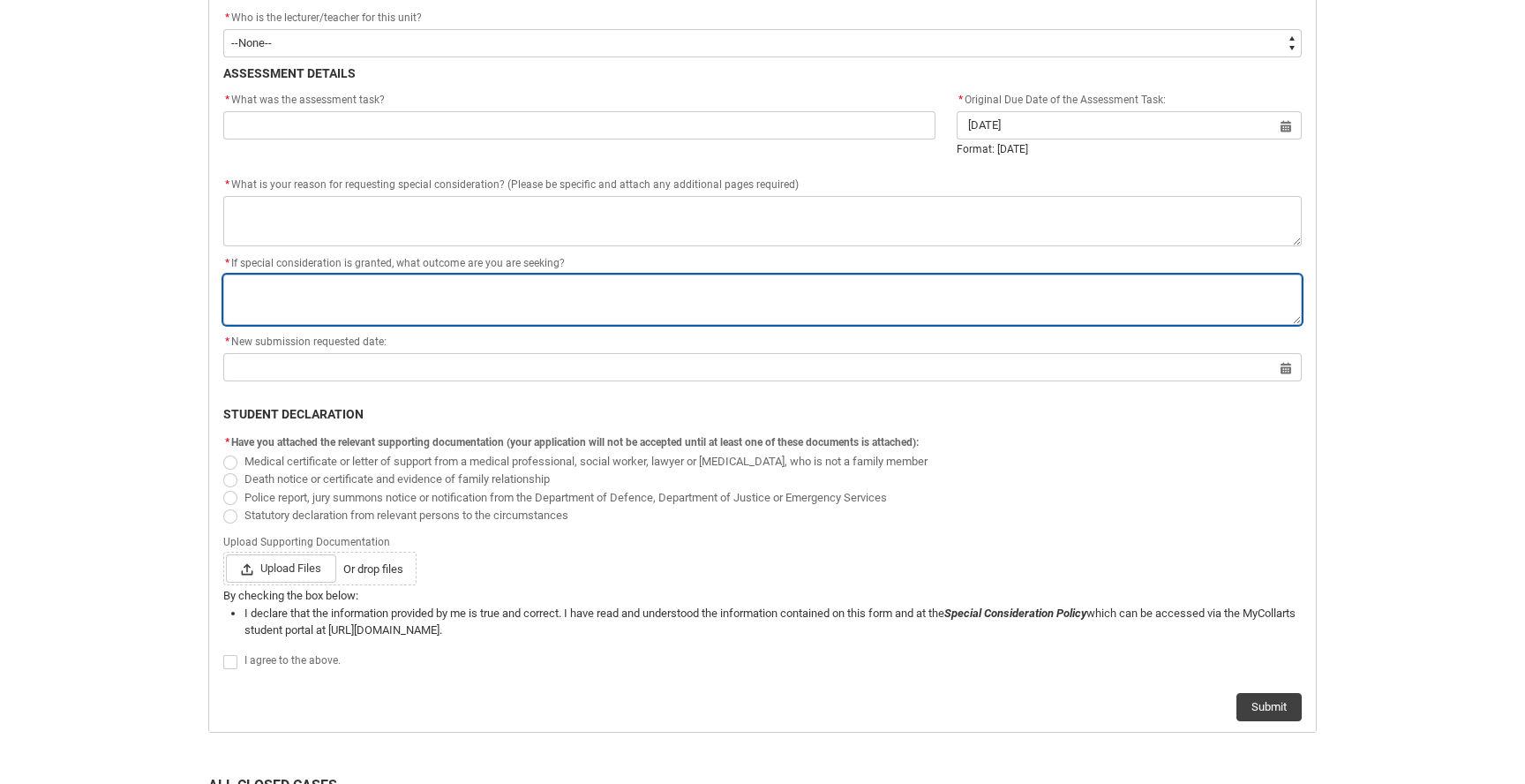
click at [339, 290] on textarea "*" at bounding box center [762, 299] width 1079 height 50
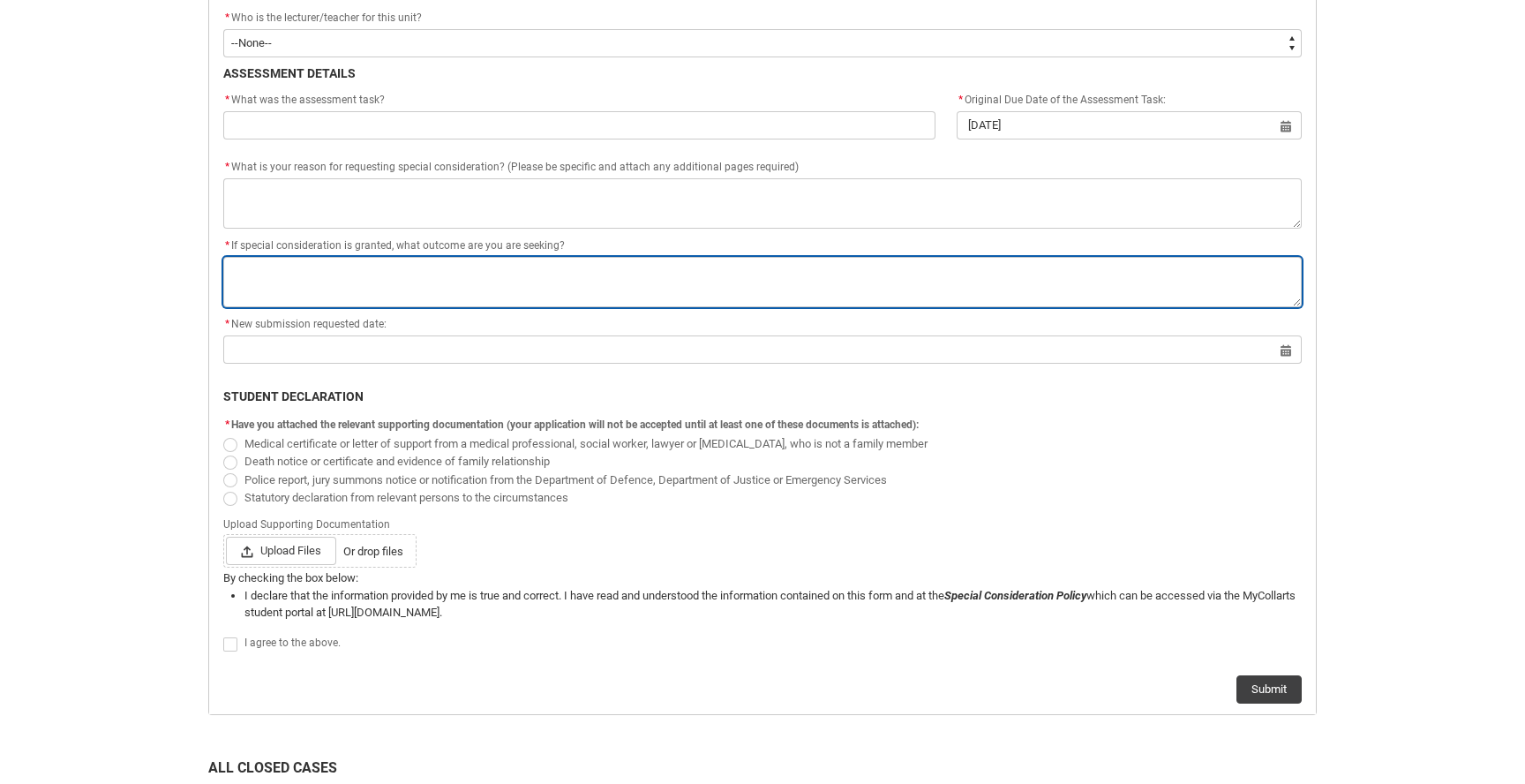
type lightning-textarea "A"
type textarea "A"
type lightning-textarea "As"
type textarea "As"
type lightning-textarea "As"
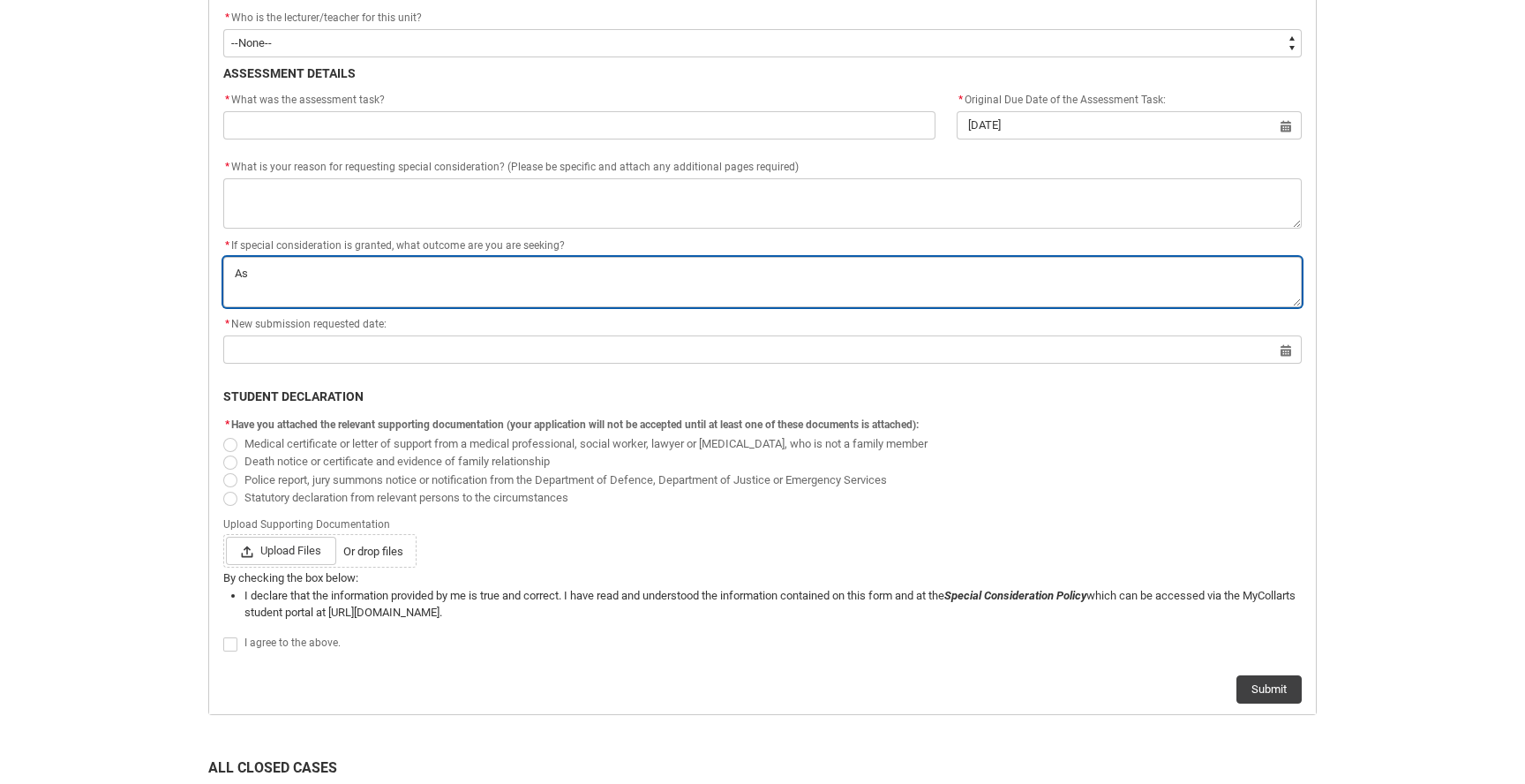
type textarea "As"
type lightning-textarea "As a"
type textarea "As a"
type lightning-textarea "As ab"
type textarea "As ab"
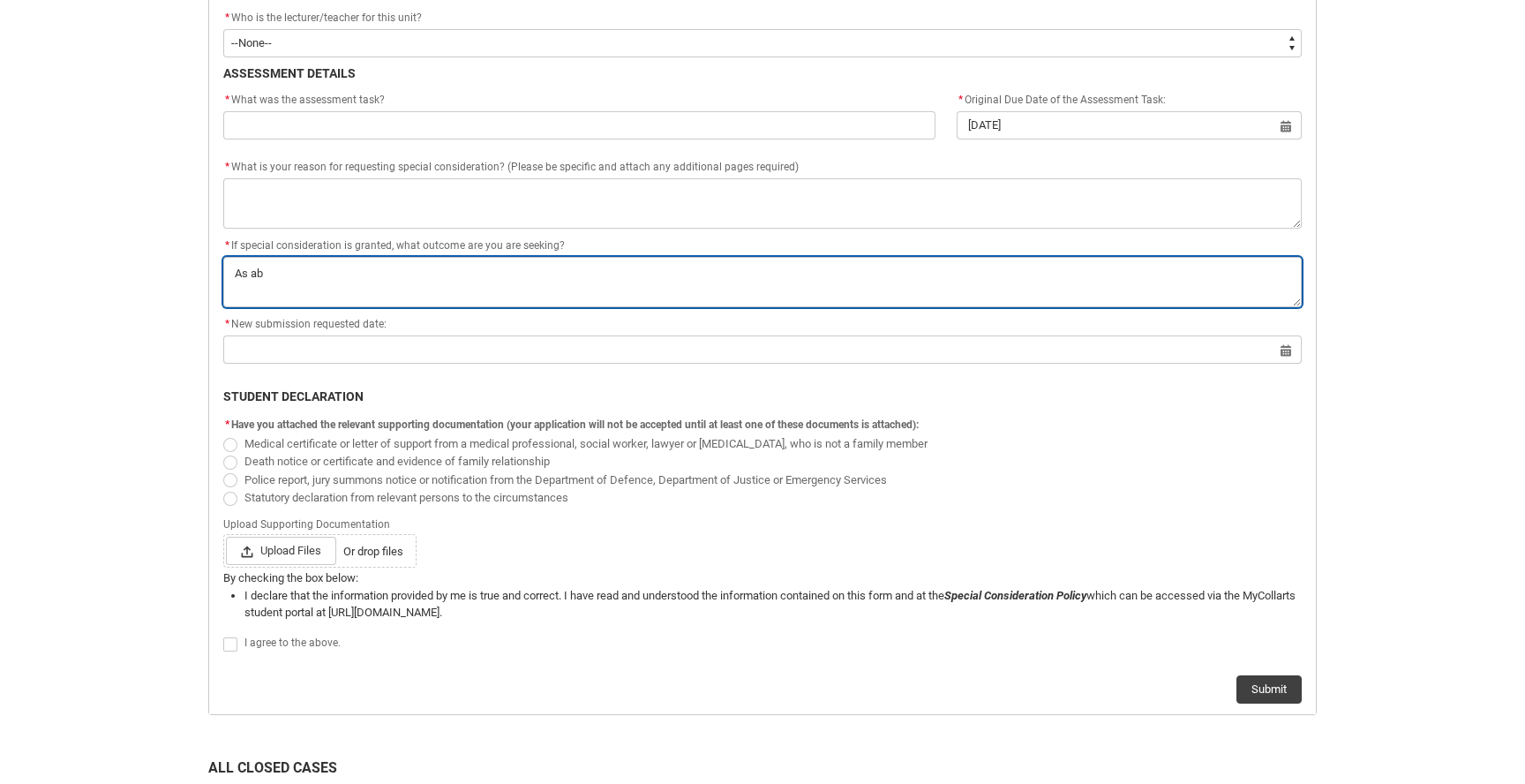
type lightning-textarea "As abo"
type textarea "As abo"
type lightning-textarea "As abov"
type textarea "As abov"
type lightning-textarea "As above"
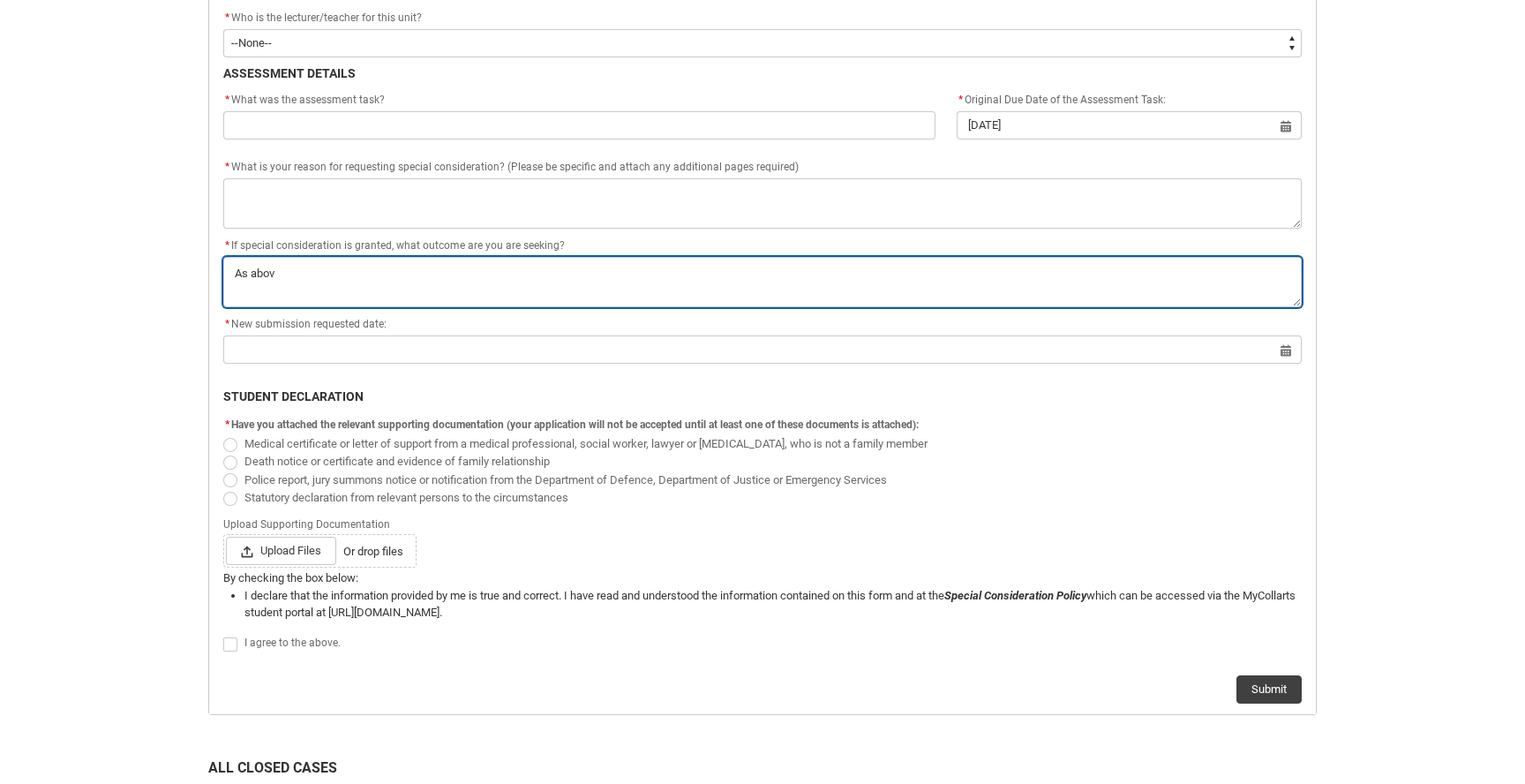
type textarea "As above"
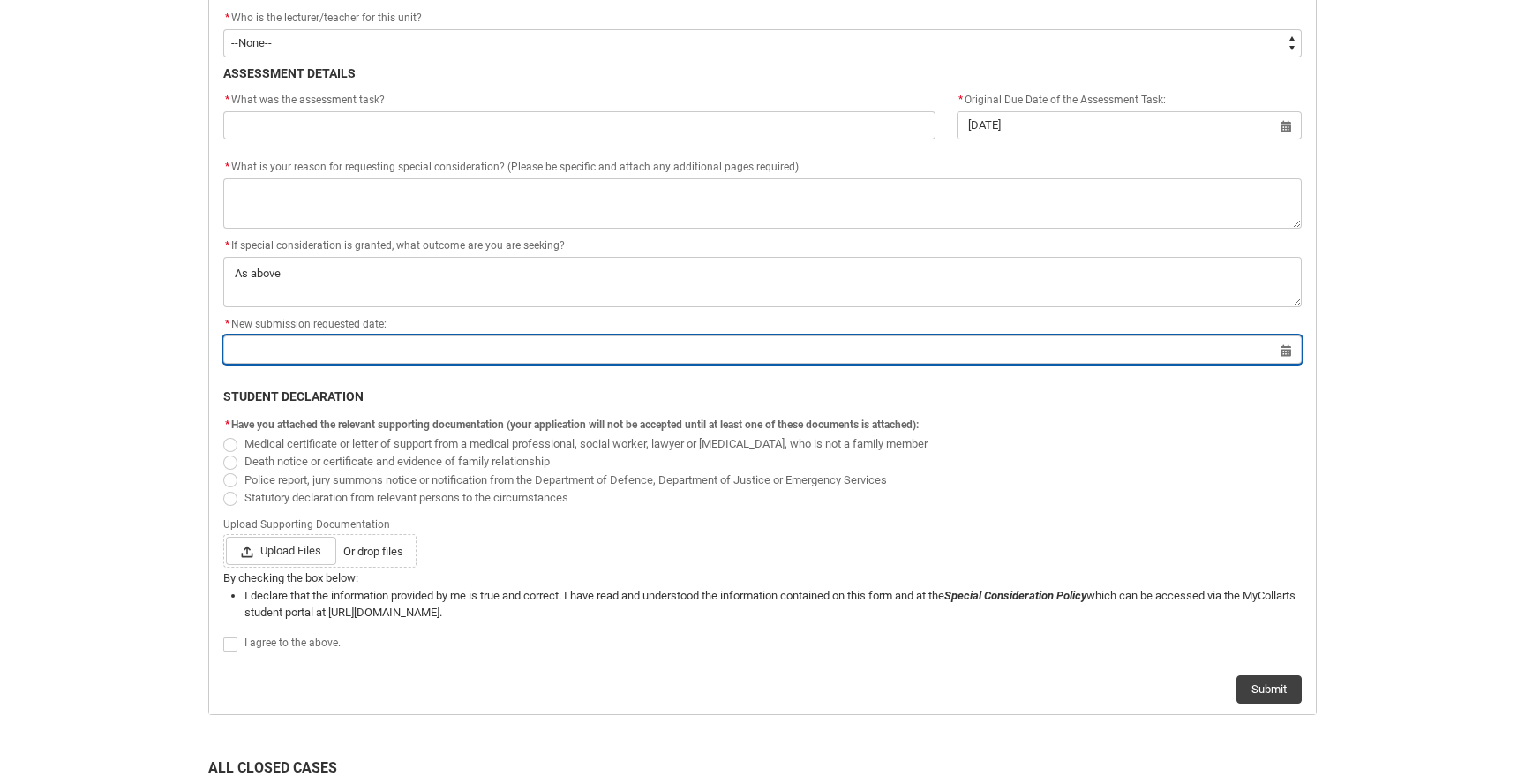
click at [298, 352] on input "Redu_Student_Request flow" at bounding box center [762, 350] width 1079 height 28
select select "2025"
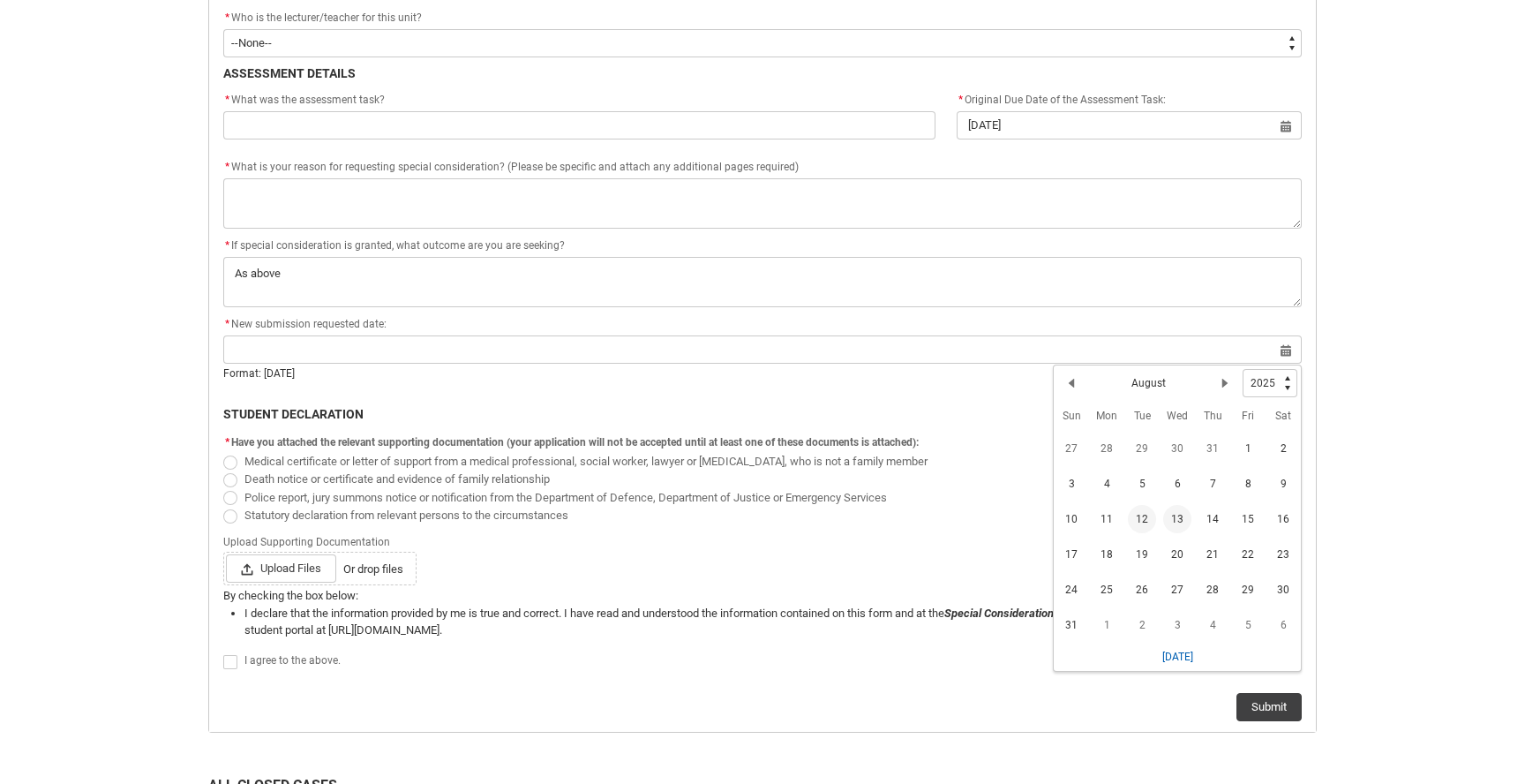
click at [1180, 512] on span "13" at bounding box center [1178, 519] width 28 height 28
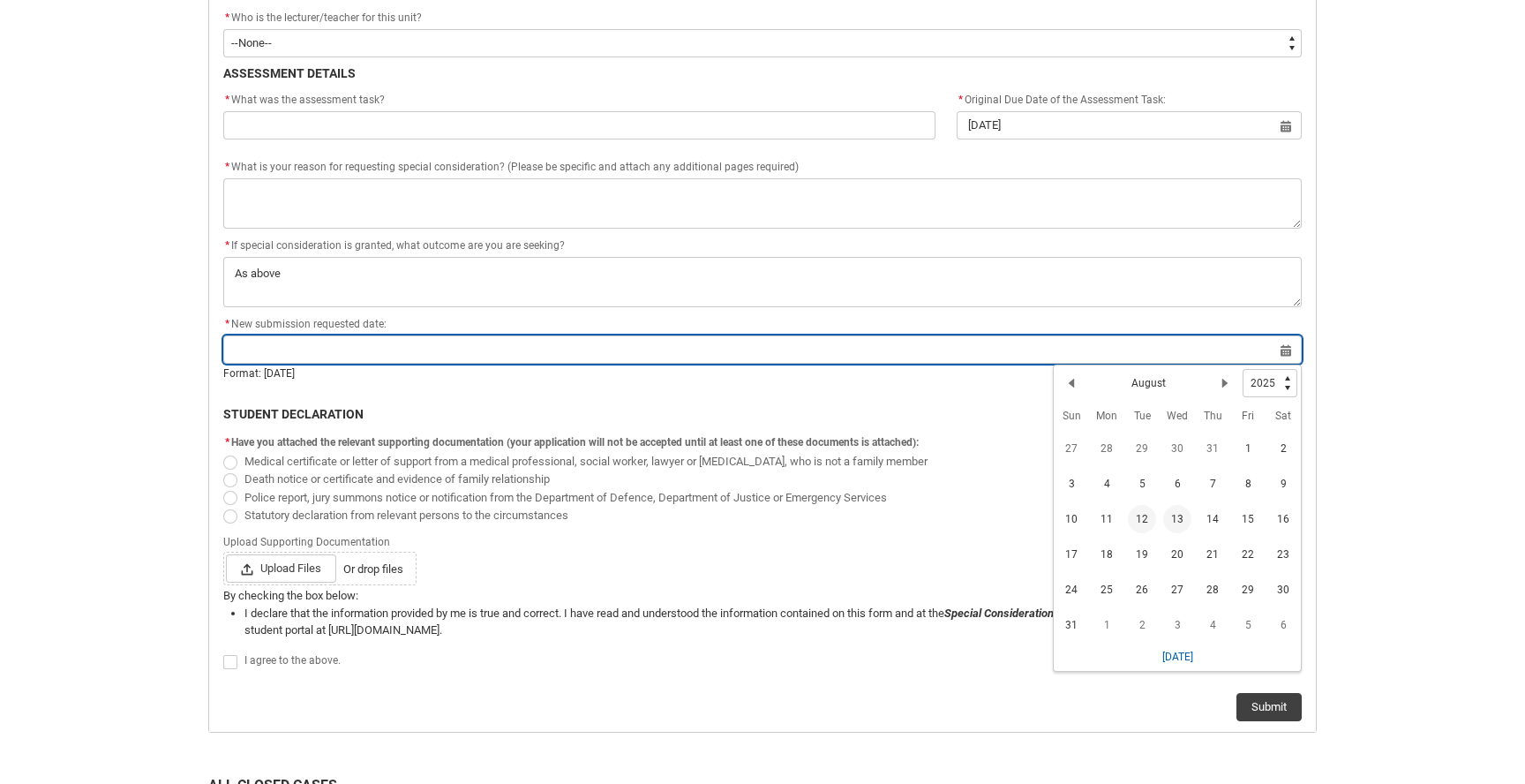
type lightning-datepicker "2025-08-13"
type lightning-input "2025-08-13"
type input "13 Aug 2025"
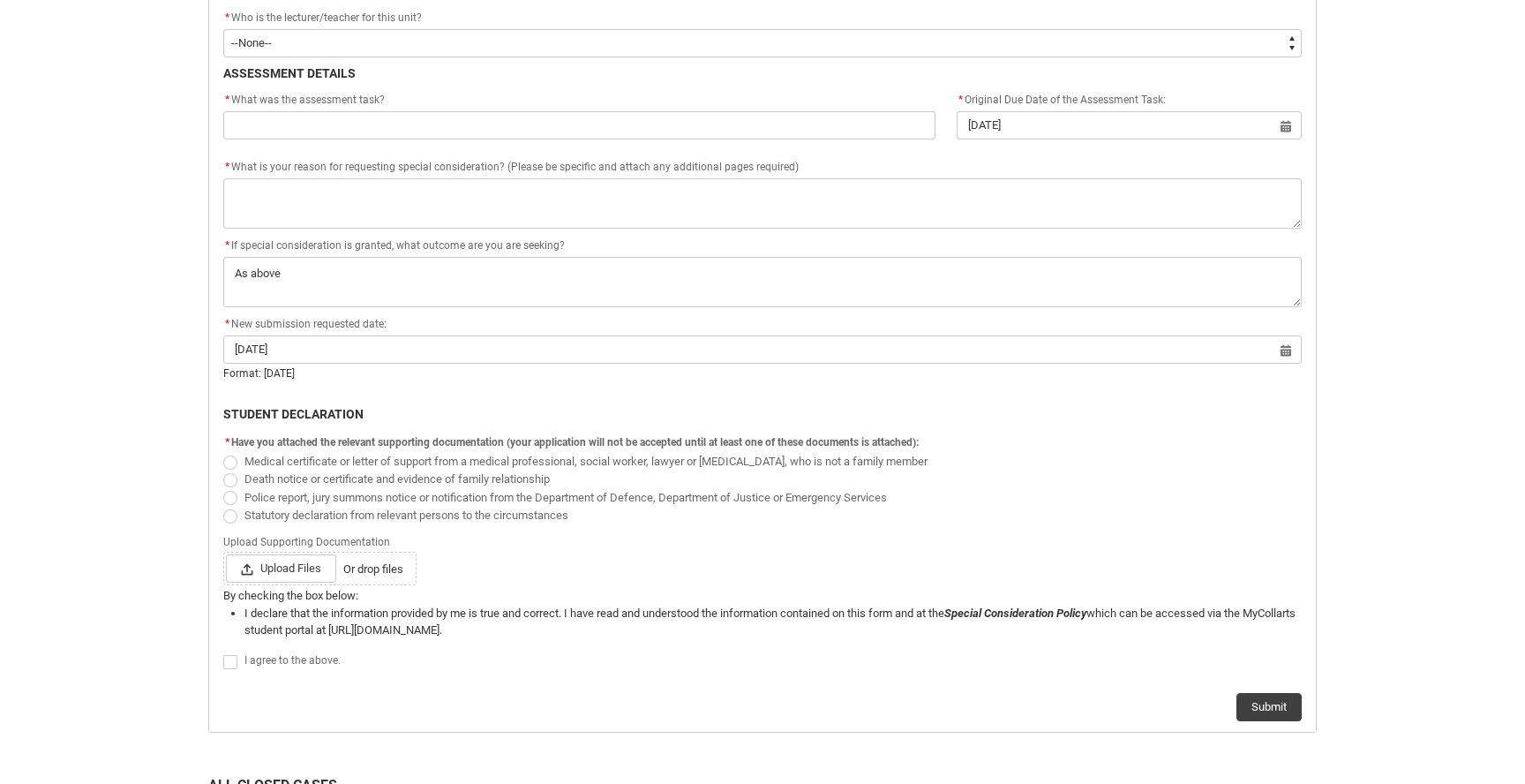
click at [229, 461] on span "Redu_Student_Request flow" at bounding box center [230, 463] width 14 height 14
click at [223, 452] on input "Medical certificate or letter of support from a medical professional, social wo…" at bounding box center [222, 451] width 1 height 1
radio input "true"
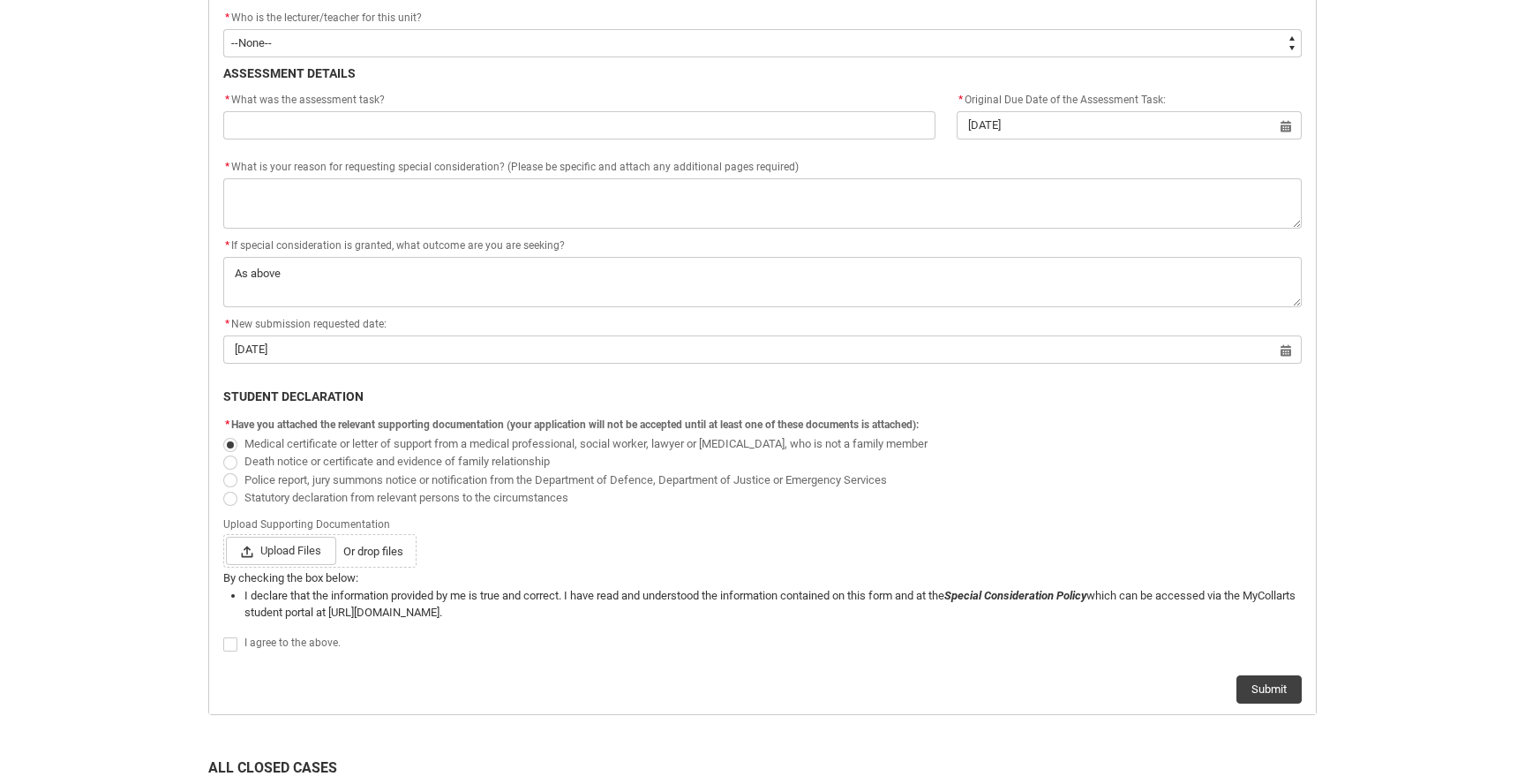
click at [227, 643] on span "Redu_Student_Request flow" at bounding box center [230, 644] width 14 height 14
click at [223, 635] on input "Redu_Student_Request flow" at bounding box center [222, 634] width 1 height 1
type lightning-input "true"
checkbox input "true"
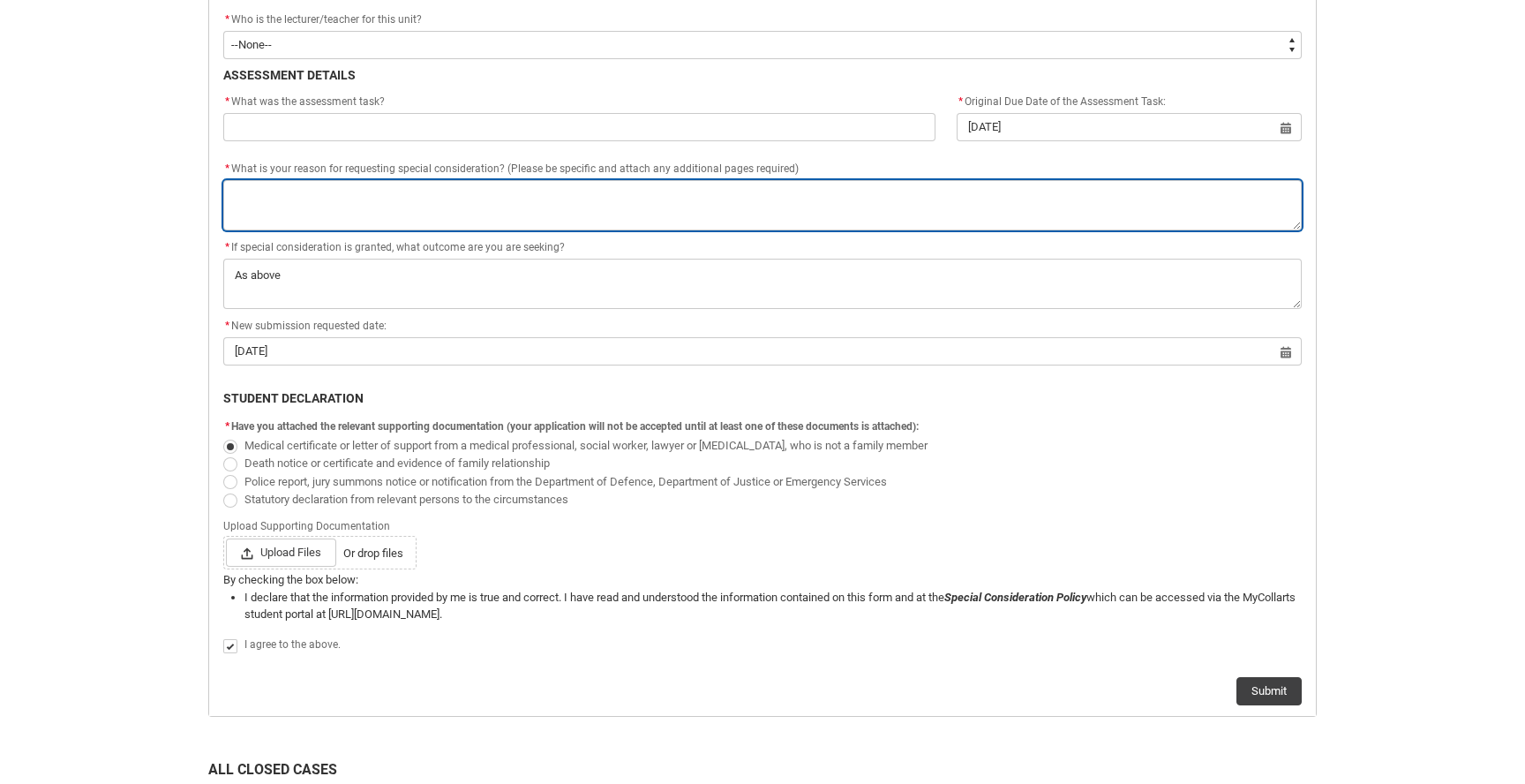
click at [394, 215] on textarea "*" at bounding box center [762, 204] width 1079 height 50
paste textarea "Hi team, I am hoping to request an additional four days to complete and send th…"
type lightning-textarea "Hi team, I am hoping to request an additional four days to complete and send th…"
type textarea "Hi team, I am hoping to request an additional four days to complete and send th…"
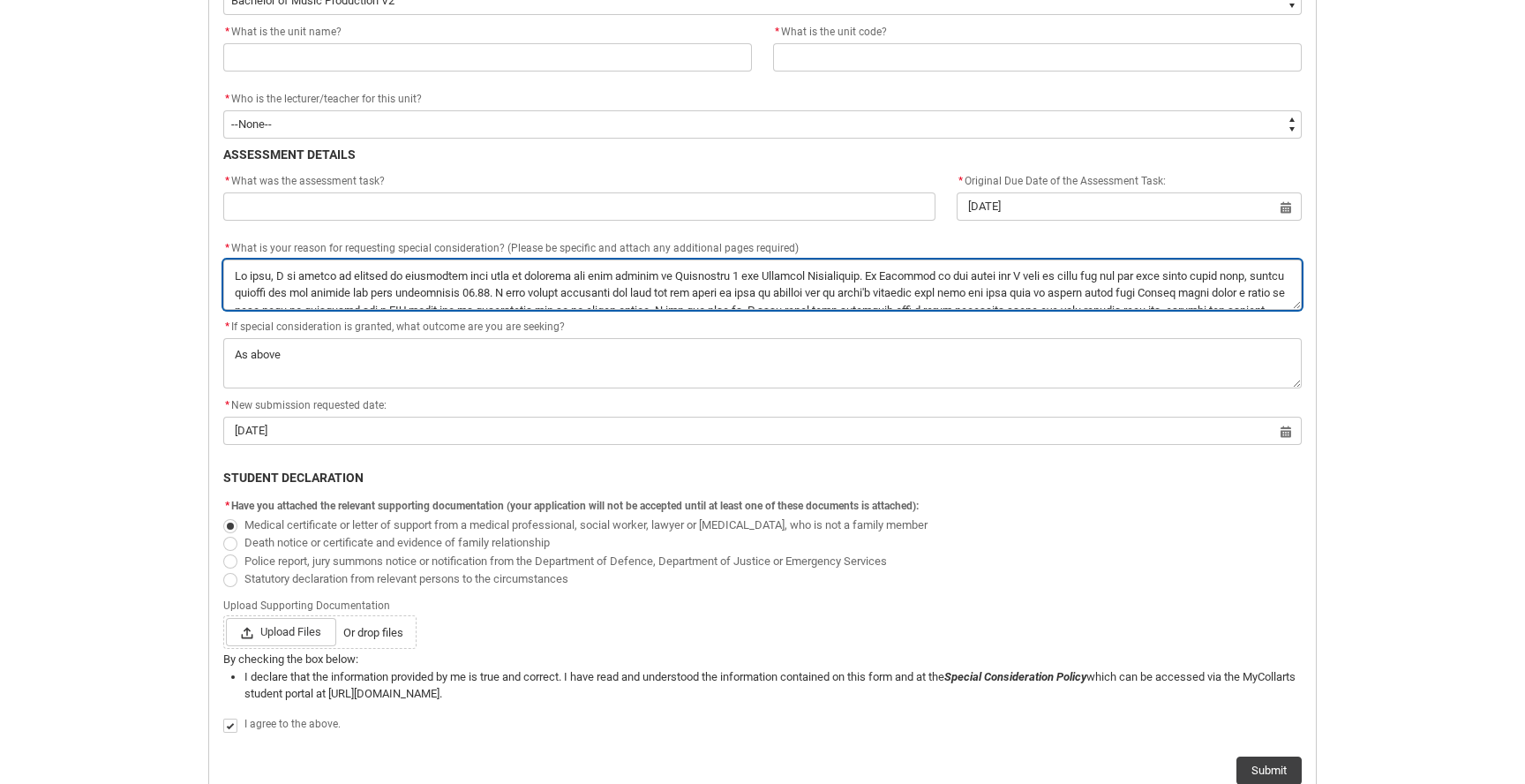
scroll to position [637, 0]
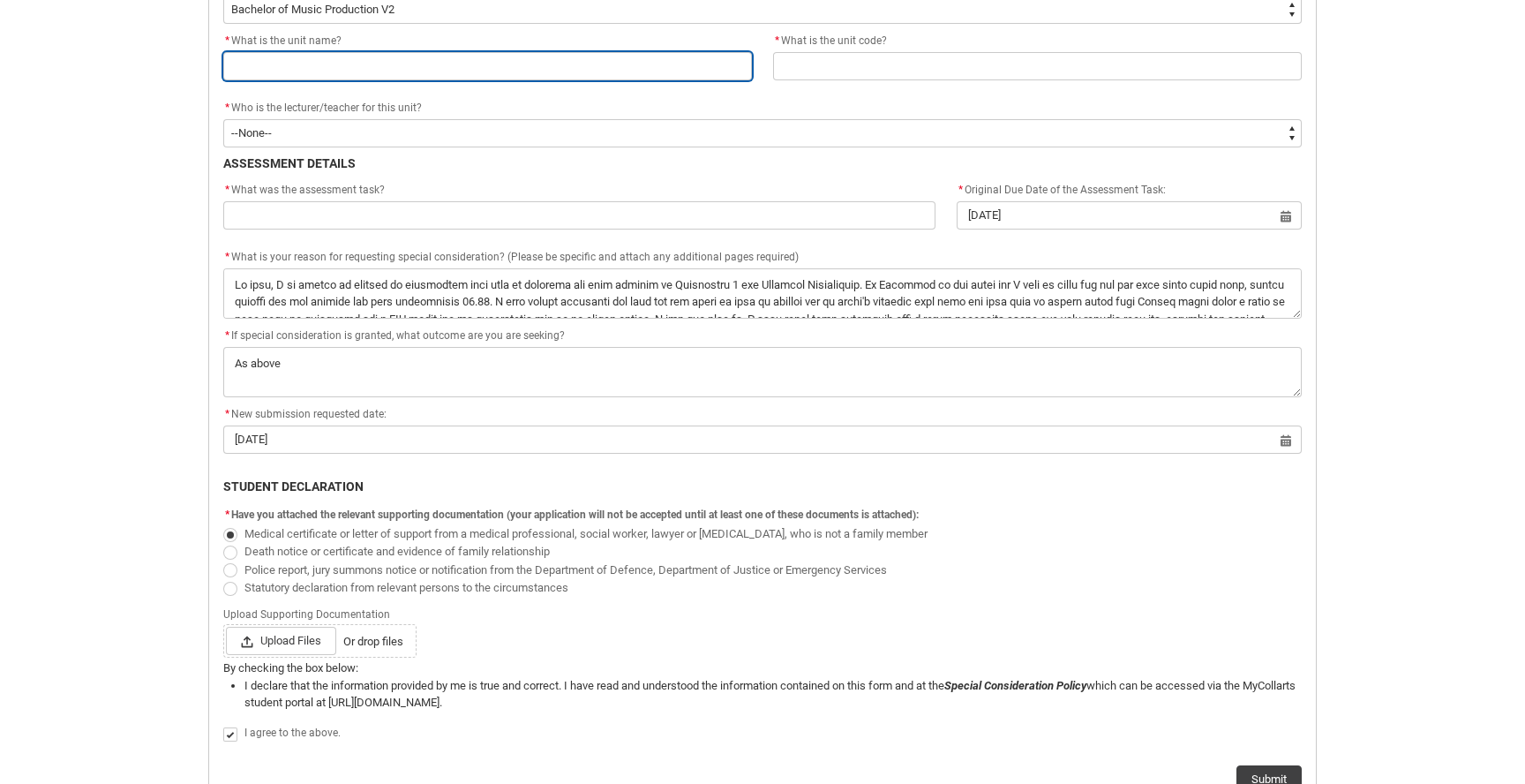
click at [518, 62] on input "Redu_Student_Request flow" at bounding box center [487, 66] width 528 height 28
type lightning-primitive-input-simple "S"
type input "S"
type lightning-primitive-input-simple "C"
type input "C"
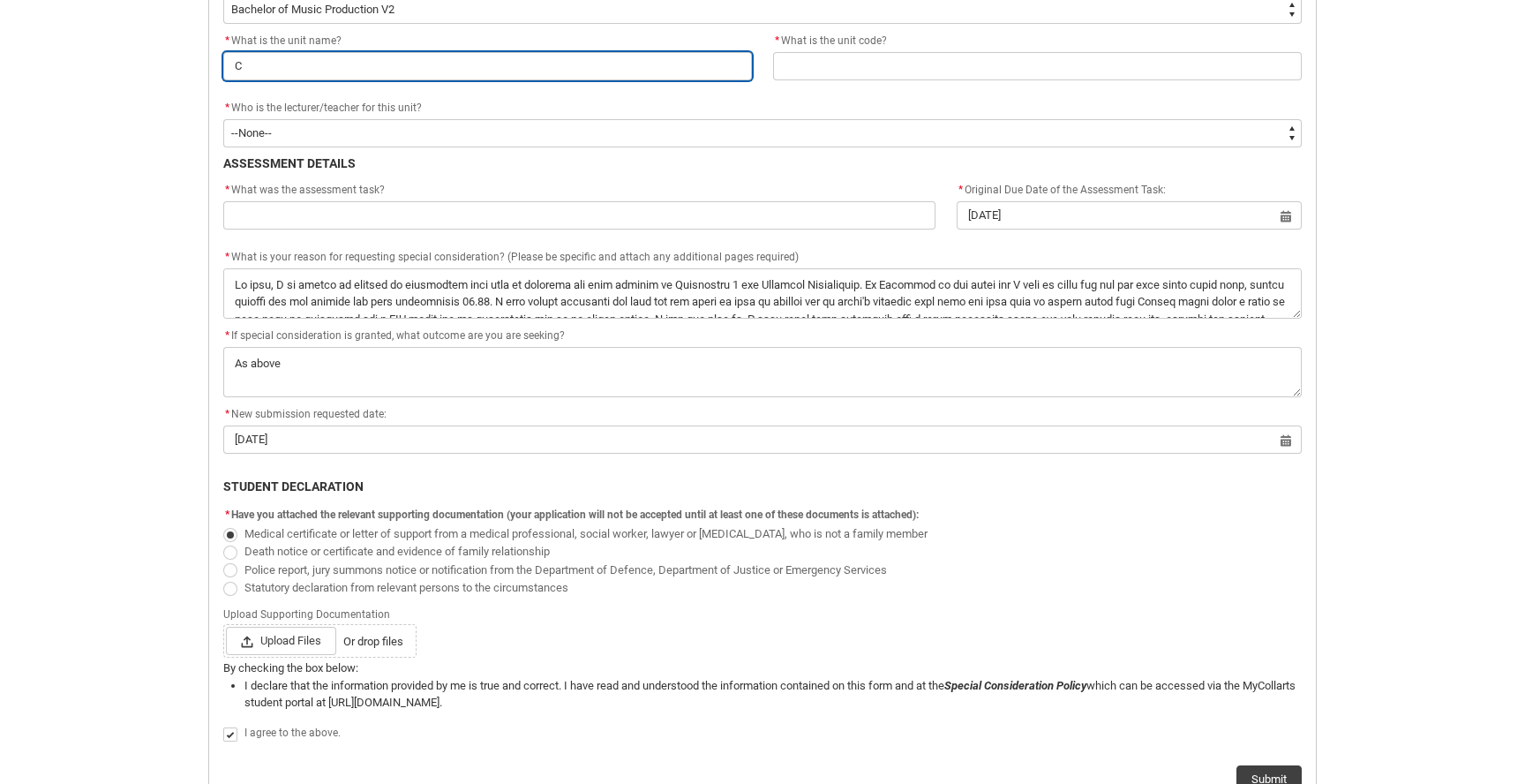
type lightning-primitive-input-simple "Creative Software Practice"
type input "Creative Software Practice"
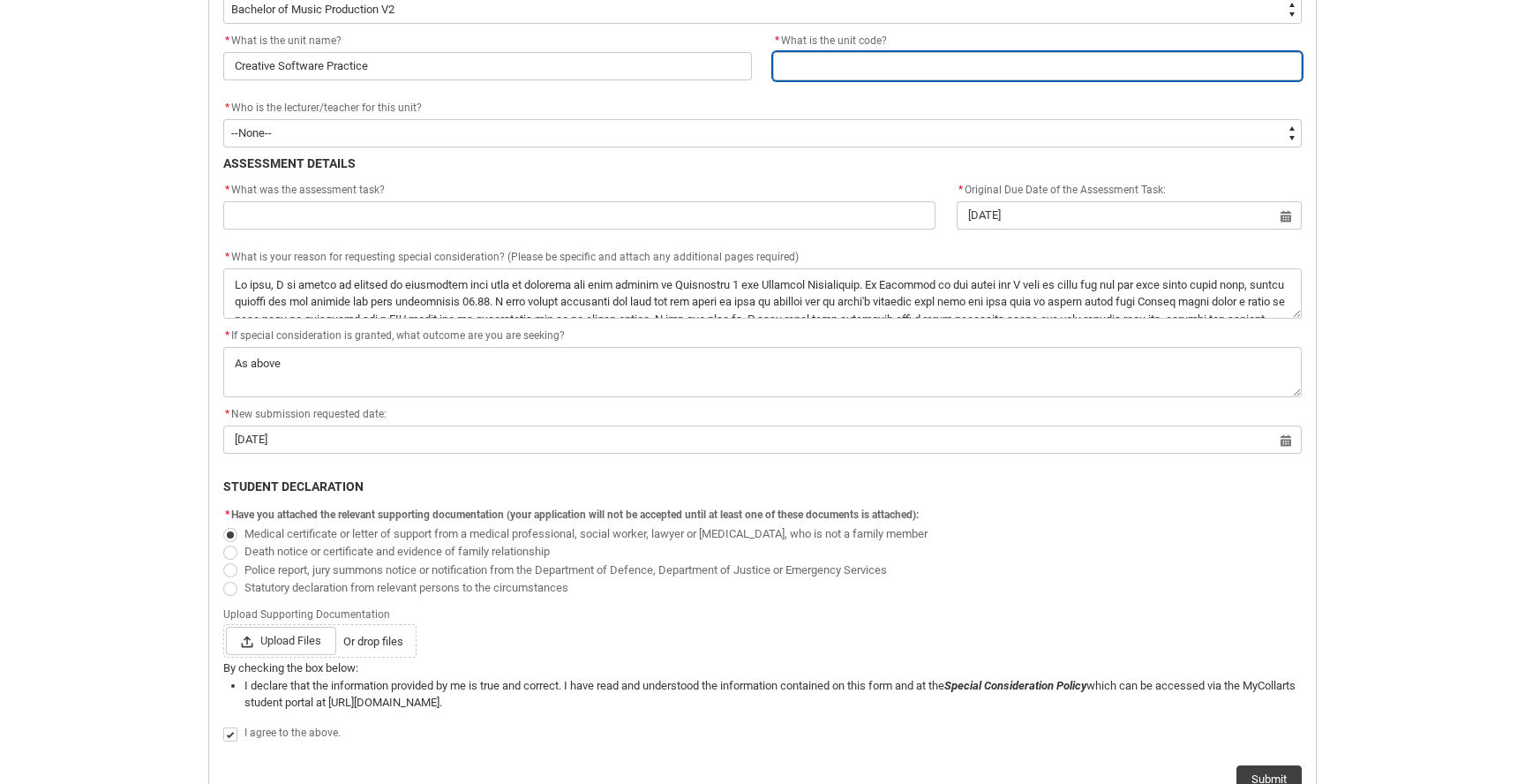
click at [943, 72] on input "Redu_Student_Request flow" at bounding box center [1037, 66] width 528 height 28
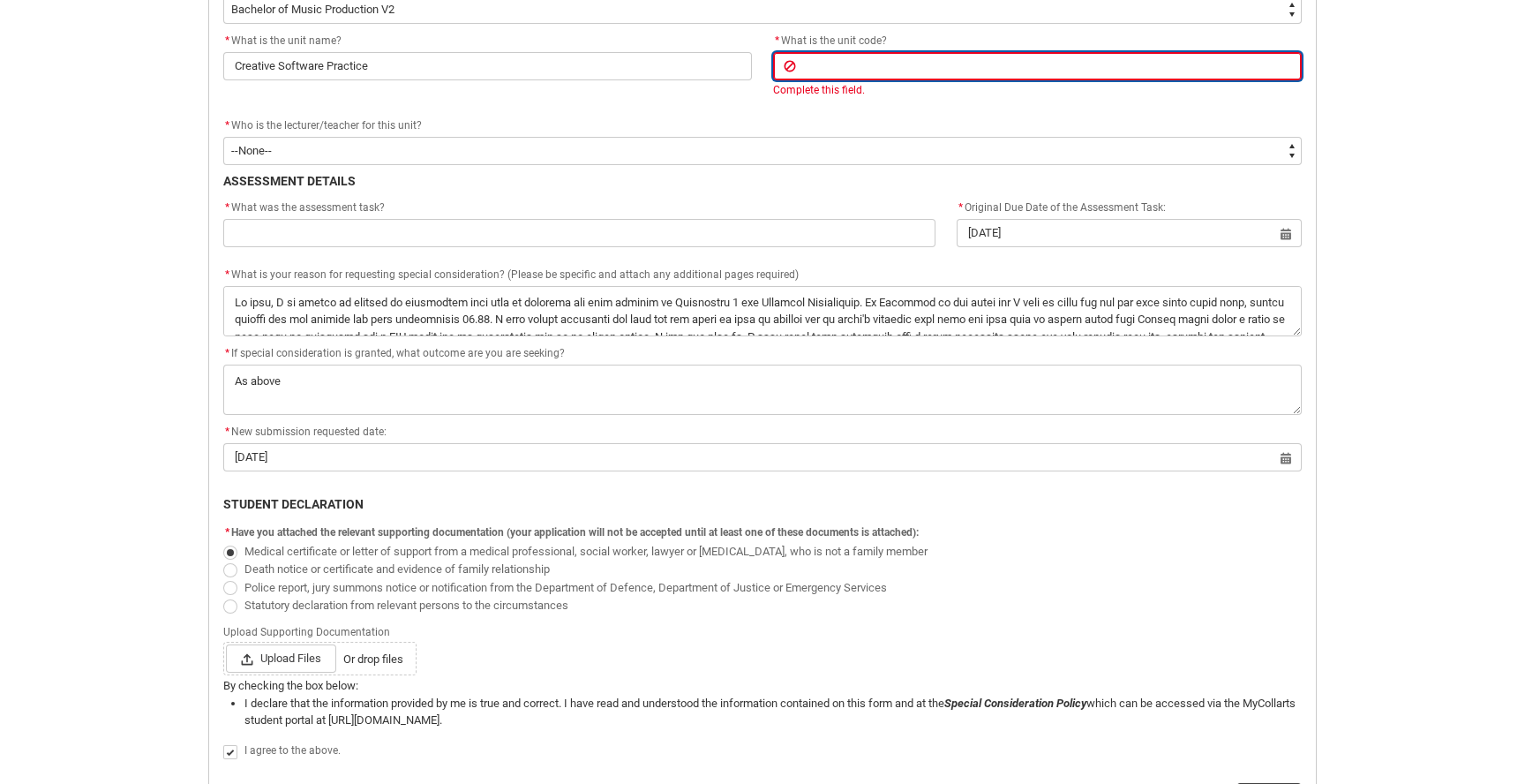
type lightning-primitive-input-simple "M"
type input "M"
type lightning-primitive-input-simple "MP"
type input "MP"
type lightning-primitive-input-simple "MPC"
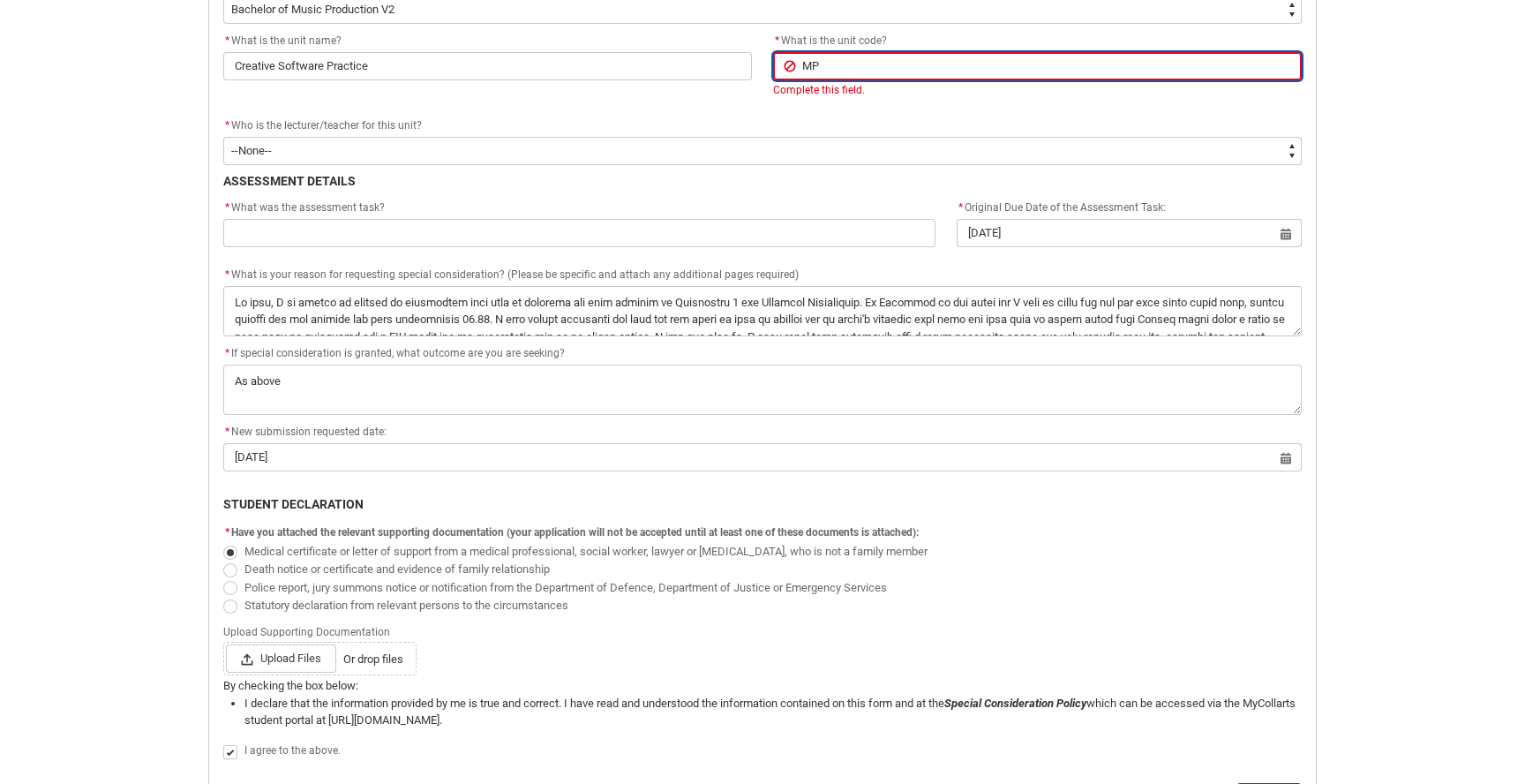
type input "MPC"
type lightning-primitive-input-simple "MPCT"
type input "MPCT"
type lightning-primitive-input-simple "MPCT2"
type input "MPCT2"
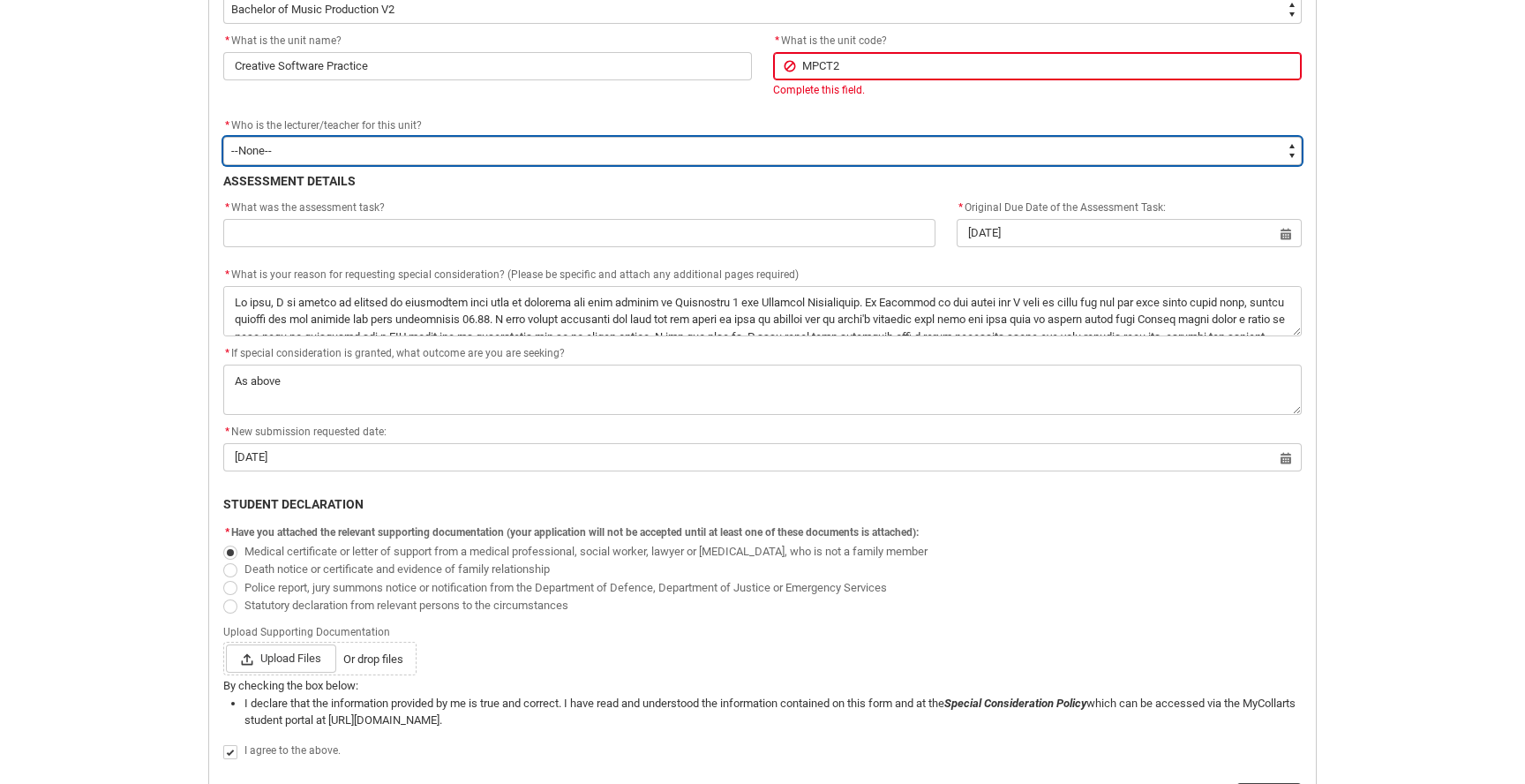
click at [394, 140] on select "--None-- [PERSON_NAME] [PERSON_NAME] [PERSON_NAME] [PERSON_NAME] [PERSON_NAME] …" at bounding box center [762, 151] width 1079 height 28
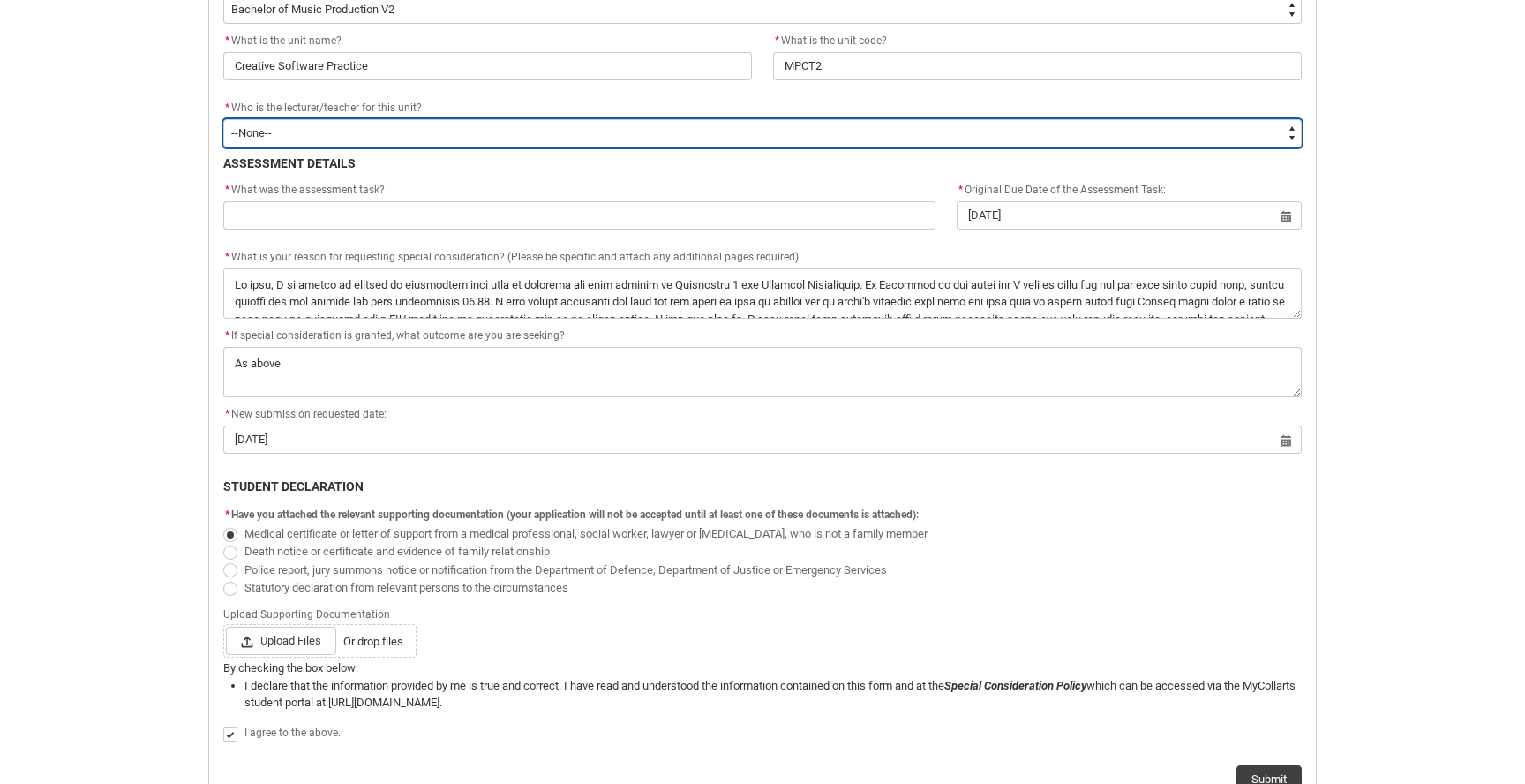
type lightning-select "Faculty_NamefromAtoM.003OZ000008a1vVYAQ"
click at [223, 119] on select "--None-- [PERSON_NAME] [PERSON_NAME] [PERSON_NAME] [PERSON_NAME] [PERSON_NAME] …" at bounding box center [762, 134] width 1079 height 28
select select "Faculty_NamefromAtoM.003OZ000008a1vVYAQ"
click at [277, 126] on select "--None-- [PERSON_NAME] [PERSON_NAME] [PERSON_NAME] [PERSON_NAME] [PERSON_NAME] …" at bounding box center [762, 134] width 1079 height 28
type lightning-select "Faculty_NamefromAtoM.0035g00000b9AZPAA2"
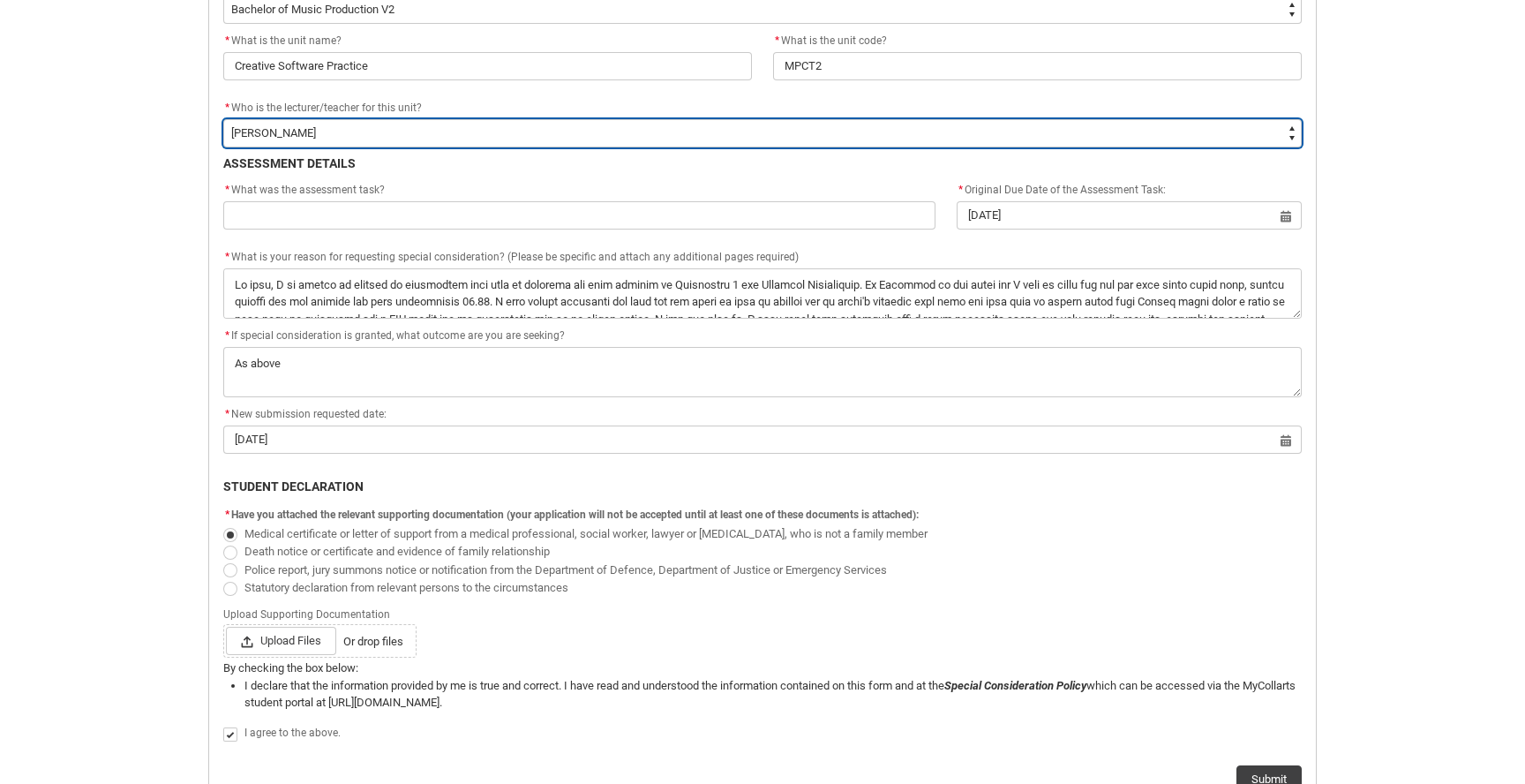
click at [223, 119] on select "--None-- [PERSON_NAME] [PERSON_NAME] [PERSON_NAME] [PERSON_NAME] [PERSON_NAME] …" at bounding box center [762, 134] width 1079 height 28
select select "Faculty_NamefromAtoM.0035g00000b9AZPAA2"
click at [302, 128] on select "--None-- [PERSON_NAME] [PERSON_NAME] [PERSON_NAME] [PERSON_NAME] [PERSON_NAME] …" at bounding box center [762, 134] width 1079 height 28
type lightning-select "Faculty_NamefromAtoM.003I7000002G99pIAC"
click at [223, 119] on select "--None-- [PERSON_NAME] [PERSON_NAME] [PERSON_NAME] [PERSON_NAME] [PERSON_NAME] …" at bounding box center [762, 134] width 1079 height 28
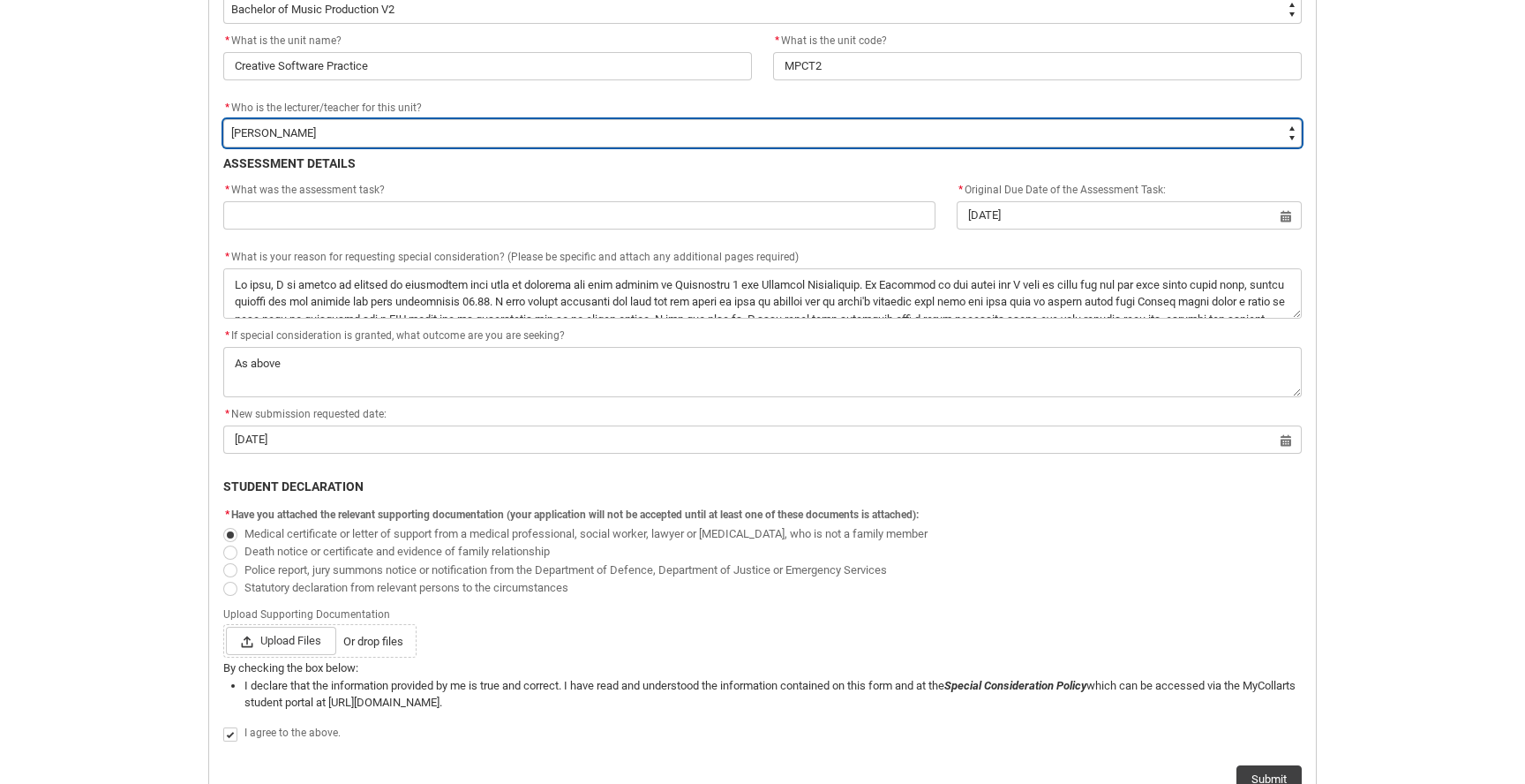
select select "Faculty_NamefromAtoM.003I7000002G99pIAC"
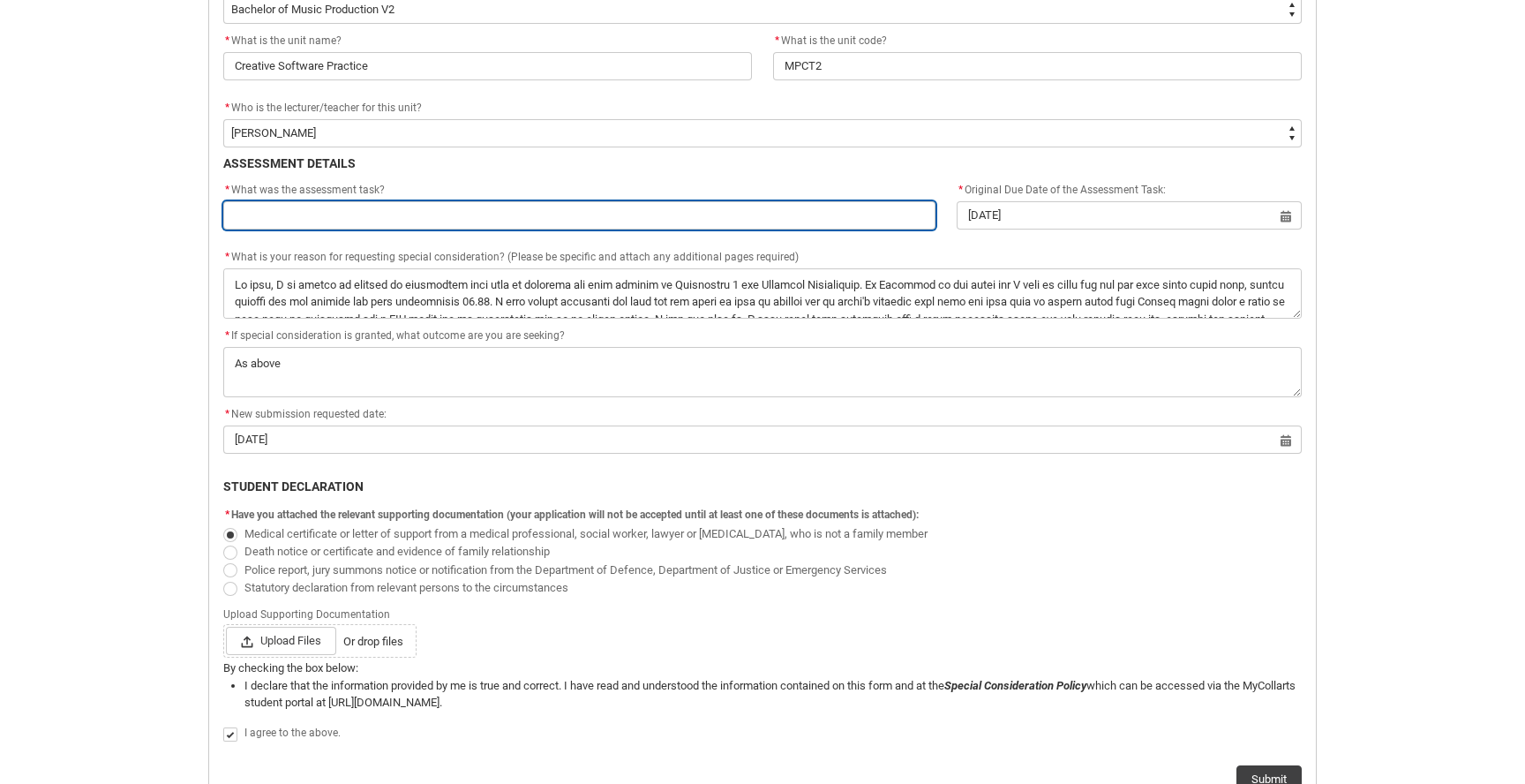
click at [257, 225] on input "Redu_Student_Request flow" at bounding box center [579, 215] width 712 height 28
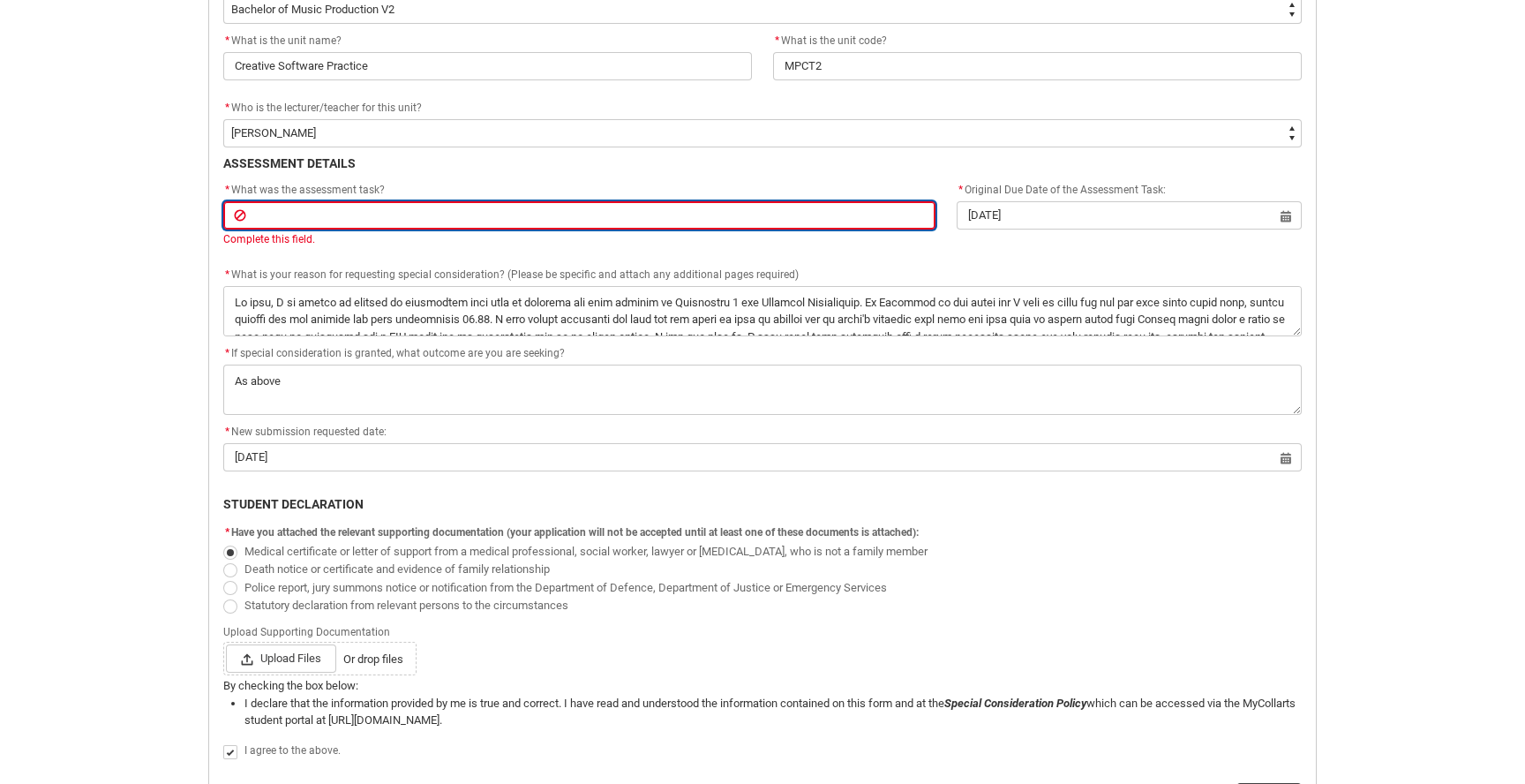
paste input "Assignment Assignment 2 - Automation Challenge"
type lightning-primitive-input-simple "Assignment Assignment 2 - Automation Challenge"
type input "Assignment Assignment 2 - Automation Challenge"
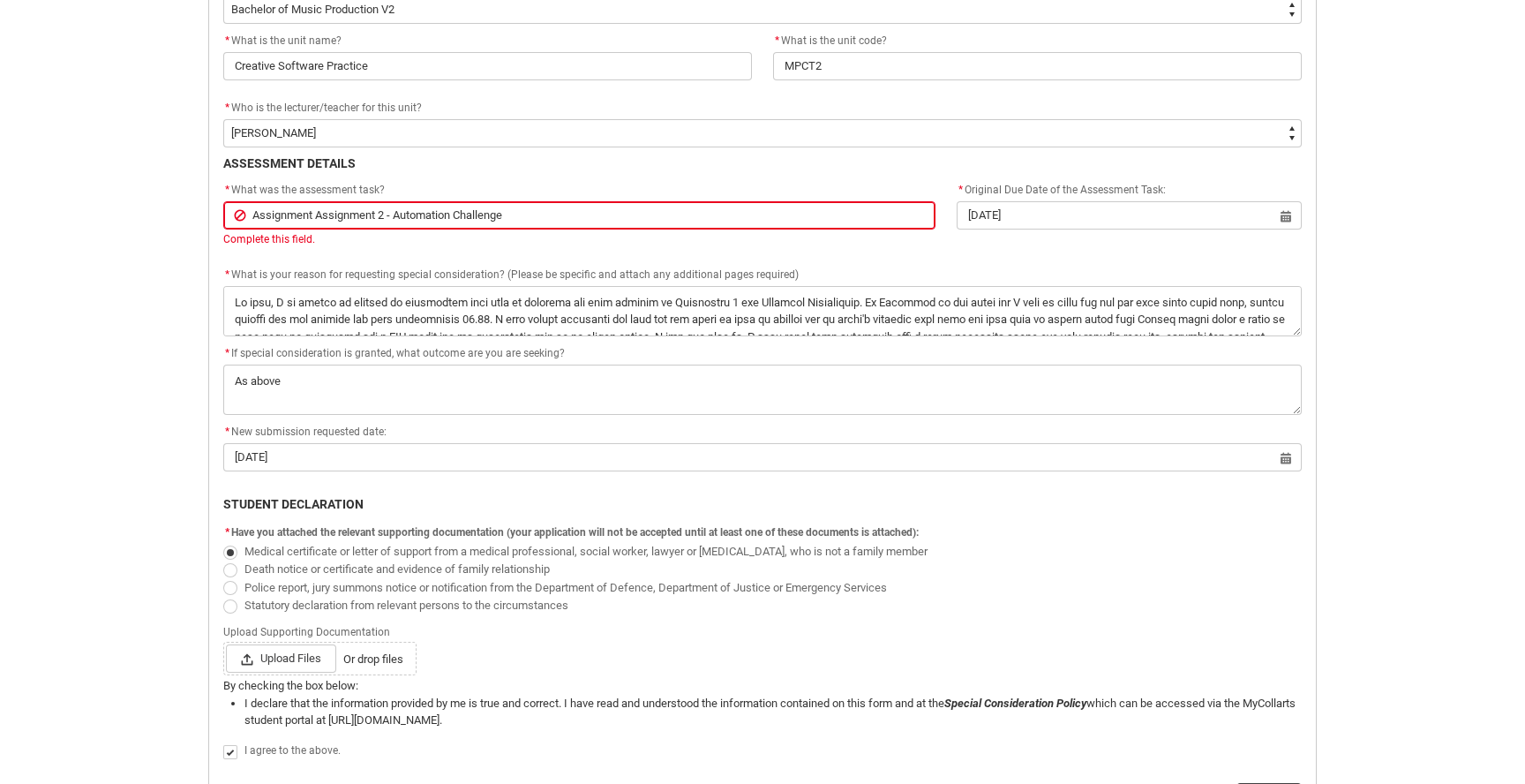
click at [463, 355] on div "* If special consideration is granted, what outcome are you are seeking? *" at bounding box center [762, 379] width 1079 height 72
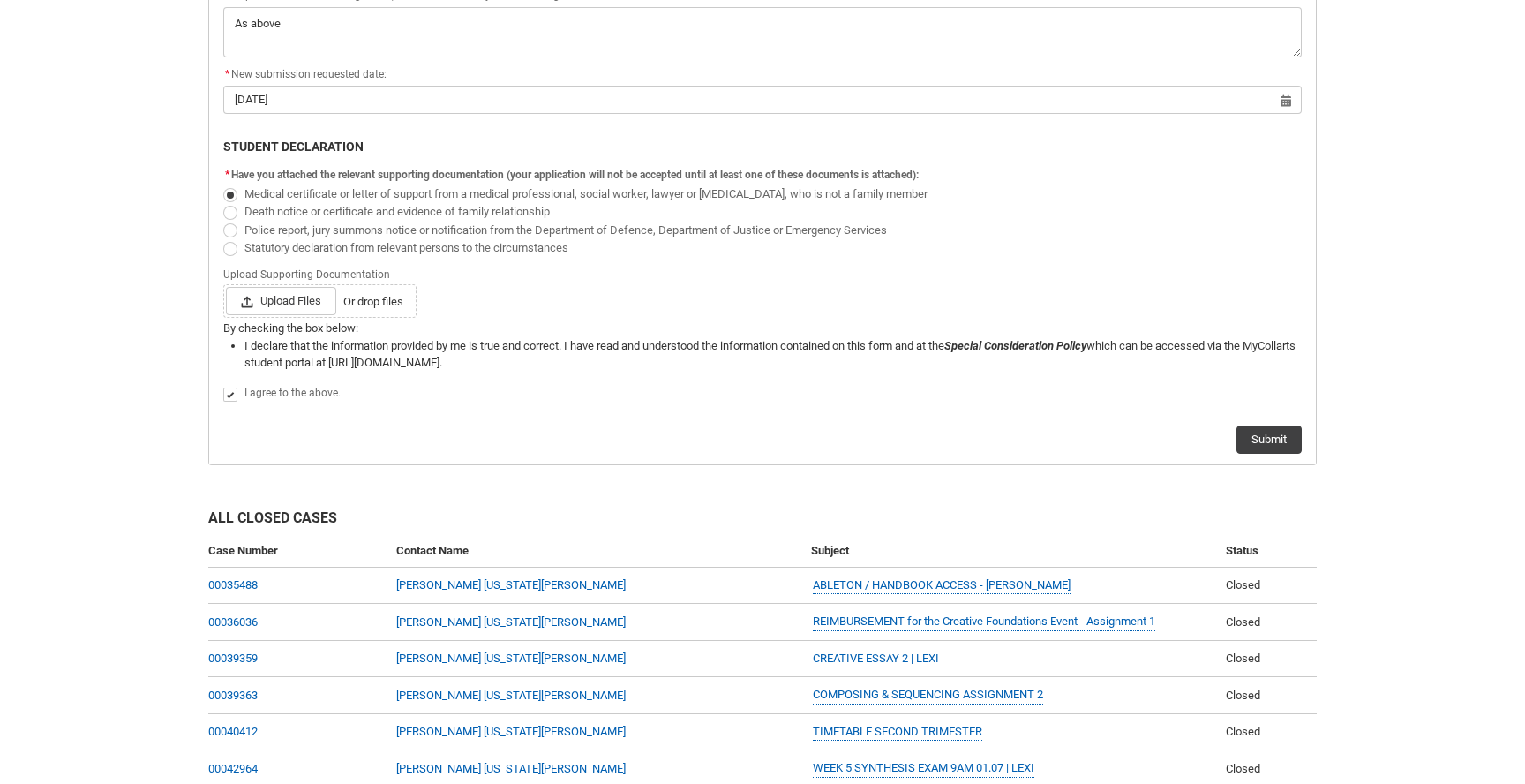
scroll to position [1133, 0]
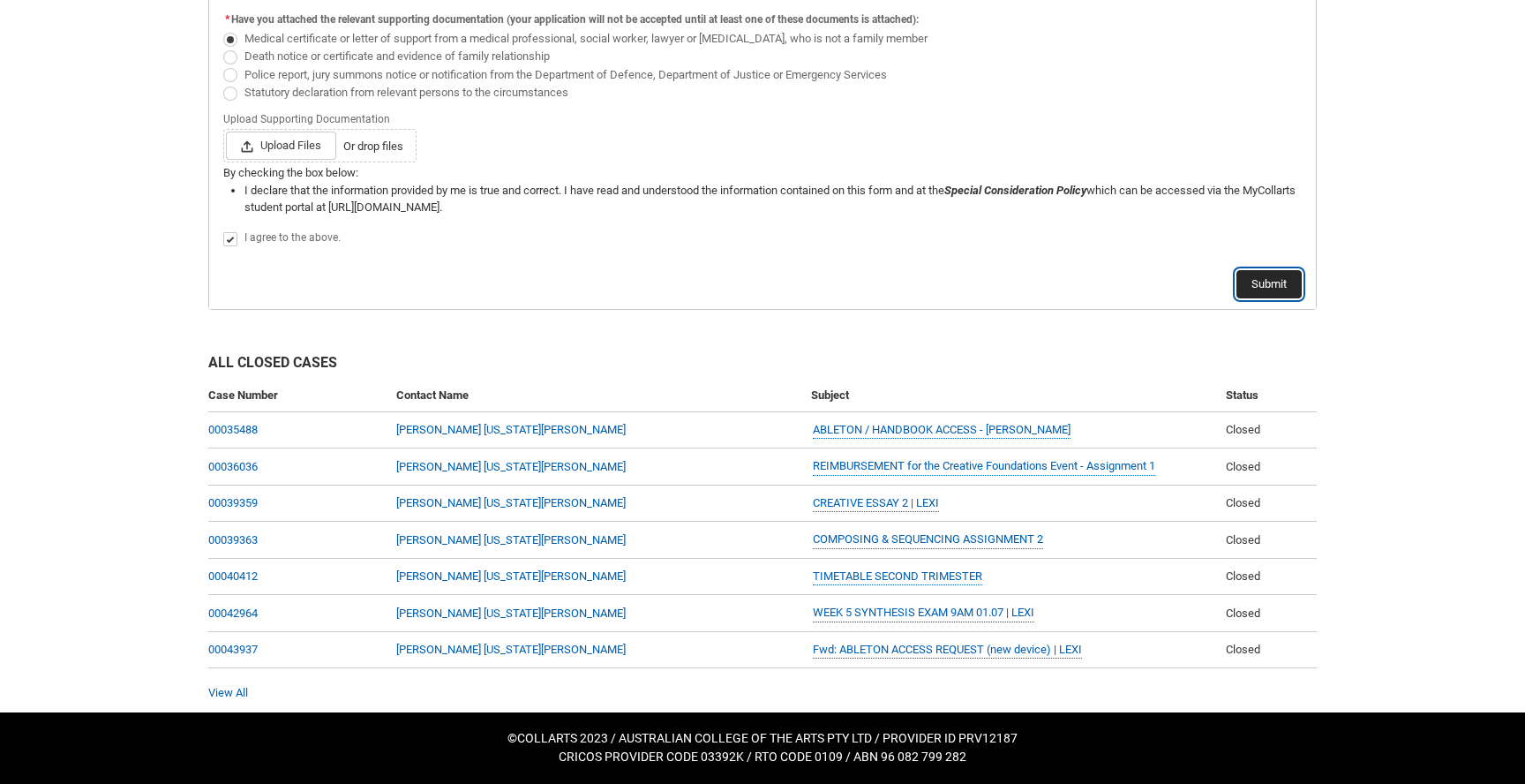
click at [1265, 273] on button "Submit" at bounding box center [1269, 284] width 65 height 28
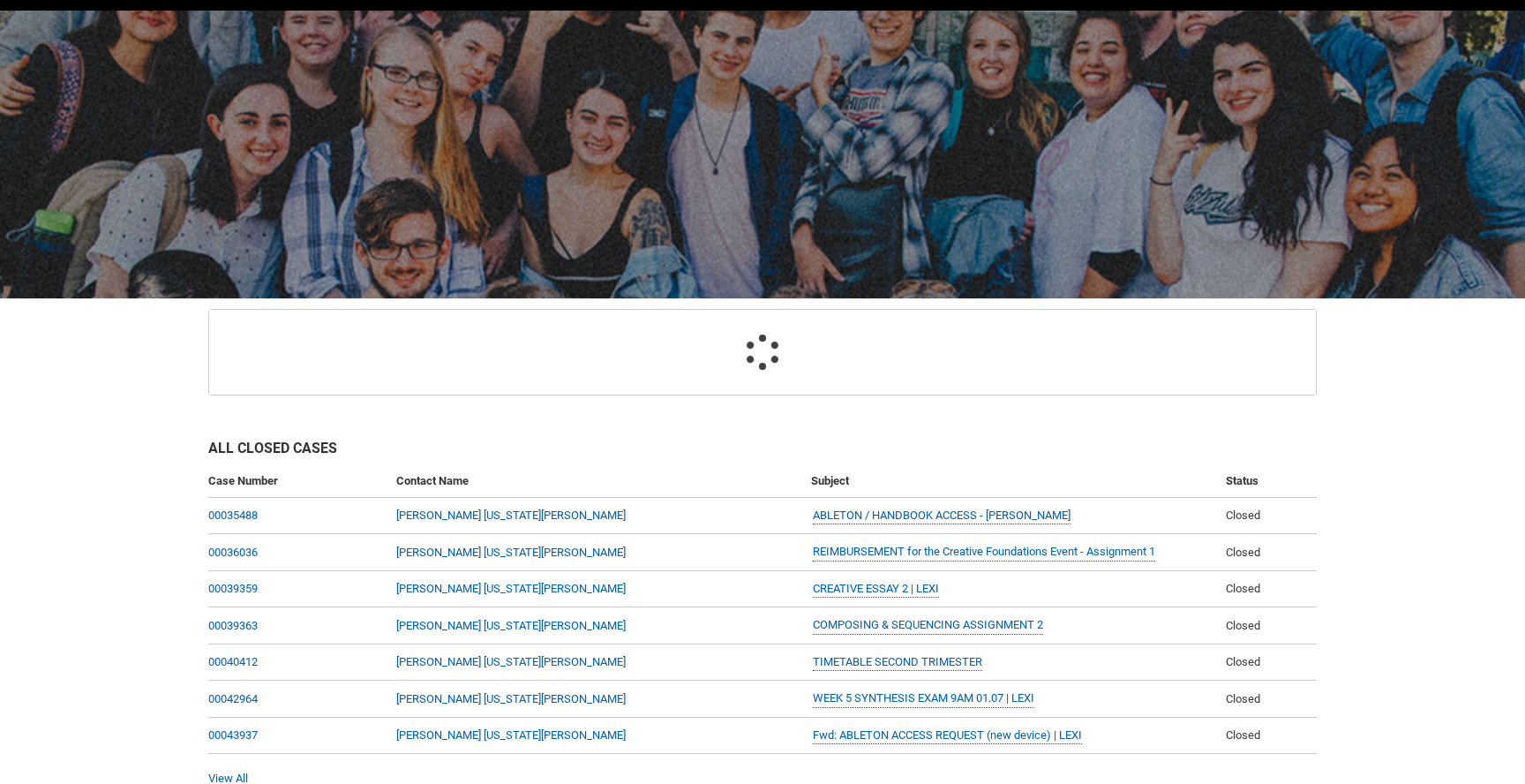
drag, startPoint x: 1166, startPoint y: 248, endPoint x: 491, endPoint y: 32, distance: 708.7
click at [491, 32] on div at bounding box center [762, 154] width 1525 height 288
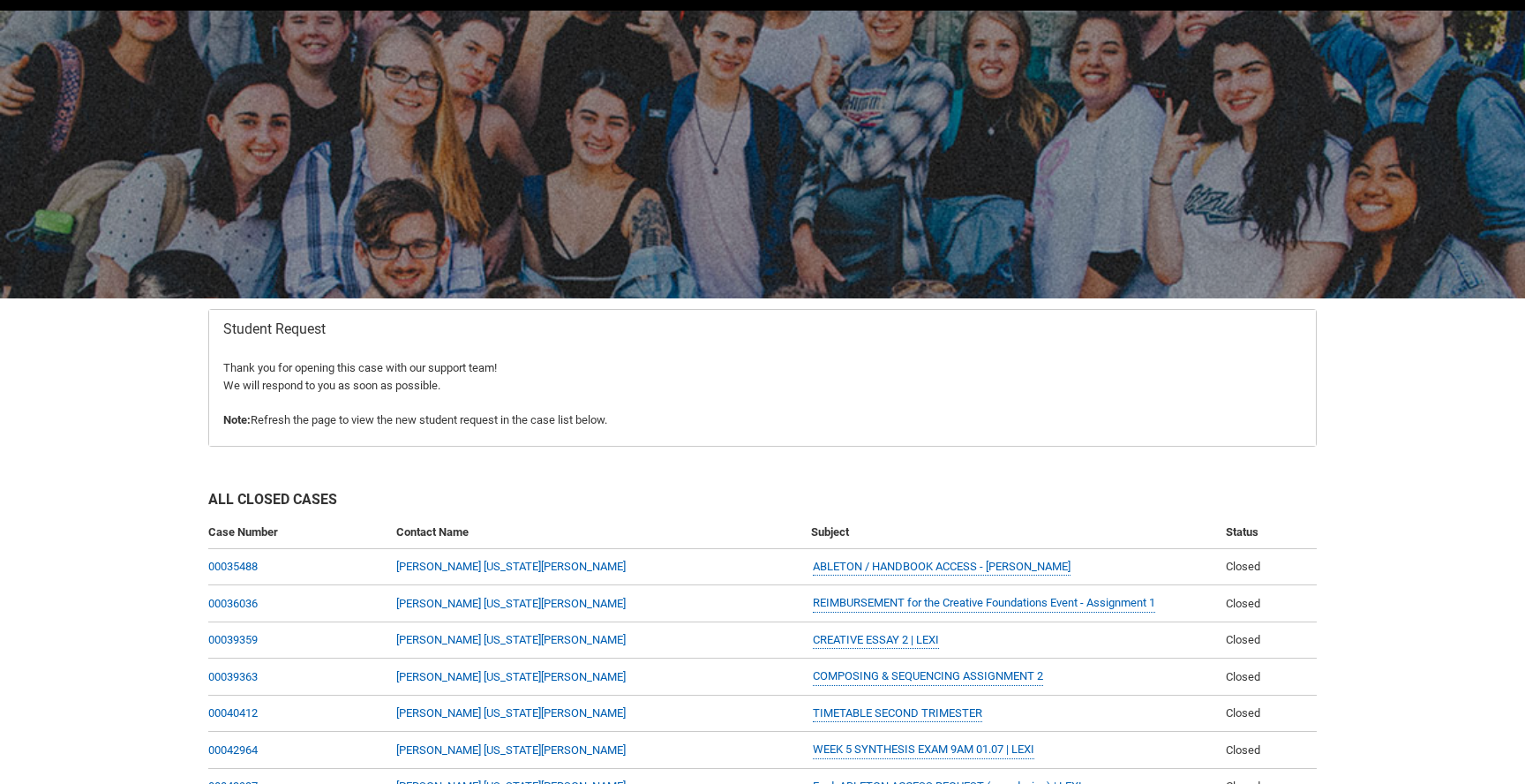
scroll to position [188, 0]
